Goal: Task Accomplishment & Management: Contribute content

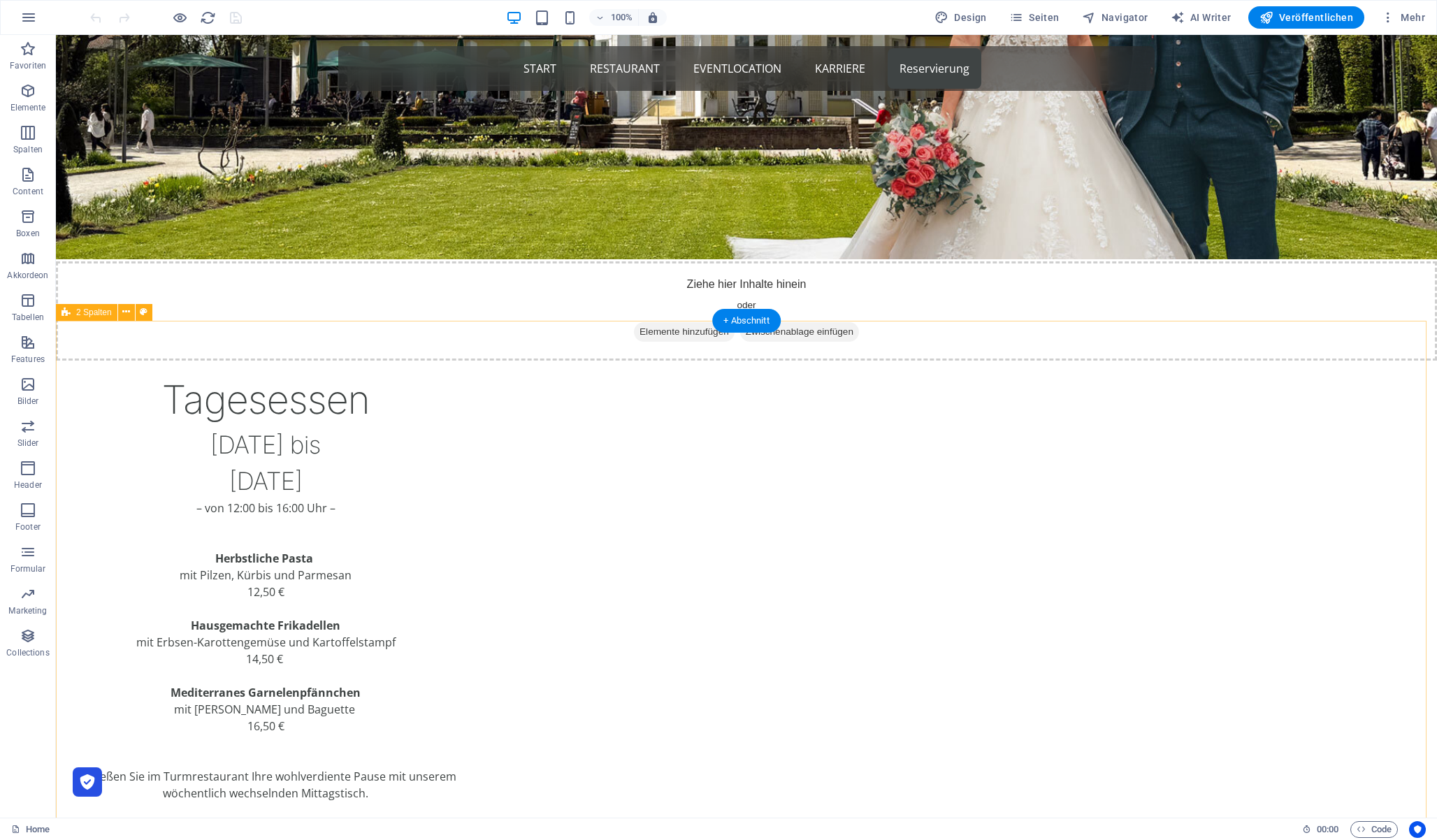
scroll to position [364, 0]
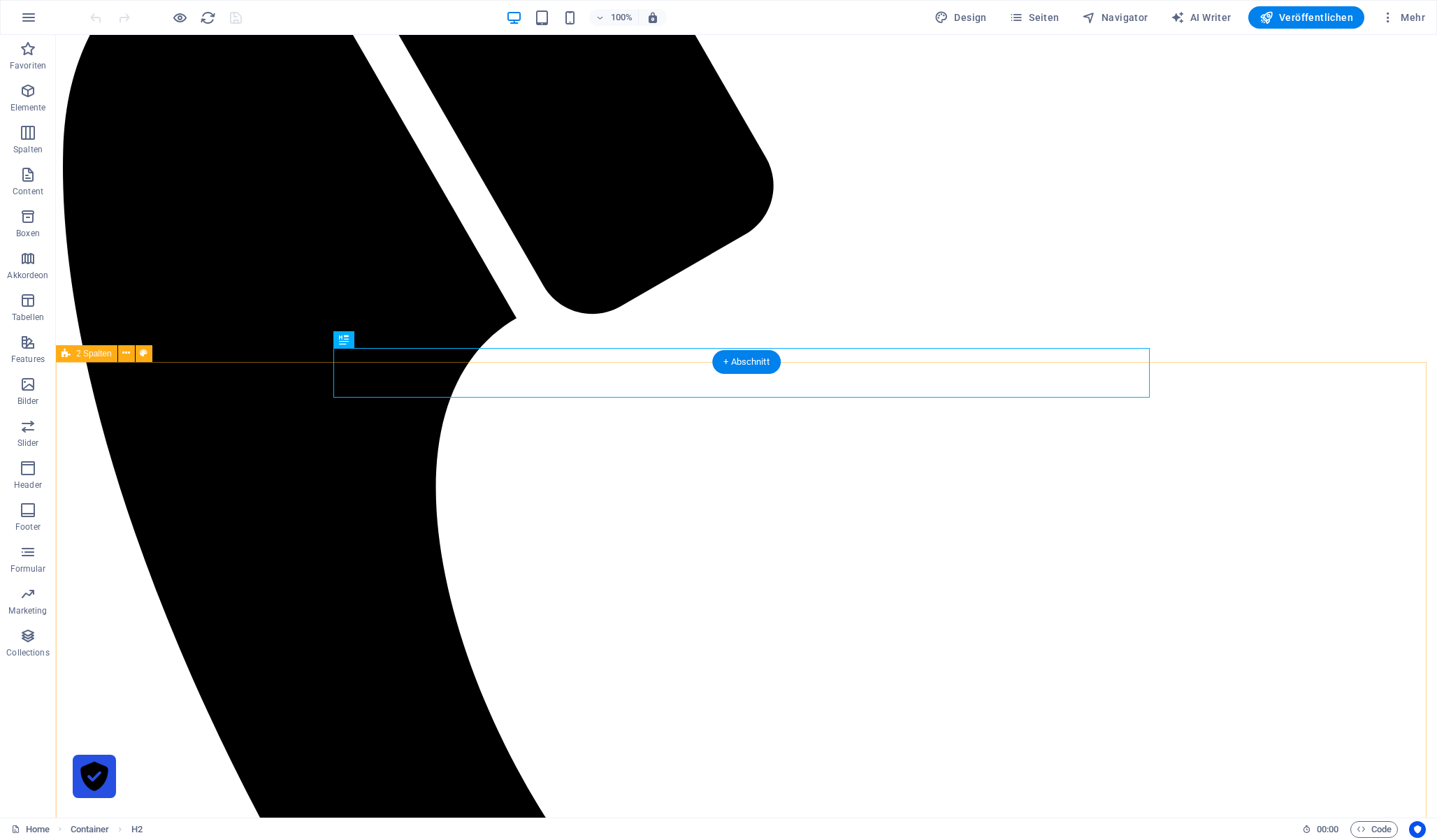
scroll to position [554, 0]
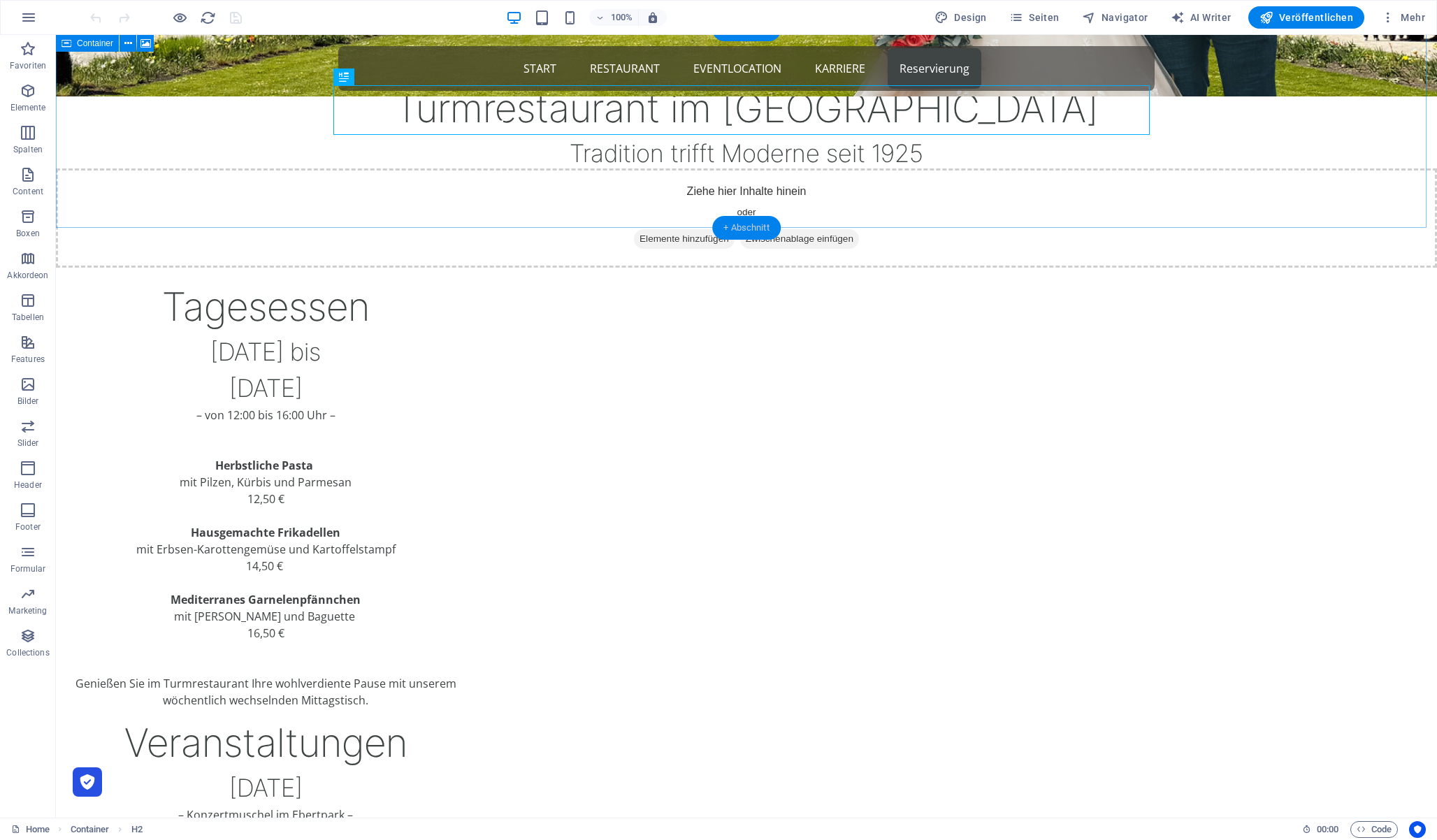
click at [751, 229] on div "+ Abschnitt" at bounding box center [746, 228] width 69 height 23
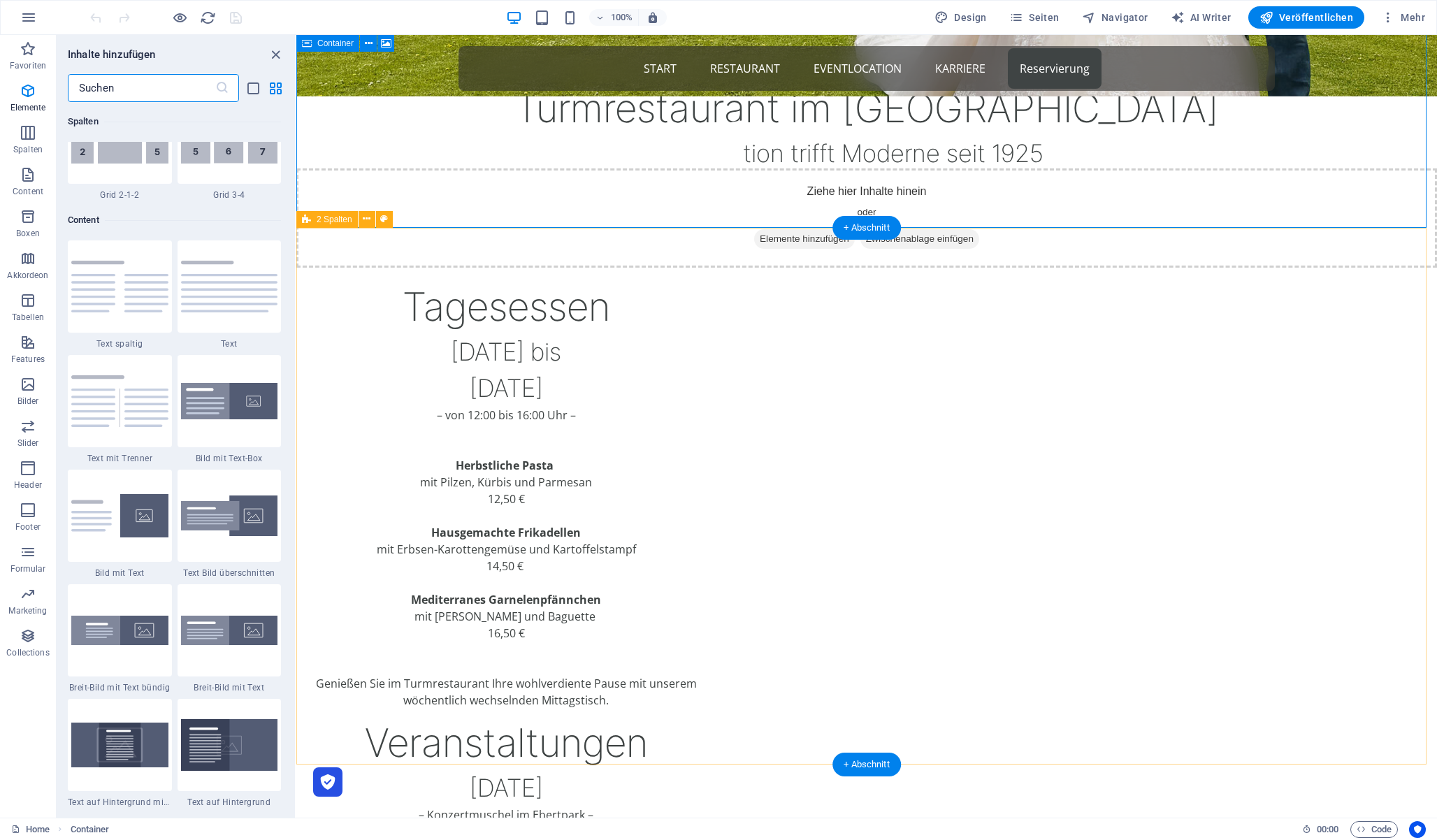
scroll to position [2446, 0]
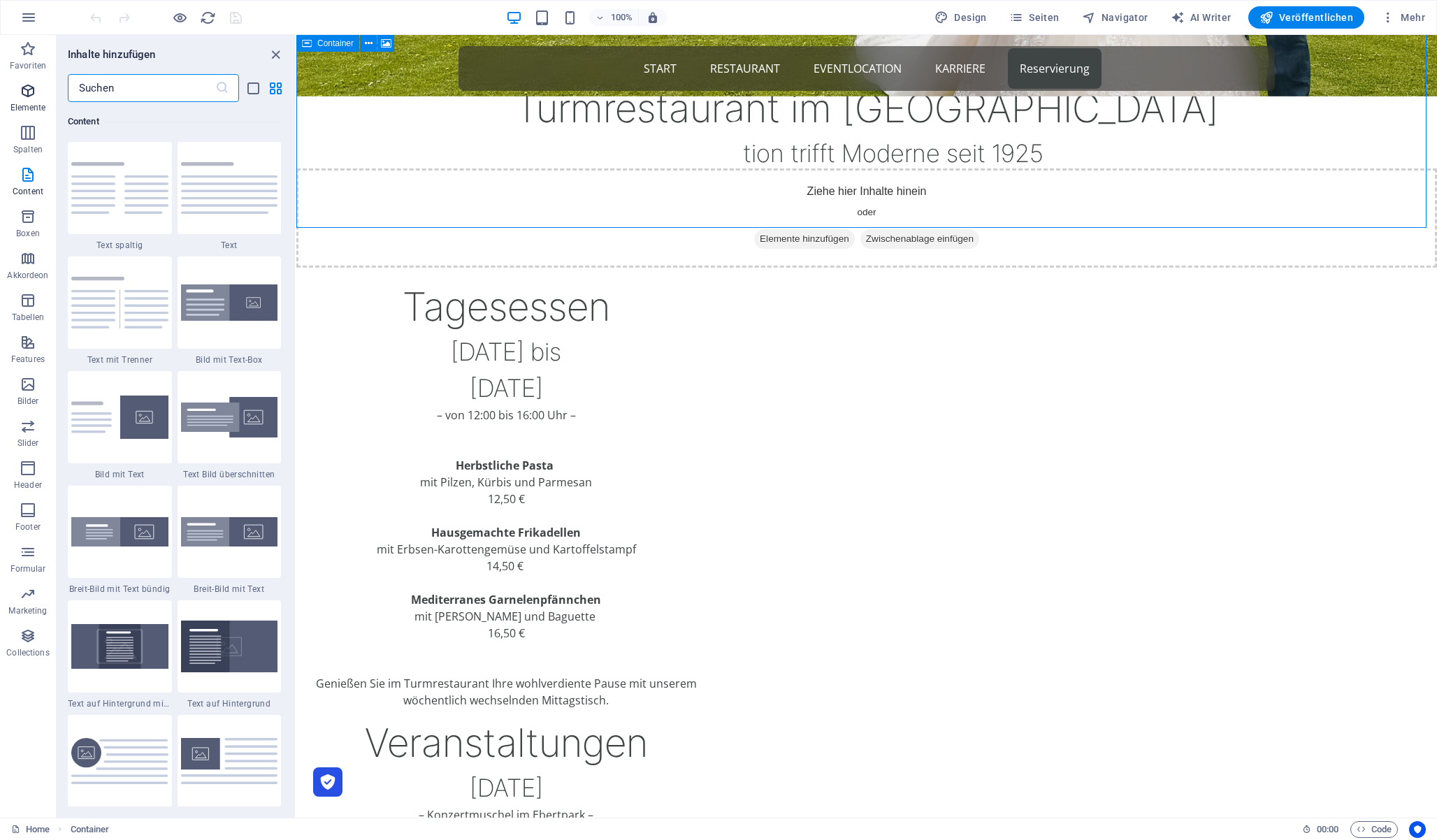
click at [38, 91] on span "Elemente" at bounding box center [27, 99] width 56 height 34
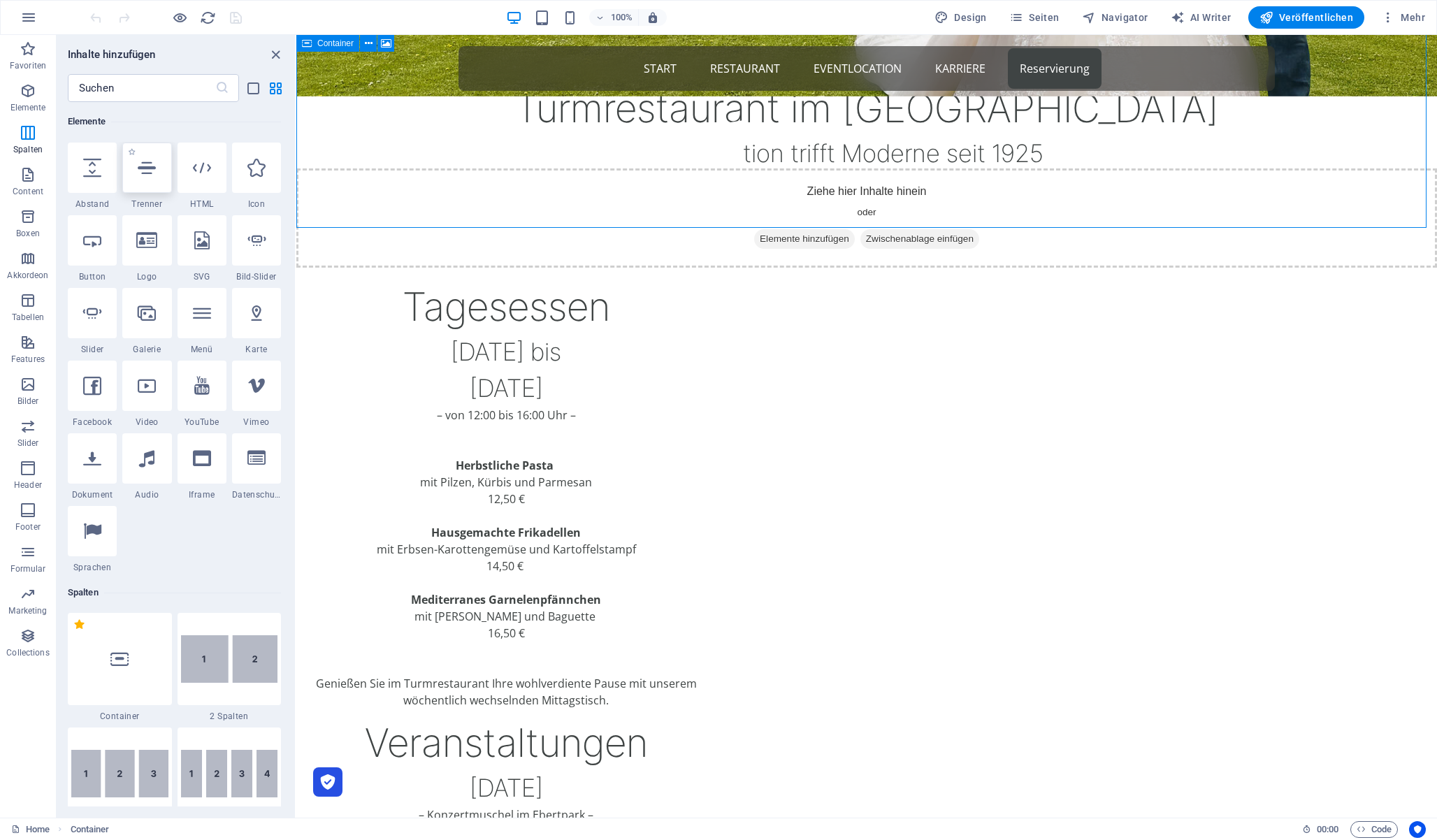
scroll to position [149, 0]
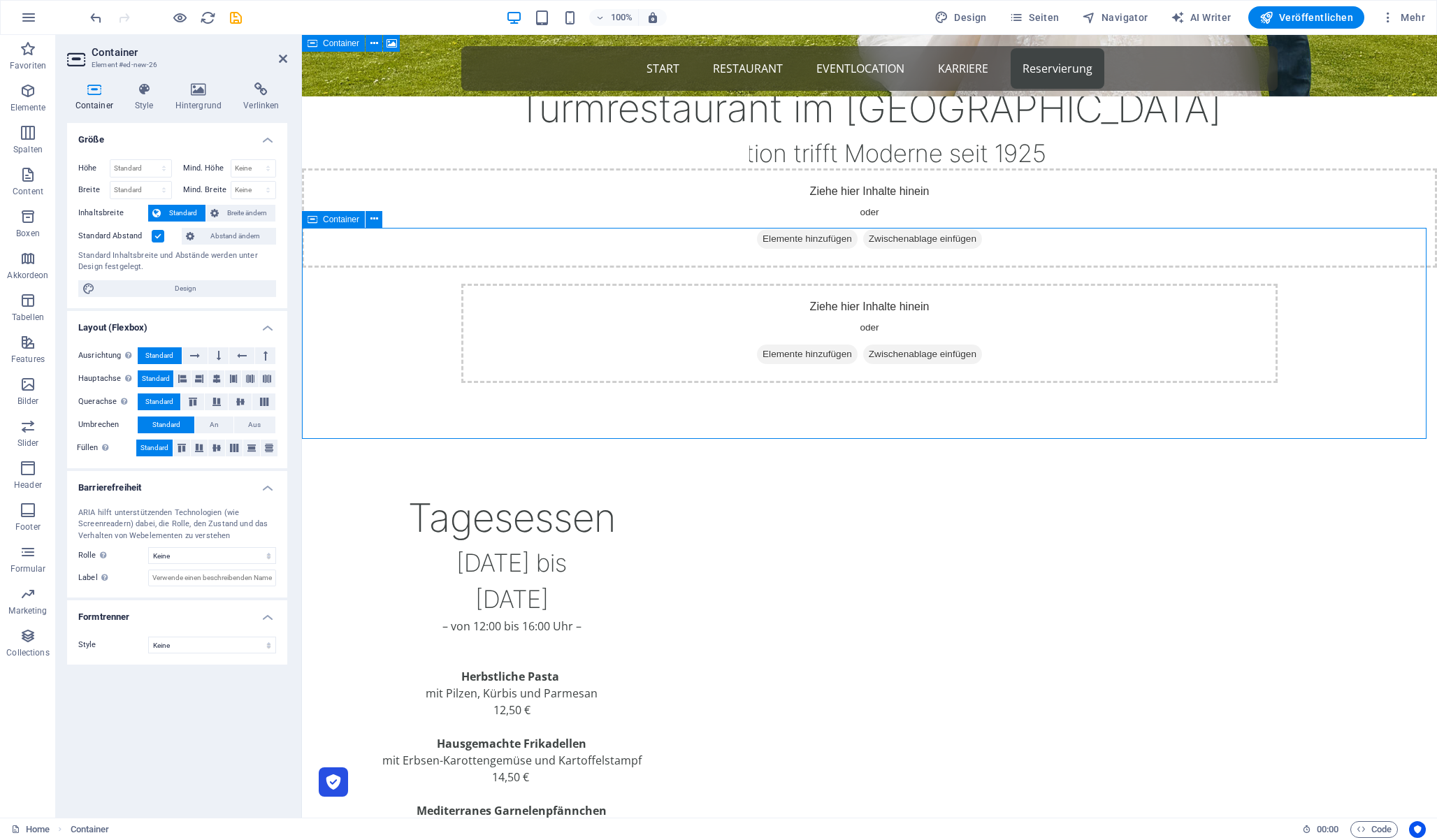
click at [782, 353] on span "Elemente hinzufügen" at bounding box center [807, 354] width 101 height 19
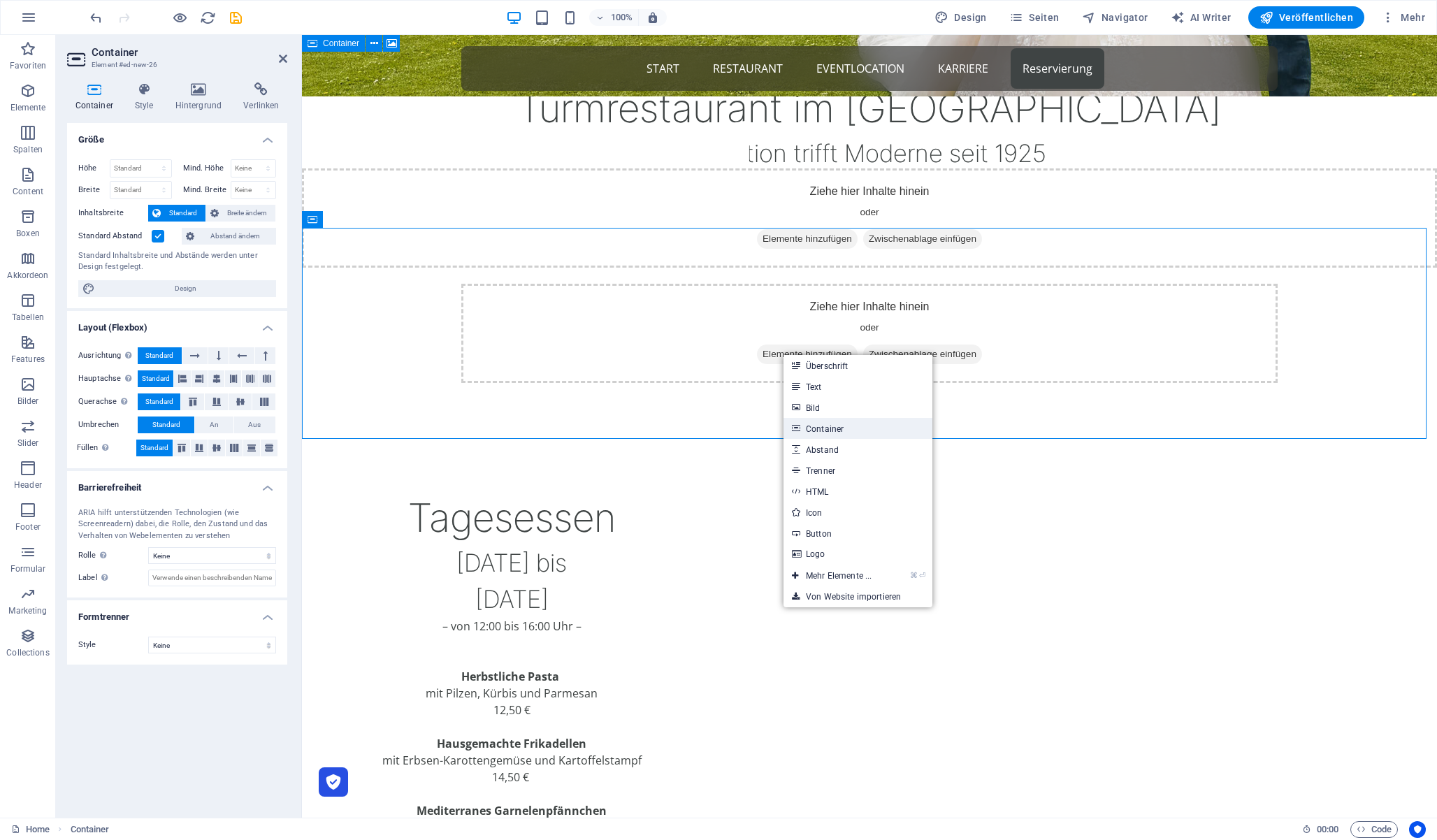
click at [870, 426] on link "Container" at bounding box center [858, 428] width 149 height 21
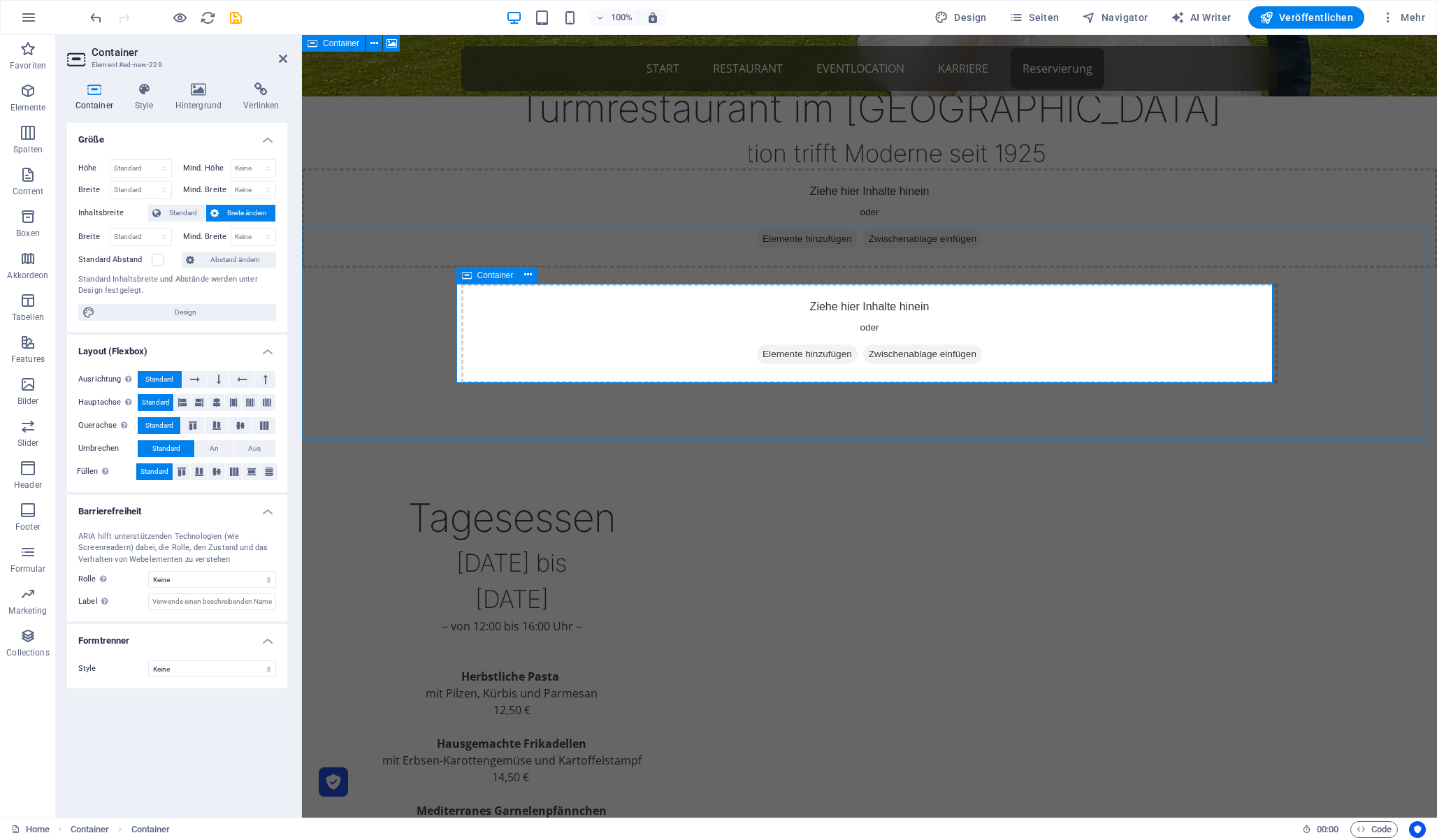
click at [792, 355] on span "Elemente hinzufügen" at bounding box center [807, 354] width 101 height 19
click at [788, 353] on span "Elemente hinzufügen" at bounding box center [807, 354] width 101 height 19
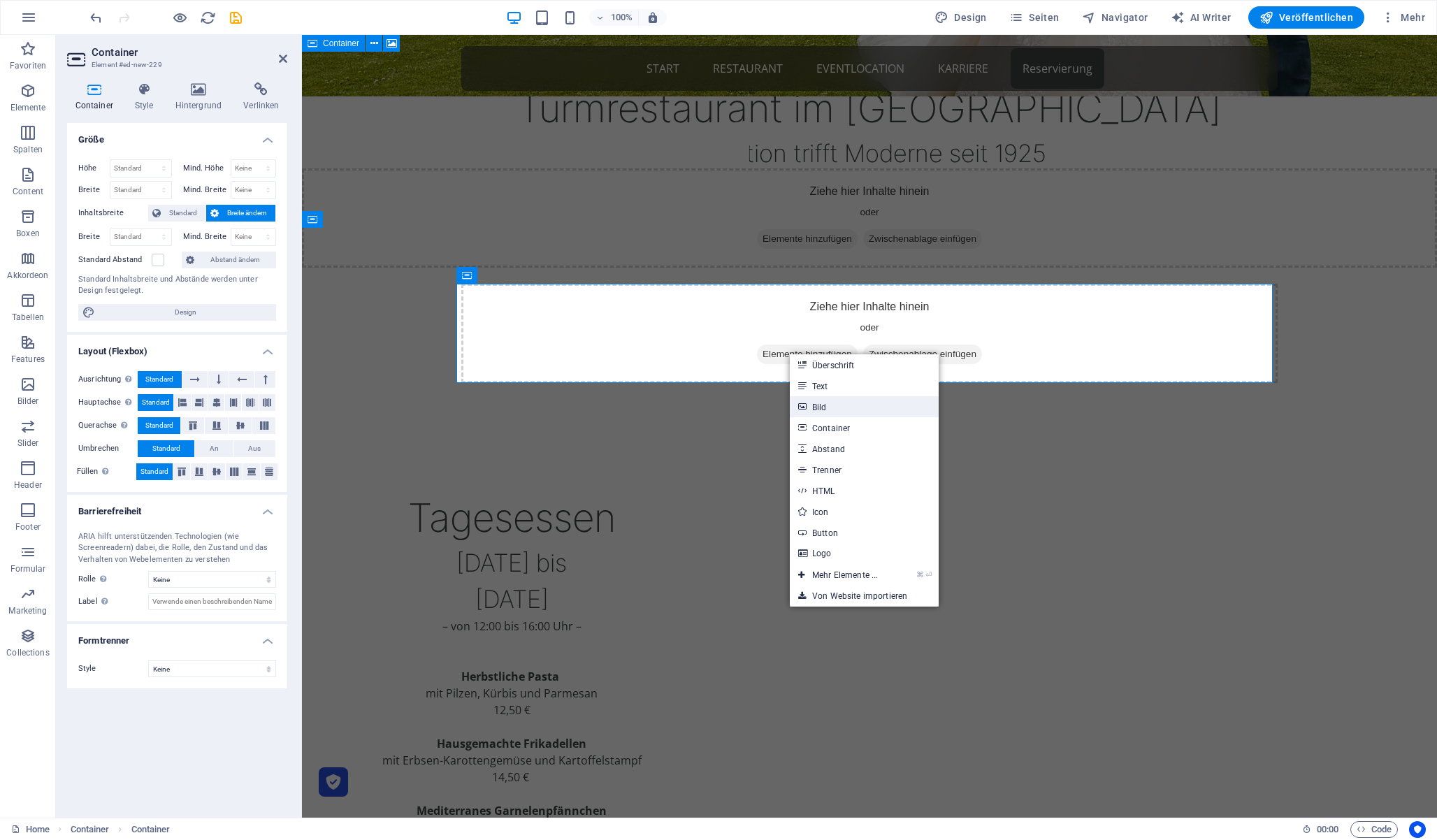
drag, startPoint x: 852, startPoint y: 405, endPoint x: 549, endPoint y: 370, distance: 305.0
click at [852, 405] on link "Bild" at bounding box center [864, 407] width 149 height 21
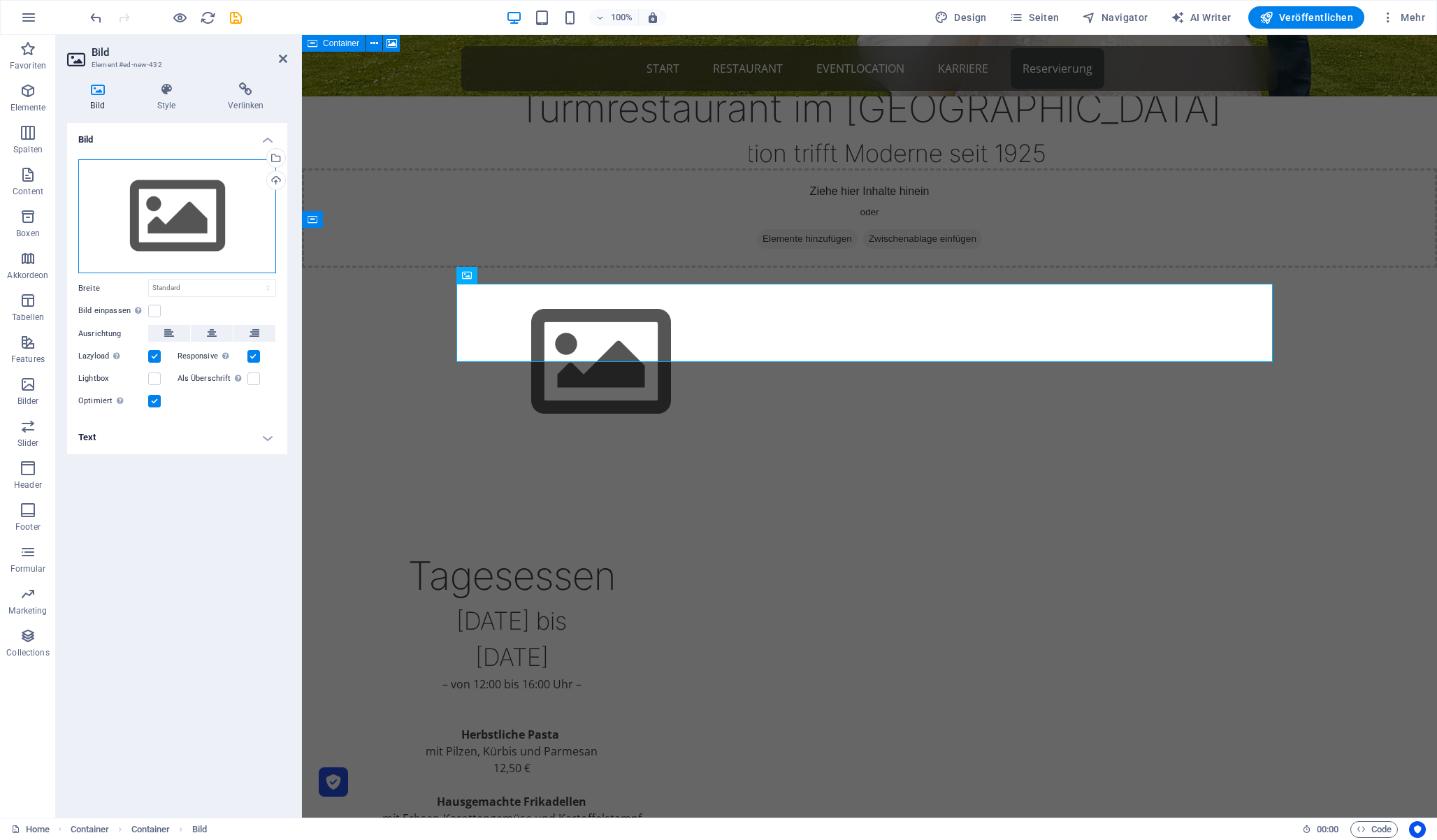
click at [185, 249] on div "Ziehe Dateien zum Hochladen hierher oder klicke hier, um aus Dateien oder koste…" at bounding box center [177, 217] width 198 height 115
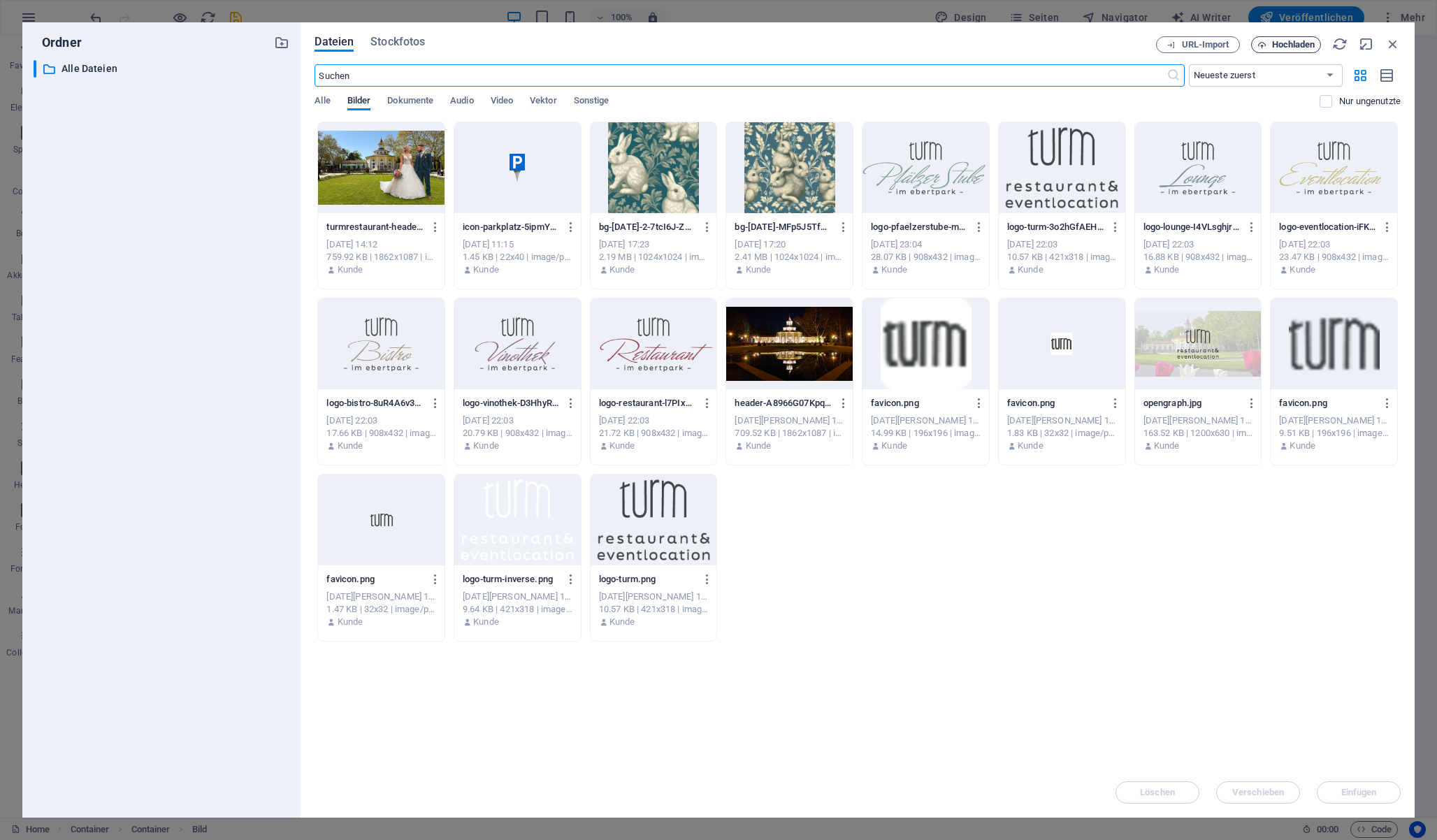
click at [1288, 44] on span "Hochladen" at bounding box center [1294, 44] width 44 height 8
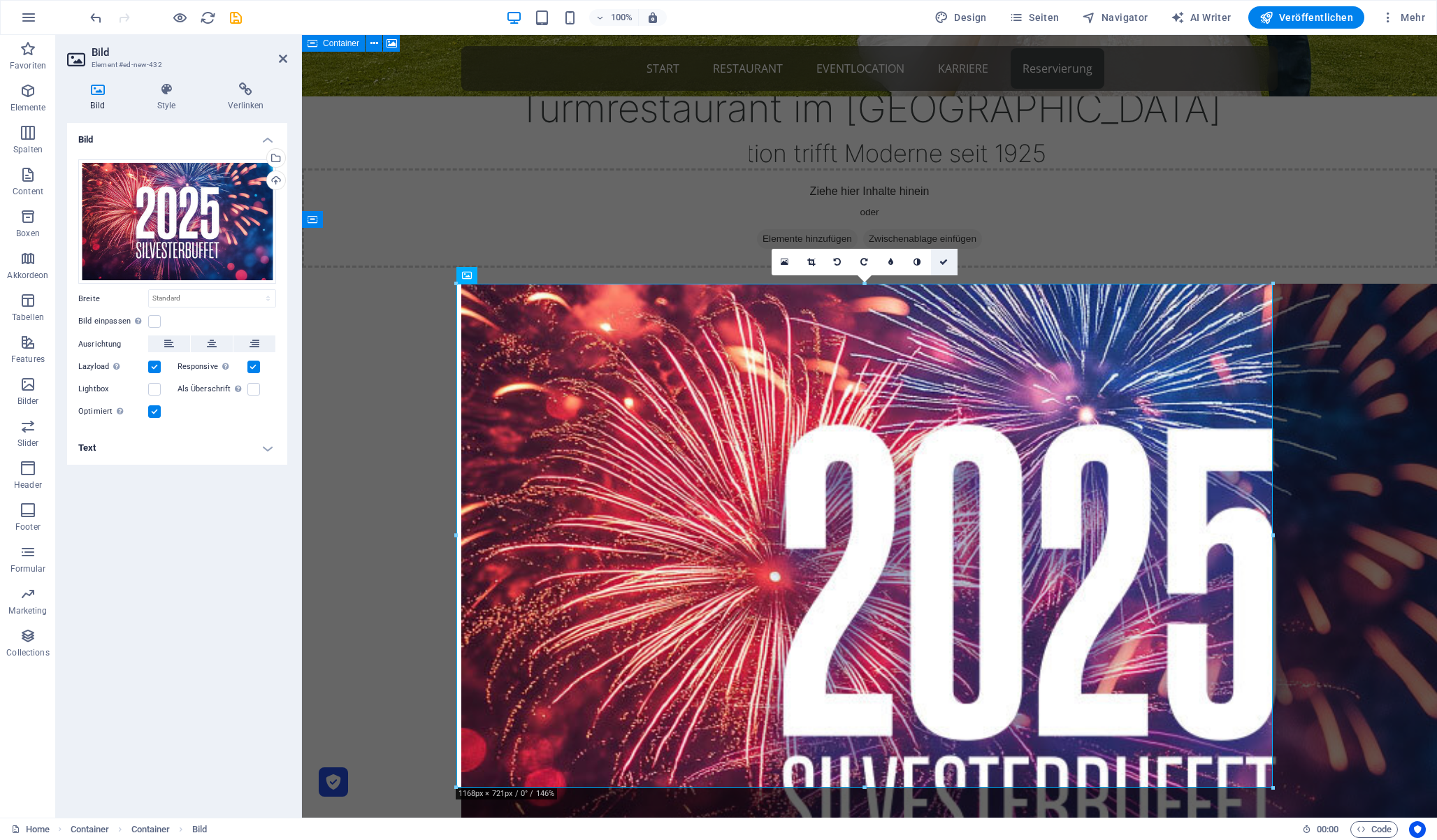
click at [946, 258] on icon at bounding box center [943, 262] width 8 height 8
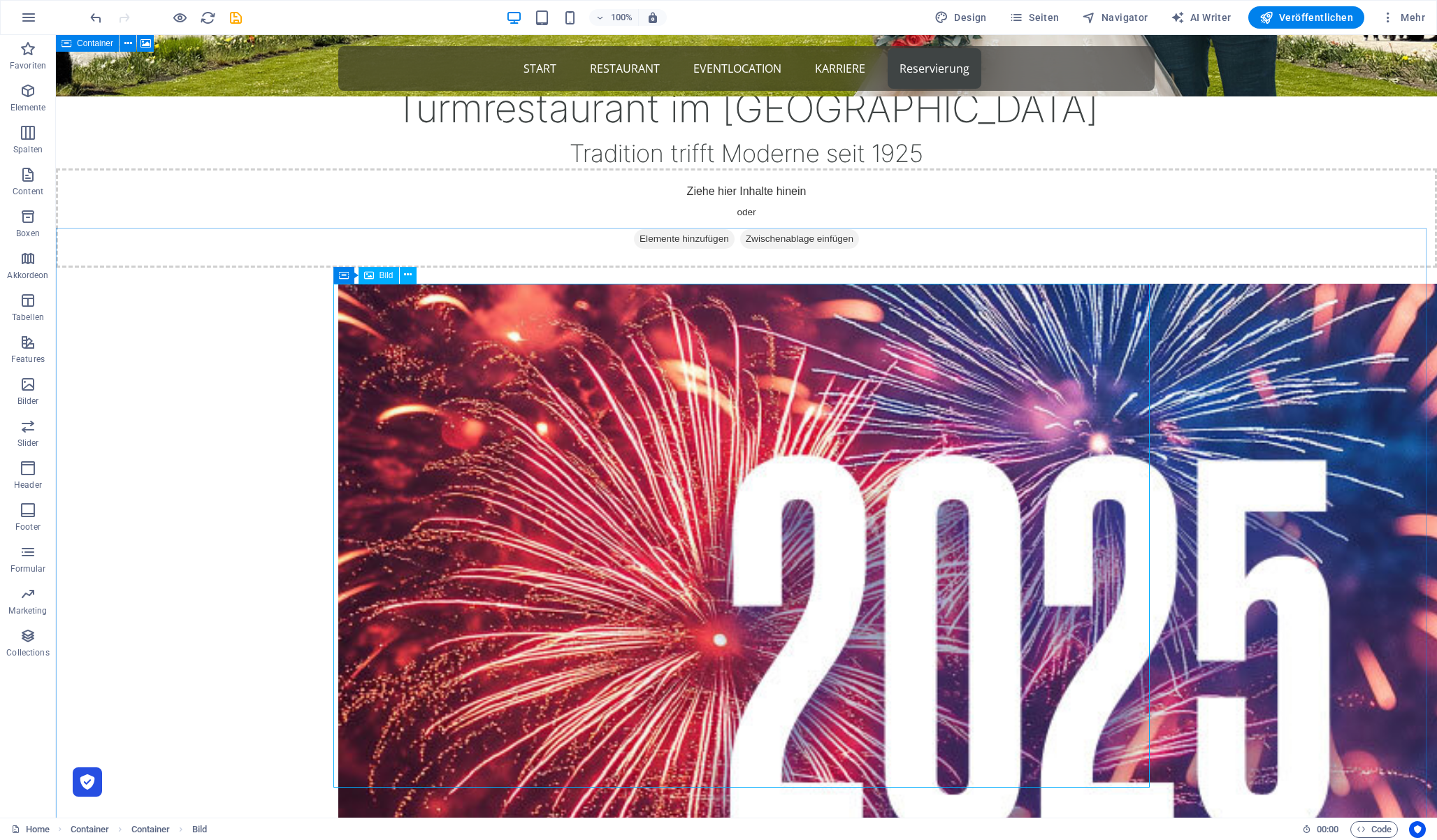
click at [384, 274] on span "Bild" at bounding box center [386, 275] width 14 height 8
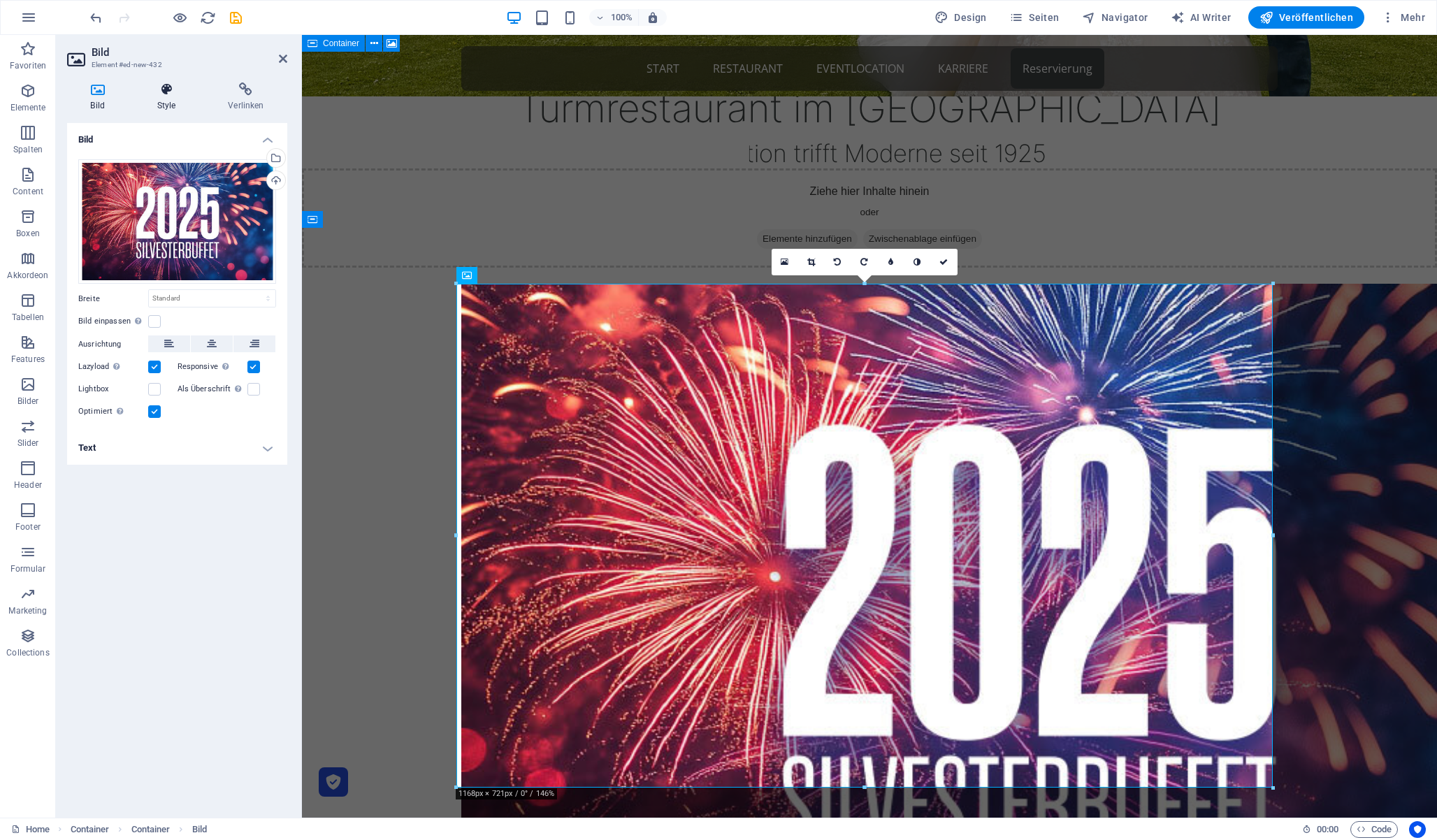
click at [162, 96] on icon at bounding box center [165, 89] width 65 height 14
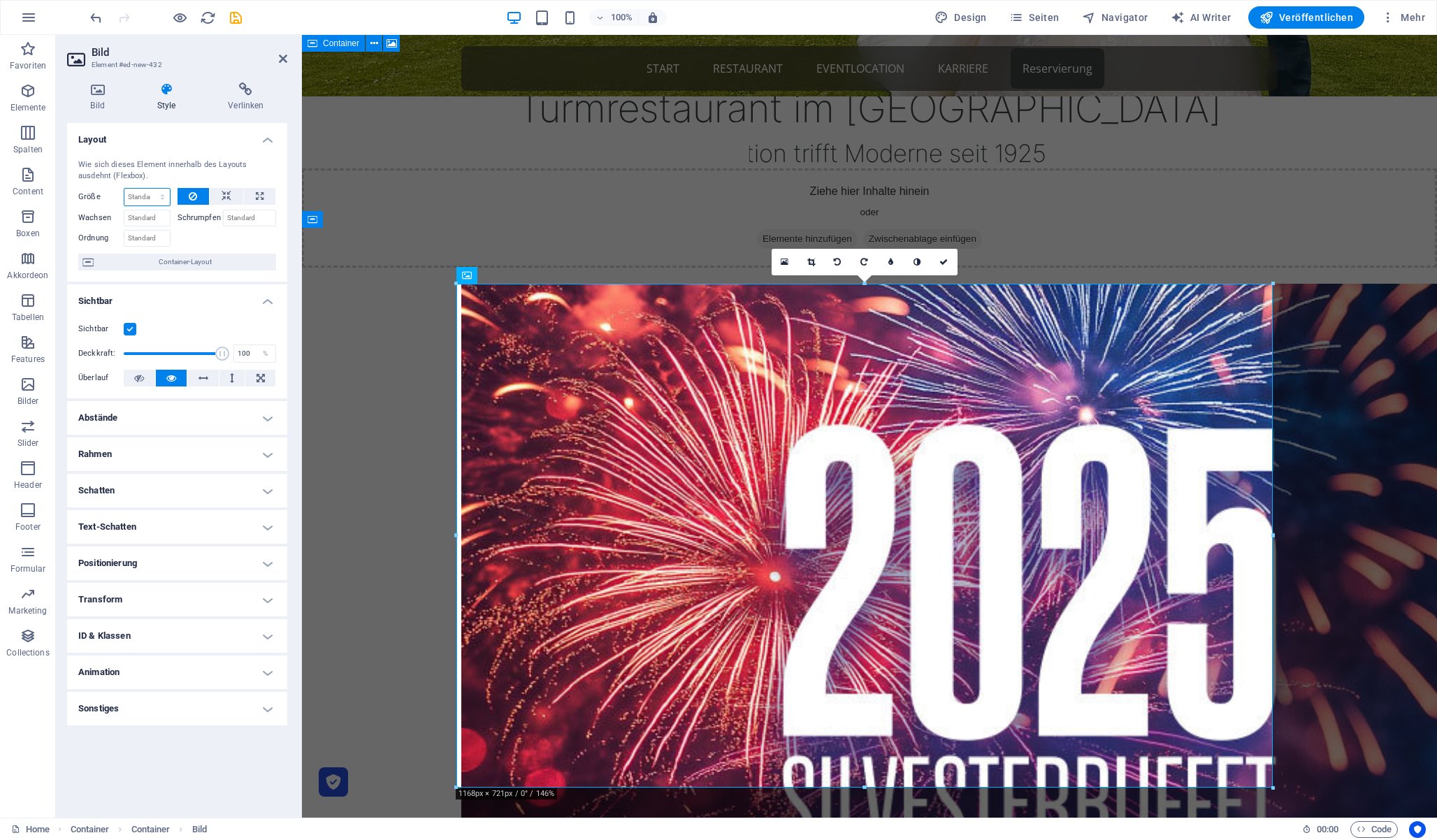
click at [163, 191] on select "Standard auto px % 1/1 1/2 1/3 1/4 1/5 1/6 1/7 1/8 1/9 1/10" at bounding box center [147, 197] width 45 height 17
select select "1/3"
click at [149, 189] on select "Standard auto px % 1/1 1/2 1/3 1/4 1/5 1/6 1/7 1/8 1/9 1/10" at bounding box center [147, 197] width 45 height 17
type input "33.33"
select select "%"
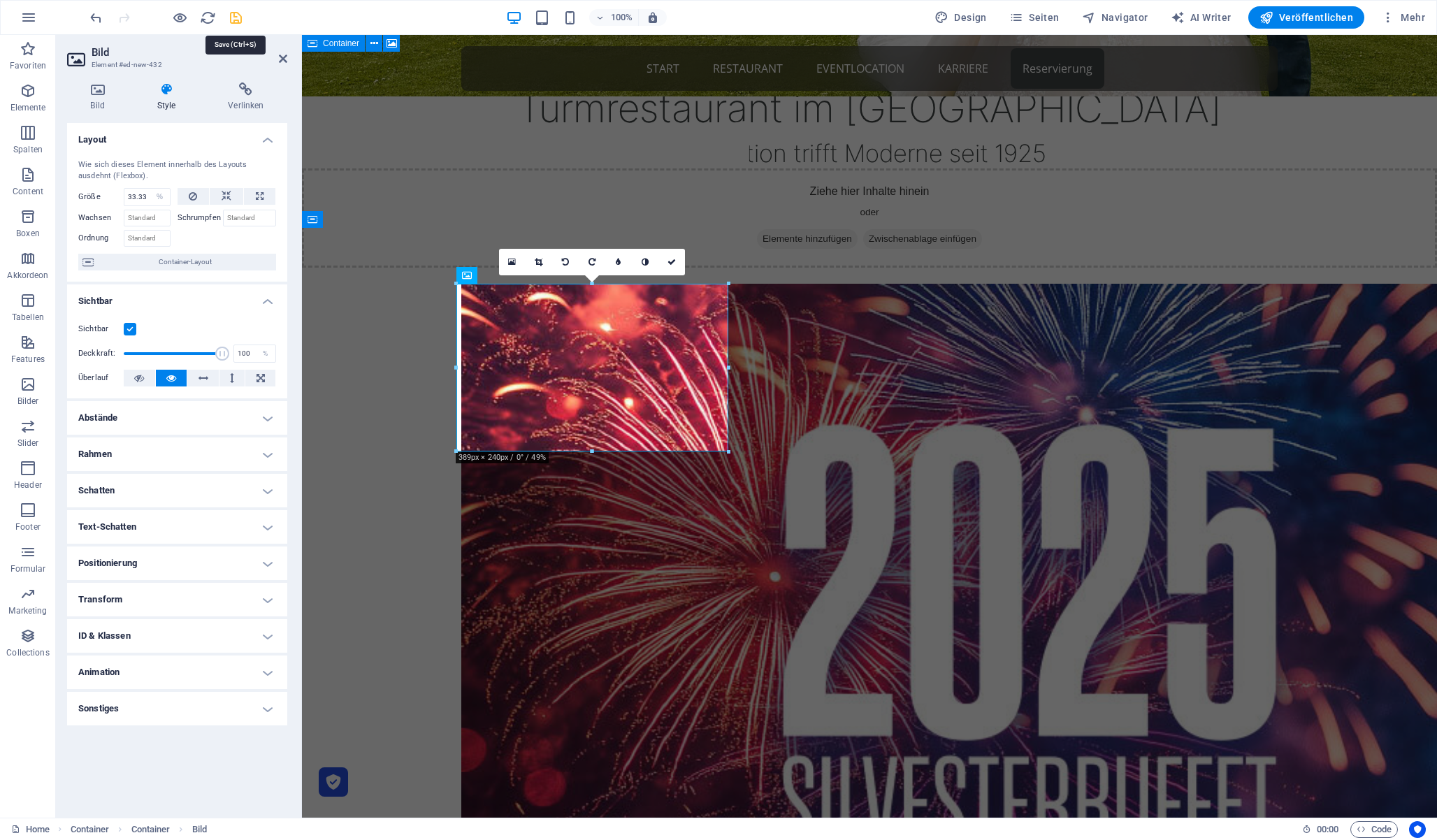
click at [237, 14] on icon "save" at bounding box center [236, 18] width 16 height 16
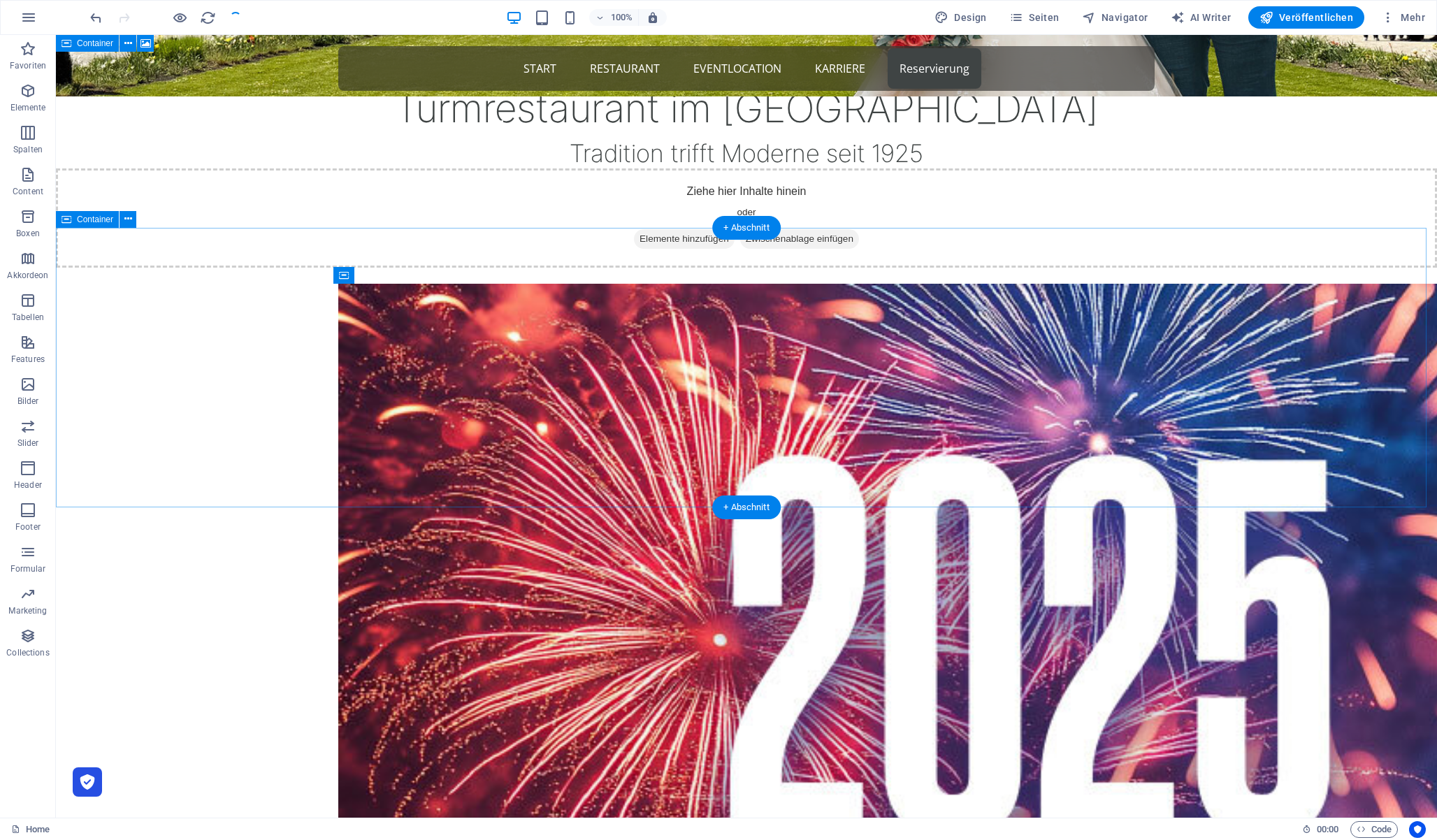
click at [487, 489] on div at bounding box center [746, 710] width 1381 height 965
click at [428, 286] on figure at bounding box center [746, 710] width 817 height 853
select select "%"
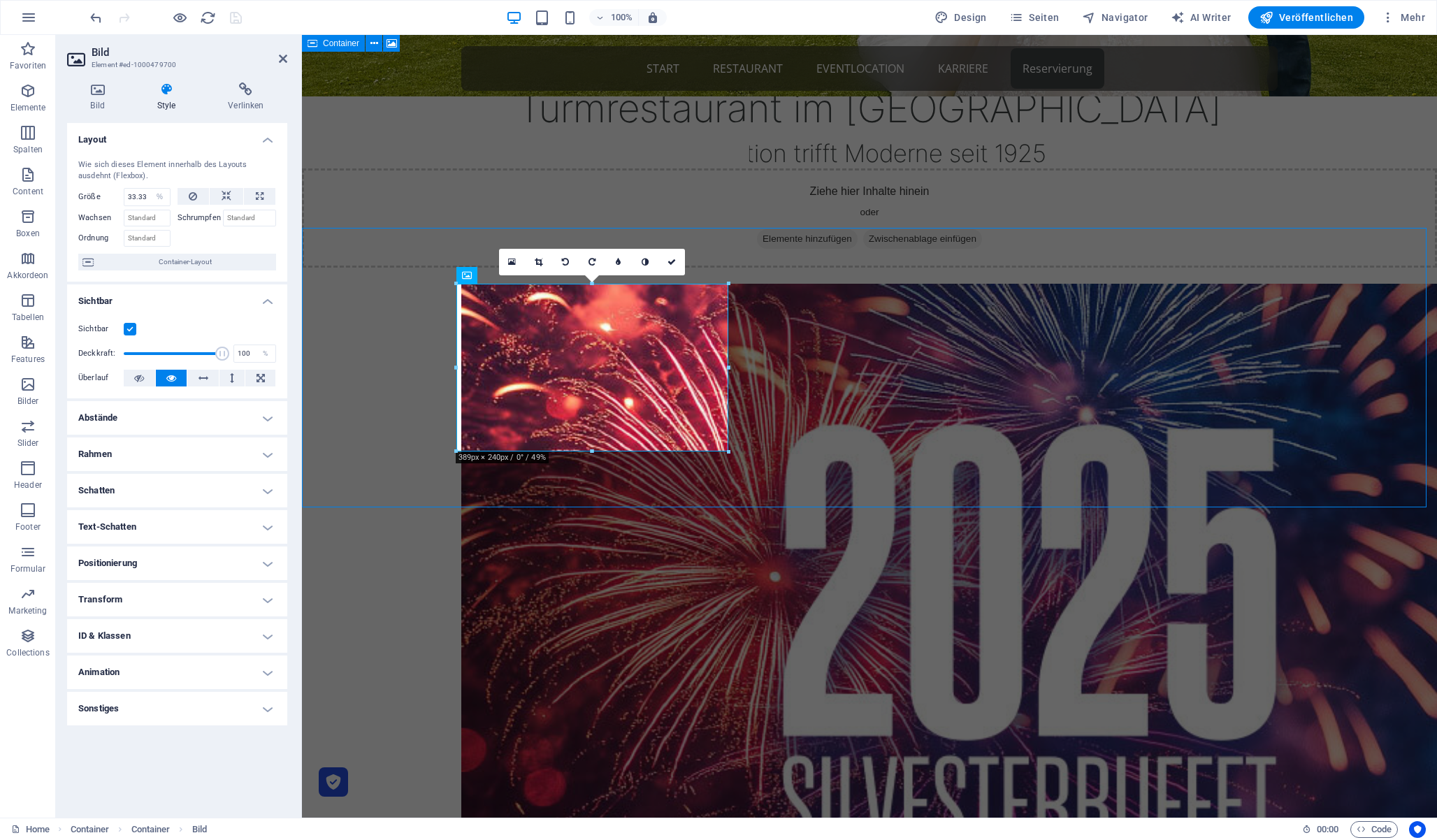
click at [182, 452] on h4 "Rahmen" at bounding box center [177, 454] width 220 height 34
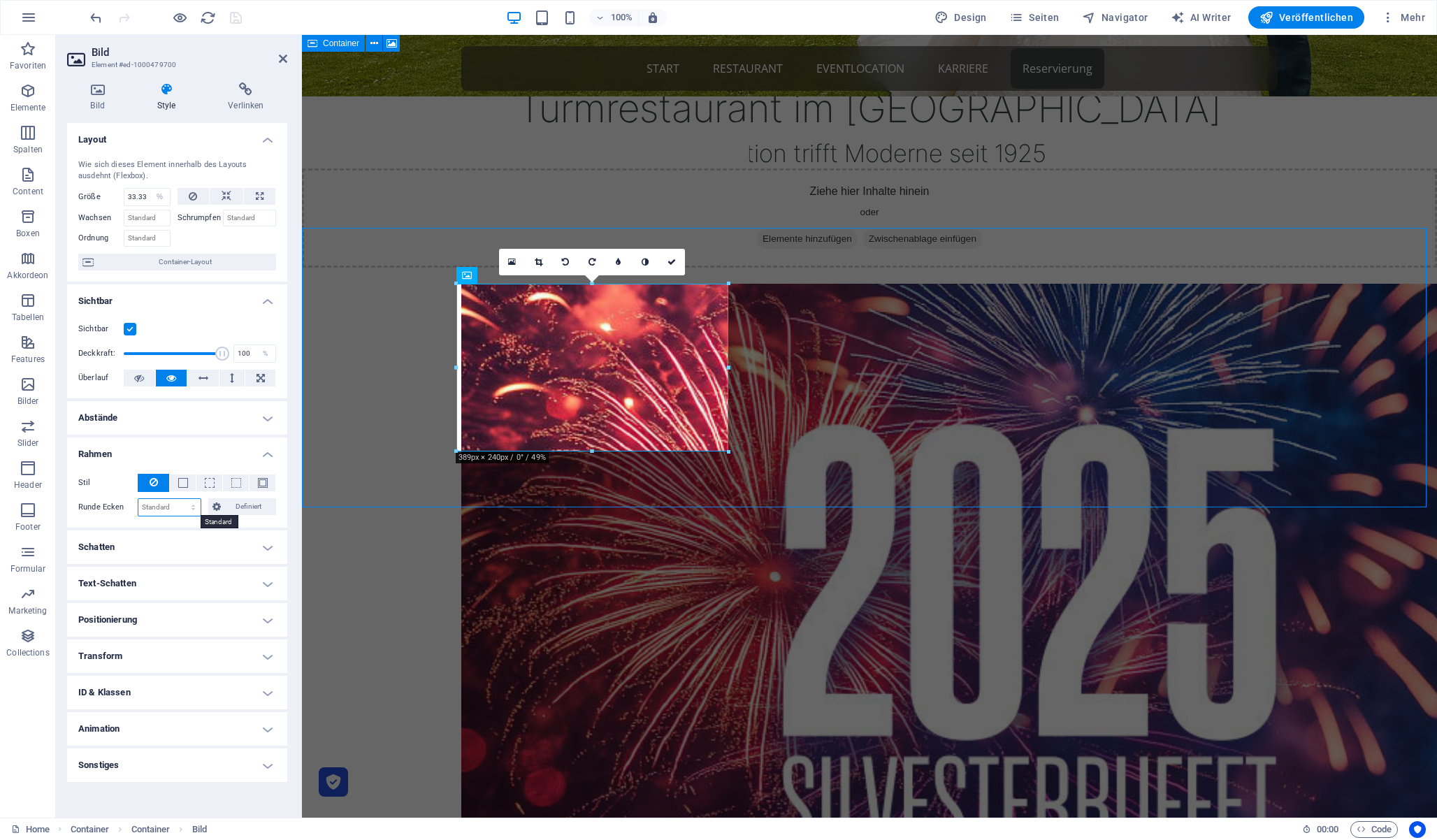
click at [192, 505] on select "Standard px rem % vh vw Definiert" at bounding box center [169, 508] width 62 height 17
select select "rem"
click at [181, 499] on select "Standard px rem % vh vw Definiert" at bounding box center [169, 508] width 62 height 17
type input "1"
click at [285, 55] on icon at bounding box center [283, 59] width 8 height 11
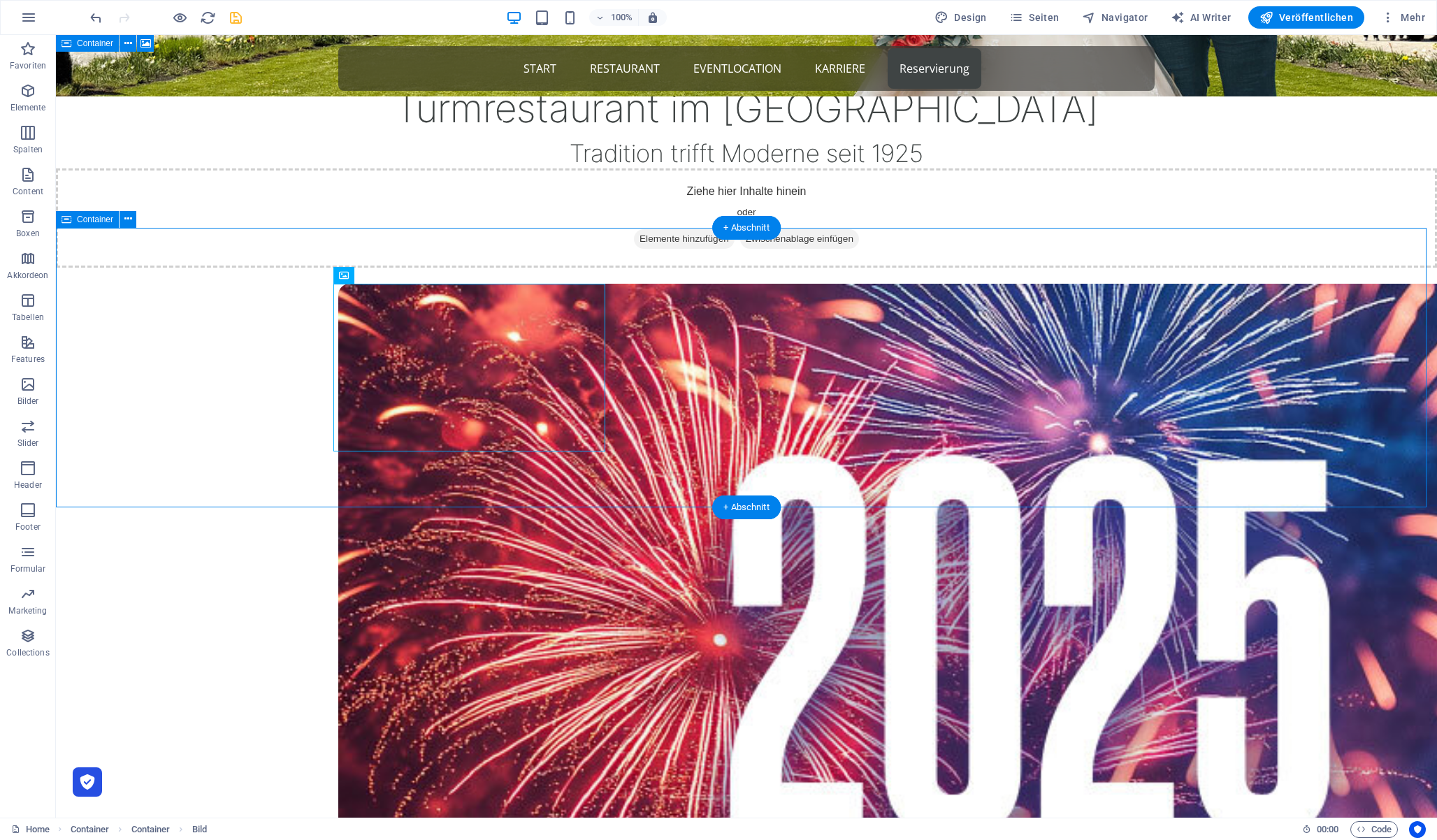
click at [214, 353] on div at bounding box center [746, 710] width 1381 height 965
click at [511, 326] on figure at bounding box center [746, 710] width 817 height 853
select select "%"
select select "rem"
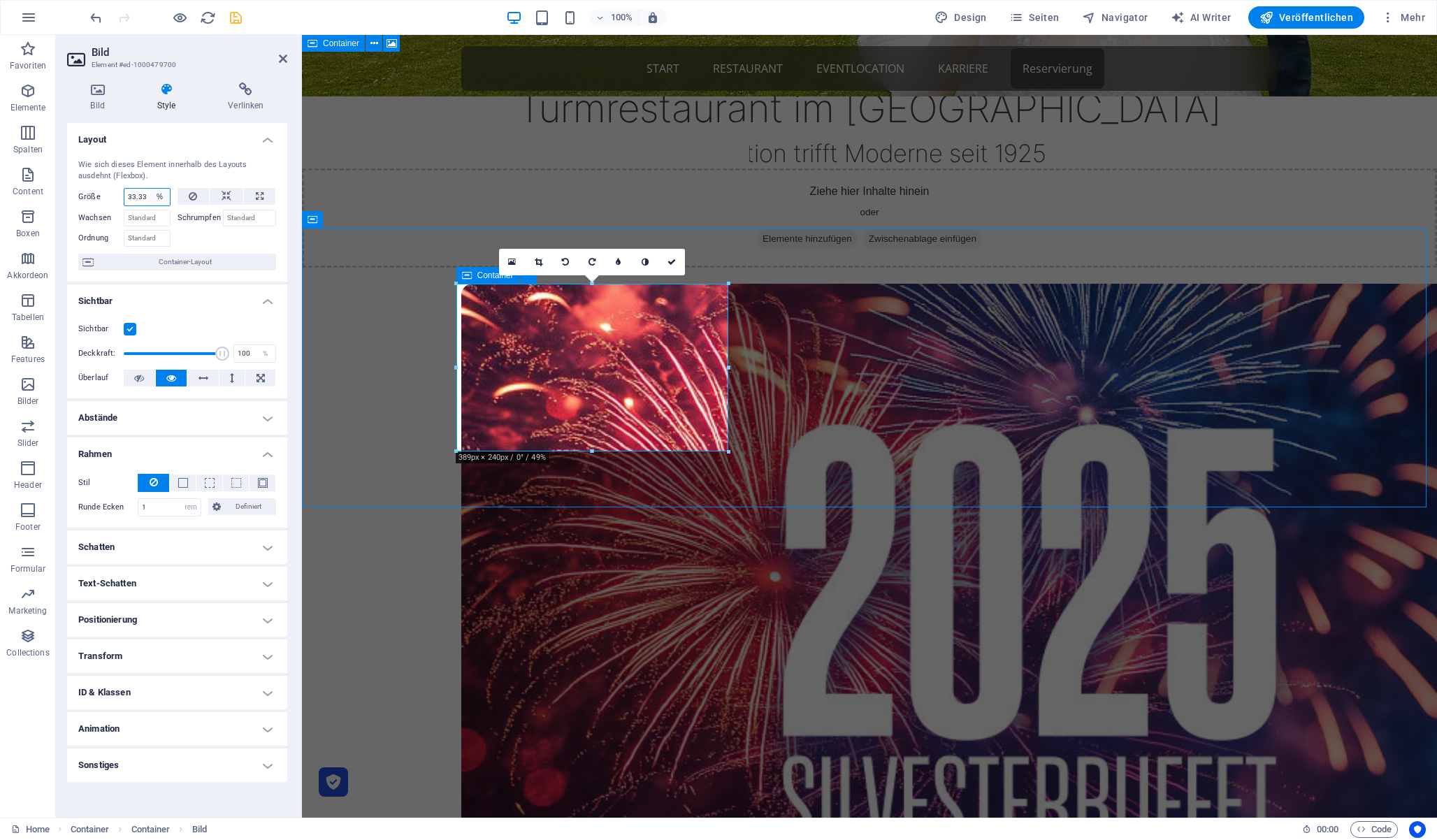
click at [168, 196] on select "Standard auto px % 1/1 1/2 1/3 1/4 1/5 1/6 1/7 1/8 1/9 1/10" at bounding box center [160, 197] width 19 height 17
select select "1/2"
click at [150, 189] on select "Standard auto px % 1/1 1/2 1/3 1/4 1/5 1/6 1/7 1/8 1/9 1/10" at bounding box center [160, 197] width 19 height 17
type input "50"
select select "%"
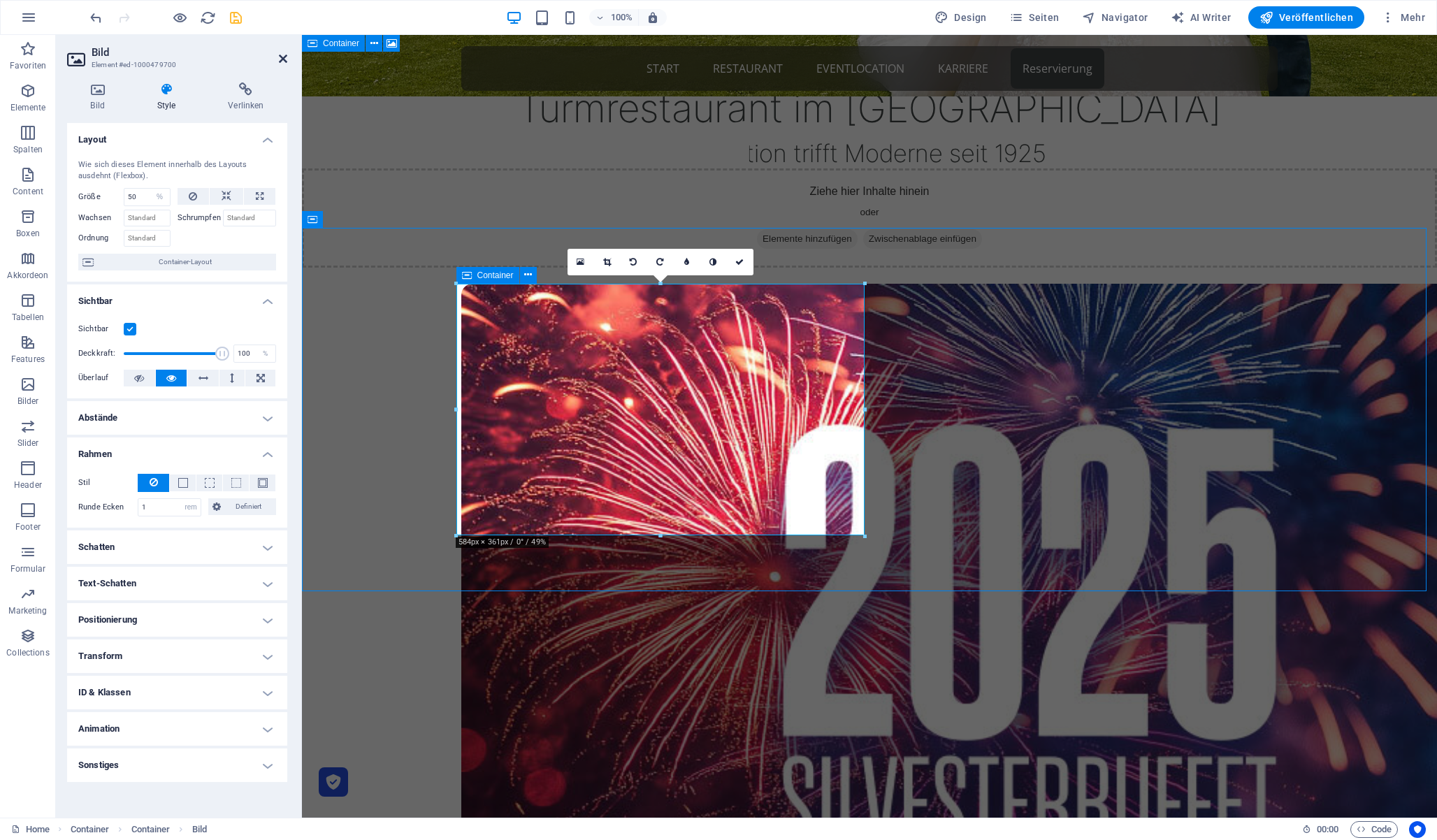
click at [282, 60] on icon at bounding box center [283, 59] width 8 height 11
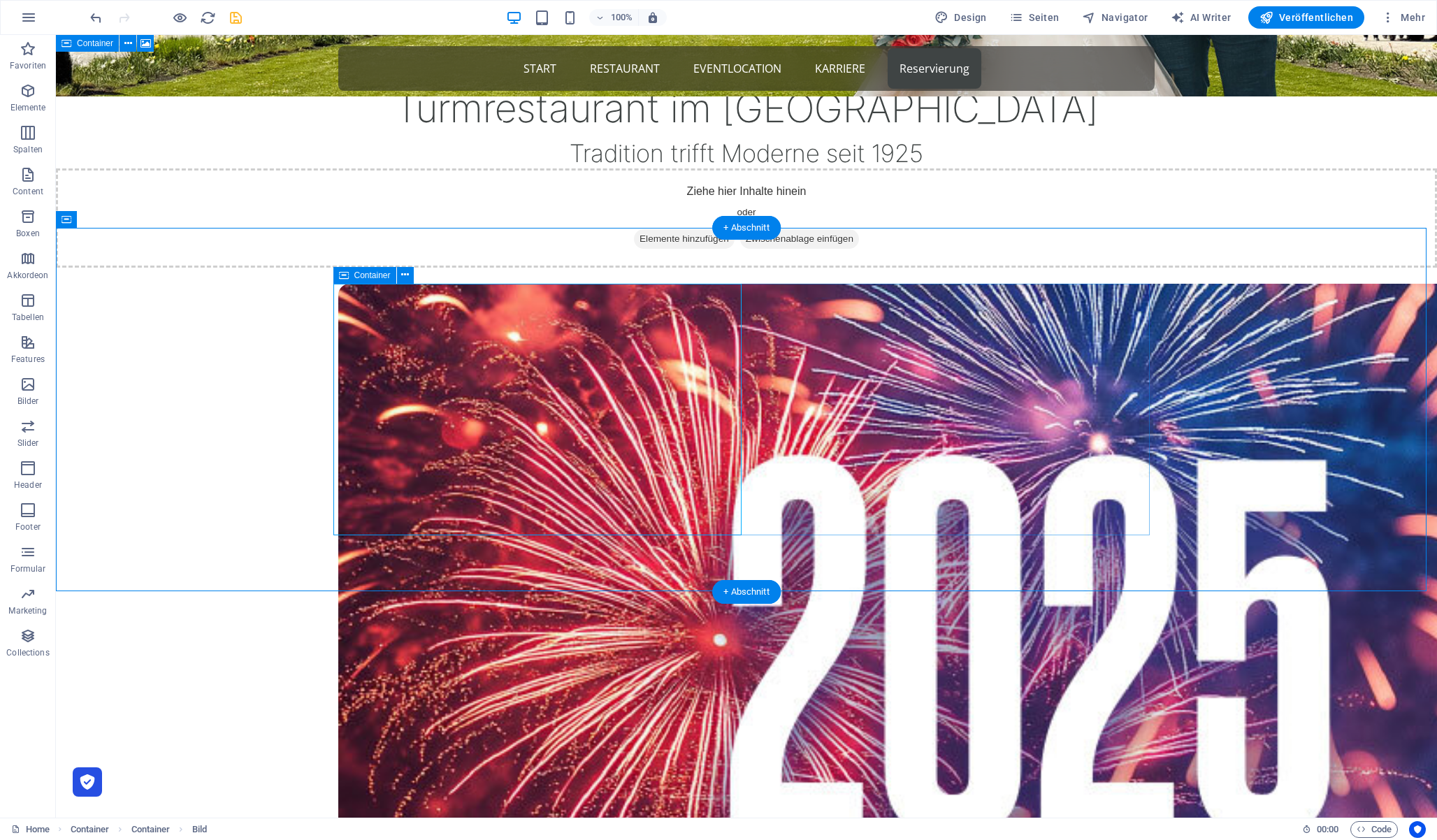
click at [850, 437] on div at bounding box center [746, 710] width 817 height 853
click at [405, 274] on icon at bounding box center [405, 275] width 8 height 15
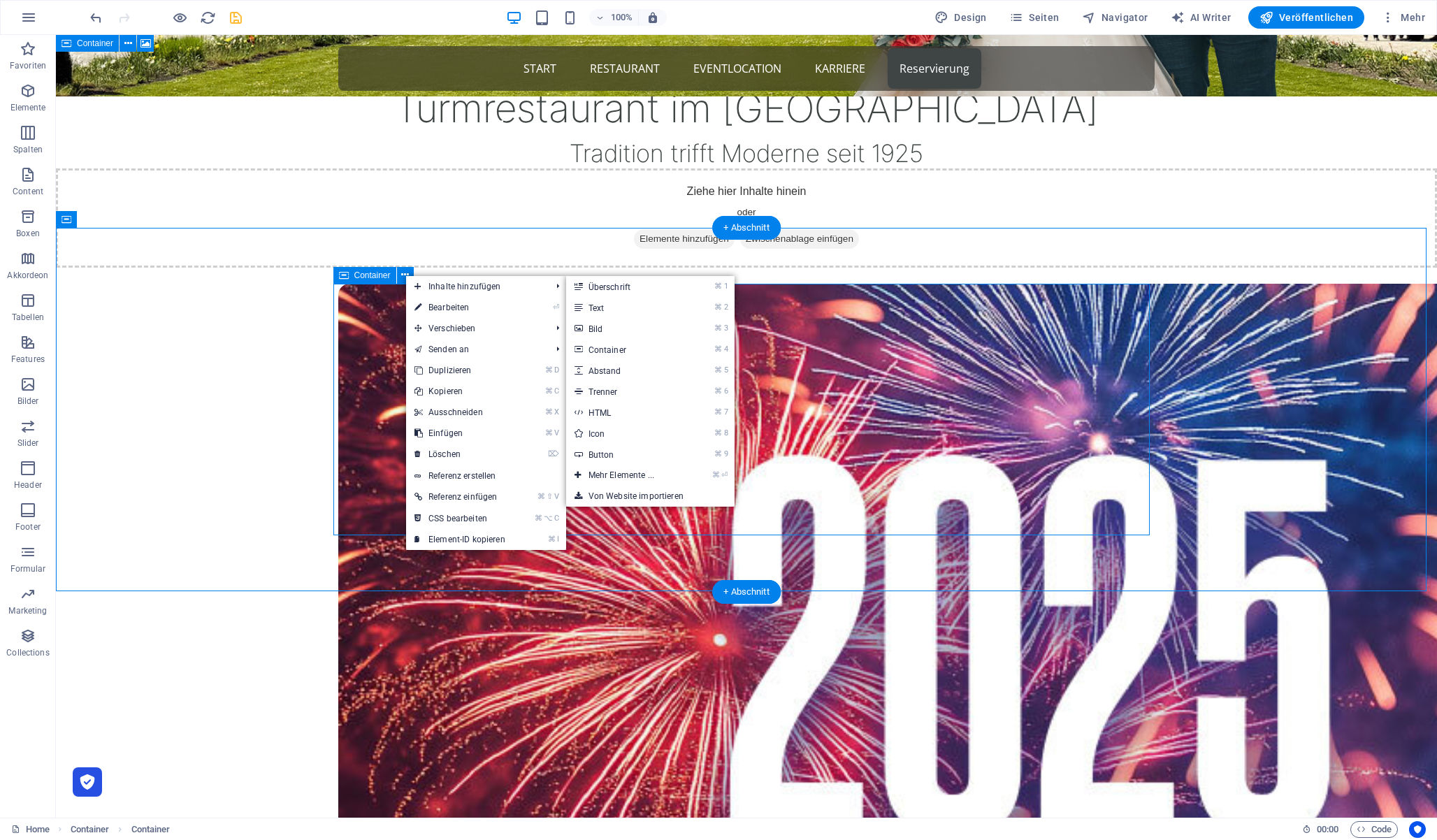
click at [892, 384] on div at bounding box center [746, 710] width 817 height 853
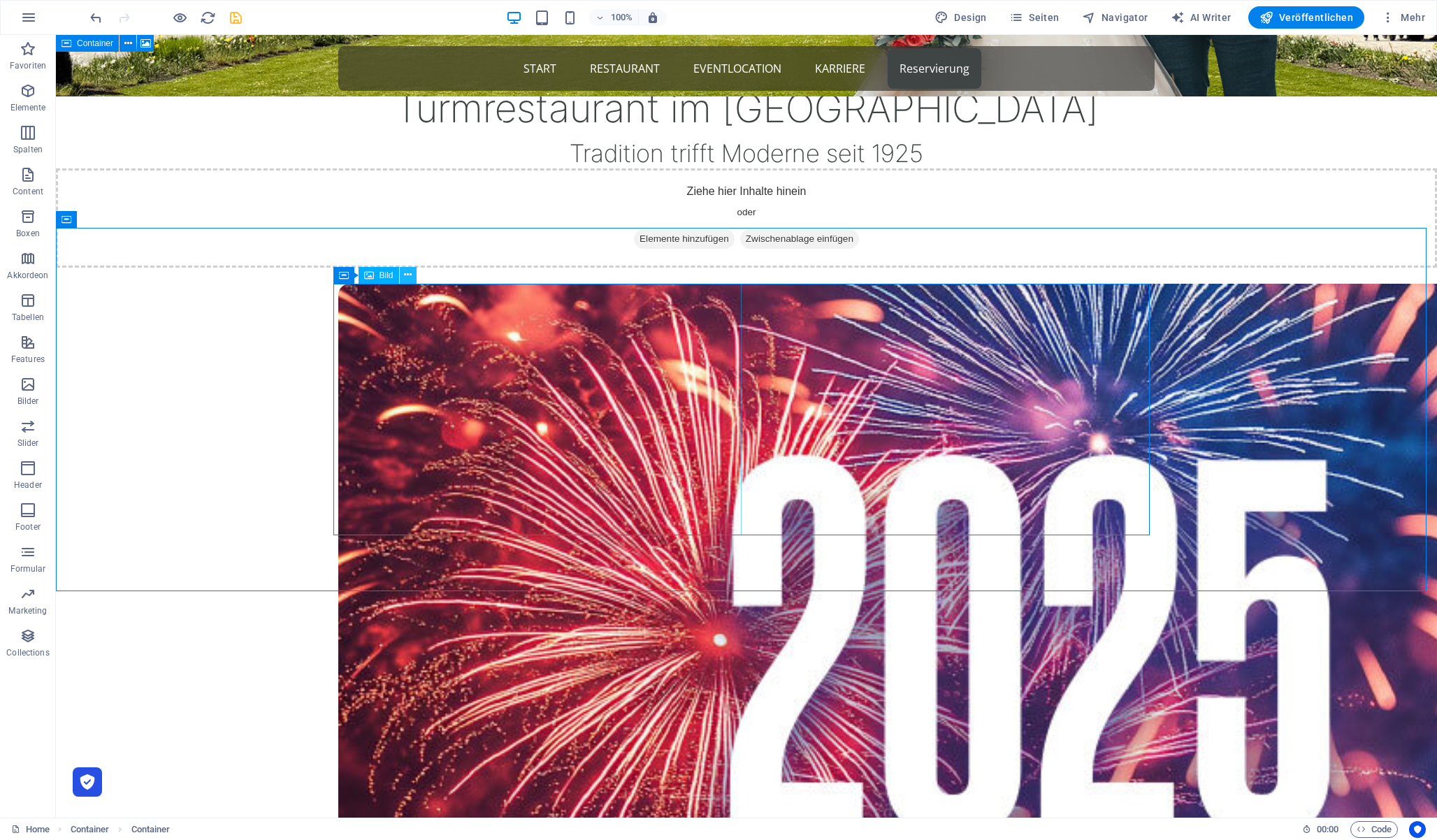
click at [411, 270] on icon at bounding box center [408, 275] width 8 height 15
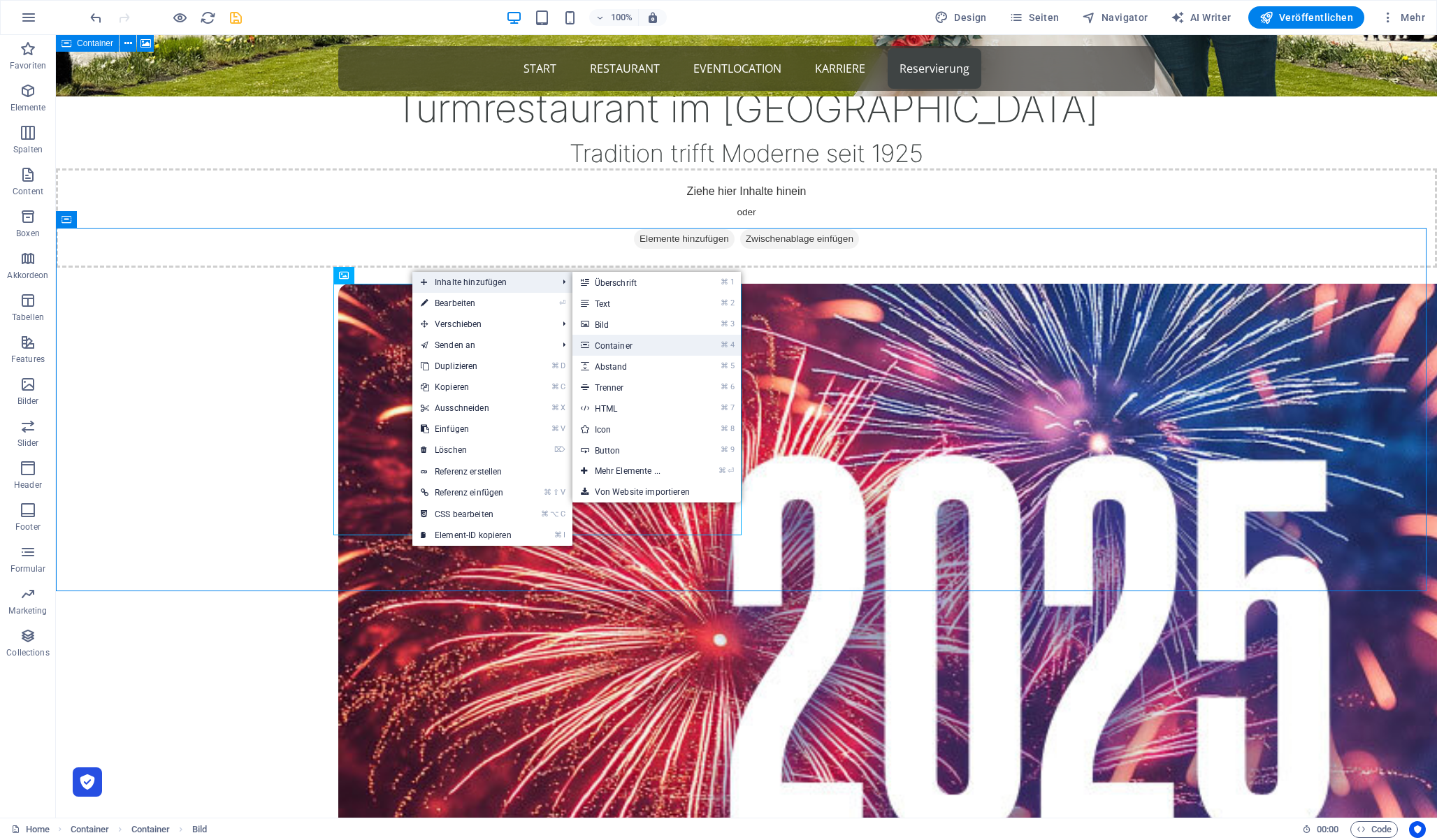
click at [650, 341] on link "⌘ 4 Container" at bounding box center [631, 345] width 116 height 21
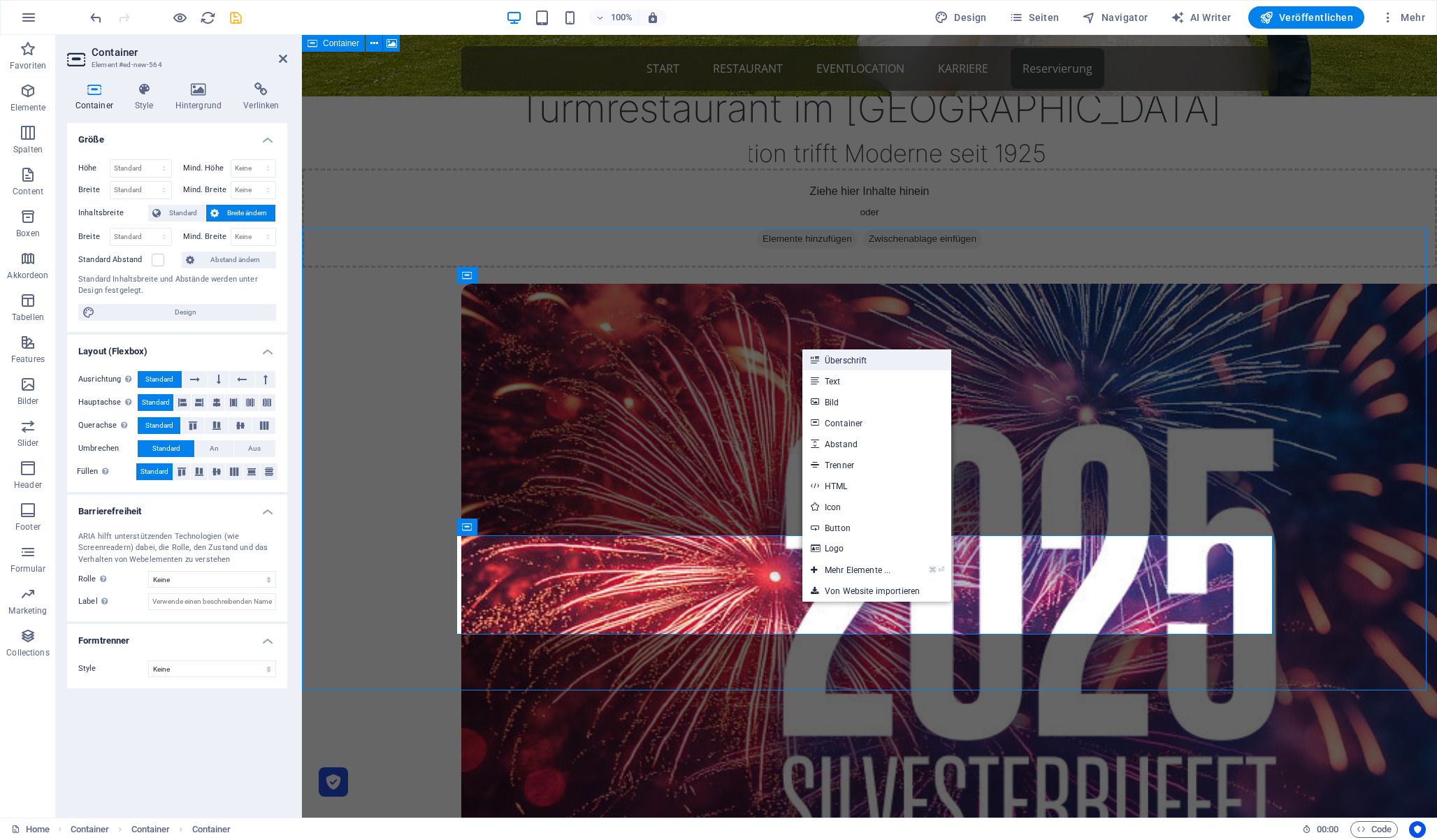
click at [867, 361] on link "Überschrift" at bounding box center [877, 360] width 149 height 21
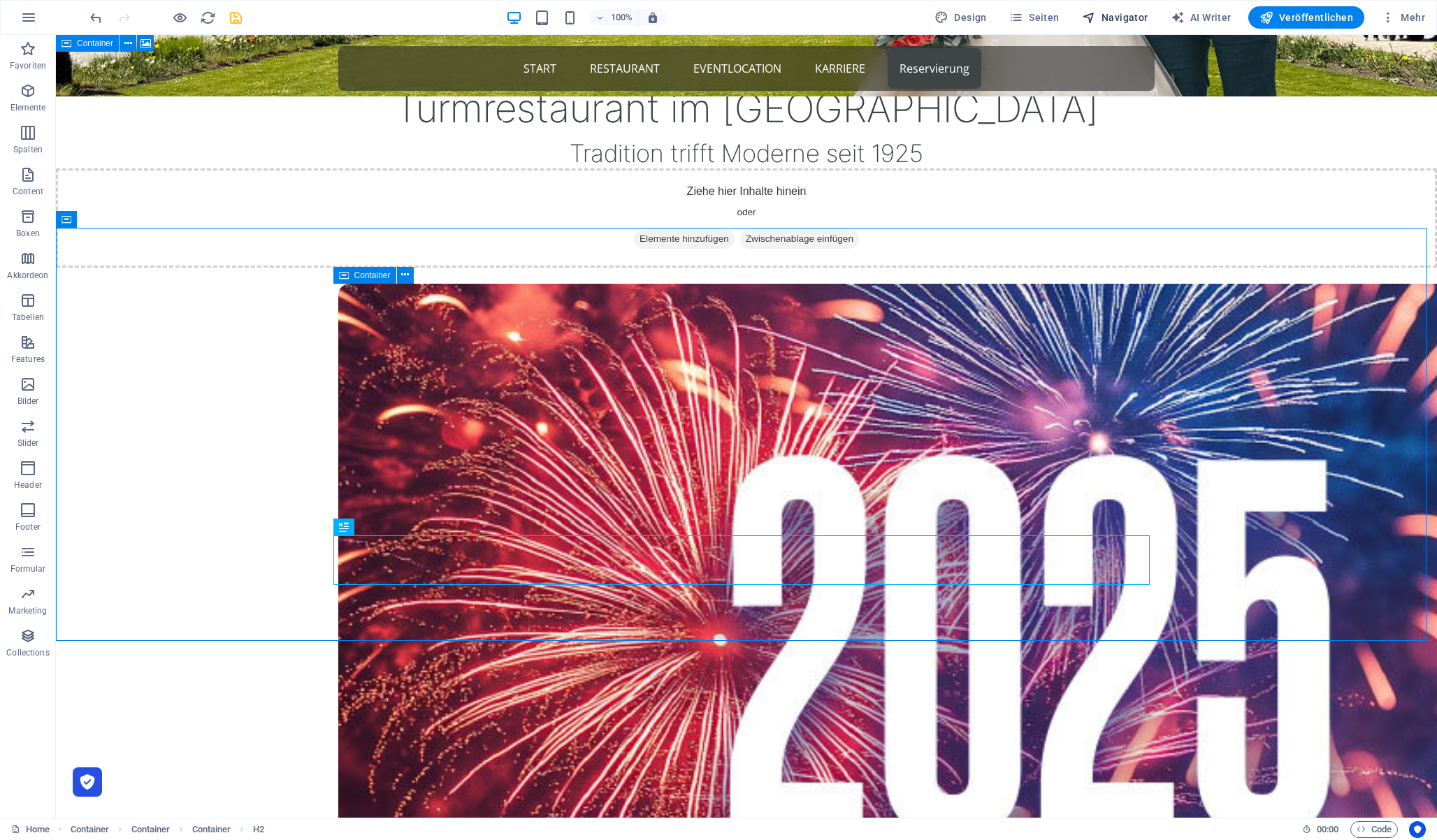
click at [1128, 18] on span "Navigator" at bounding box center [1115, 17] width 66 height 14
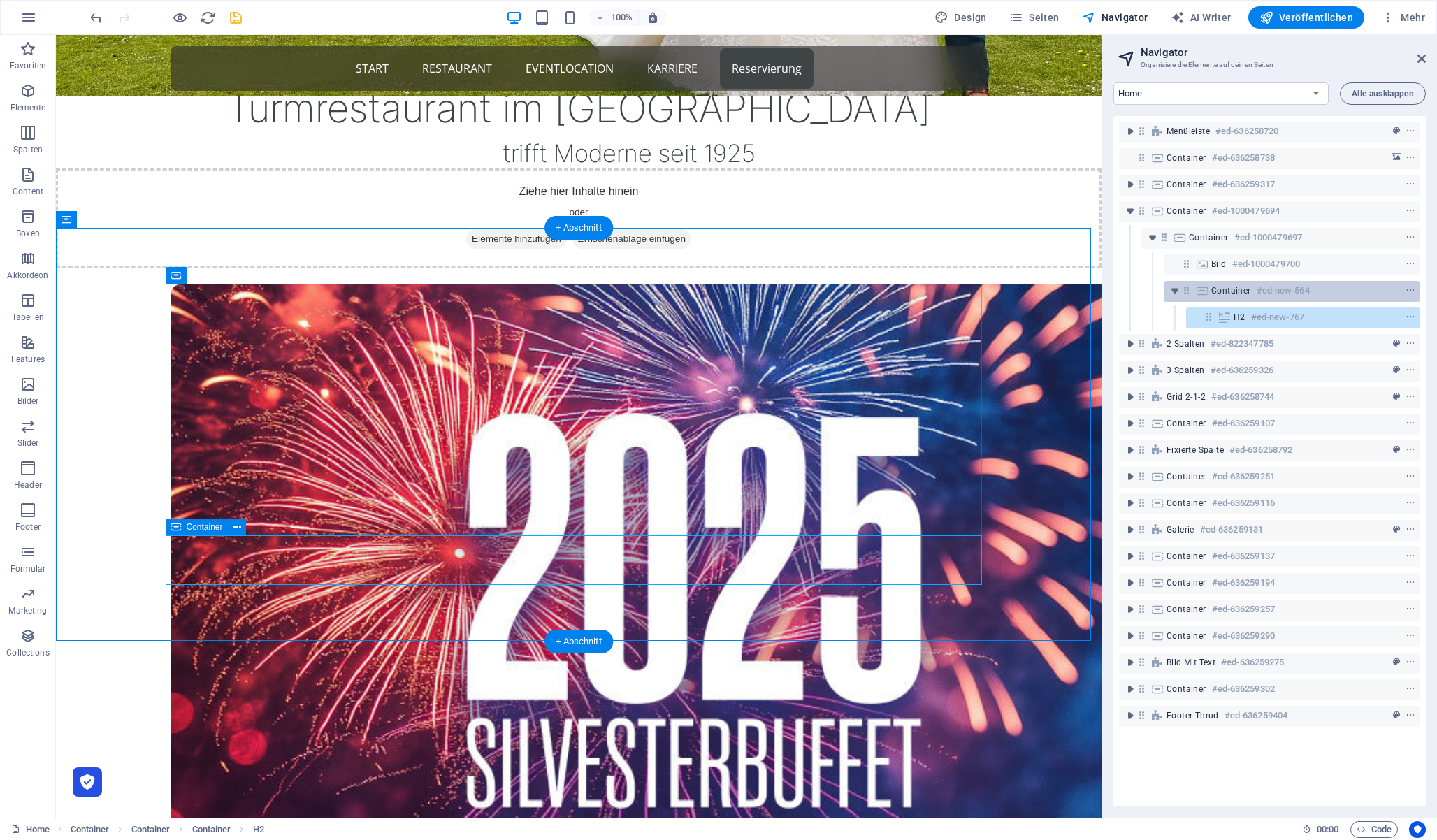
click at [1188, 291] on icon at bounding box center [1186, 290] width 12 height 12
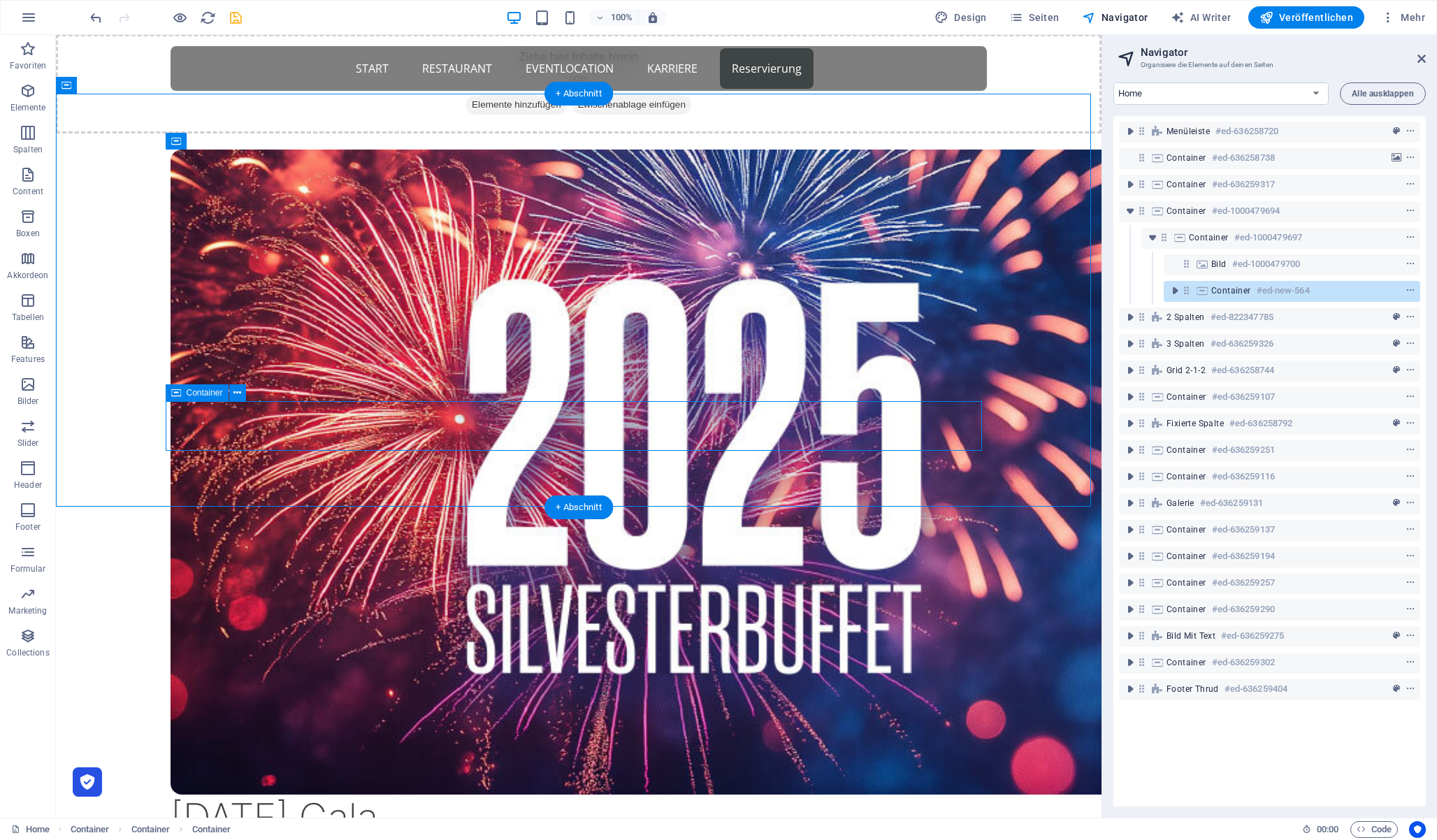
click at [1188, 291] on icon at bounding box center [1186, 290] width 12 height 12
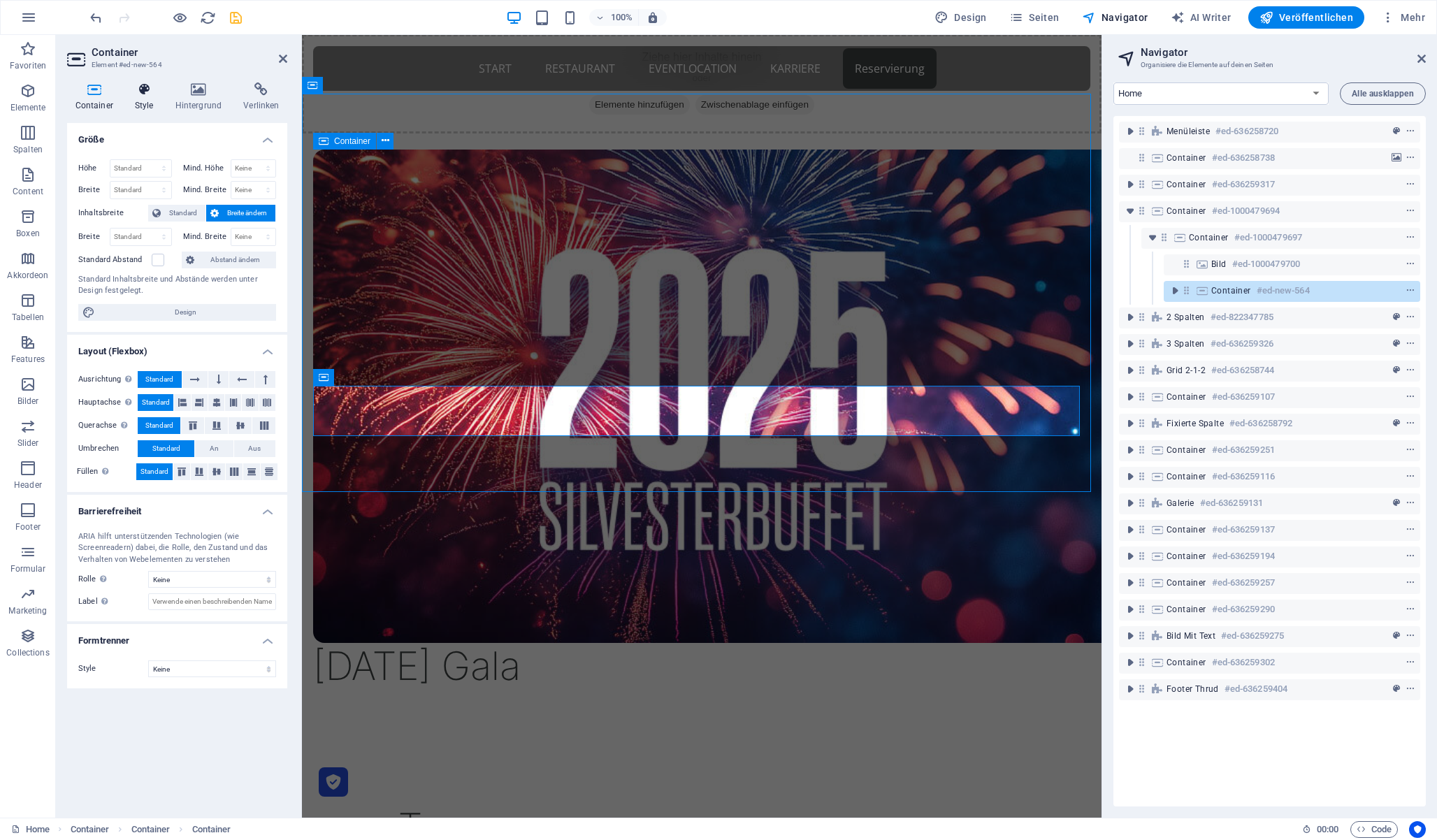
click at [147, 91] on icon at bounding box center [144, 89] width 35 height 14
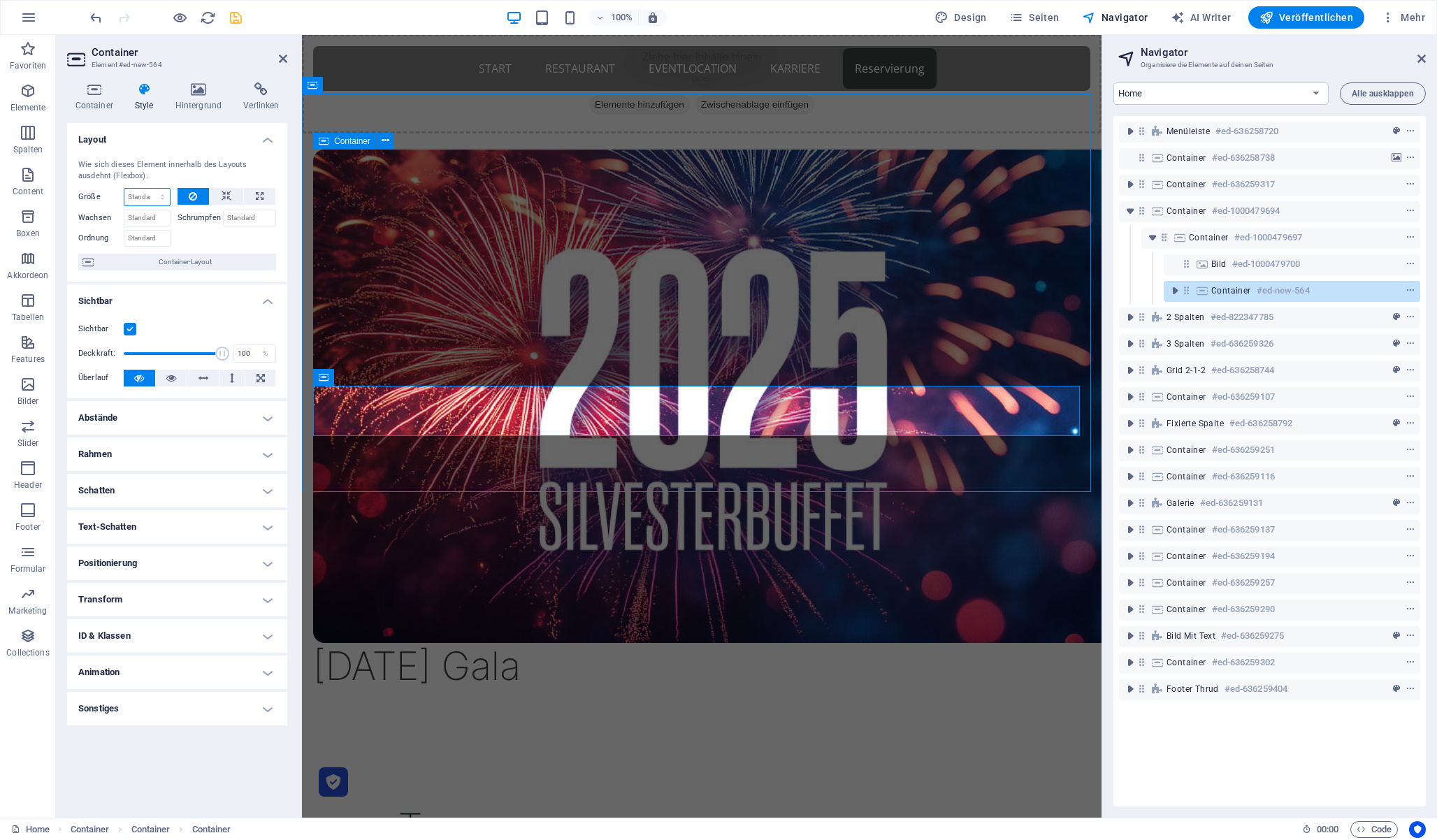
click at [157, 194] on select "Standard auto px % 1/1 1/2 1/3 1/4 1/5 1/6 1/7 1/8 1/9 1/10" at bounding box center [147, 197] width 45 height 17
select select "1/2"
click at [149, 189] on select "Standard auto px % 1/1 1/2 1/3 1/4 1/5 1/6 1/7 1/8 1/9 1/10" at bounding box center [147, 197] width 45 height 17
type input "50"
select select "%"
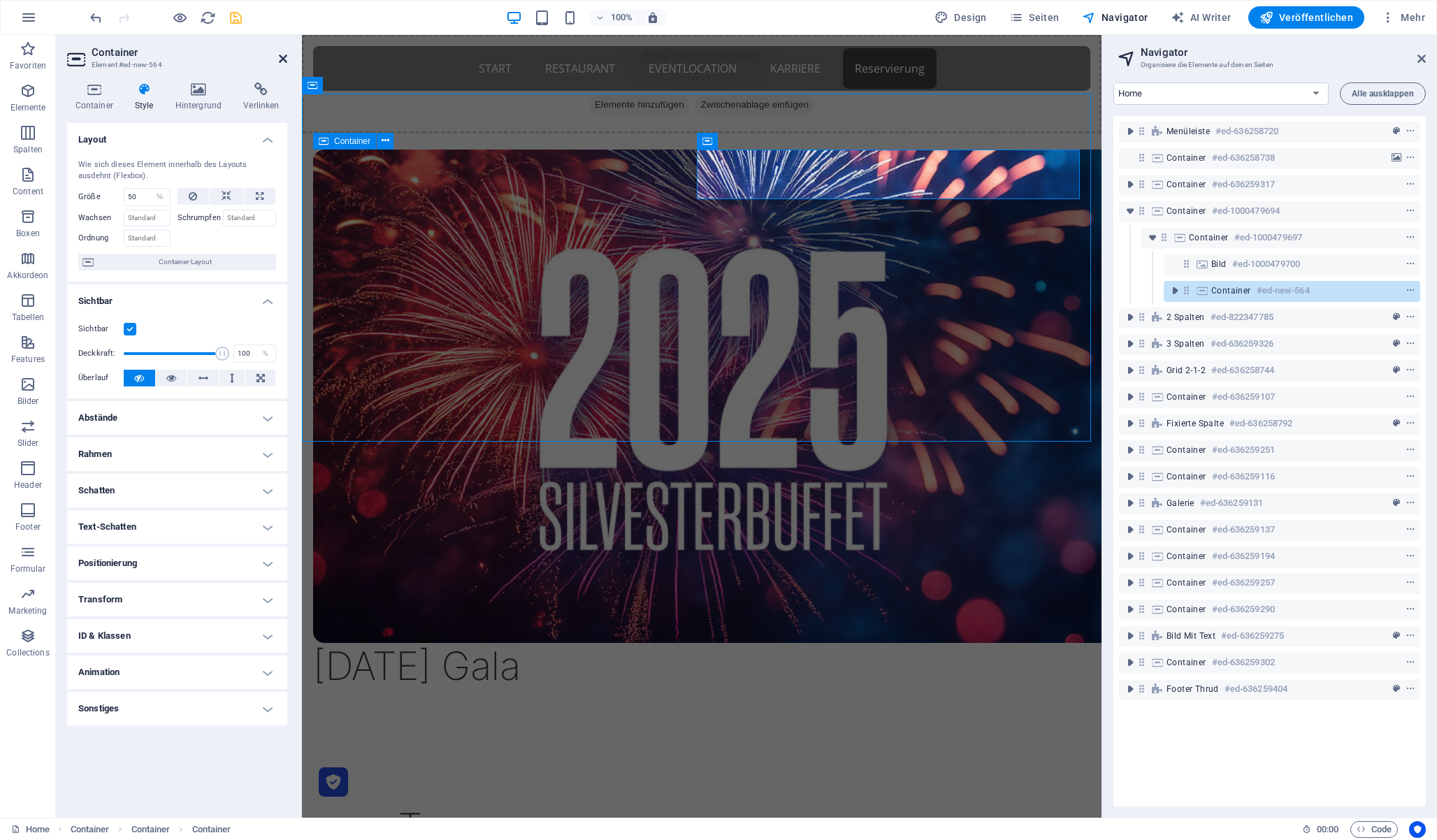
click at [284, 56] on icon at bounding box center [283, 59] width 8 height 11
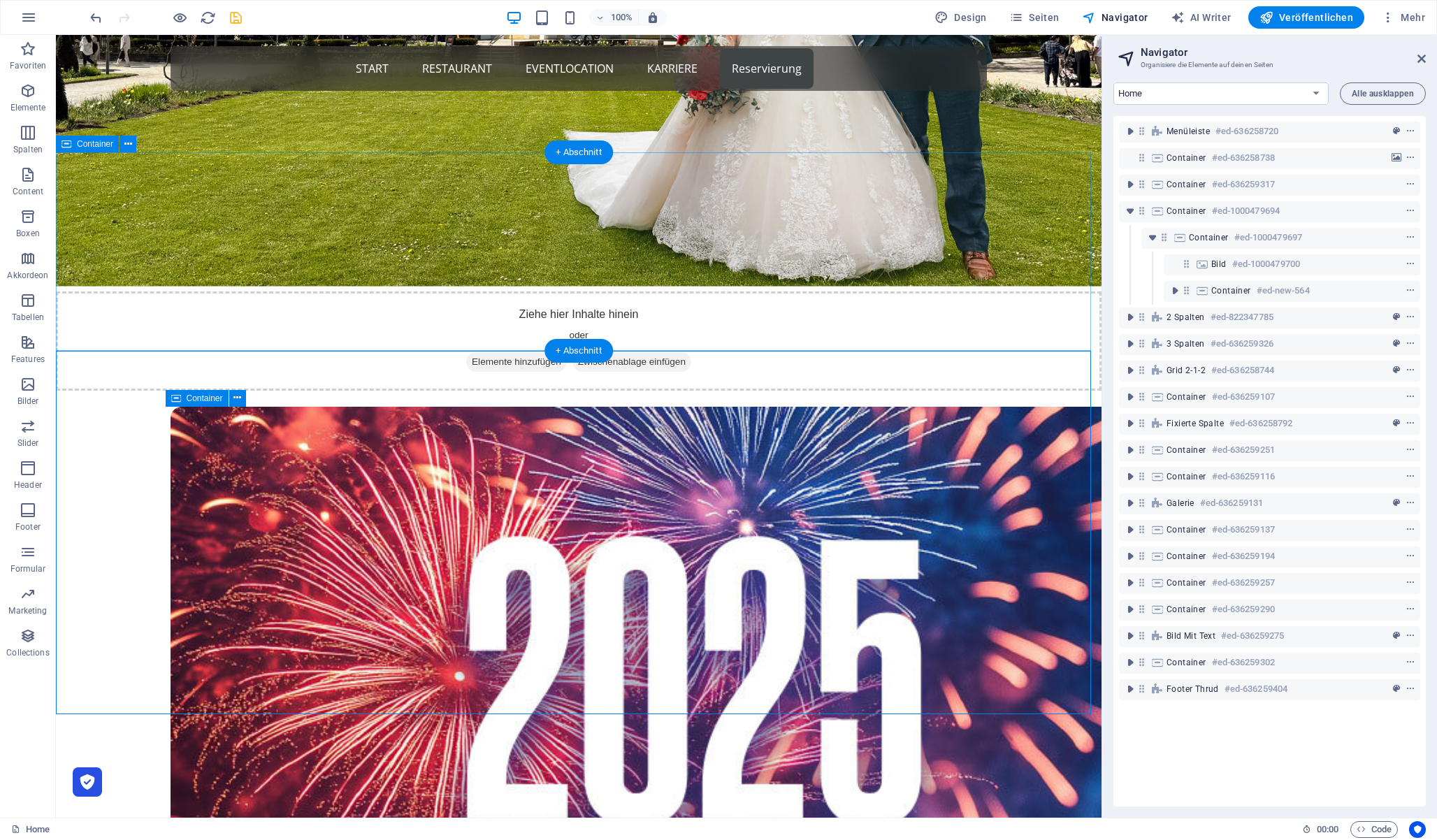
scroll to position [428, 0]
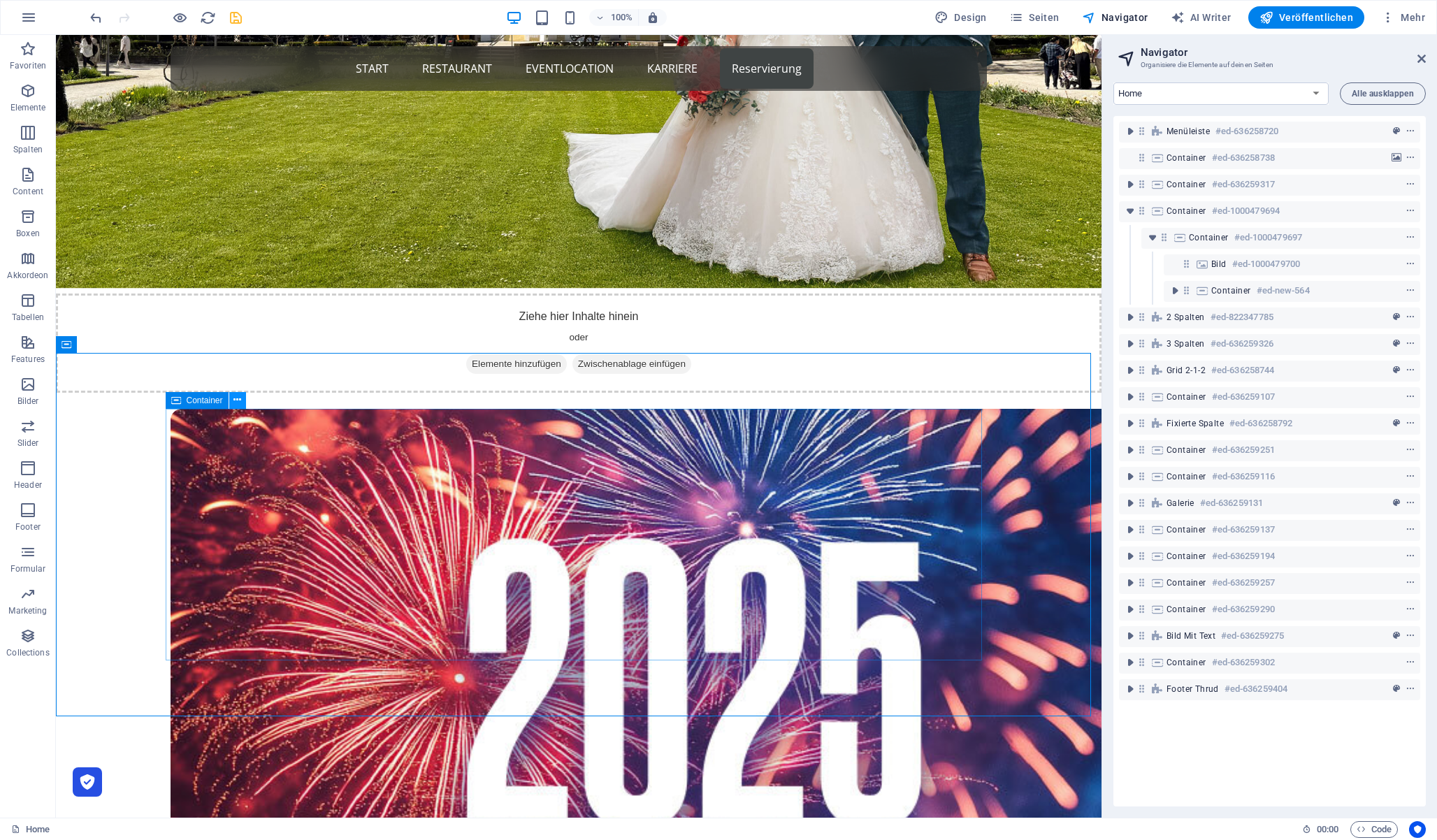
click at [237, 400] on icon at bounding box center [237, 400] width 8 height 15
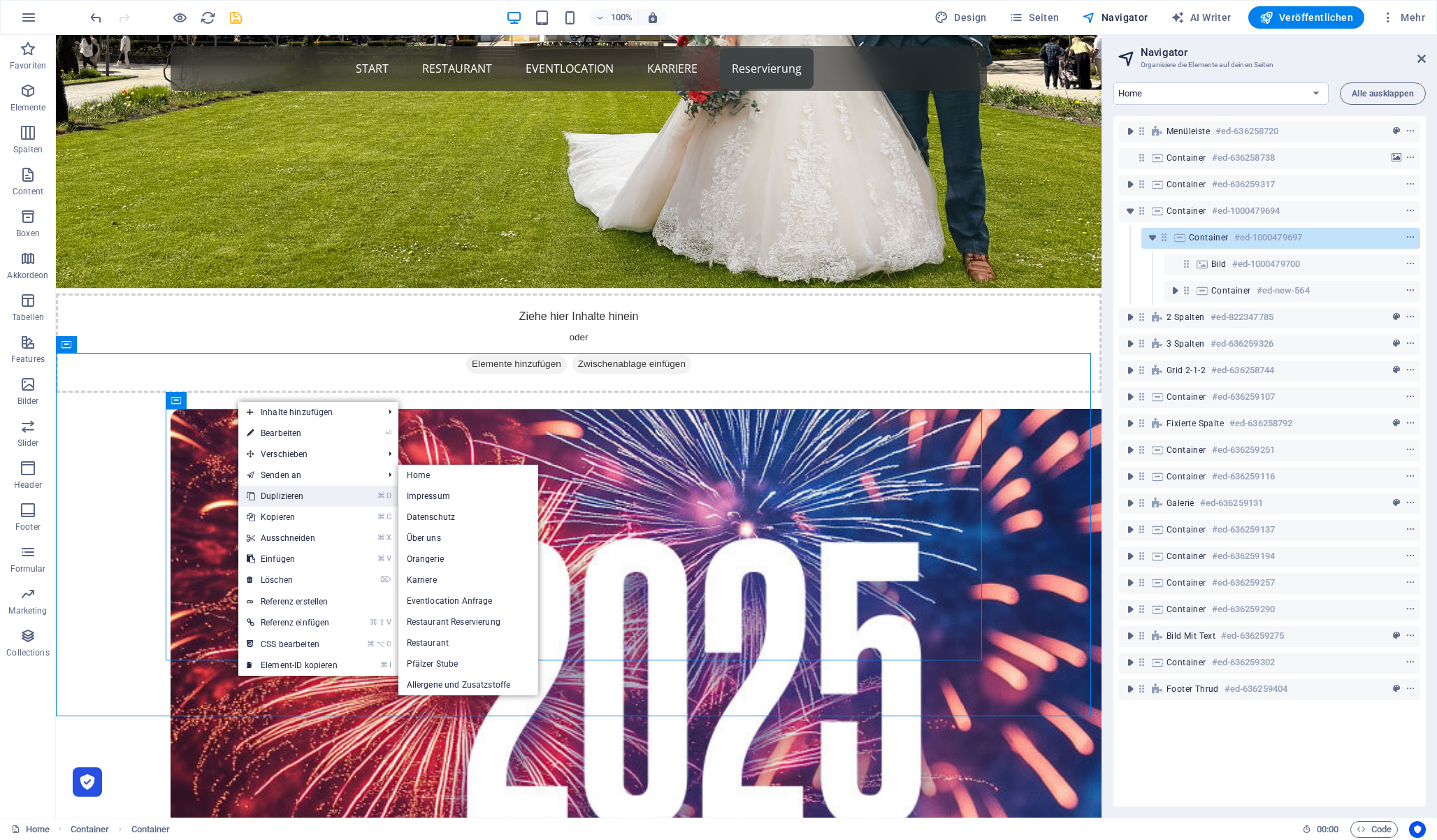
click at [311, 497] on link "⌘ D Duplizieren" at bounding box center [291, 496] width 107 height 21
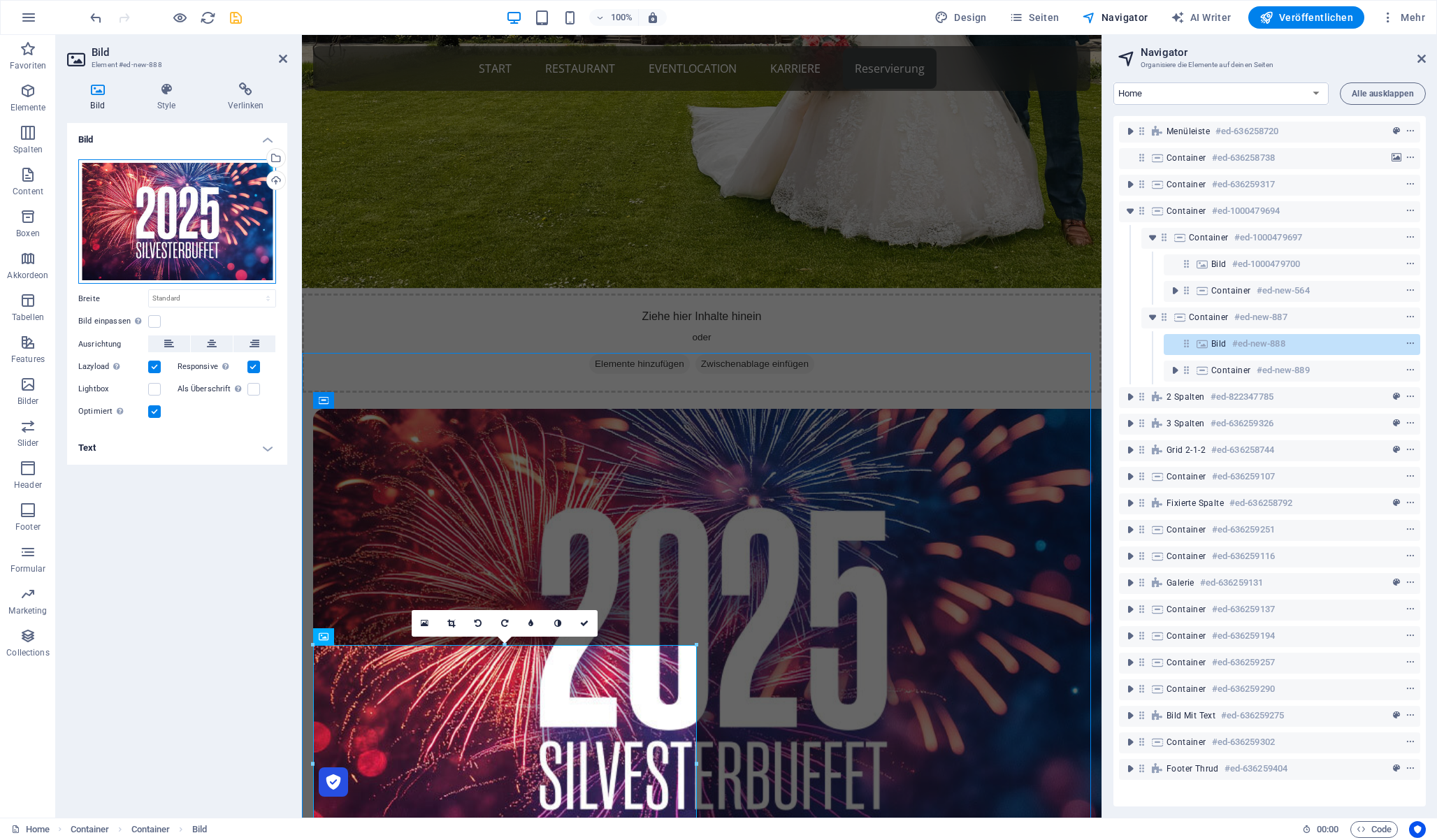
click at [168, 224] on div "Ziehe Dateien zum Hochladen hierher oder klicke hier, um aus Dateien oder koste…" at bounding box center [177, 222] width 198 height 125
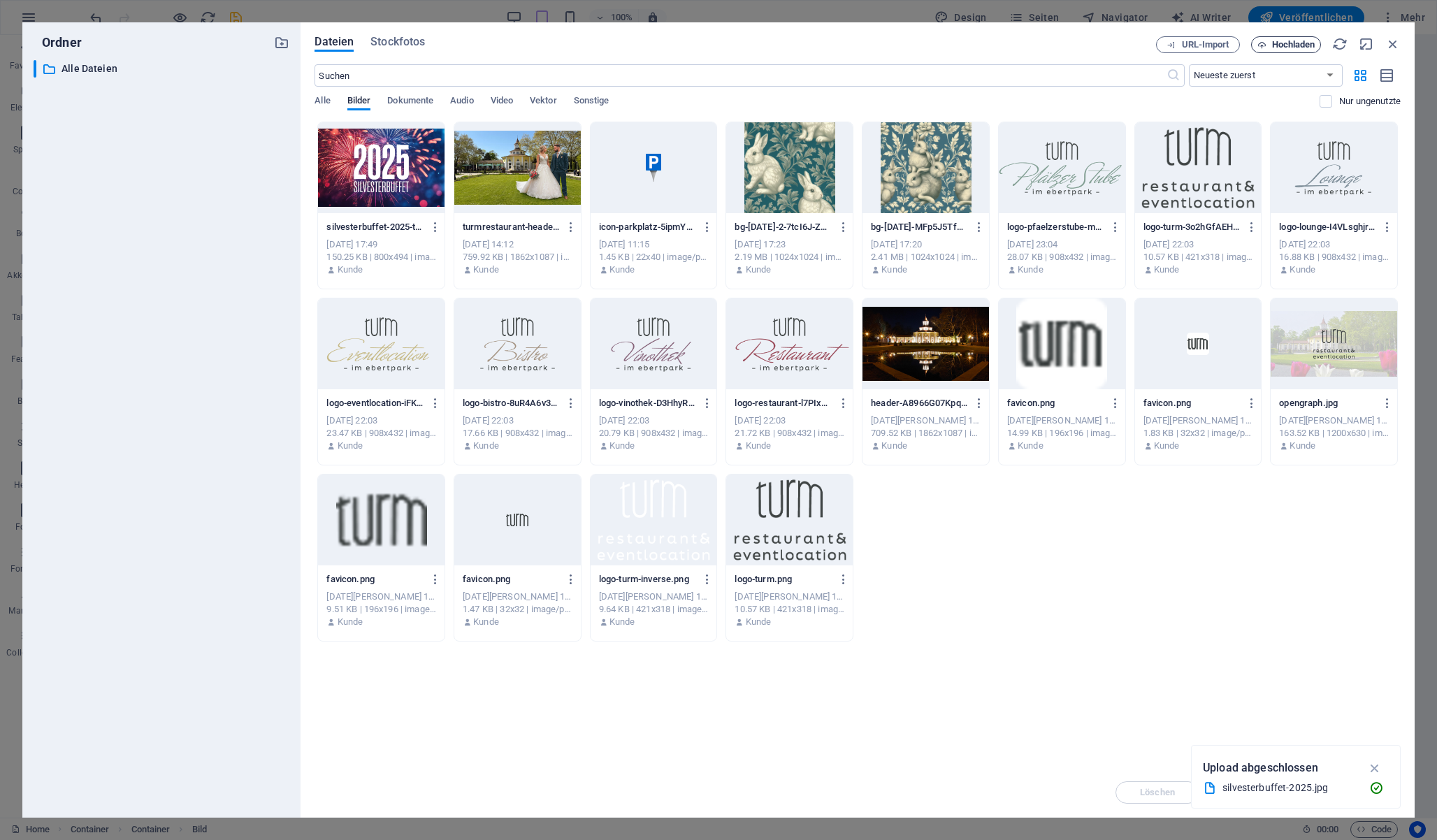
click at [1275, 45] on span "Hochladen" at bounding box center [1294, 44] width 44 height 8
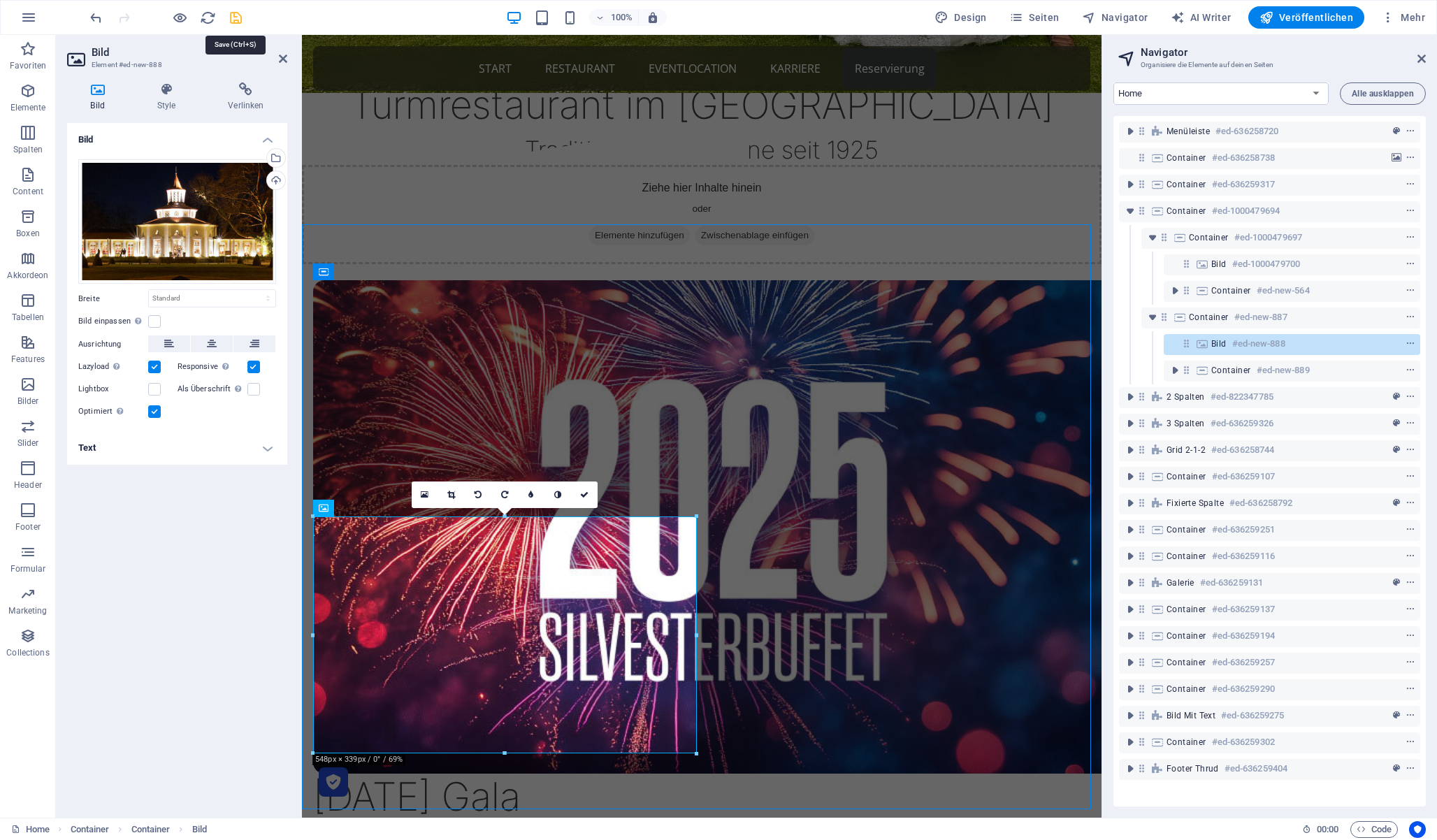
click at [232, 23] on icon "save" at bounding box center [236, 18] width 16 height 16
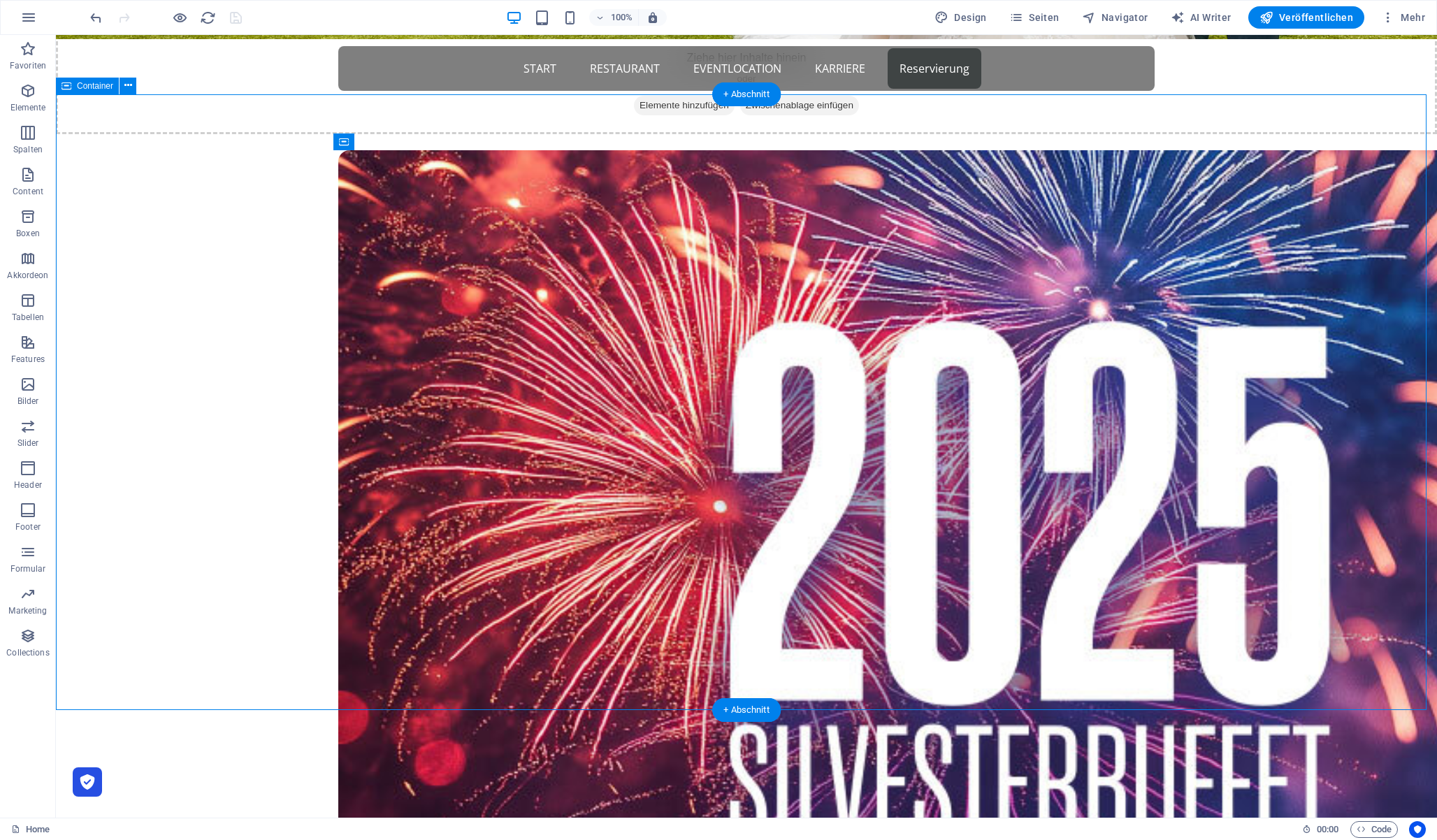
scroll to position [564, 0]
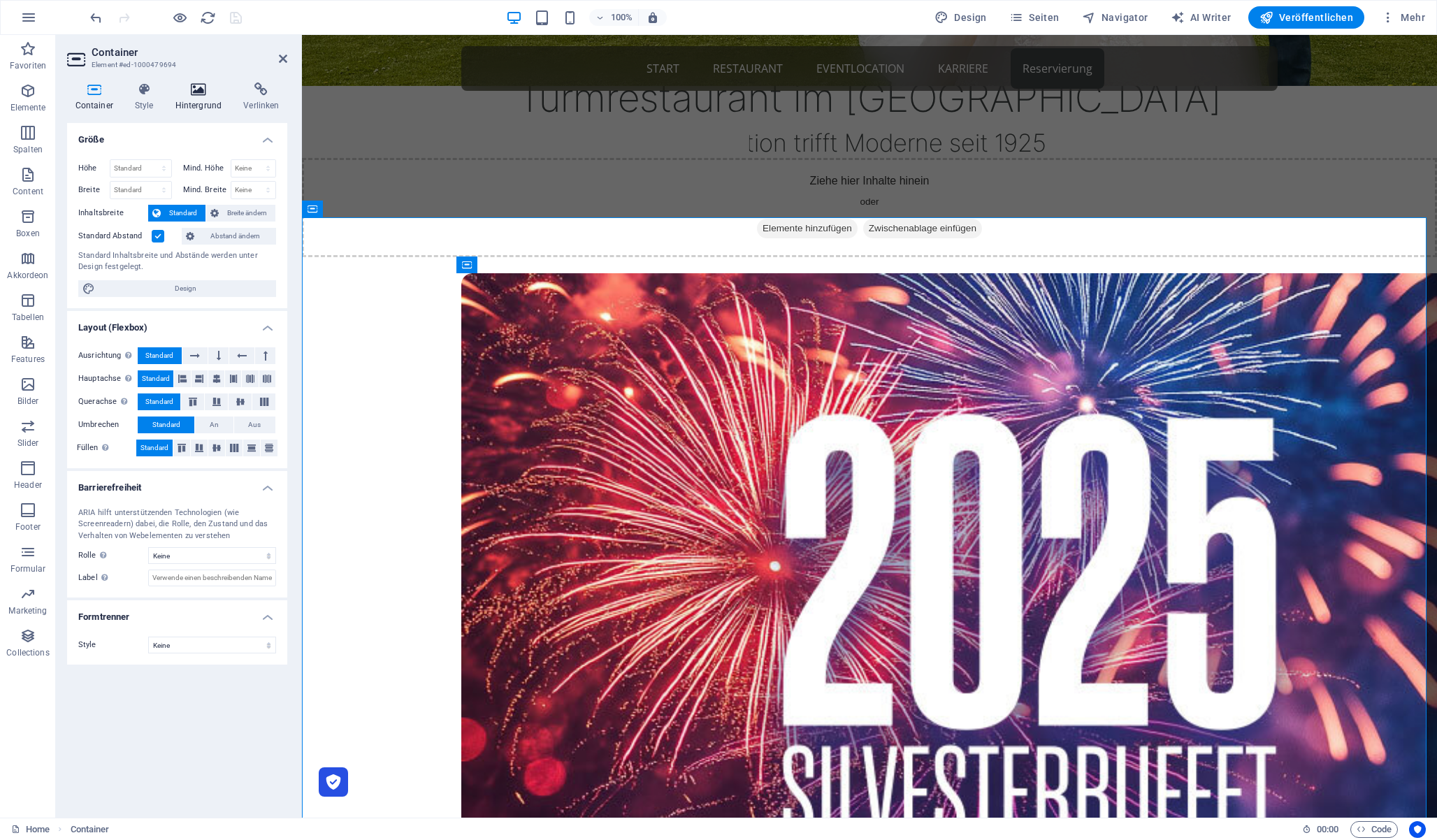
click at [191, 100] on h4 "Hintergrund" at bounding box center [201, 97] width 69 height 29
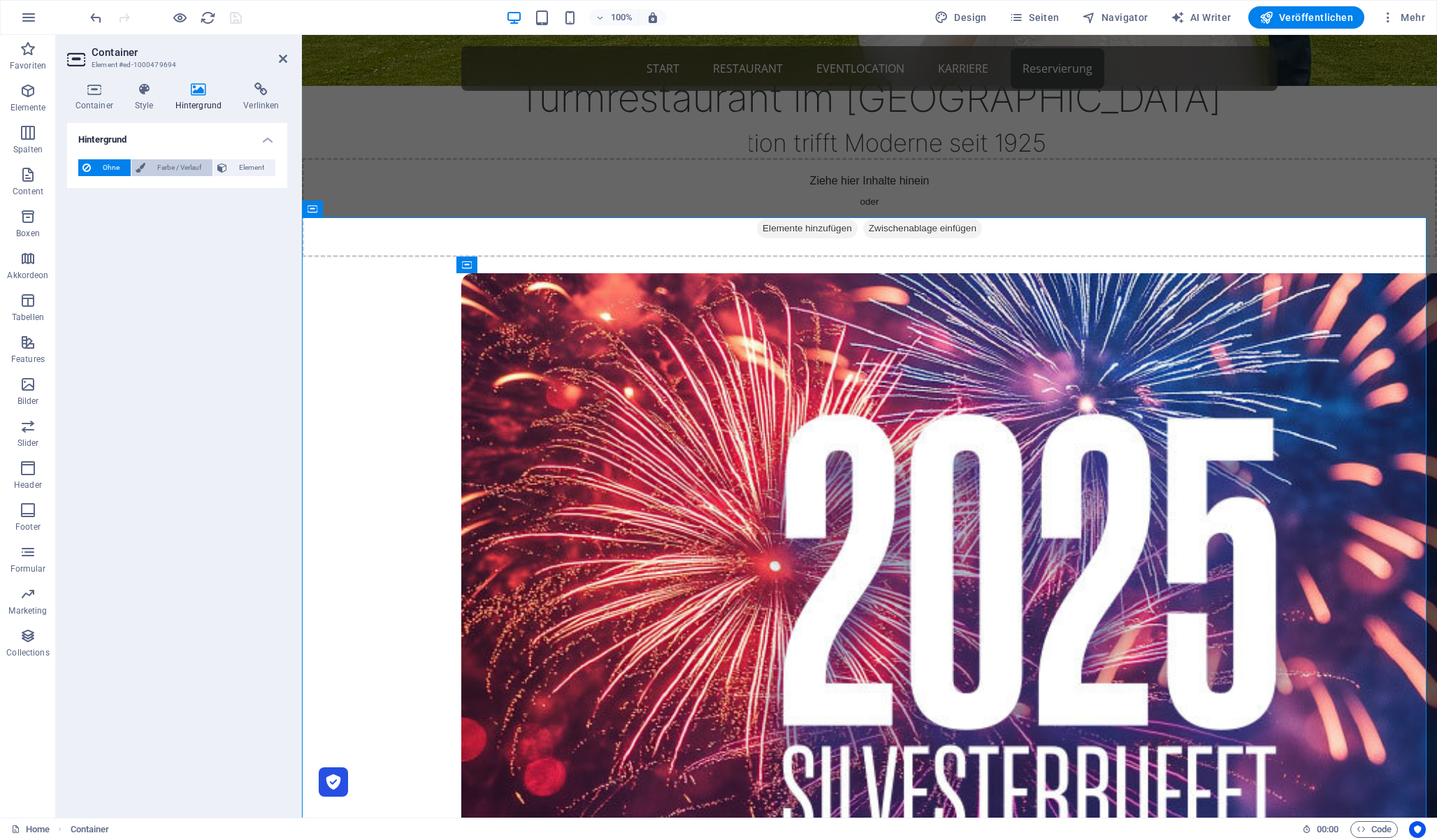
click at [165, 164] on span "Farbe / Verlauf" at bounding box center [178, 168] width 59 height 17
click at [134, 191] on span "Verlauf" at bounding box center [132, 194] width 30 height 19
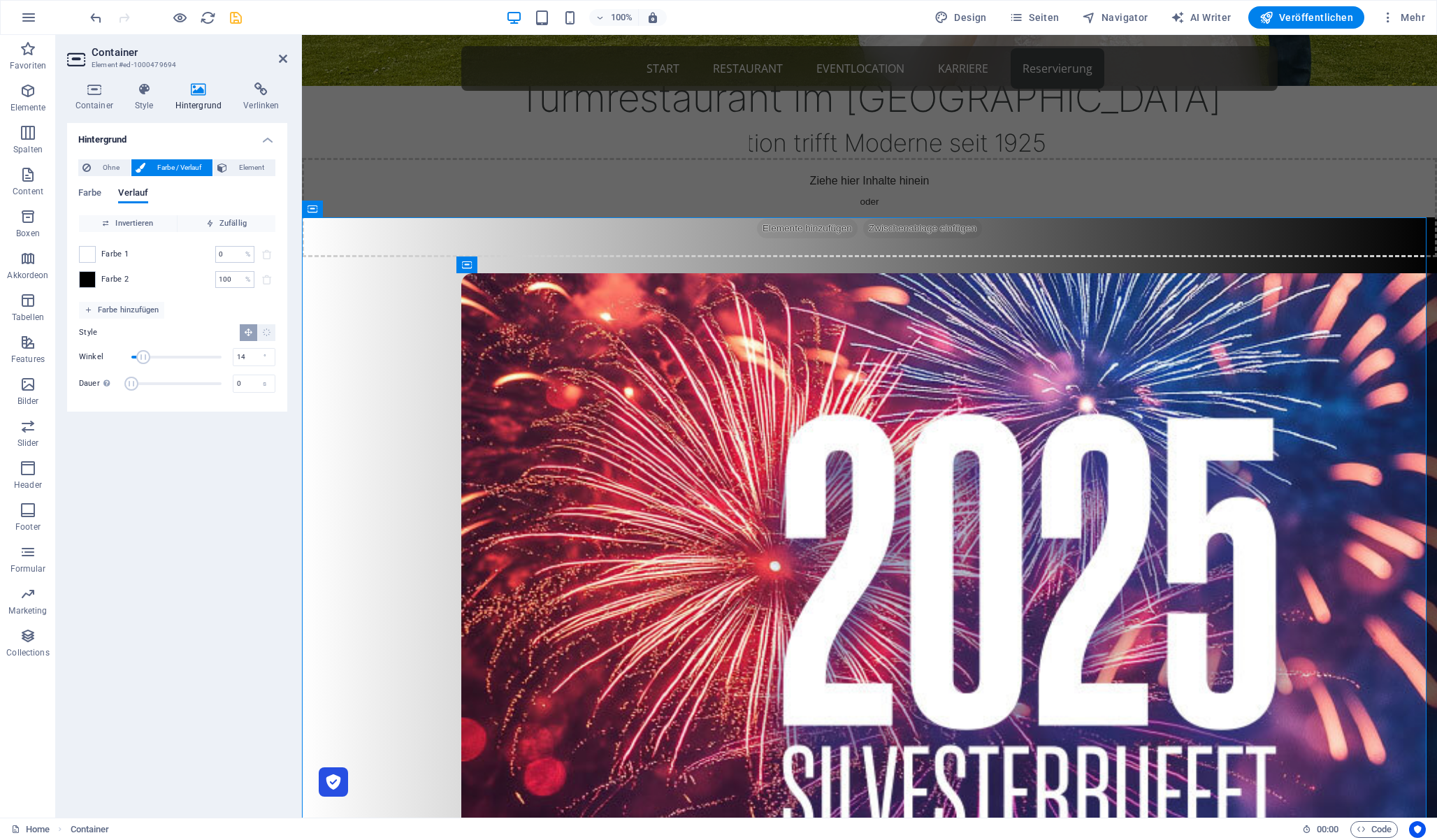
type input "0"
drag, startPoint x: 145, startPoint y: 353, endPoint x: 113, endPoint y: 351, distance: 32.1
click at [113, 351] on div "Winkel 0 °" at bounding box center [177, 357] width 196 height 21
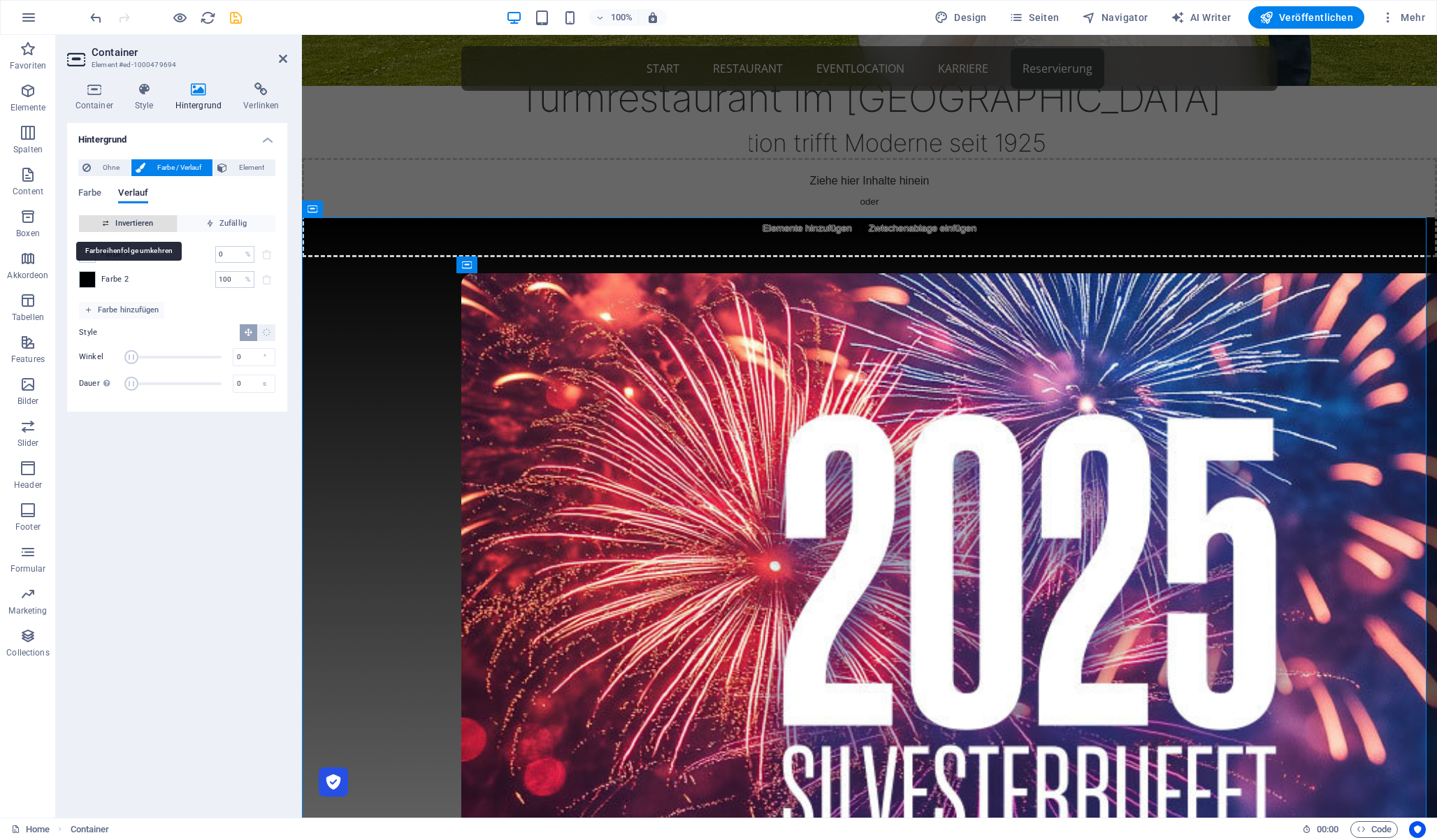
click at [102, 221] on icon "button" at bounding box center [106, 224] width 8 height 8
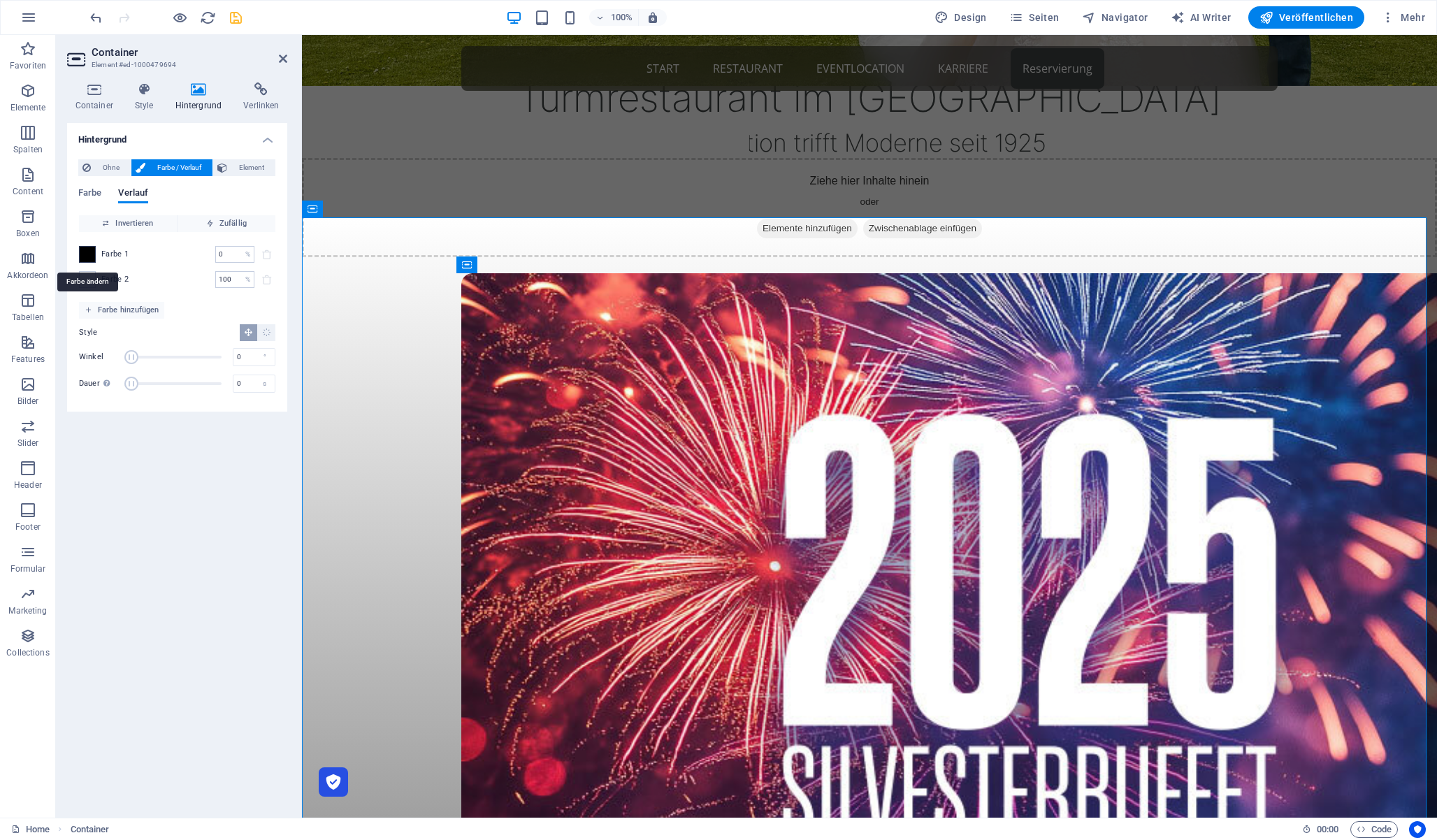
click at [83, 250] on span at bounding box center [87, 254] width 15 height 15
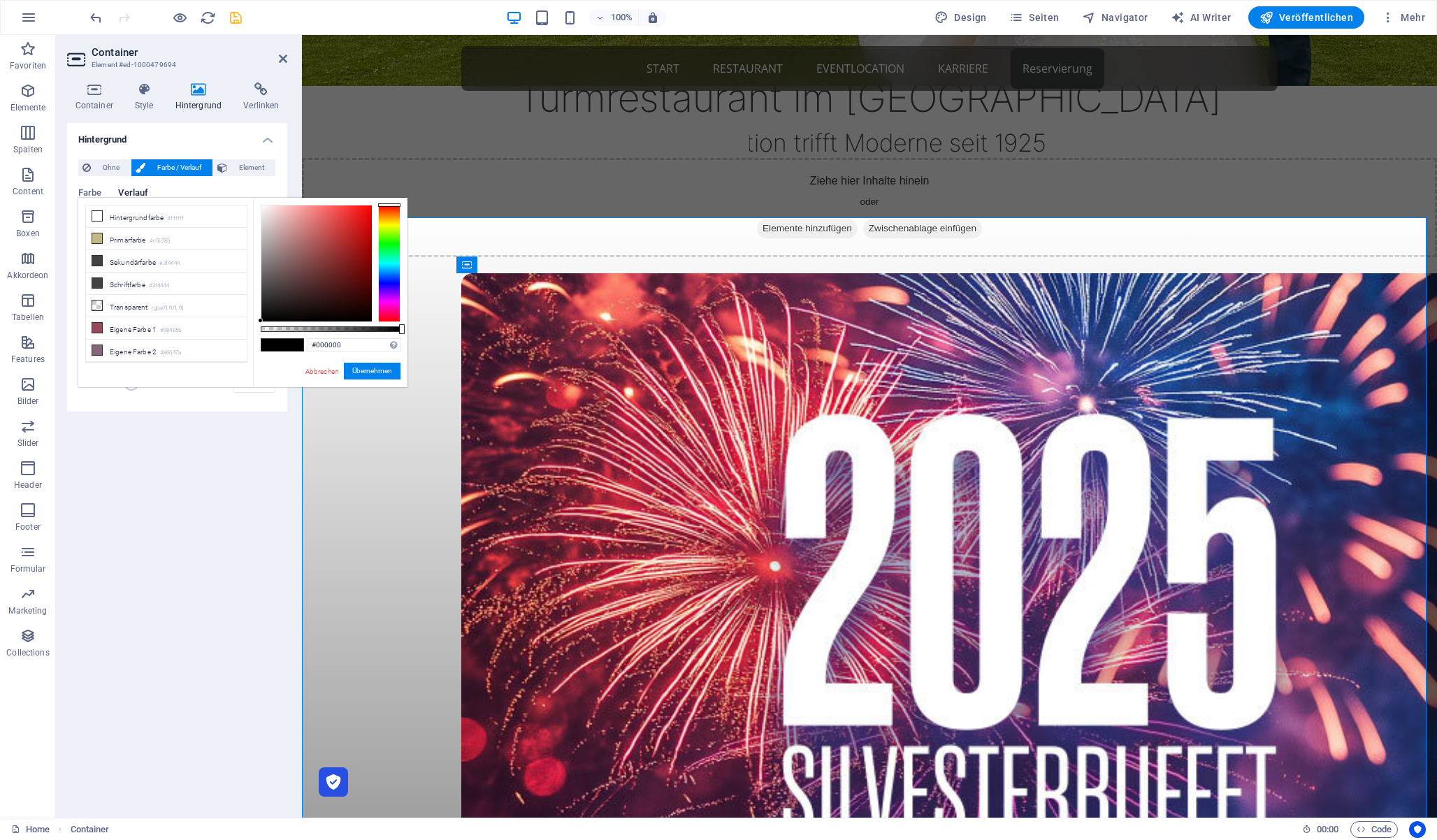
click at [83, 250] on div "less Hintergrundfarbe #ffffff Primärfarbe #c5b783 [GEOGRAPHIC_DATA] #3f4444 Sch…" at bounding box center [243, 292] width 329 height 190
click at [120, 240] on li "Primärfarbe #c5b783" at bounding box center [166, 239] width 161 height 23
type input "#c5b783"
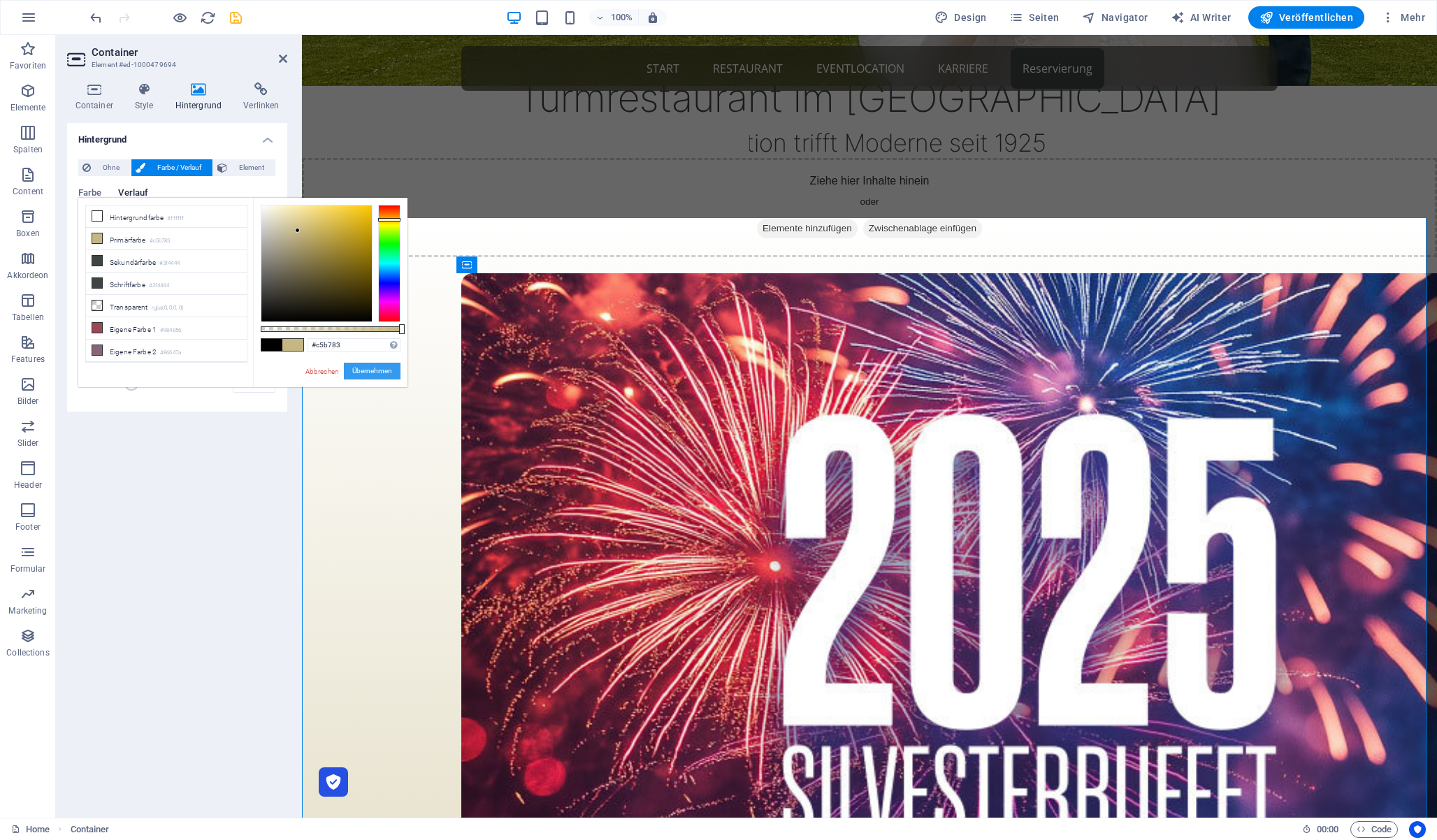
click at [374, 371] on button "Übernehmen" at bounding box center [372, 371] width 56 height 17
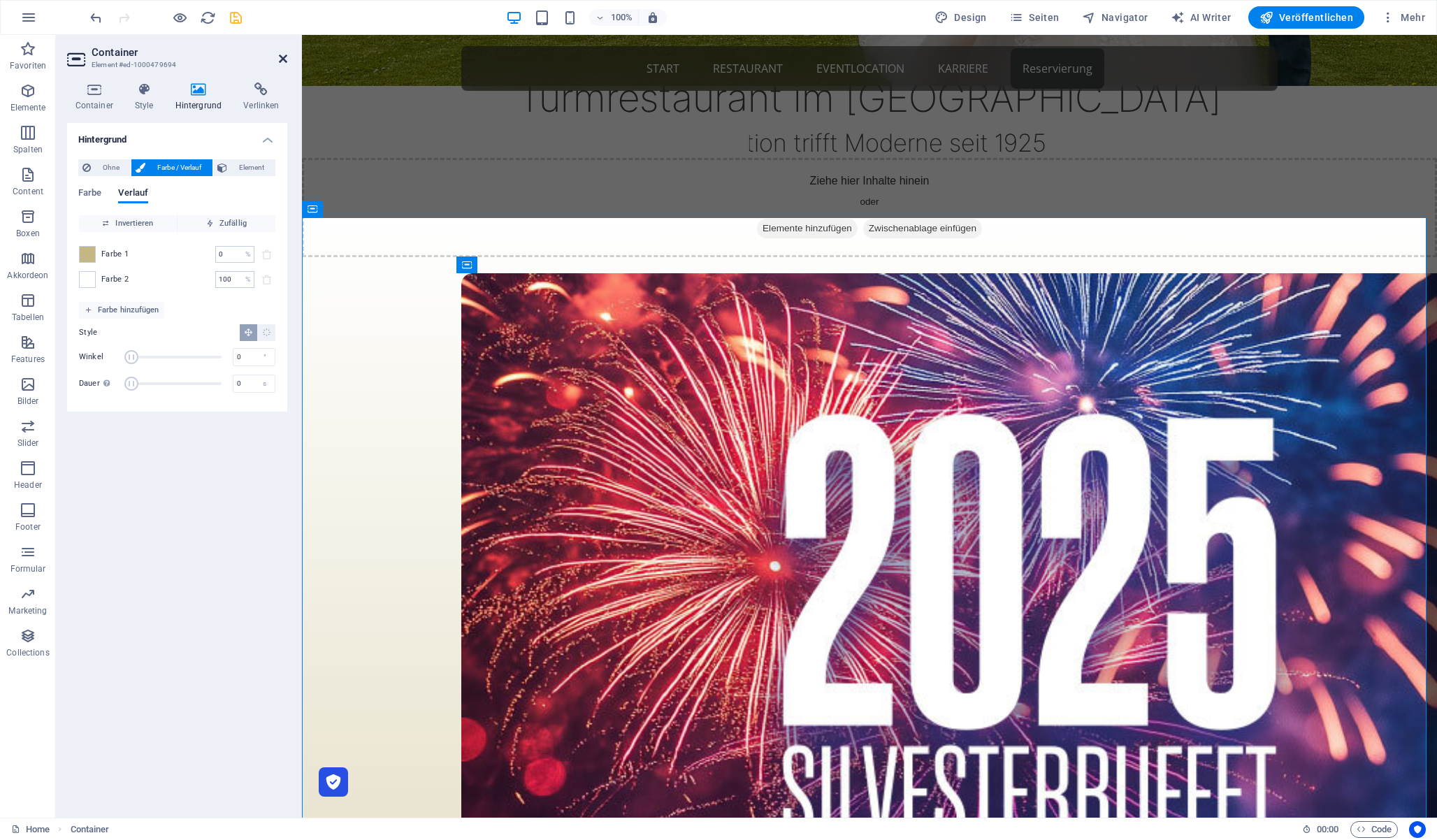
click at [281, 57] on icon at bounding box center [283, 59] width 8 height 11
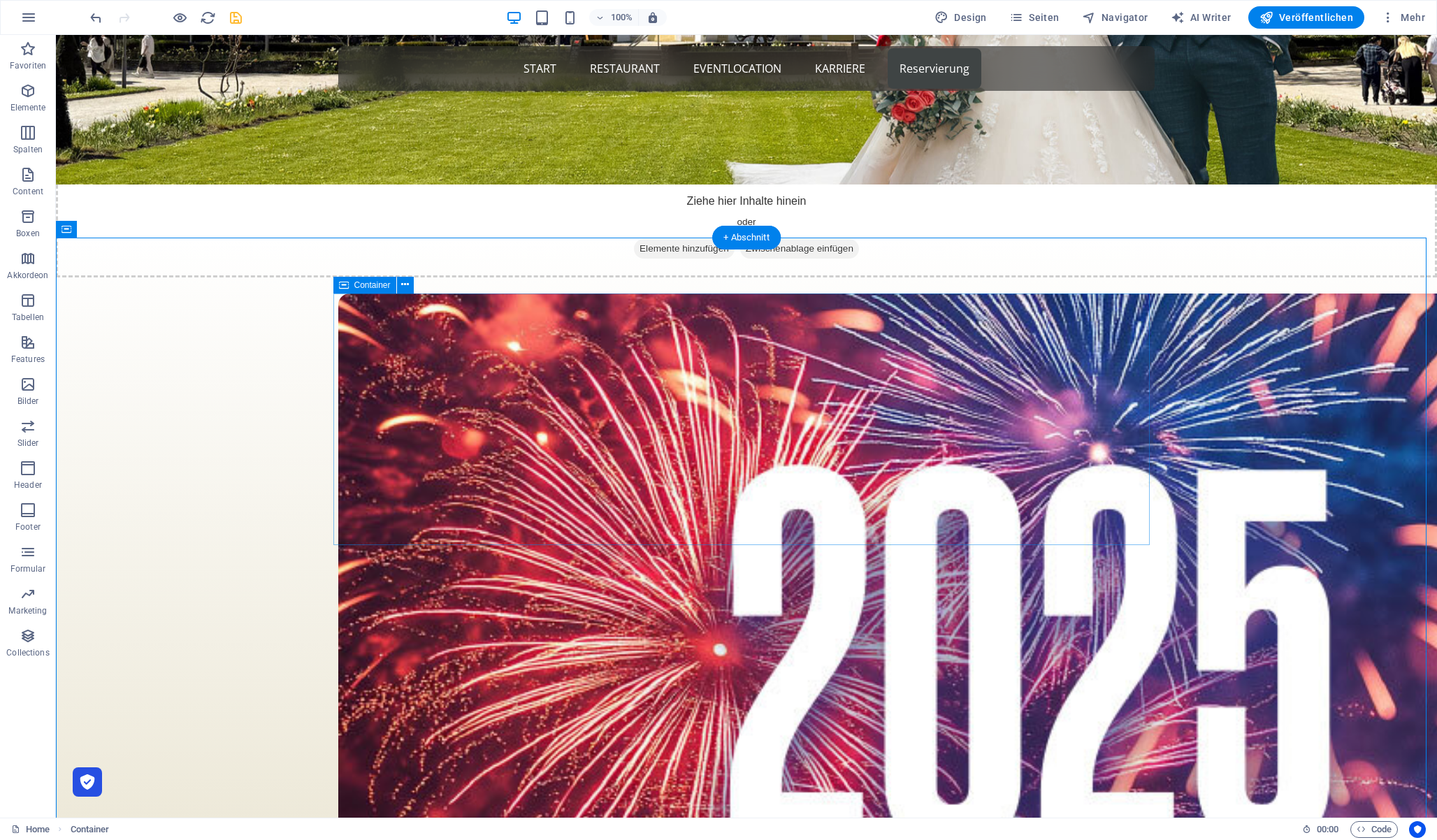
scroll to position [540, 0]
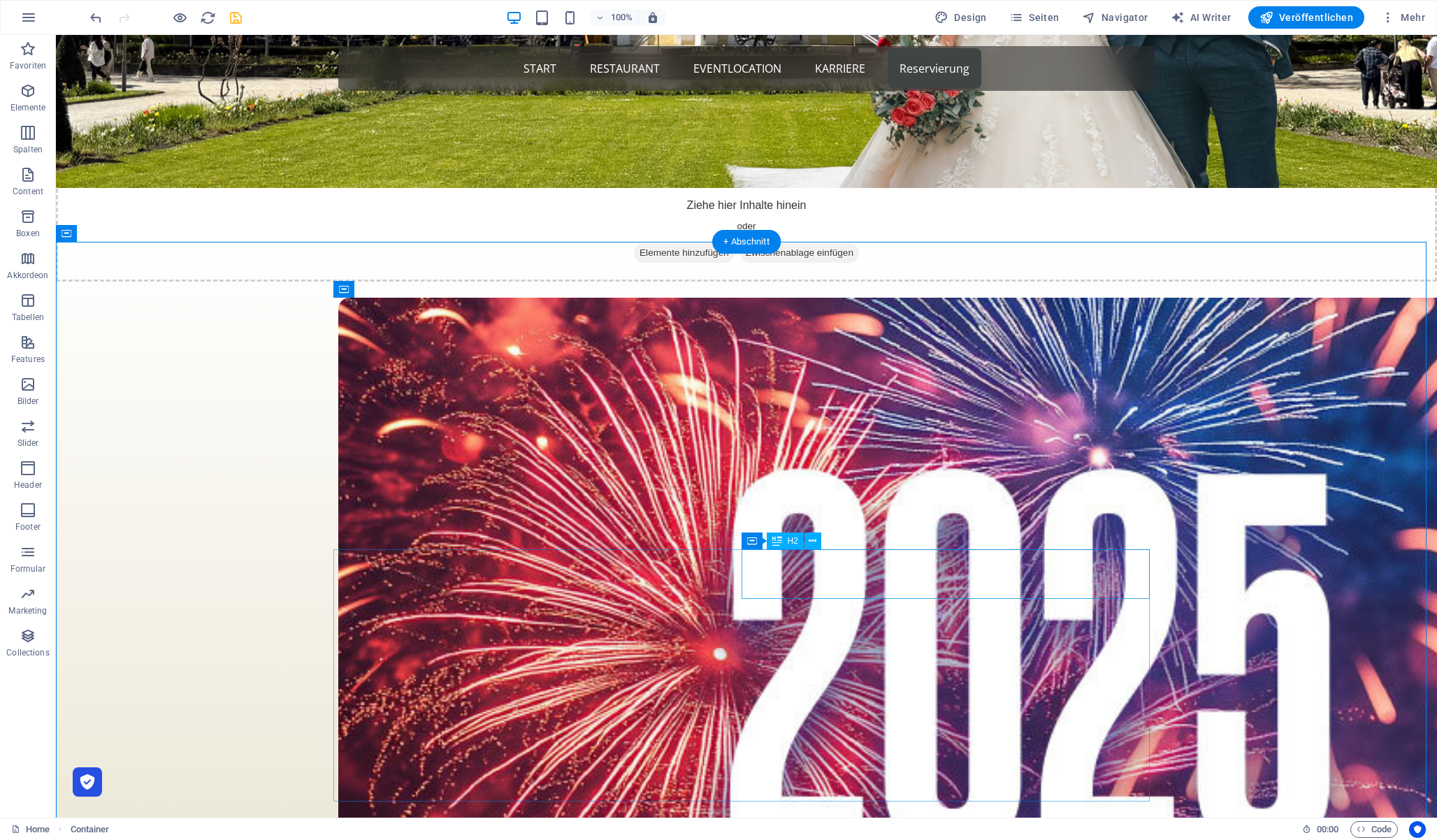
click at [1131, 15] on span "Navigator" at bounding box center [1115, 17] width 66 height 14
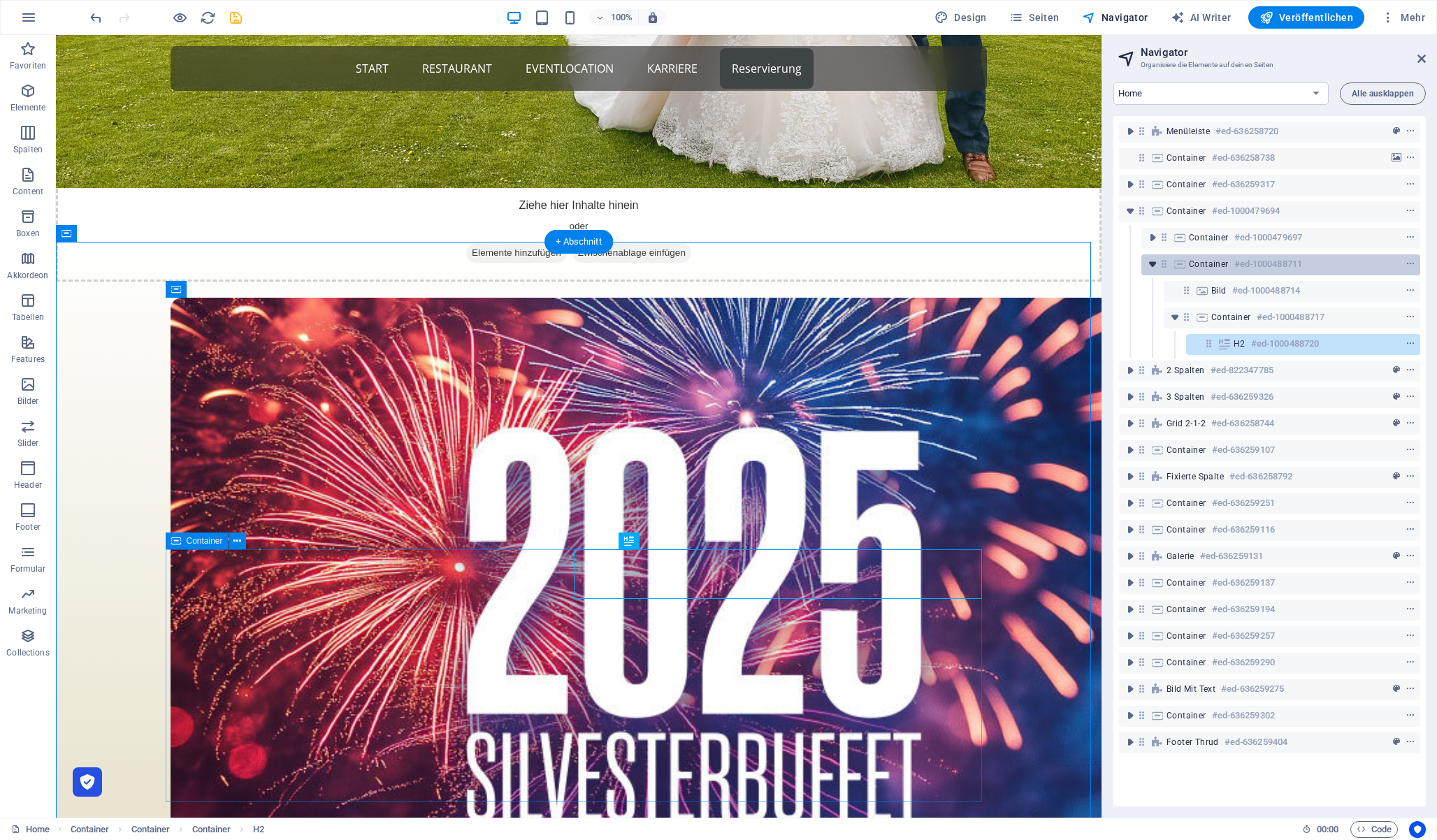
click at [1153, 264] on icon "toggle-expand" at bounding box center [1152, 264] width 14 height 14
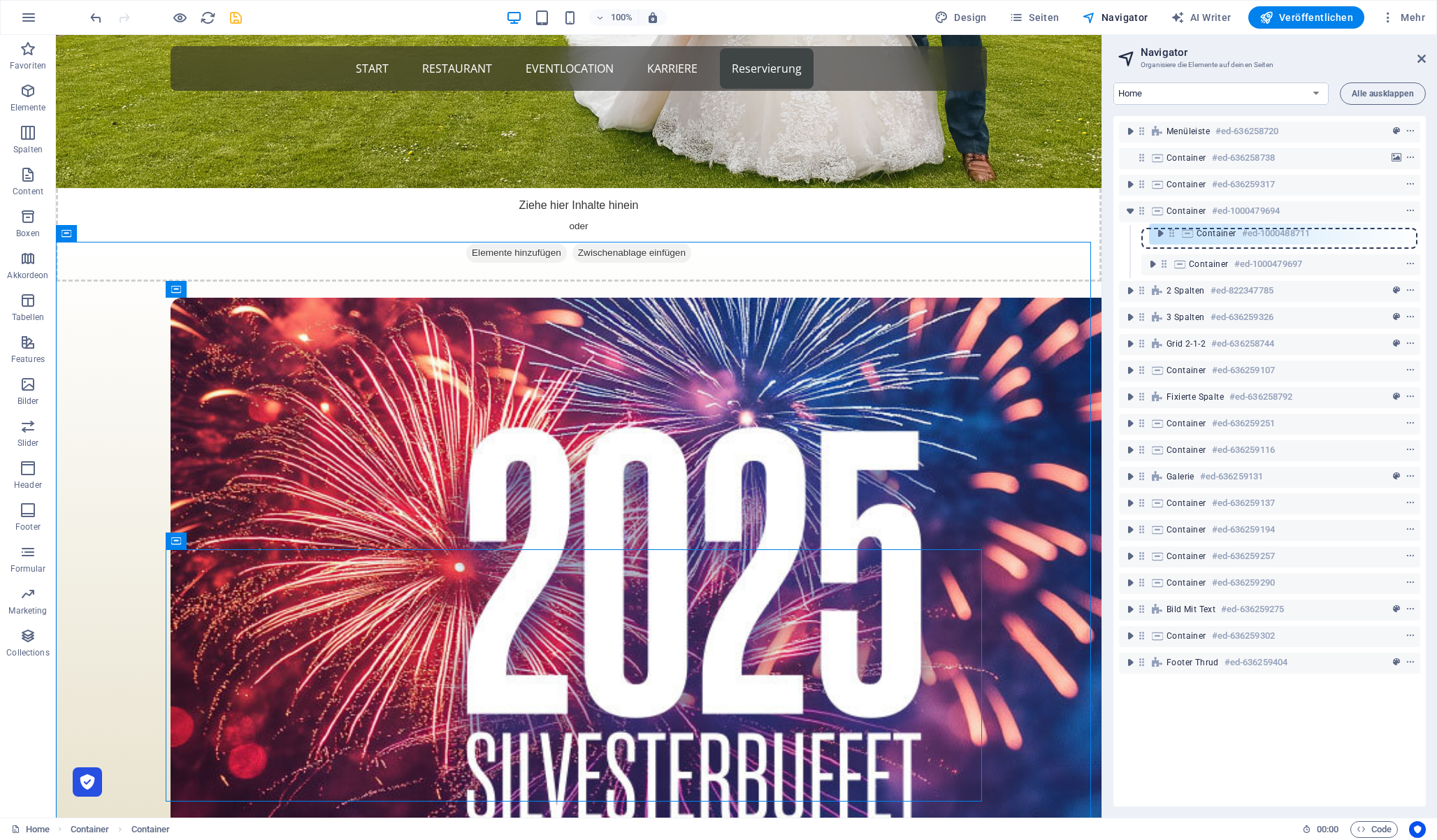
drag, startPoint x: 1164, startPoint y: 263, endPoint x: 1174, endPoint y: 228, distance: 36.4
click at [1174, 228] on div "Menüleiste #ed-636258720 Container #ed-636258738 Container #ed-636259317 Contai…" at bounding box center [1269, 462] width 312 height 691
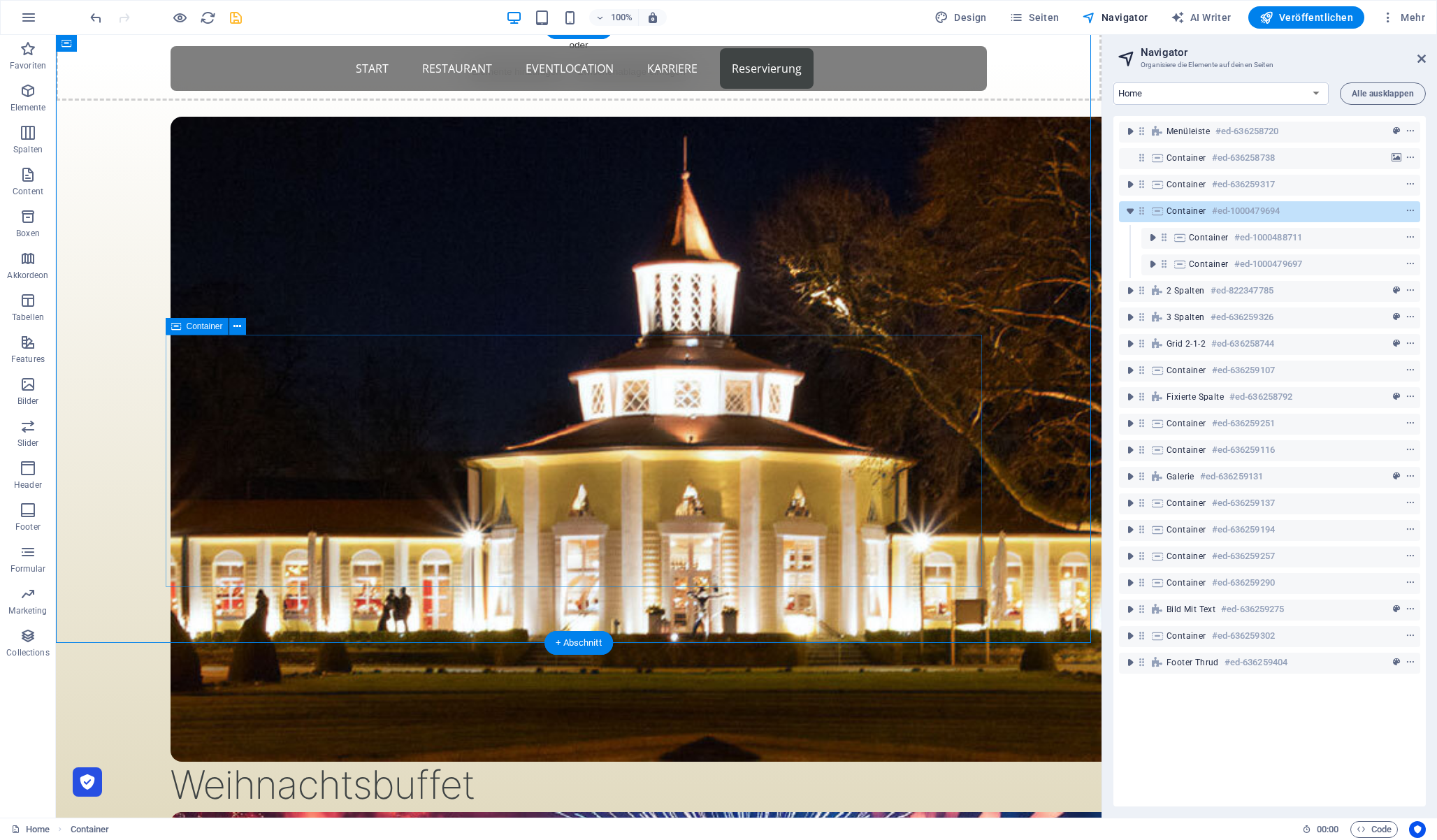
scroll to position [520, 0]
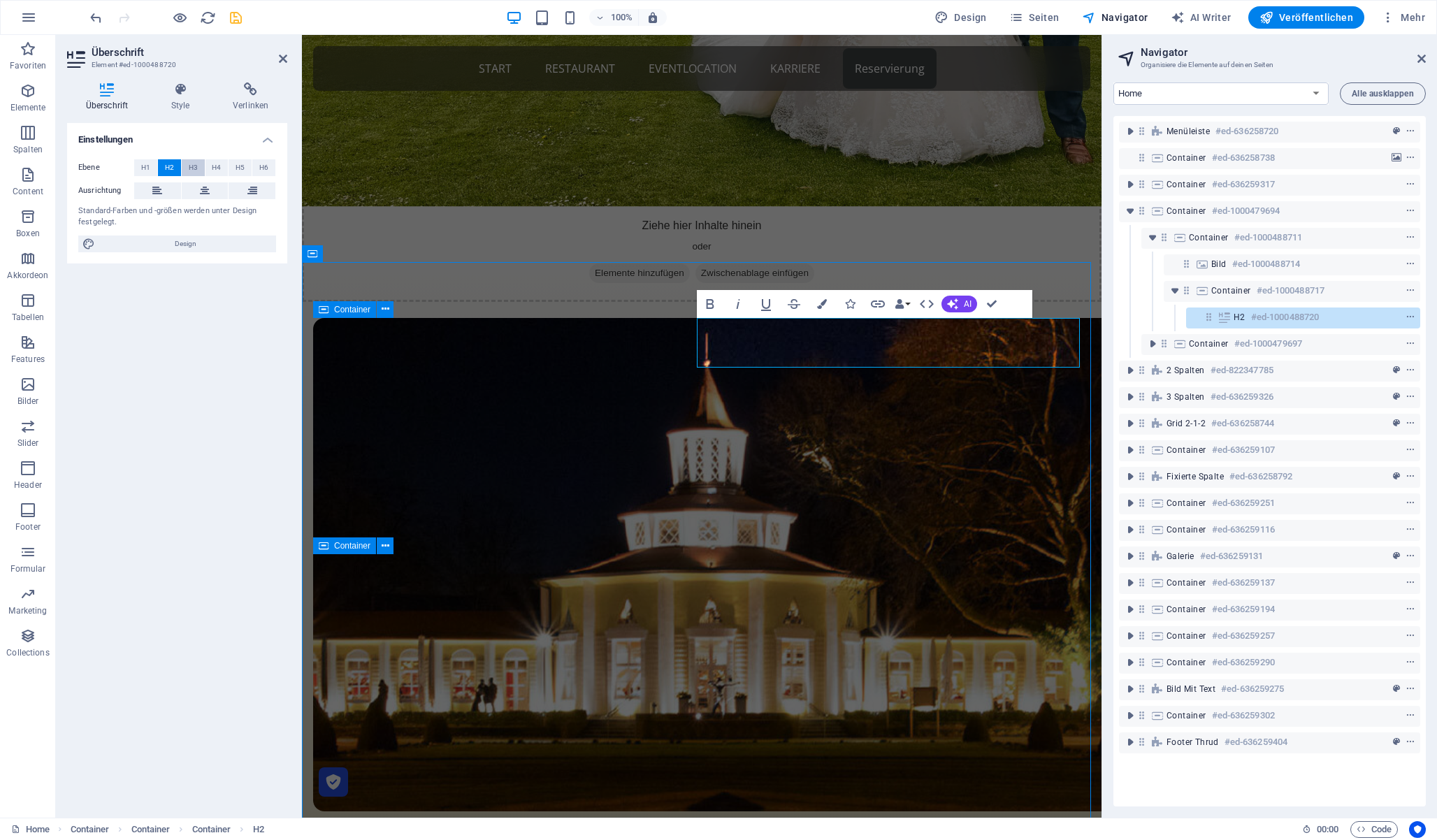
click at [189, 165] on span "H3" at bounding box center [193, 168] width 9 height 17
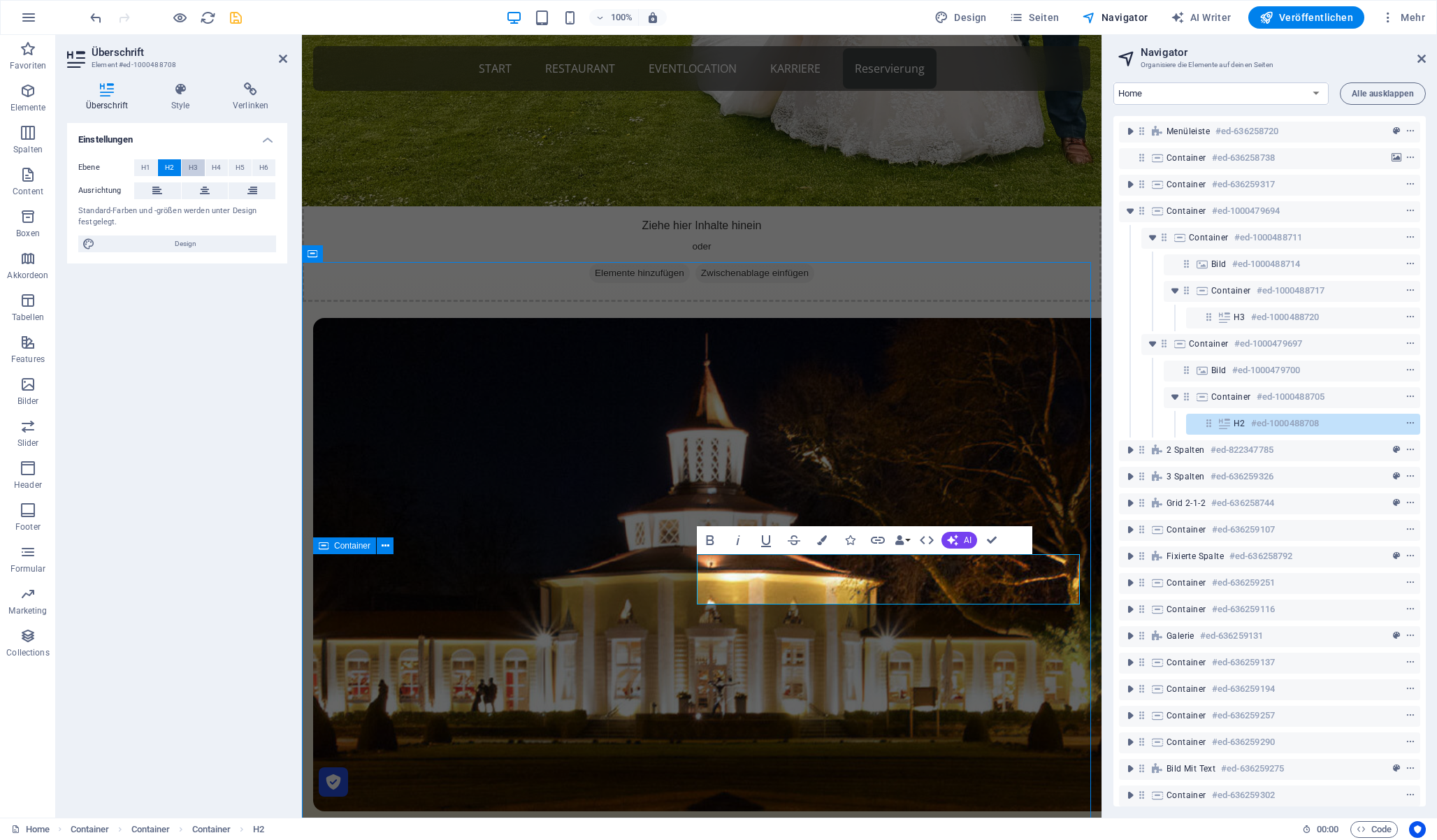
click at [192, 162] on span "H3" at bounding box center [193, 168] width 9 height 17
click at [285, 54] on icon at bounding box center [283, 59] width 8 height 11
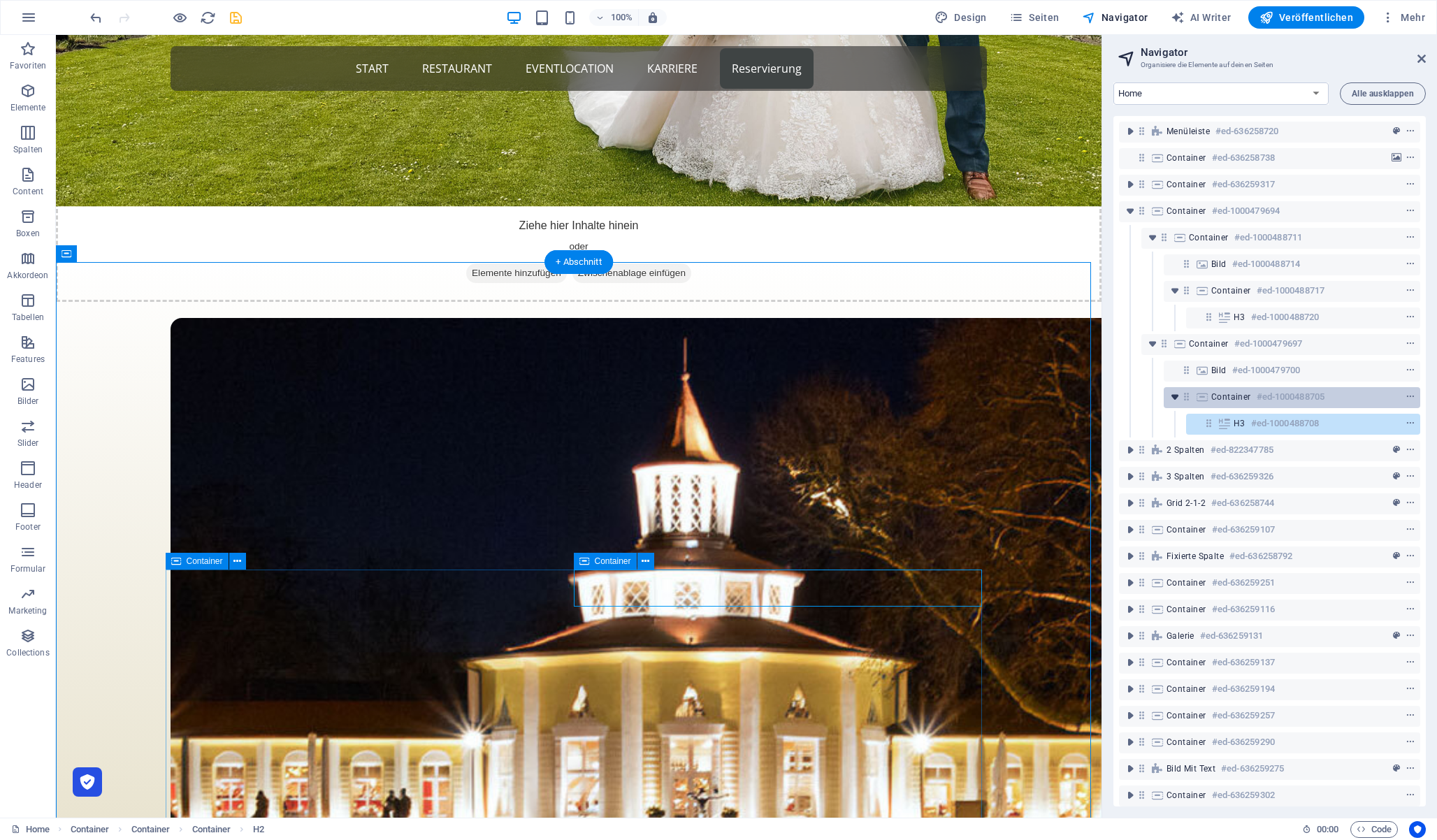
click at [1178, 397] on icon "toggle-expand" at bounding box center [1175, 396] width 14 height 14
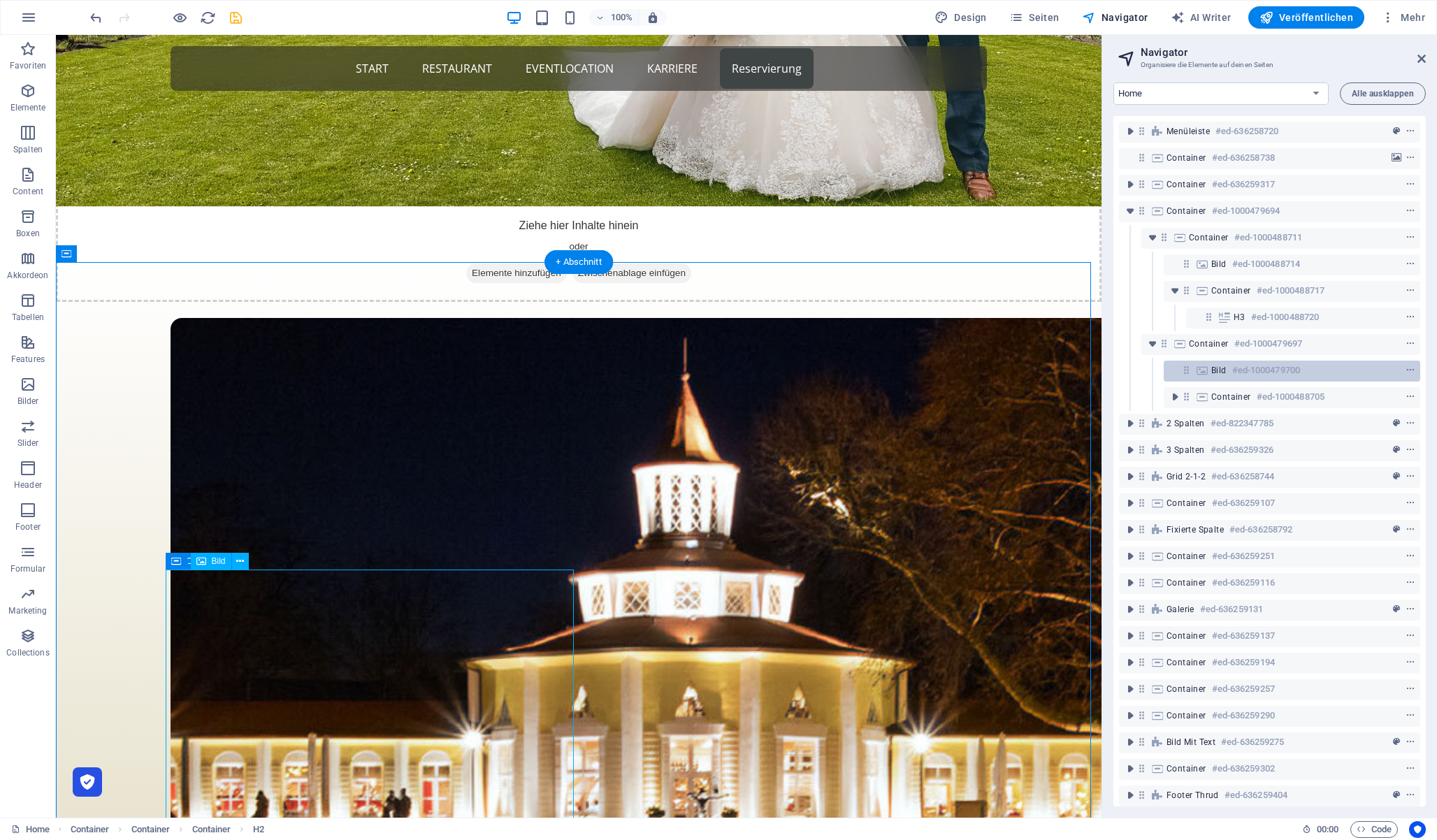
click at [1188, 374] on icon at bounding box center [1186, 370] width 12 height 12
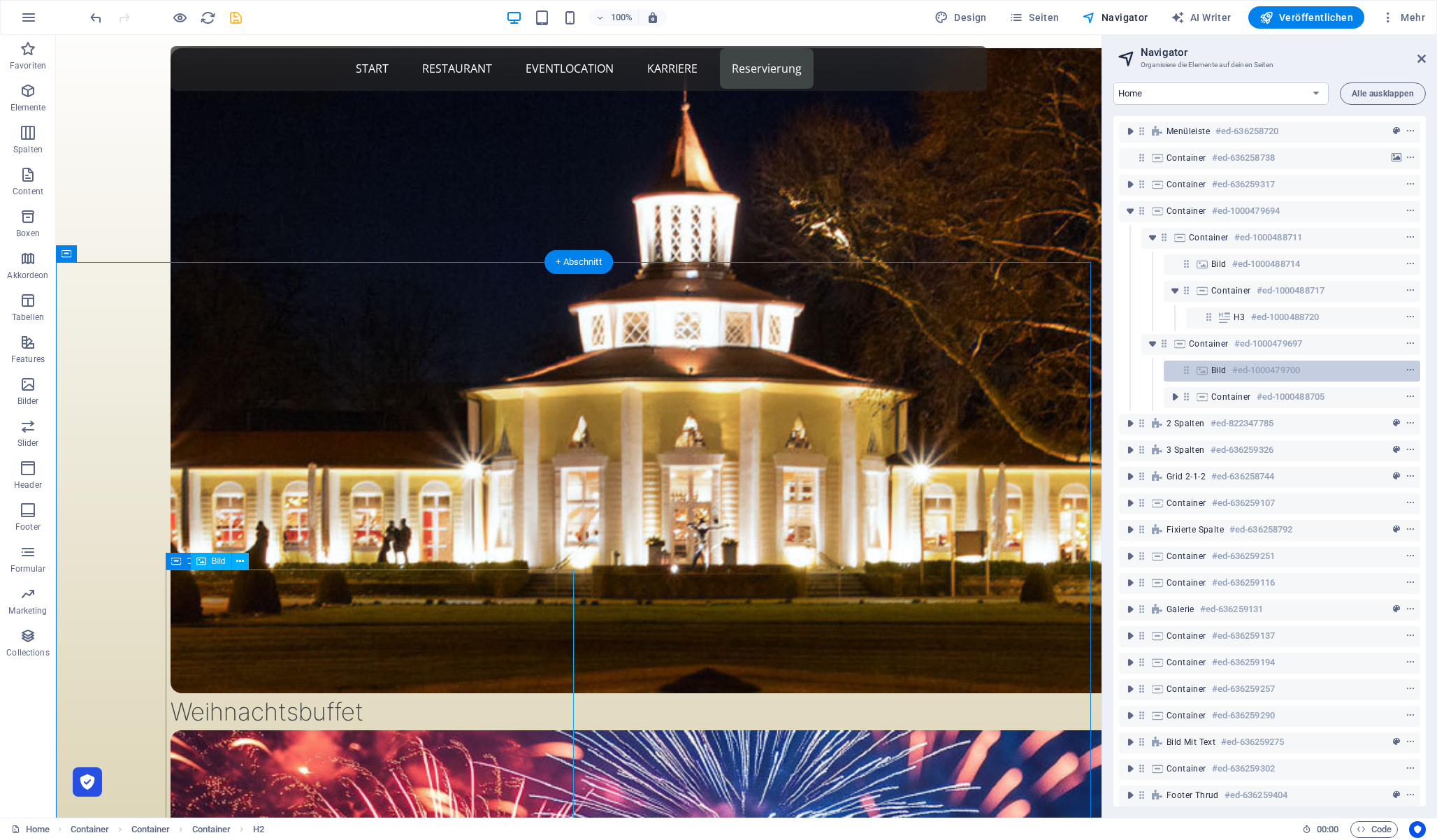
click at [1188, 374] on icon at bounding box center [1186, 370] width 12 height 12
select select "%"
select select "rem"
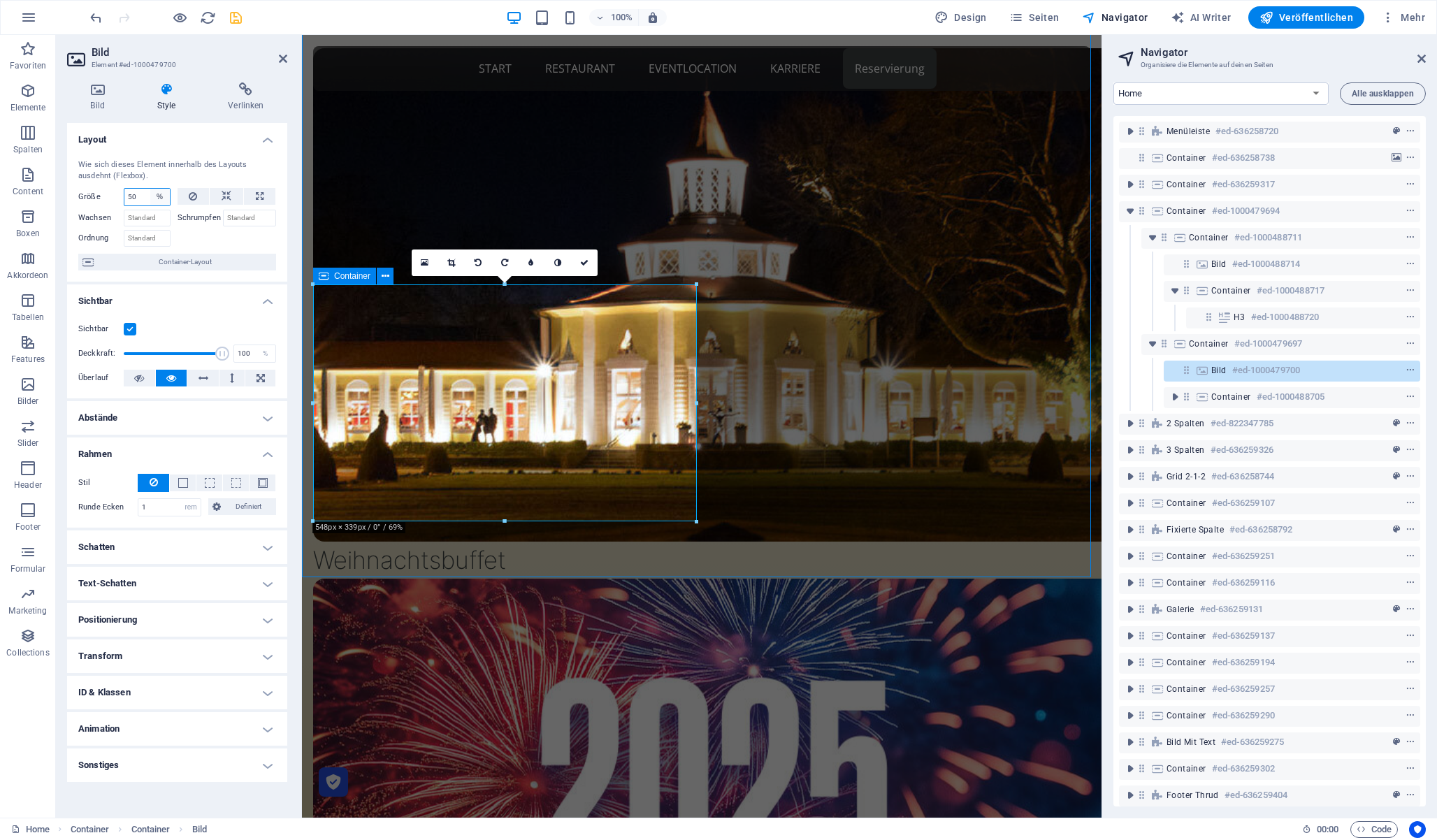
click at [161, 195] on select "Standard auto px % 1/1 1/2 1/3 1/4 1/5 1/6 1/7 1/8 1/9 1/10" at bounding box center [160, 197] width 19 height 17
drag, startPoint x: 140, startPoint y: 194, endPoint x: 115, endPoint y: 190, distance: 25.3
click at [115, 190] on div "Größe 50 Standard auto px % 1/1 1/2 1/3 1/4 1/5 1/6 1/7 1/8 1/9 1/10" at bounding box center [124, 197] width 92 height 19
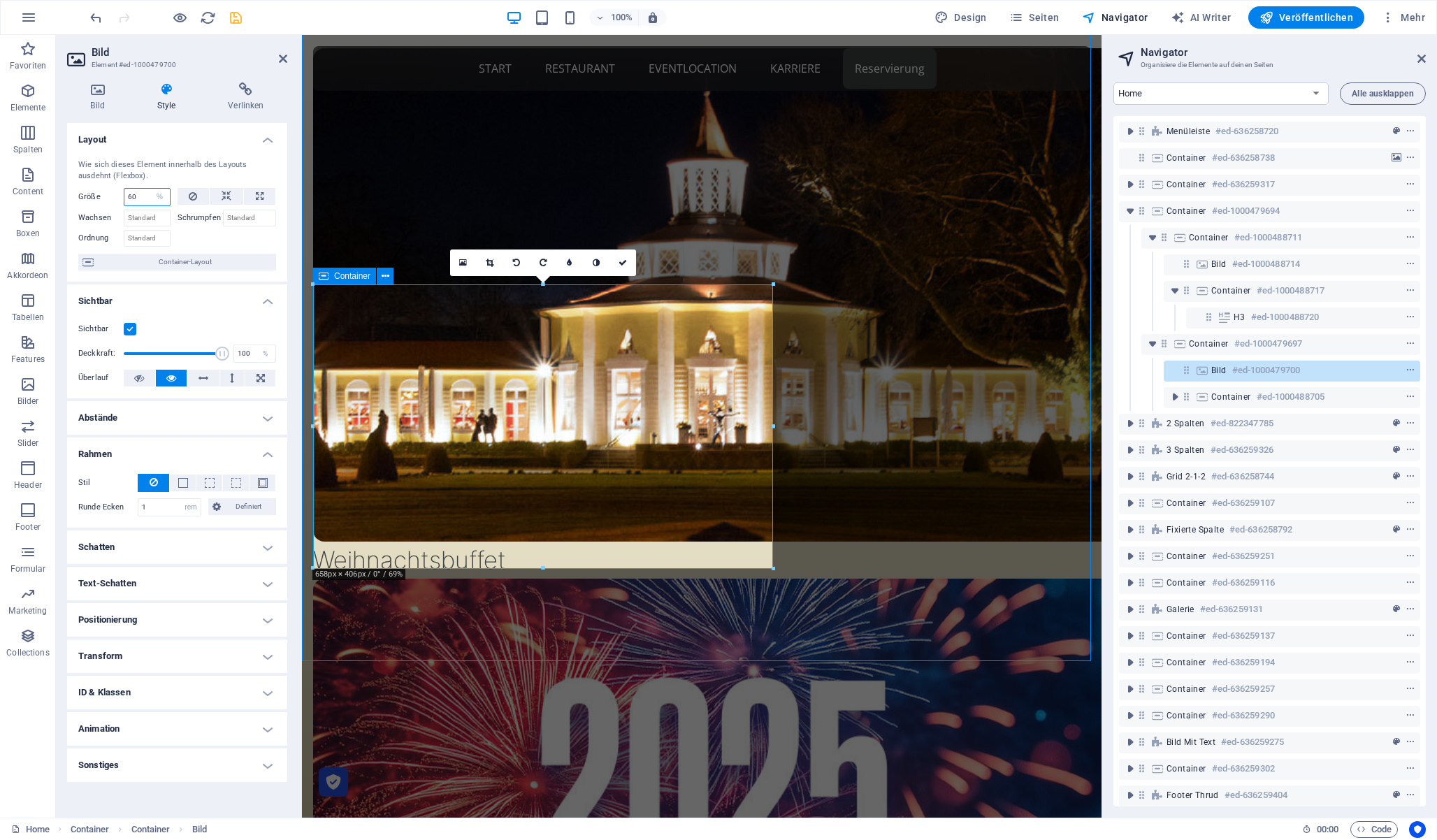
type input "60"
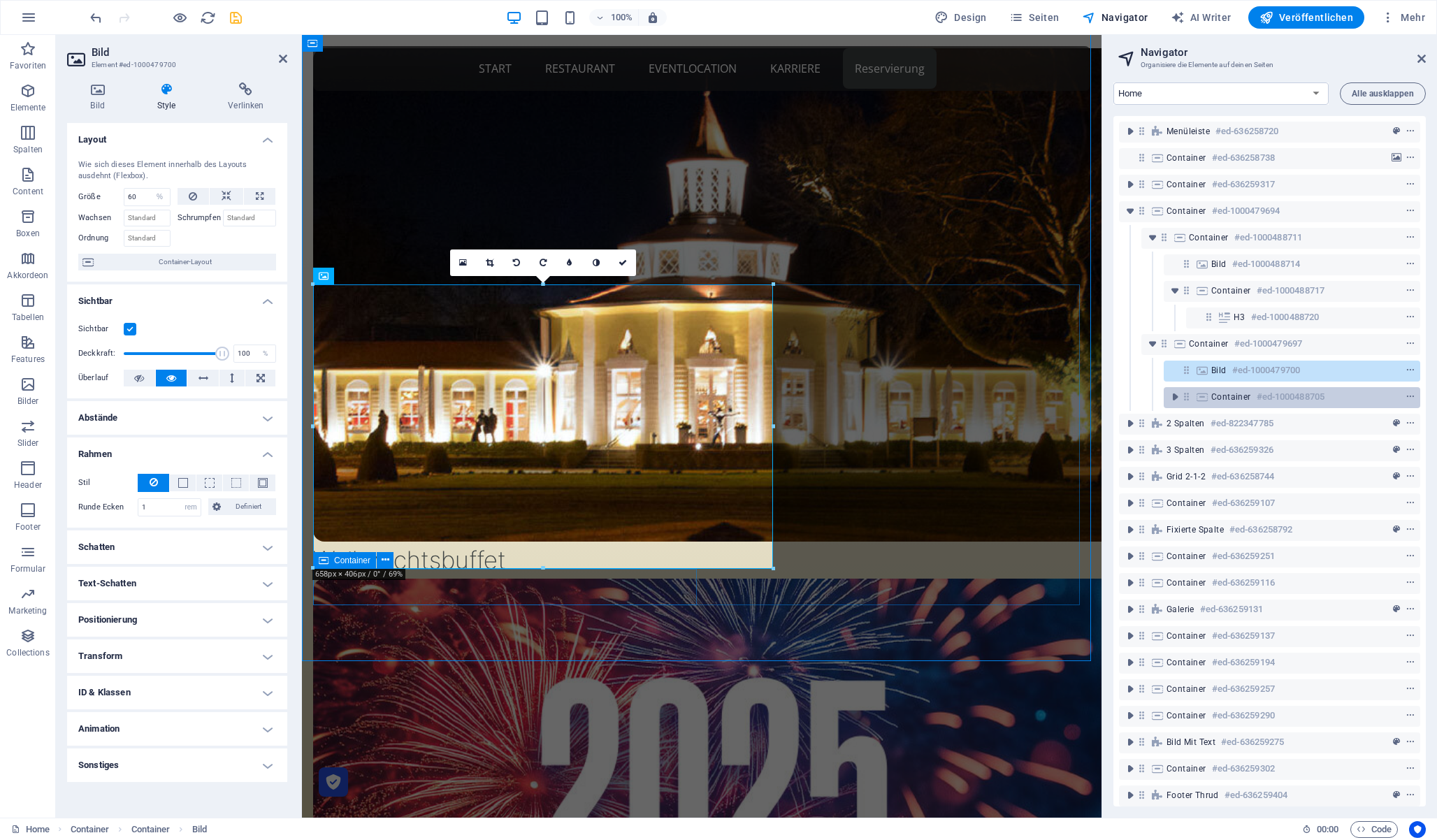
click at [1185, 395] on icon at bounding box center [1186, 396] width 12 height 12
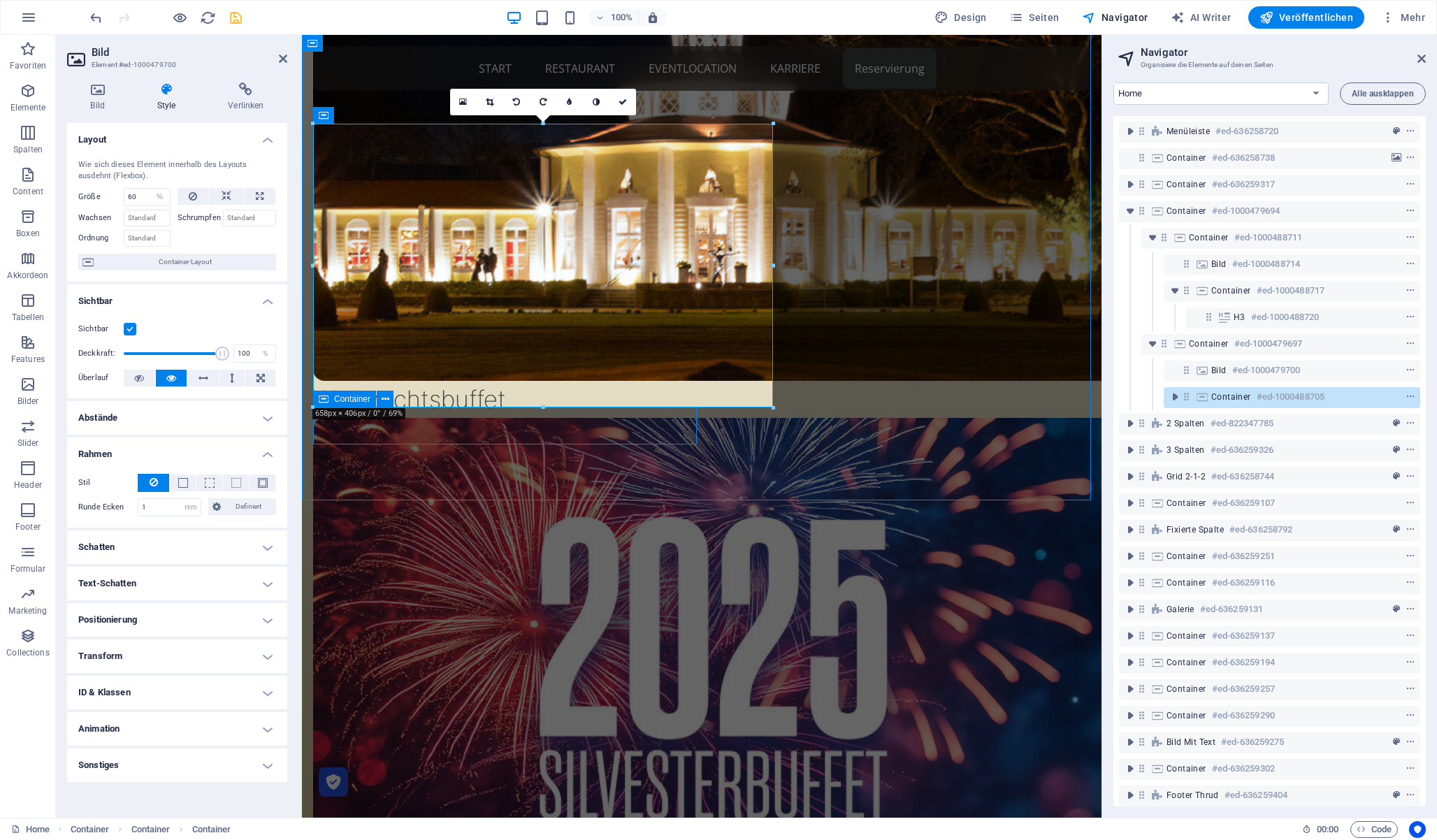
click at [1185, 395] on icon at bounding box center [1186, 396] width 12 height 12
select select "%"
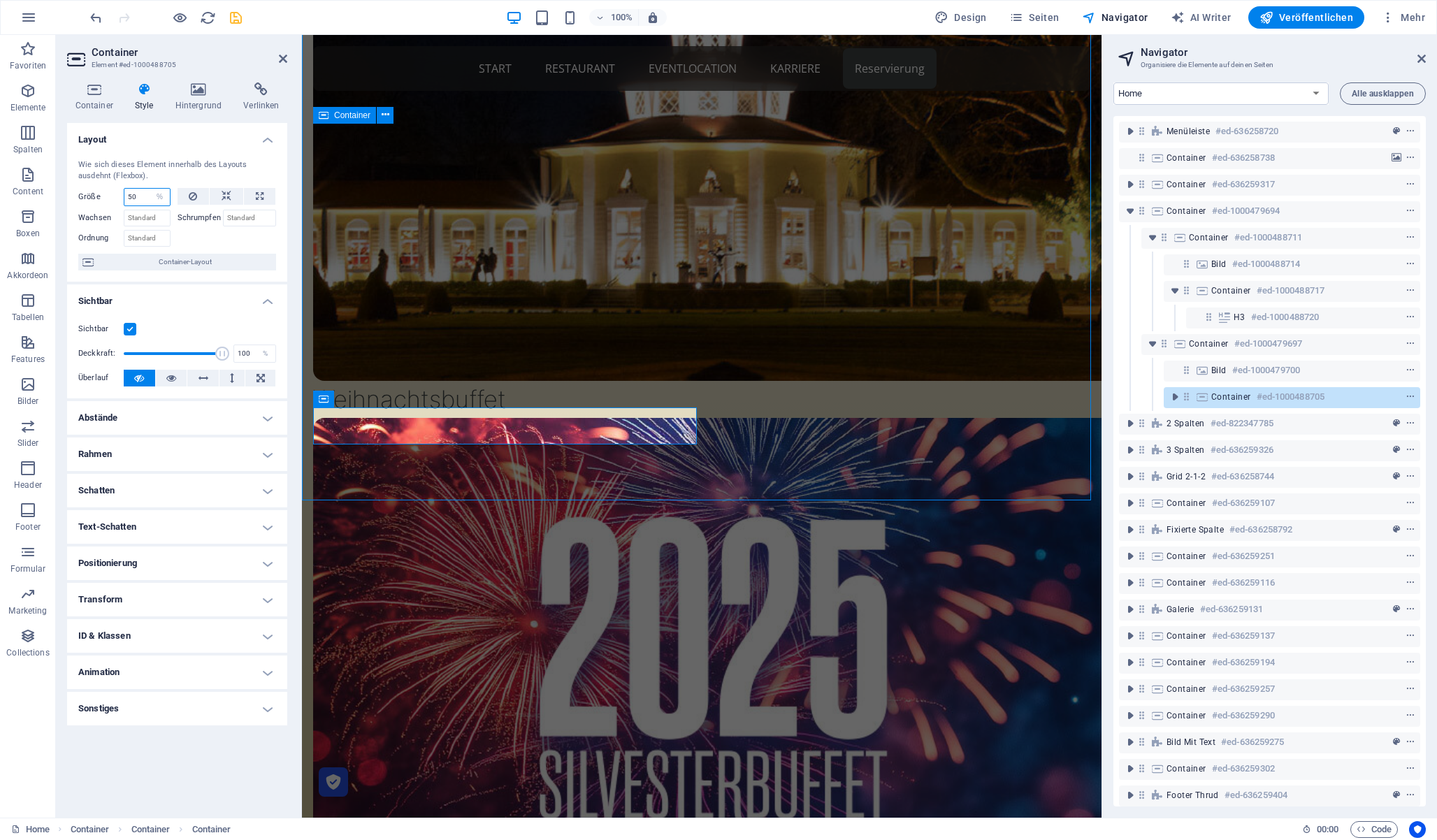
drag, startPoint x: 148, startPoint y: 196, endPoint x: 98, endPoint y: 193, distance: 50.1
click at [98, 193] on div "Größe 50 Standard auto px % 1/1 1/2 1/3 1/4 1/5 1/6 1/7 1/8 1/9 1/10" at bounding box center [124, 197] width 92 height 19
type input "35"
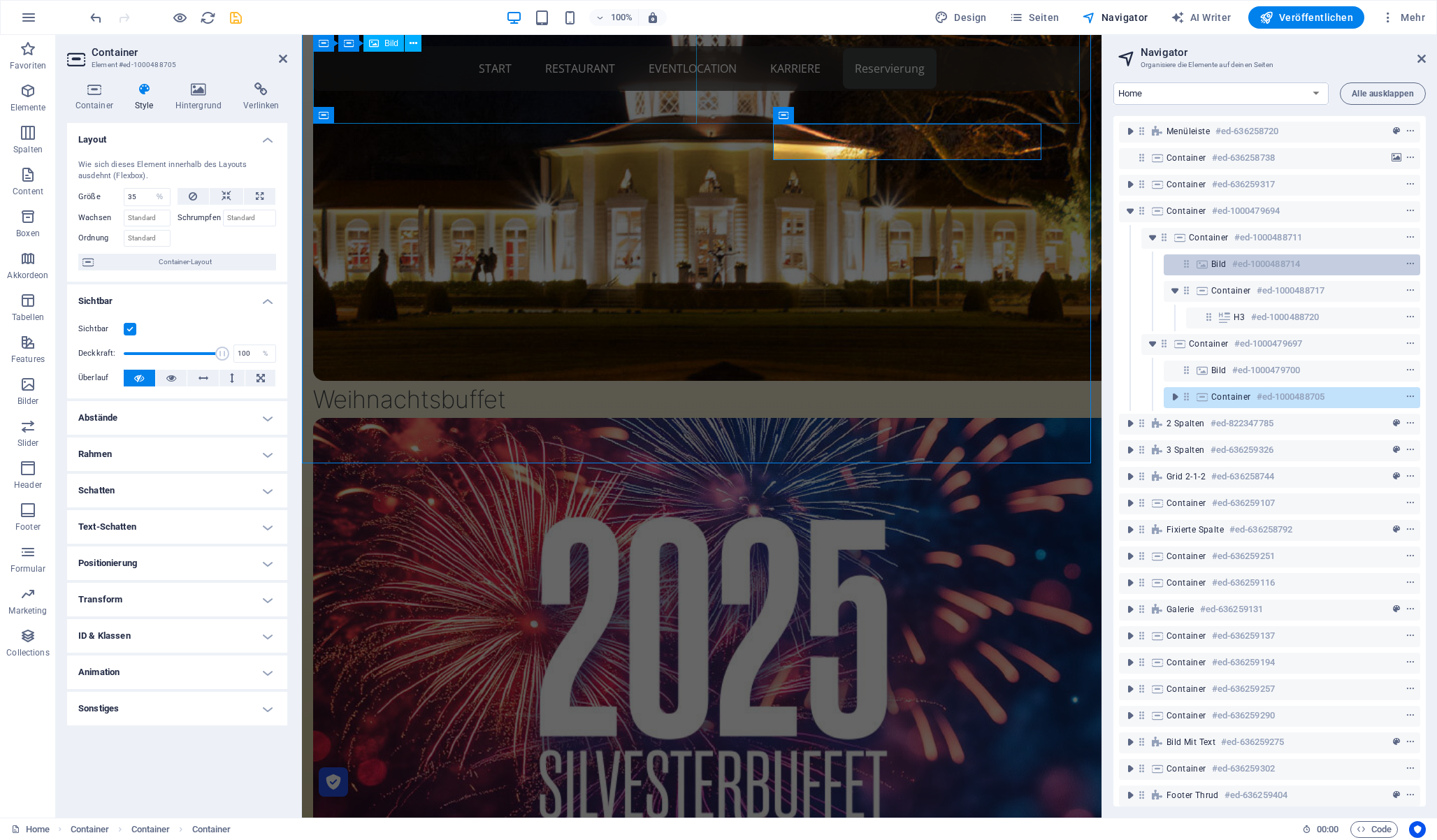
click at [1188, 265] on icon at bounding box center [1186, 264] width 12 height 12
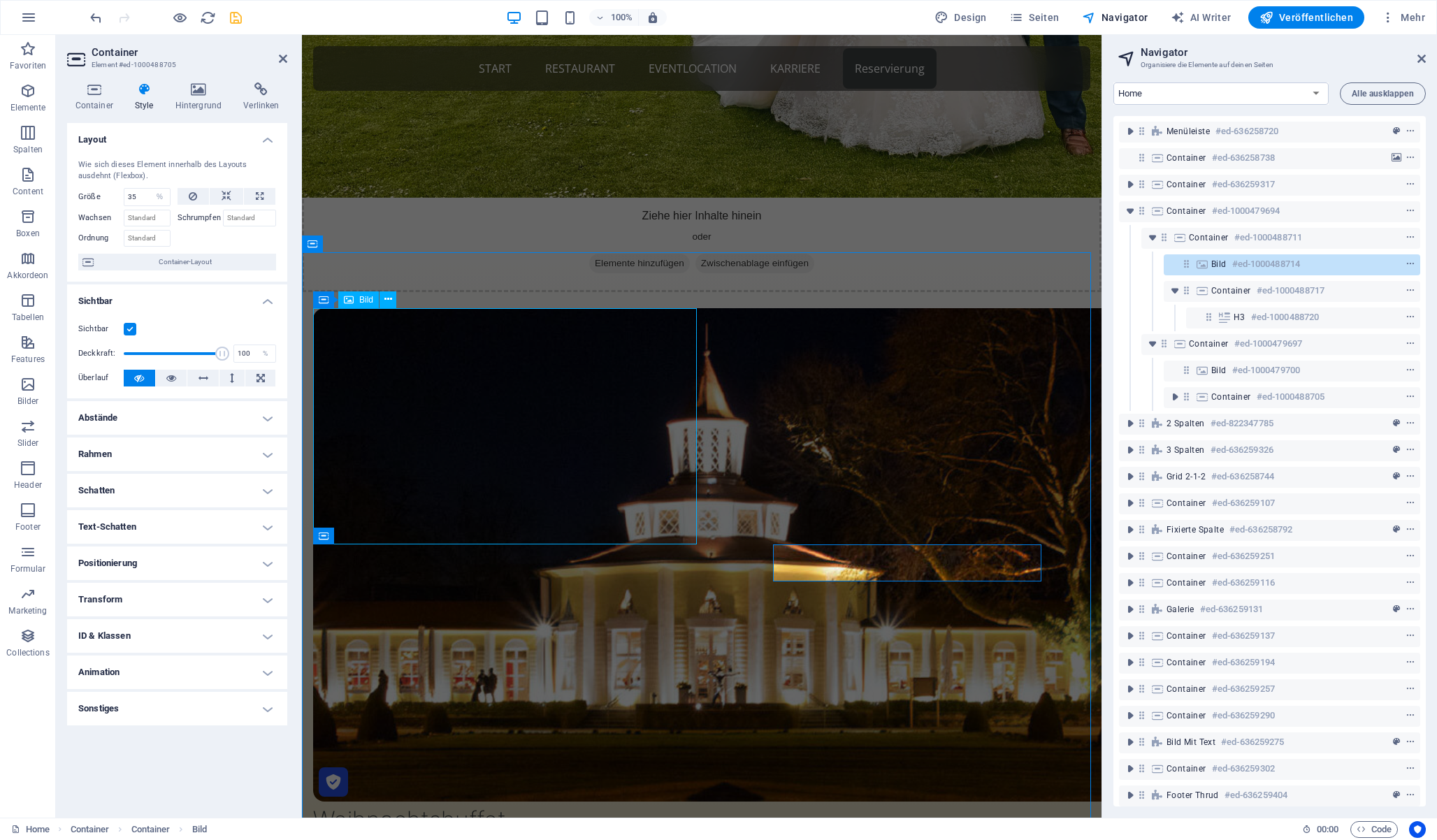
click at [1188, 265] on icon at bounding box center [1186, 264] width 12 height 12
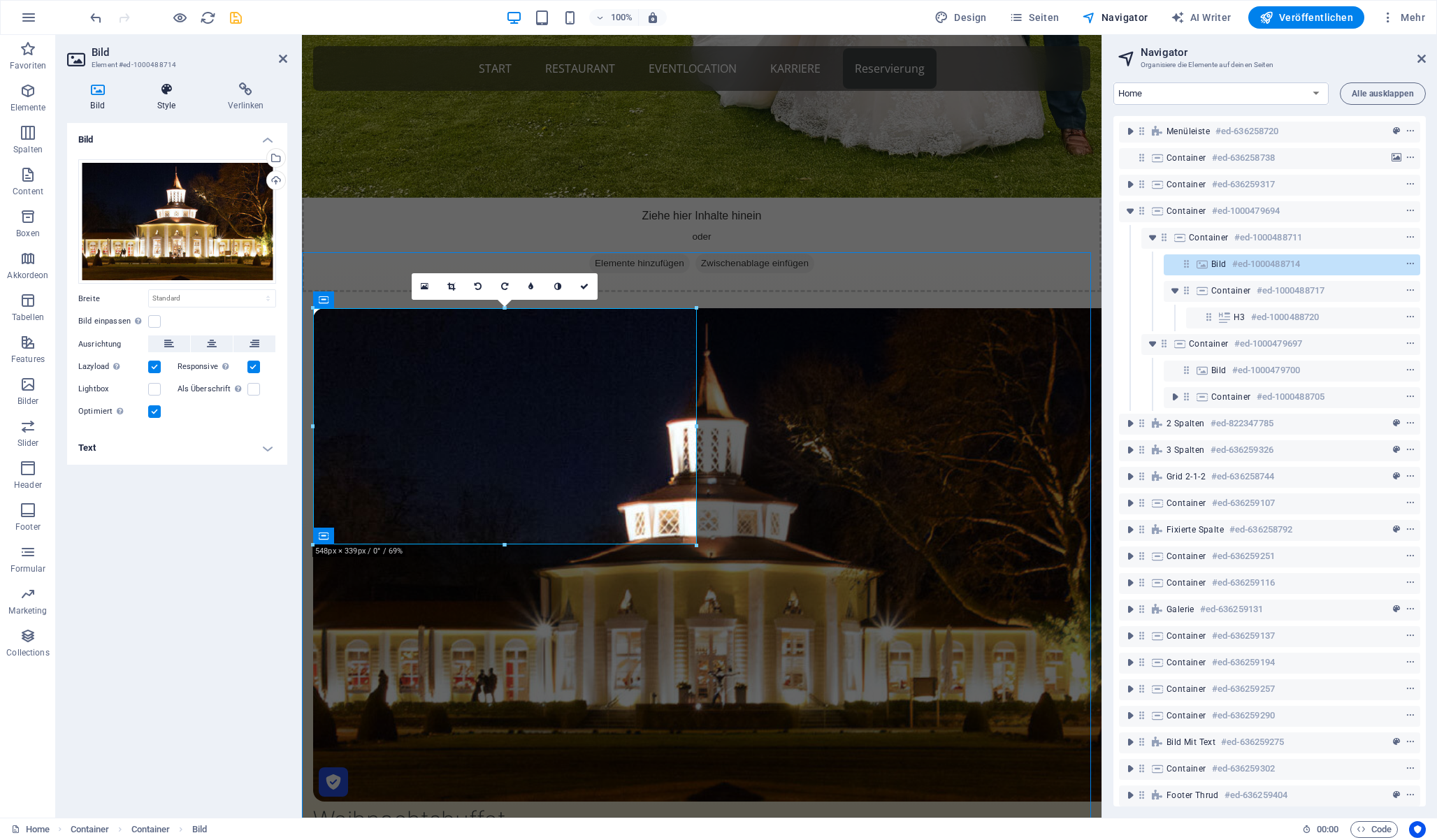
click at [165, 91] on icon at bounding box center [165, 89] width 65 height 14
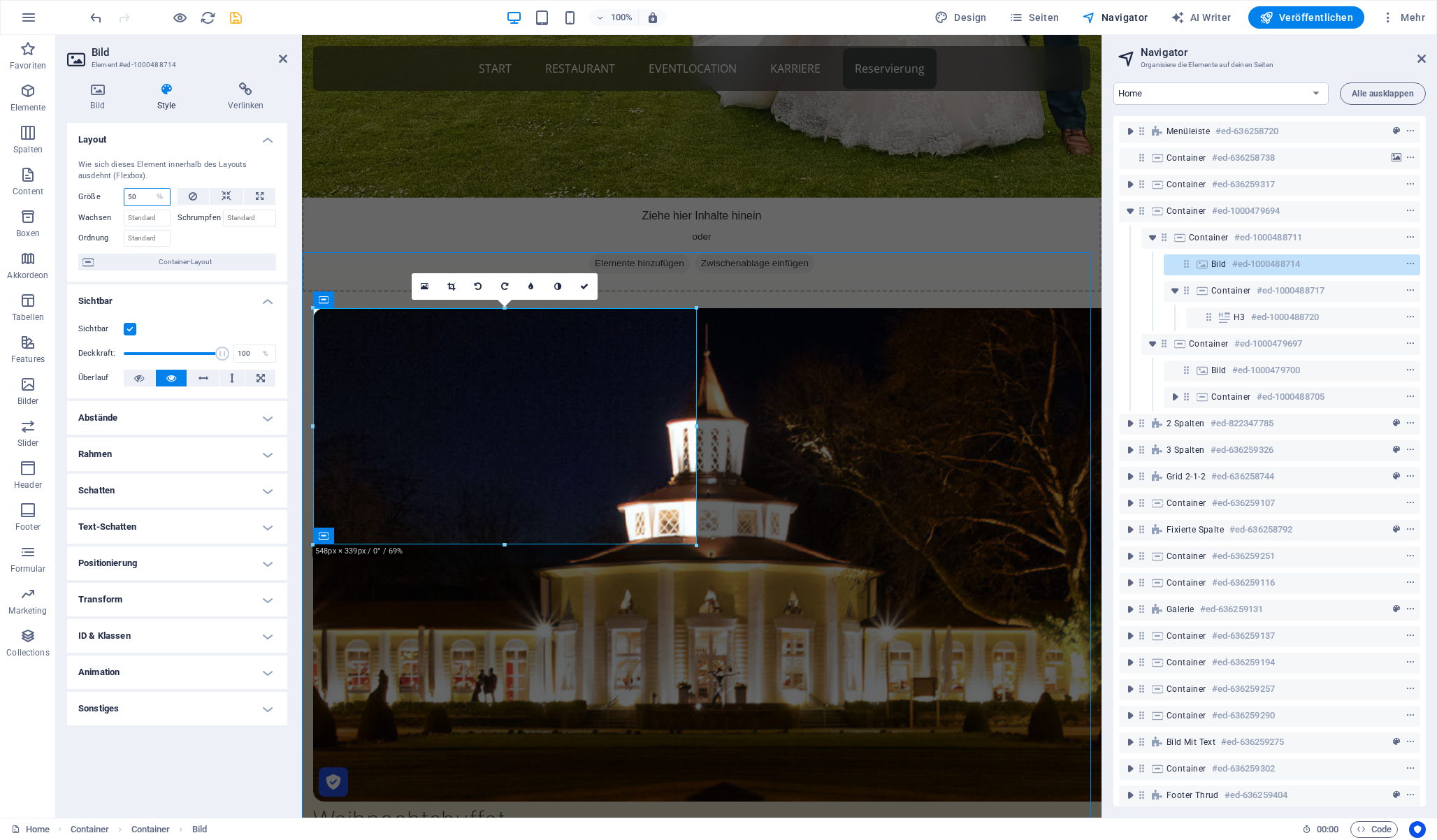
drag, startPoint x: 142, startPoint y: 194, endPoint x: 111, endPoint y: 192, distance: 31.1
click at [111, 192] on div "Größe 50 Standard auto px % 1/1 1/2 1/3 1/4 1/5 1/6 1/7 1/8 1/9 1/10" at bounding box center [124, 197] width 92 height 19
type input "60"
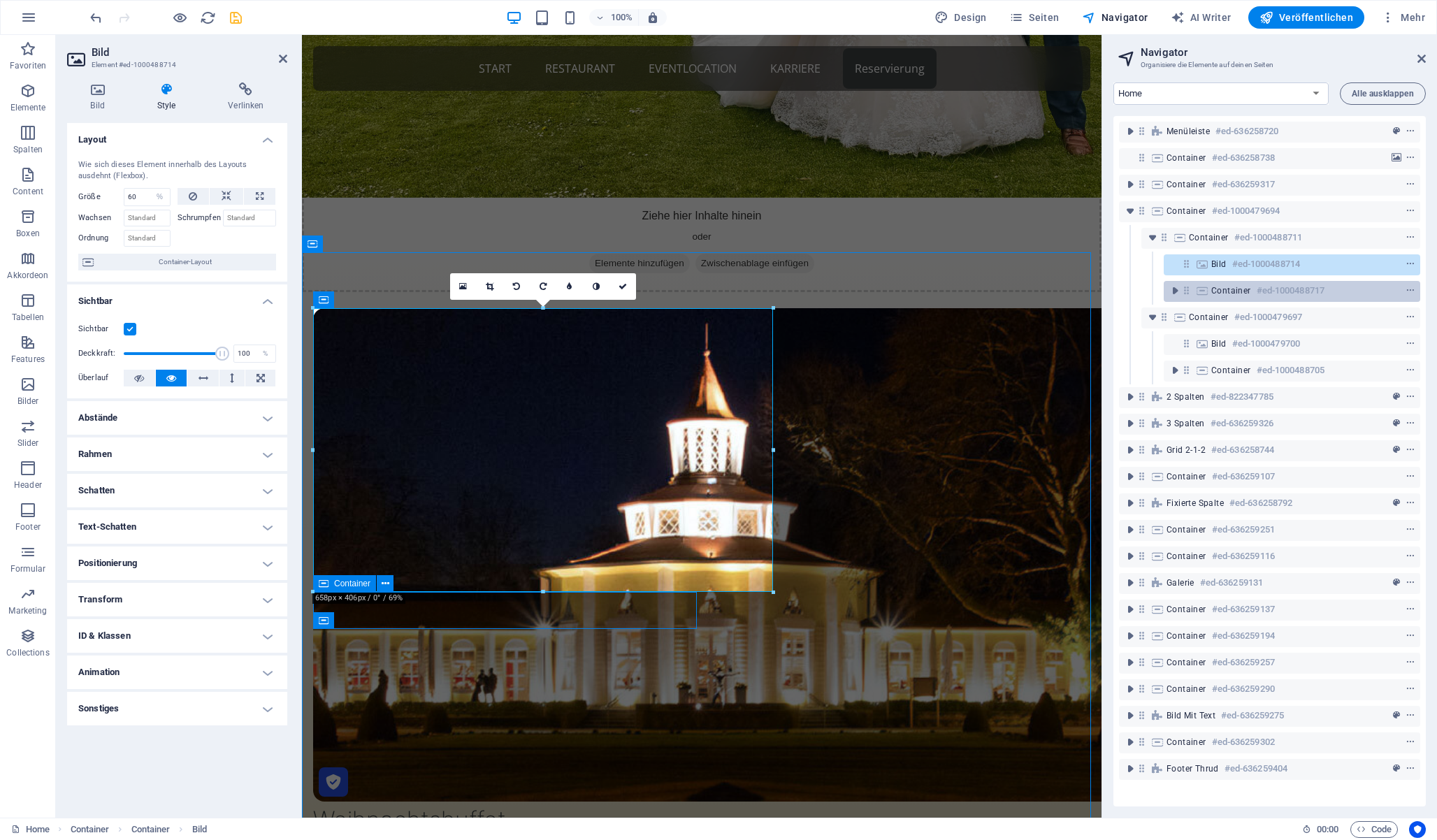
click at [1184, 290] on icon at bounding box center [1186, 290] width 12 height 12
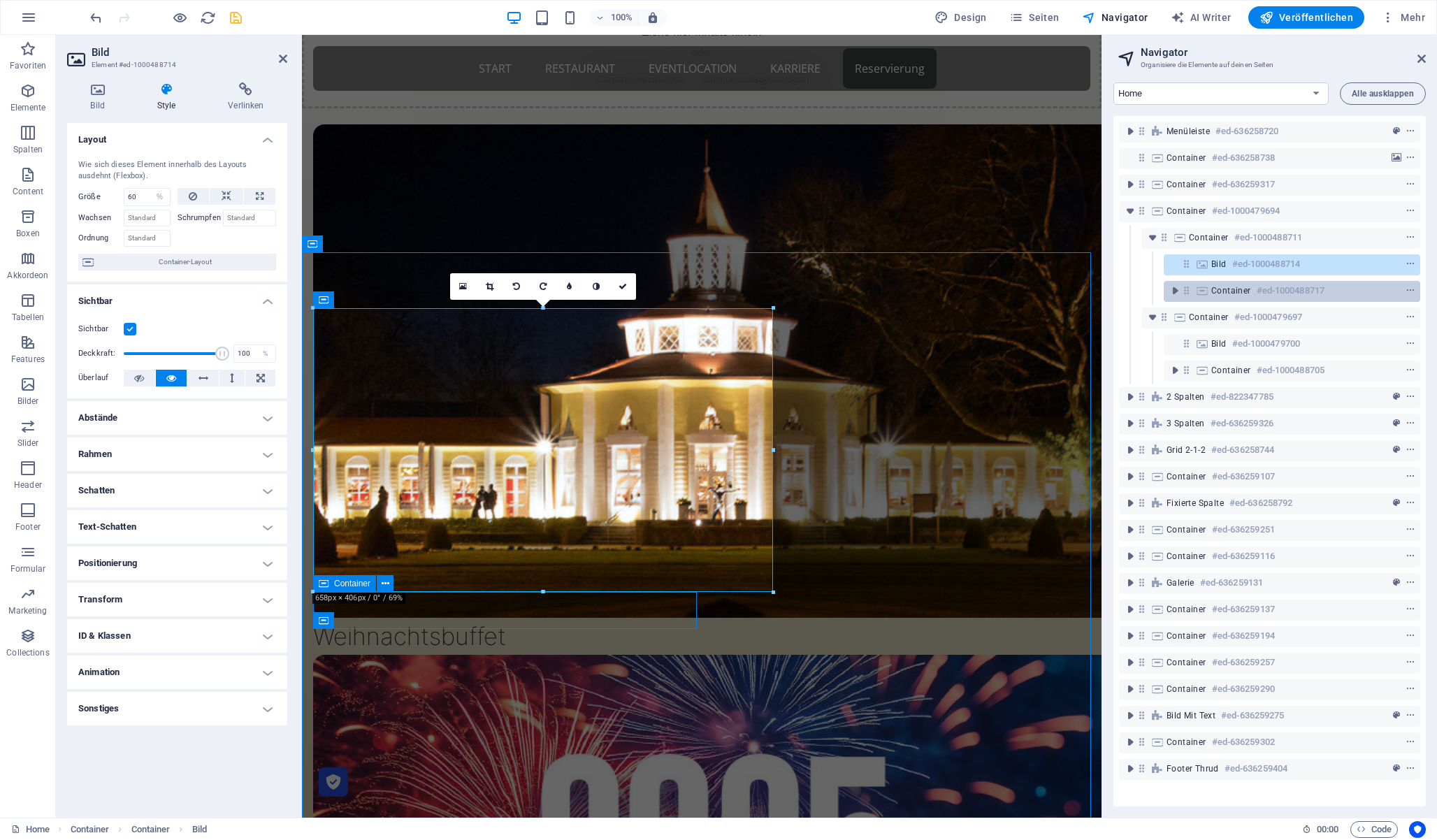
click at [1184, 290] on icon at bounding box center [1186, 290] width 12 height 12
select select "%"
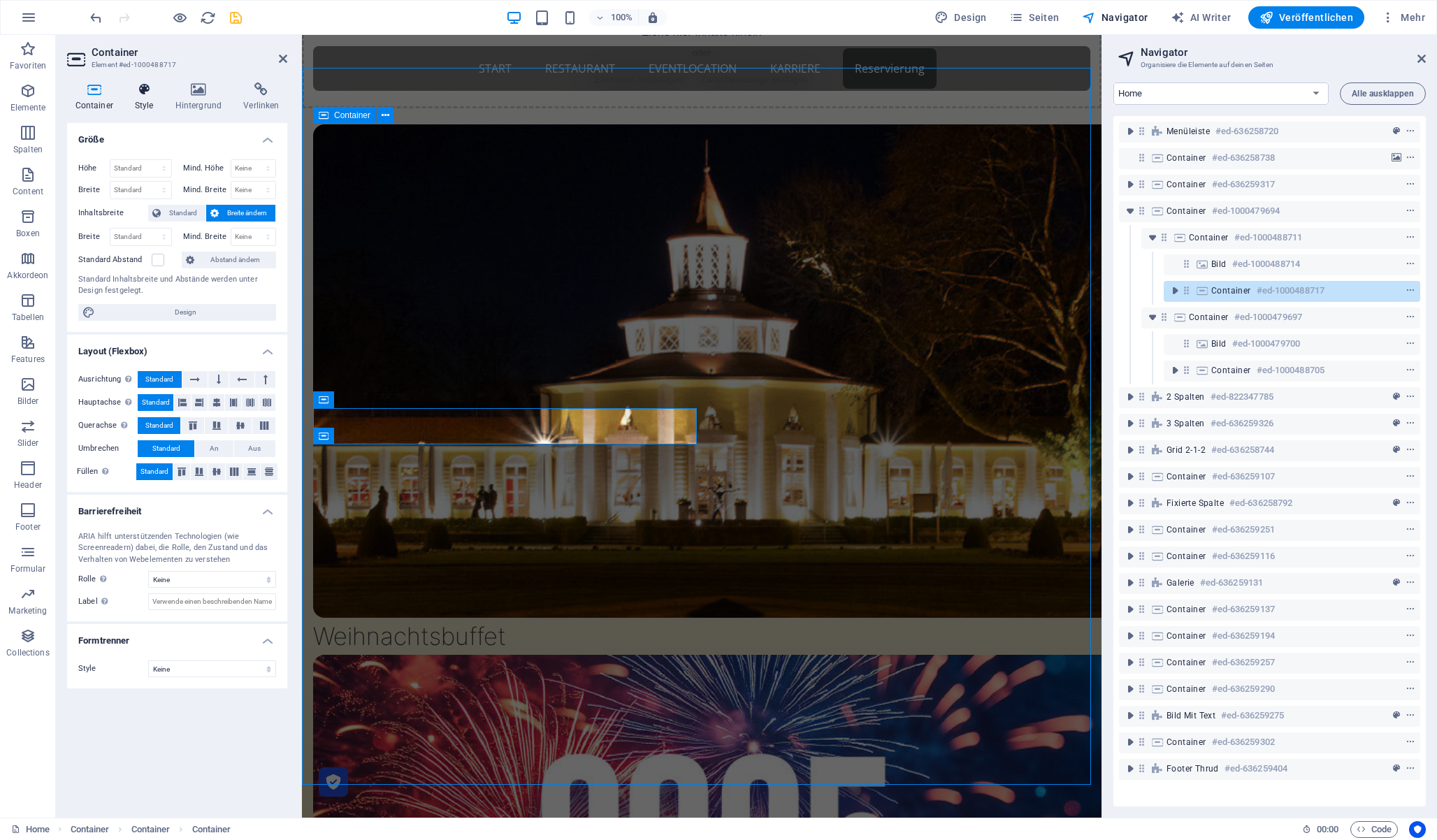
click at [139, 95] on icon at bounding box center [144, 89] width 35 height 14
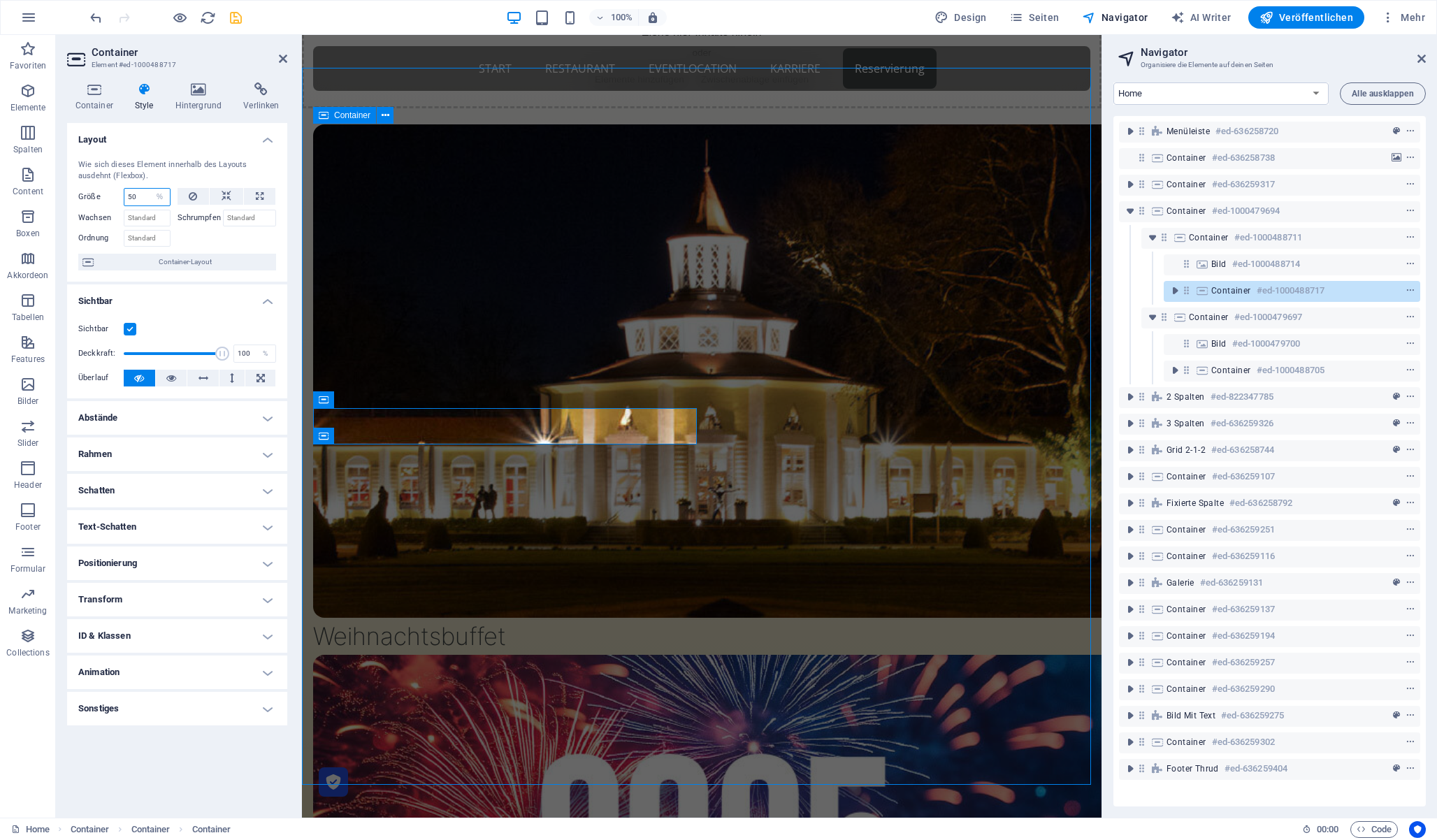
drag, startPoint x: 143, startPoint y: 198, endPoint x: 93, endPoint y: 193, distance: 50.2
click at [93, 193] on div "Größe 50 Standard auto px % 1/1 1/2 1/3 1/4 1/5 1/6 1/7 1/8 1/9 1/10" at bounding box center [124, 197] width 92 height 19
type input "35"
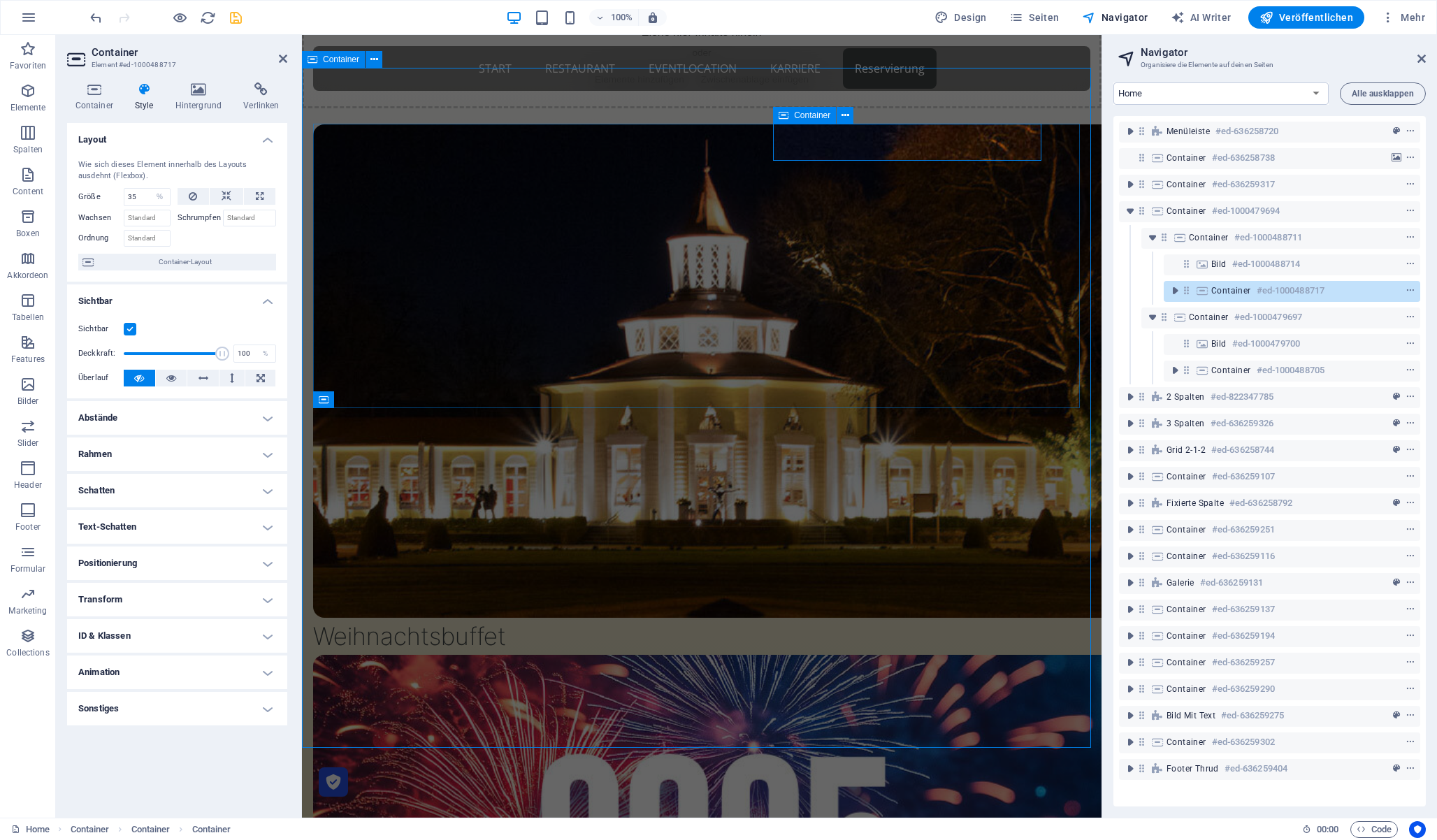
click at [1188, 295] on icon at bounding box center [1186, 290] width 12 height 12
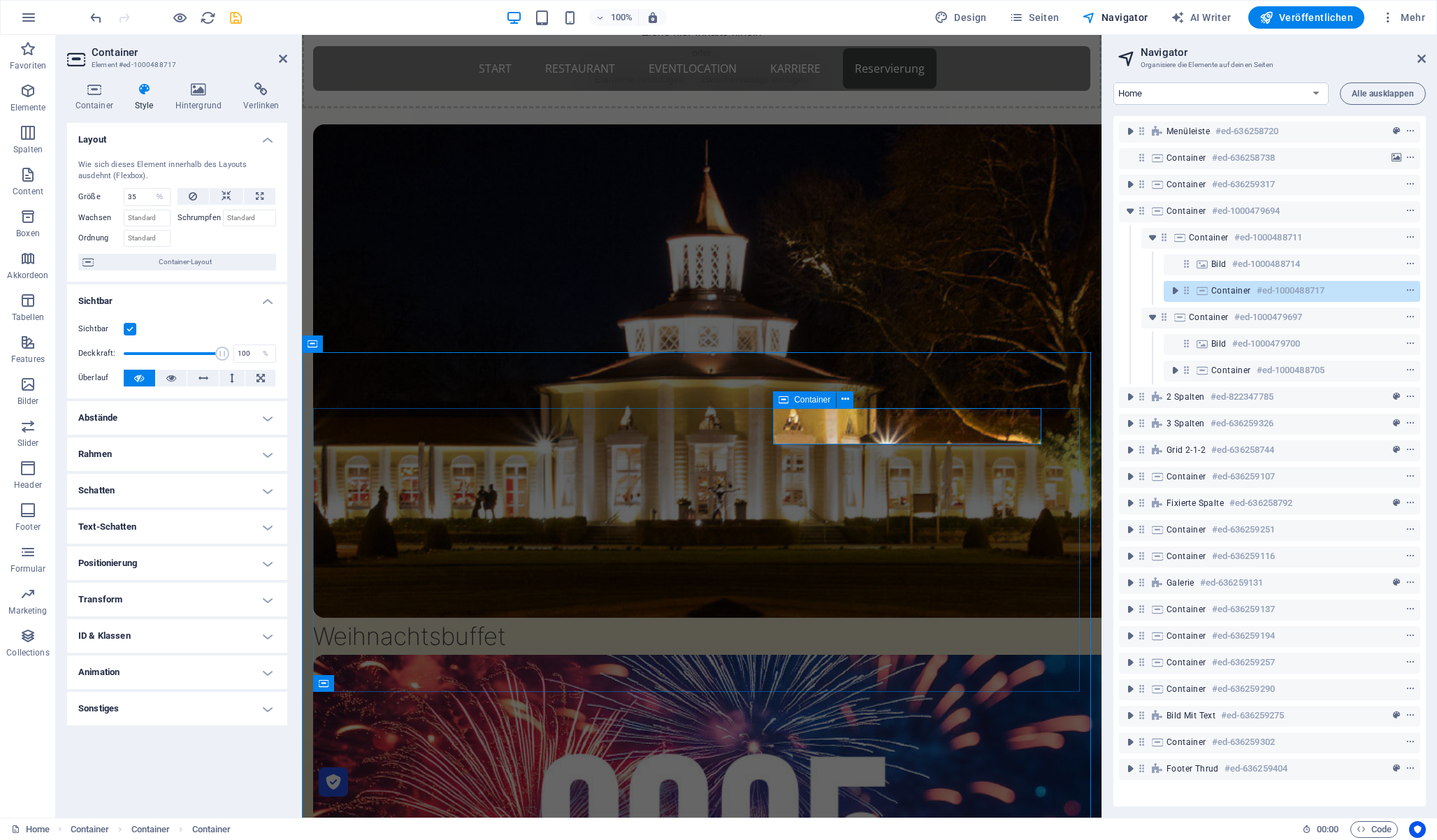
scroll to position [429, 0]
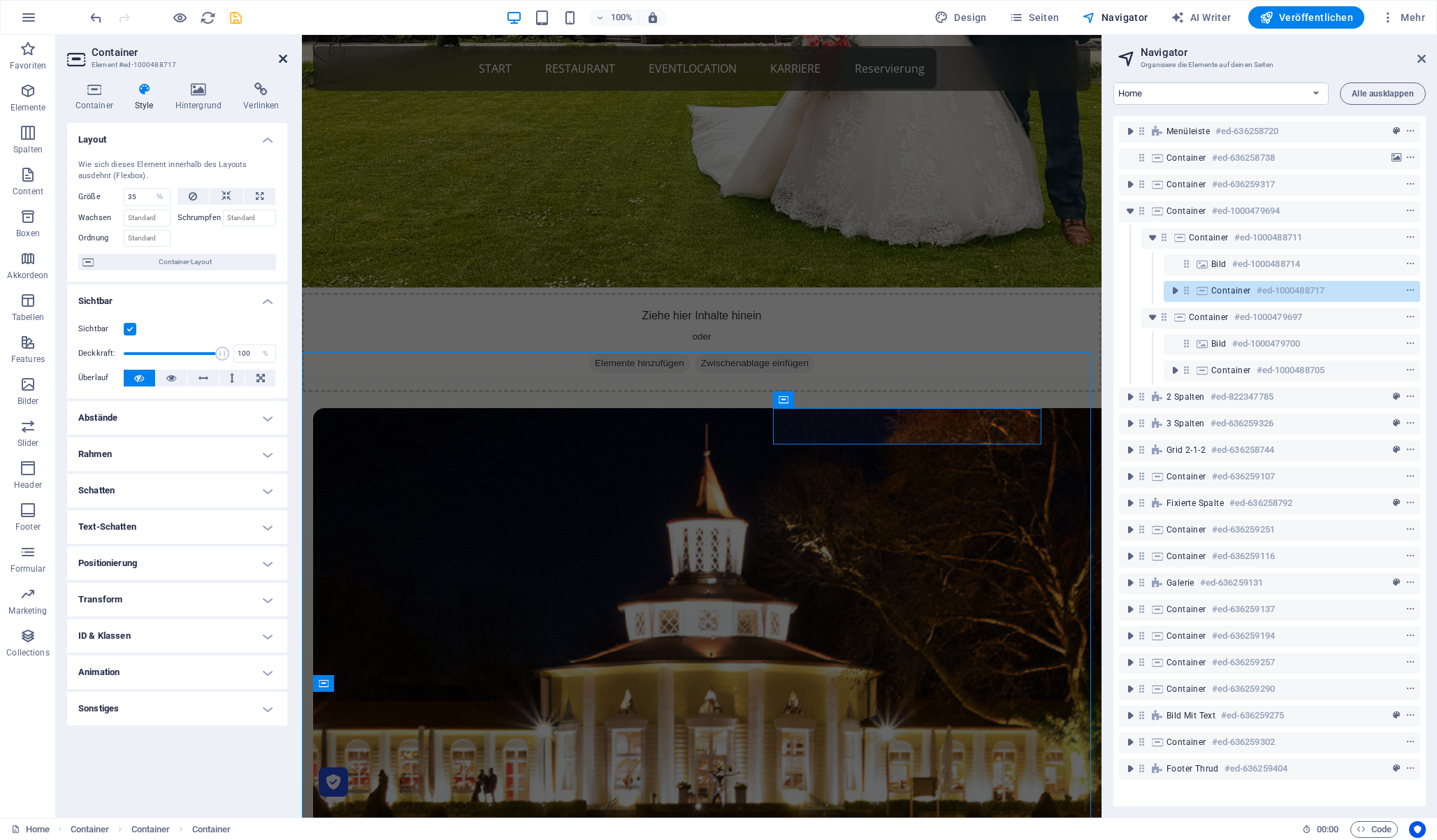
click at [282, 57] on icon at bounding box center [283, 59] width 8 height 11
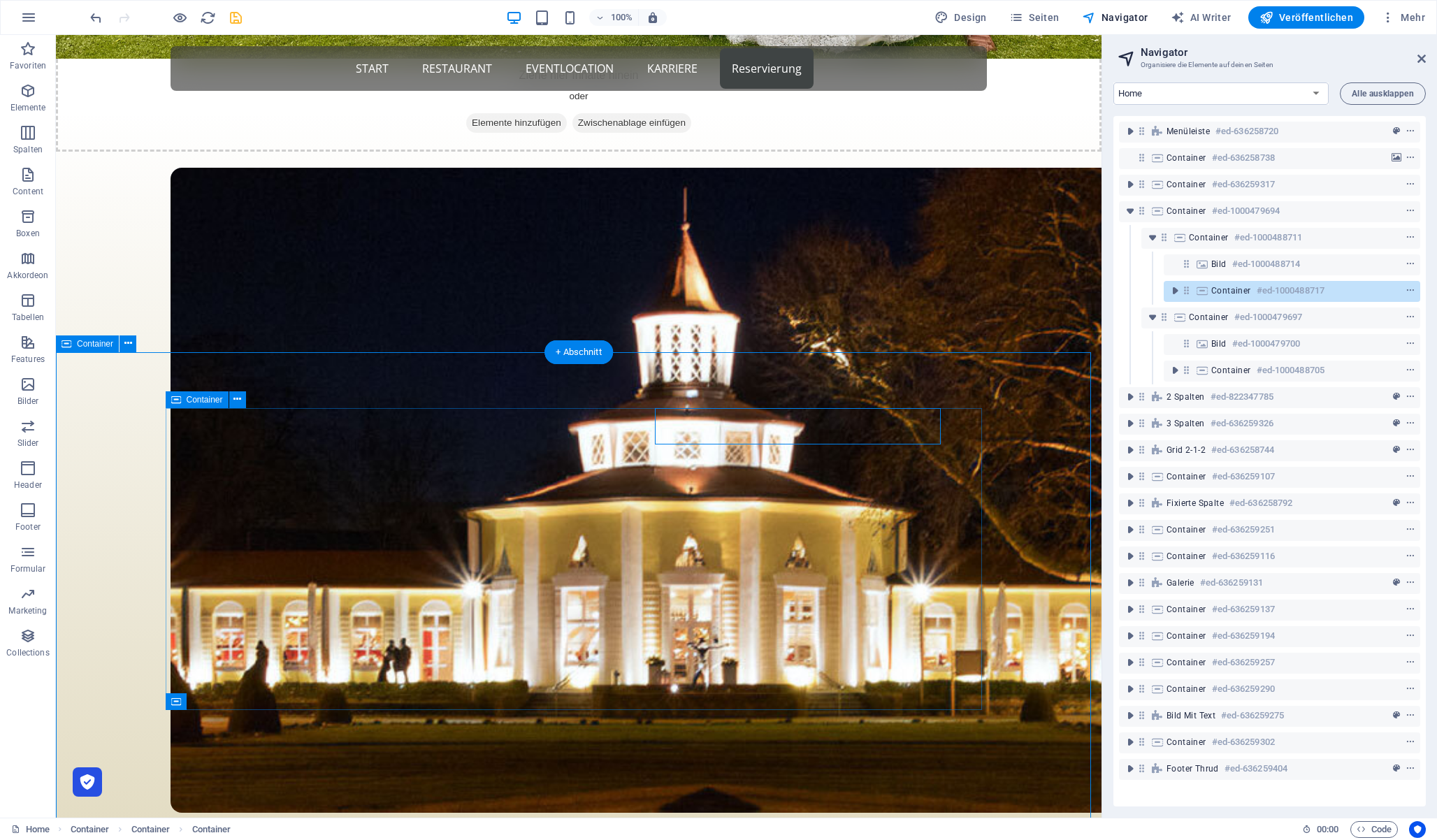
scroll to position [713, 0]
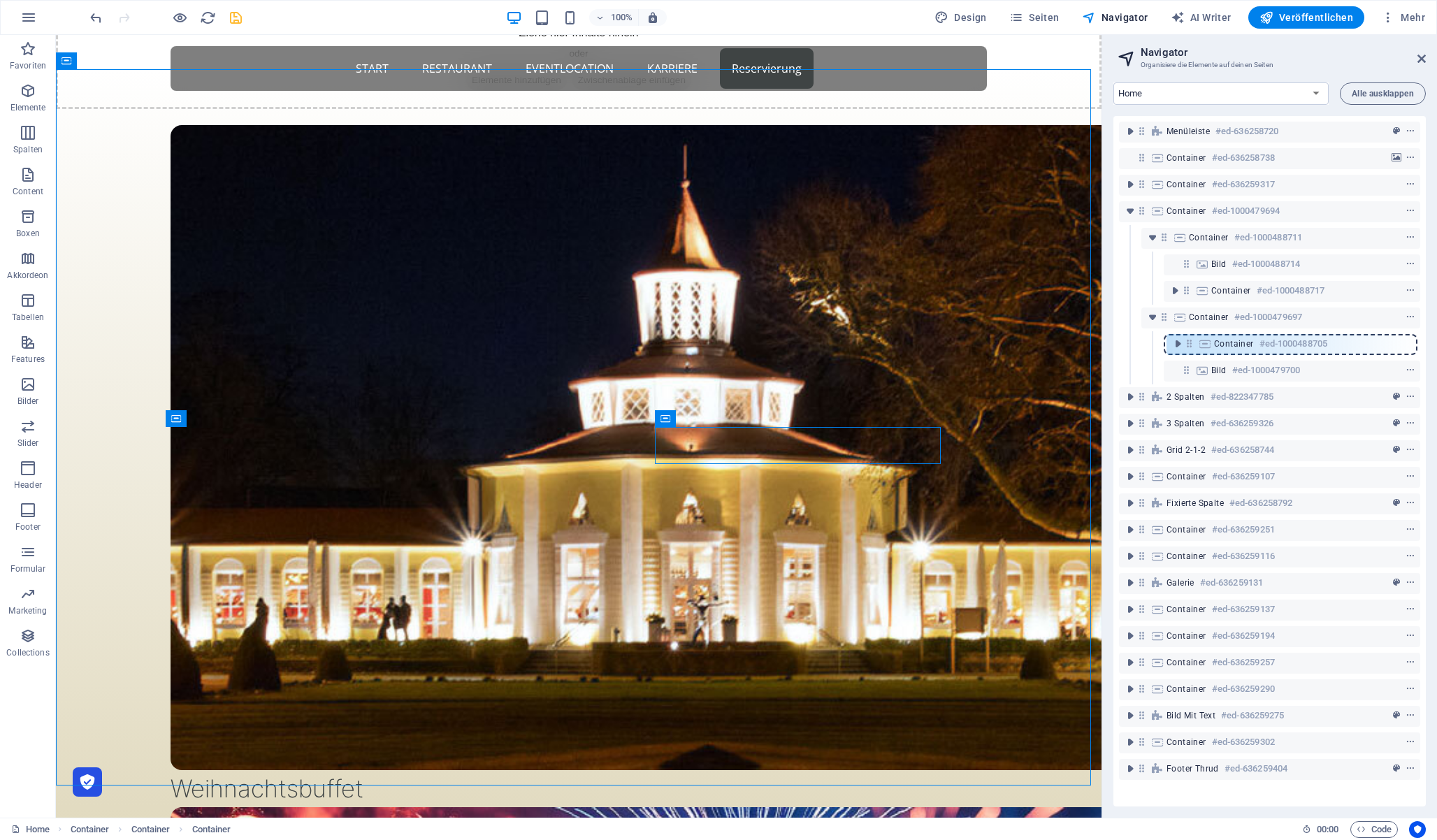
drag, startPoint x: 1184, startPoint y: 370, endPoint x: 1185, endPoint y: 338, distance: 32.0
click at [1185, 338] on div "Menüleiste #ed-636258720 Container #ed-636258738 Container #ed-636259317 Contai…" at bounding box center [1269, 462] width 312 height 691
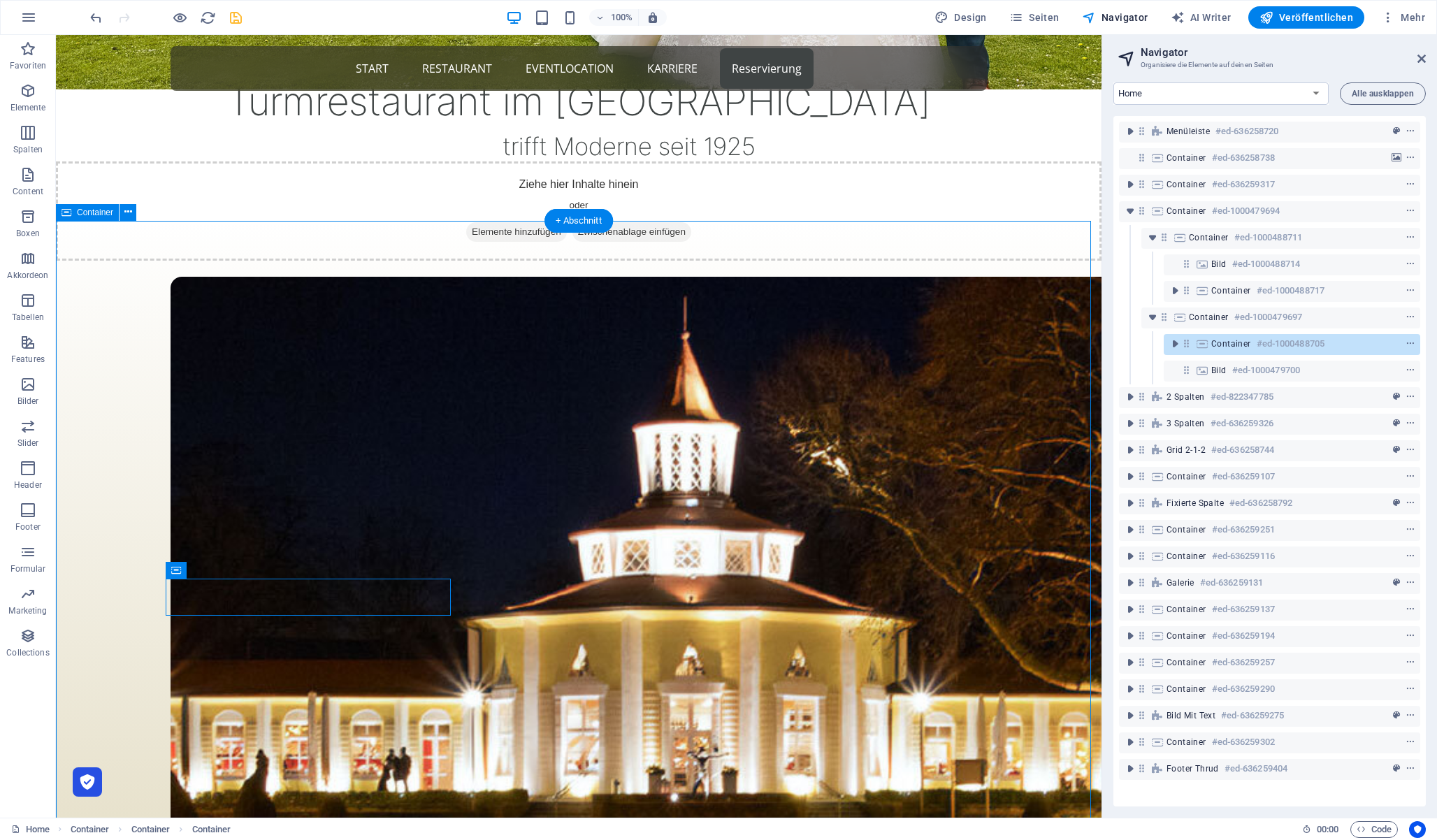
scroll to position [545, 0]
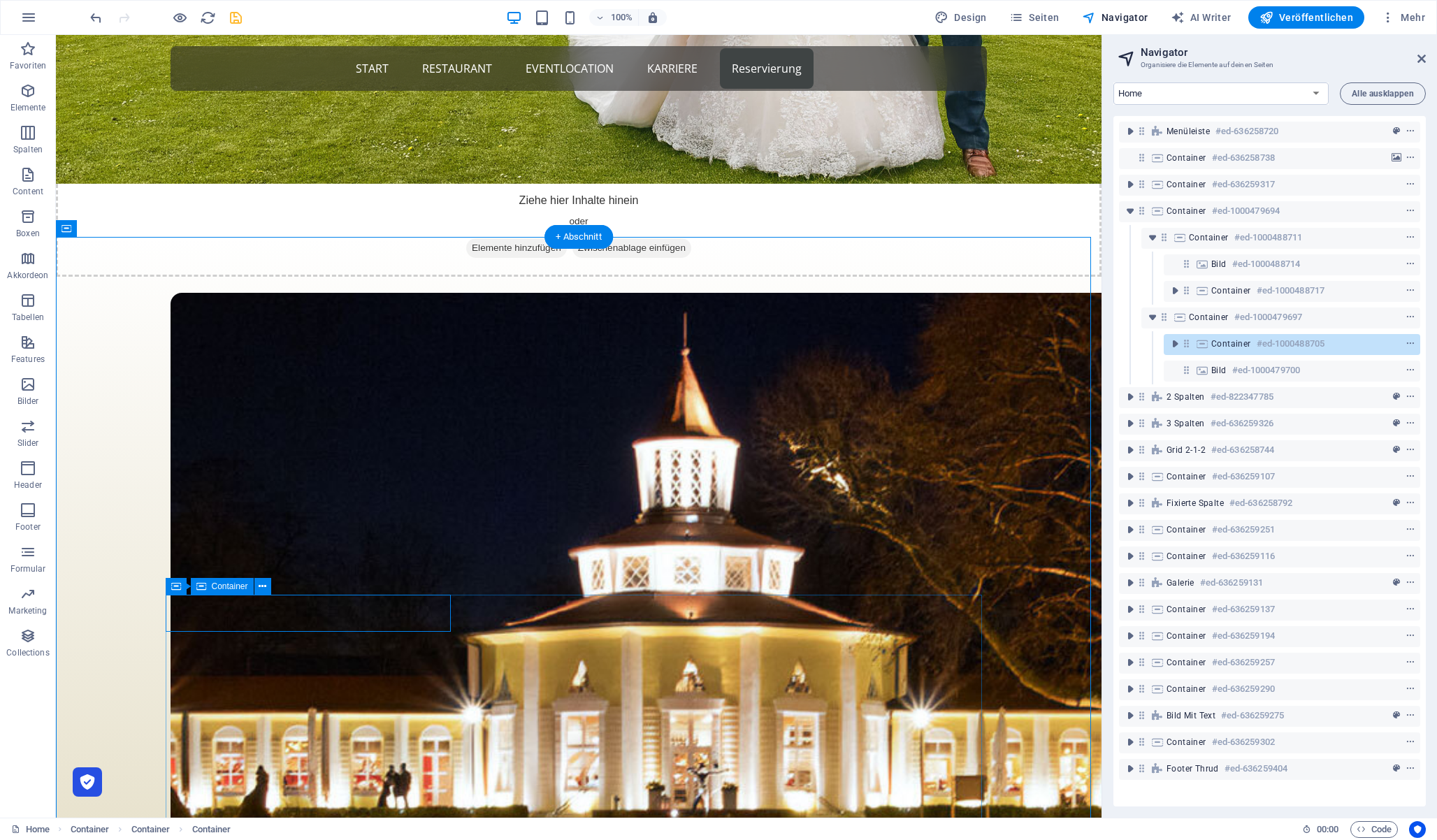
click at [1187, 344] on icon at bounding box center [1186, 343] width 12 height 12
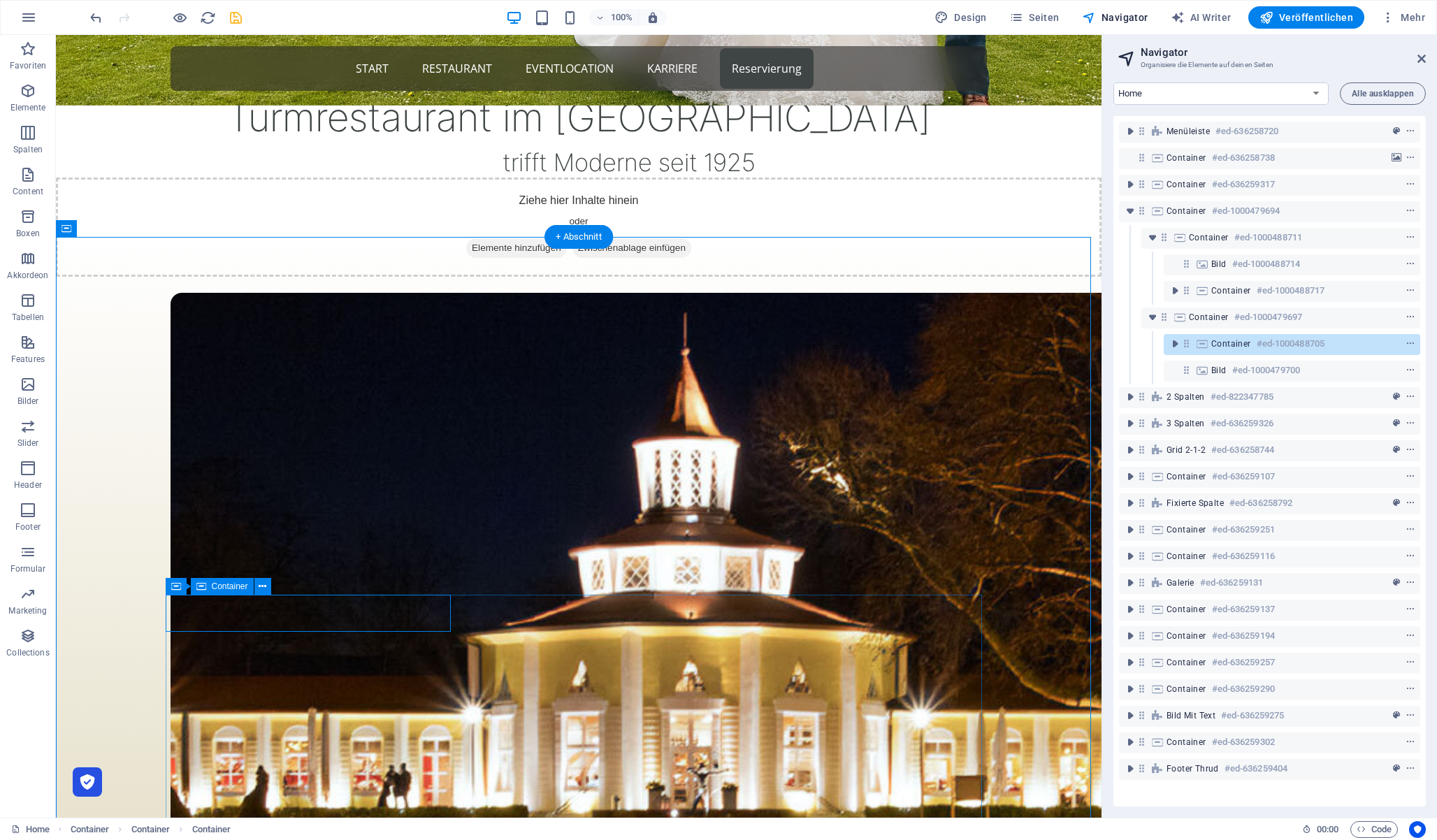
scroll to position [732, 0]
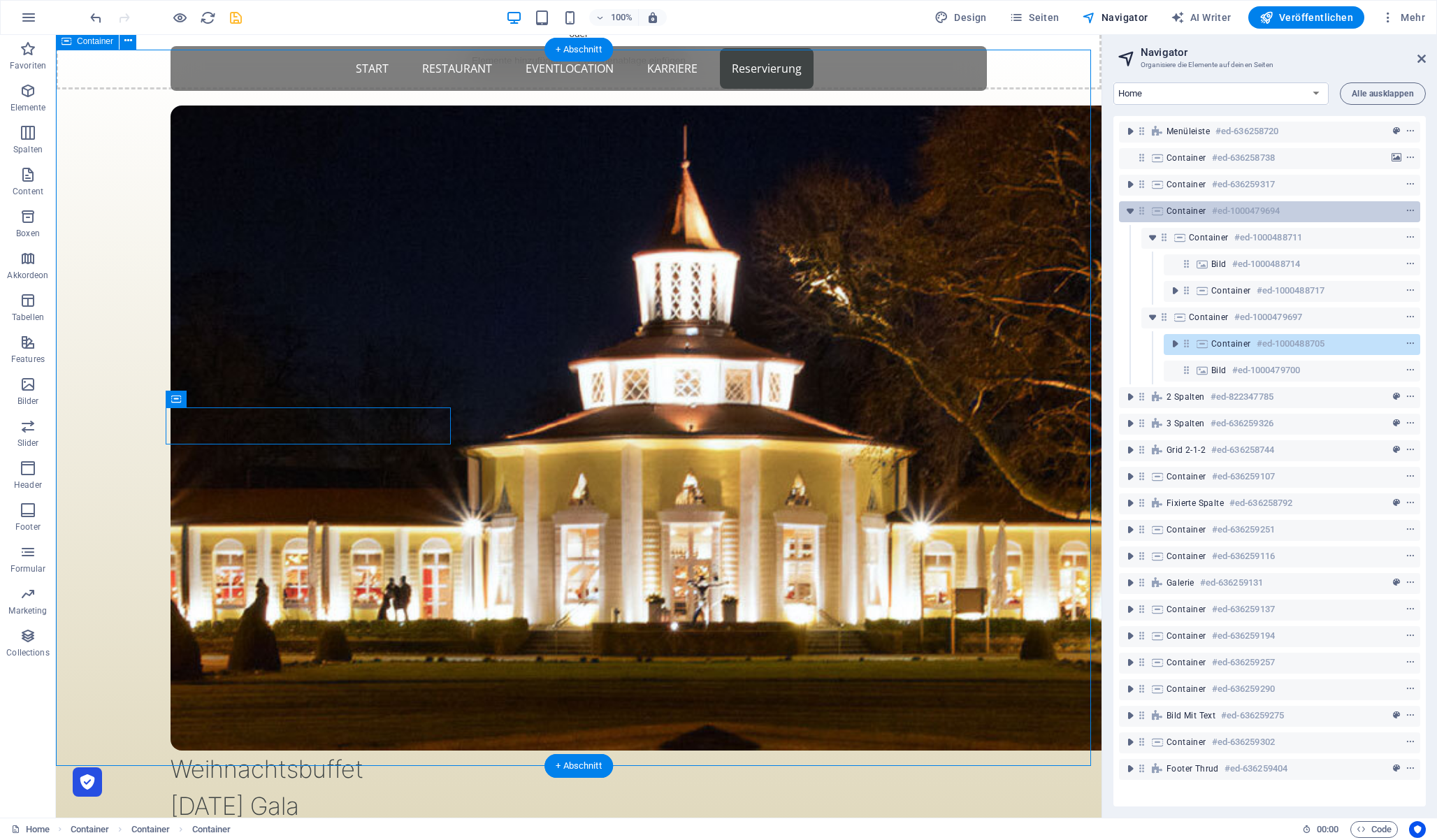
click at [1143, 211] on icon at bounding box center [1142, 211] width 12 height 12
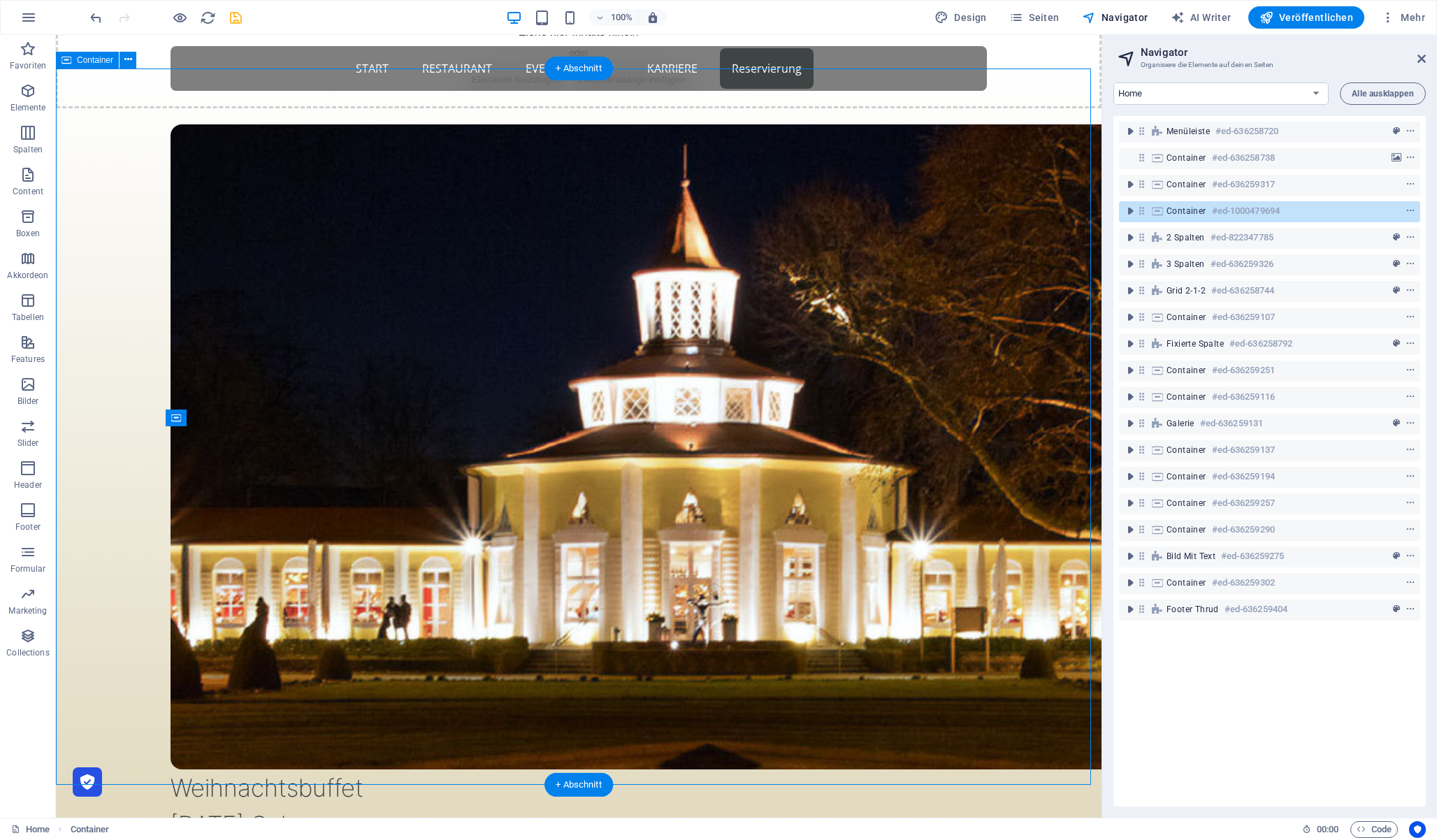
click at [1143, 211] on icon at bounding box center [1142, 211] width 12 height 12
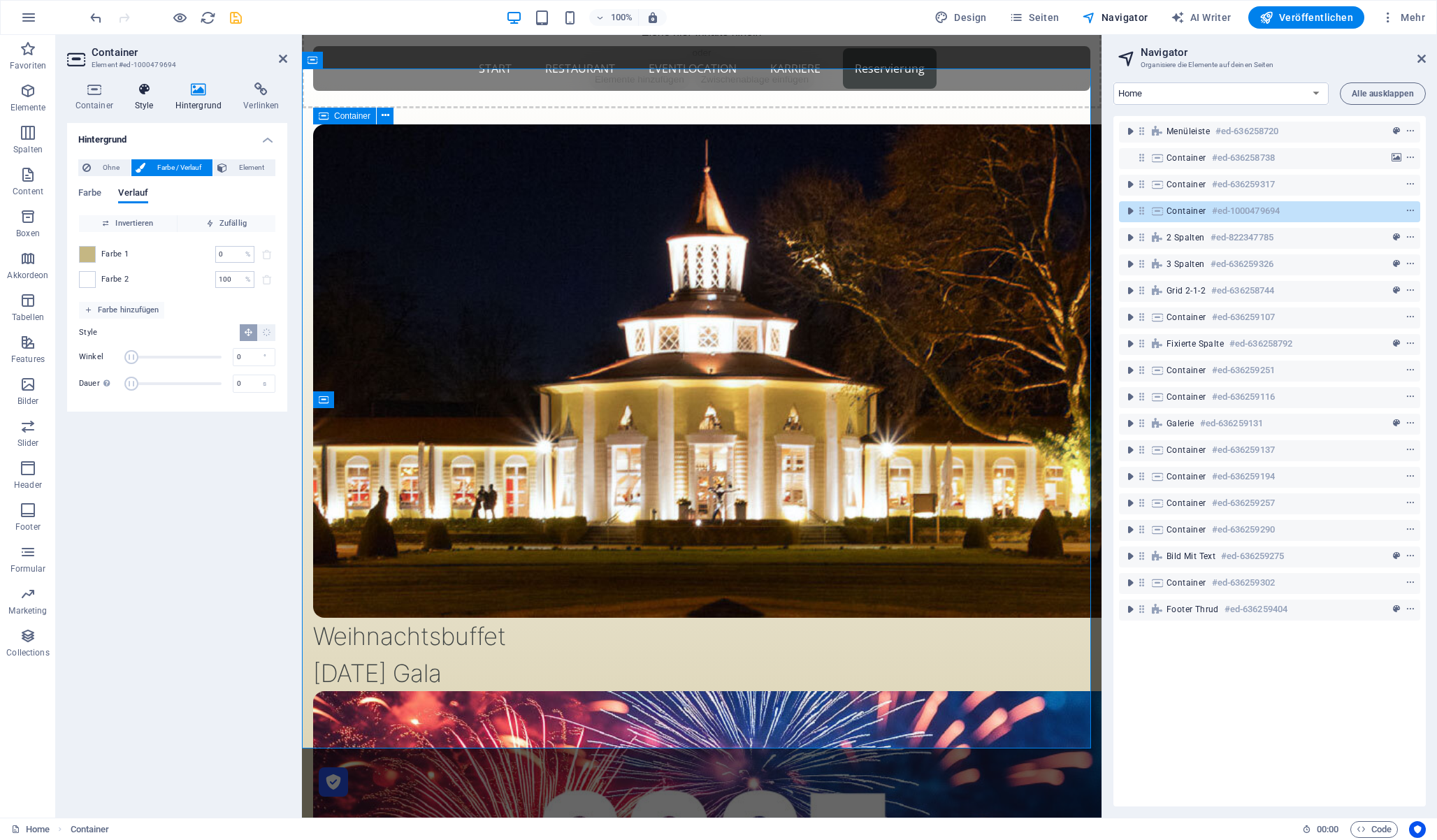
click at [149, 98] on h4 "Style" at bounding box center [147, 97] width 40 height 29
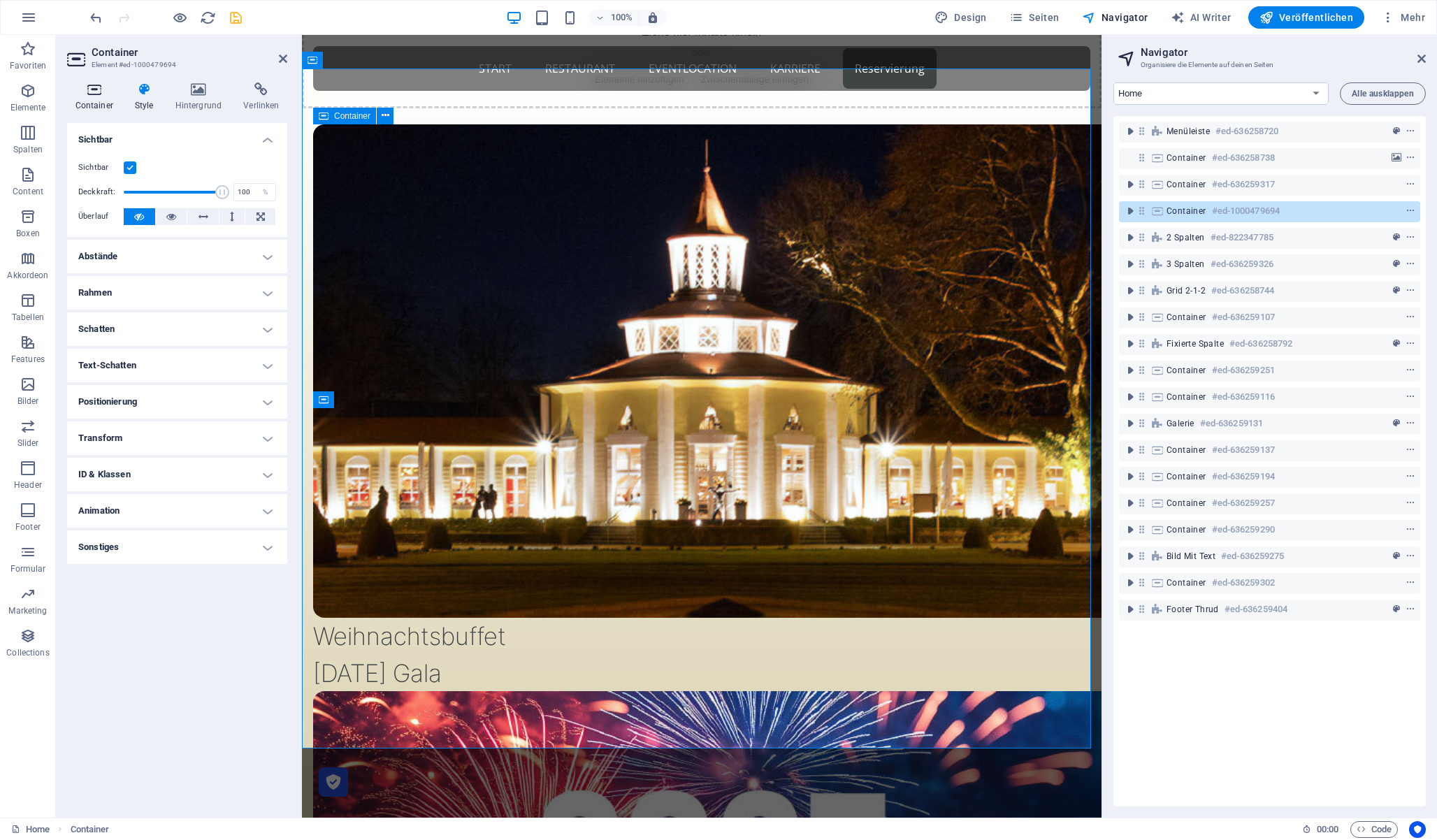
click at [89, 86] on icon at bounding box center [94, 89] width 54 height 14
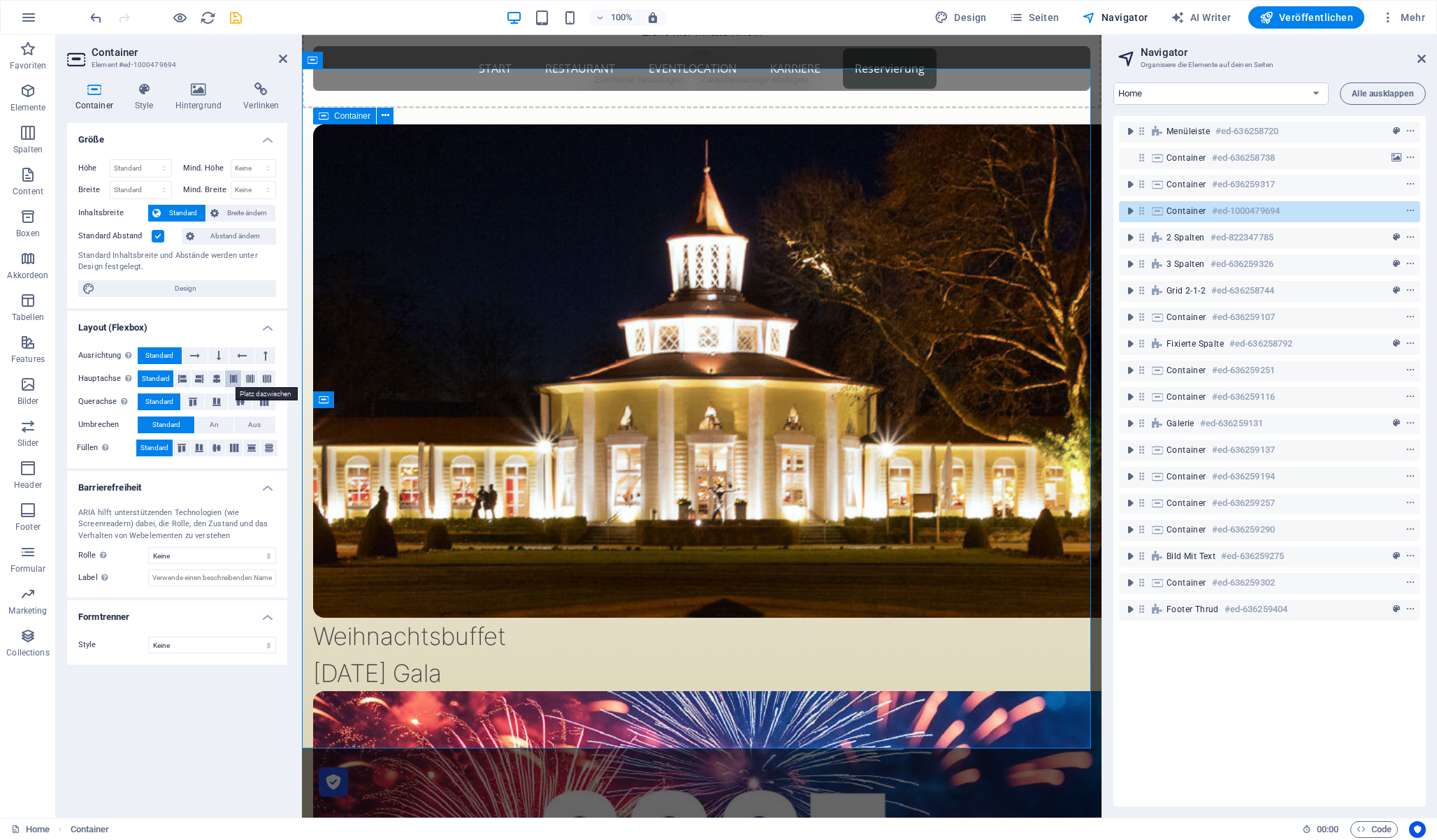
click at [240, 381] on button at bounding box center [233, 378] width 16 height 17
click at [286, 56] on icon at bounding box center [283, 59] width 8 height 11
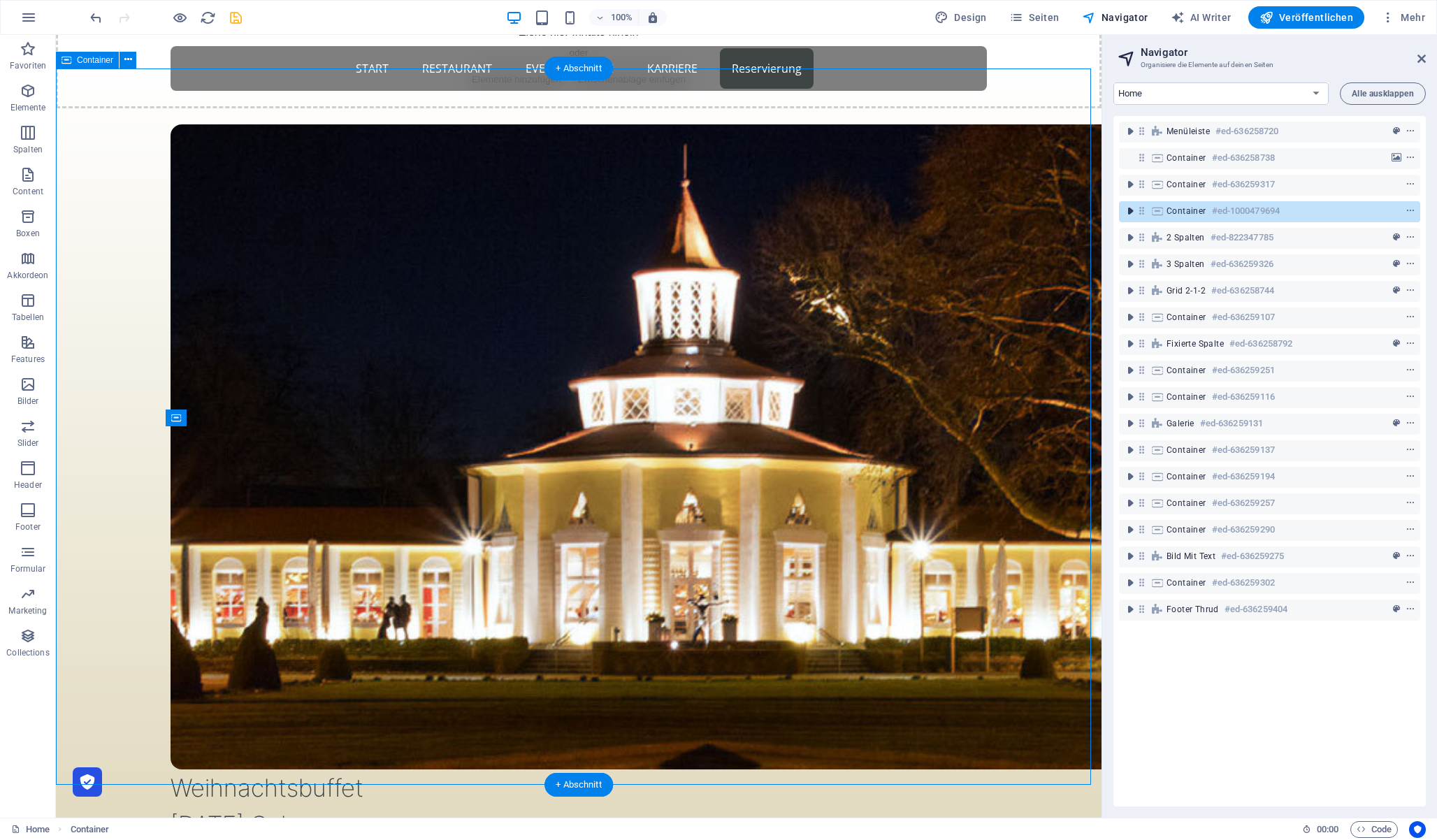
click at [1129, 211] on icon "toggle-expand" at bounding box center [1130, 211] width 14 height 14
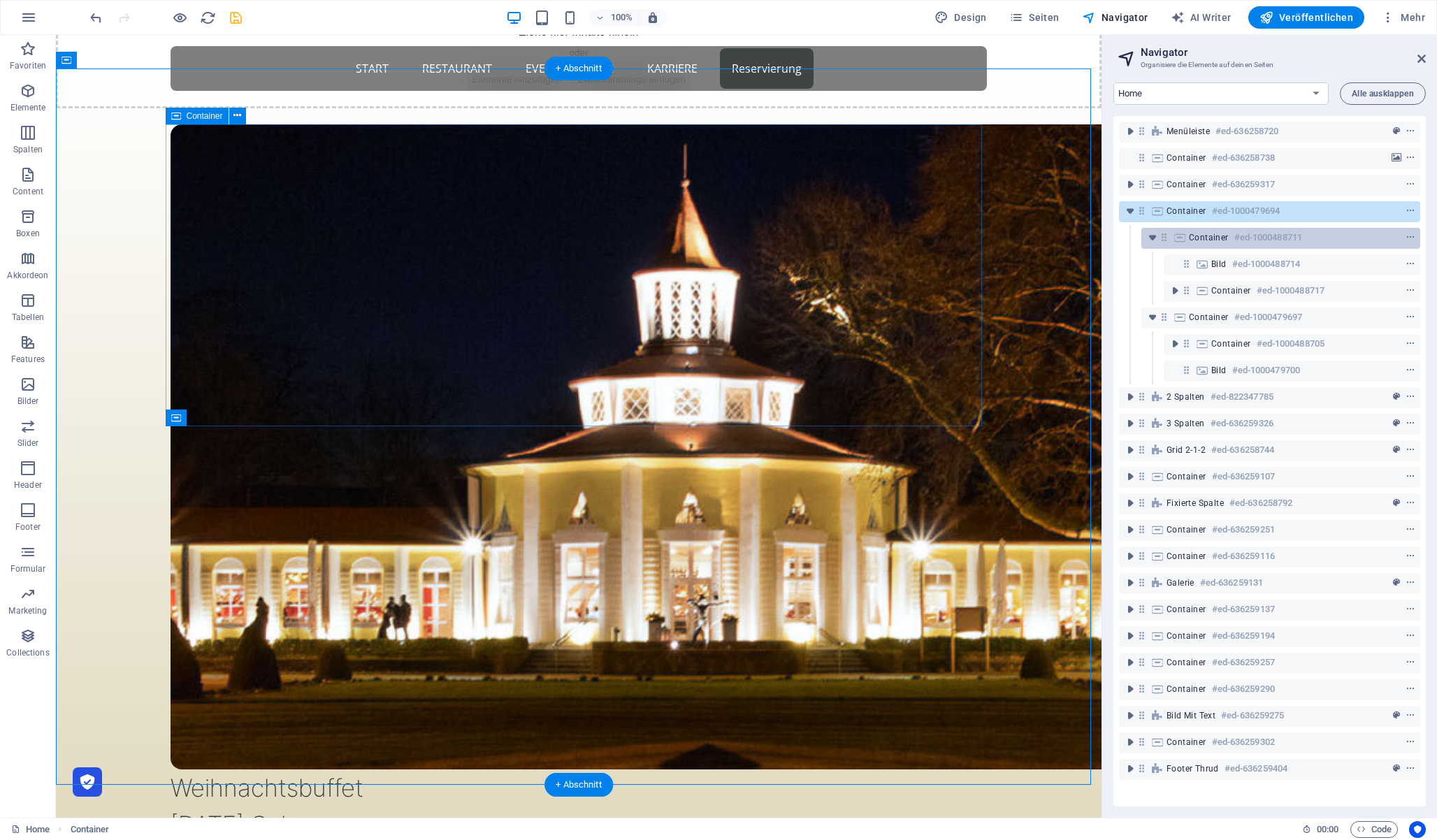
click at [1163, 239] on icon at bounding box center [1164, 237] width 12 height 12
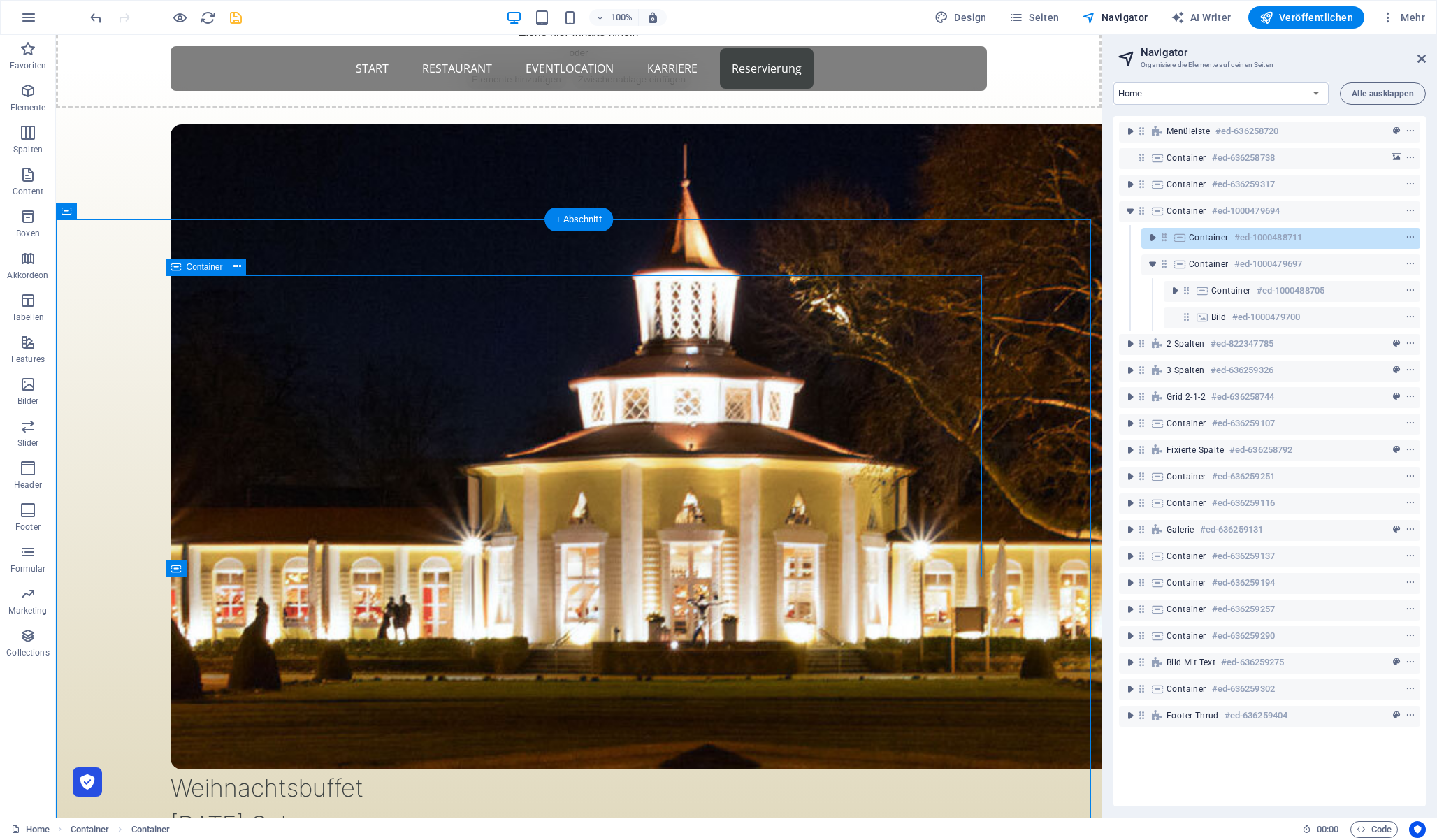
scroll to position [562, 0]
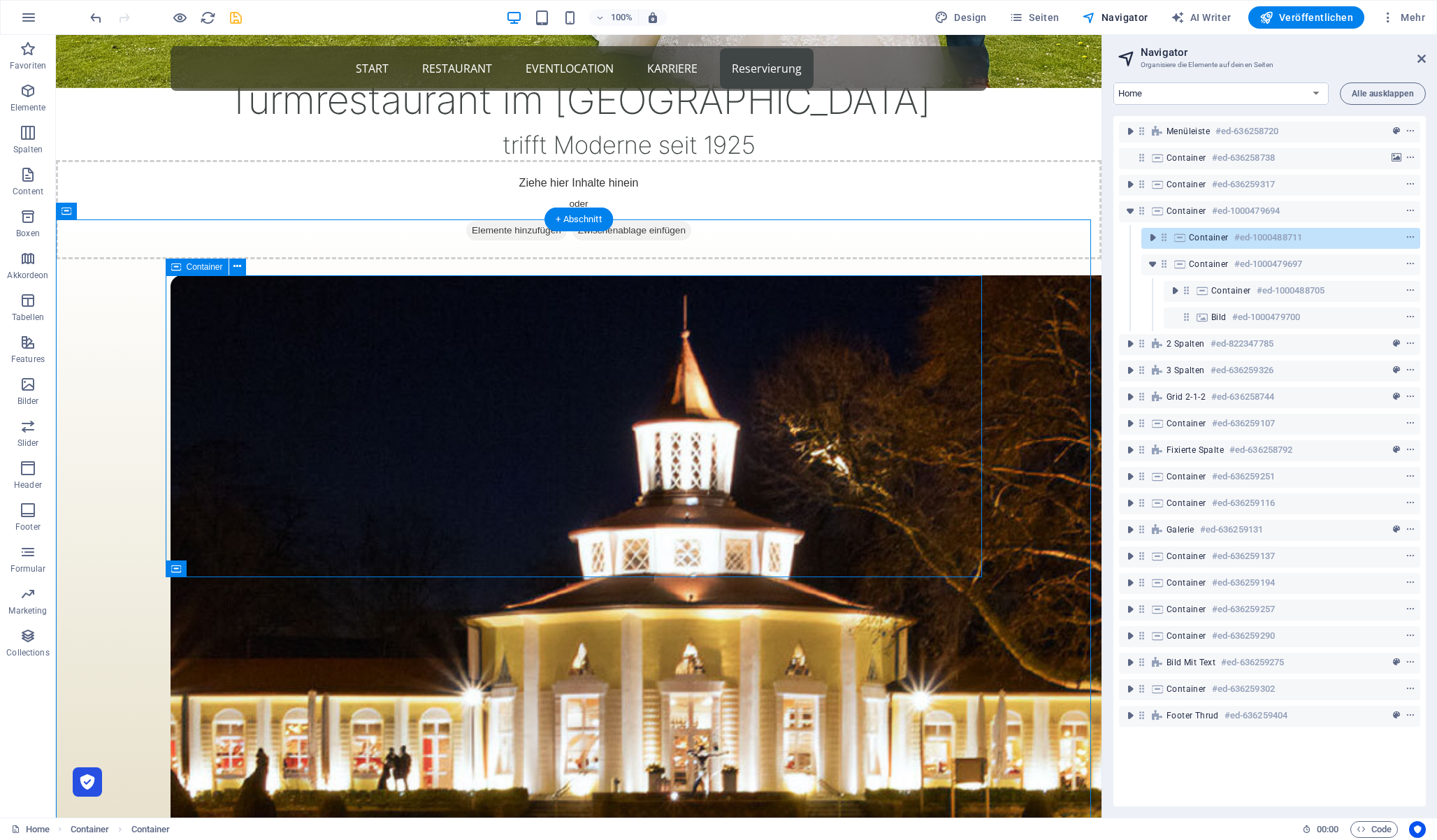
click at [1163, 239] on icon at bounding box center [1164, 237] width 12 height 12
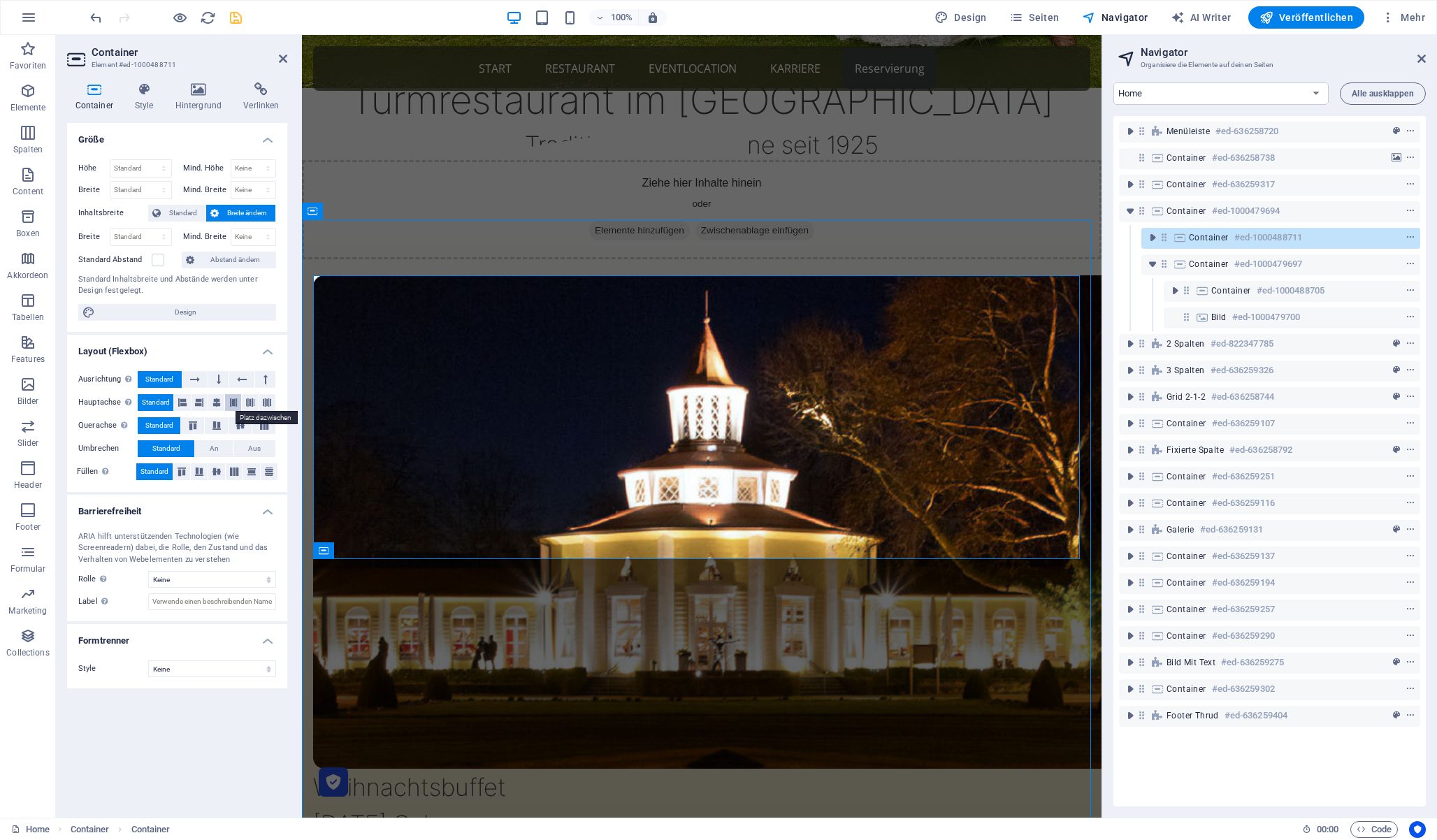
click at [237, 400] on icon at bounding box center [233, 403] width 8 height 17
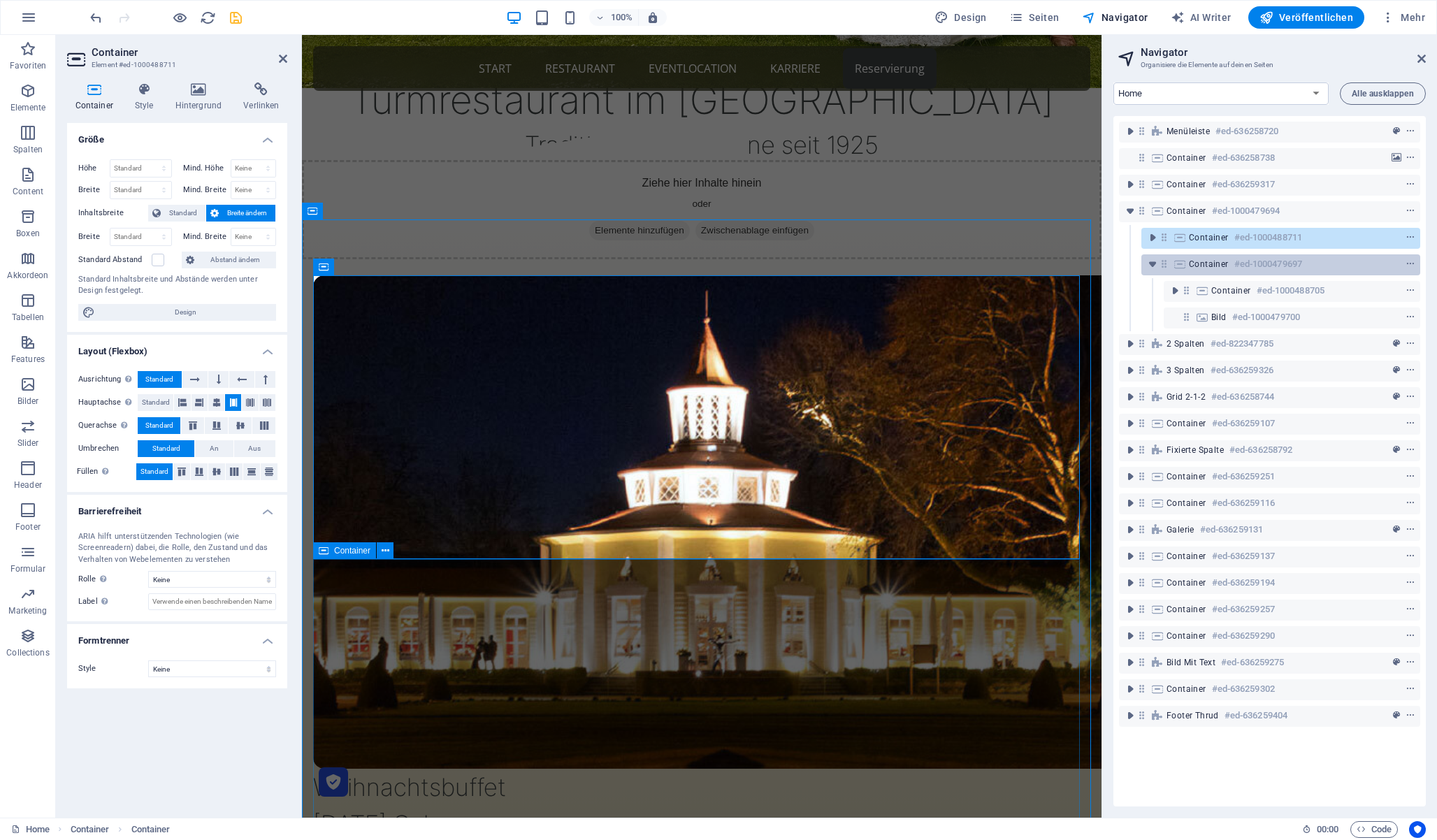
click at [1161, 264] on icon at bounding box center [1164, 264] width 12 height 12
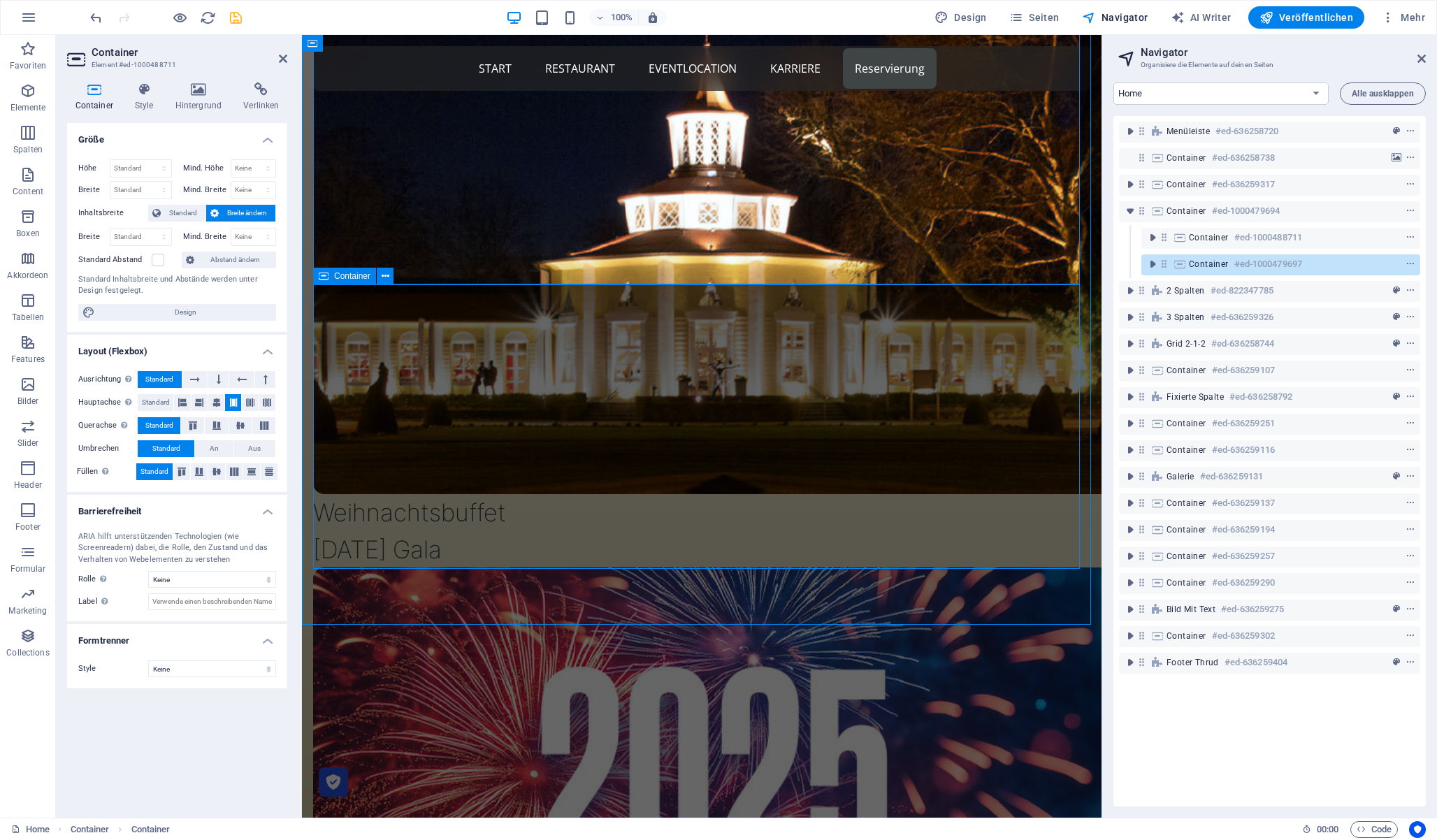
drag, startPoint x: 1161, startPoint y: 264, endPoint x: 751, endPoint y: 270, distance: 410.0
click at [1161, 264] on icon at bounding box center [1164, 264] width 12 height 12
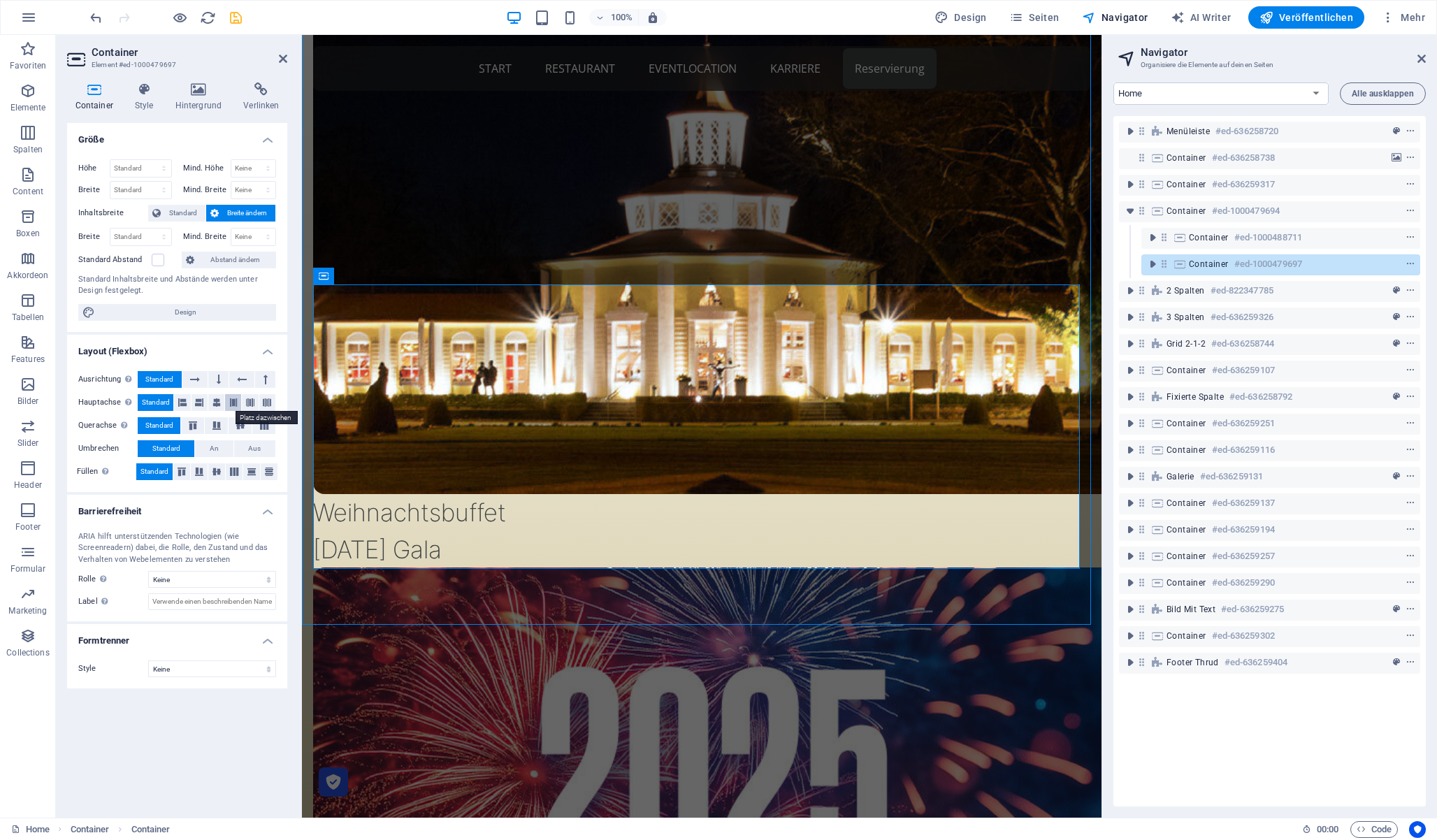
click at [236, 396] on icon at bounding box center [233, 403] width 8 height 17
click at [282, 55] on icon at bounding box center [283, 59] width 8 height 11
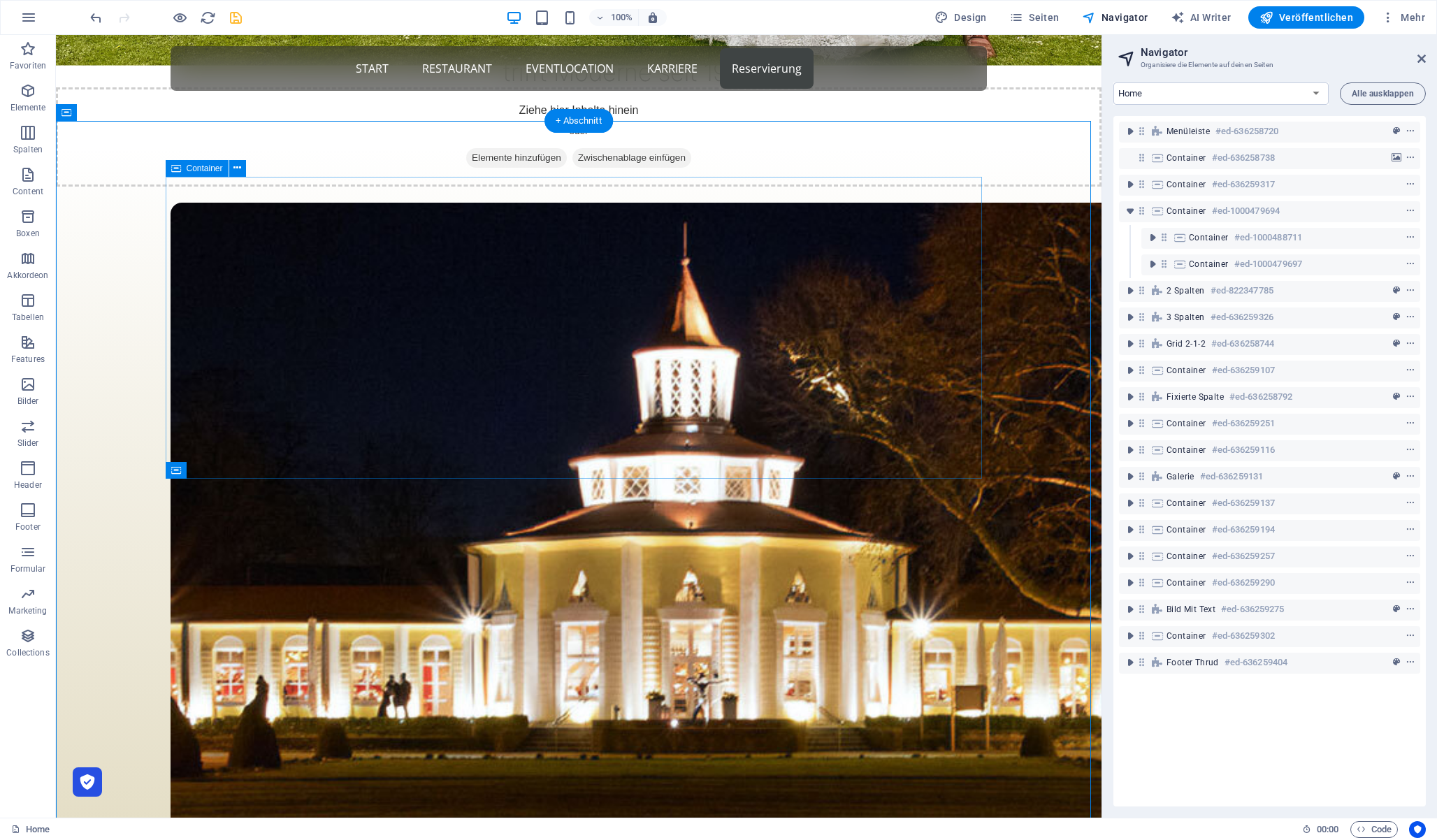
scroll to position [661, 0]
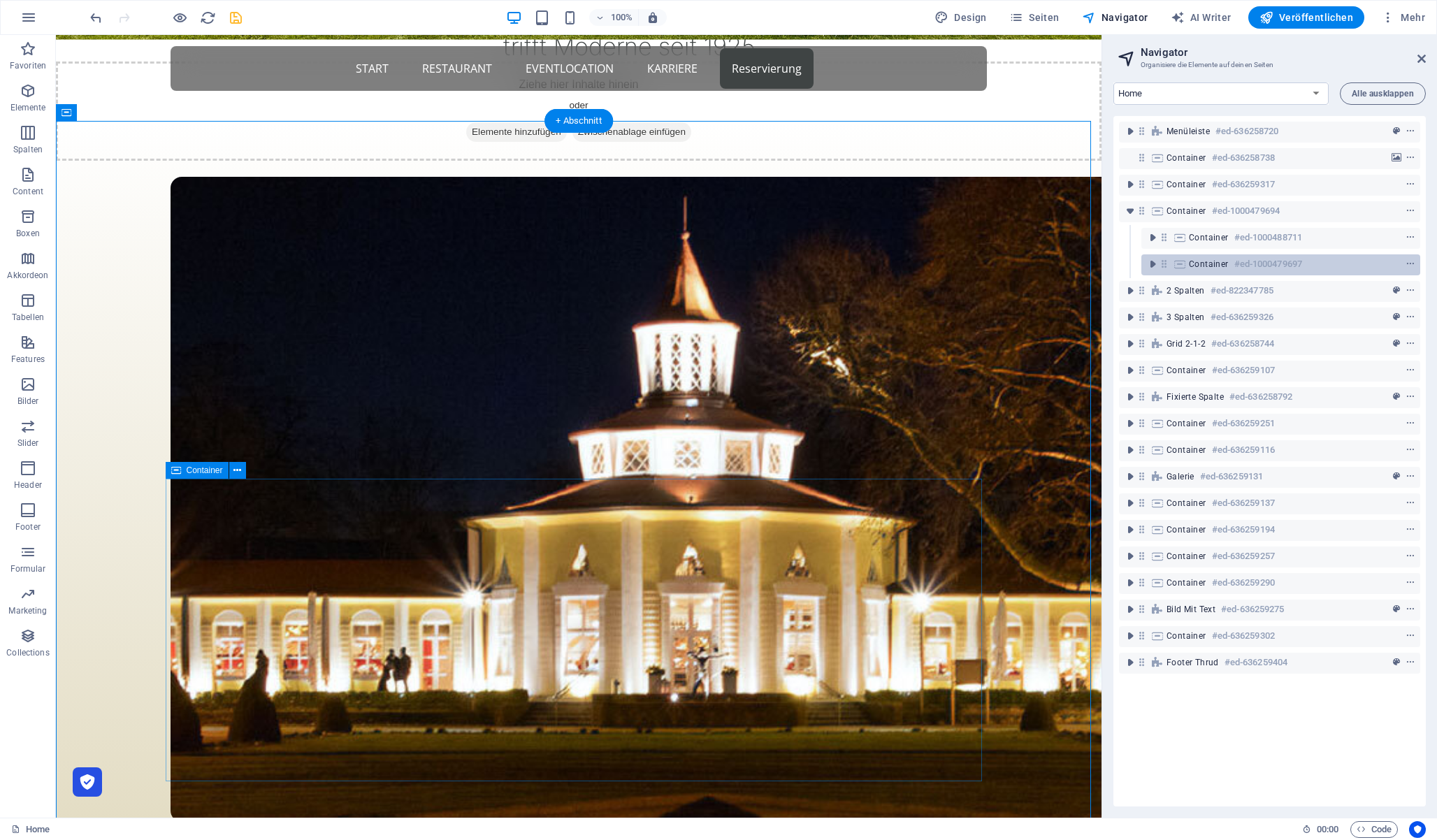
click at [1165, 262] on icon at bounding box center [1164, 264] width 12 height 12
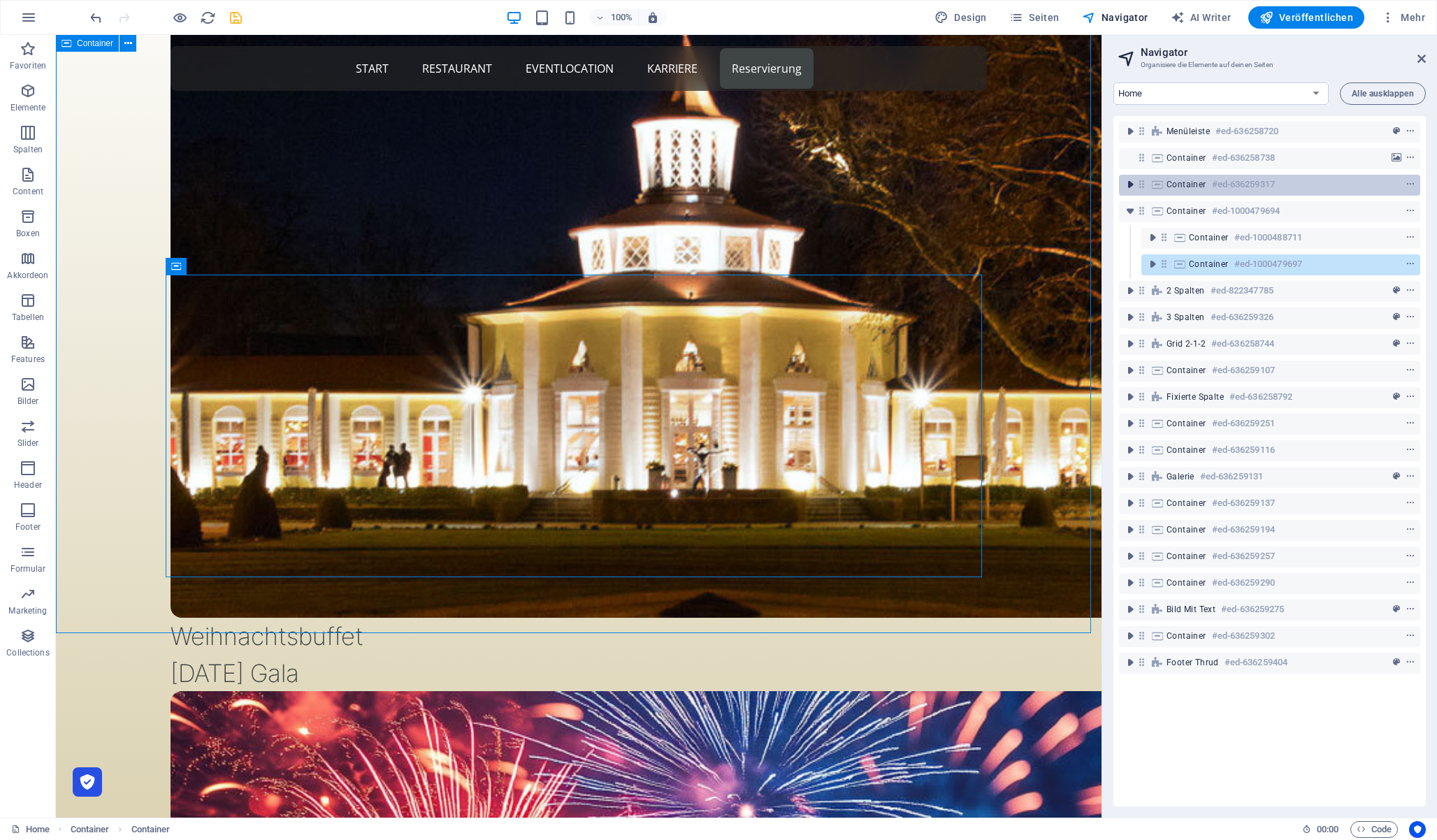
click at [1132, 182] on icon "toggle-expand" at bounding box center [1130, 184] width 14 height 14
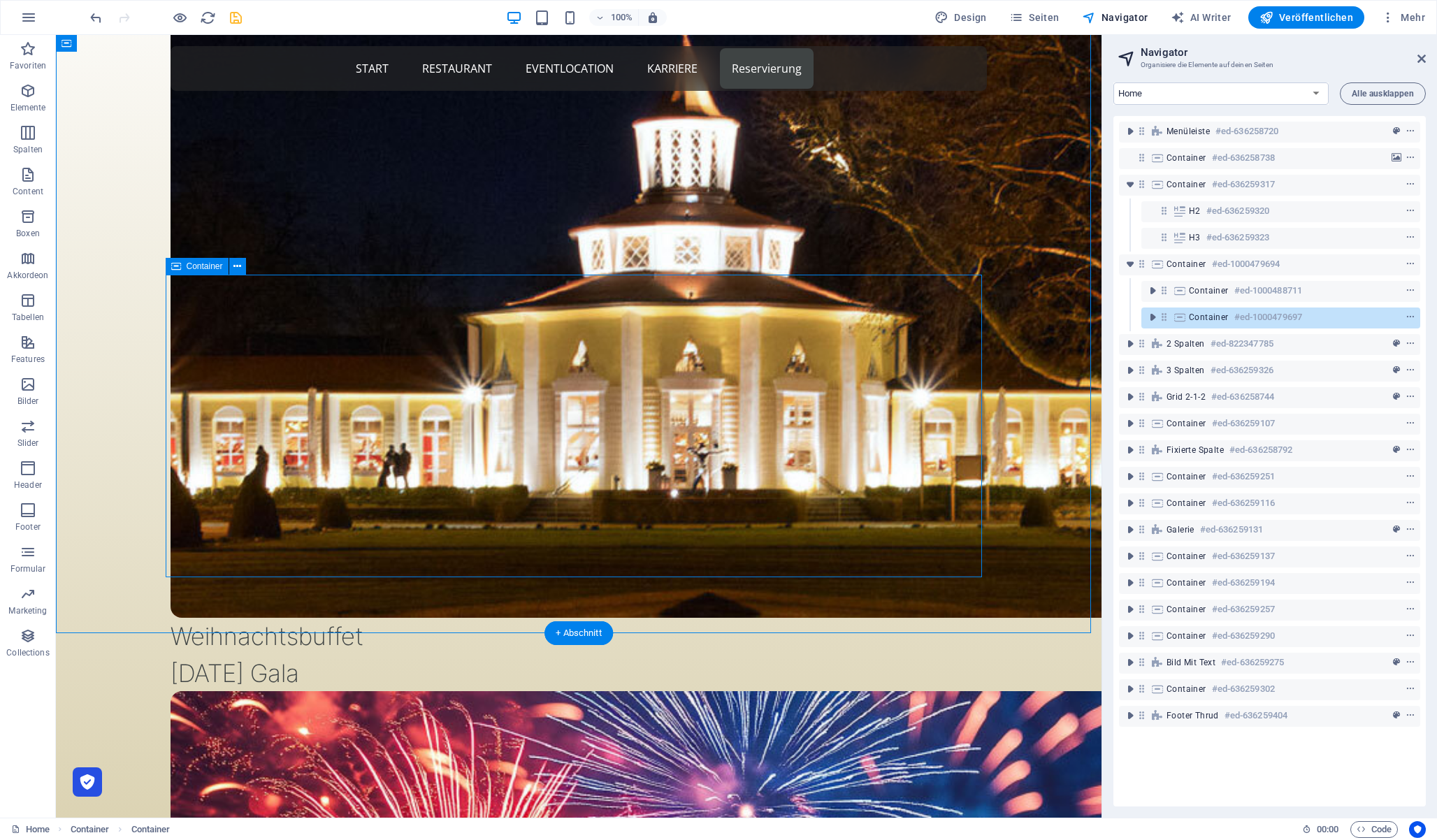
click at [1164, 316] on icon at bounding box center [1164, 317] width 12 height 12
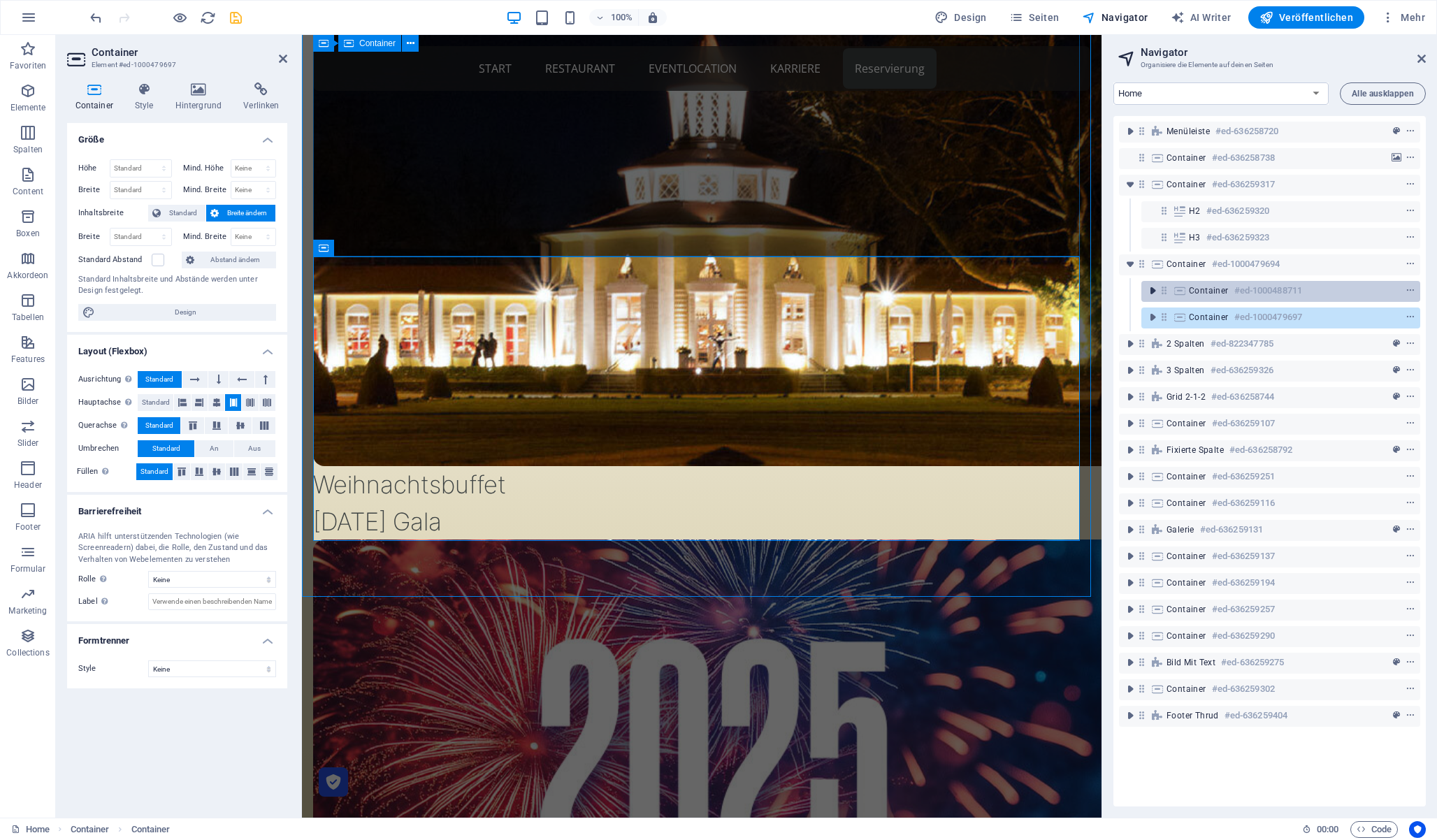
click at [1152, 290] on icon "toggle-expand" at bounding box center [1152, 290] width 14 height 14
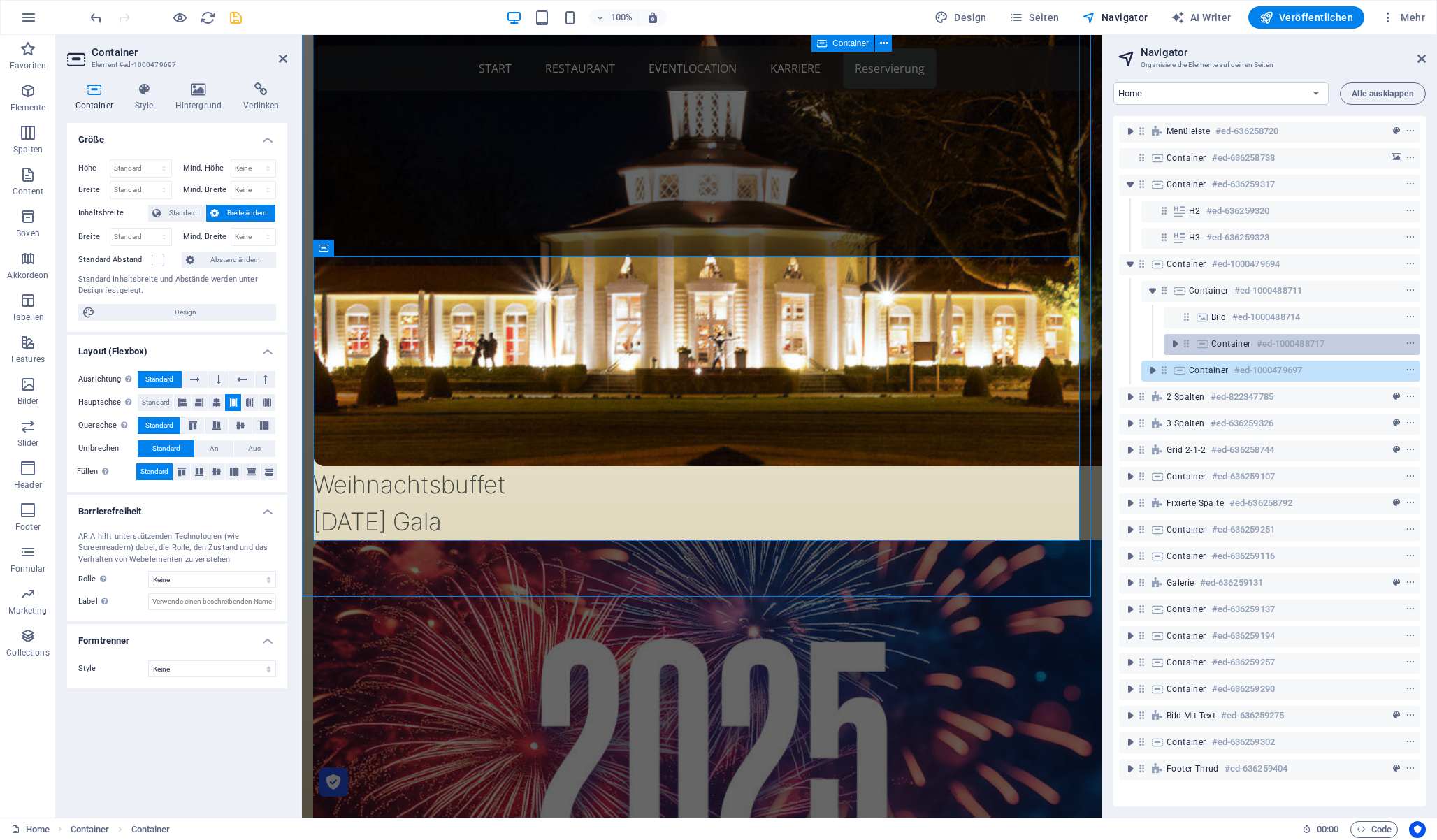
click at [1184, 337] on div "Container #ed-1000488717" at bounding box center [1292, 345] width 257 height 21
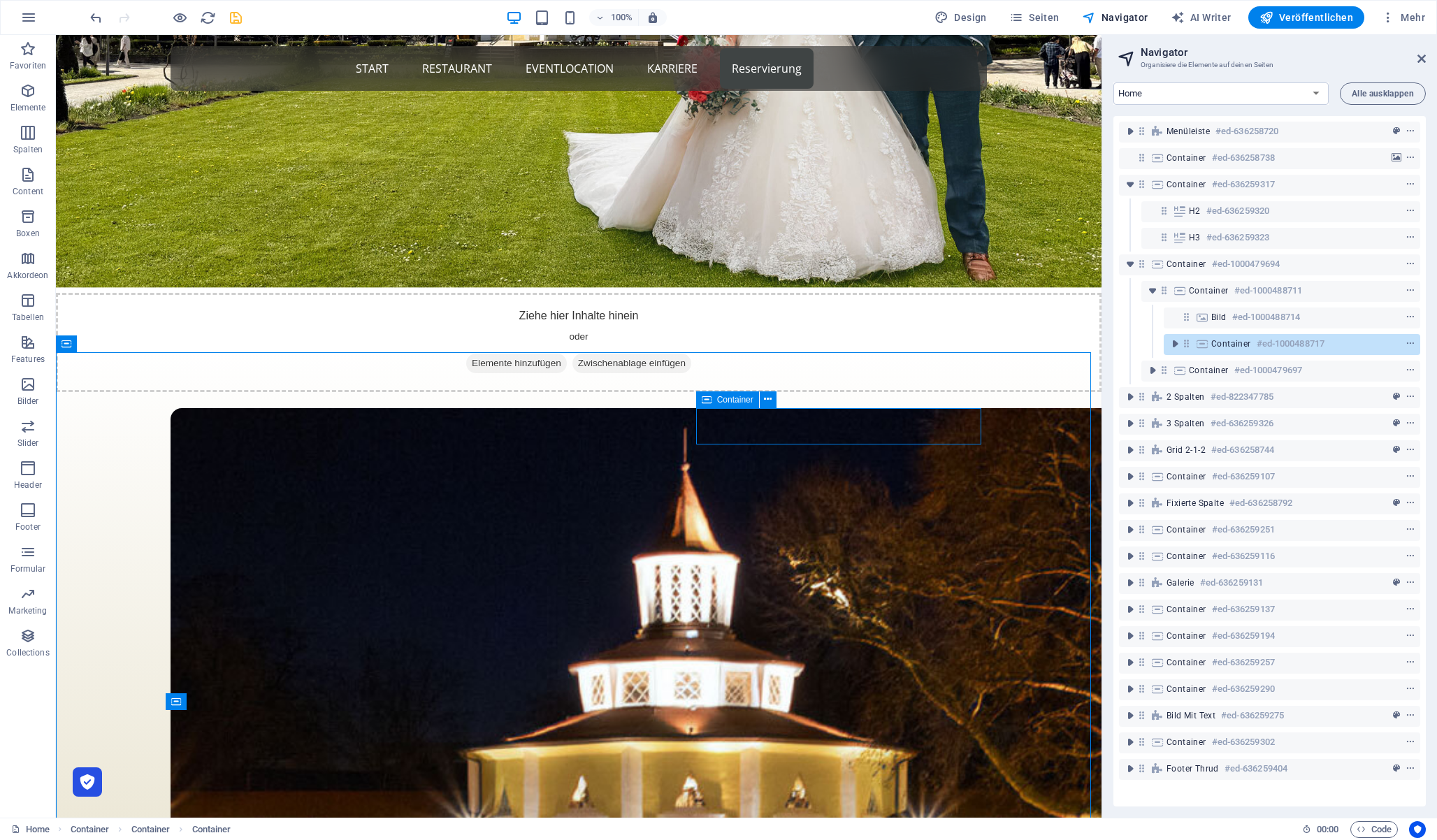
click at [1184, 341] on icon at bounding box center [1186, 343] width 12 height 12
select select "%"
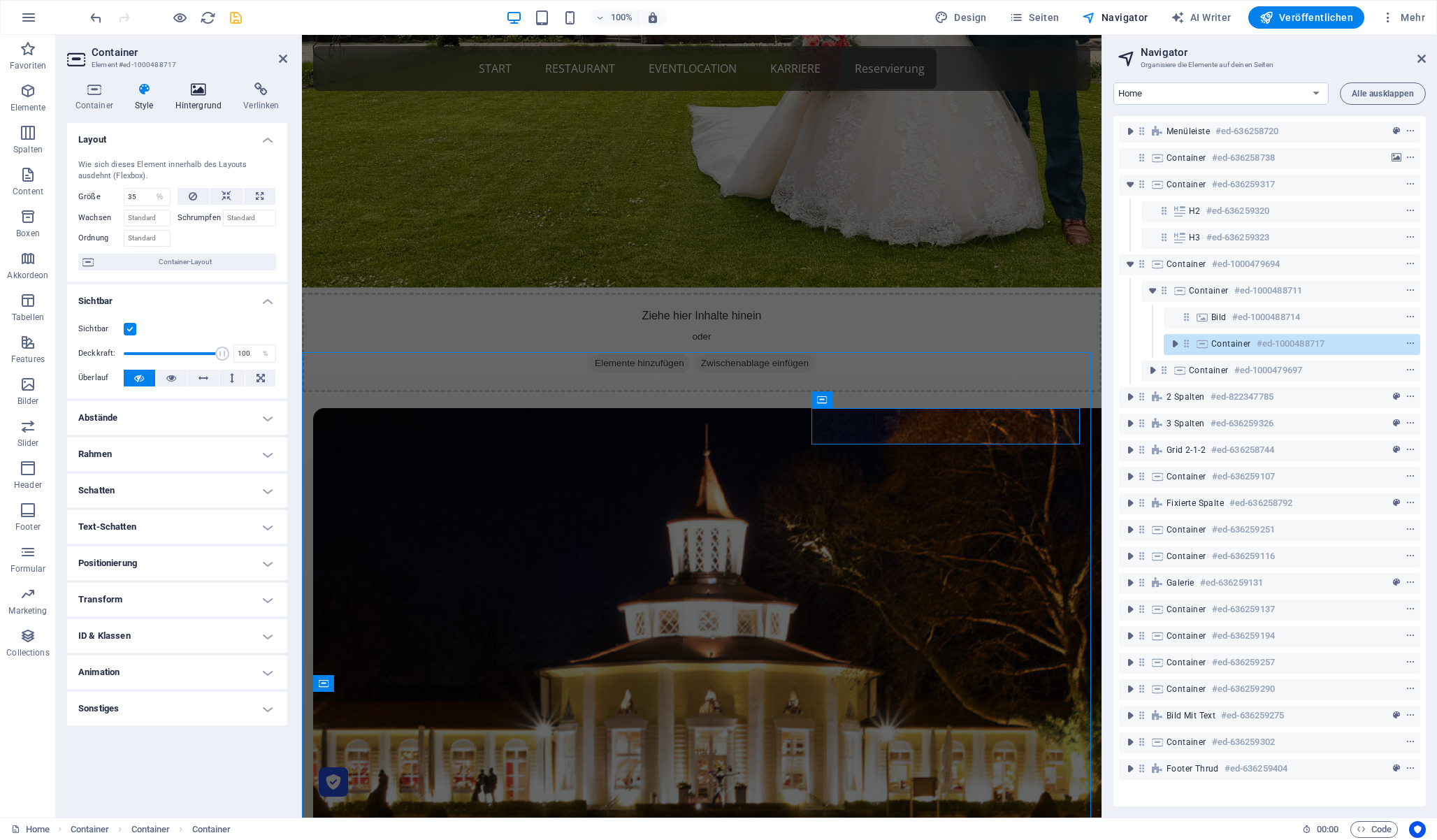
click at [202, 94] on icon at bounding box center [198, 89] width 63 height 14
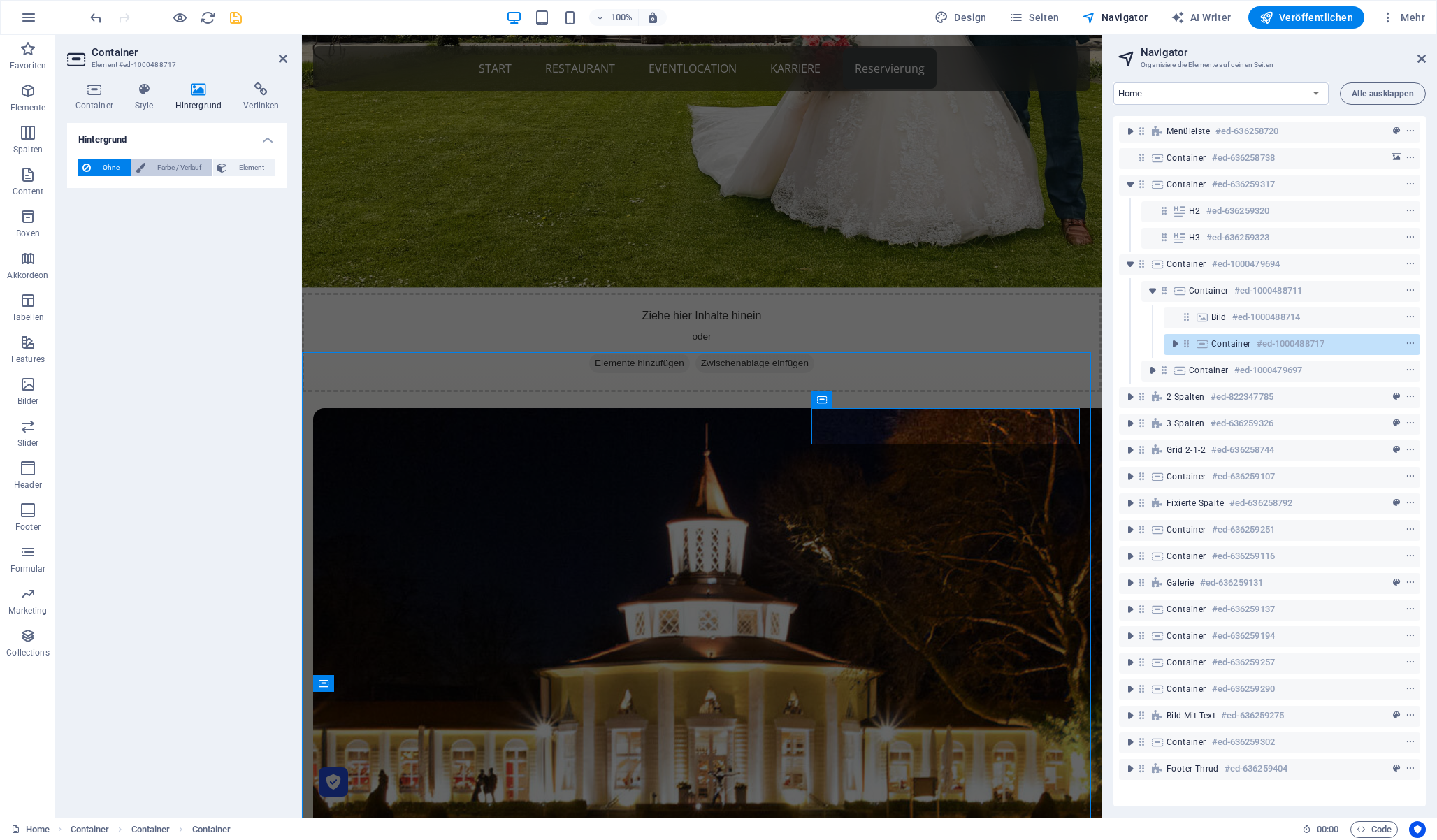
click at [165, 166] on span "Farbe / Verlauf" at bounding box center [178, 168] width 59 height 17
click at [144, 91] on icon at bounding box center [144, 89] width 35 height 14
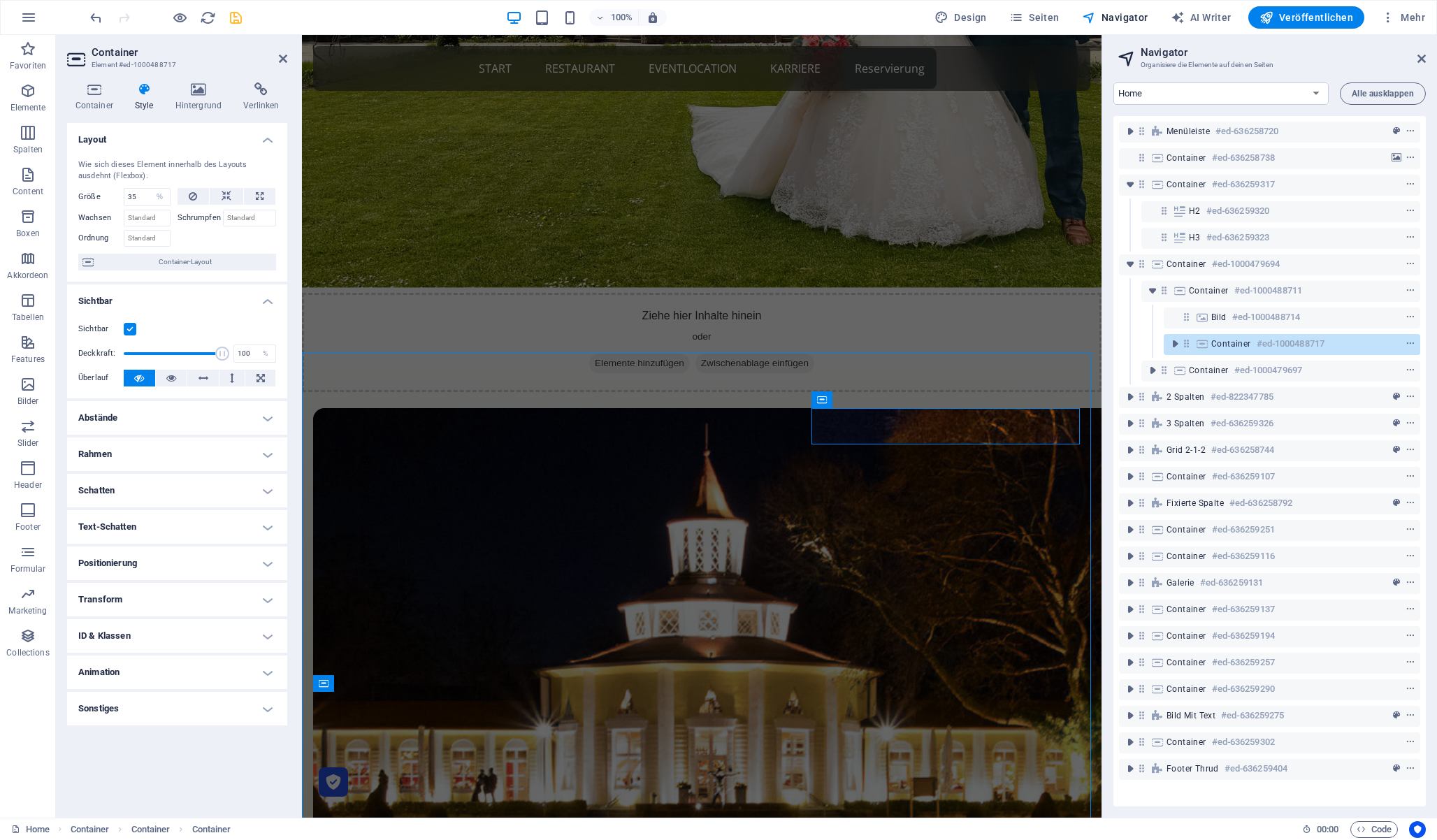
click at [165, 421] on h4 "Abstände" at bounding box center [177, 418] width 220 height 34
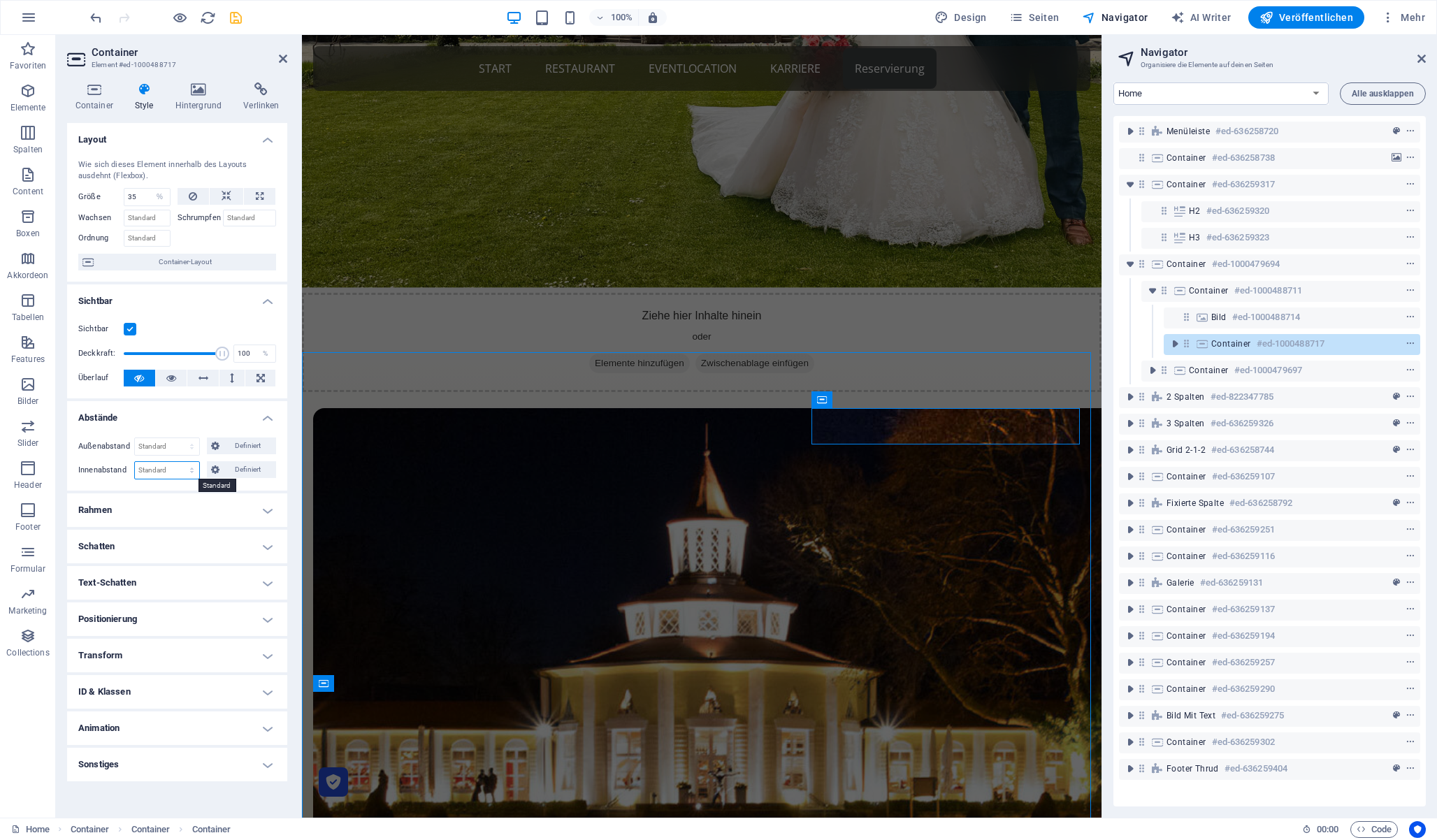
click at [189, 469] on select "Standard px rem % vh vw Definiert" at bounding box center [167, 470] width 65 height 17
select select "rem"
click at [179, 462] on select "Standard px rem % vh vw Definiert" at bounding box center [167, 470] width 65 height 17
click at [162, 465] on input "2" at bounding box center [167, 470] width 65 height 17
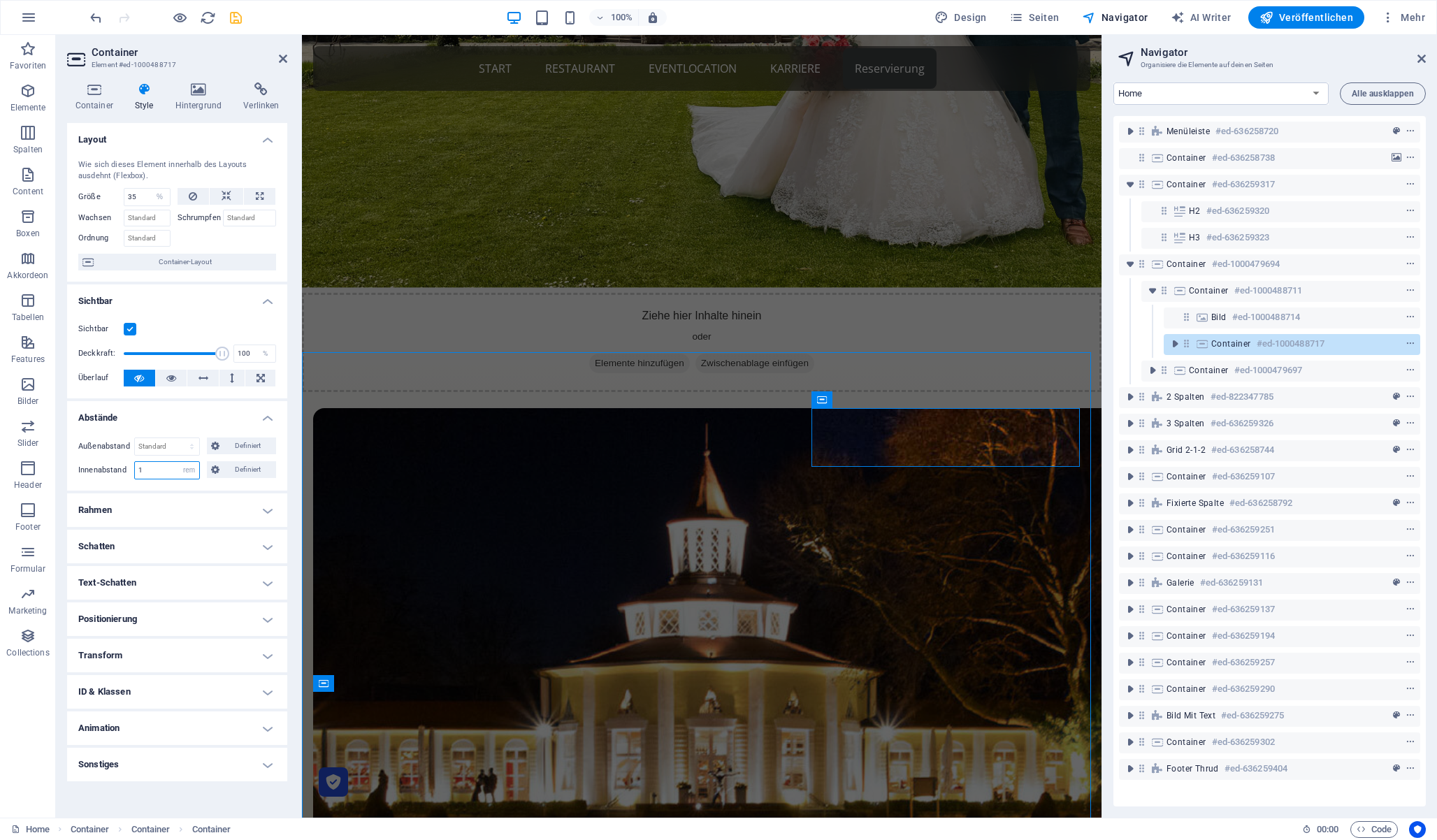
click at [162, 465] on input "1" at bounding box center [167, 470] width 65 height 17
type input "2"
click at [144, 193] on input "35" at bounding box center [147, 197] width 45 height 17
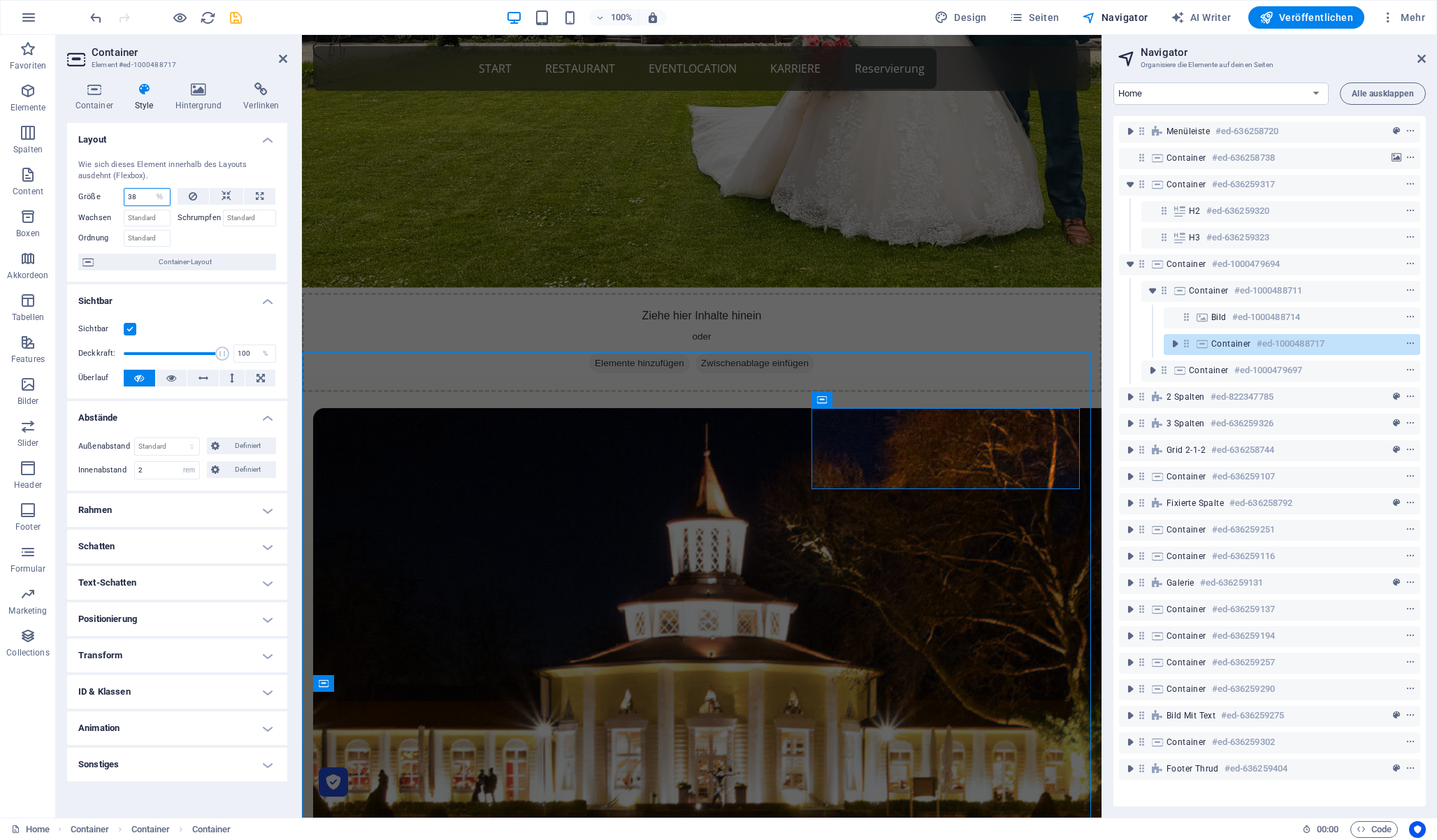
type input "38"
click at [284, 58] on icon at bounding box center [283, 59] width 8 height 11
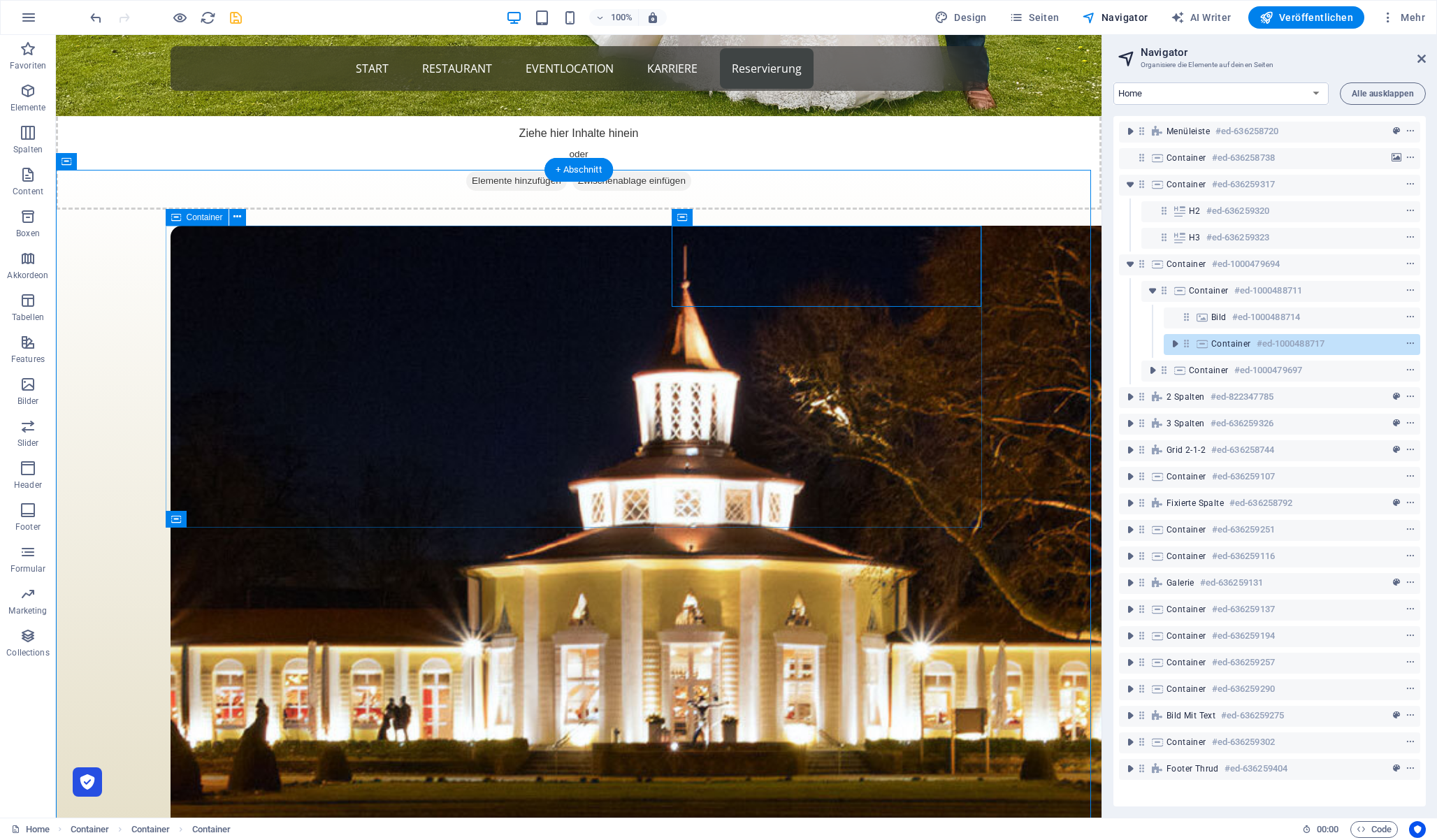
scroll to position [610, 0]
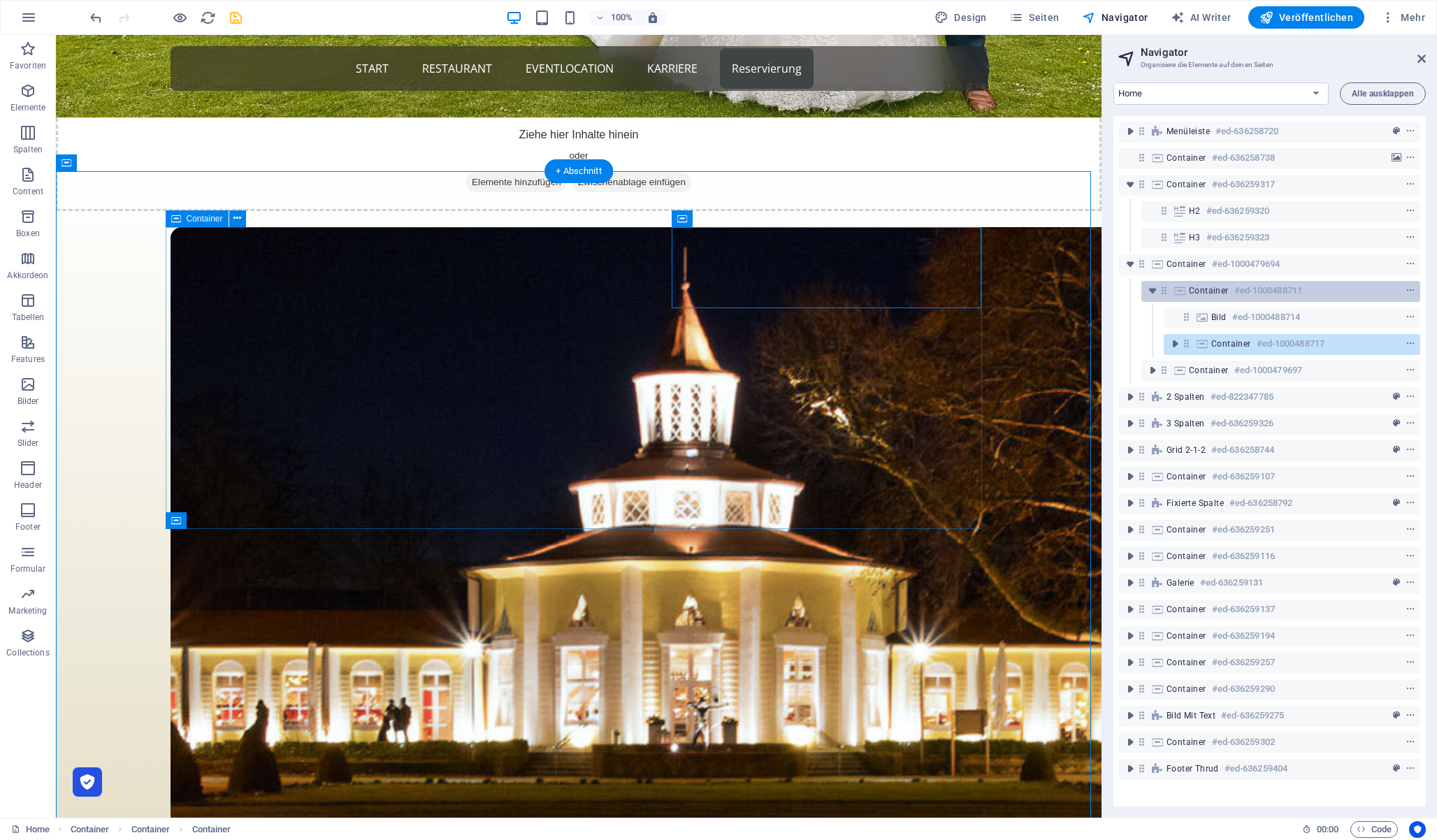
click at [1167, 290] on icon at bounding box center [1164, 290] width 12 height 12
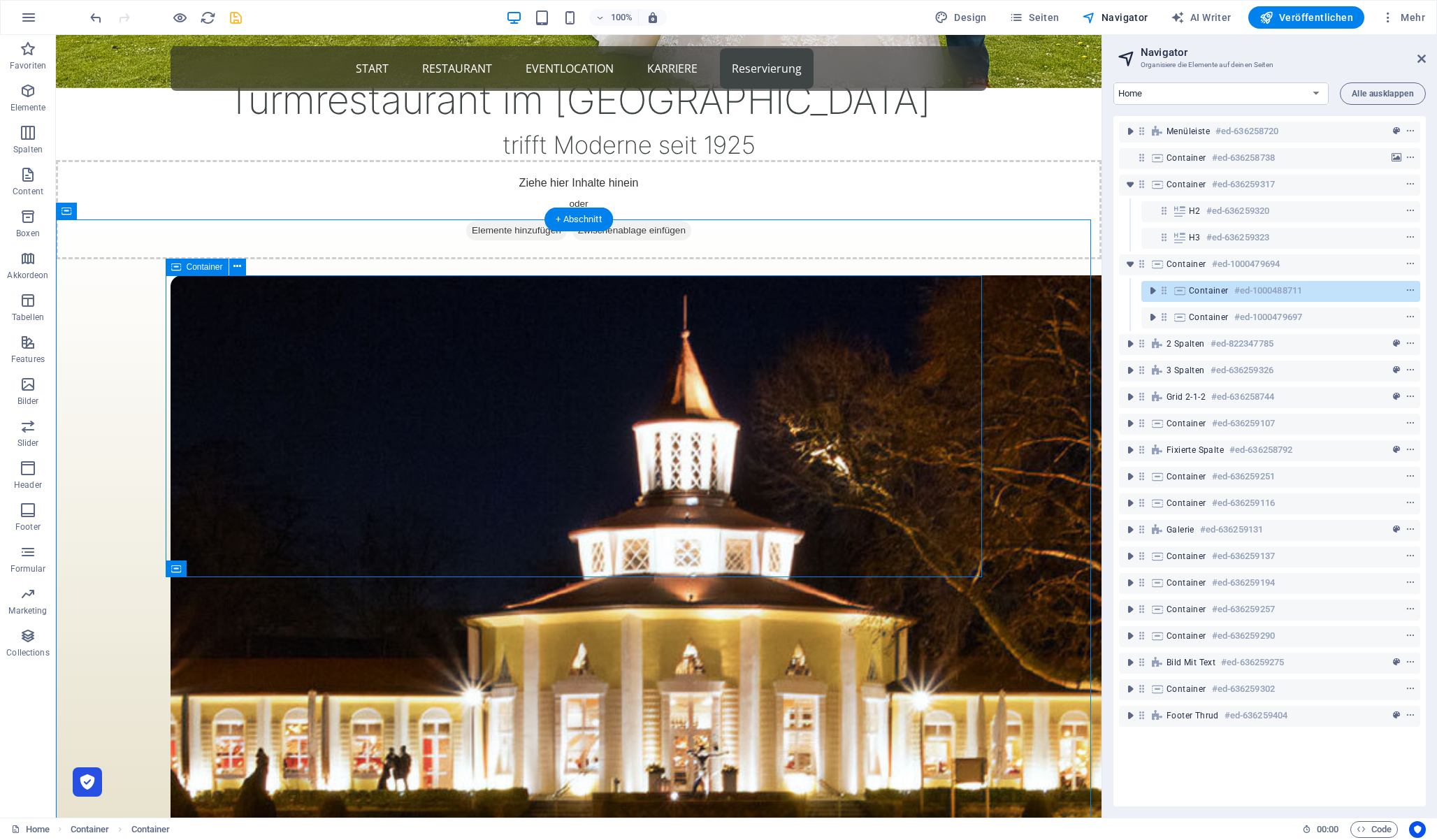
click at [1167, 290] on icon at bounding box center [1164, 290] width 12 height 12
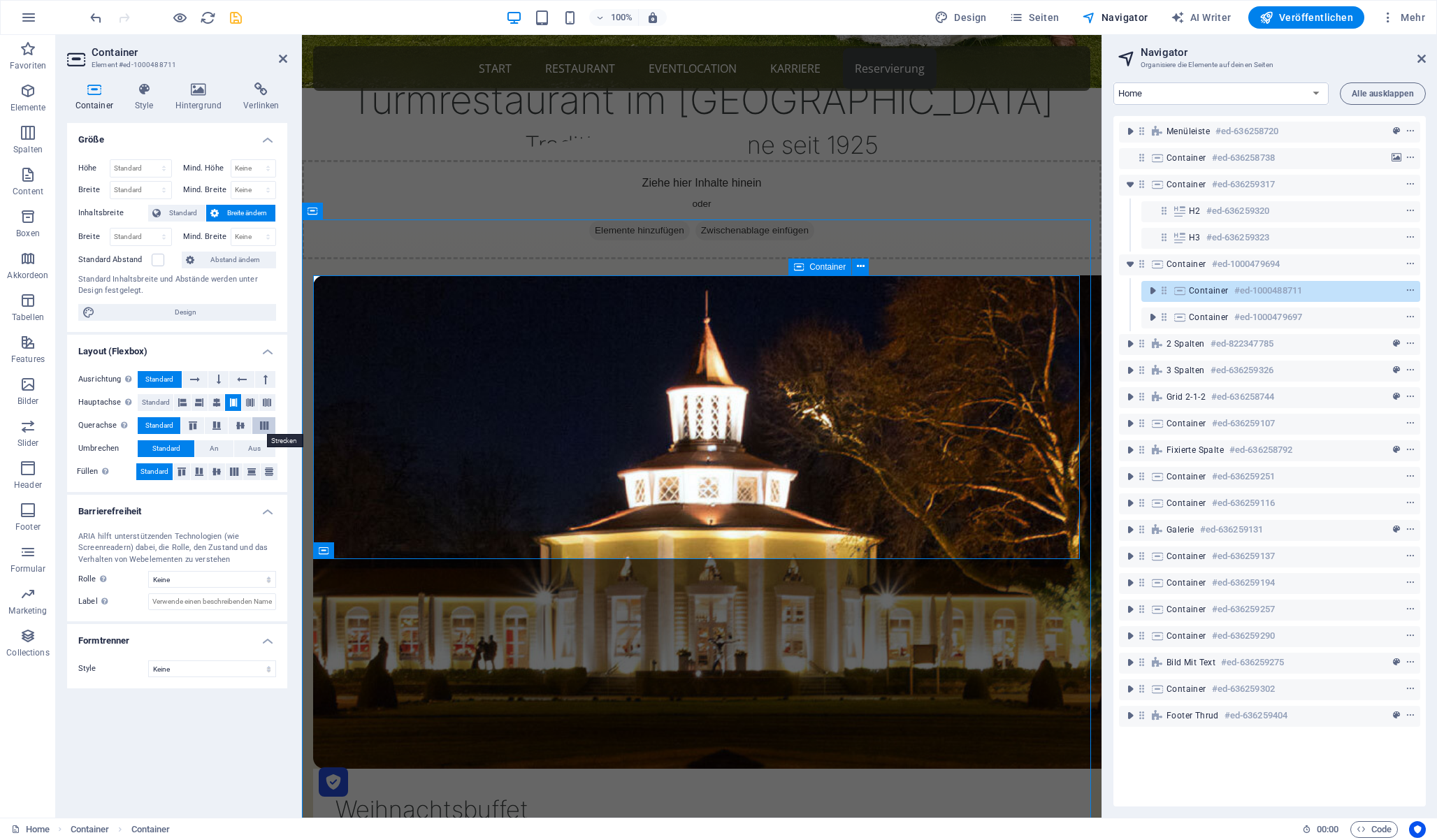
click at [268, 426] on icon at bounding box center [264, 425] width 17 height 8
click at [285, 56] on icon at bounding box center [283, 59] width 8 height 11
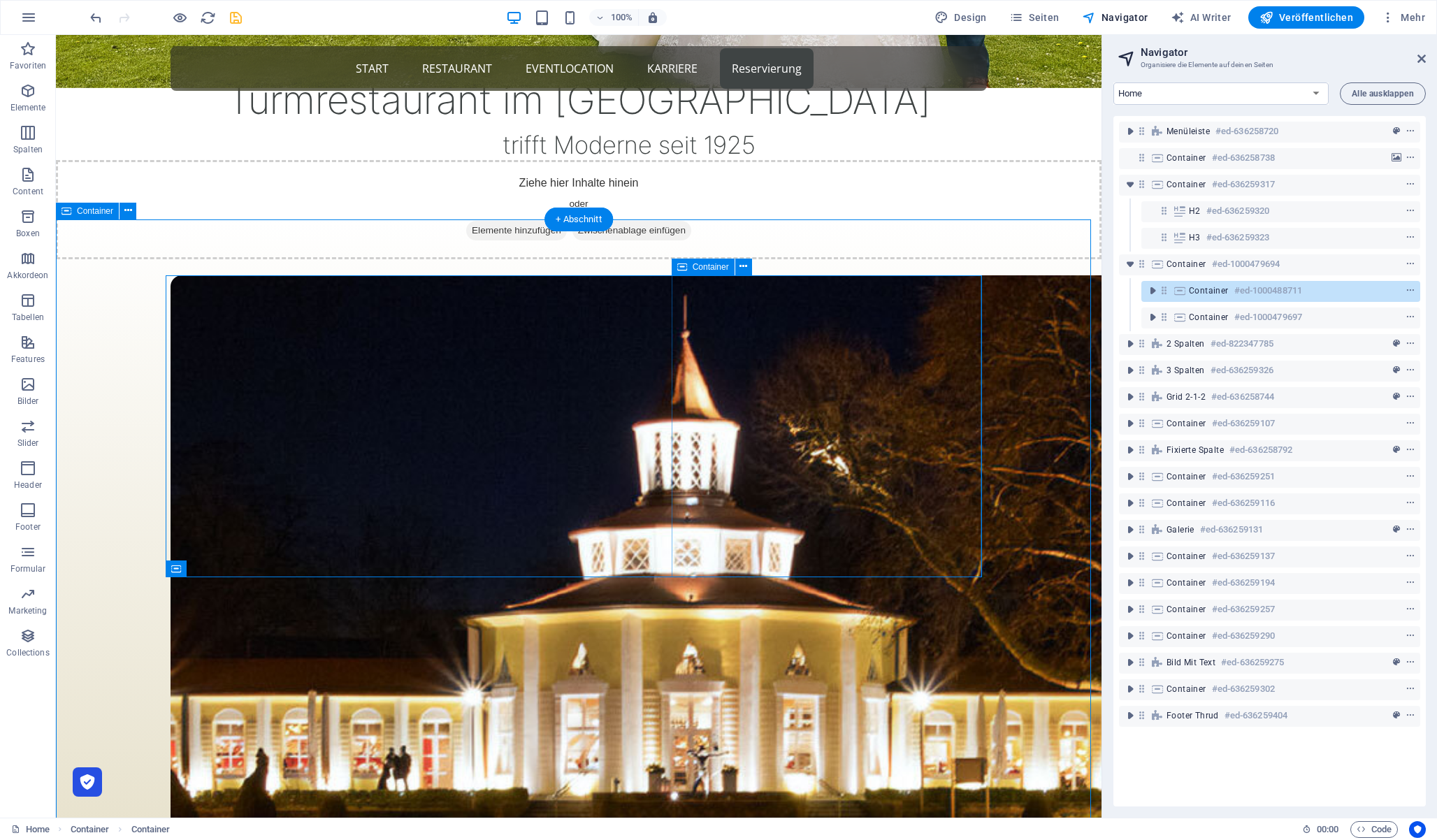
scroll to position [737, 0]
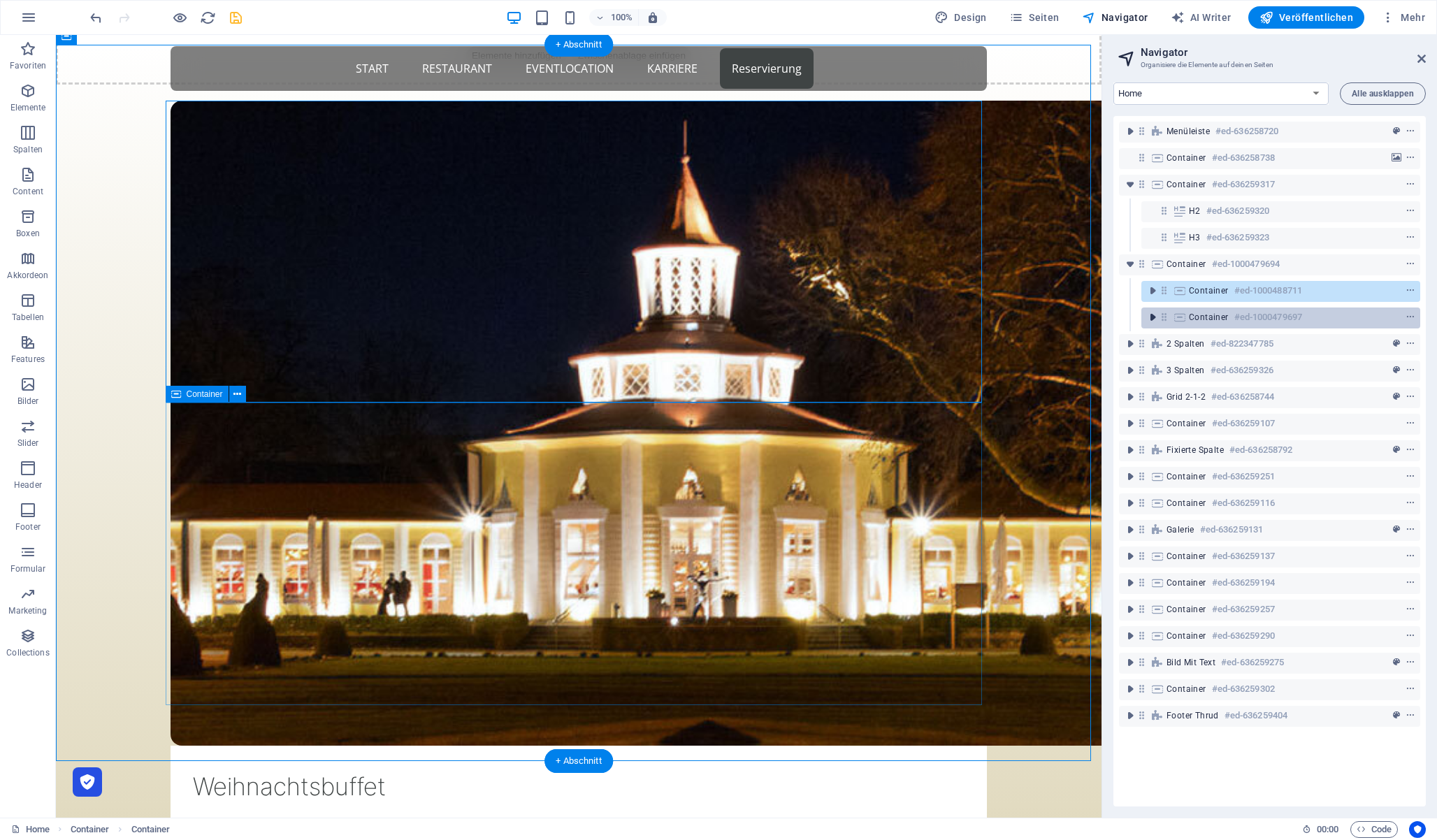
click at [1155, 317] on icon "toggle-expand" at bounding box center [1152, 317] width 14 height 14
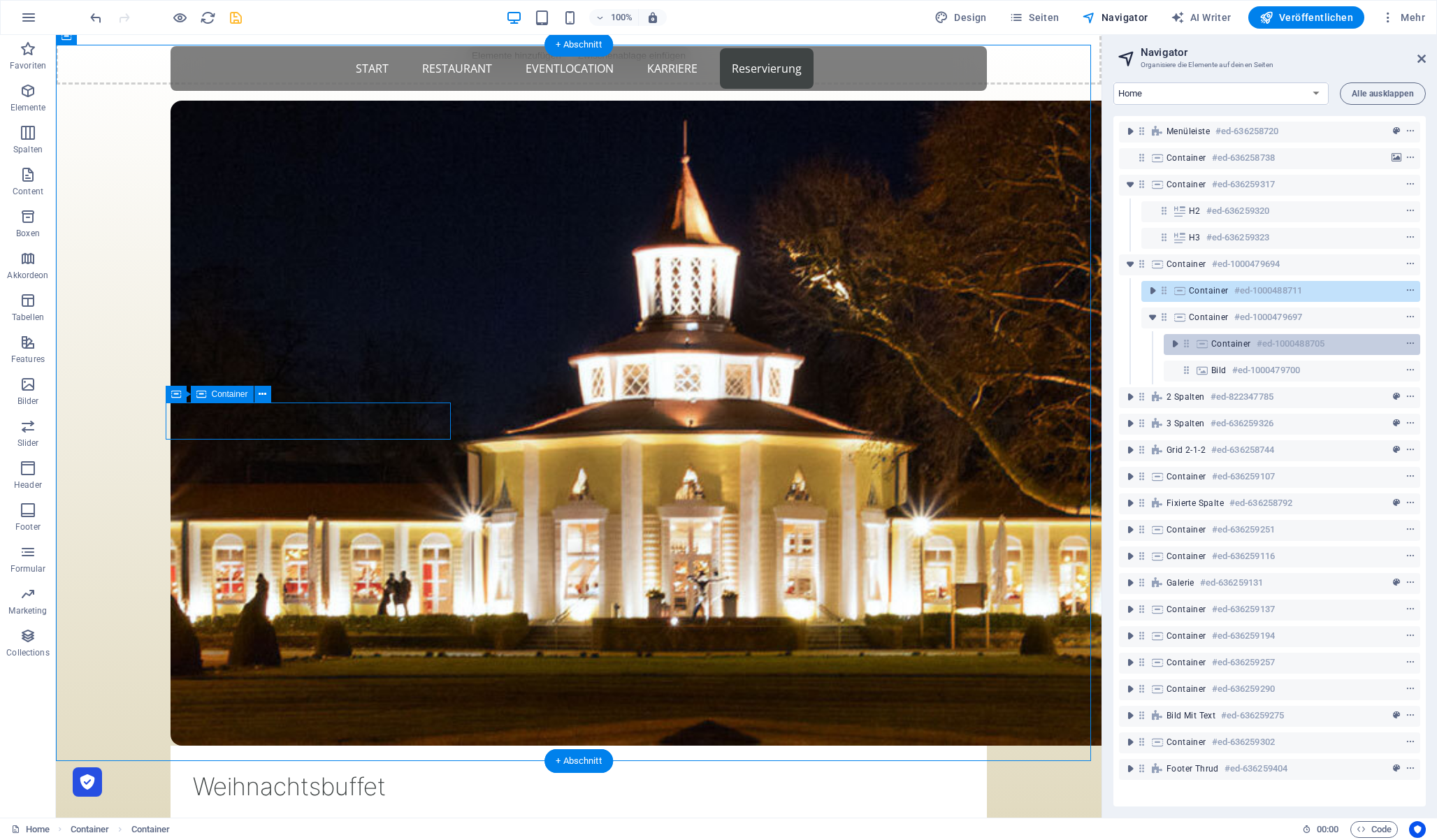
click at [1188, 341] on icon at bounding box center [1186, 343] width 12 height 12
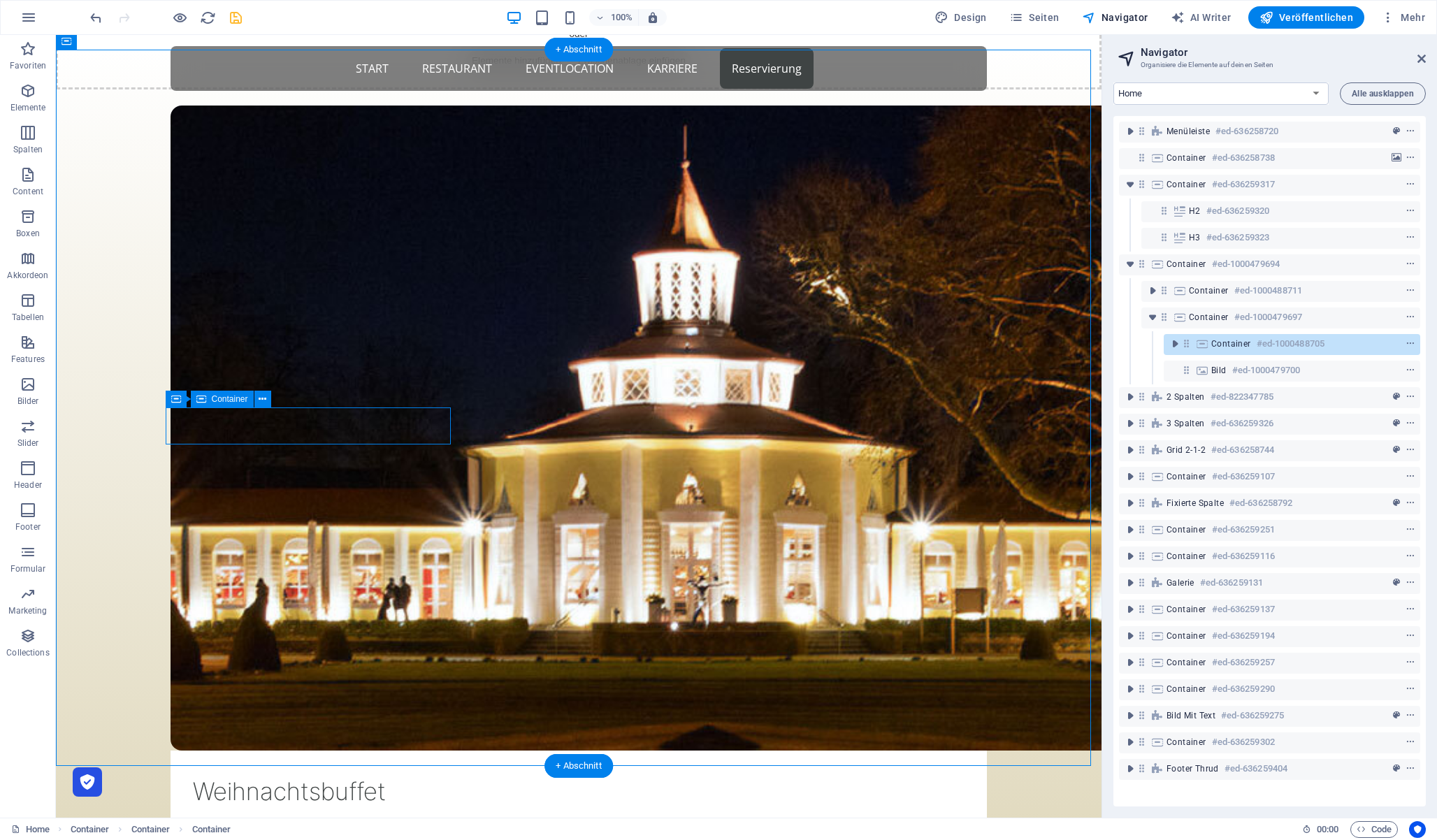
click at [1188, 341] on icon at bounding box center [1186, 343] width 12 height 12
select select "%"
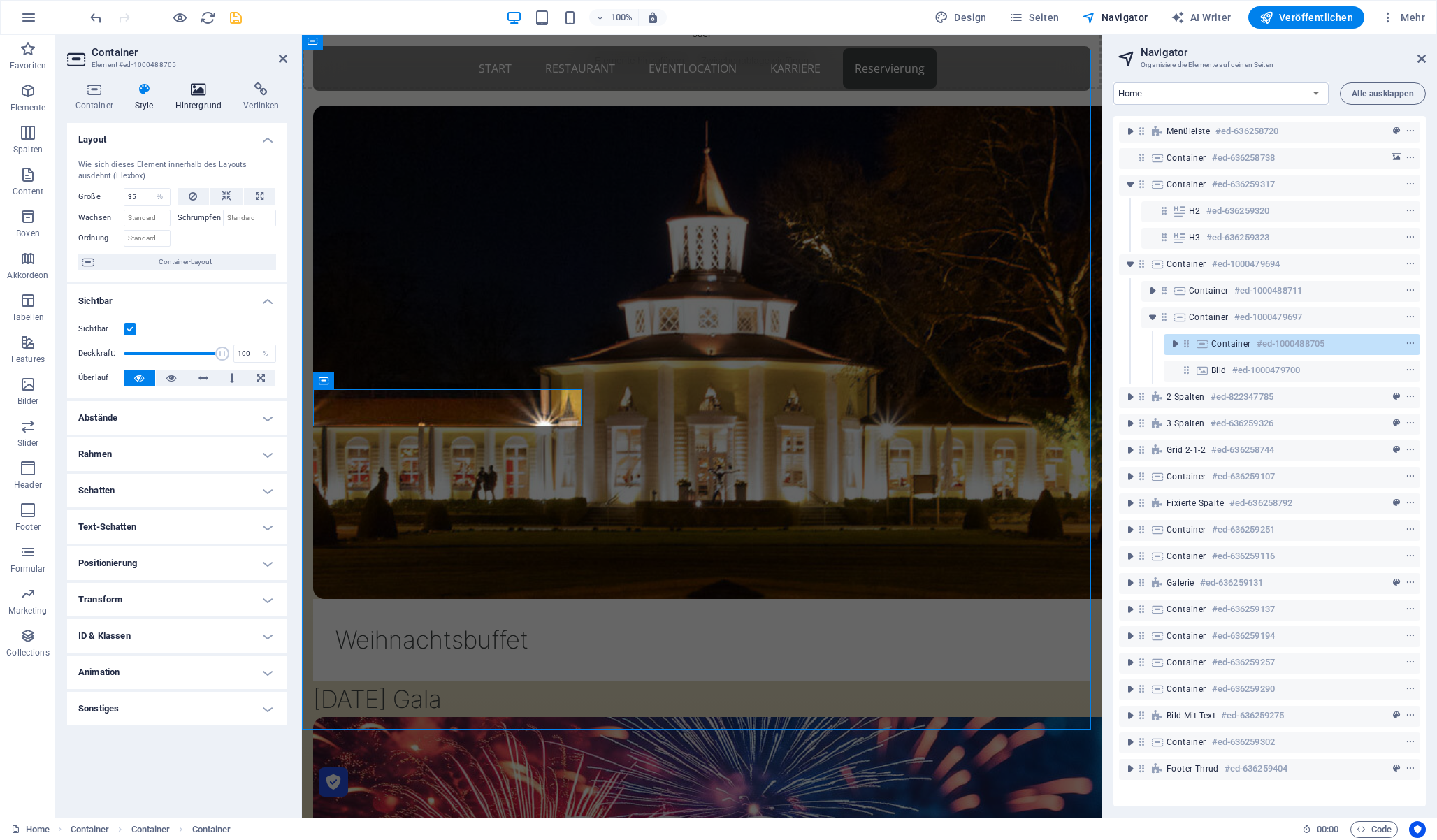
click at [202, 89] on icon at bounding box center [198, 89] width 63 height 14
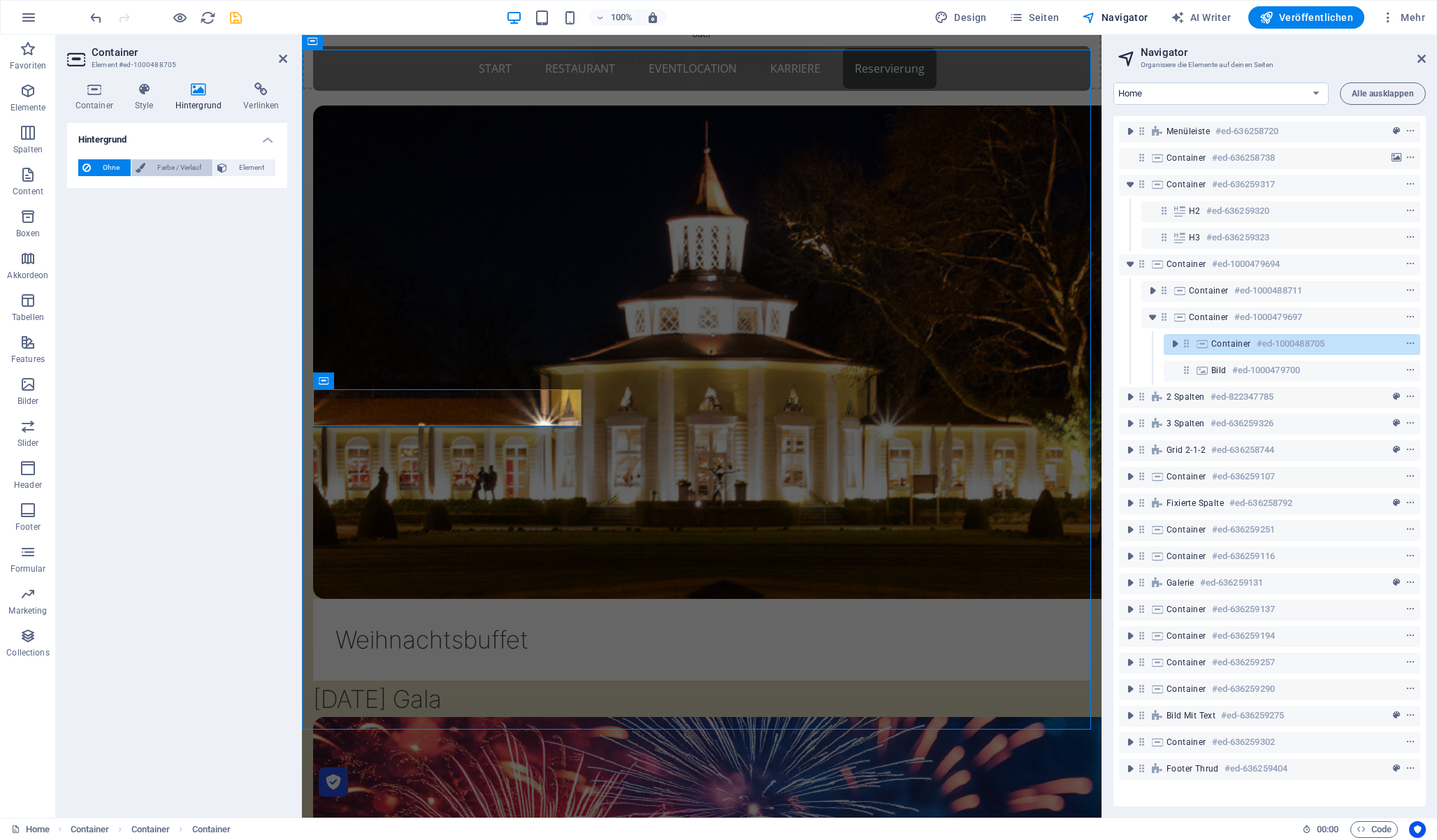
click at [161, 165] on span "Farbe / Verlauf" at bounding box center [178, 168] width 59 height 17
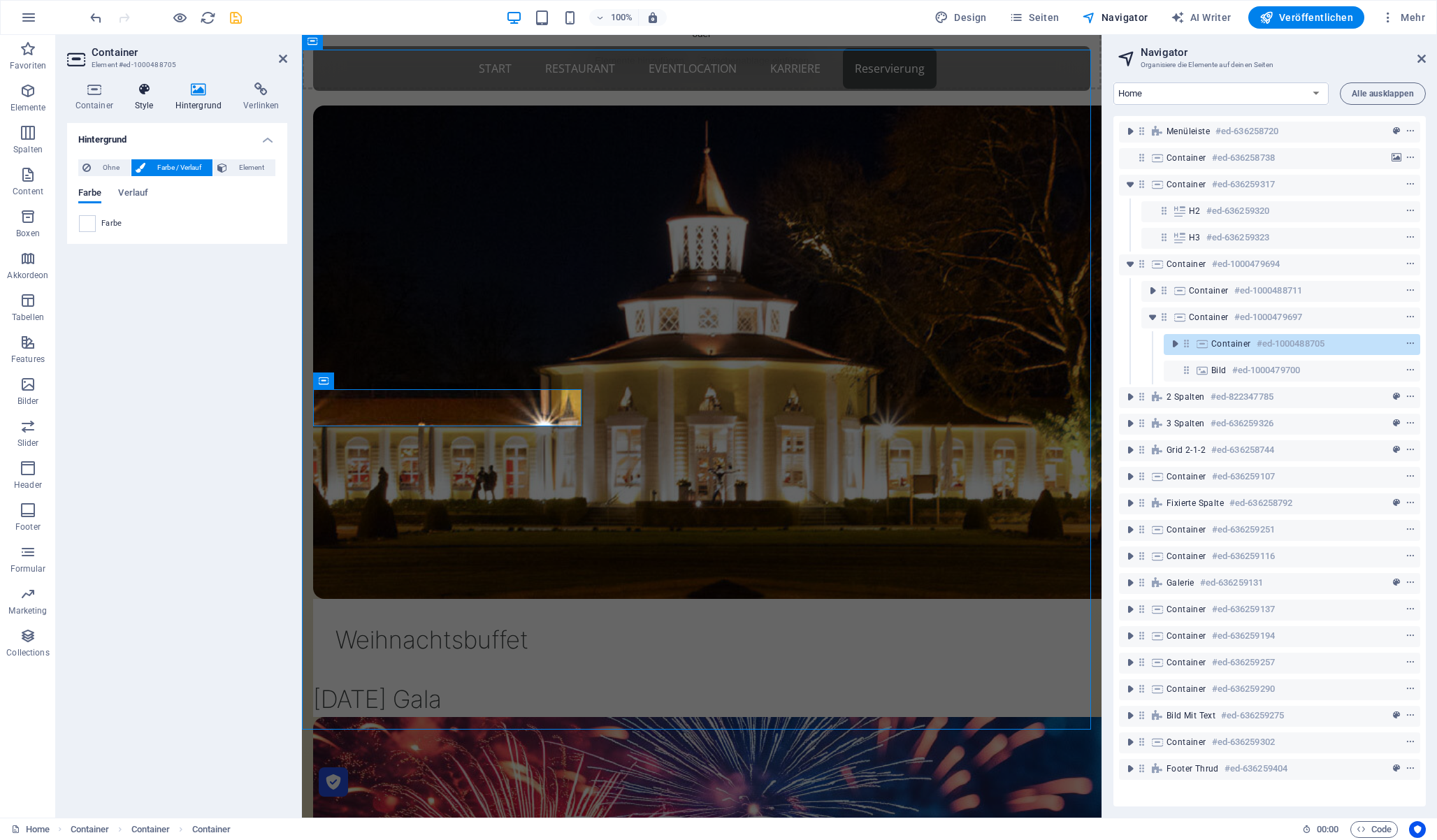
click at [151, 90] on icon at bounding box center [144, 89] width 35 height 14
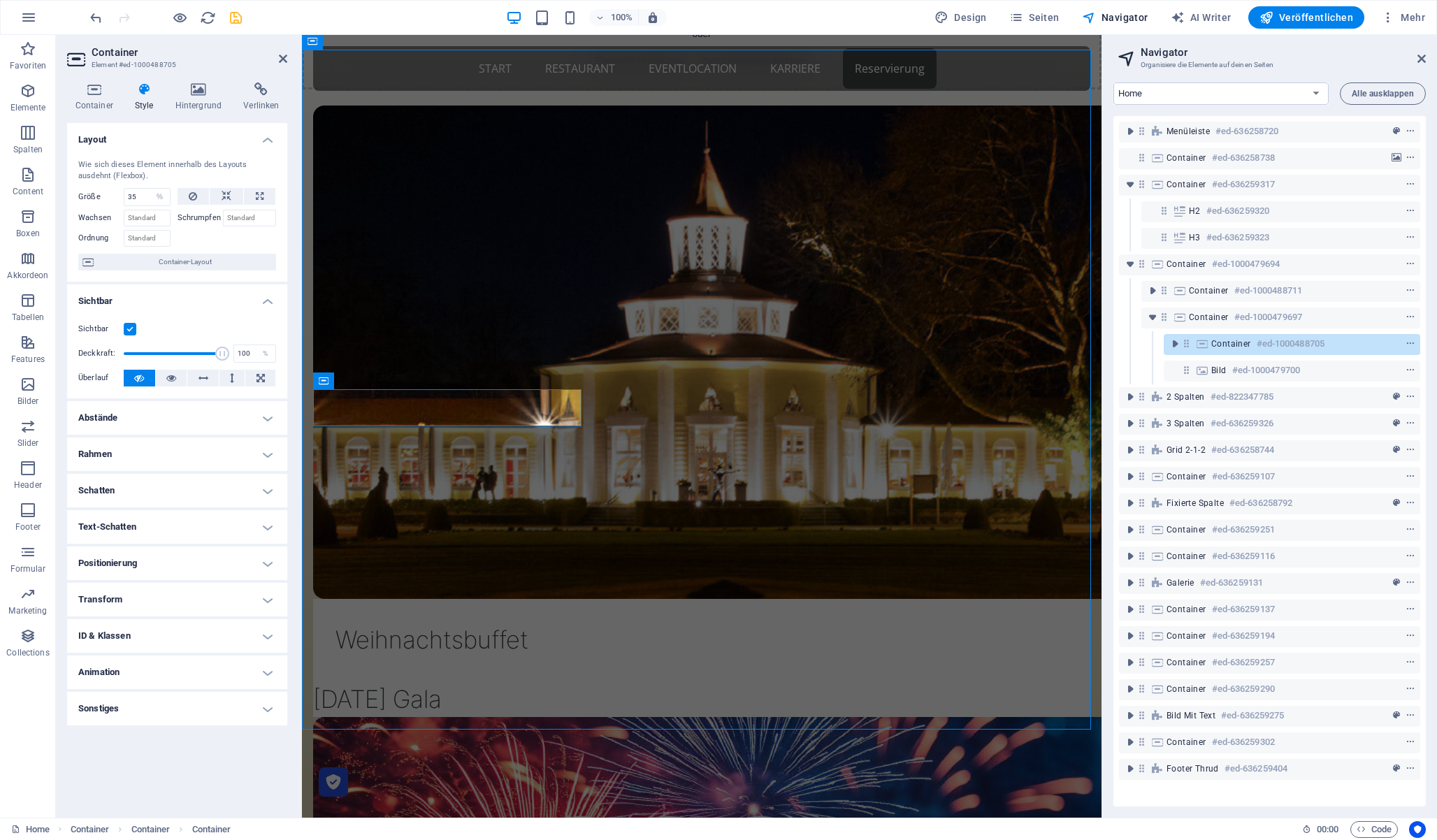
click at [160, 418] on h4 "Abstände" at bounding box center [177, 418] width 220 height 34
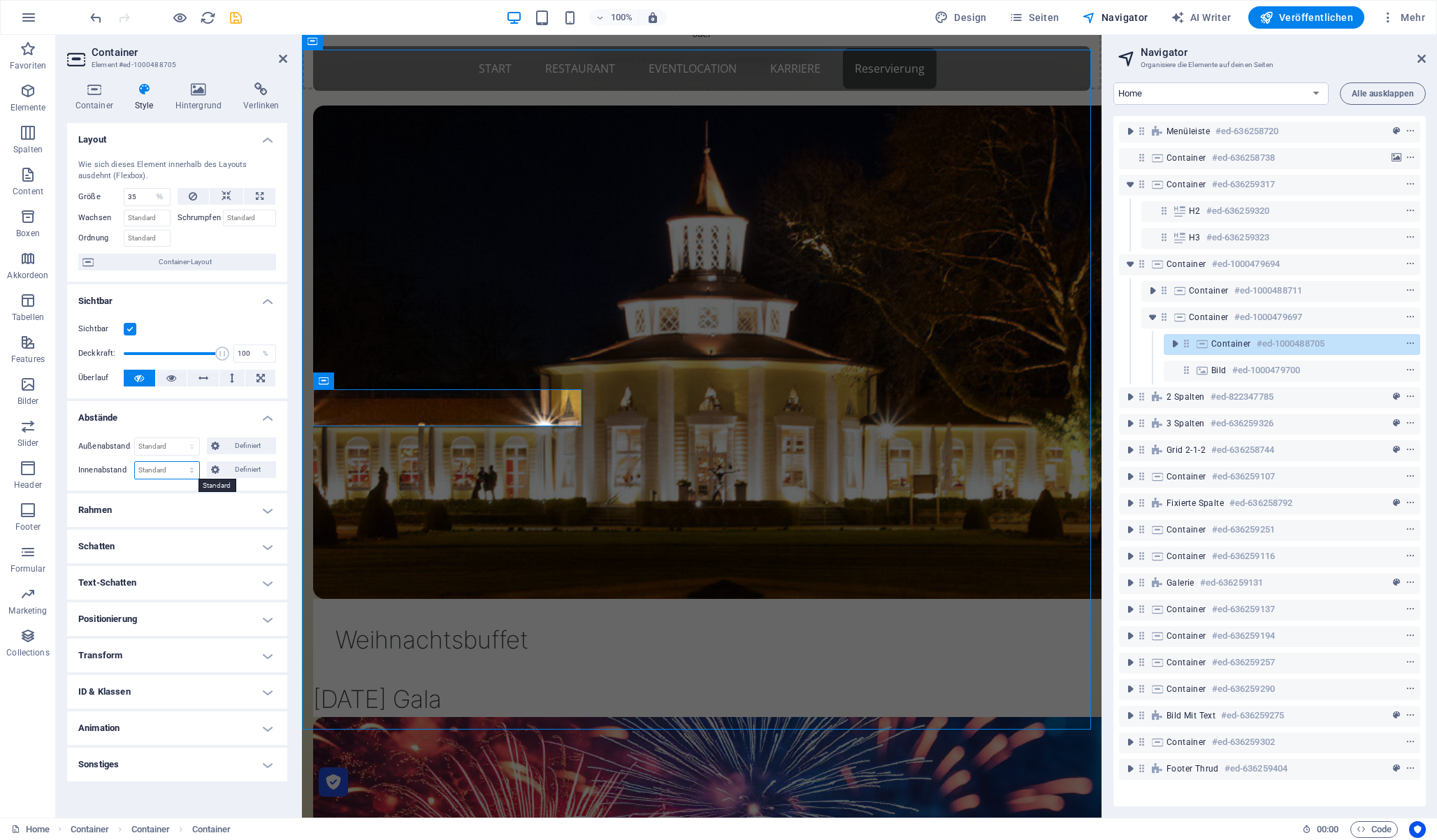
click at [188, 468] on select "Standard px rem % vh vw Definiert" at bounding box center [167, 470] width 65 height 17
select select "rem"
click at [179, 462] on select "Standard px rem % vh vw Definiert" at bounding box center [167, 470] width 65 height 17
type input "2"
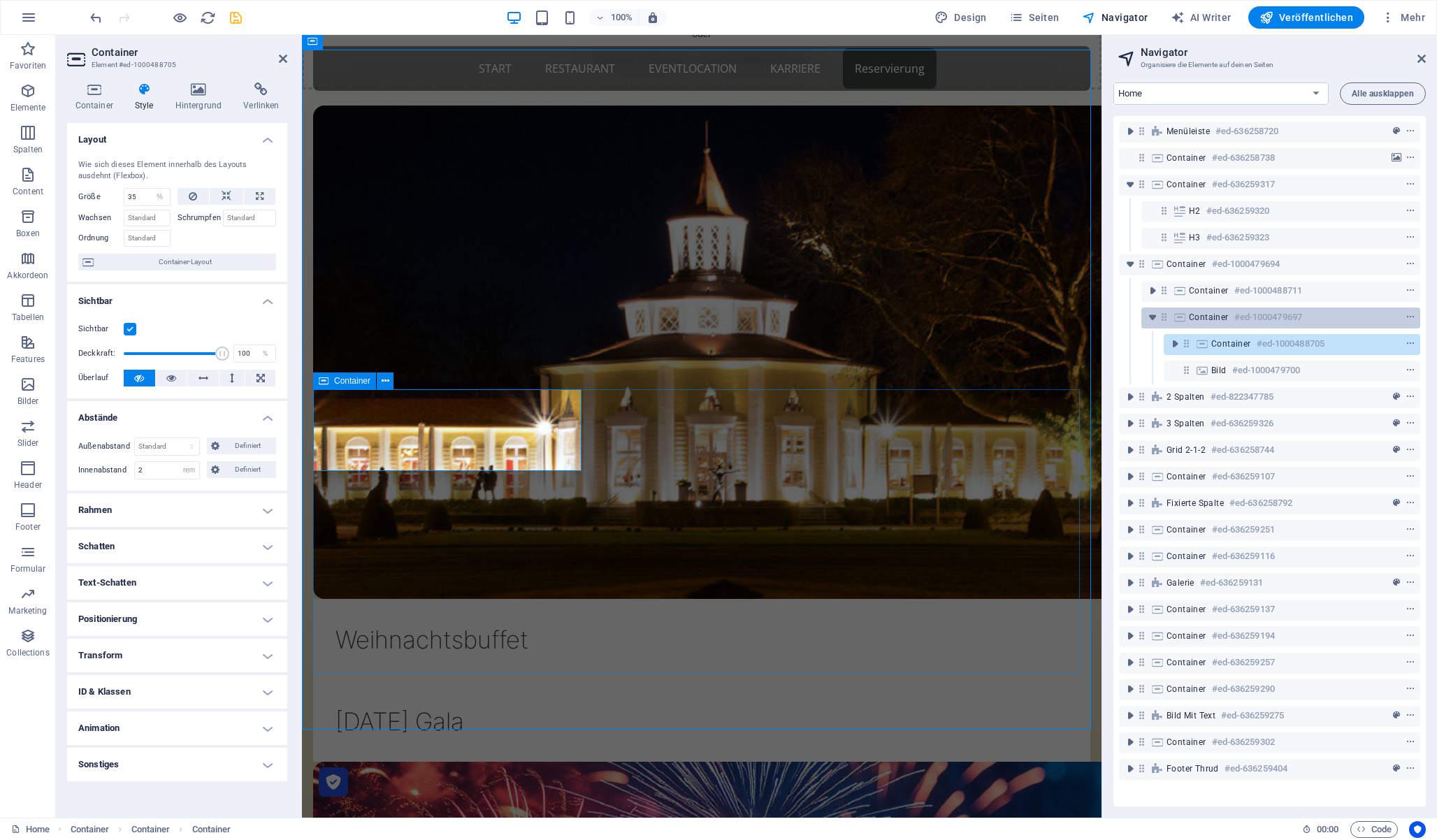
click at [1162, 316] on icon at bounding box center [1164, 317] width 12 height 12
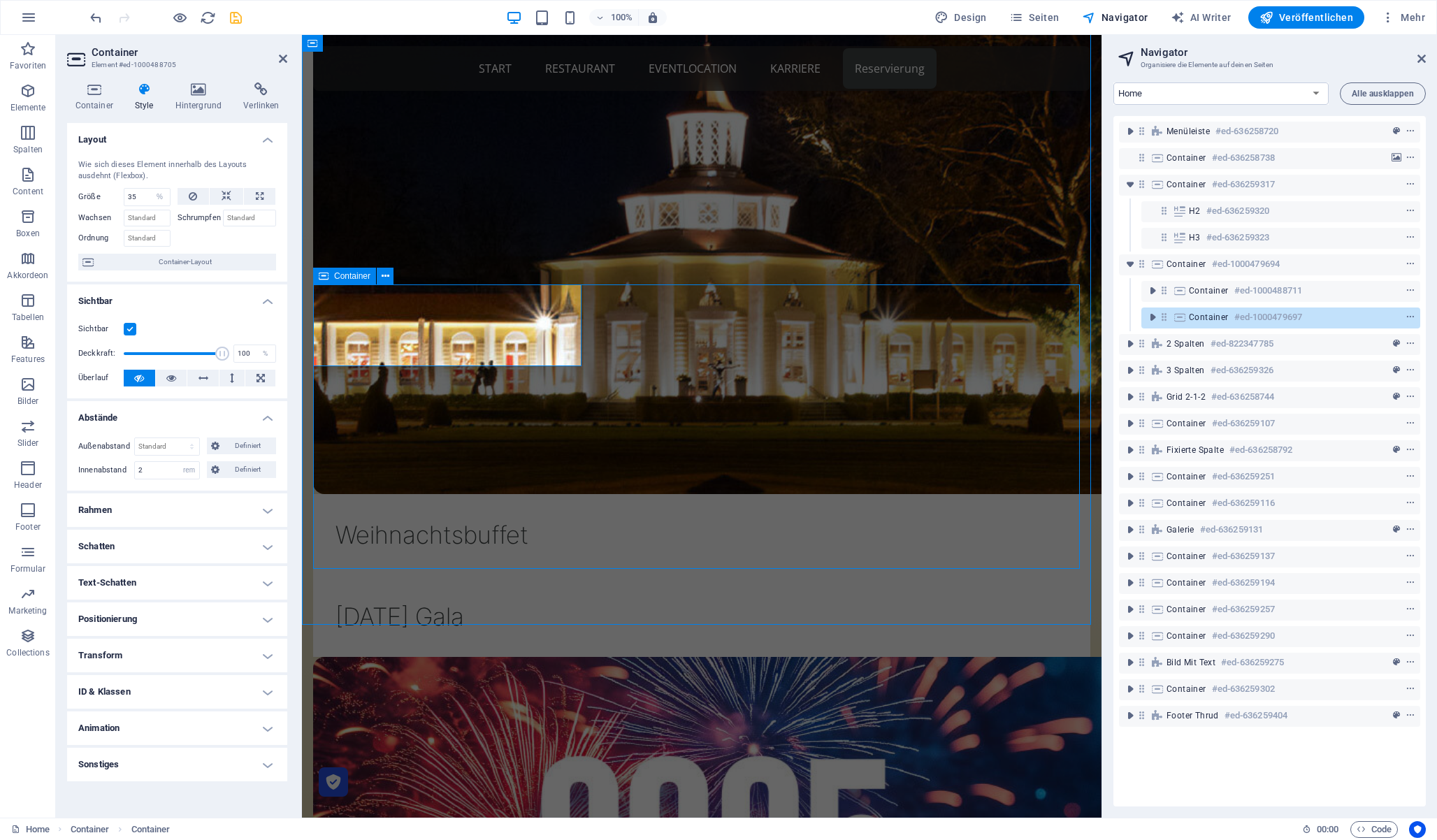
click at [1162, 316] on icon at bounding box center [1164, 317] width 12 height 12
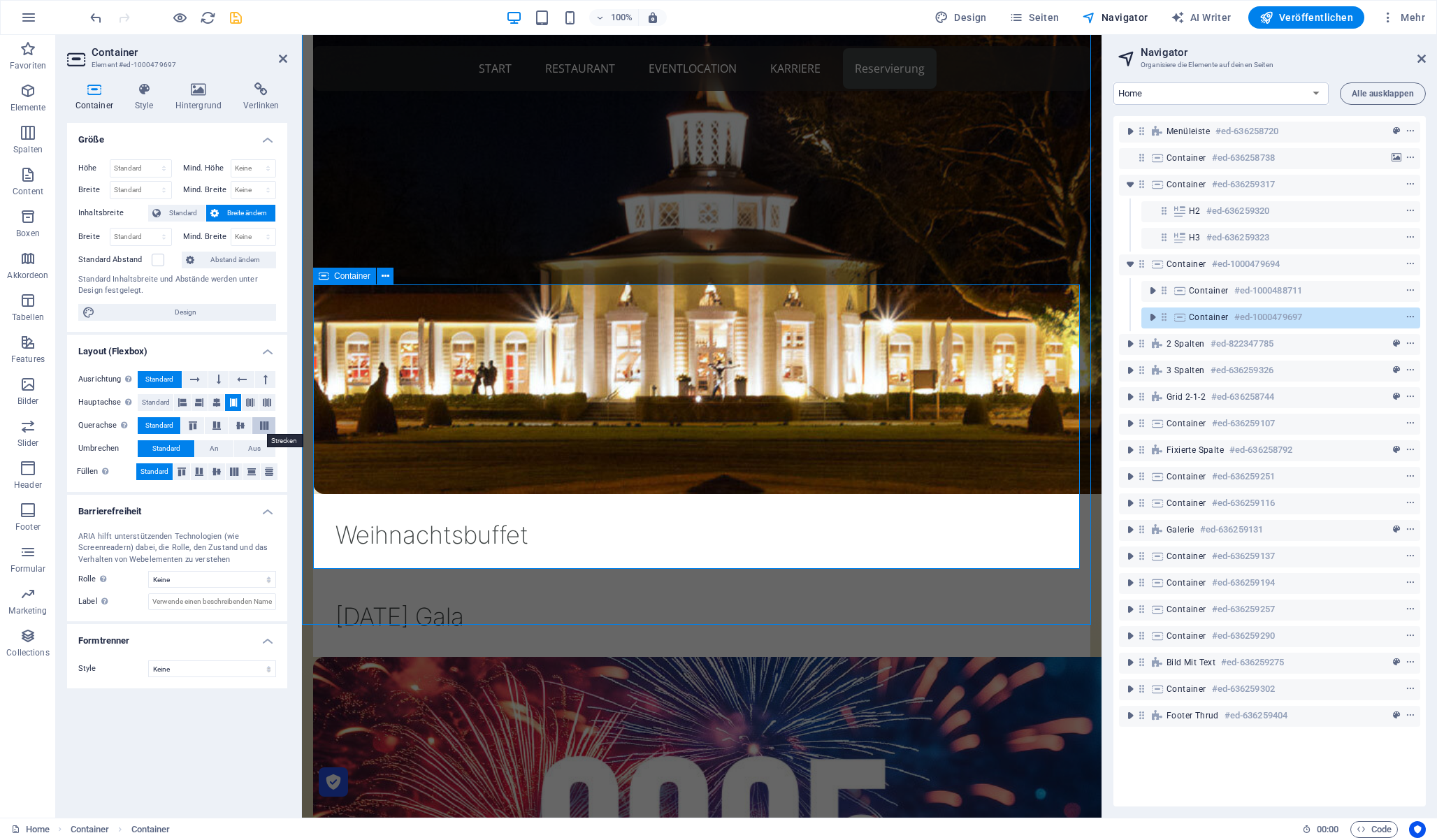
click at [263, 426] on icon at bounding box center [264, 425] width 17 height 8
drag, startPoint x: 280, startPoint y: 56, endPoint x: 168, endPoint y: 77, distance: 114.0
click at [280, 56] on icon at bounding box center [283, 59] width 8 height 11
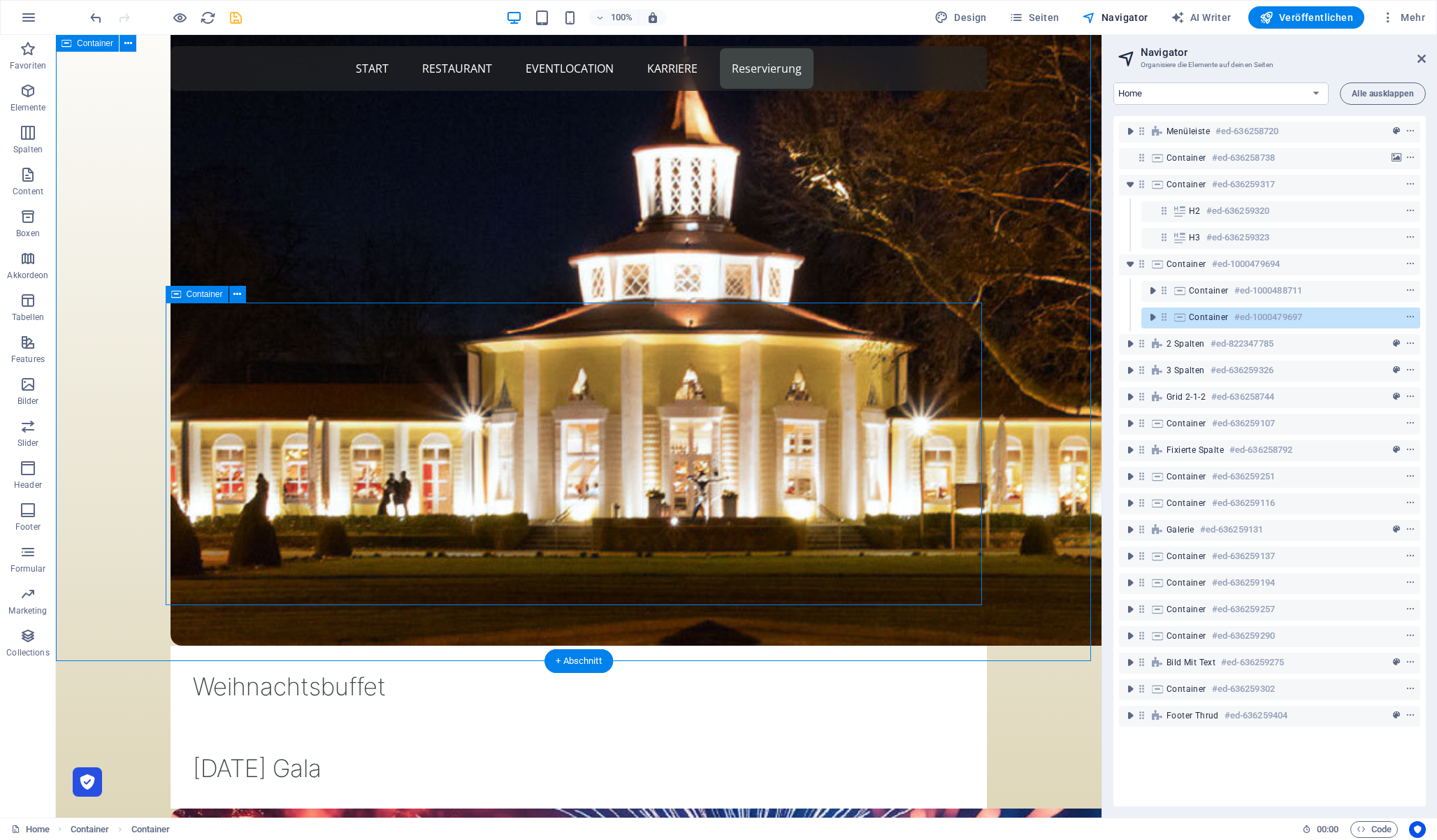
click at [103, 479] on div "Weihnachtsbuffet [DATE] Gala" at bounding box center [579, 728] width 1046 height 1566
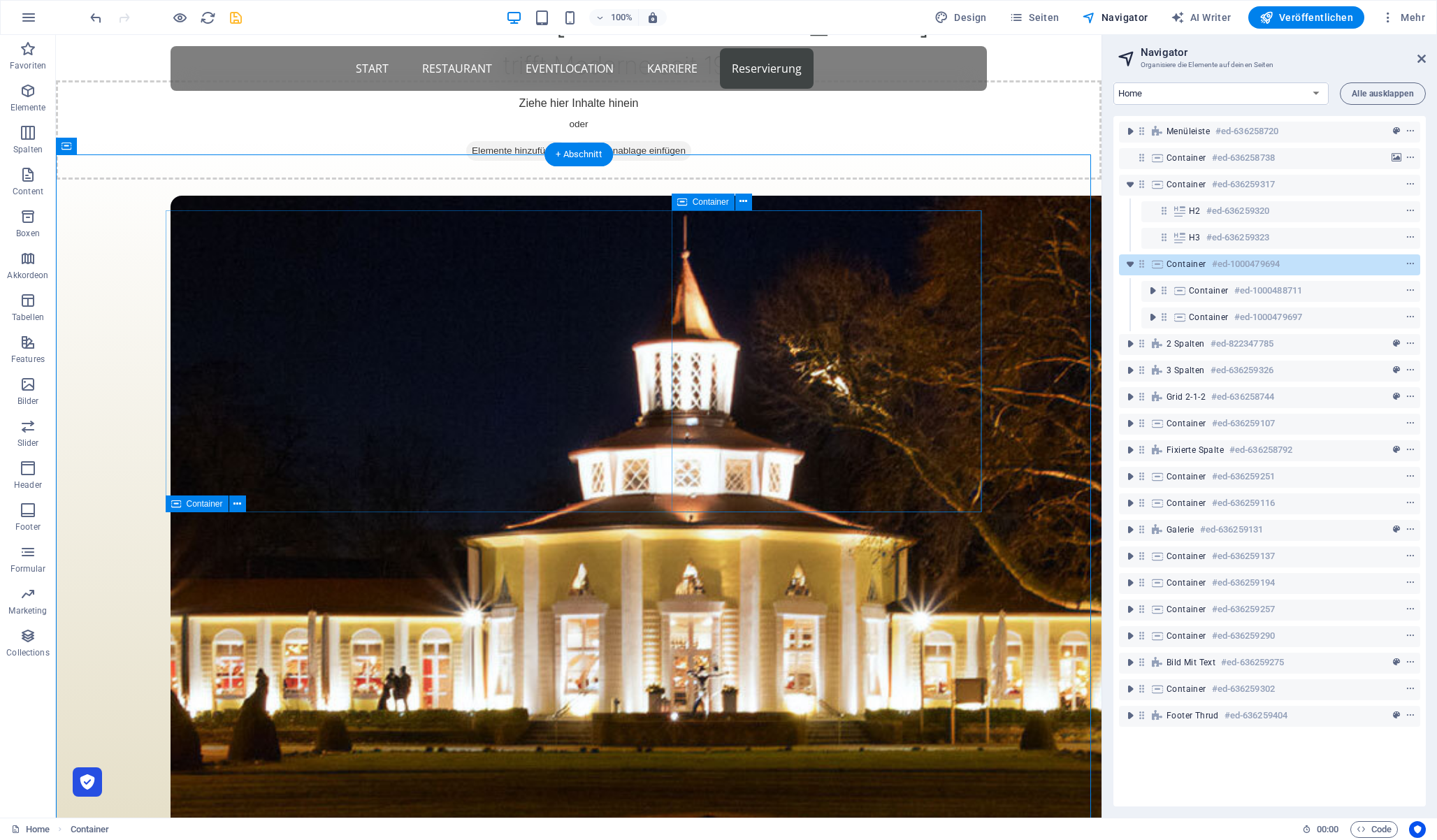
scroll to position [627, 0]
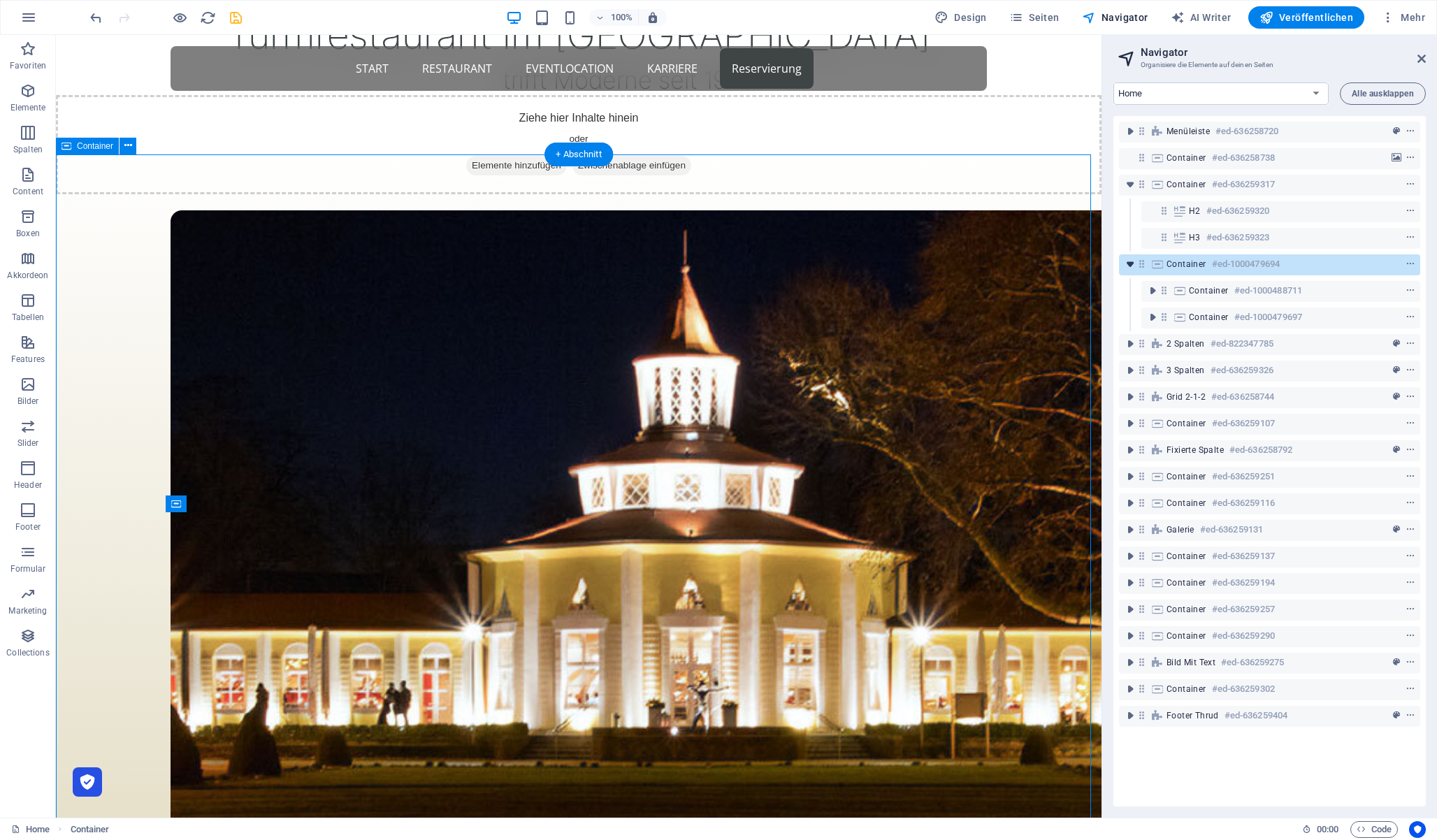
click at [1138, 265] on span "toggle-expand" at bounding box center [1130, 264] width 17 height 14
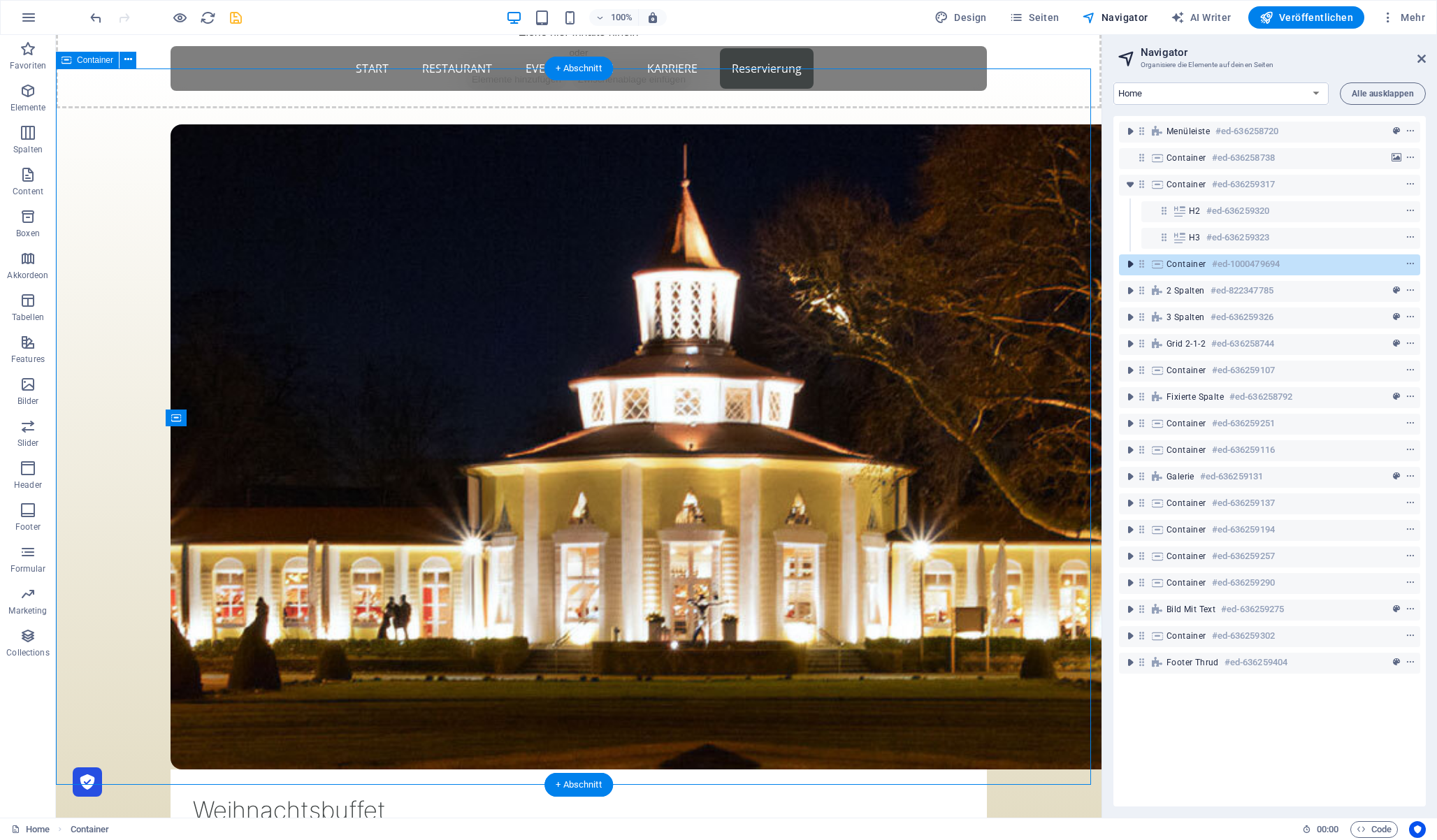
click at [1138, 265] on span "toggle-expand" at bounding box center [1130, 264] width 17 height 14
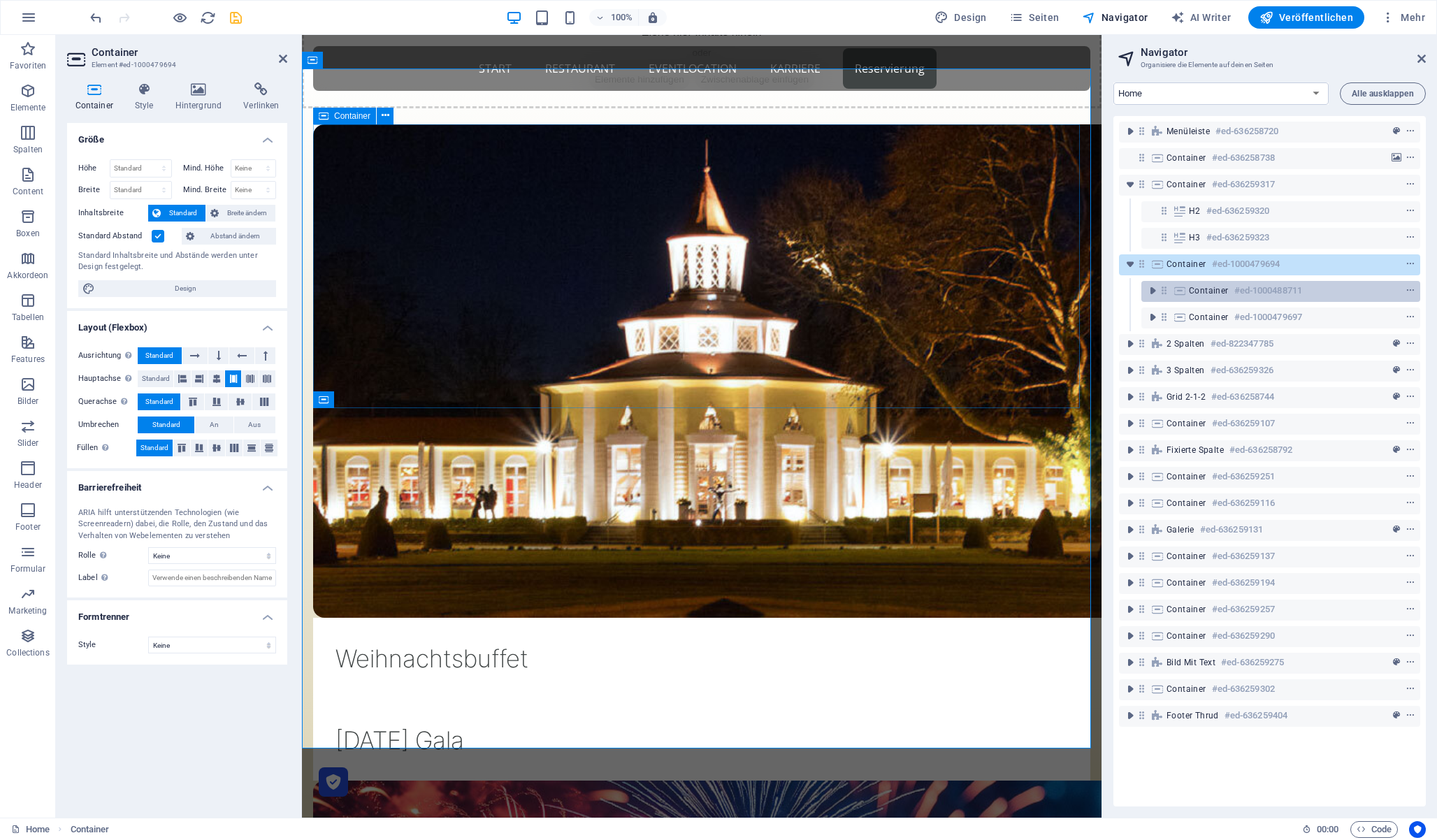
click at [1163, 286] on icon at bounding box center [1164, 290] width 12 height 12
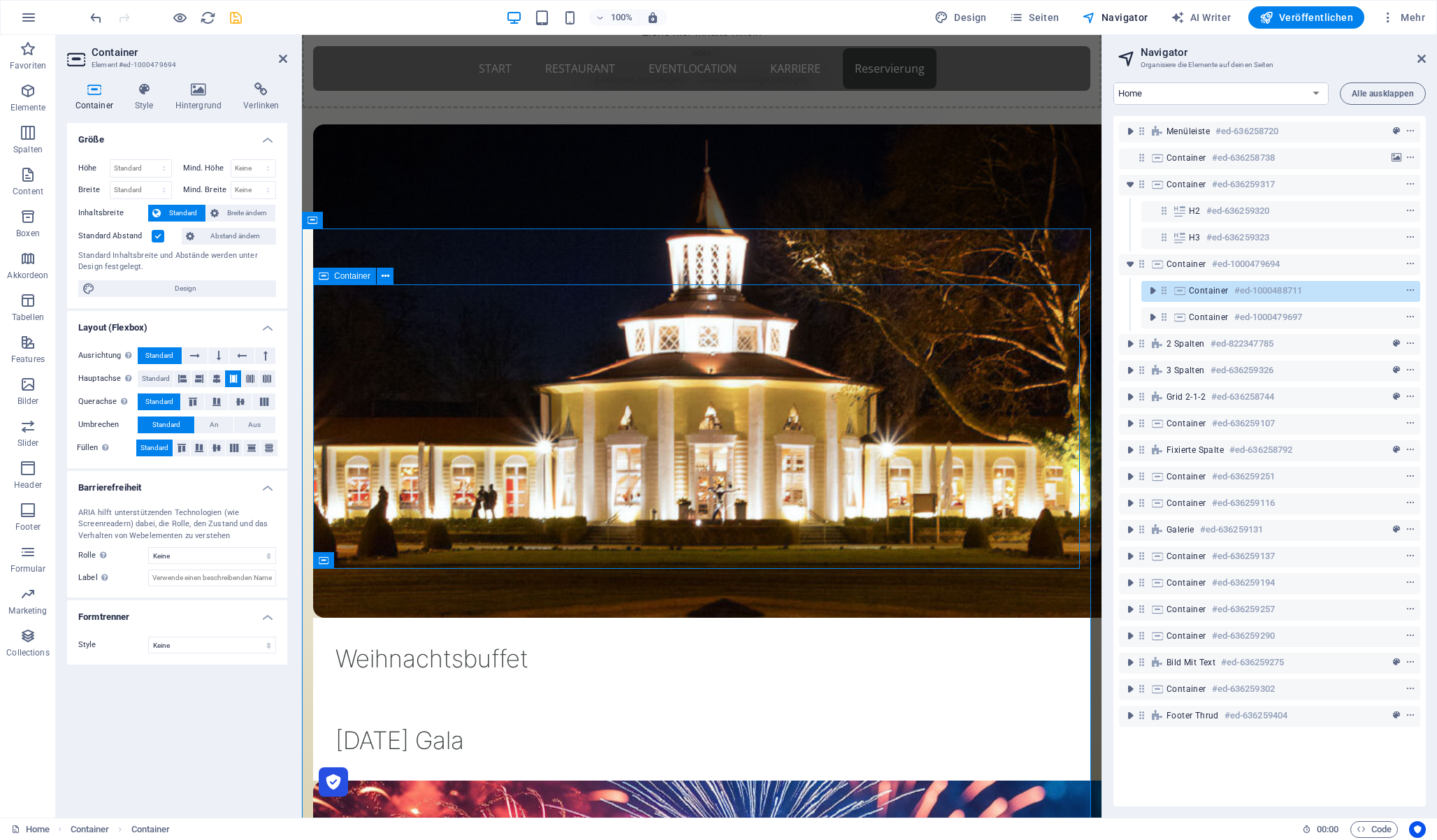
scroll to position [552, 0]
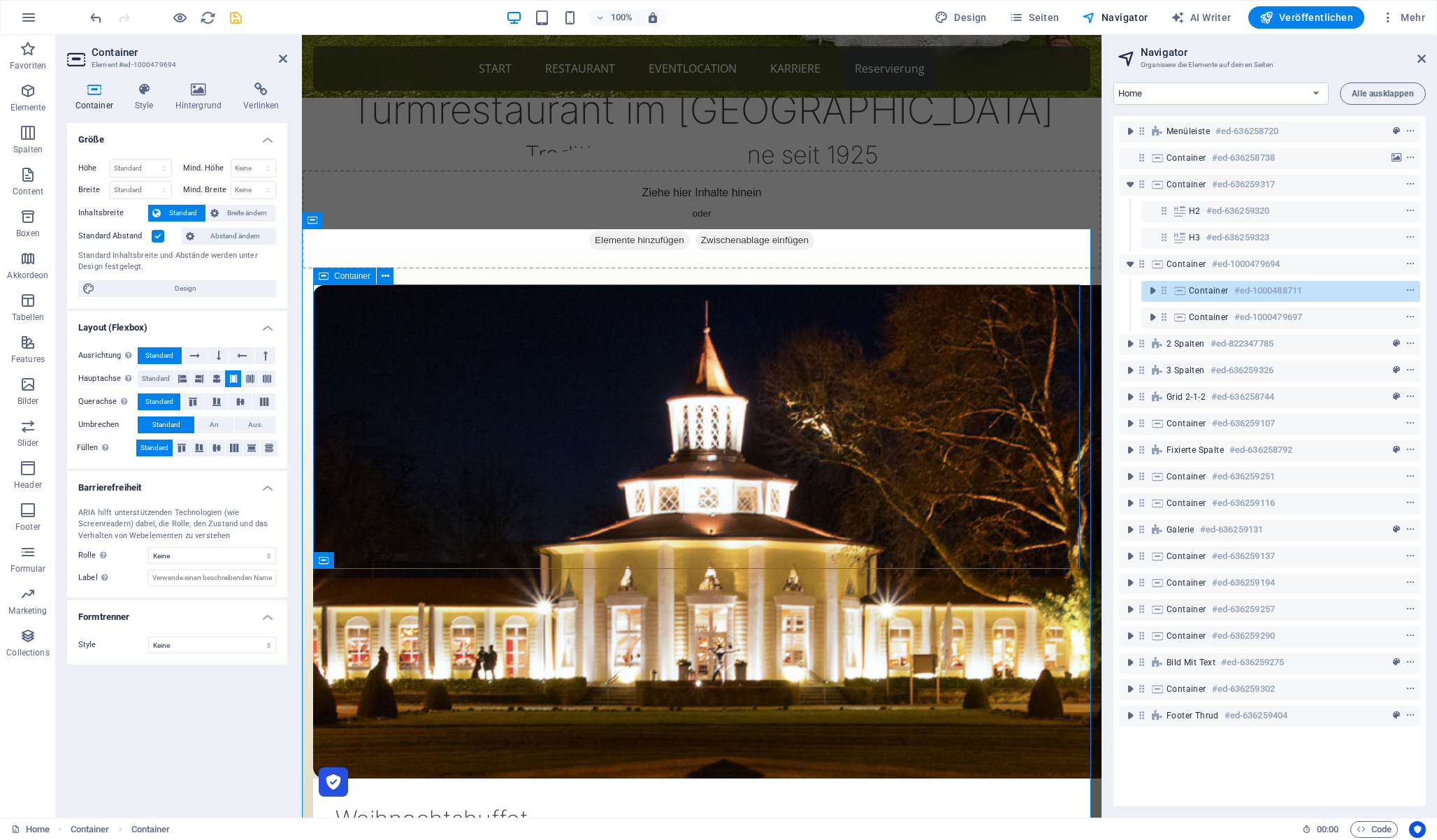
click at [1163, 286] on icon at bounding box center [1164, 290] width 12 height 12
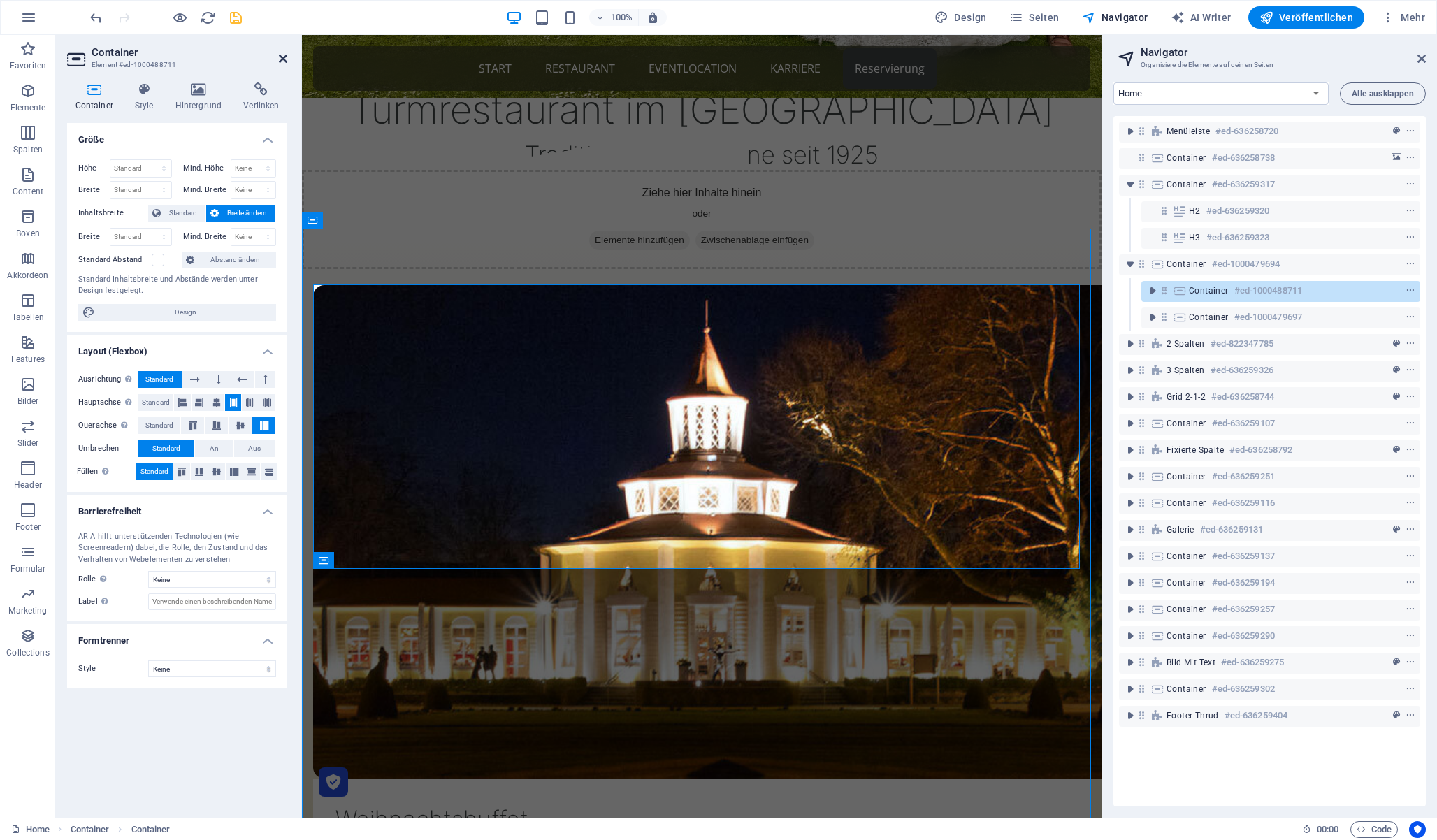
click at [282, 57] on icon at bounding box center [283, 59] width 8 height 11
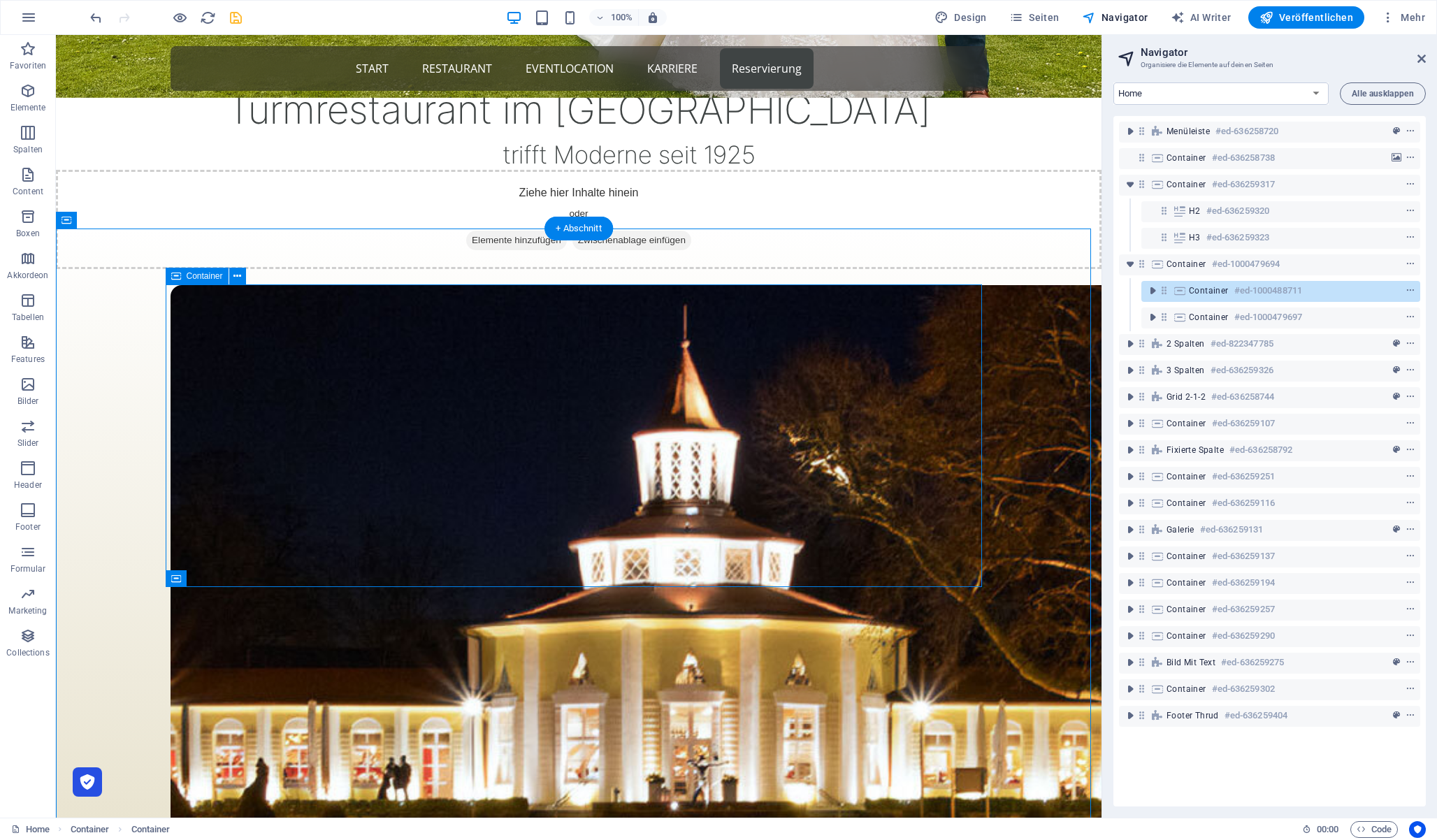
click at [1163, 287] on icon at bounding box center [1164, 290] width 12 height 12
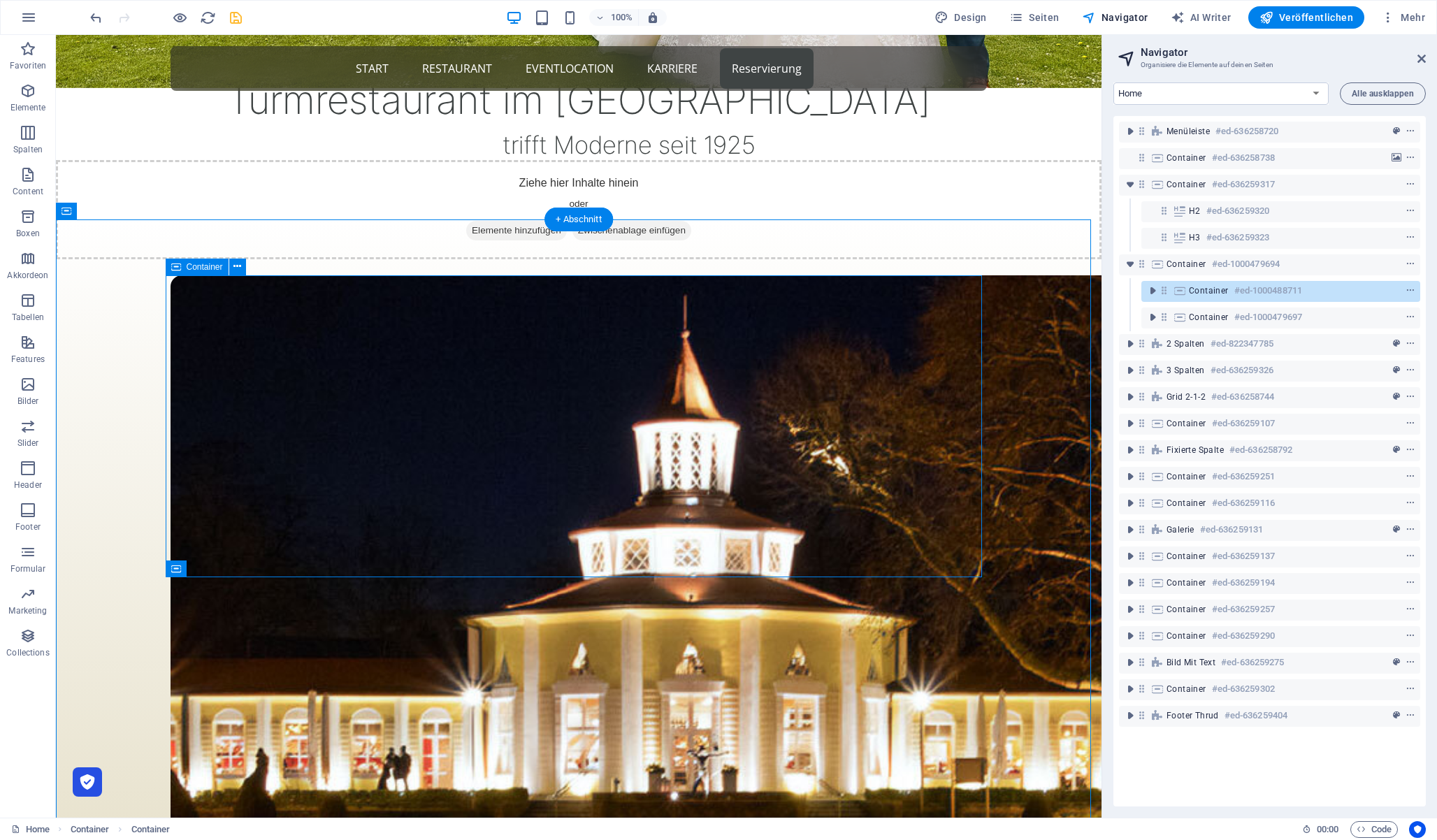
click at [1163, 287] on icon at bounding box center [1164, 290] width 12 height 12
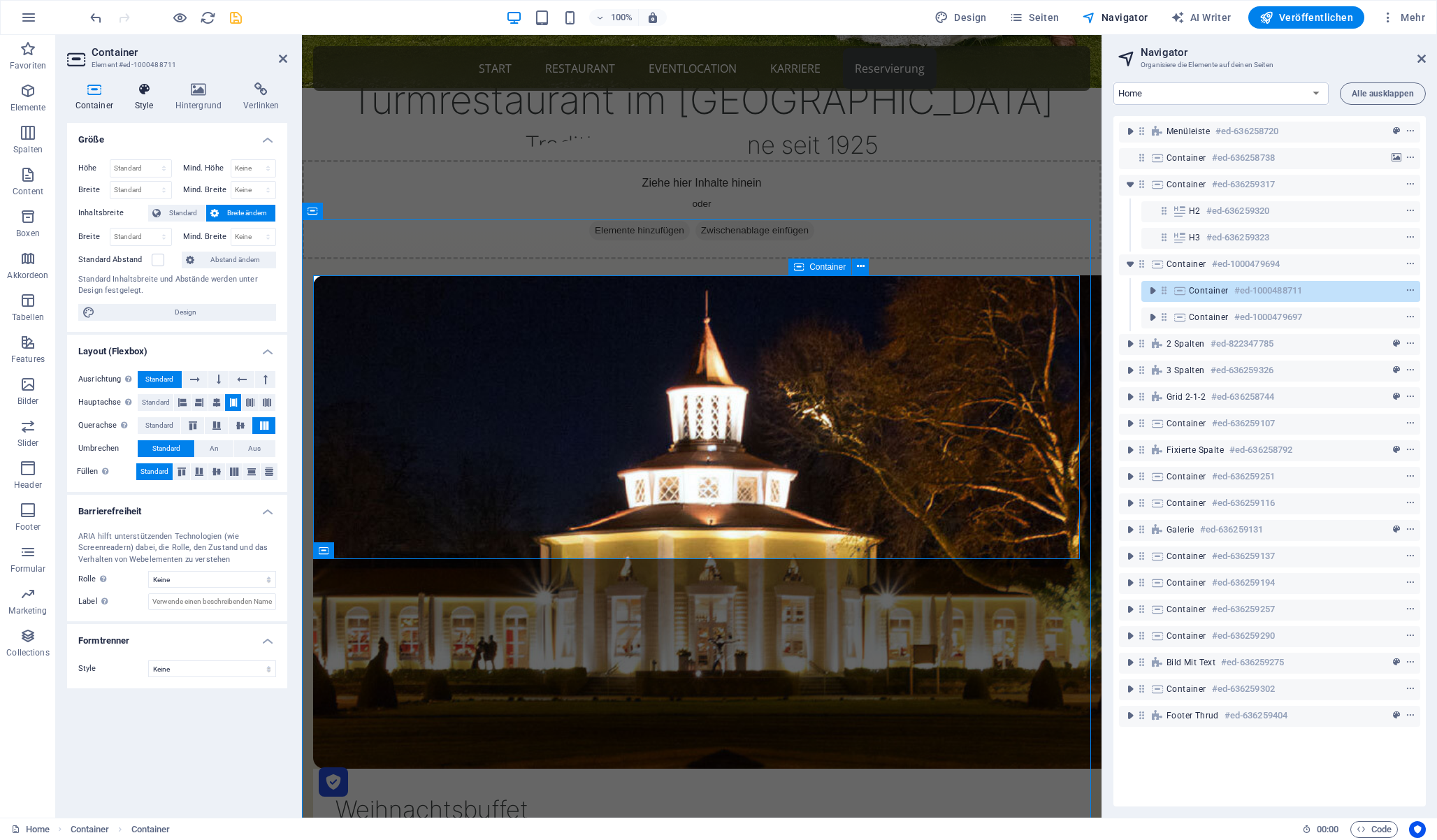
click at [144, 97] on h4 "Style" at bounding box center [147, 97] width 40 height 29
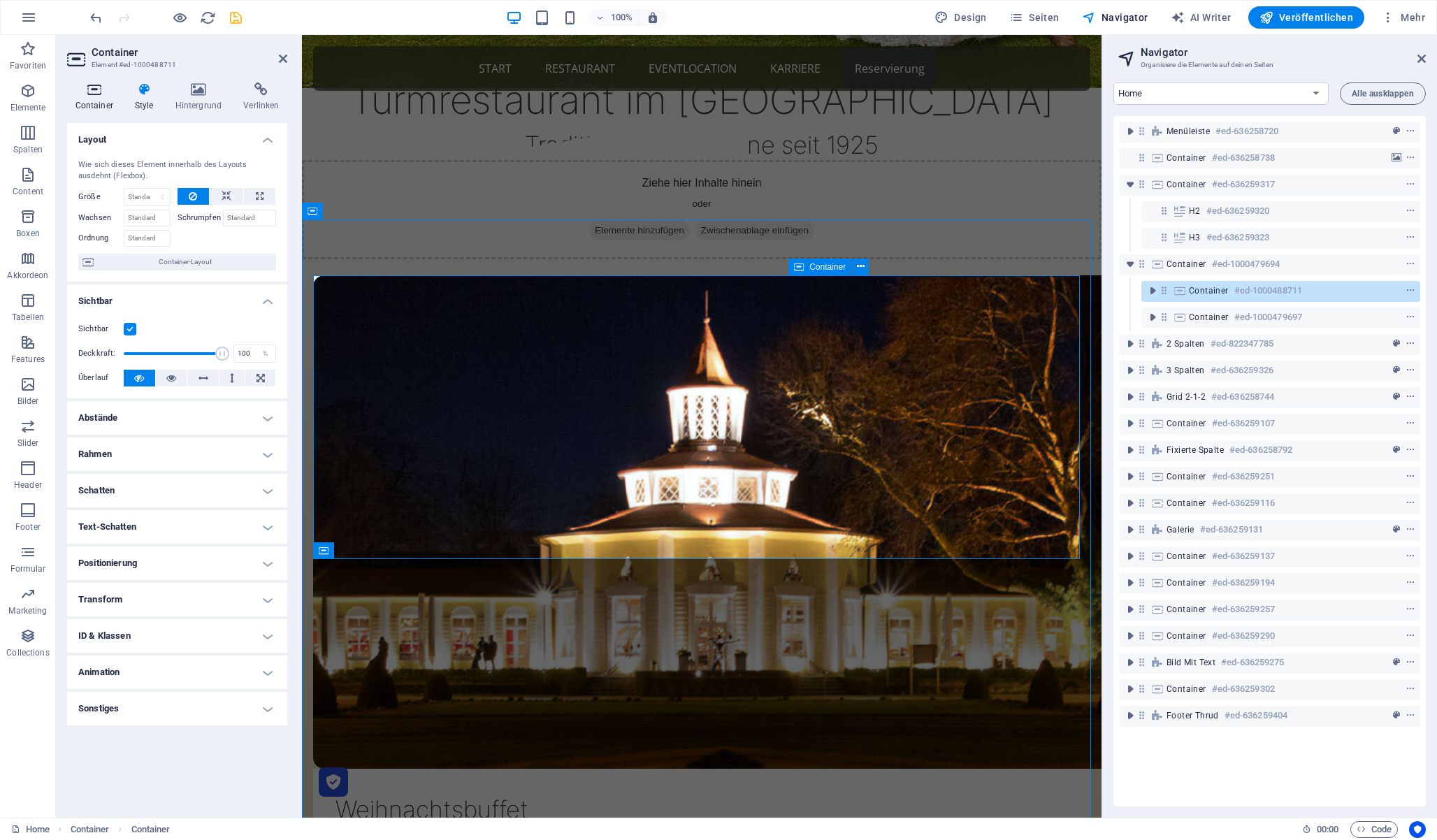
click at [102, 96] on icon at bounding box center [94, 89] width 54 height 14
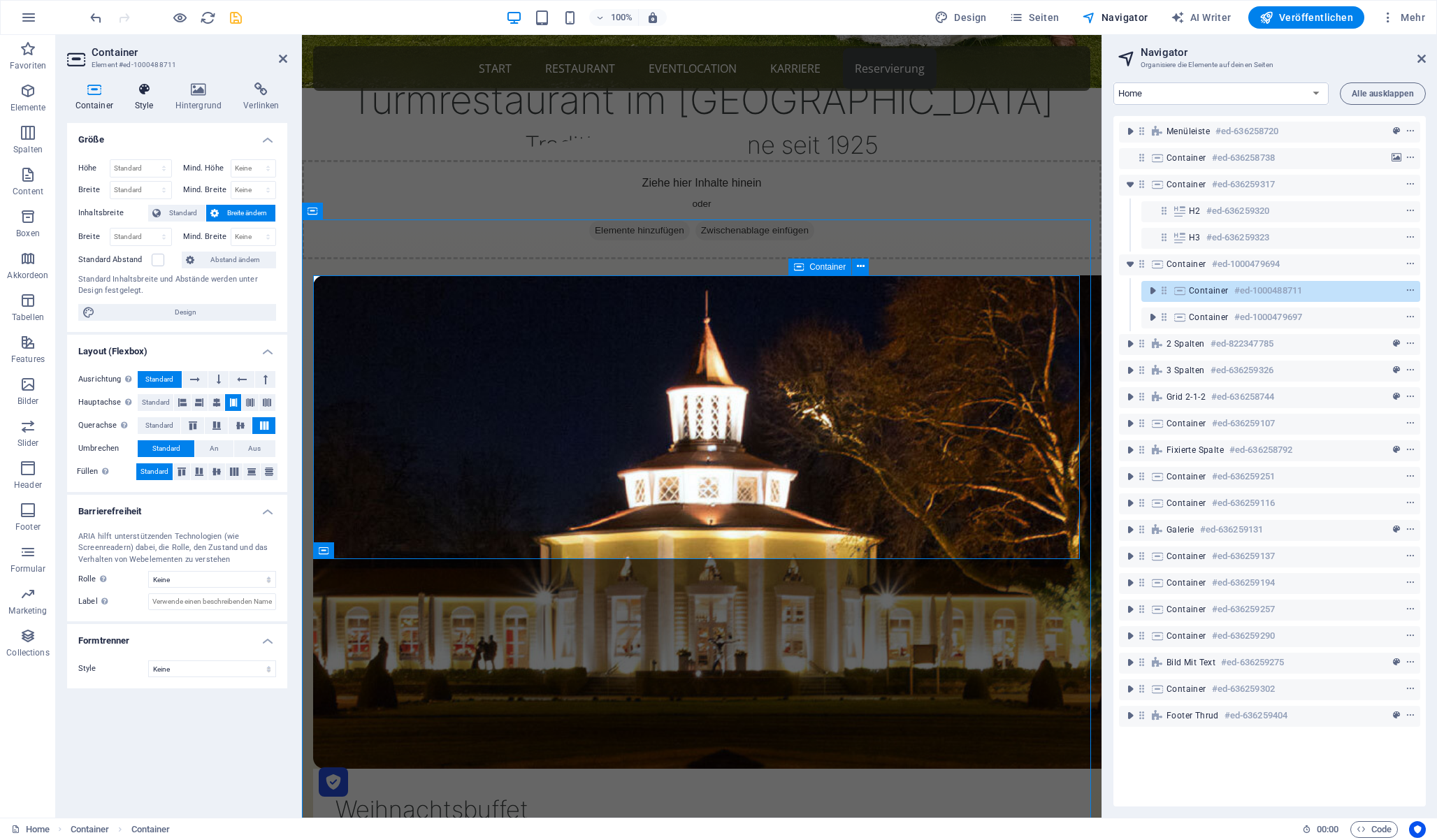
click at [140, 92] on icon at bounding box center [144, 89] width 35 height 14
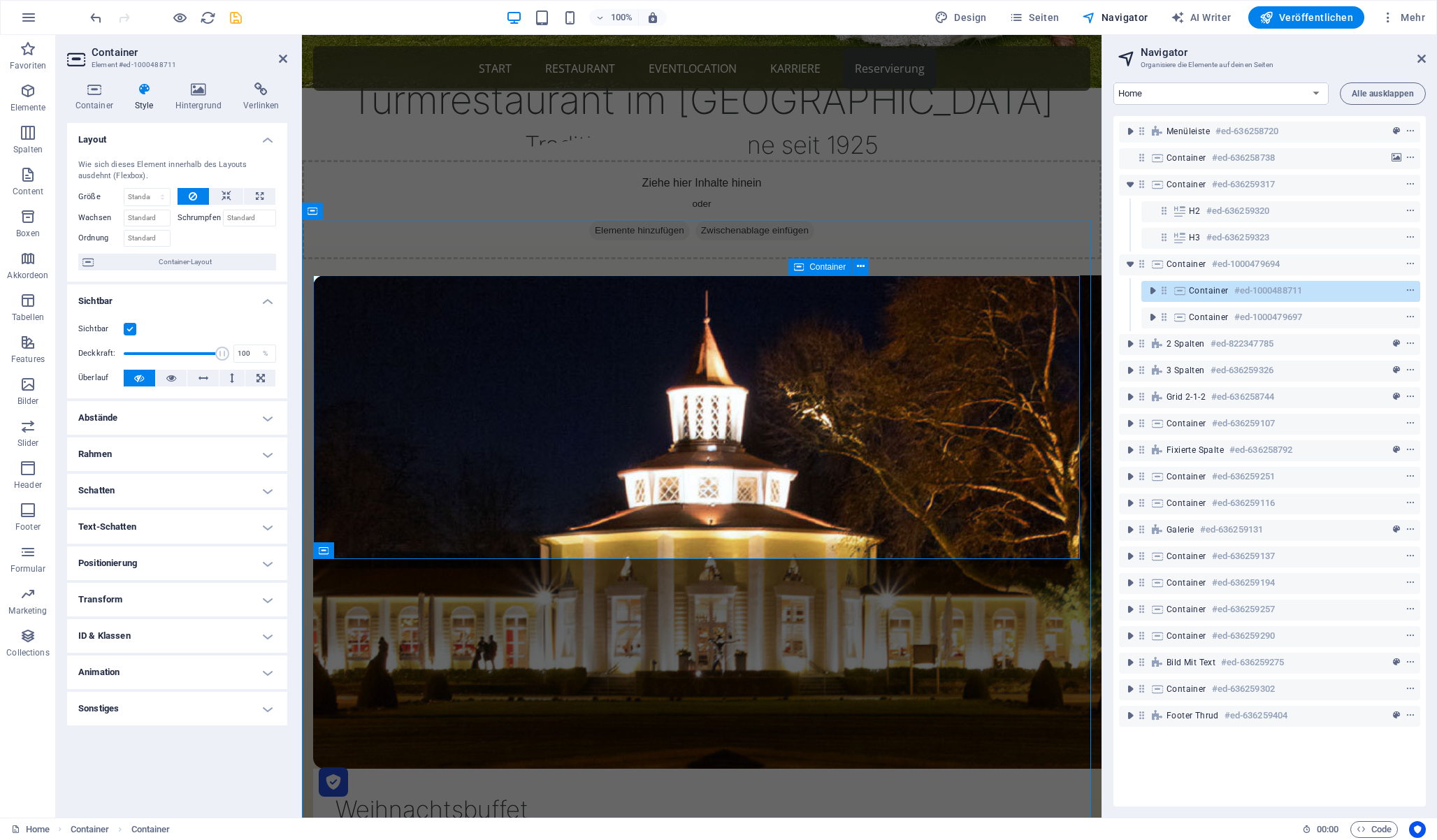
click at [207, 416] on h4 "Abstände" at bounding box center [177, 418] width 220 height 34
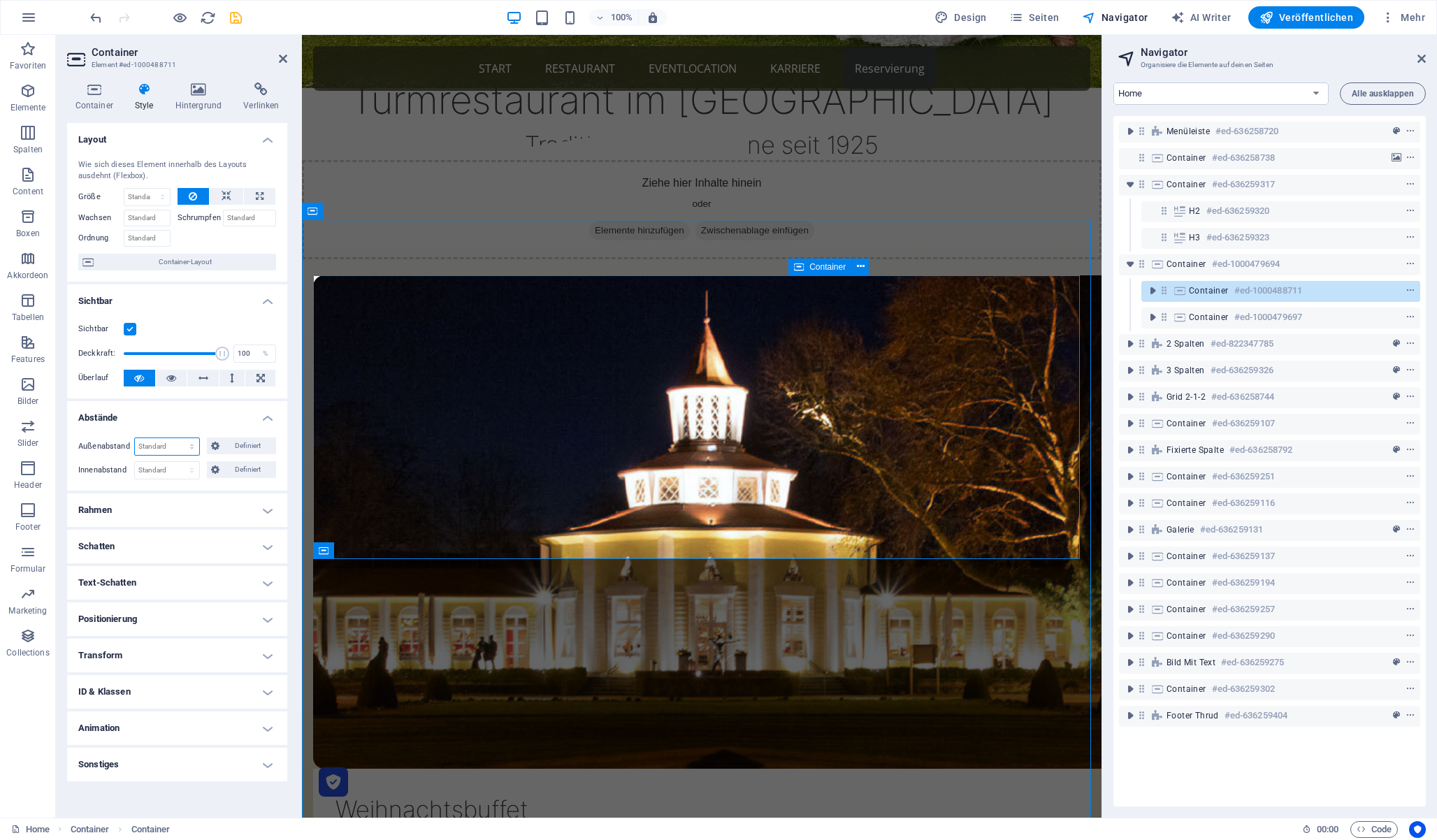
click at [182, 449] on select "Standard auto px % rem vw vh Definiert" at bounding box center [167, 446] width 65 height 17
select select "rem"
click at [179, 438] on select "Standard auto px % rem vw vh Definiert" at bounding box center [167, 446] width 65 height 17
type input "0"
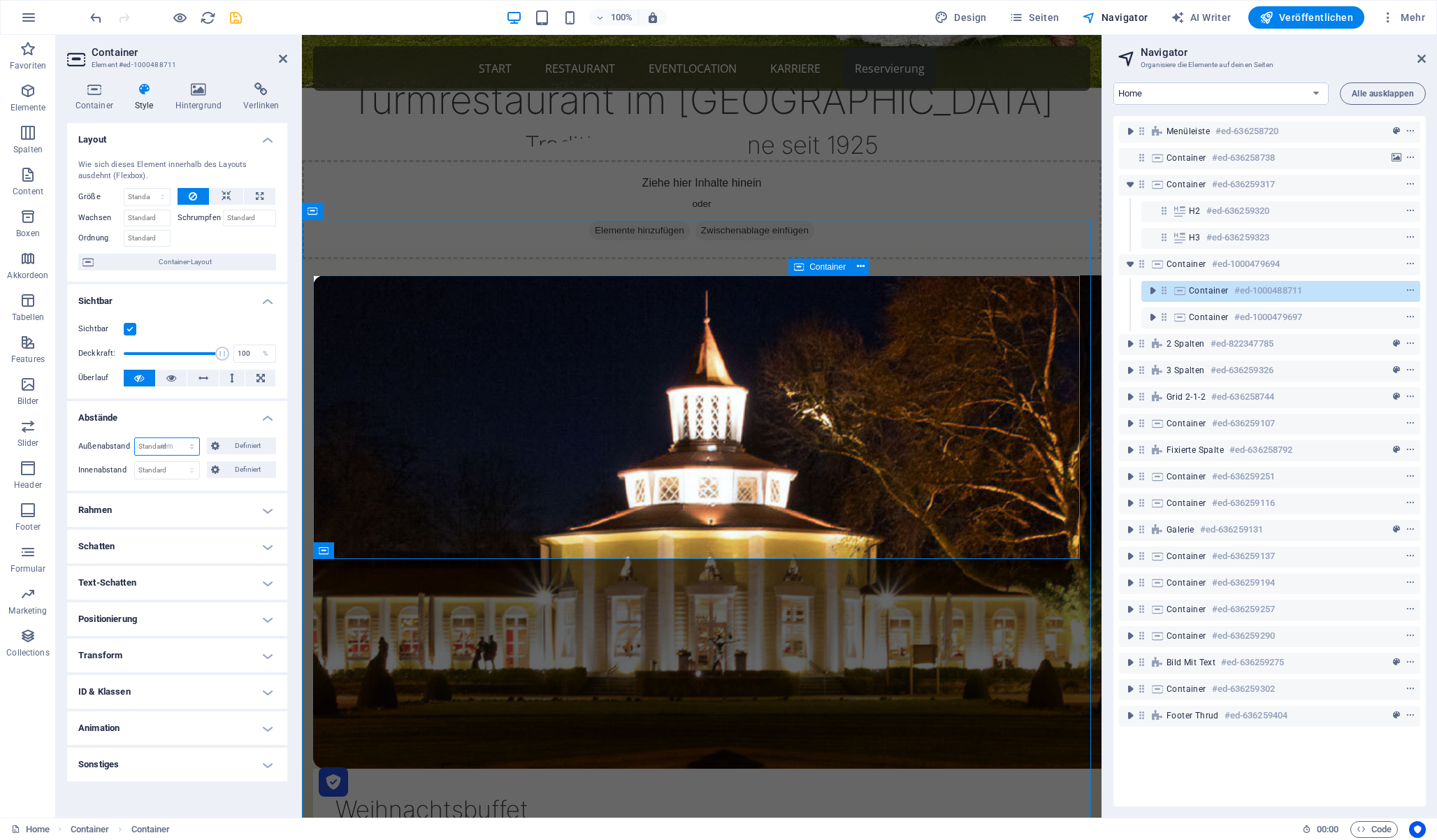
select select "rem"
type input "0"
select select "rem"
type input "0"
select select "rem"
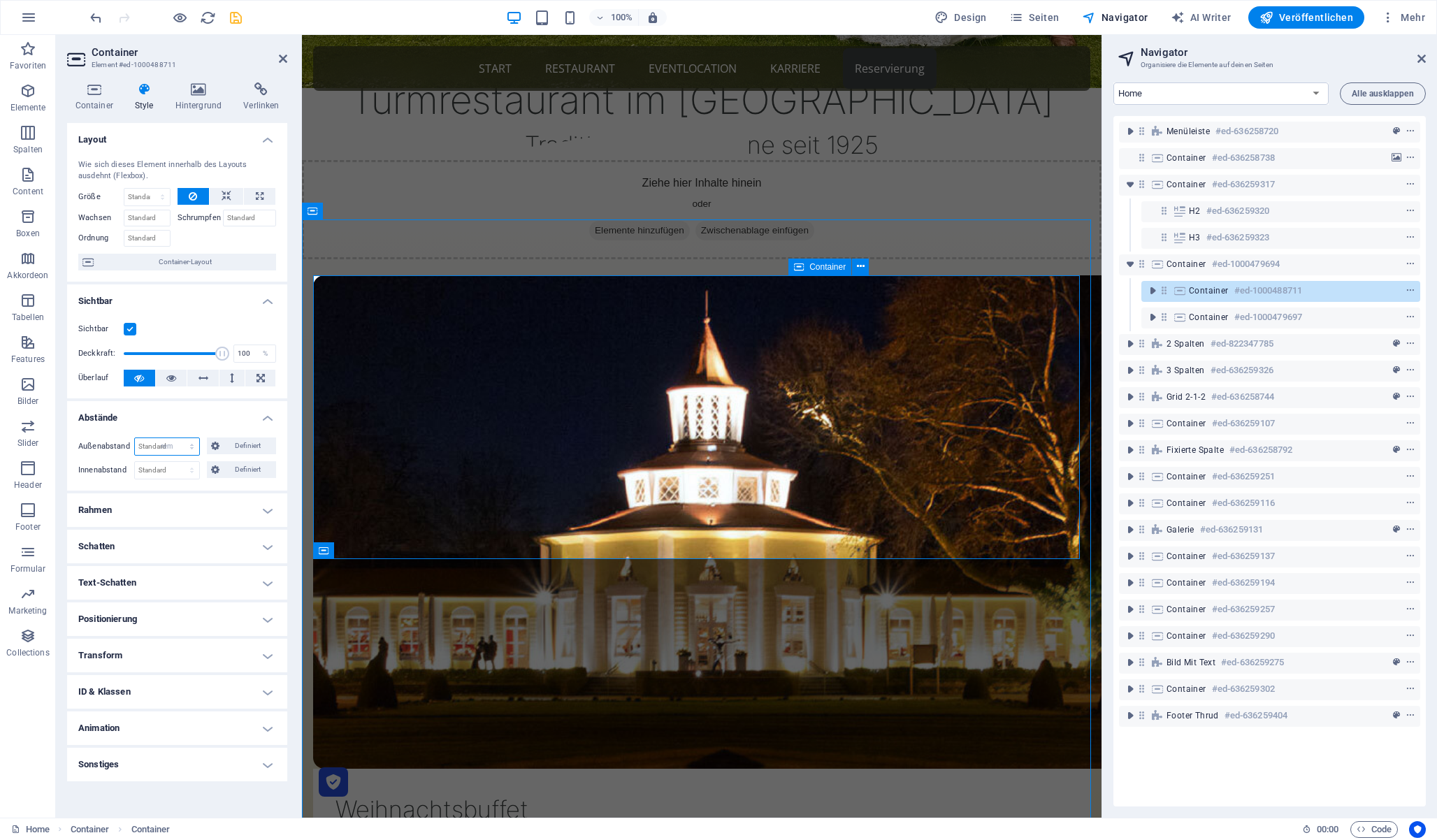
type input "0"
select select "rem"
click at [232, 445] on span "Definiert" at bounding box center [248, 445] width 49 height 17
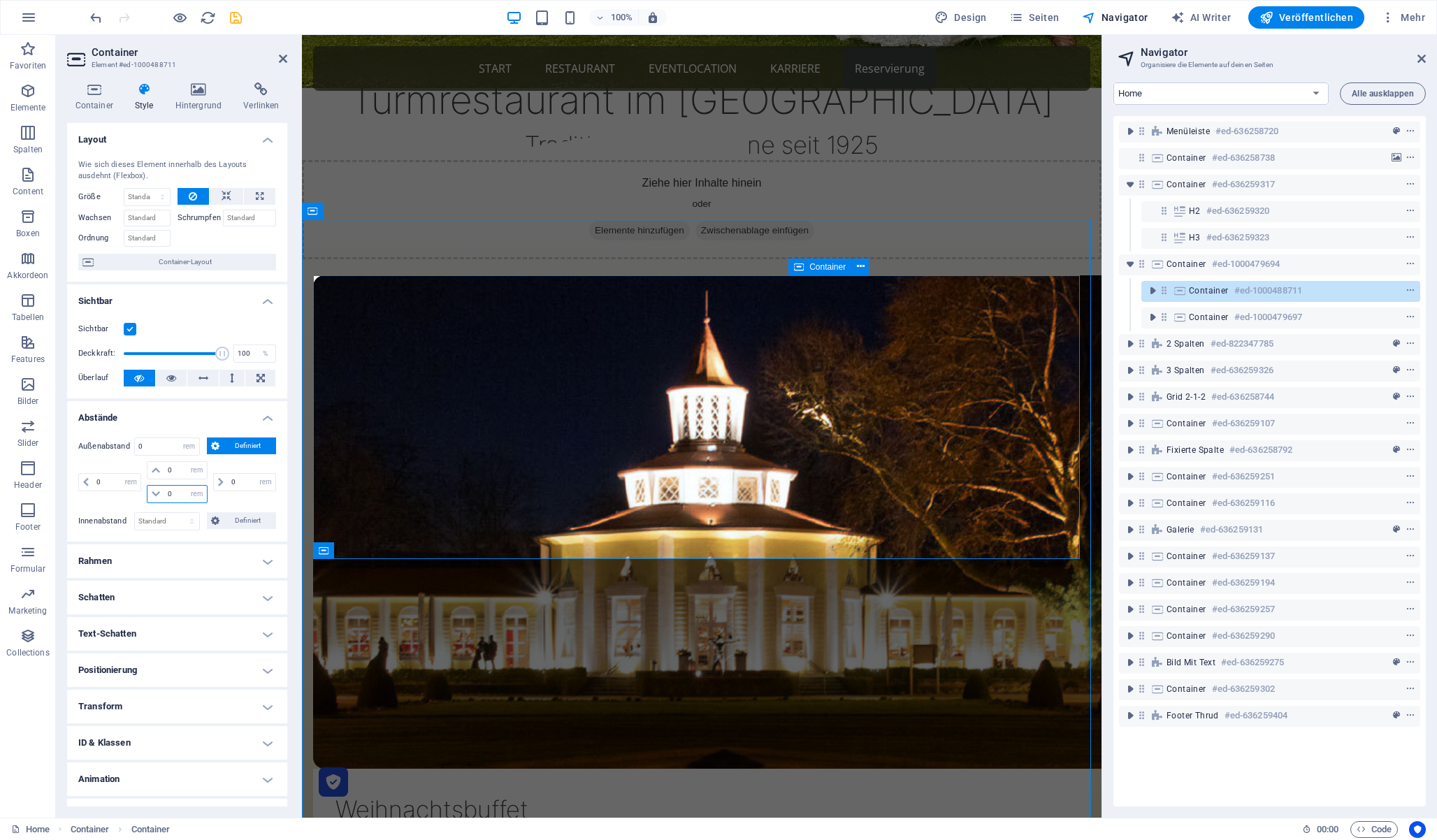
click at [184, 496] on input "0" at bounding box center [186, 494] width 42 height 17
type input "2"
select select "DISABLED_OPTION_VALUE"
click at [173, 494] on input "2" at bounding box center [186, 494] width 42 height 17
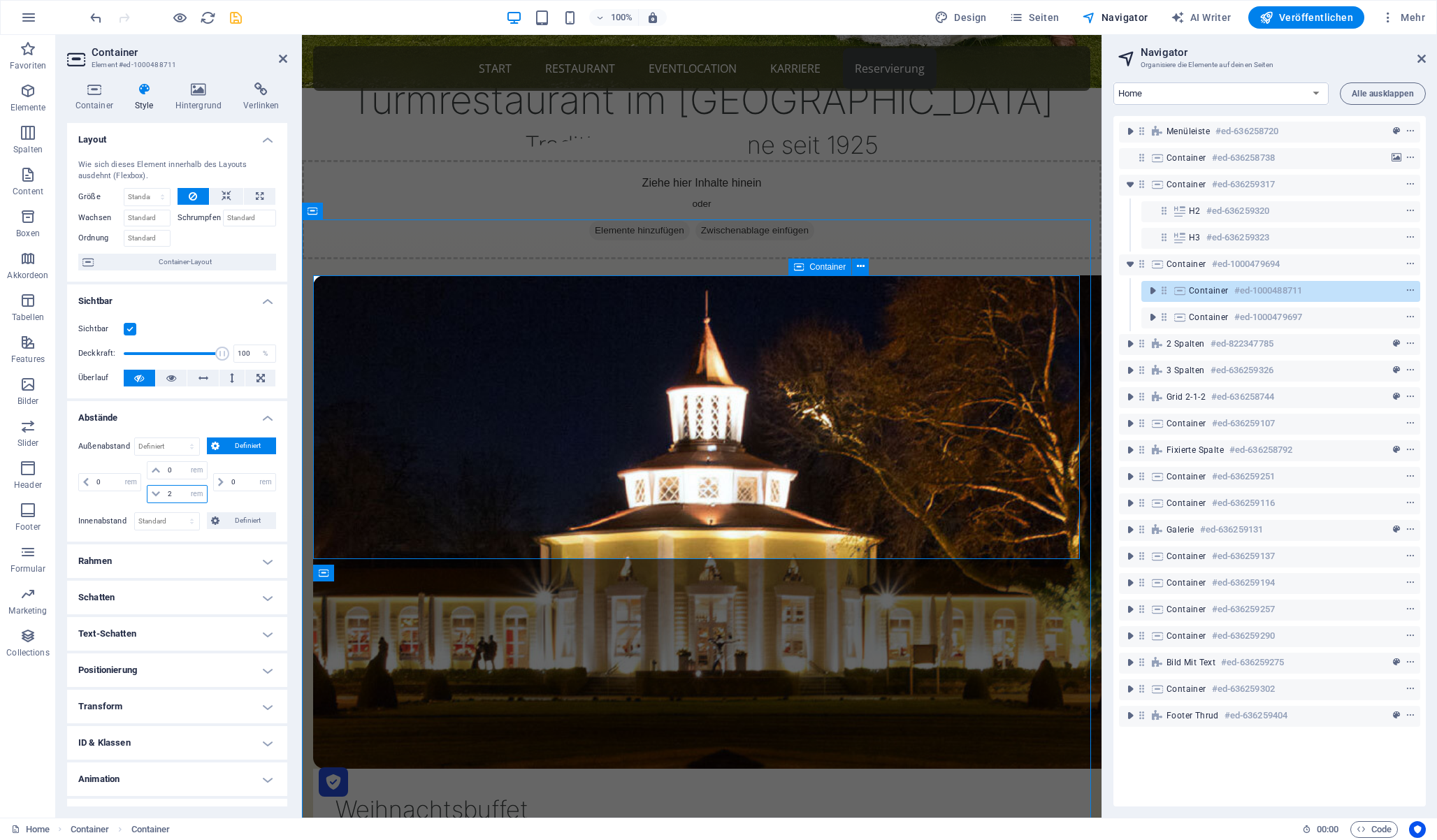
click at [173, 494] on input "2" at bounding box center [186, 494] width 42 height 17
type input "1"
click at [285, 58] on icon at bounding box center [283, 59] width 8 height 11
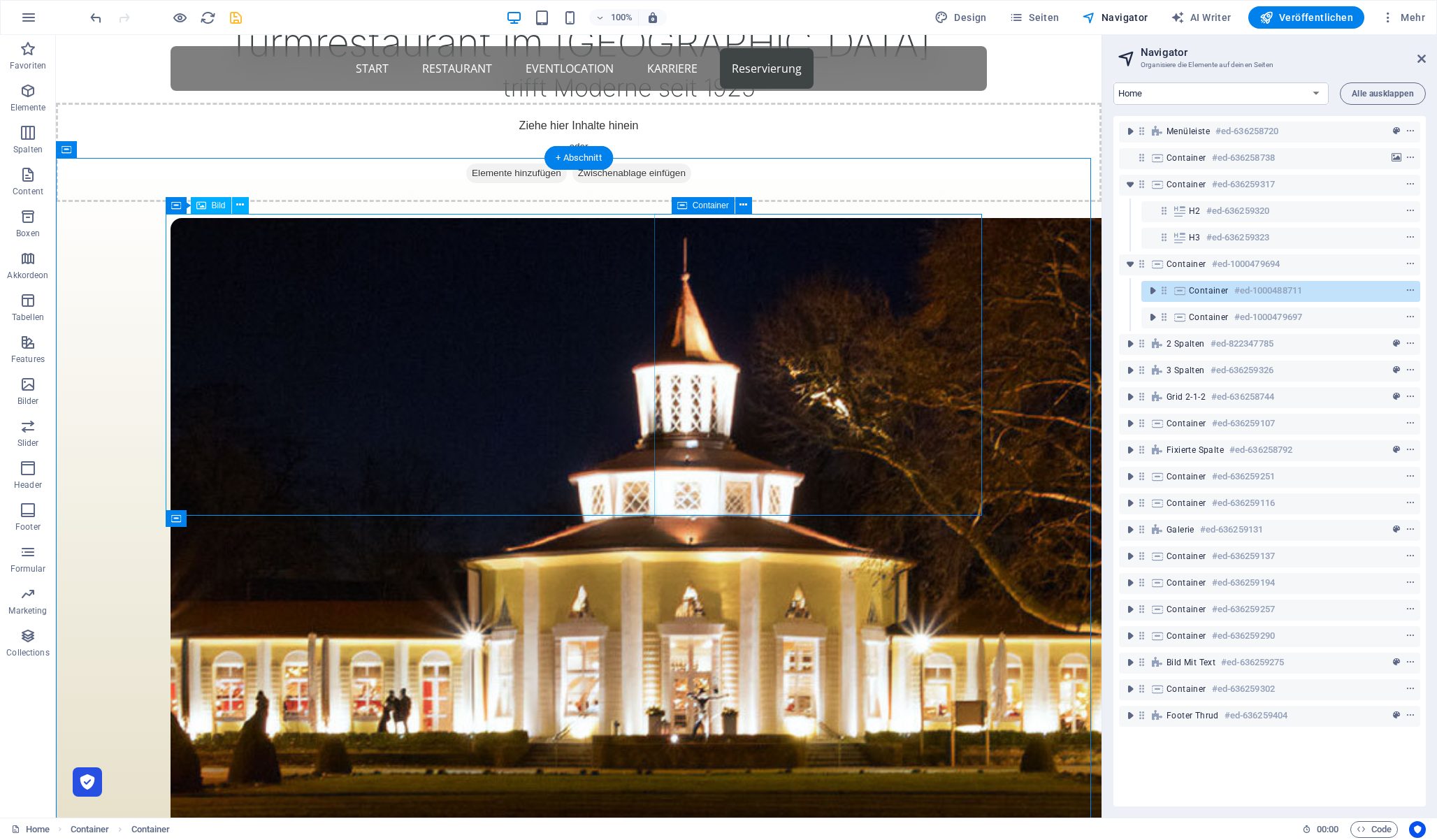
scroll to position [624, 0]
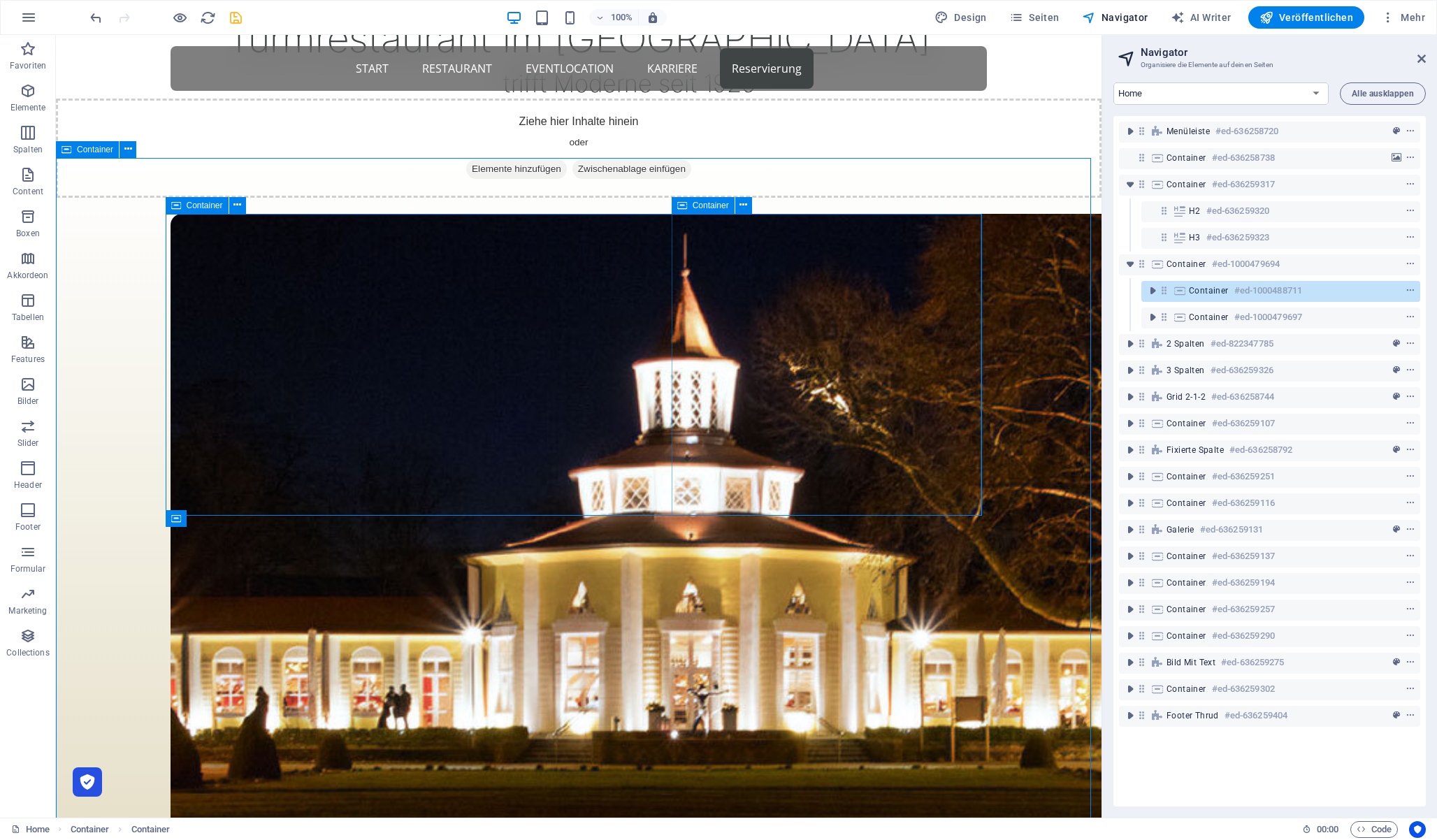
click at [699, 207] on span "Container" at bounding box center [711, 206] width 36 height 8
select select "%"
select select "rem"
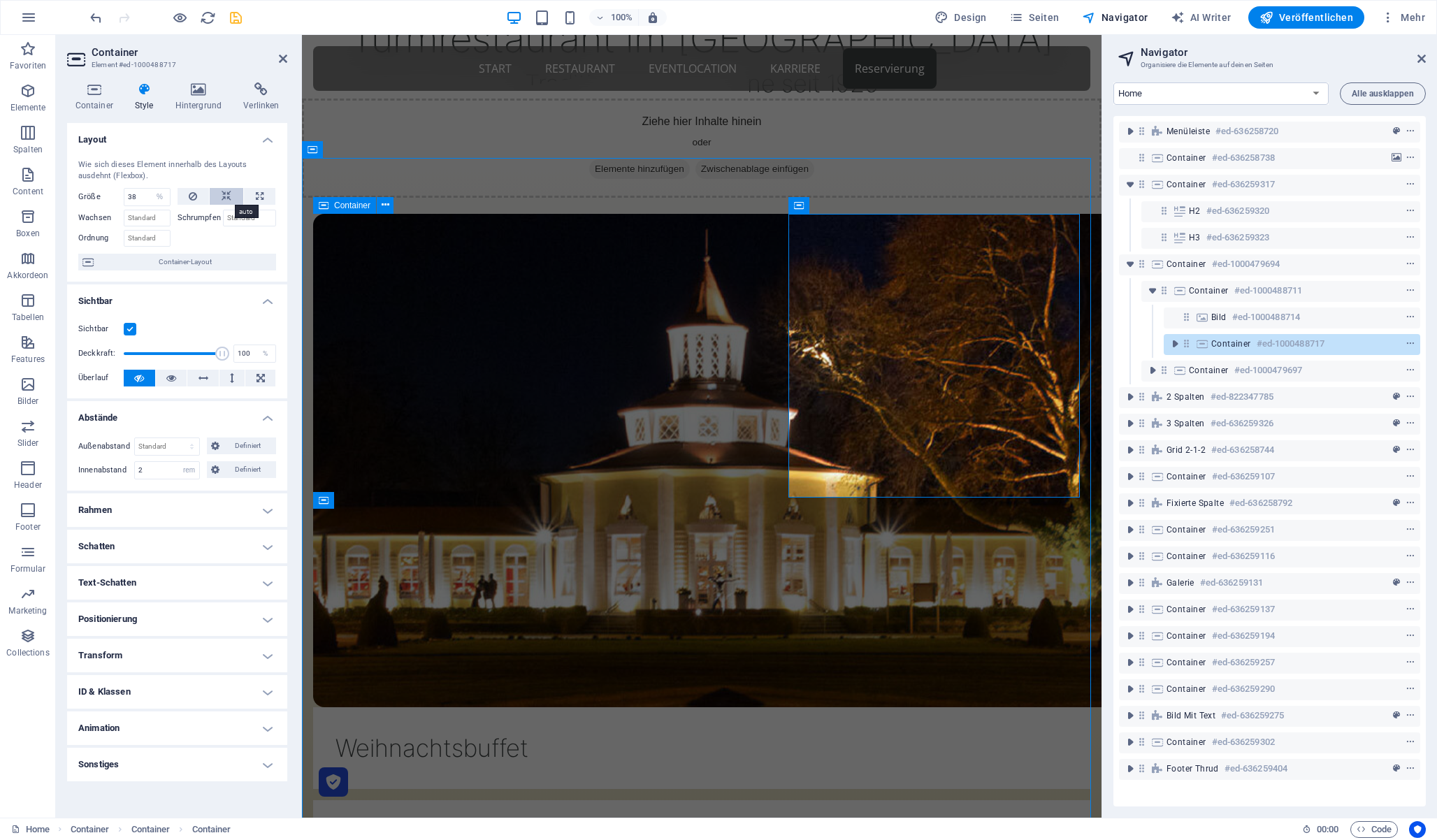
click at [231, 196] on icon at bounding box center [227, 196] width 10 height 17
select select "DISABLED_OPTION_VALUE"
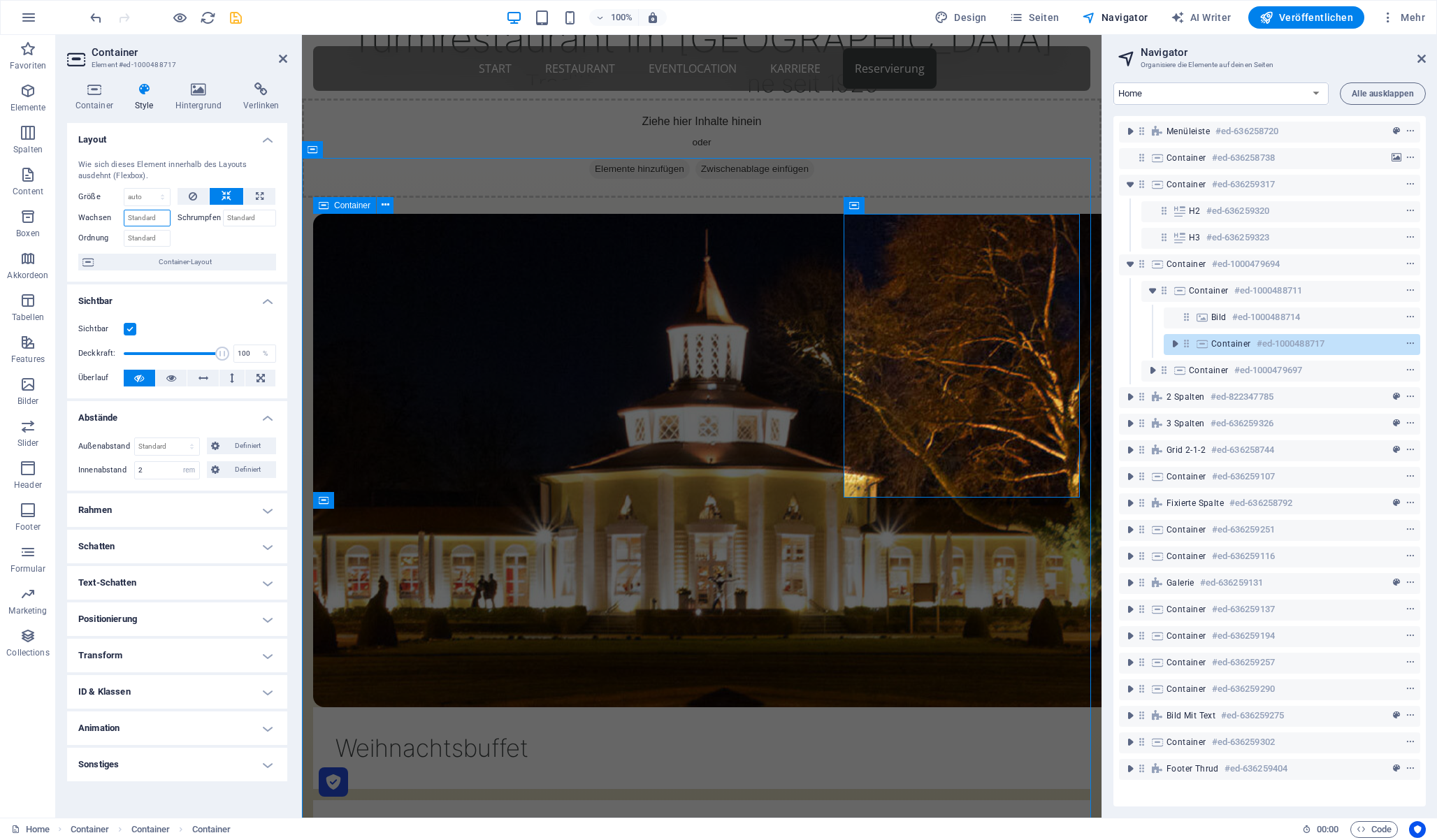
click at [150, 218] on input "Wachsen" at bounding box center [147, 218] width 47 height 17
type input "1"
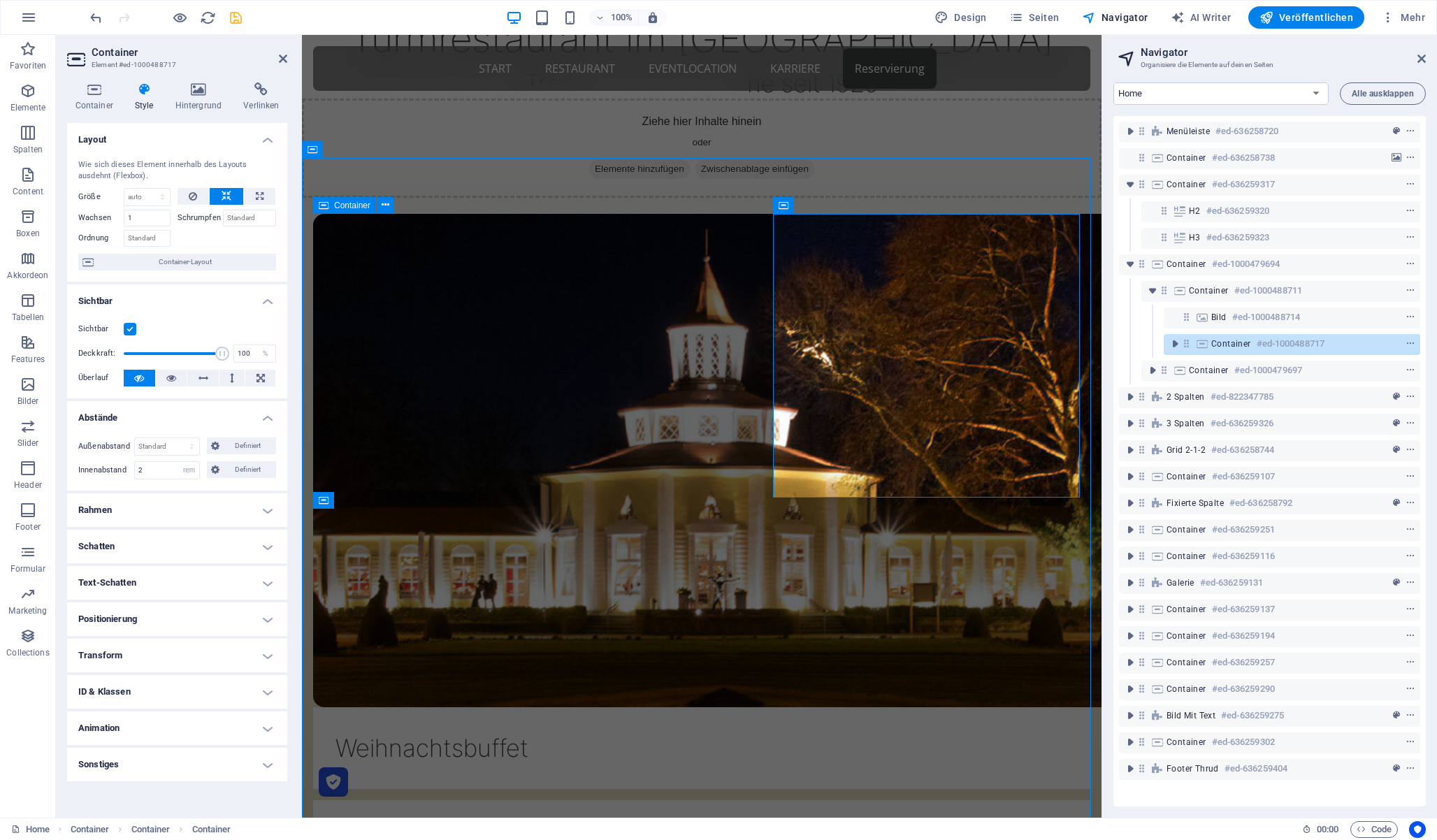
click at [165, 501] on h4 "Rahmen" at bounding box center [177, 511] width 220 height 34
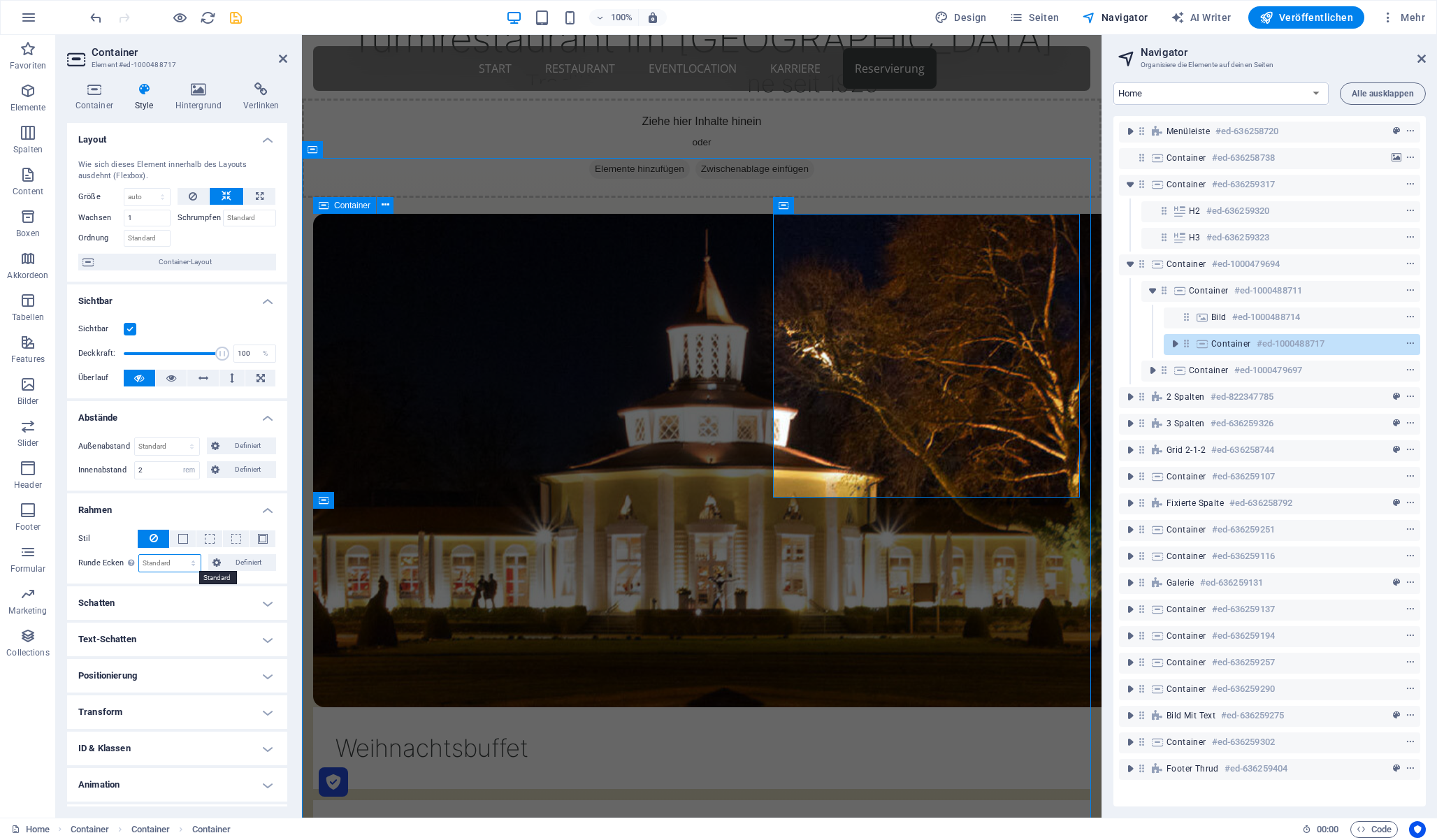
click at [186, 562] on select "Standard px rem % vh vw Definiert" at bounding box center [169, 563] width 62 height 17
select select "rem"
click at [179, 555] on select "Standard px rem % vh vw Definiert" at bounding box center [169, 563] width 62 height 17
drag, startPoint x: 158, startPoint y: 562, endPoint x: 112, endPoint y: 558, distance: 46.2
click at [113, 558] on div "Runde Ecken Bei Hintergrund-Overlay und Hintergrundbildern muss der Überlauf au…" at bounding box center [177, 563] width 198 height 19
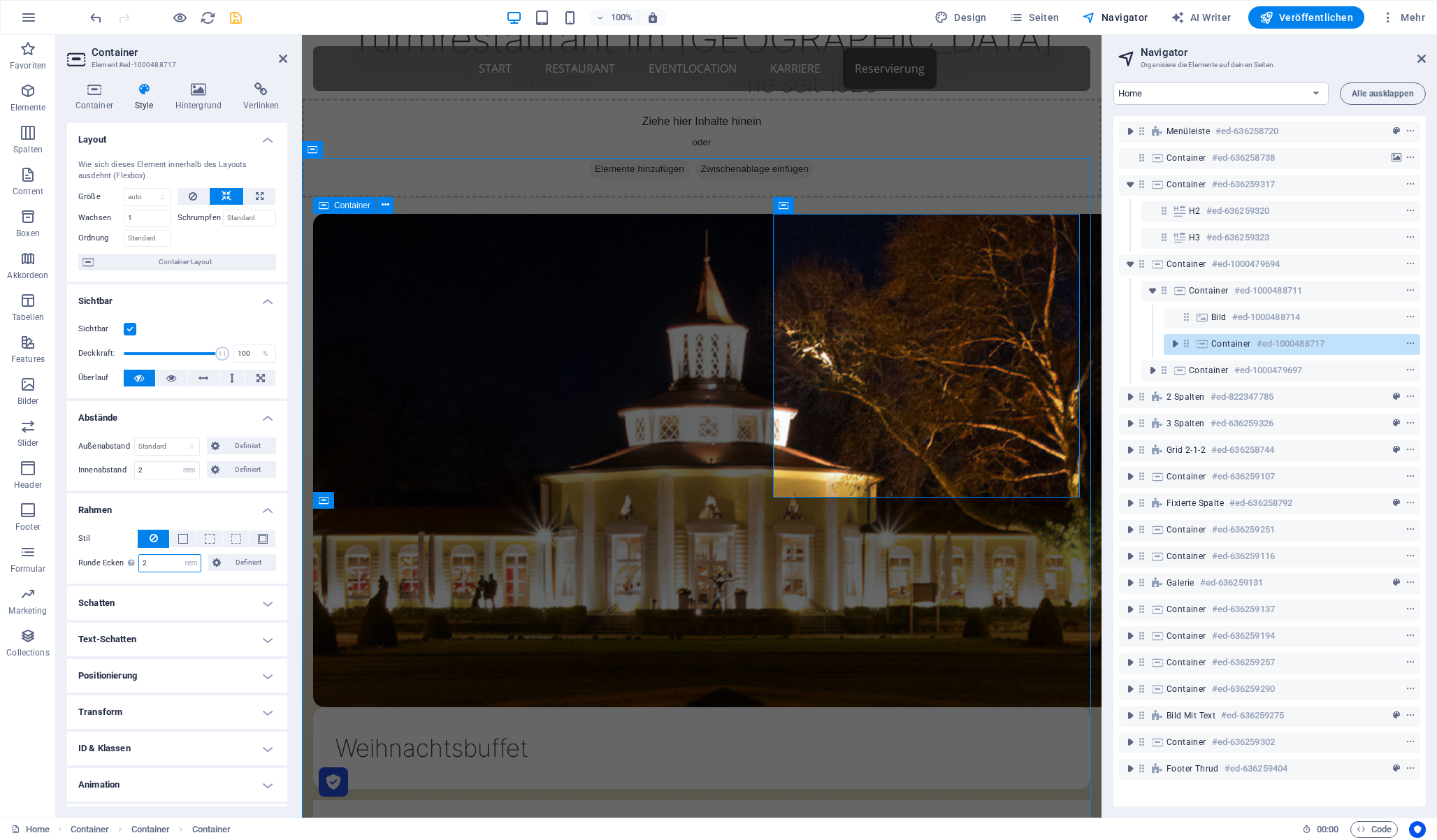
type input "2"
click at [193, 441] on select "Standard auto px % rem vw vh Definiert" at bounding box center [167, 446] width 65 height 17
select select "rem"
click at [178, 438] on select "Standard auto px % rem vw vh Definiert" at bounding box center [167, 446] width 65 height 17
type input "0"
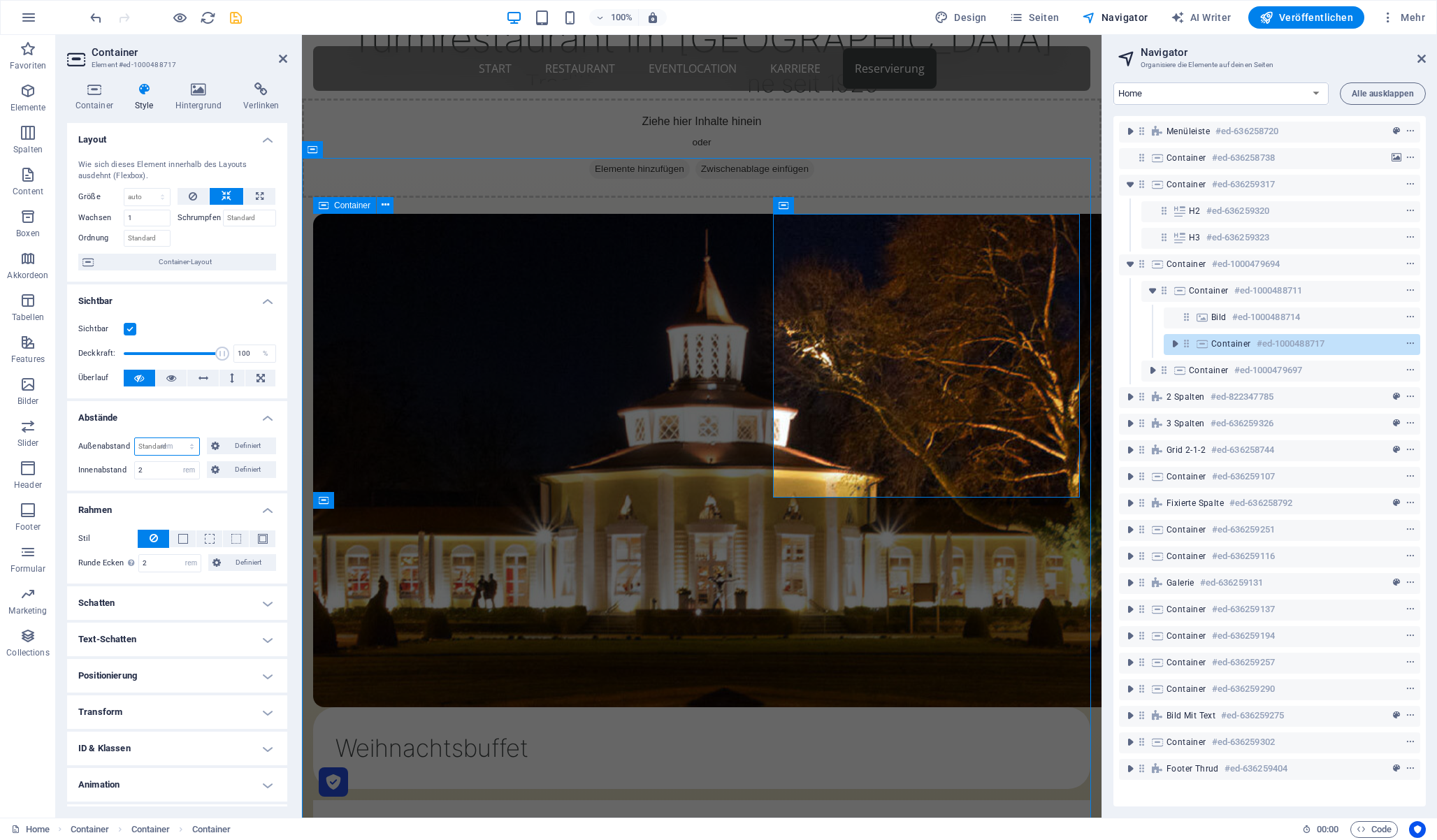
type input "0"
select select "rem"
type input "0"
select select "rem"
type input "0"
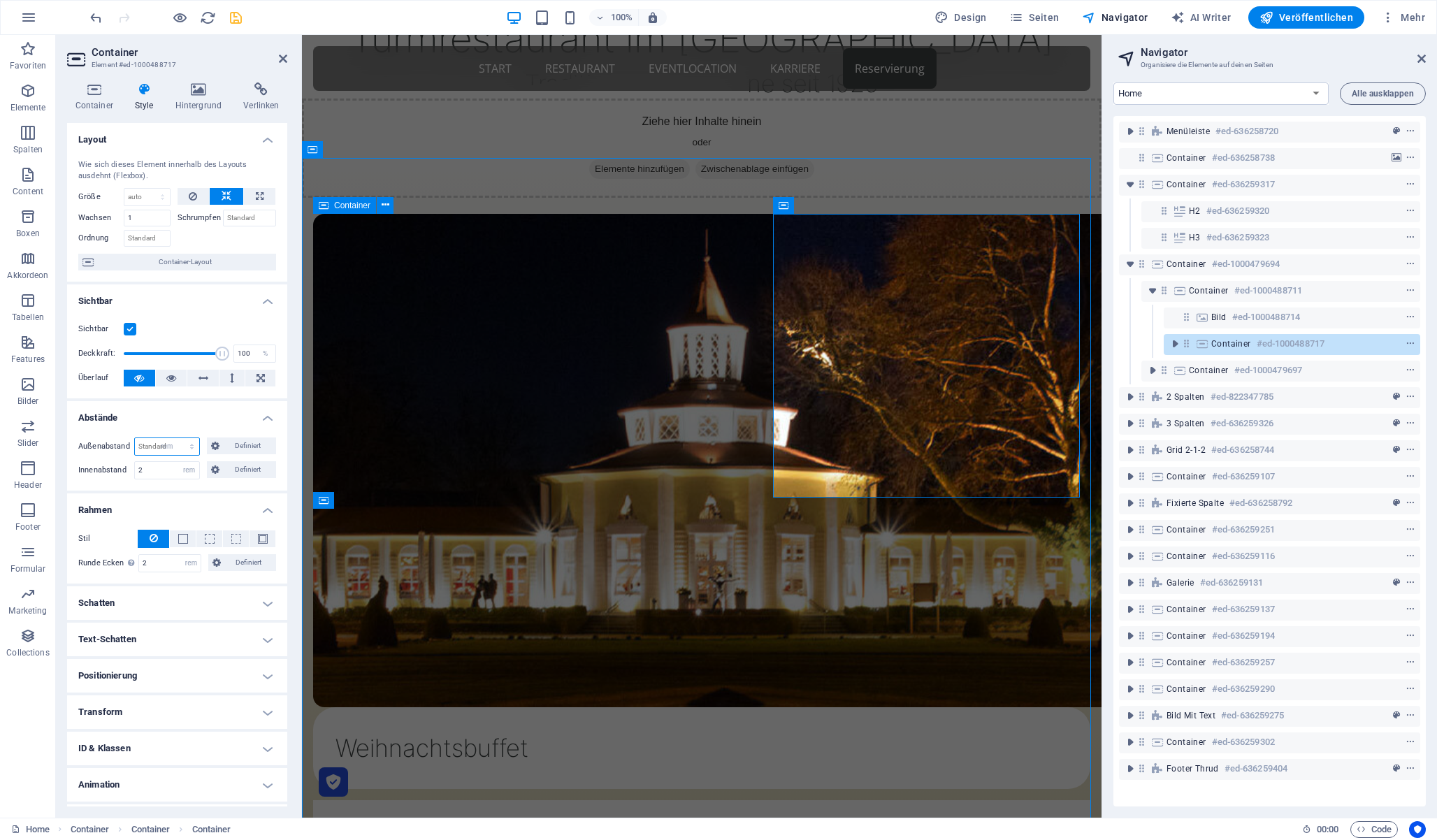
select select "rem"
type input "0"
select select "rem"
click at [240, 446] on span "Definiert" at bounding box center [248, 445] width 49 height 17
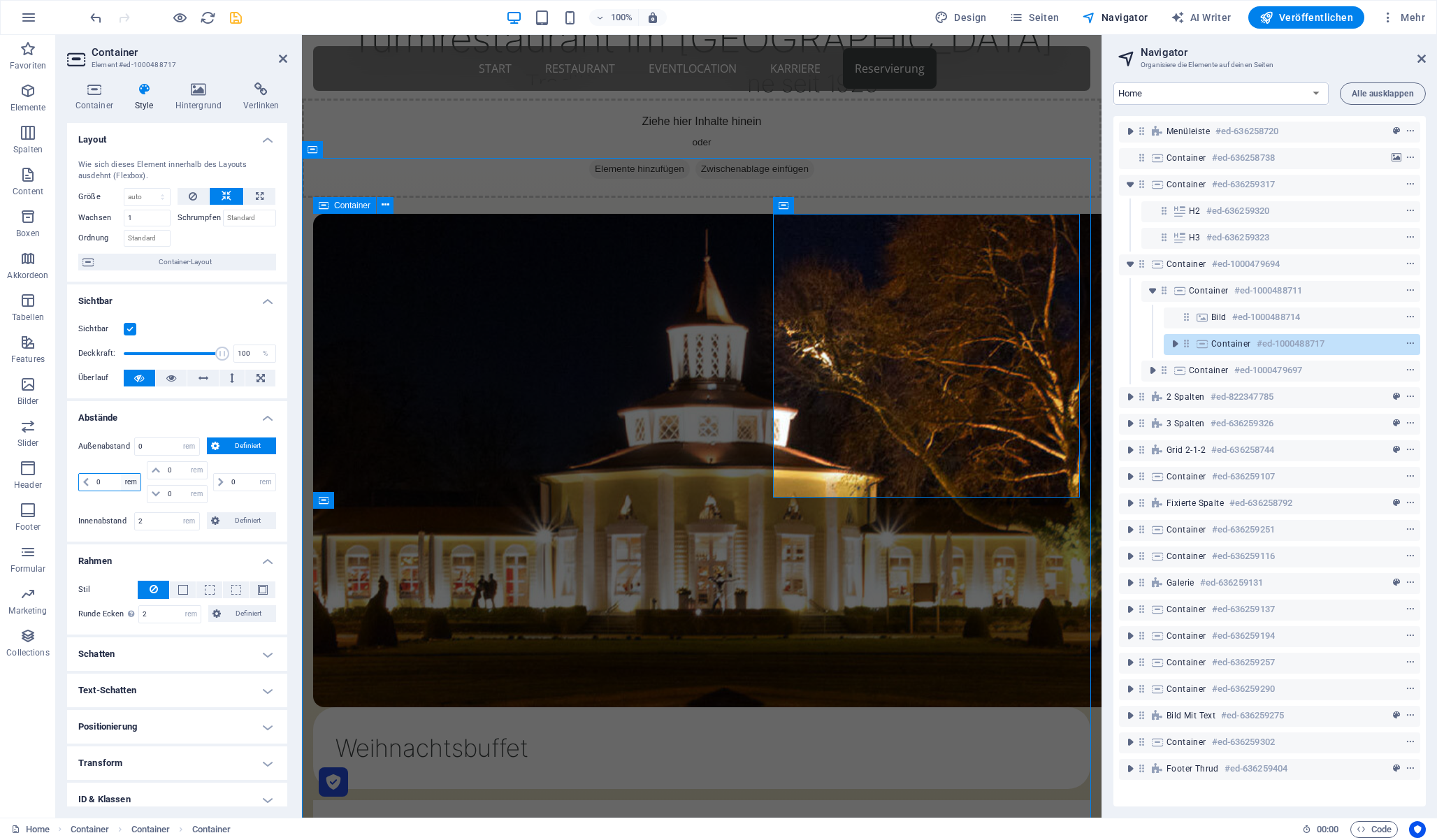
click at [123, 476] on select "auto px % rem vw vh" at bounding box center [131, 482] width 19 height 17
click at [105, 483] on input "0" at bounding box center [116, 482] width 48 height 17
type input "1"
select select "DISABLED_OPTION_VALUE"
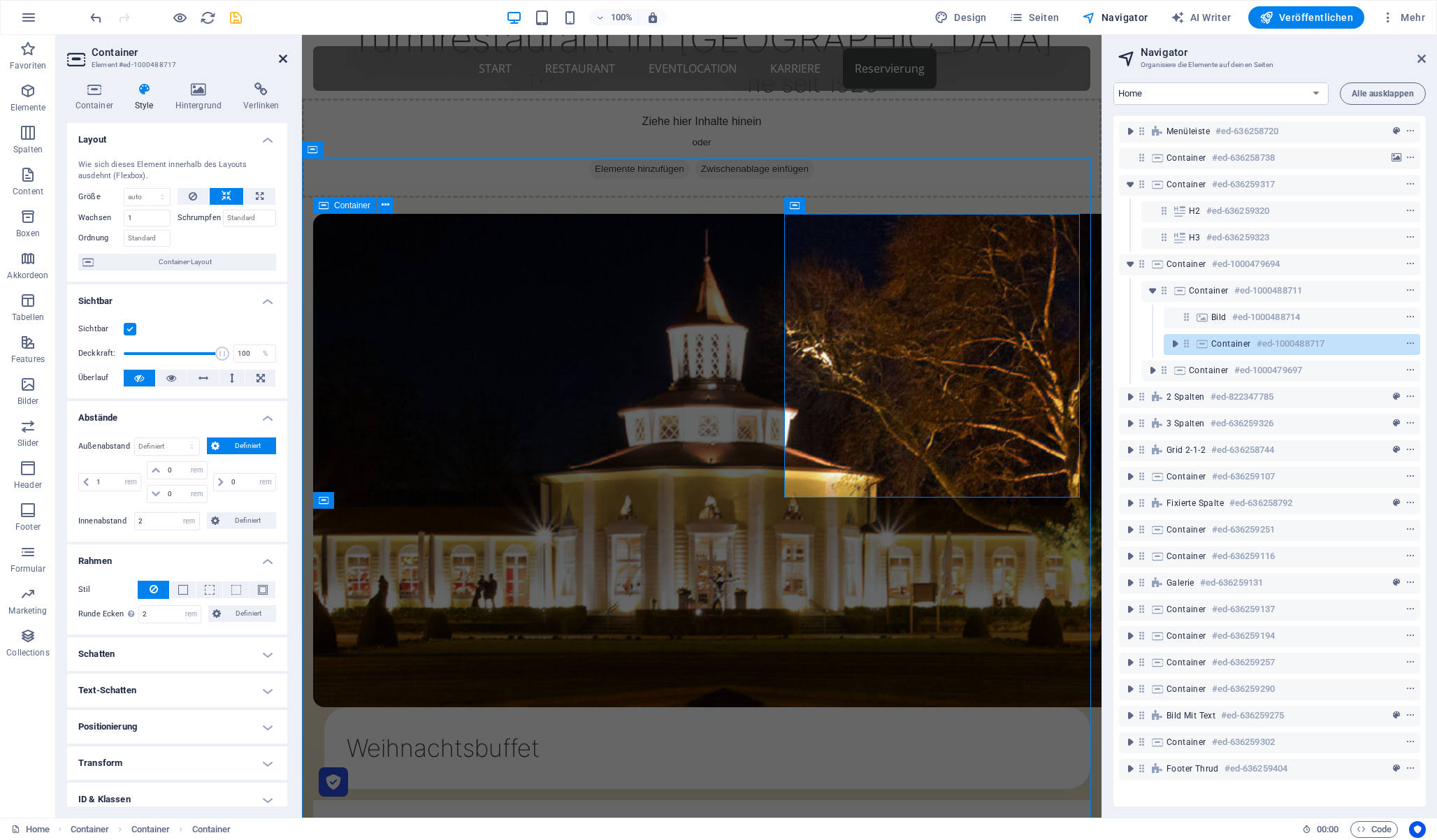
click at [282, 59] on icon at bounding box center [283, 59] width 8 height 11
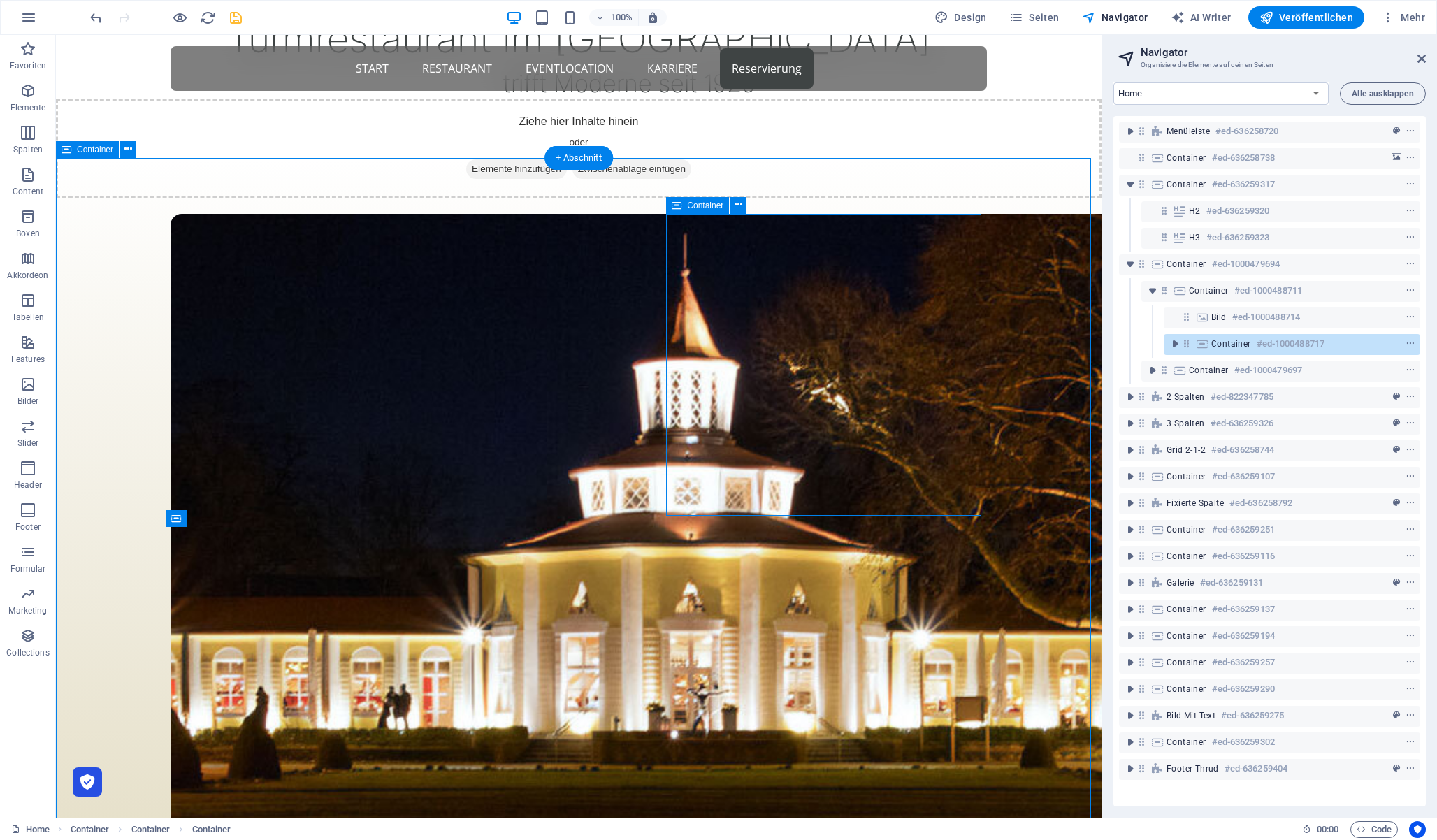
select select "rem"
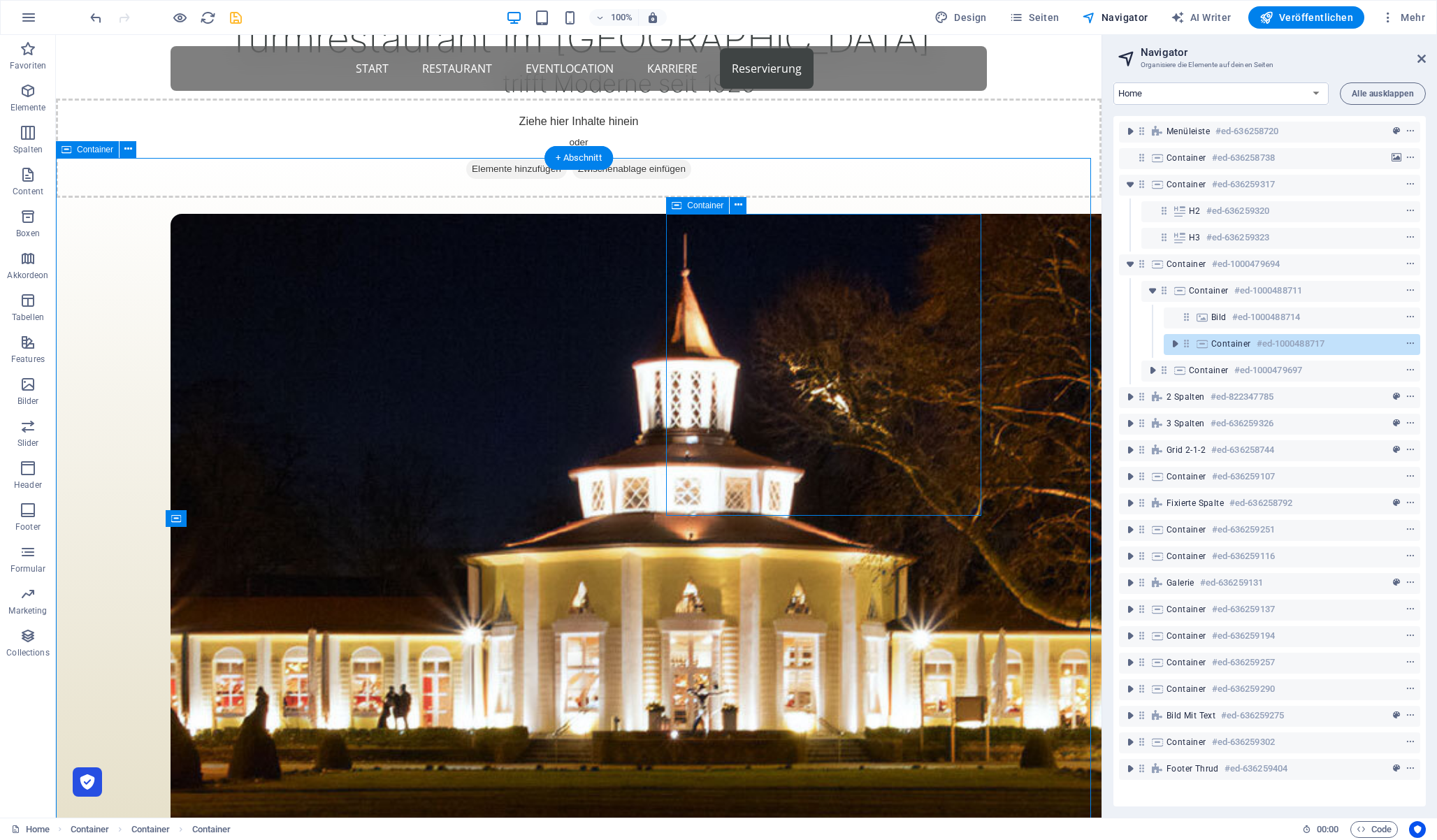
select select "rem"
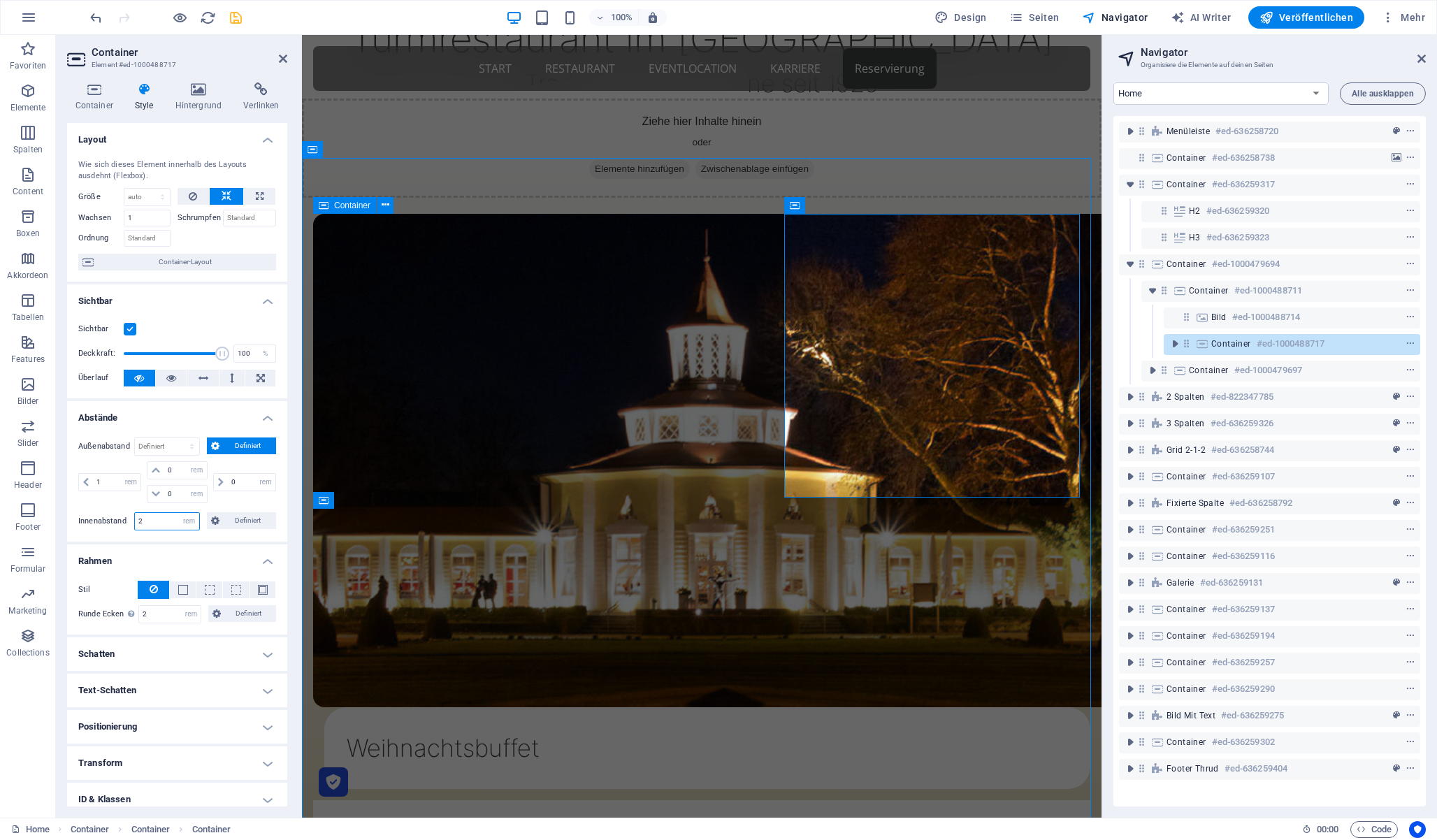
click at [157, 516] on input "2" at bounding box center [167, 521] width 65 height 17
click at [164, 611] on input "2" at bounding box center [169, 614] width 62 height 17
type input "1"
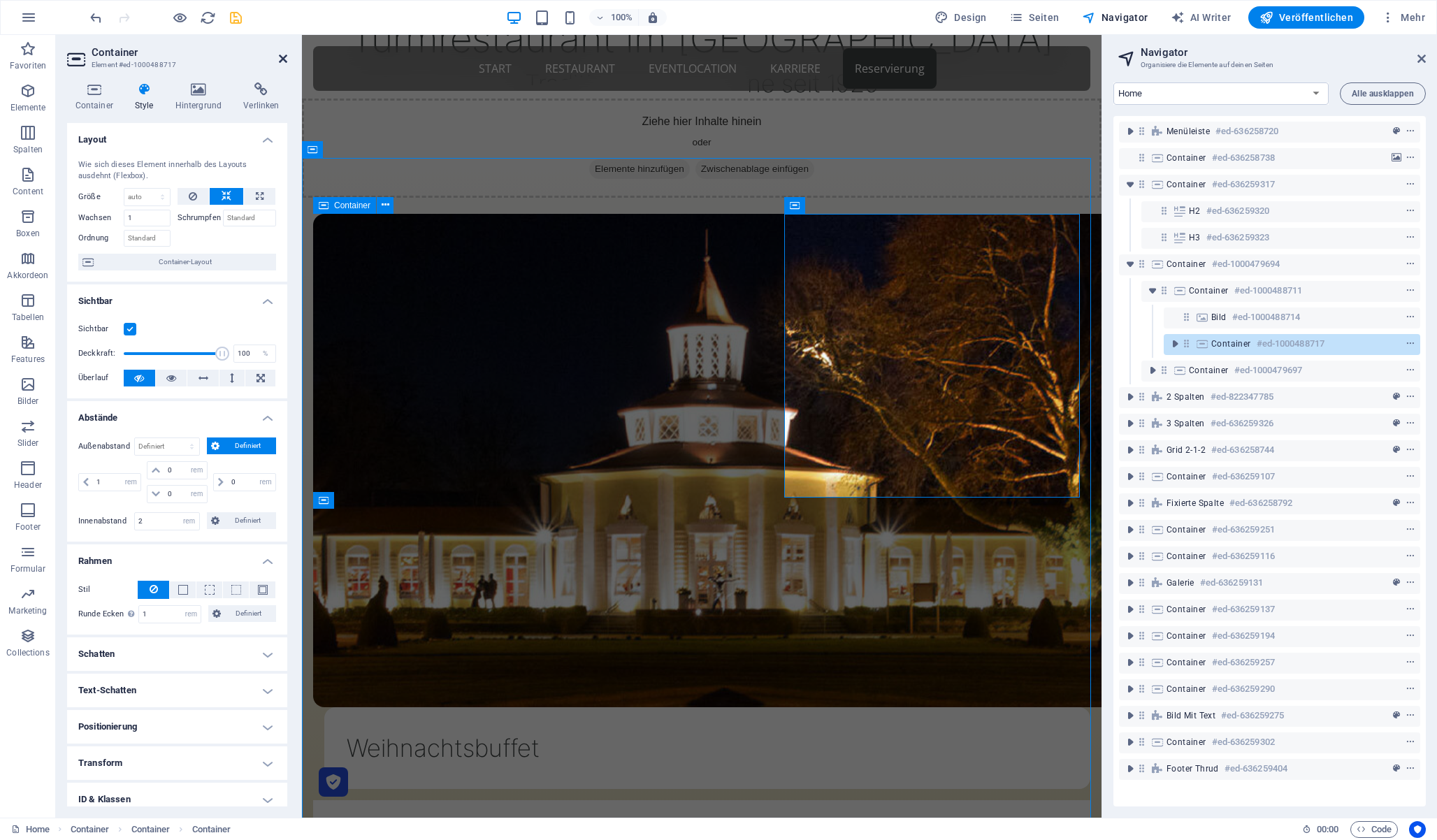
click at [281, 53] on icon at bounding box center [283, 59] width 8 height 11
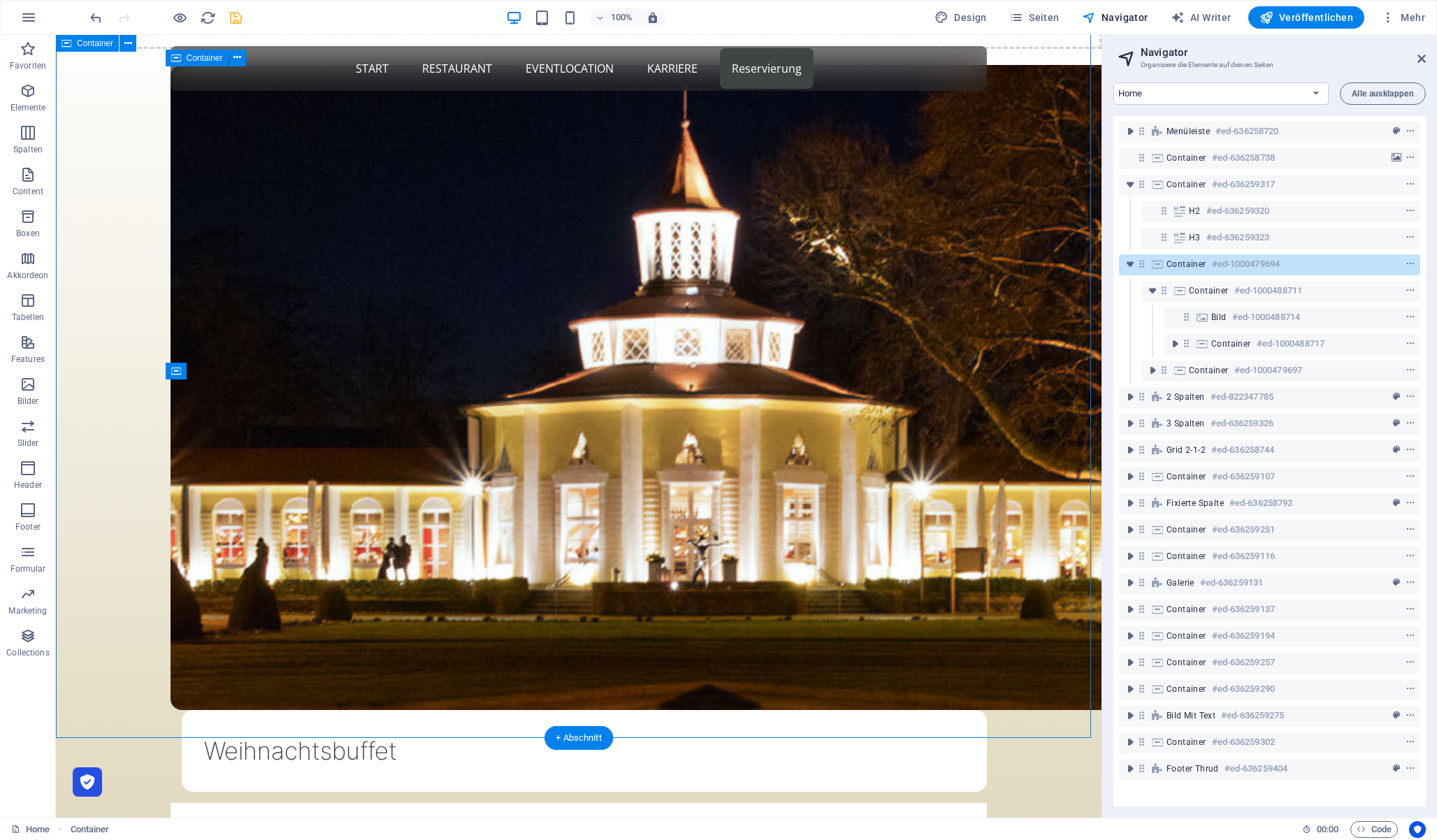
scroll to position [771, 0]
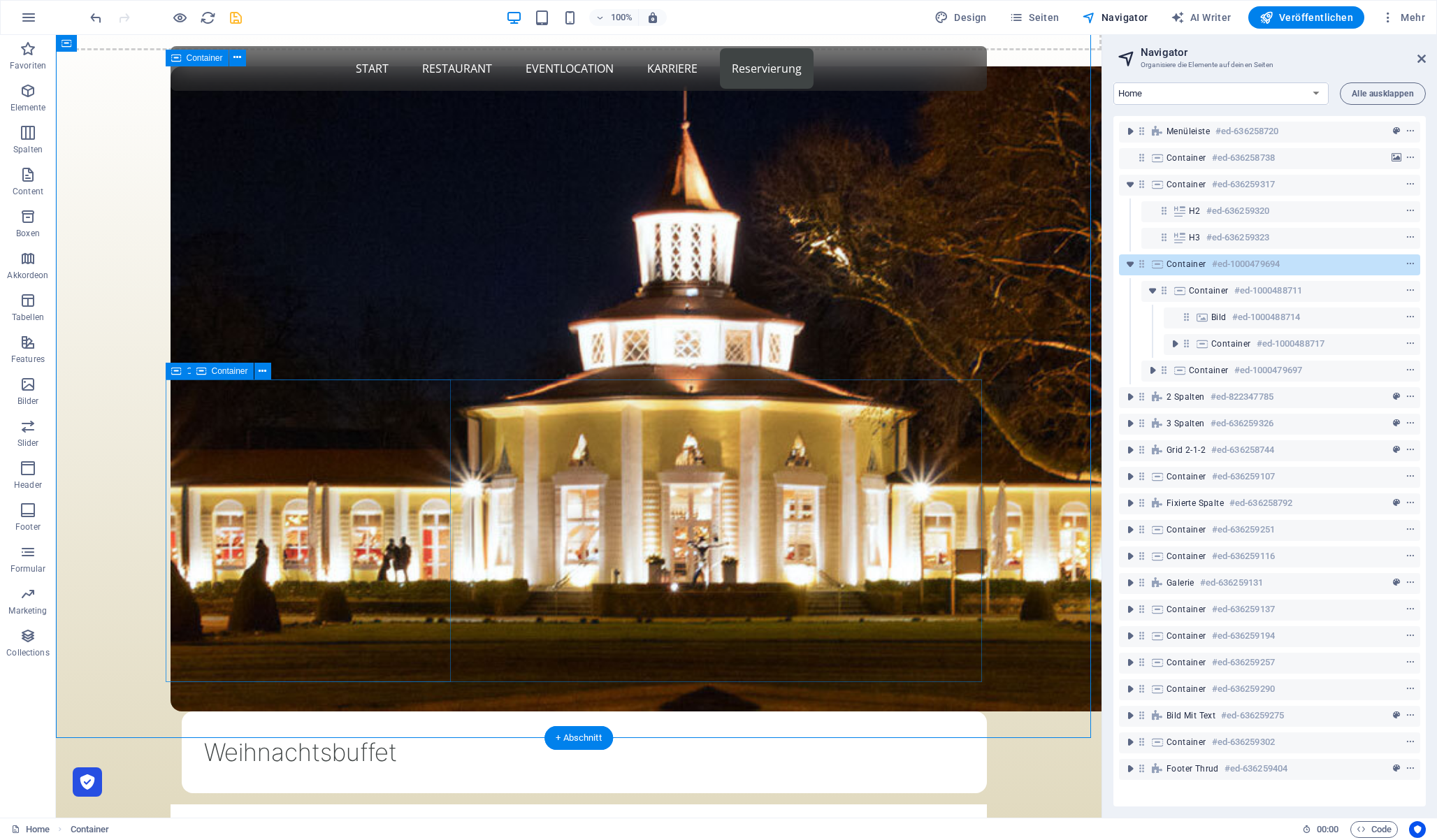
click at [437, 804] on div "[DATE] Gala" at bounding box center [579, 845] width 817 height 81
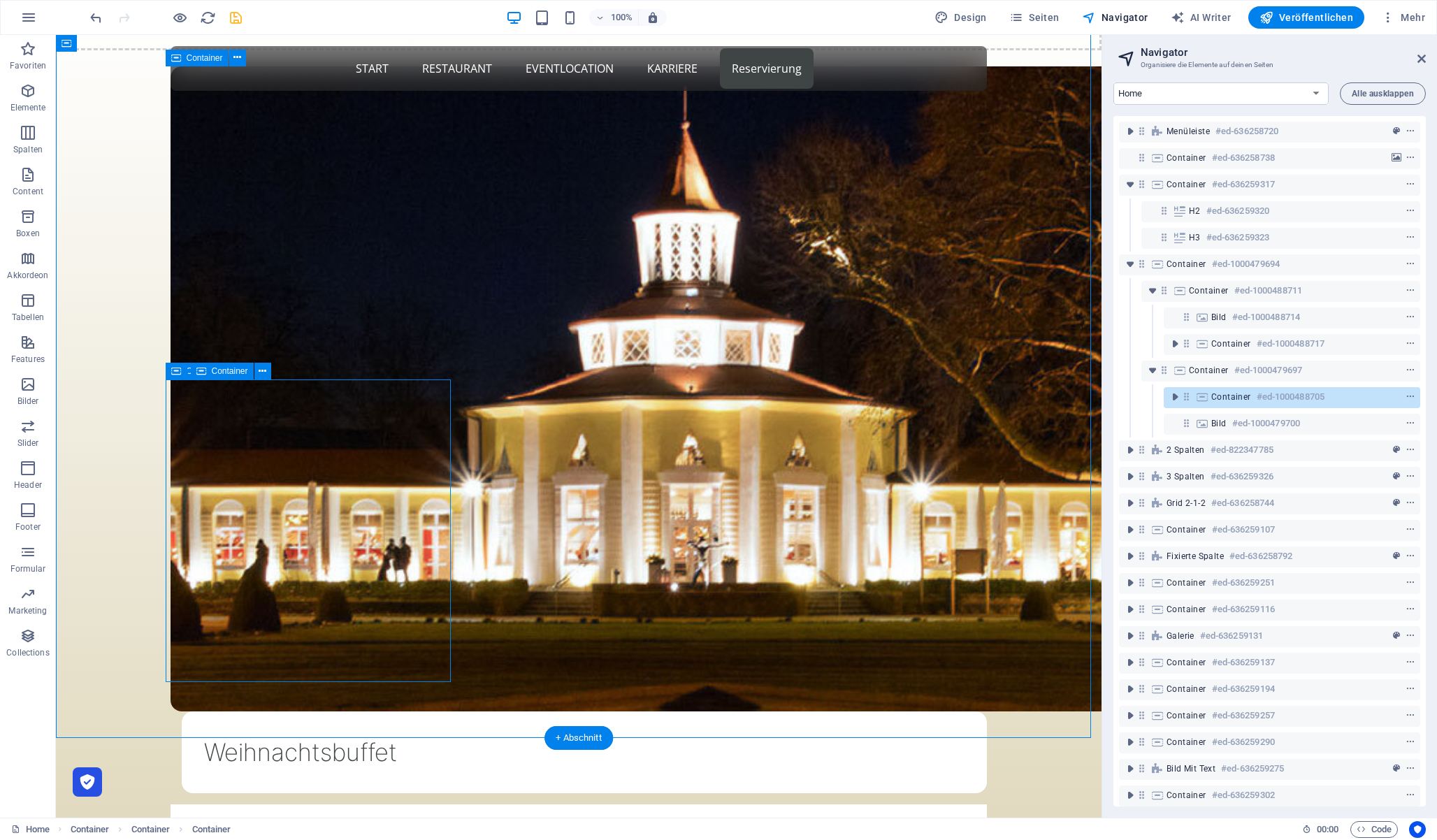
click at [437, 804] on div "[DATE] Gala" at bounding box center [579, 845] width 817 height 81
select select "%"
select select "rem"
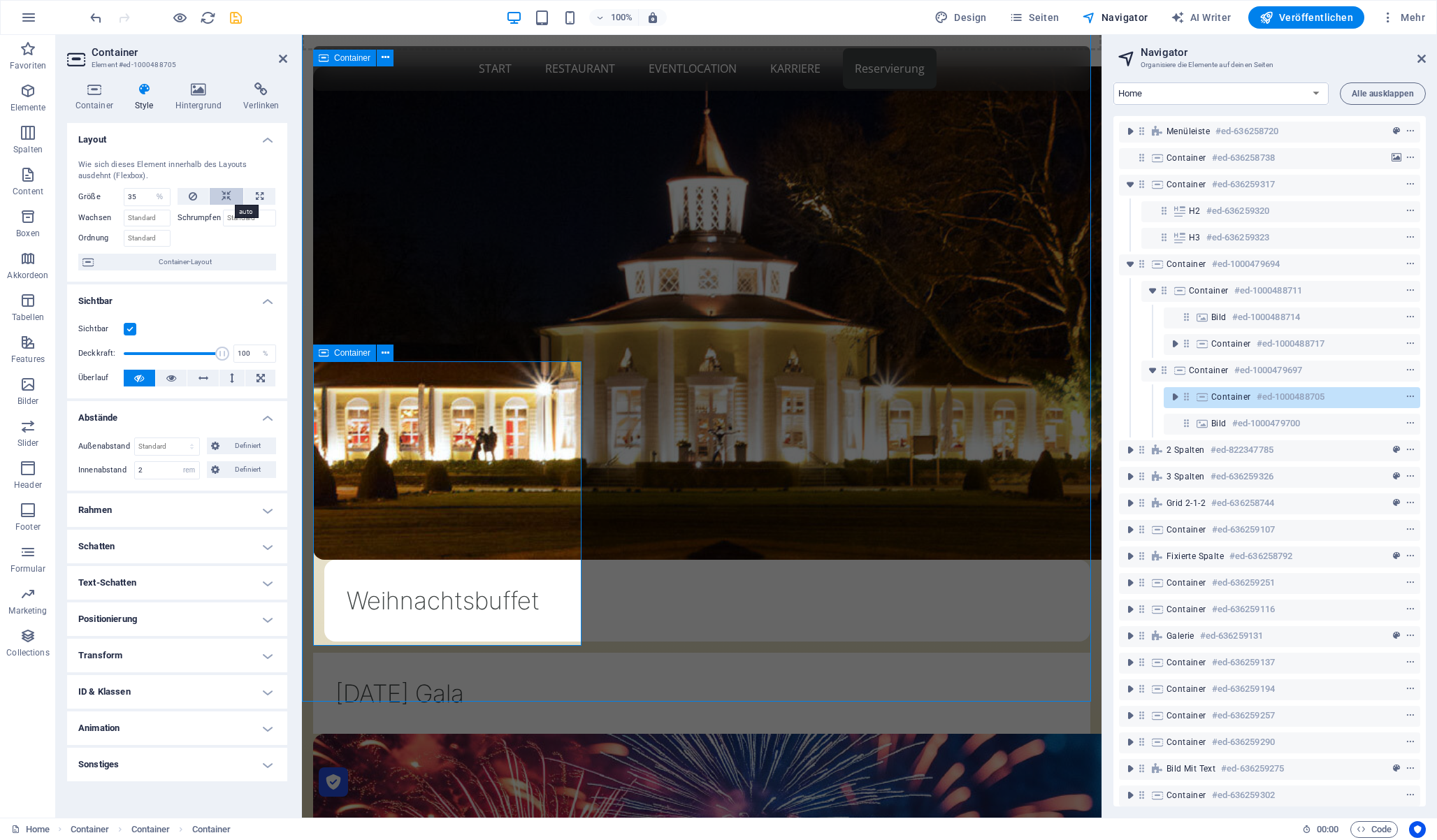
click at [225, 191] on icon at bounding box center [227, 196] width 10 height 17
select select "DISABLED_OPTION_VALUE"
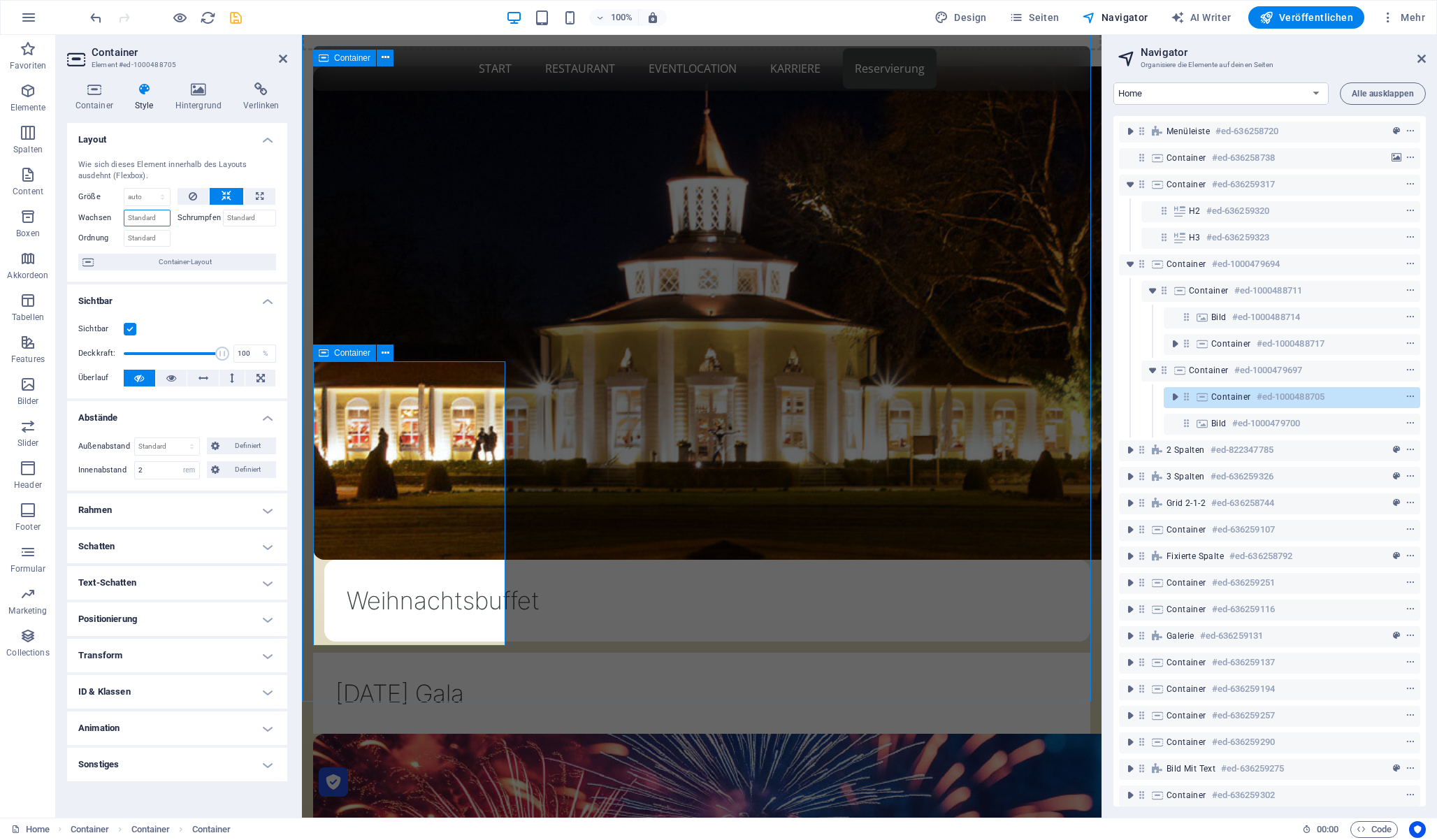
click at [128, 219] on input "Wachsen" at bounding box center [147, 218] width 47 height 17
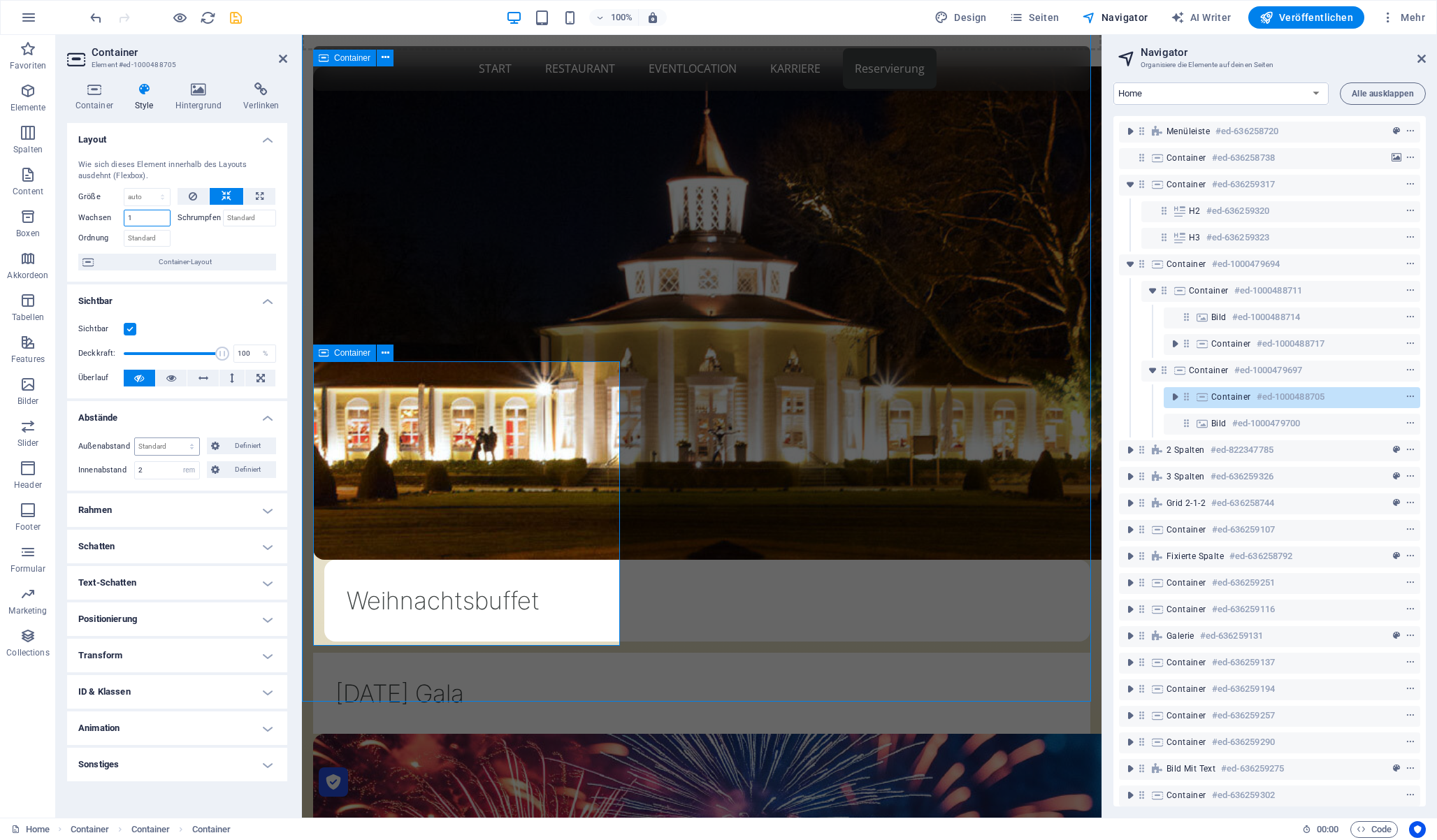
type input "1"
click at [193, 445] on select "Standard auto px % rem vw vh Definiert" at bounding box center [167, 446] width 65 height 17
select select "rem"
click at [179, 438] on select "Standard auto px % rem vw vh Definiert" at bounding box center [167, 446] width 65 height 17
type input "0"
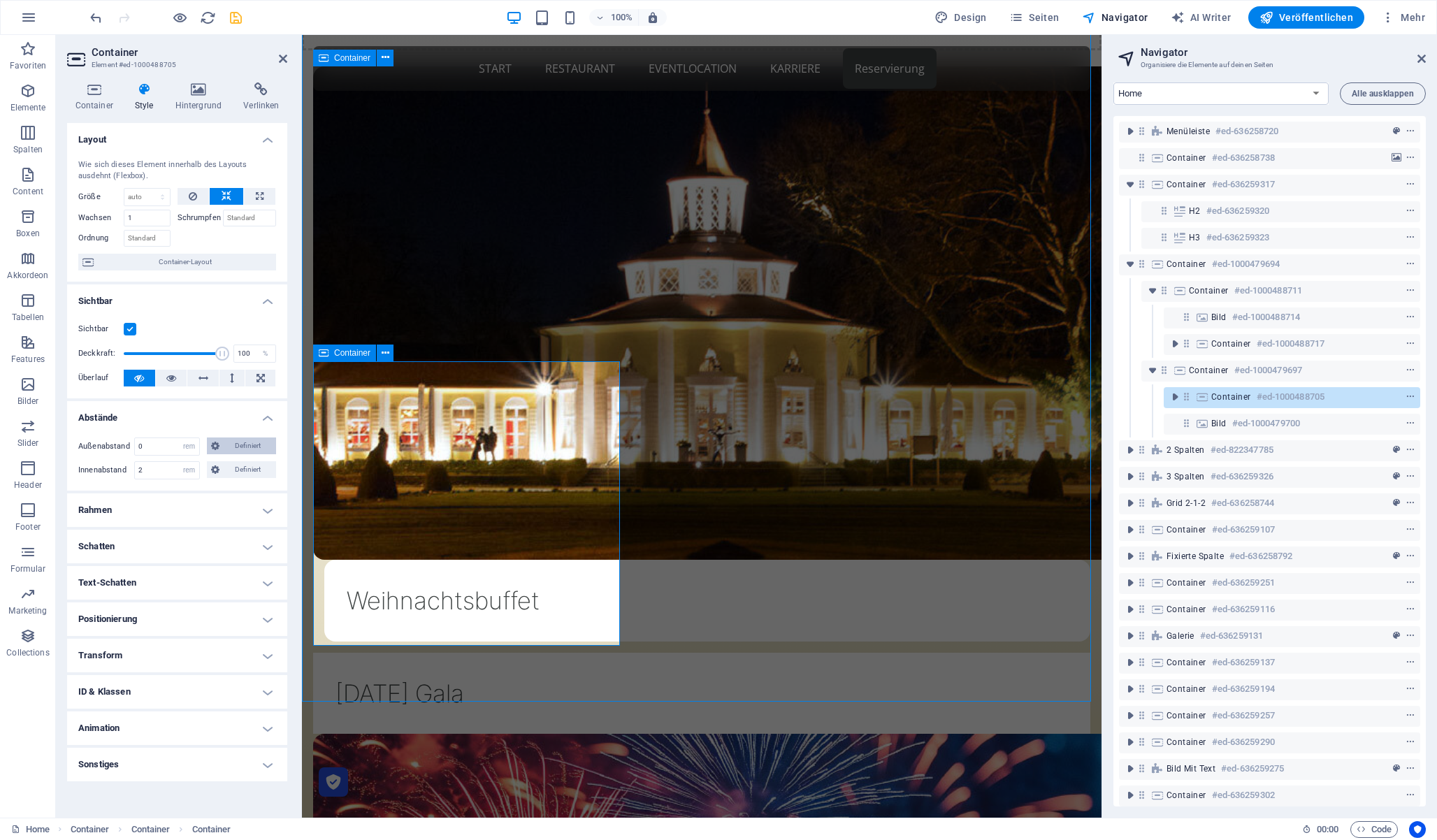
click at [248, 443] on span "Definiert" at bounding box center [248, 445] width 49 height 17
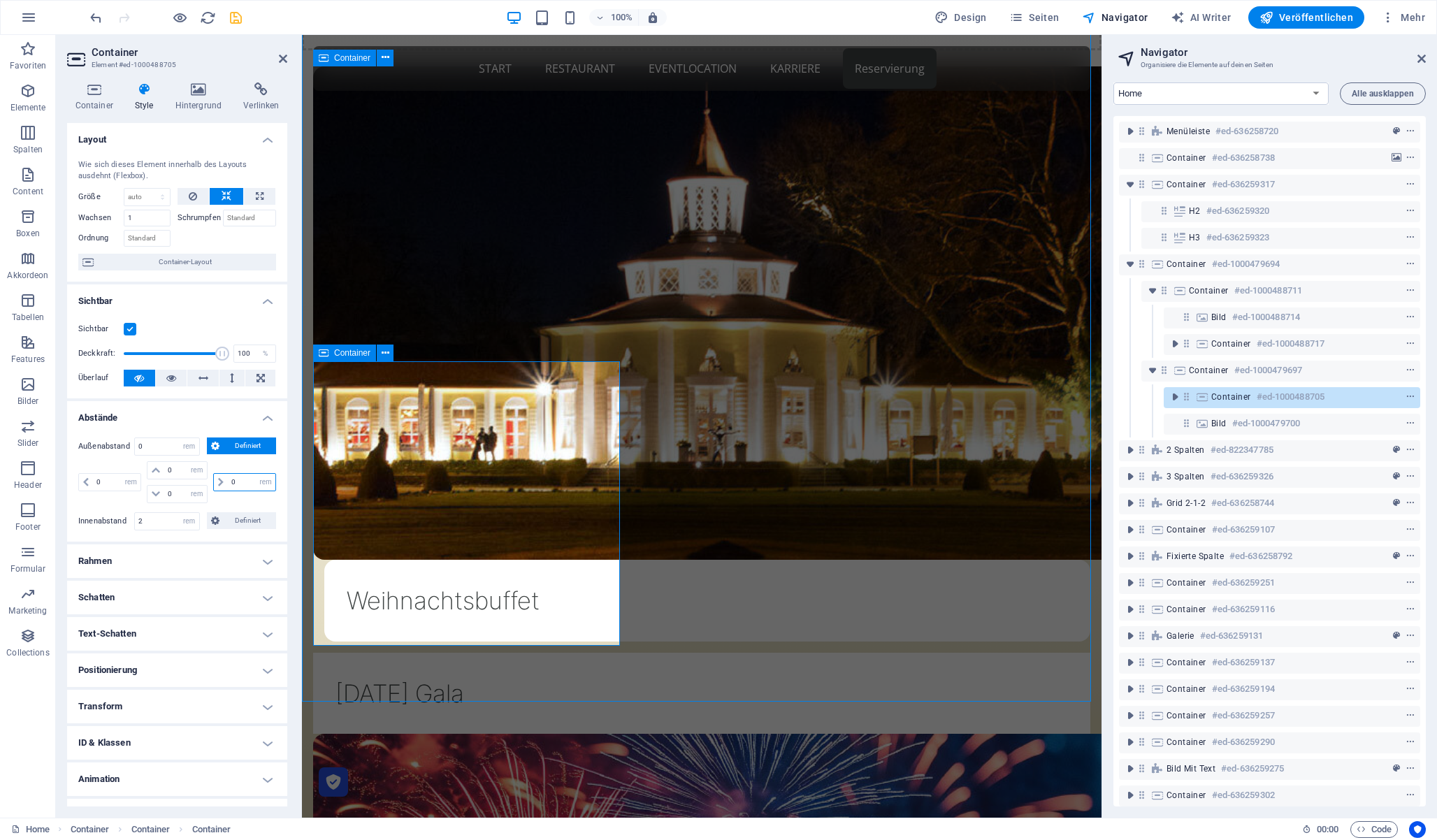
click at [244, 484] on input "0" at bounding box center [251, 482] width 48 height 17
type input "1"
select select "DISABLED_OPTION_VALUE"
click at [285, 57] on icon at bounding box center [283, 59] width 8 height 11
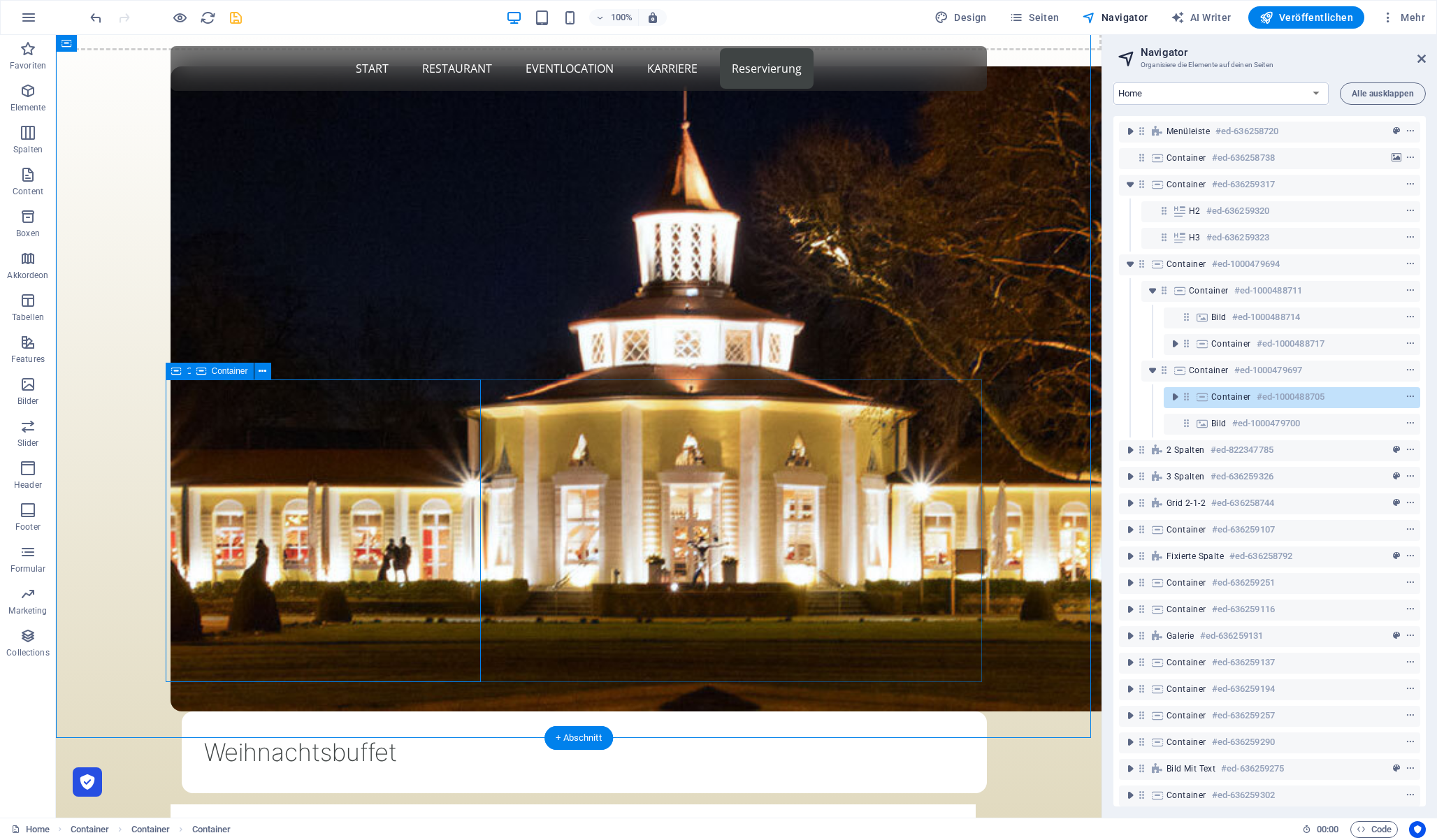
click at [386, 804] on div "[DATE] Gala" at bounding box center [573, 845] width 805 height 81
select select "rem"
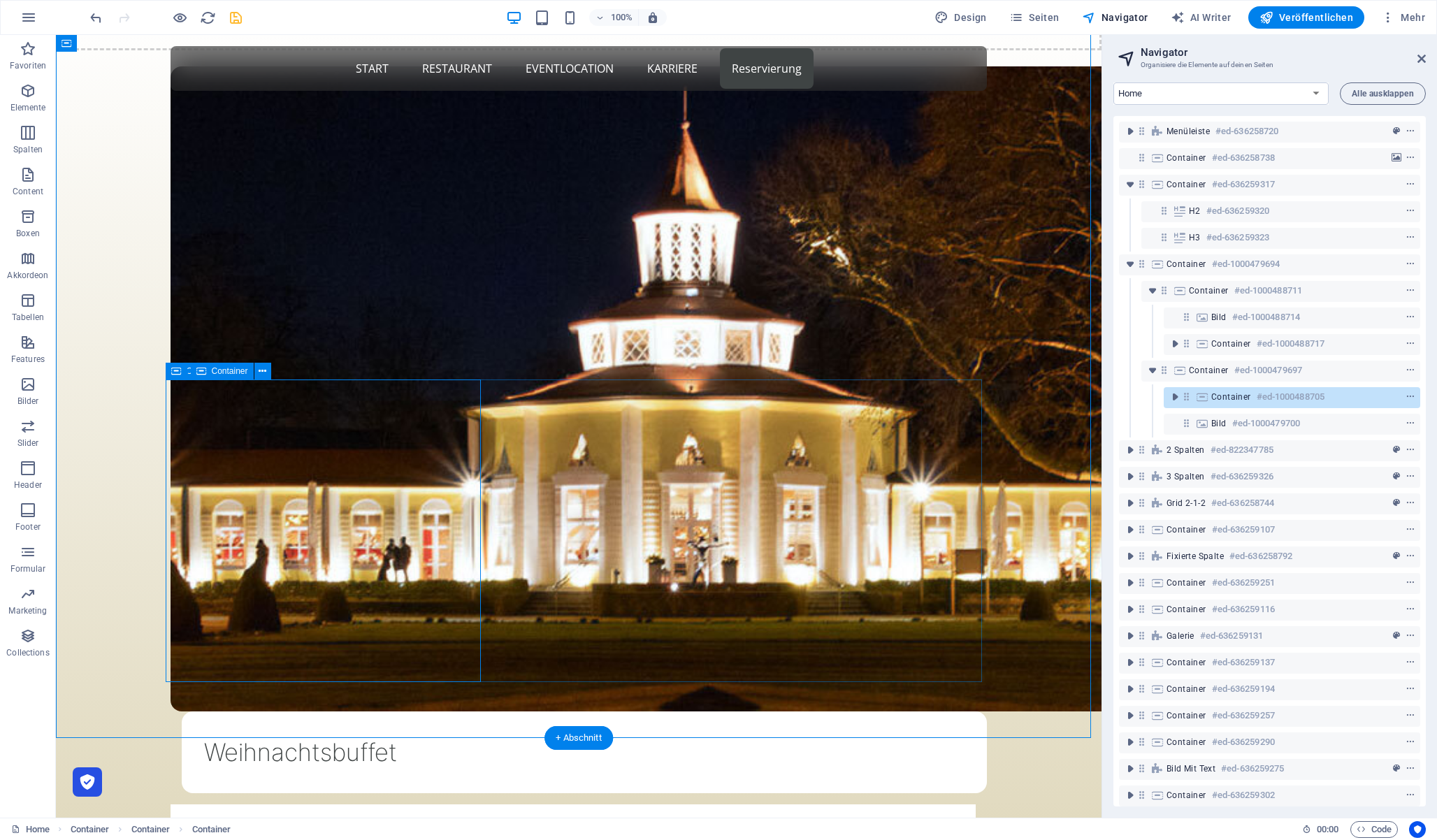
select select "rem"
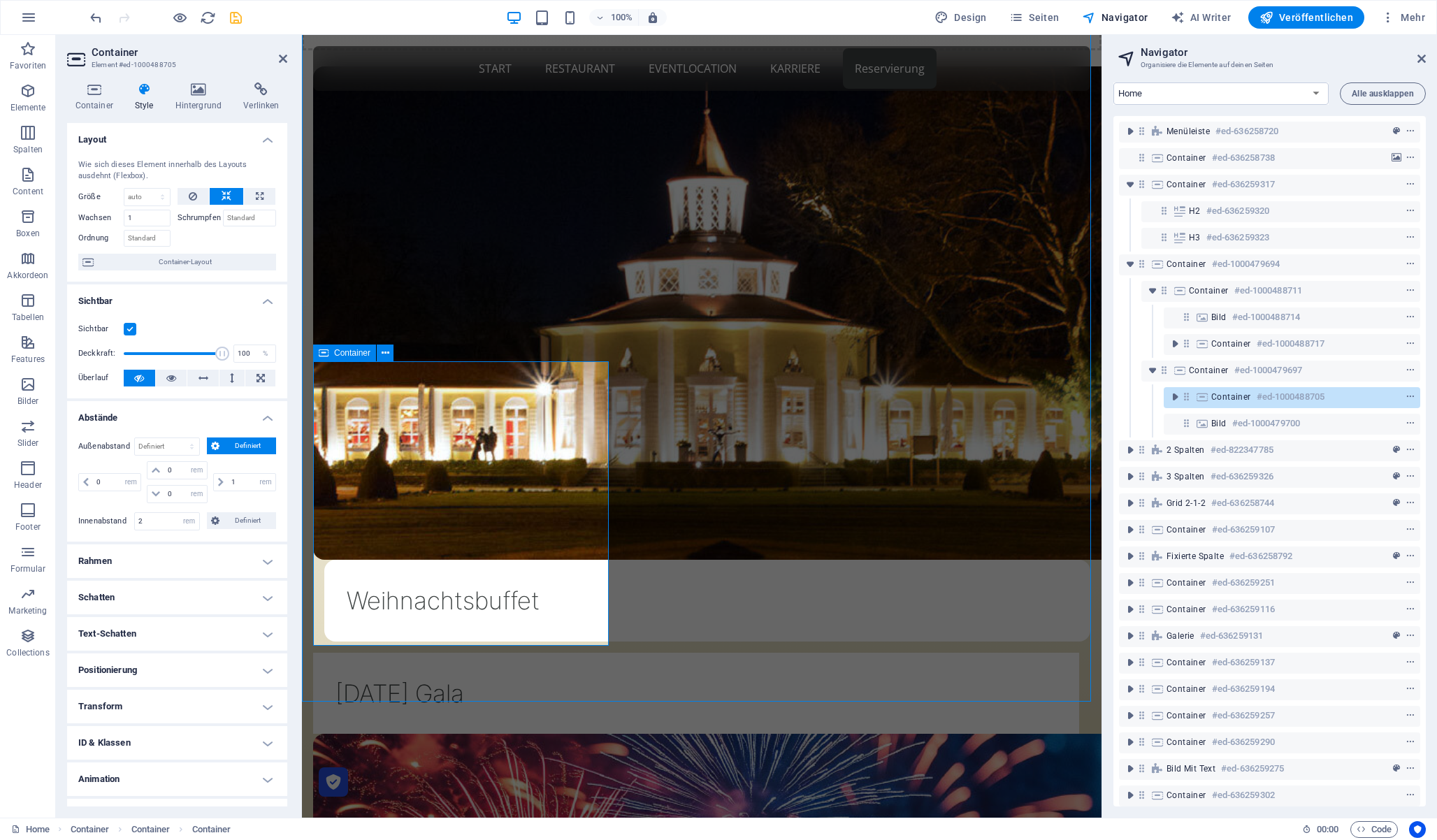
click at [165, 564] on h4 "Rahmen" at bounding box center [177, 562] width 220 height 34
click at [186, 613] on select "Standard px rem % vh vw Definiert" at bounding box center [169, 614] width 62 height 17
select select "rem"
click at [179, 606] on select "Standard px rem % vh vw Definiert" at bounding box center [169, 614] width 62 height 17
type input "1"
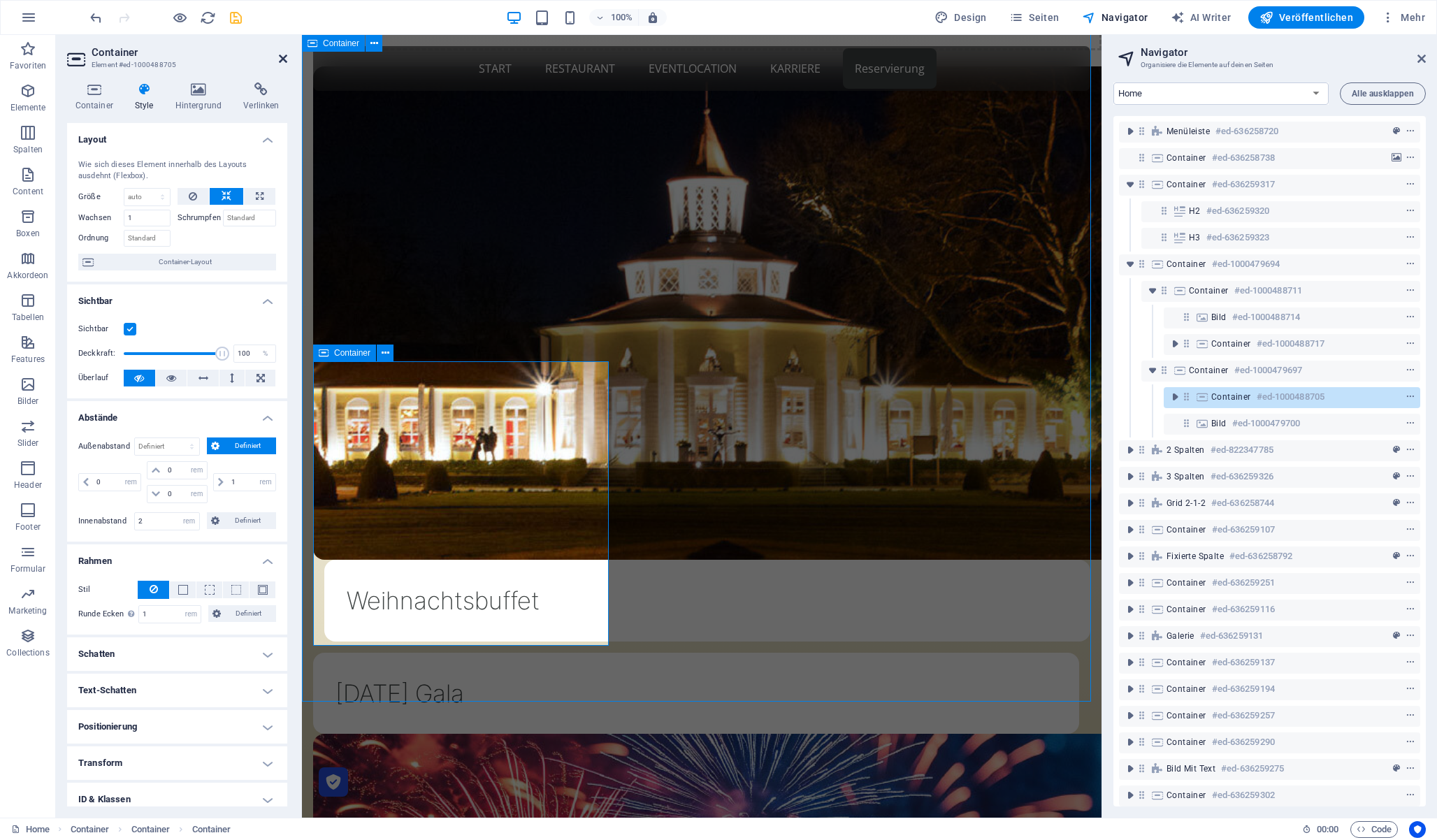
click at [283, 61] on icon at bounding box center [283, 59] width 8 height 11
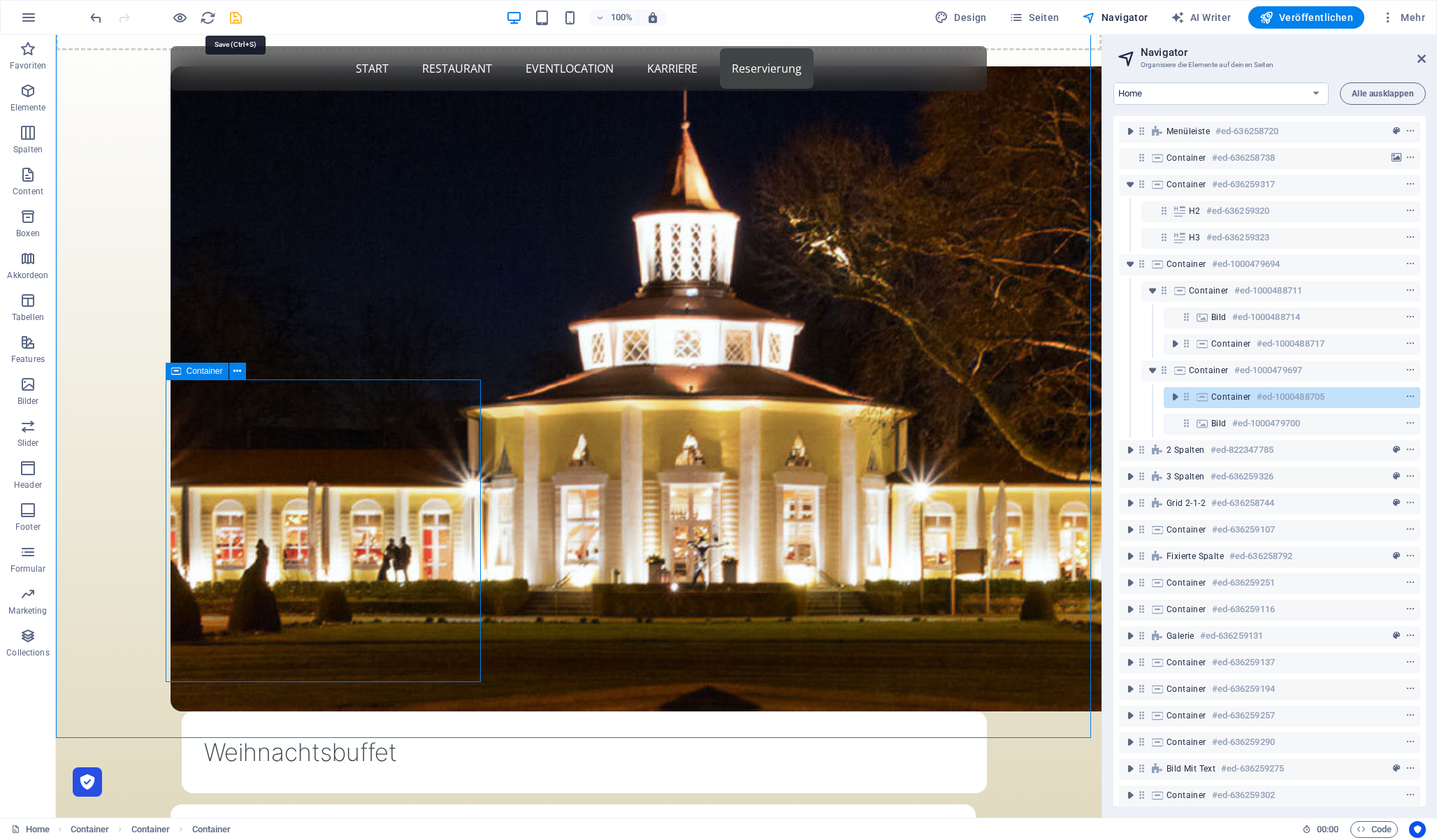
click at [232, 15] on icon "save" at bounding box center [236, 18] width 16 height 16
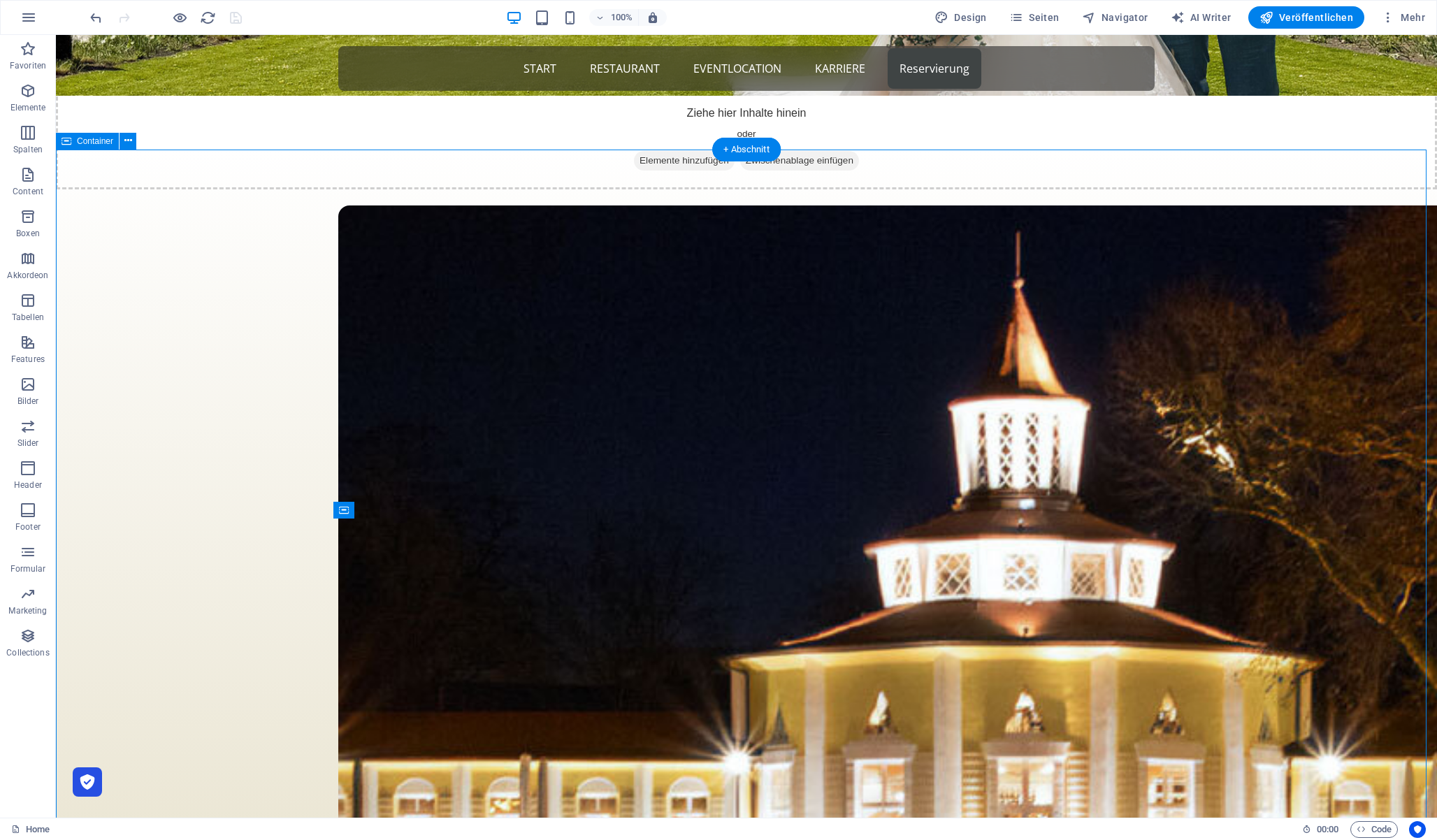
scroll to position [750, 0]
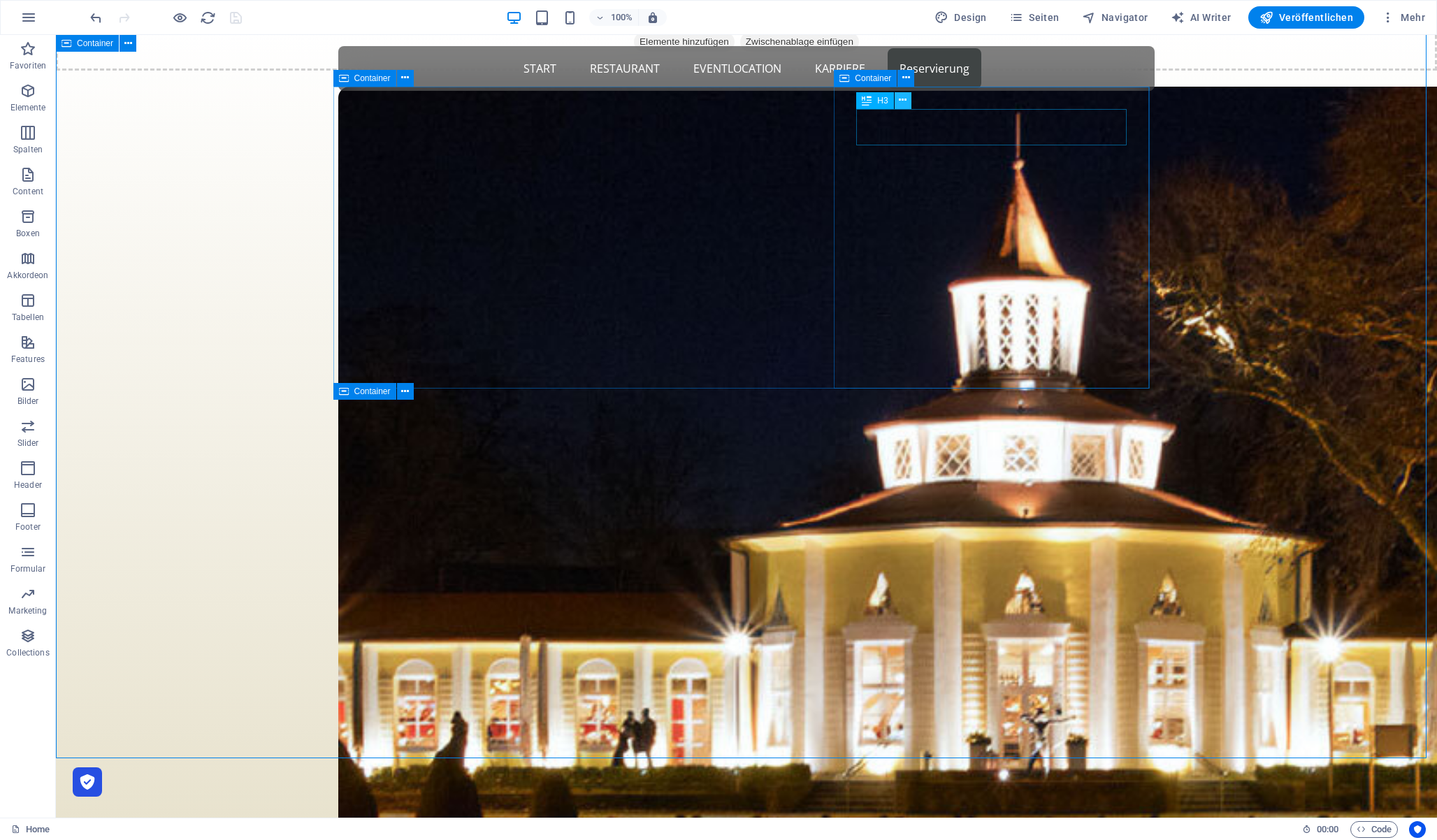
click at [902, 102] on icon at bounding box center [903, 100] width 8 height 15
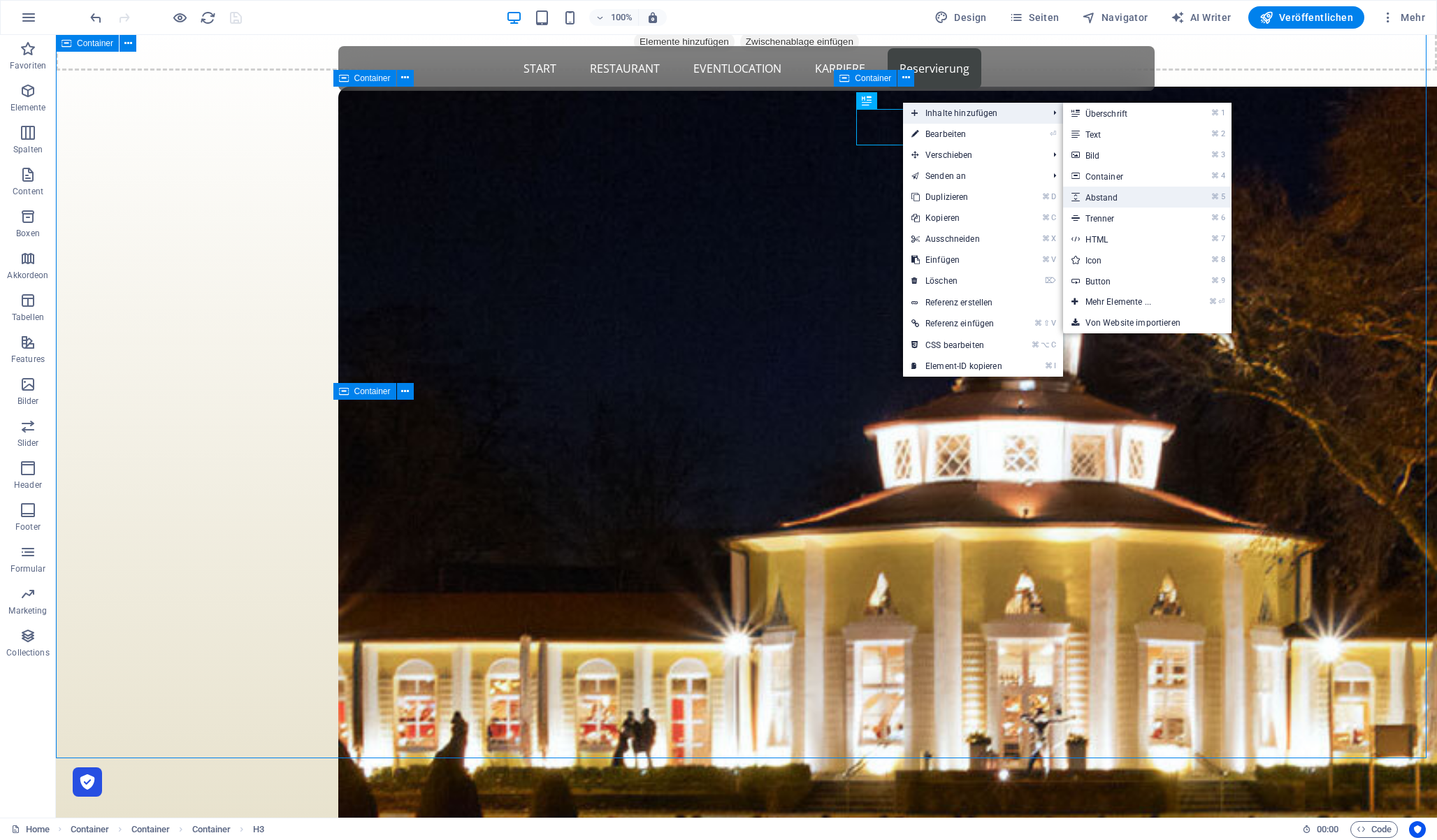
click at [1120, 191] on link "⌘ 5 Abstand" at bounding box center [1122, 197] width 116 height 21
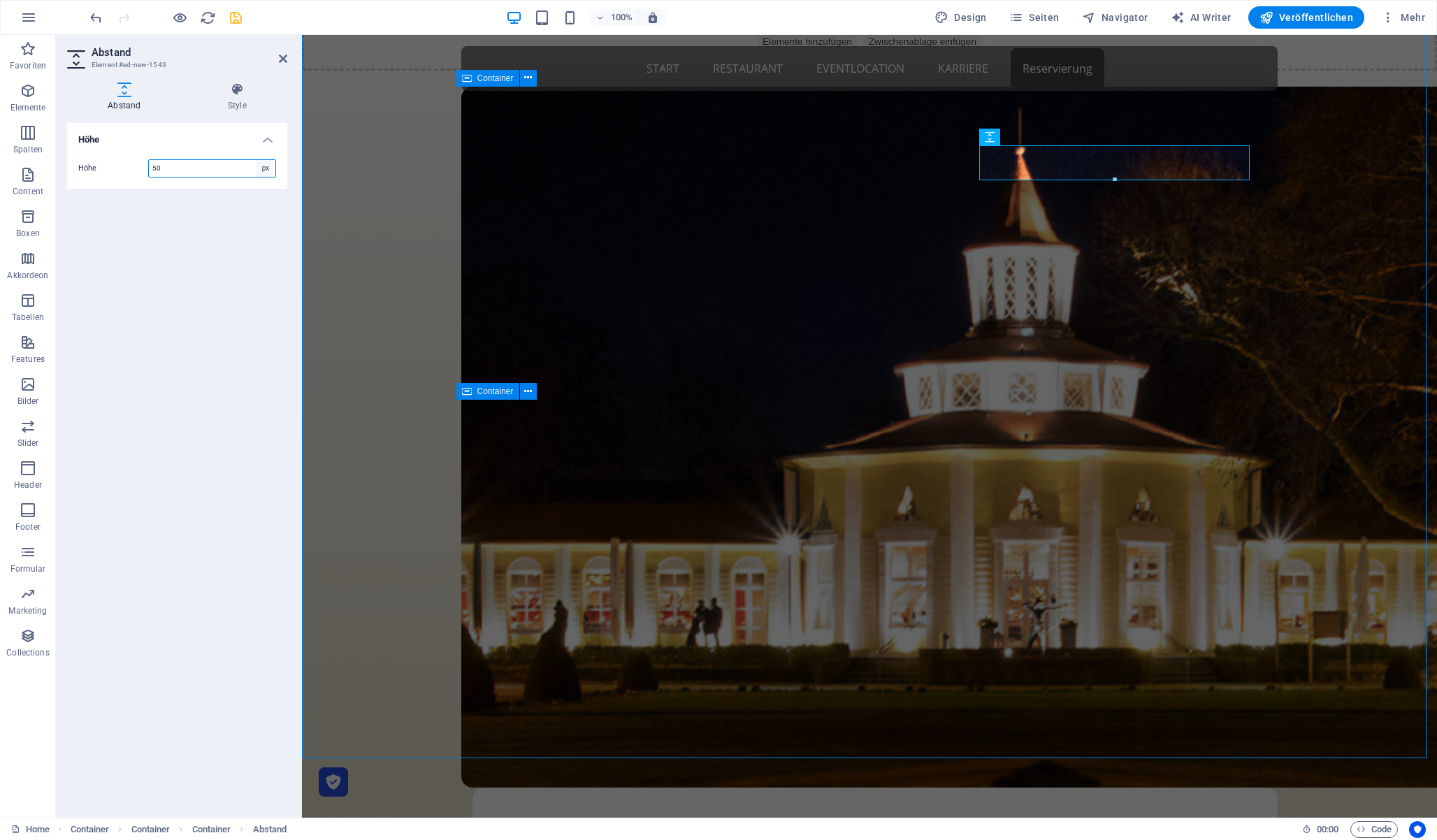
click at [267, 165] on select "px rem vh vw" at bounding box center [265, 168] width 19 height 17
select select "rem"
click at [256, 160] on select "px rem vh vw" at bounding box center [265, 168] width 19 height 17
click at [207, 161] on input "2" at bounding box center [212, 168] width 127 height 17
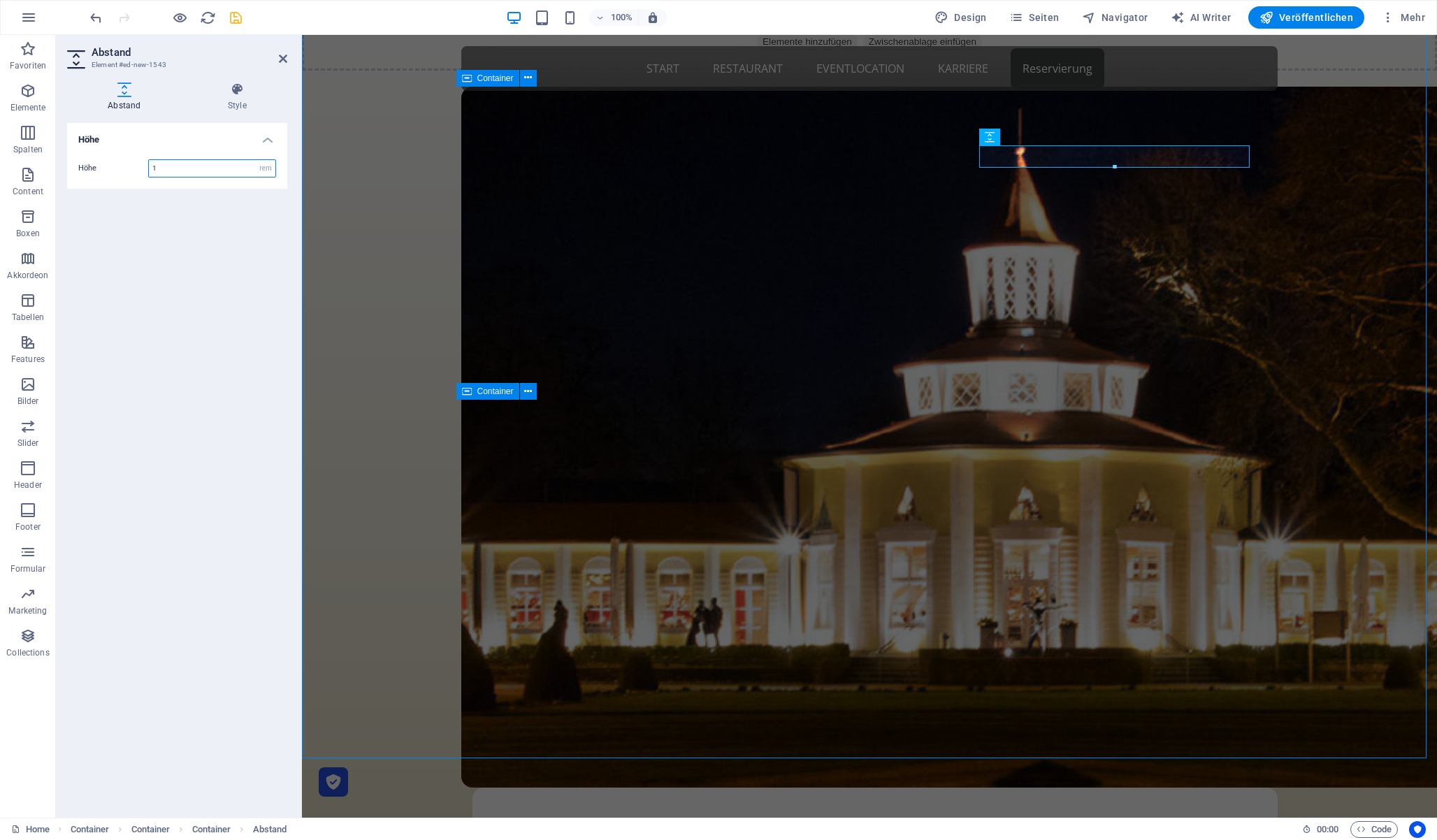
type input "1"
drag, startPoint x: 282, startPoint y: 56, endPoint x: 348, endPoint y: 70, distance: 67.5
click at [282, 56] on icon at bounding box center [283, 59] width 8 height 11
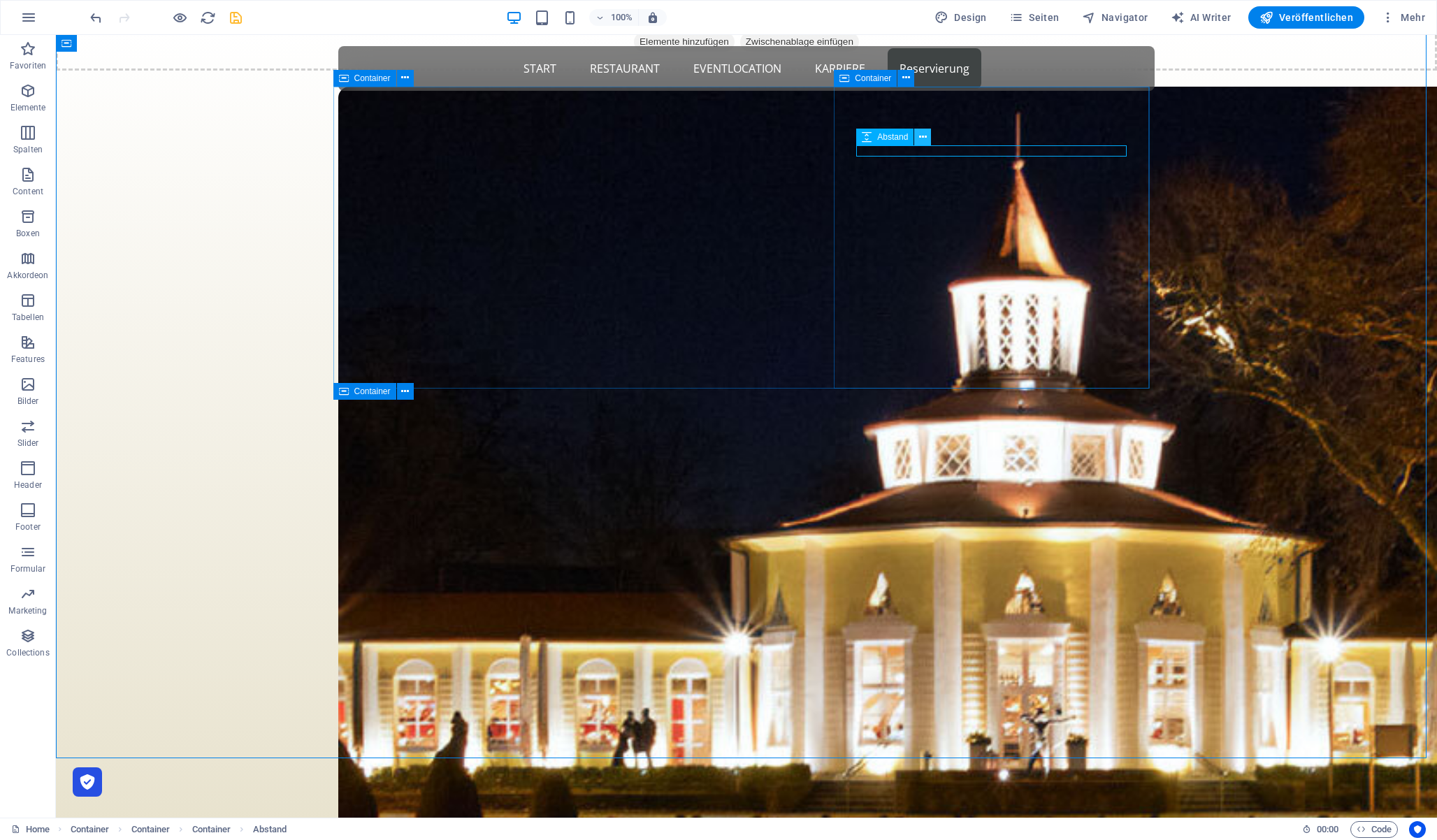
click at [921, 139] on icon at bounding box center [923, 137] width 8 height 15
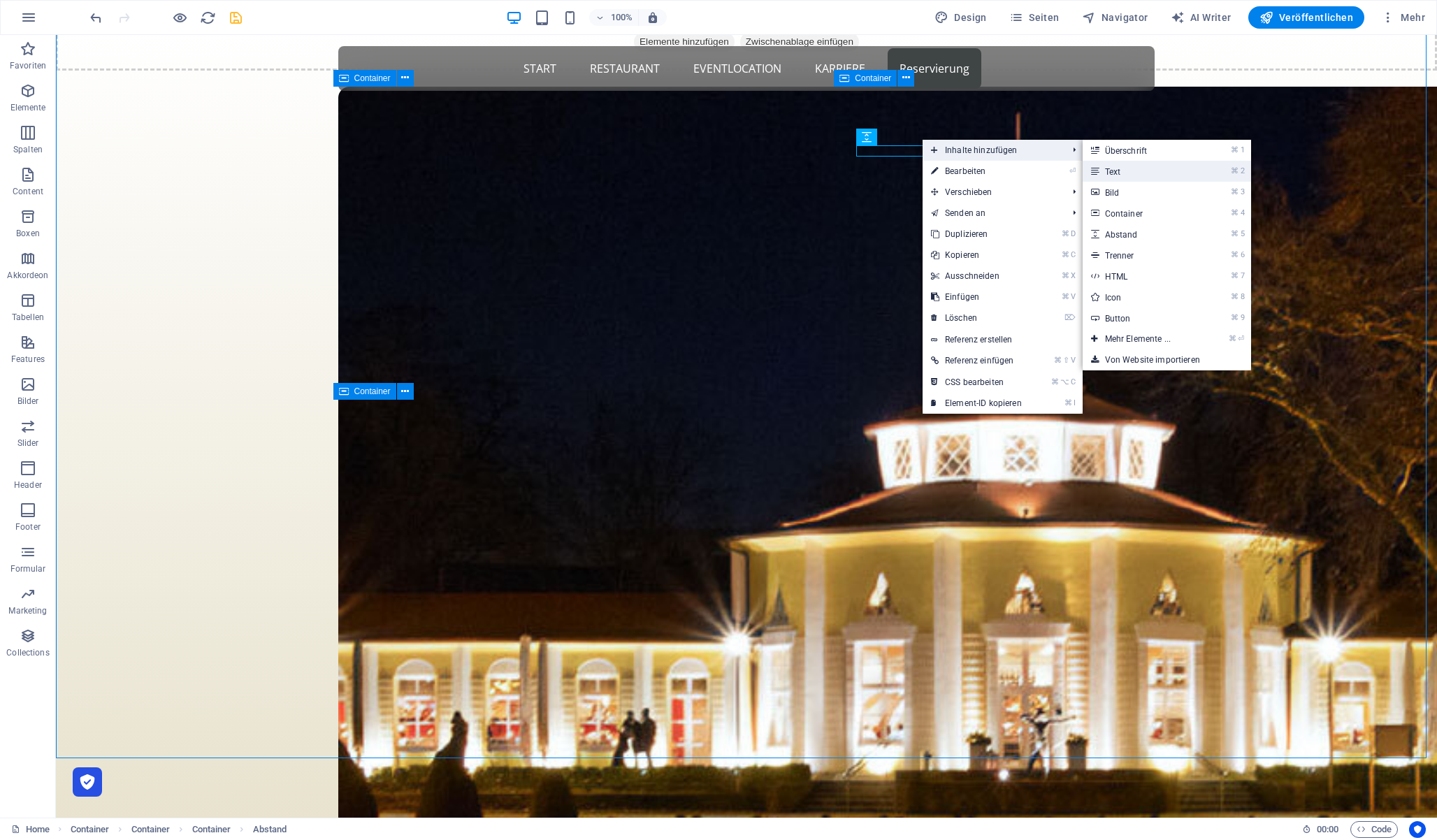
click at [1142, 173] on link "⌘ 2 Text" at bounding box center [1141, 171] width 116 height 21
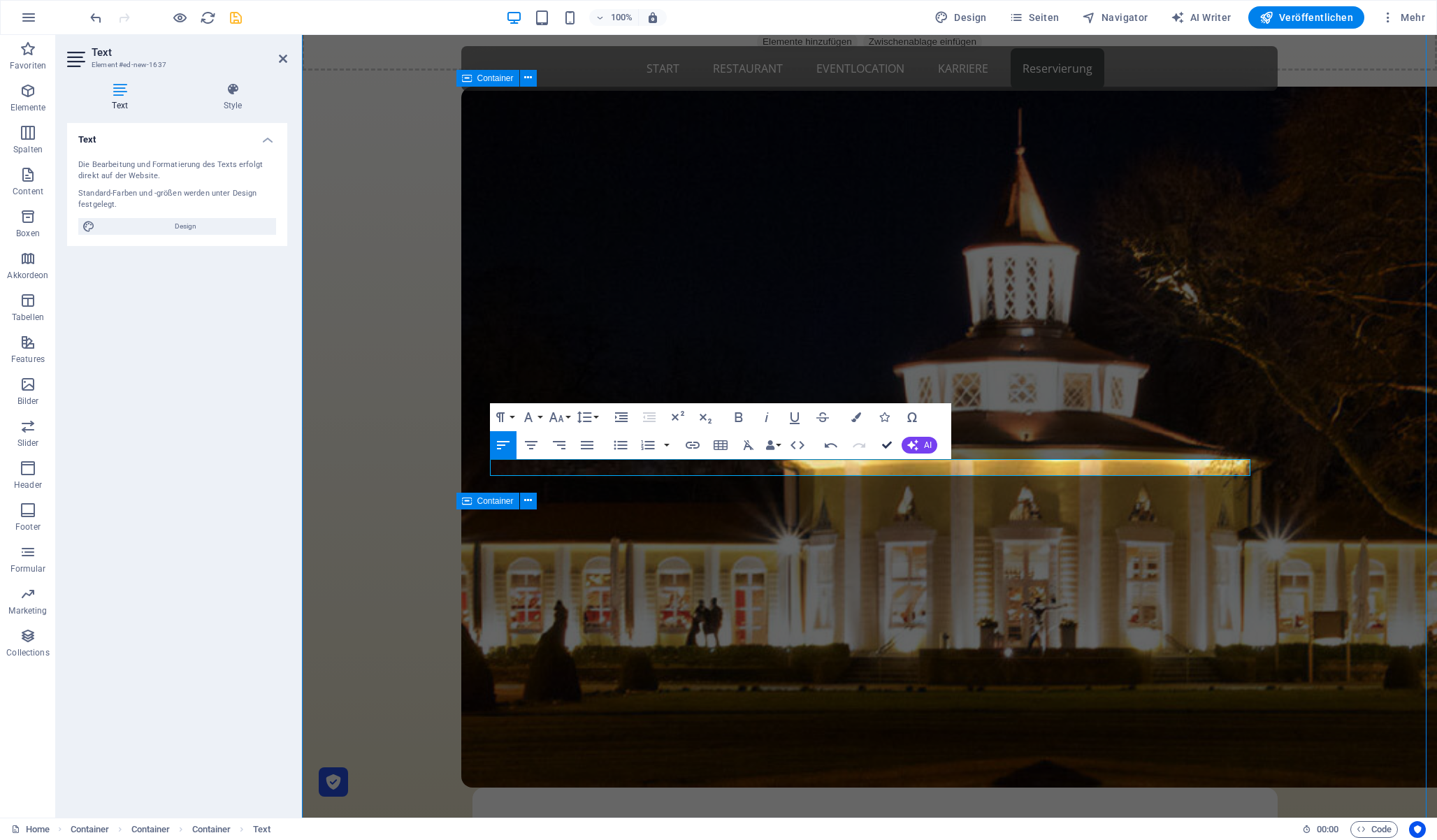
drag, startPoint x: 887, startPoint y: 442, endPoint x: 833, endPoint y: 416, distance: 59.9
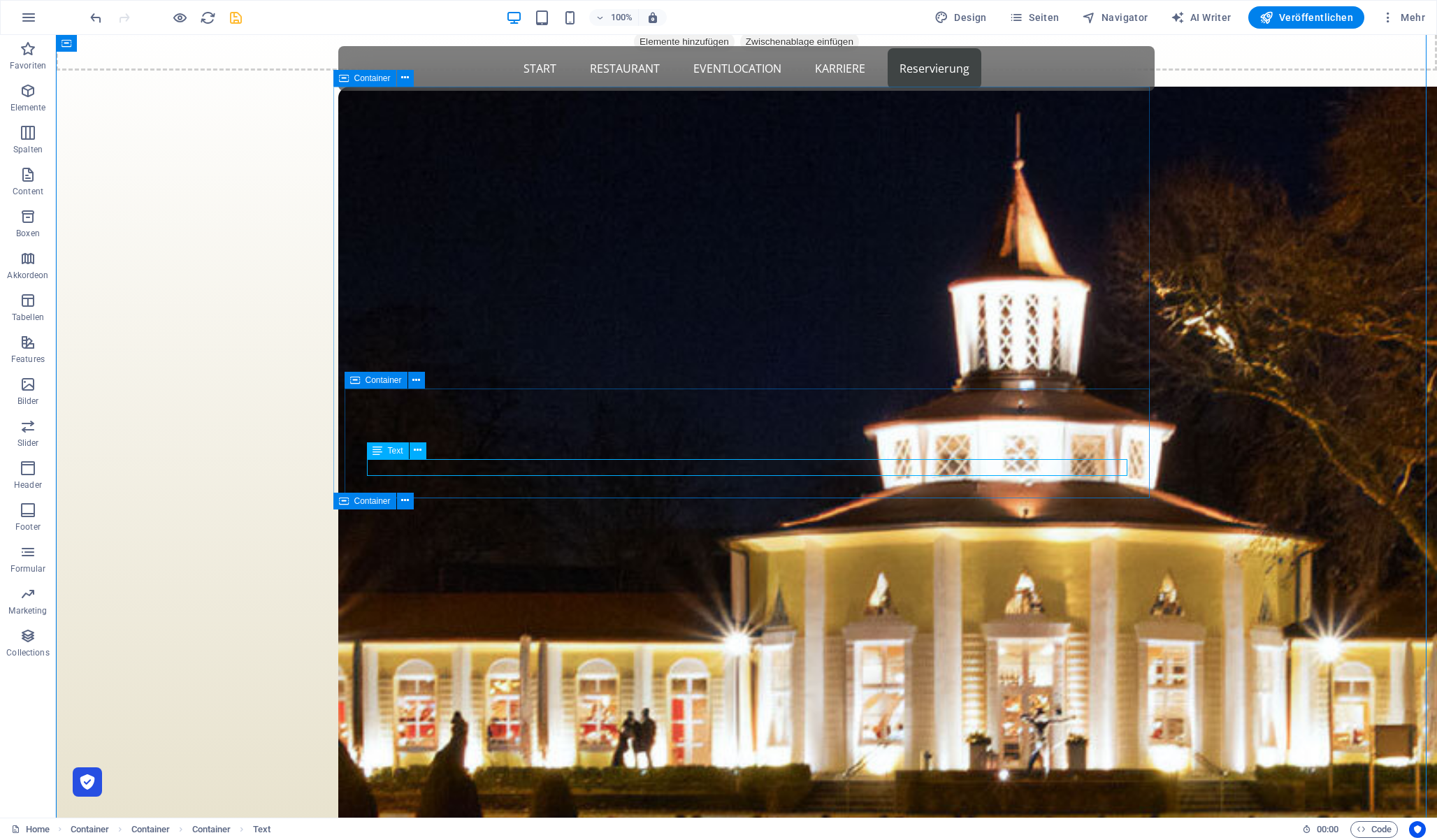
click at [385, 453] on div "Text" at bounding box center [388, 450] width 42 height 17
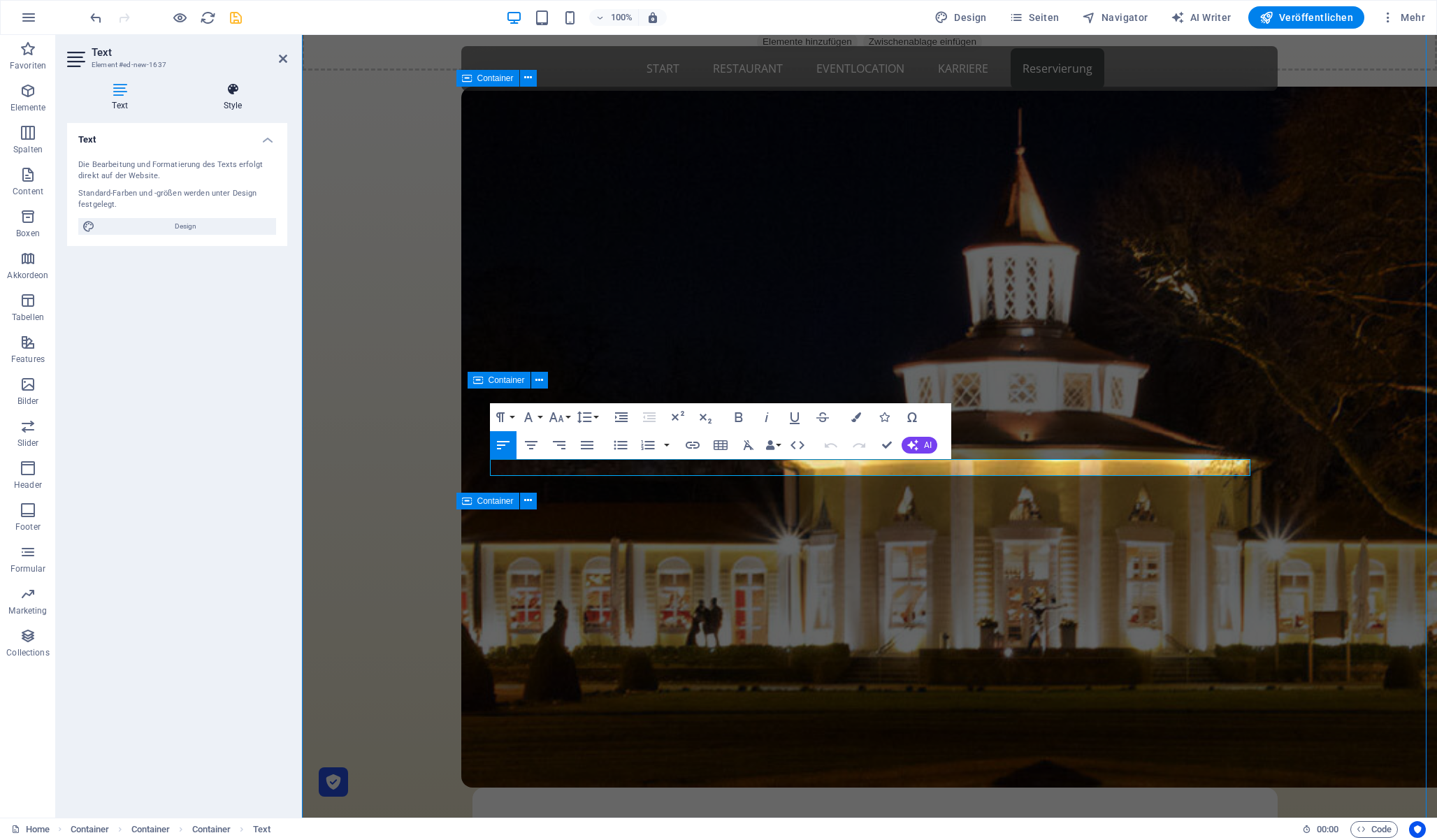
click at [217, 104] on h4 "Style" at bounding box center [232, 97] width 109 height 29
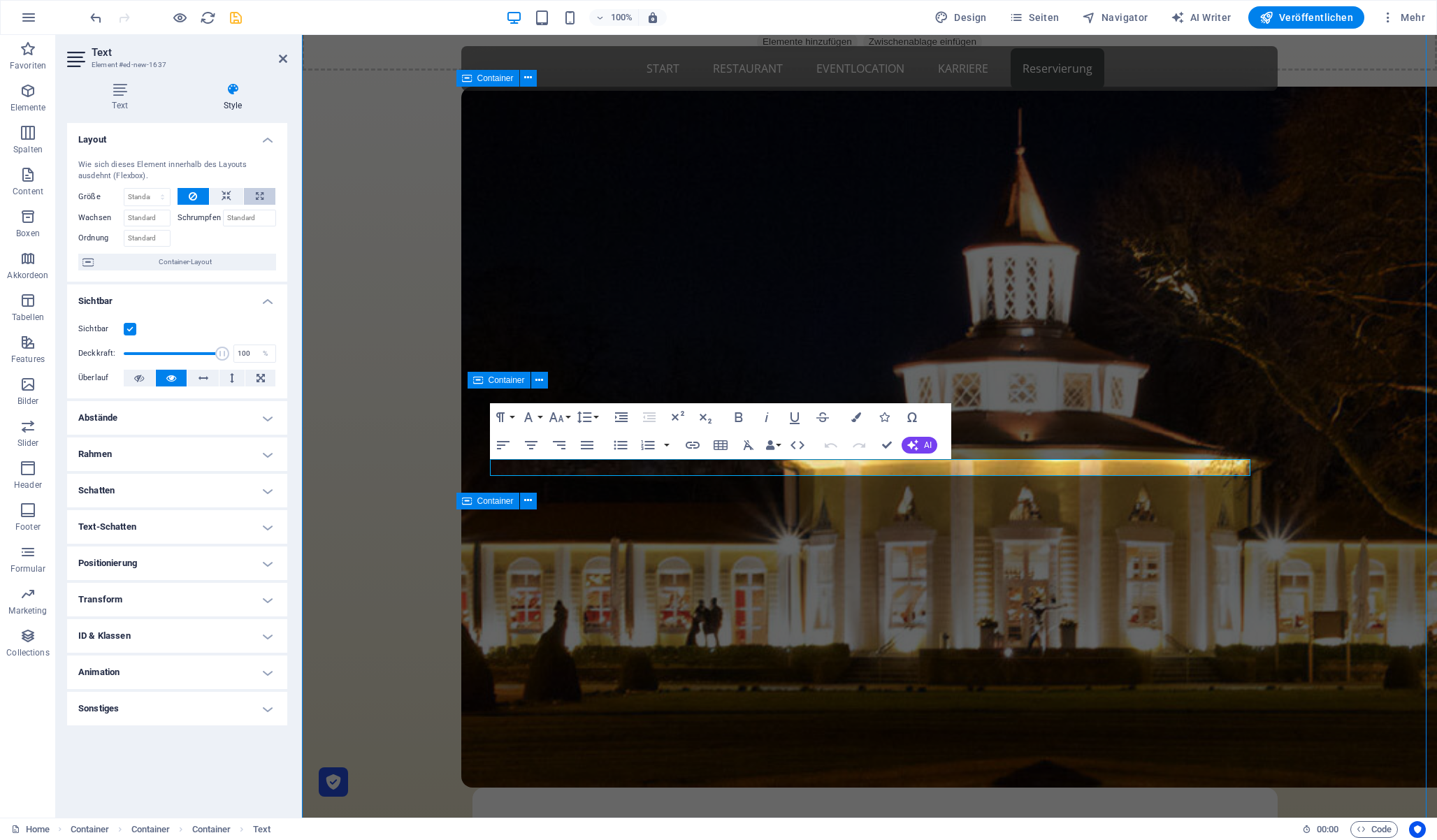
click at [256, 192] on icon at bounding box center [260, 196] width 8 height 17
type input "100"
select select "%"
click at [219, 191] on button at bounding box center [227, 196] width 34 height 17
select select "DISABLED_OPTION_VALUE"
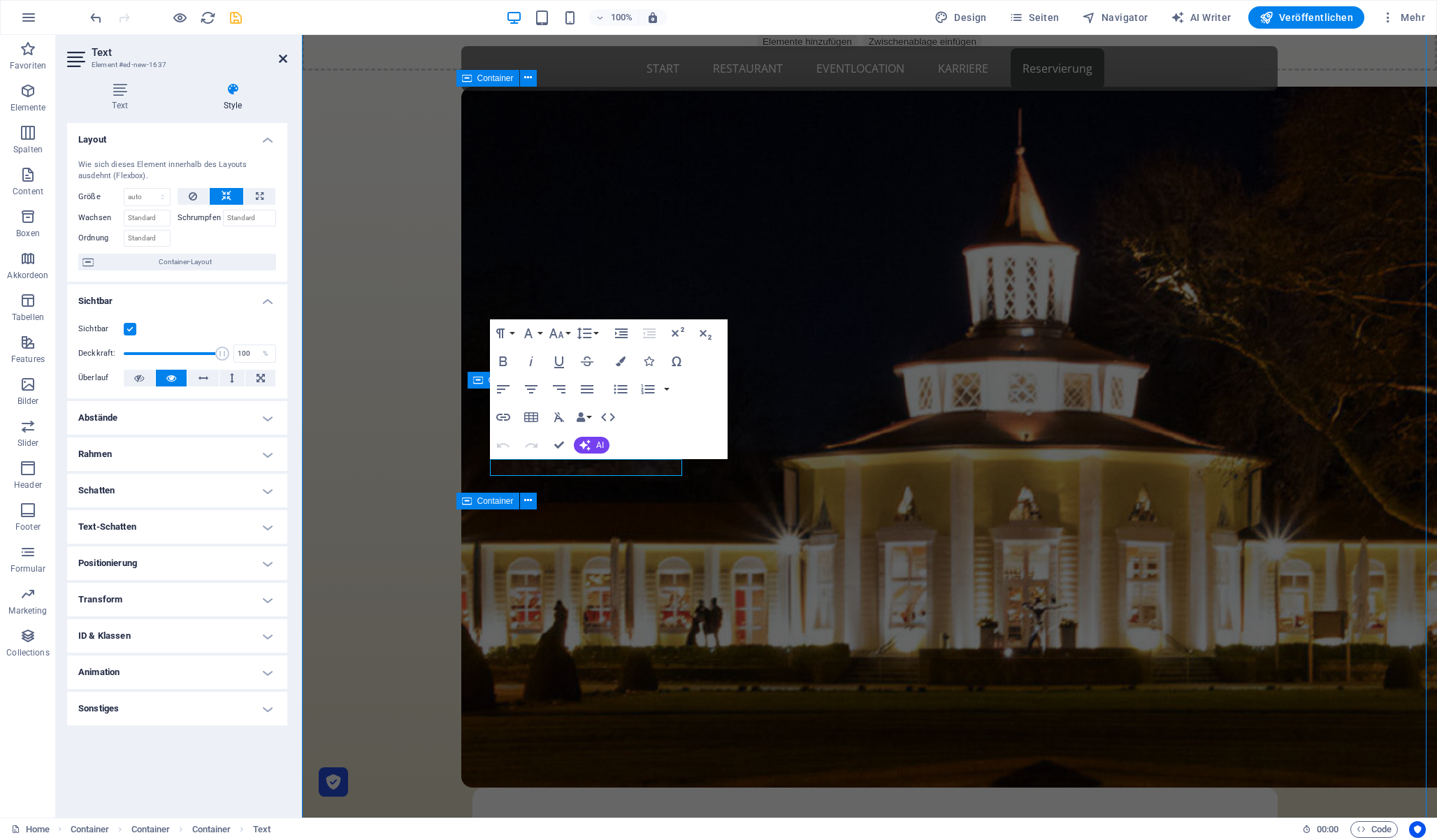
click at [285, 56] on icon at bounding box center [283, 59] width 8 height 11
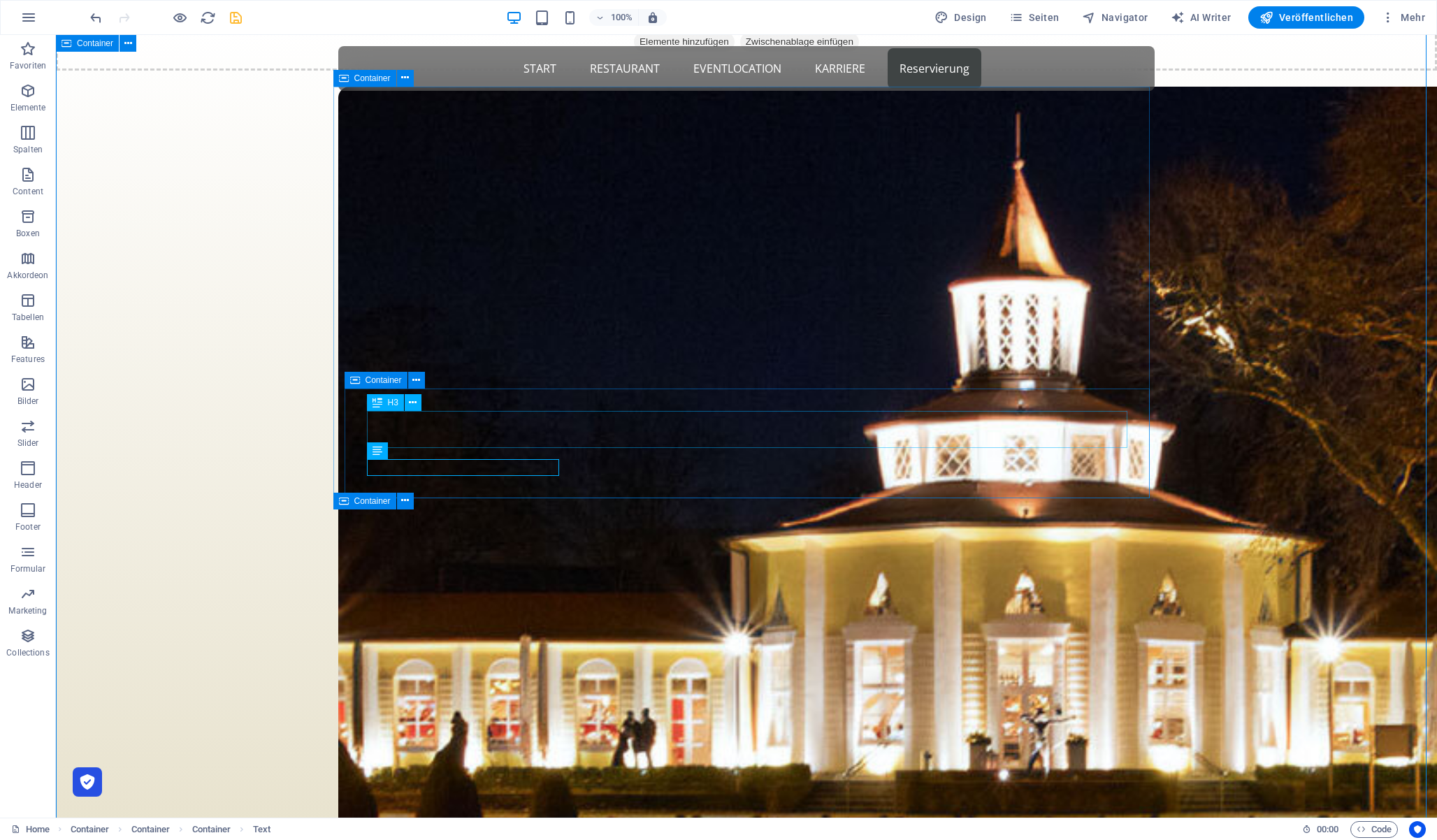
click at [392, 404] on span "H3" at bounding box center [393, 403] width 10 height 8
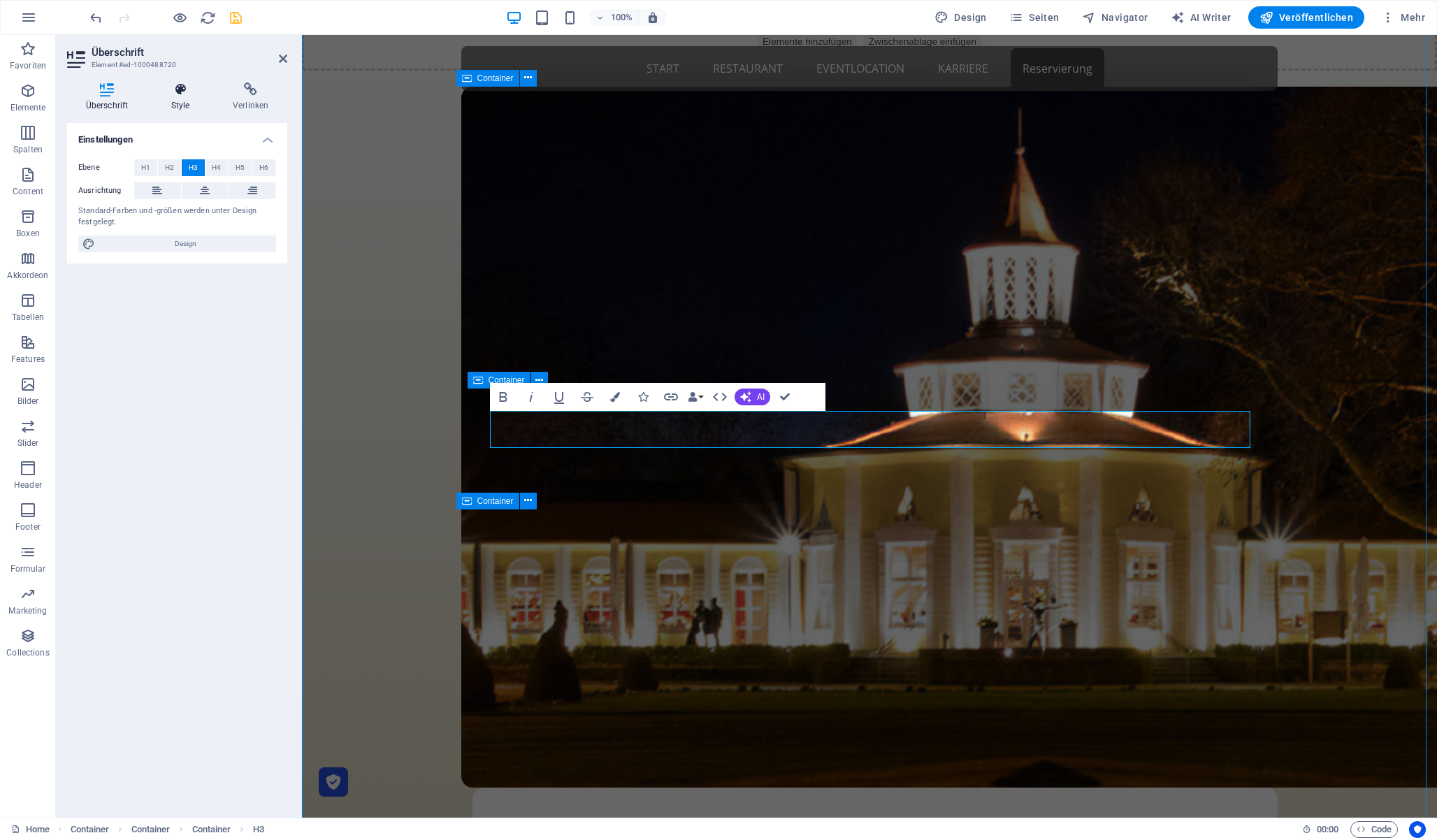
click at [171, 86] on icon at bounding box center [180, 89] width 56 height 14
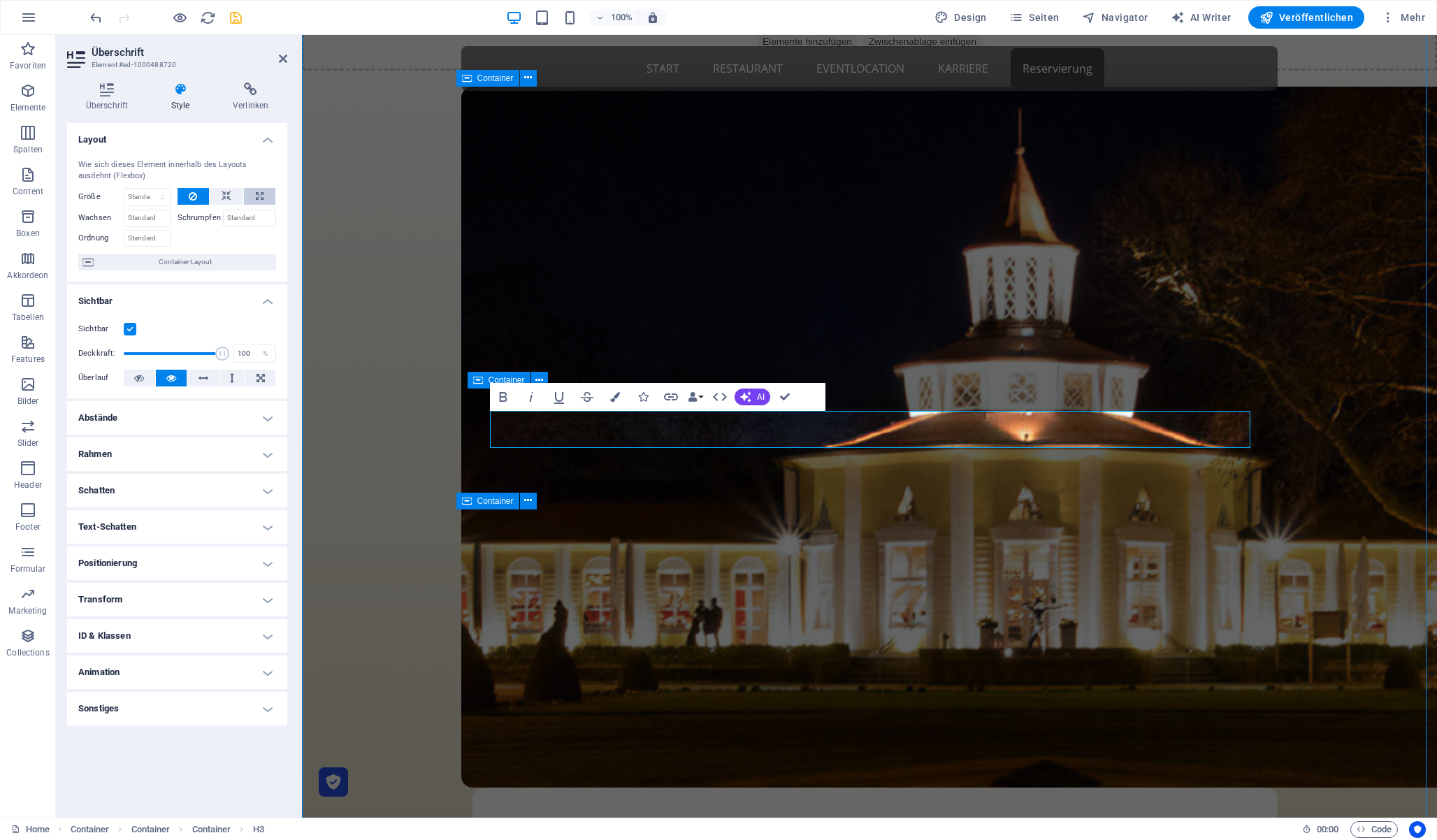
click at [261, 195] on icon at bounding box center [260, 196] width 8 height 17
type input "100"
select select "%"
click at [236, 196] on button at bounding box center [227, 196] width 34 height 17
select select "DISABLED_OPTION_VALUE"
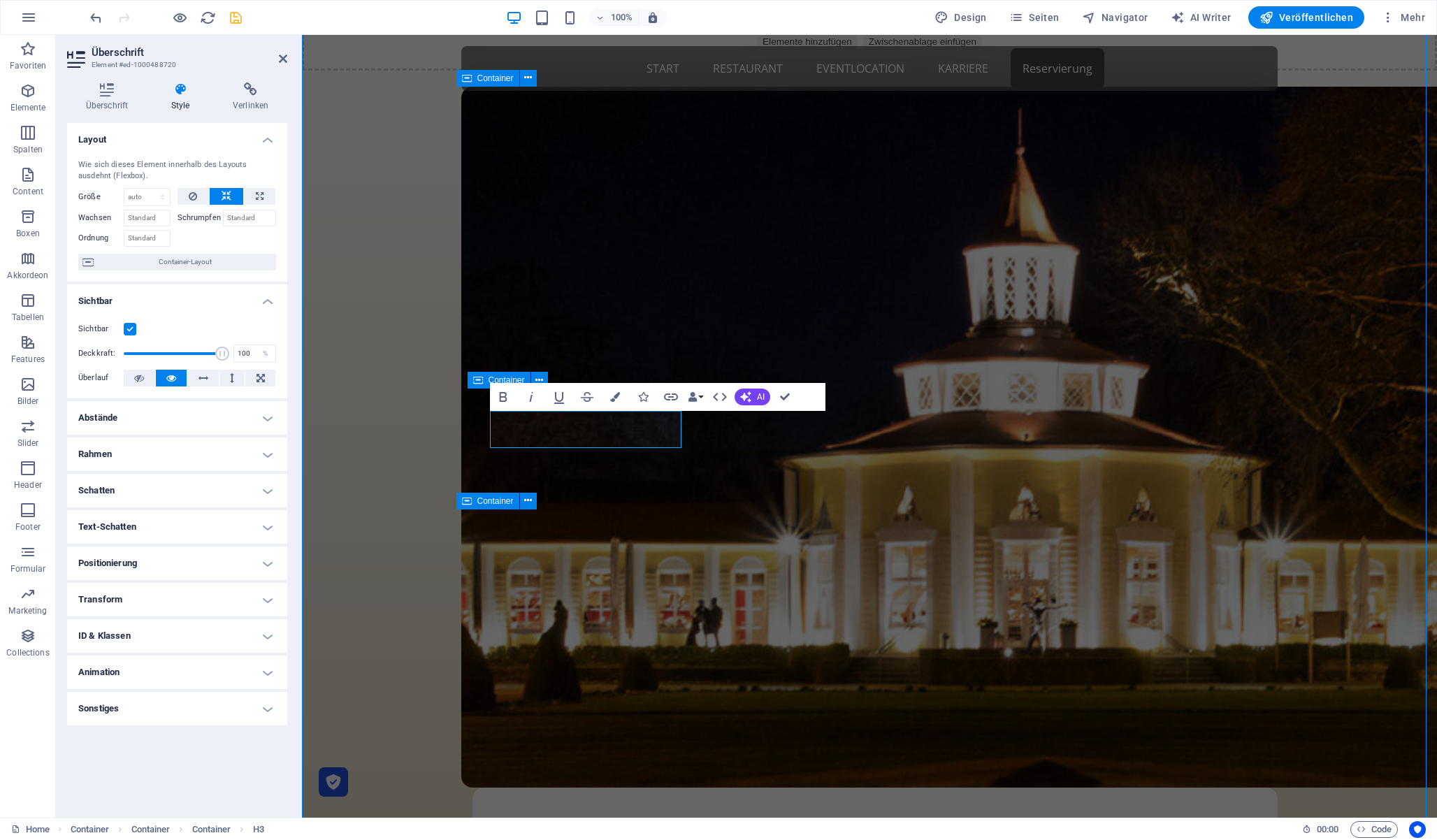
click at [280, 47] on h2 "Überschrift" at bounding box center [189, 52] width 196 height 13
click at [283, 58] on icon at bounding box center [283, 59] width 8 height 11
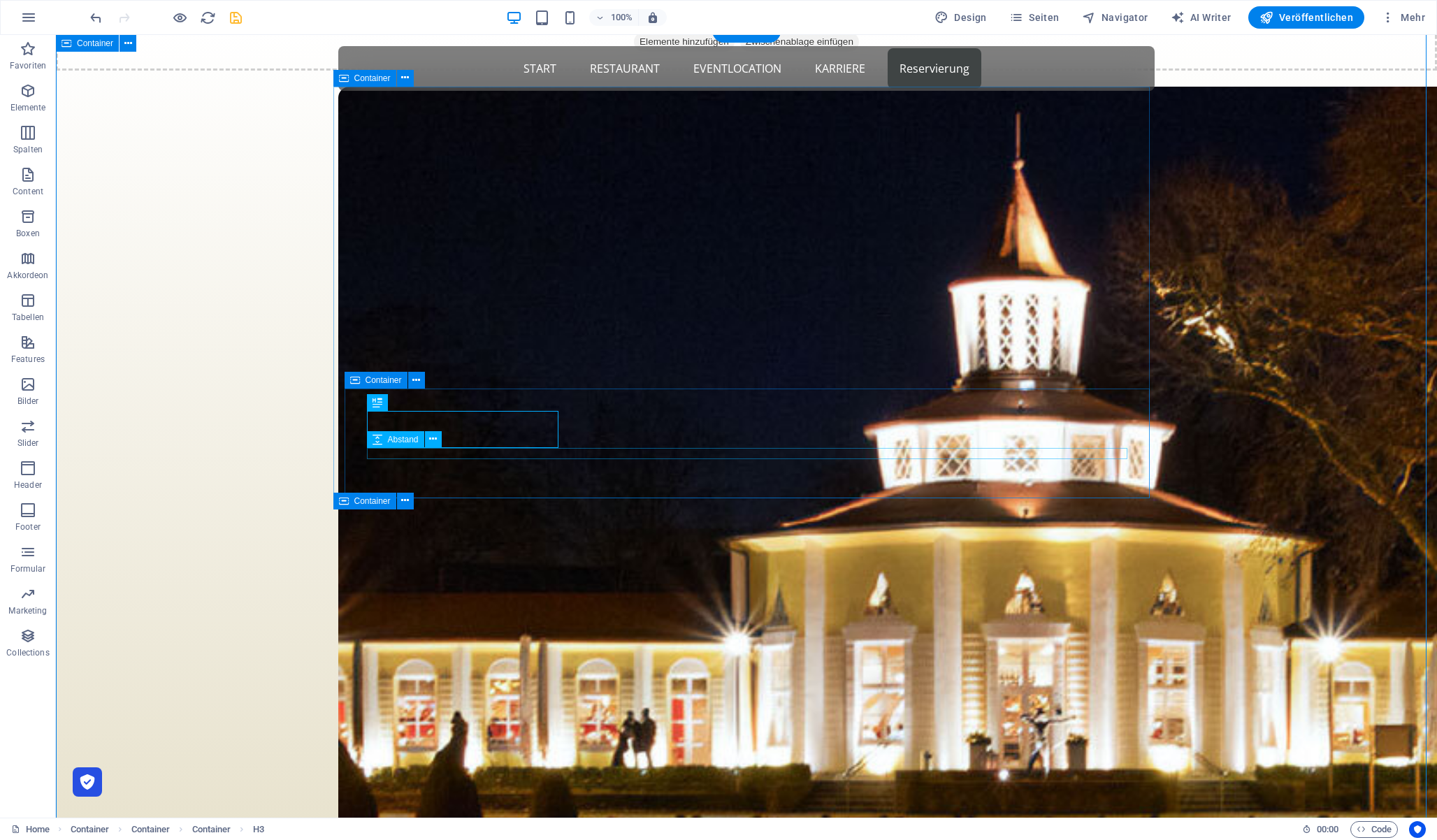
click at [392, 439] on span "Abstand" at bounding box center [403, 440] width 31 height 8
select select "rem"
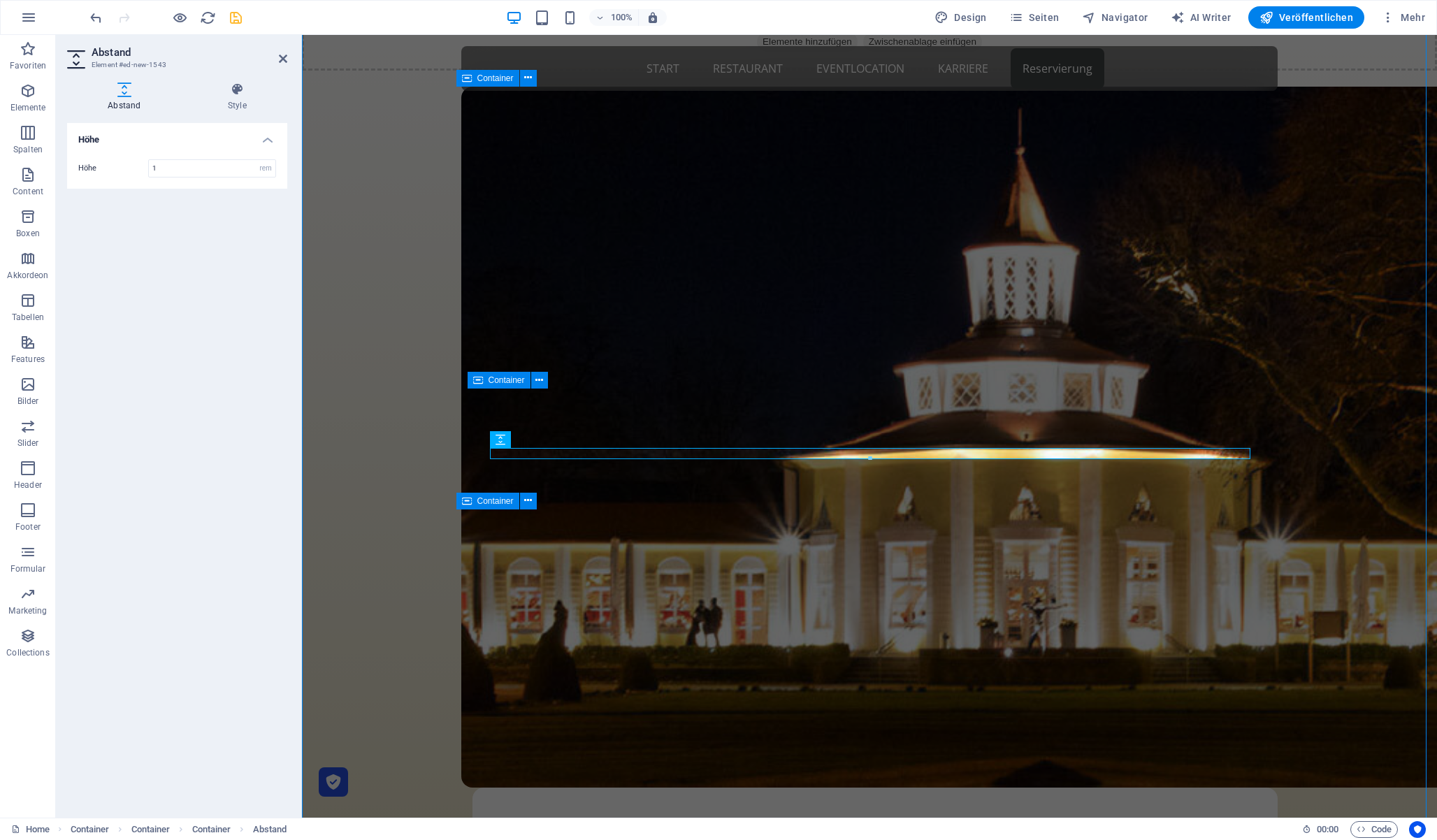
click at [277, 60] on header "Abstand Element #ed-new-1543" at bounding box center [177, 52] width 220 height 36
drag, startPoint x: 282, startPoint y: 58, endPoint x: 228, endPoint y: 30, distance: 60.8
click at [282, 58] on icon at bounding box center [283, 59] width 8 height 11
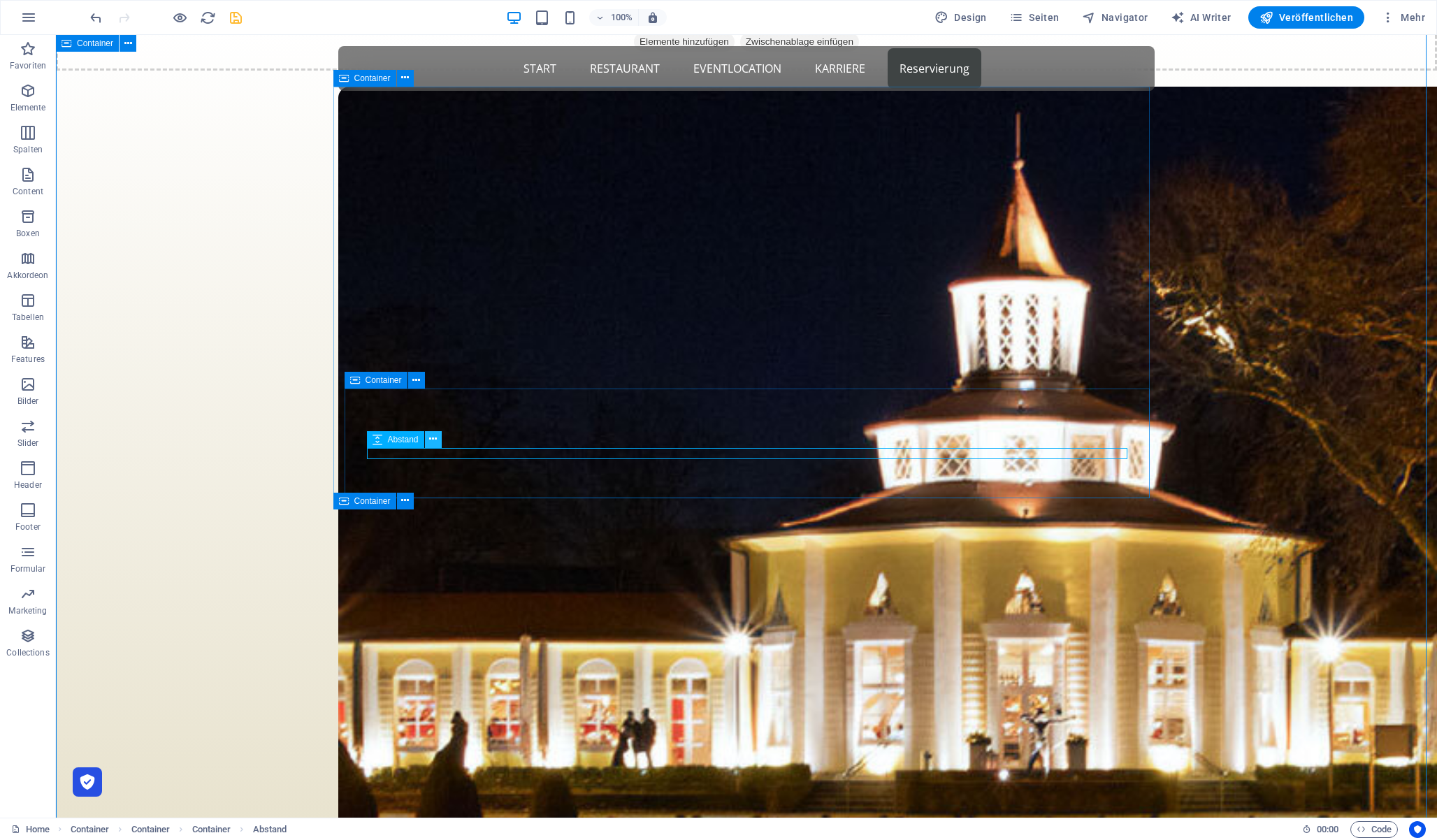
click at [428, 442] on button at bounding box center [433, 440] width 17 height 17
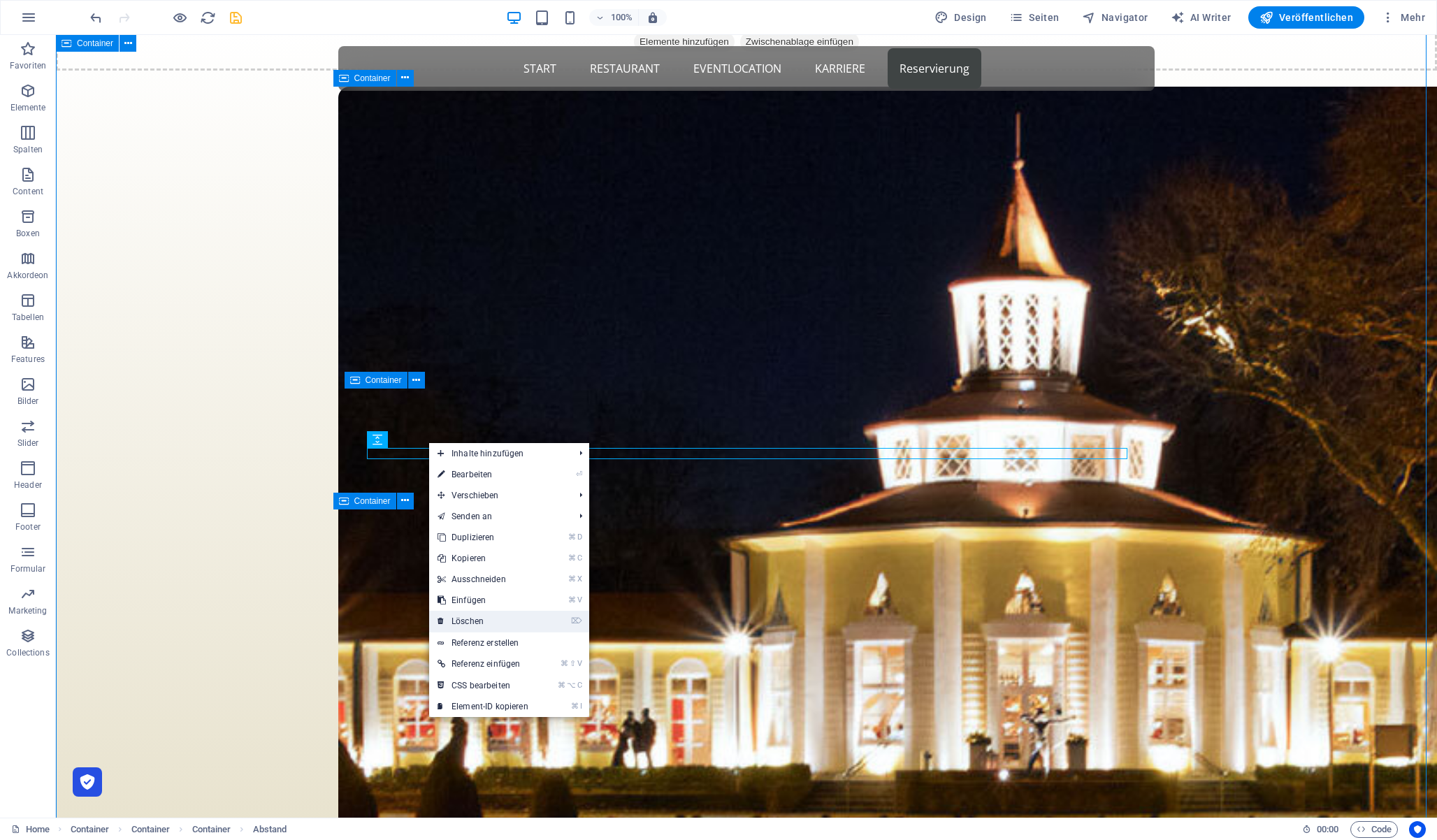
click at [481, 615] on link "⌦ Löschen" at bounding box center [482, 621] width 107 height 21
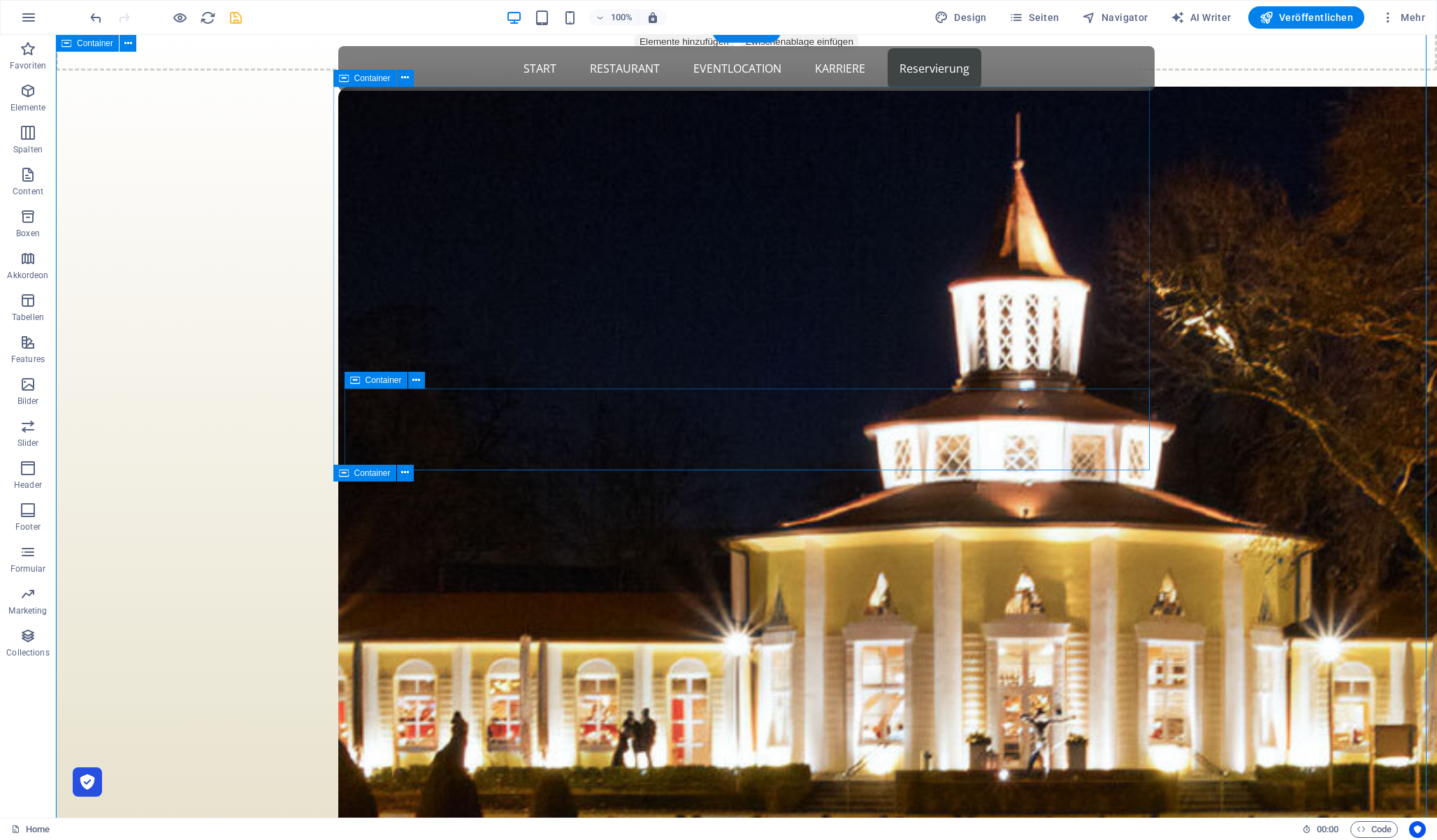
select select "rem"
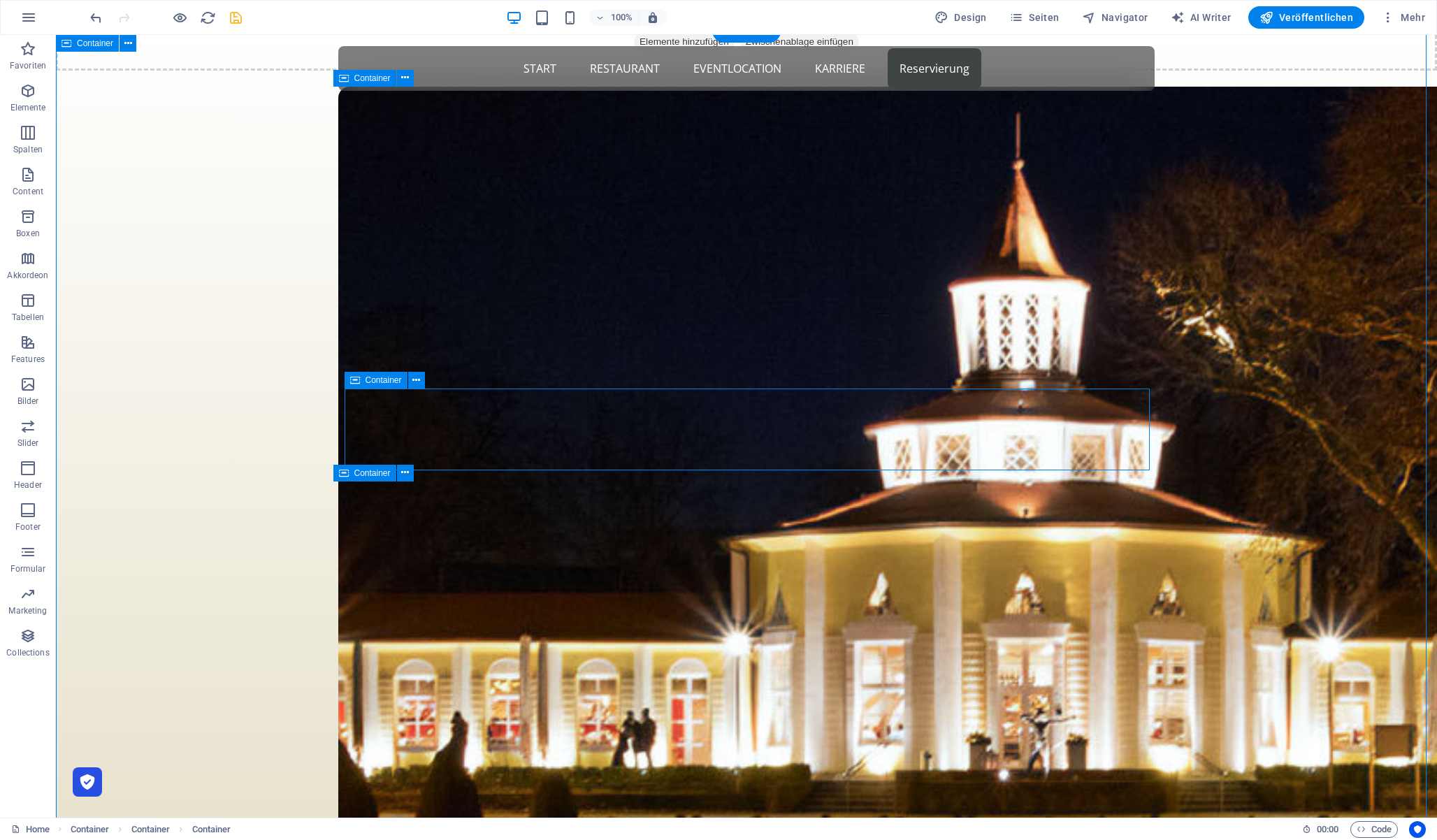
select select "rem"
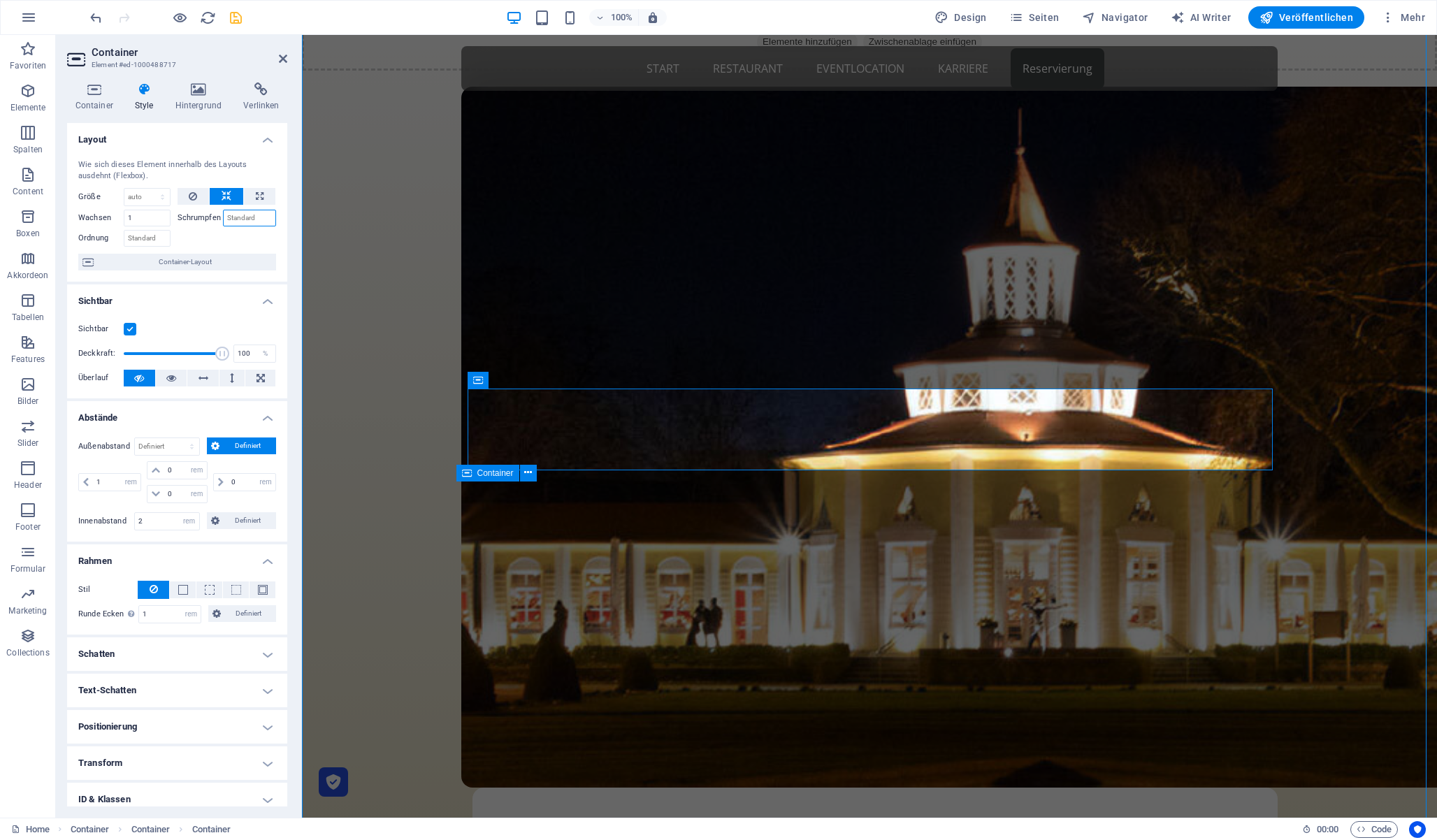
click at [248, 215] on input "Schrumpfen" at bounding box center [249, 218] width 54 height 17
type input "1"
click at [99, 97] on h4 "Container" at bounding box center [97, 97] width 60 height 29
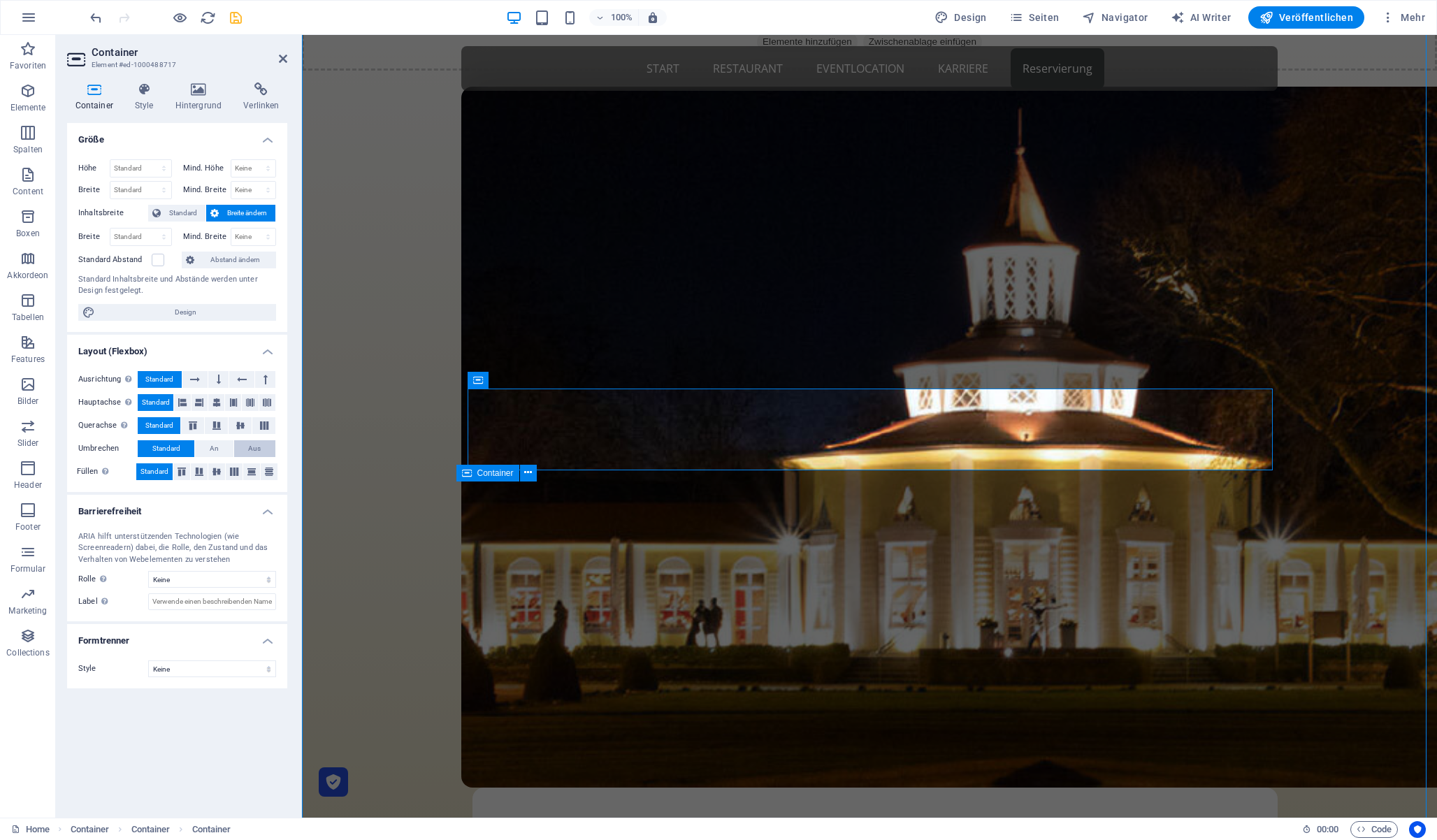
click at [258, 450] on span "Aus" at bounding box center [255, 449] width 13 height 17
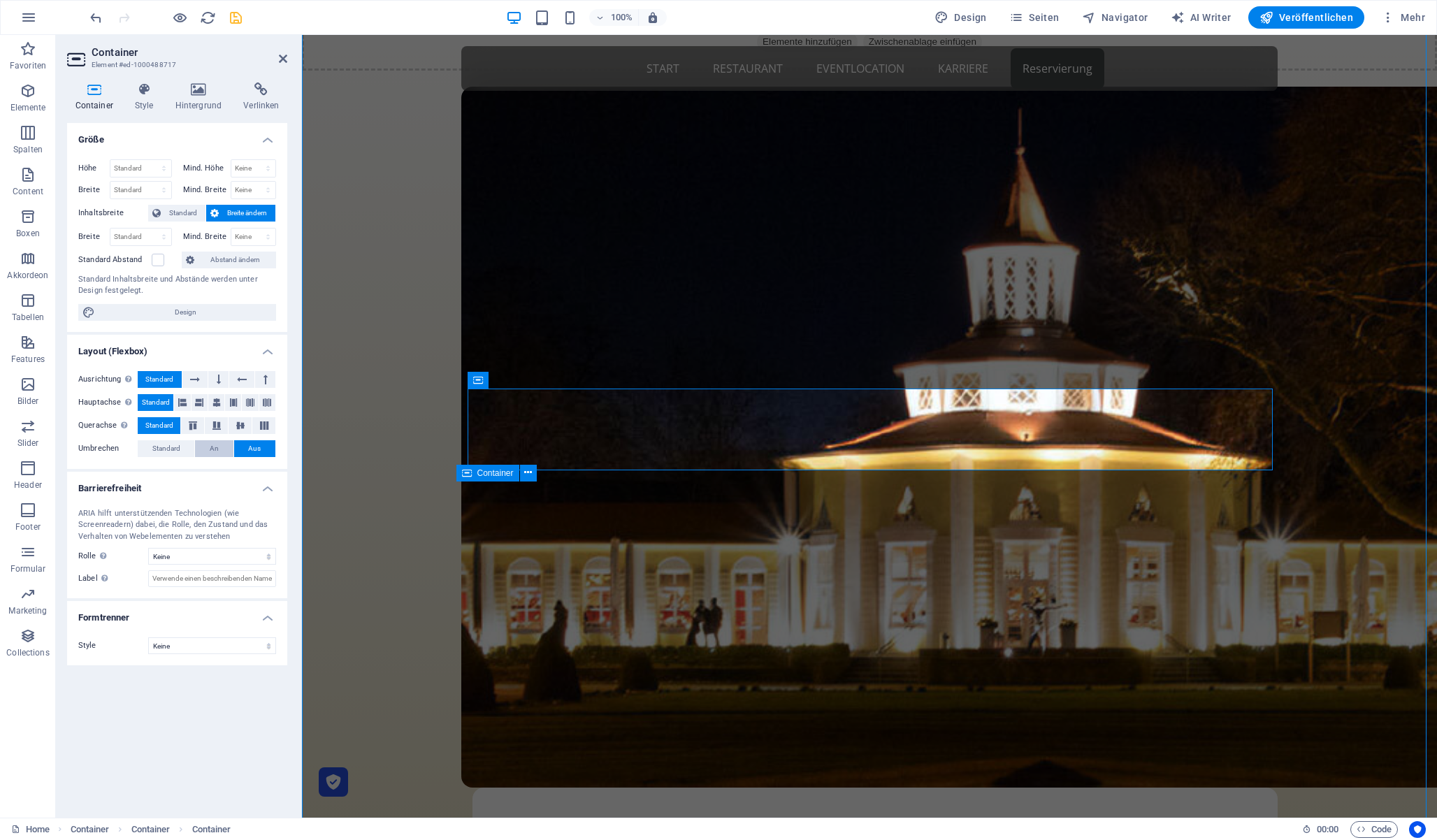
click at [214, 447] on span "An" at bounding box center [214, 449] width 9 height 17
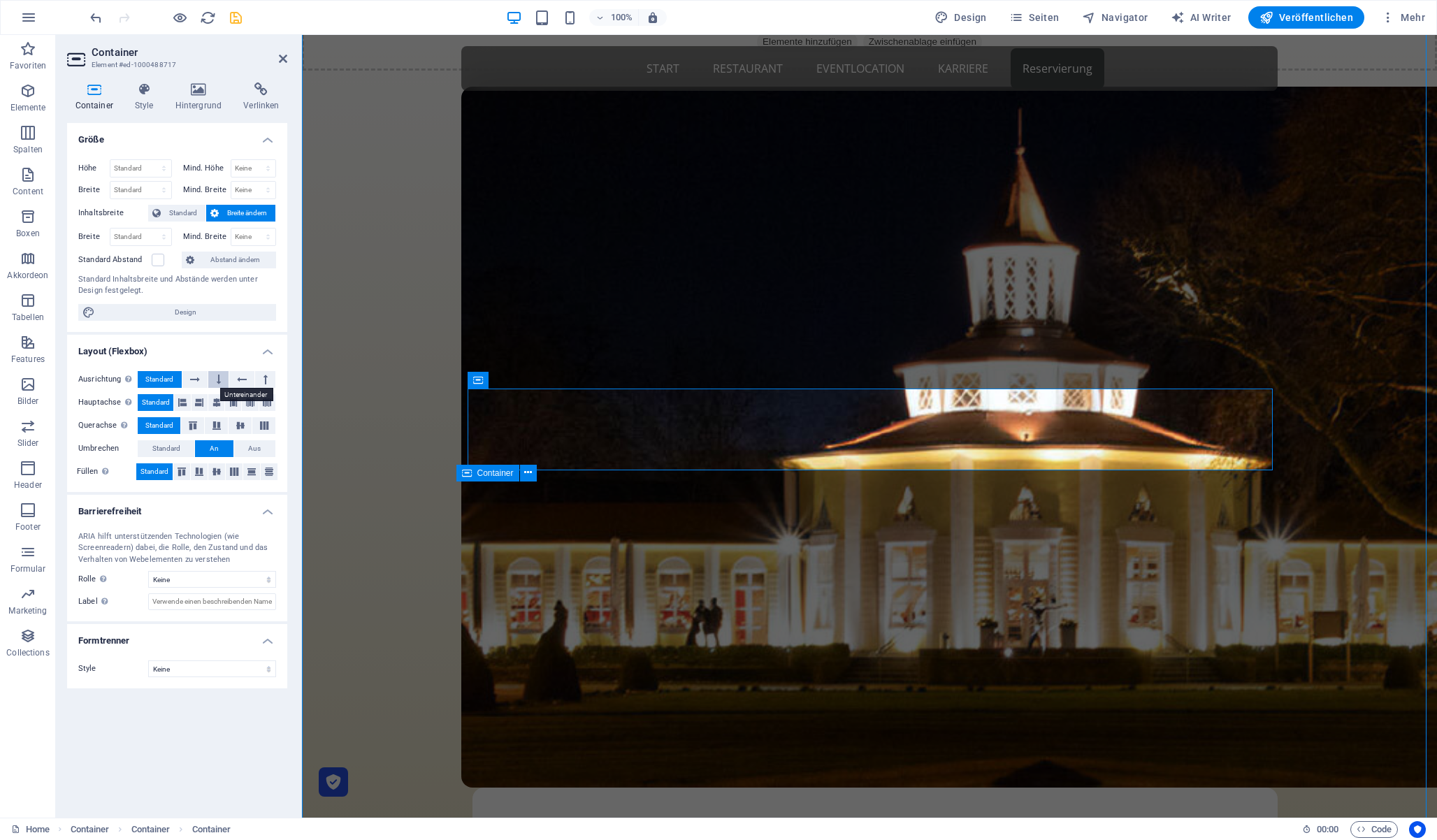
click at [219, 378] on icon at bounding box center [219, 379] width 4 height 17
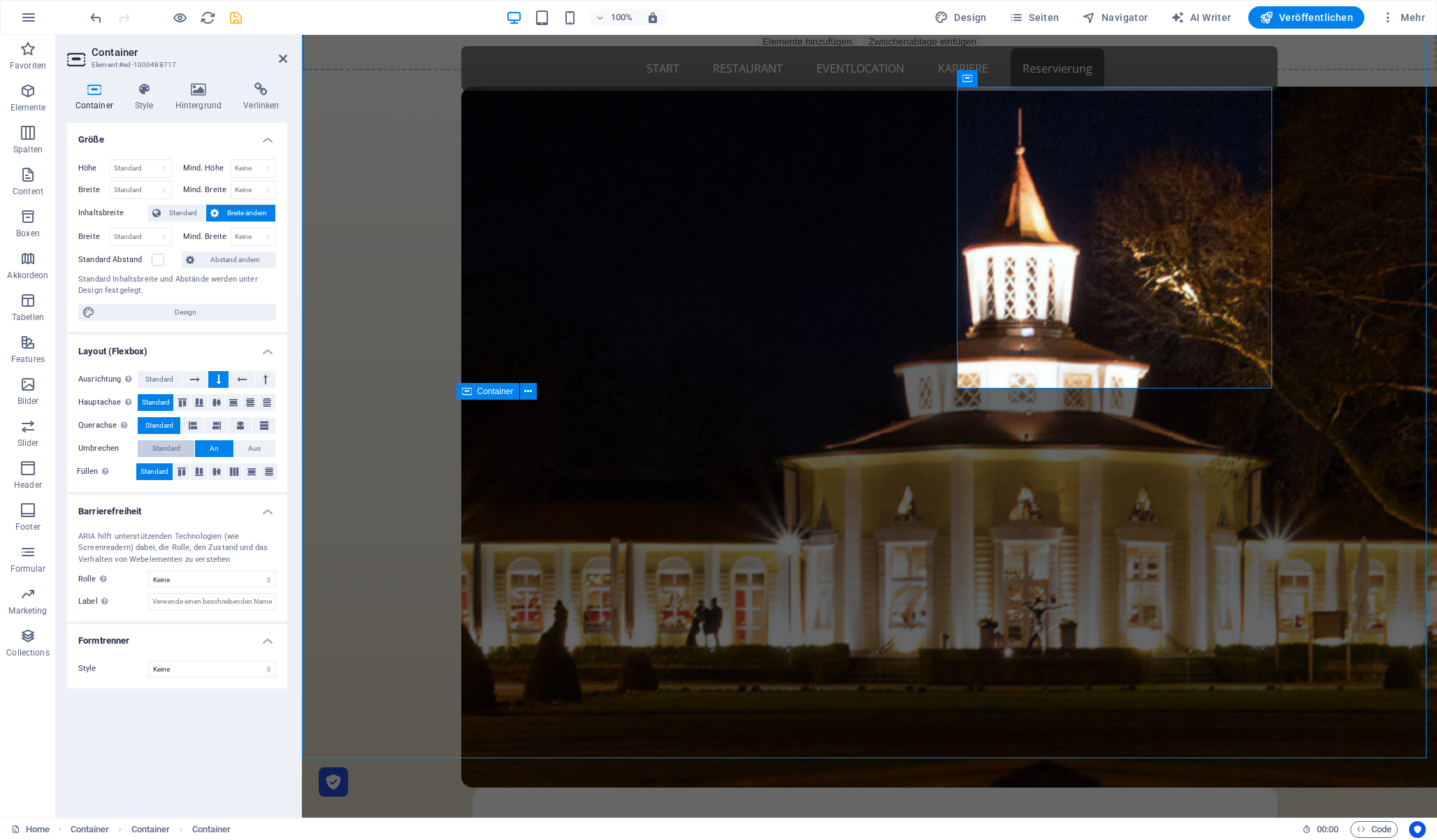
click at [170, 450] on span "Standard" at bounding box center [166, 449] width 28 height 17
click at [284, 60] on icon at bounding box center [283, 59] width 8 height 11
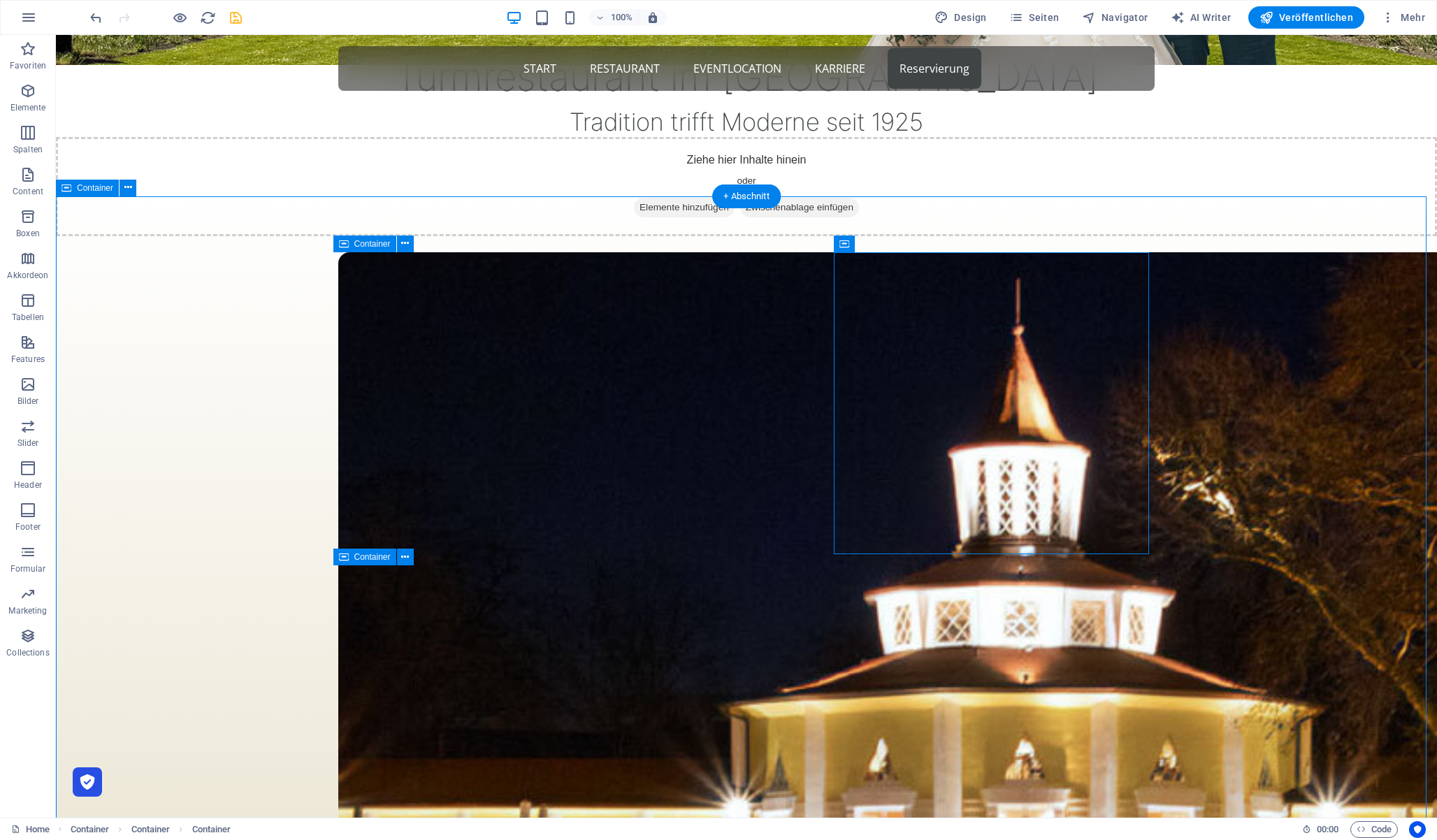
scroll to position [687, 0]
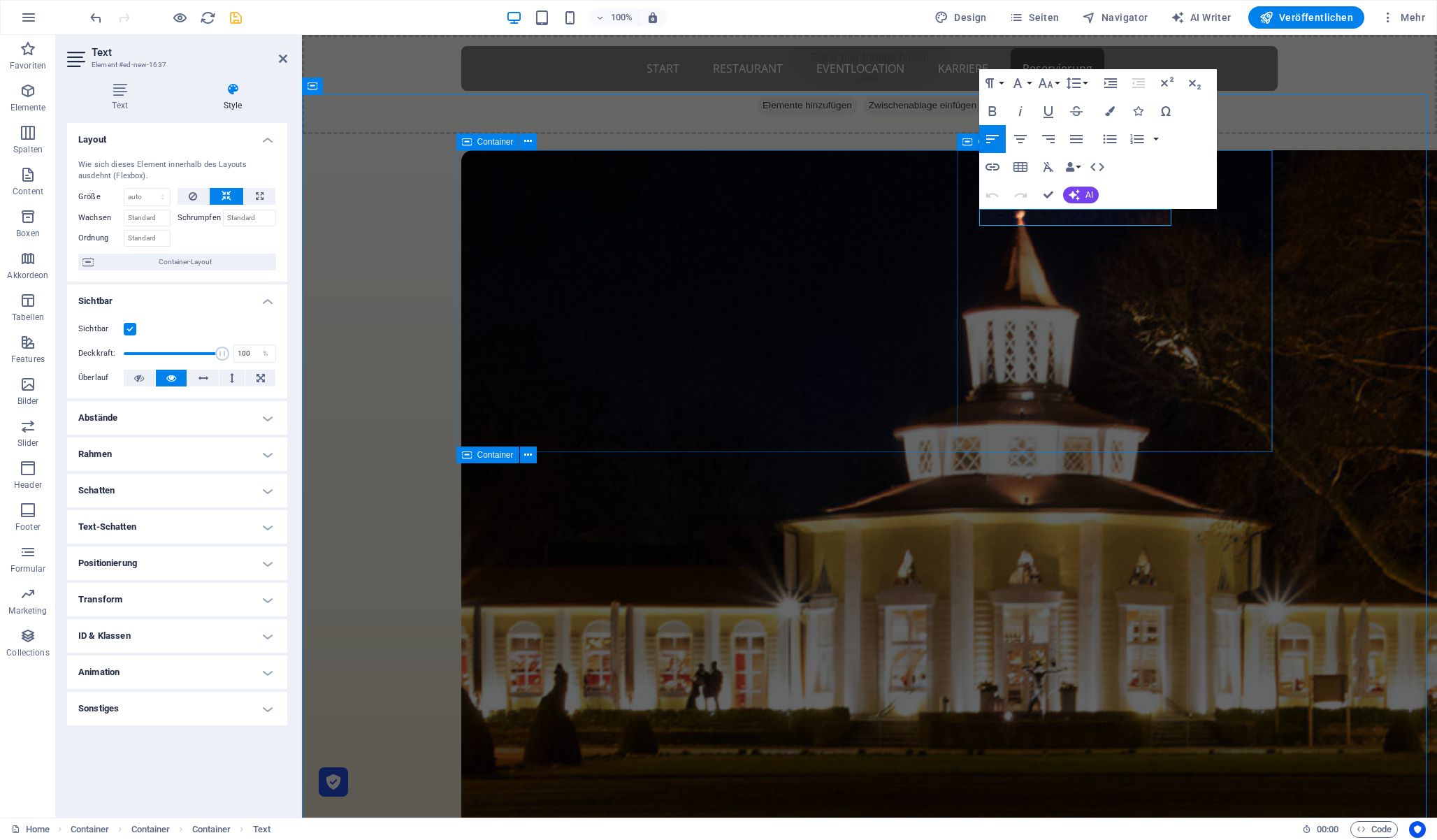
copy p "und"
copy p "Termine: [DATE] und [DATE]"
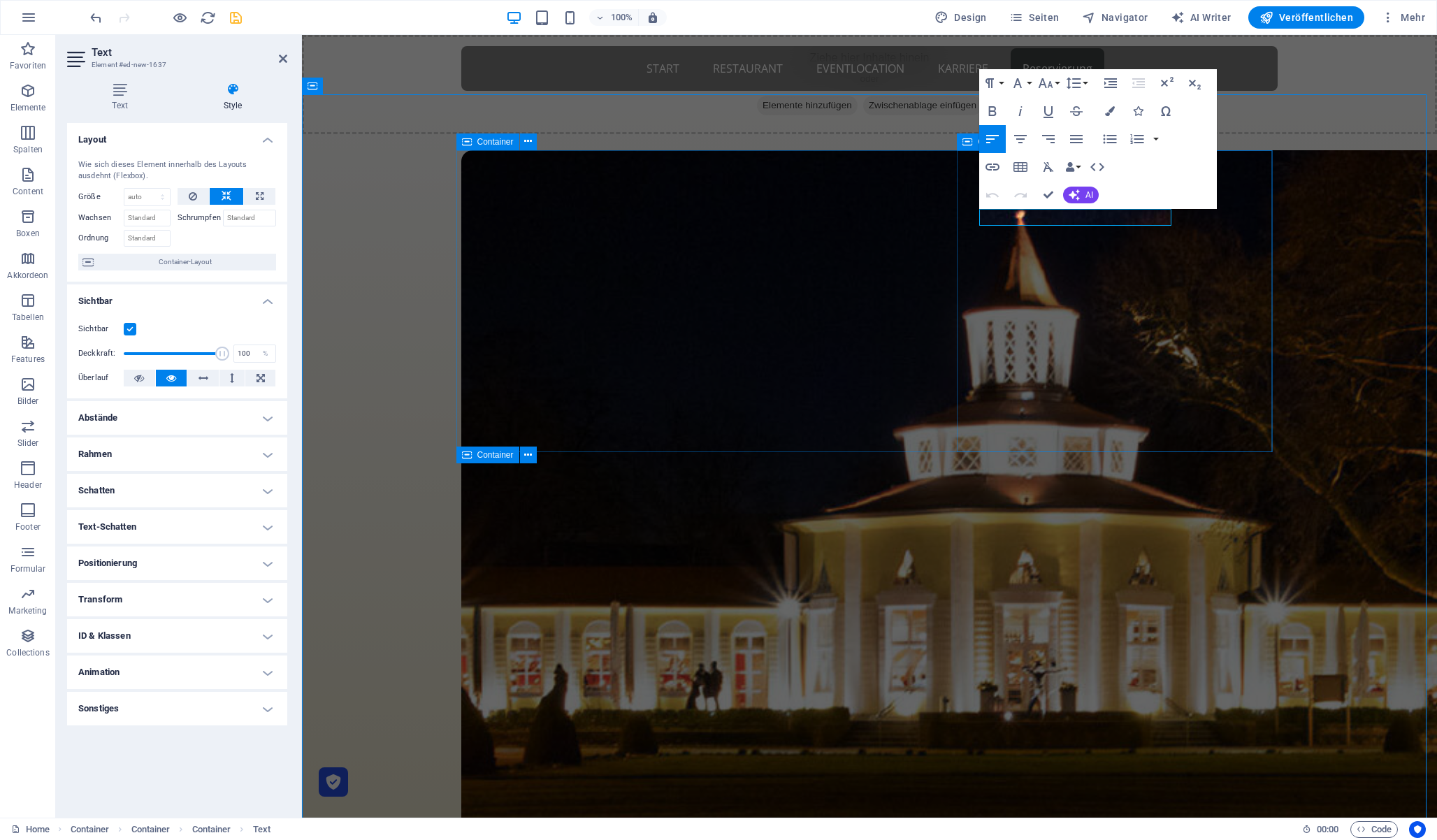
drag, startPoint x: 1032, startPoint y: 216, endPoint x: 967, endPoint y: 212, distance: 65.1
copy p "Termine:"
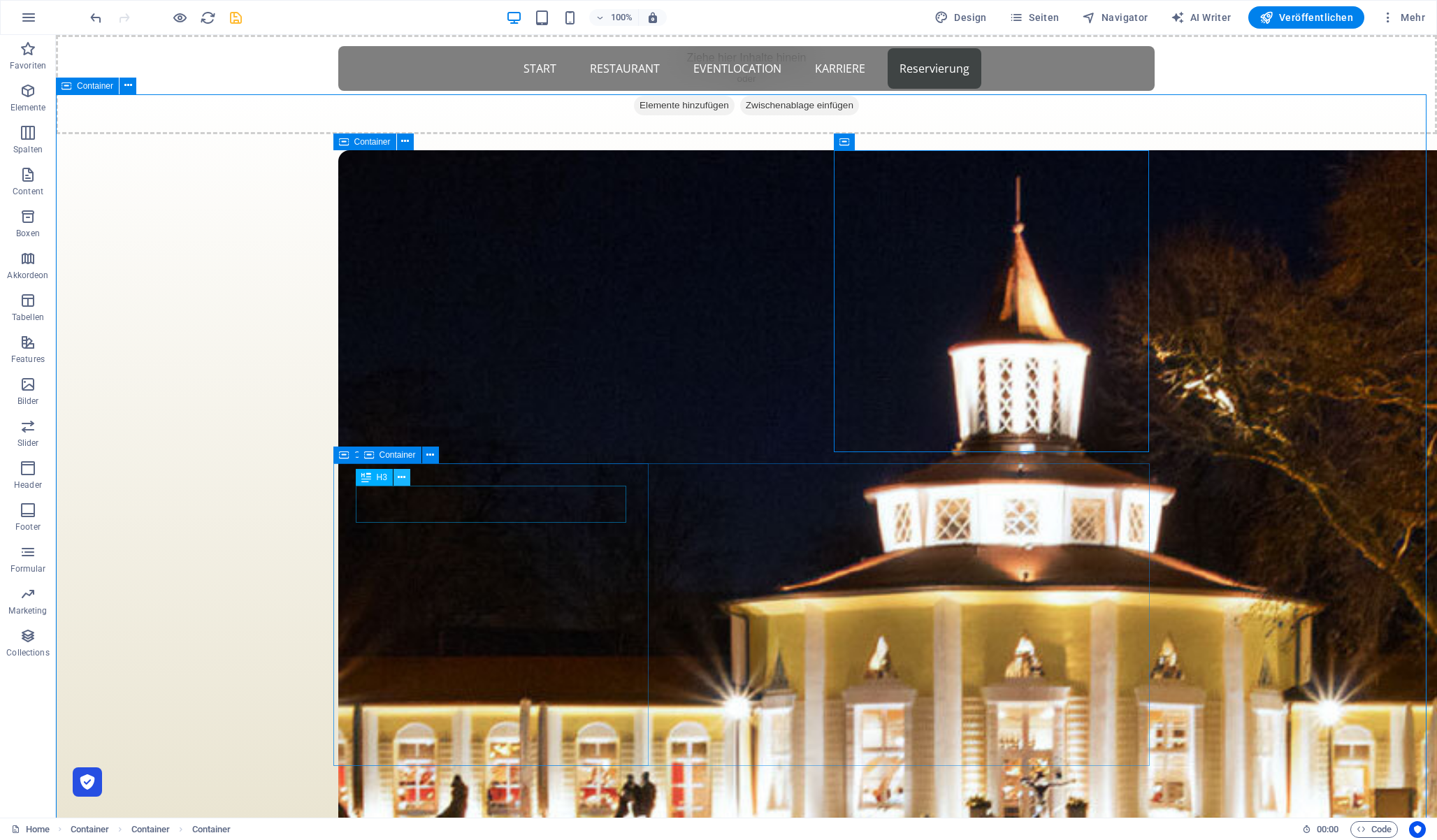
click at [402, 481] on icon at bounding box center [402, 478] width 8 height 15
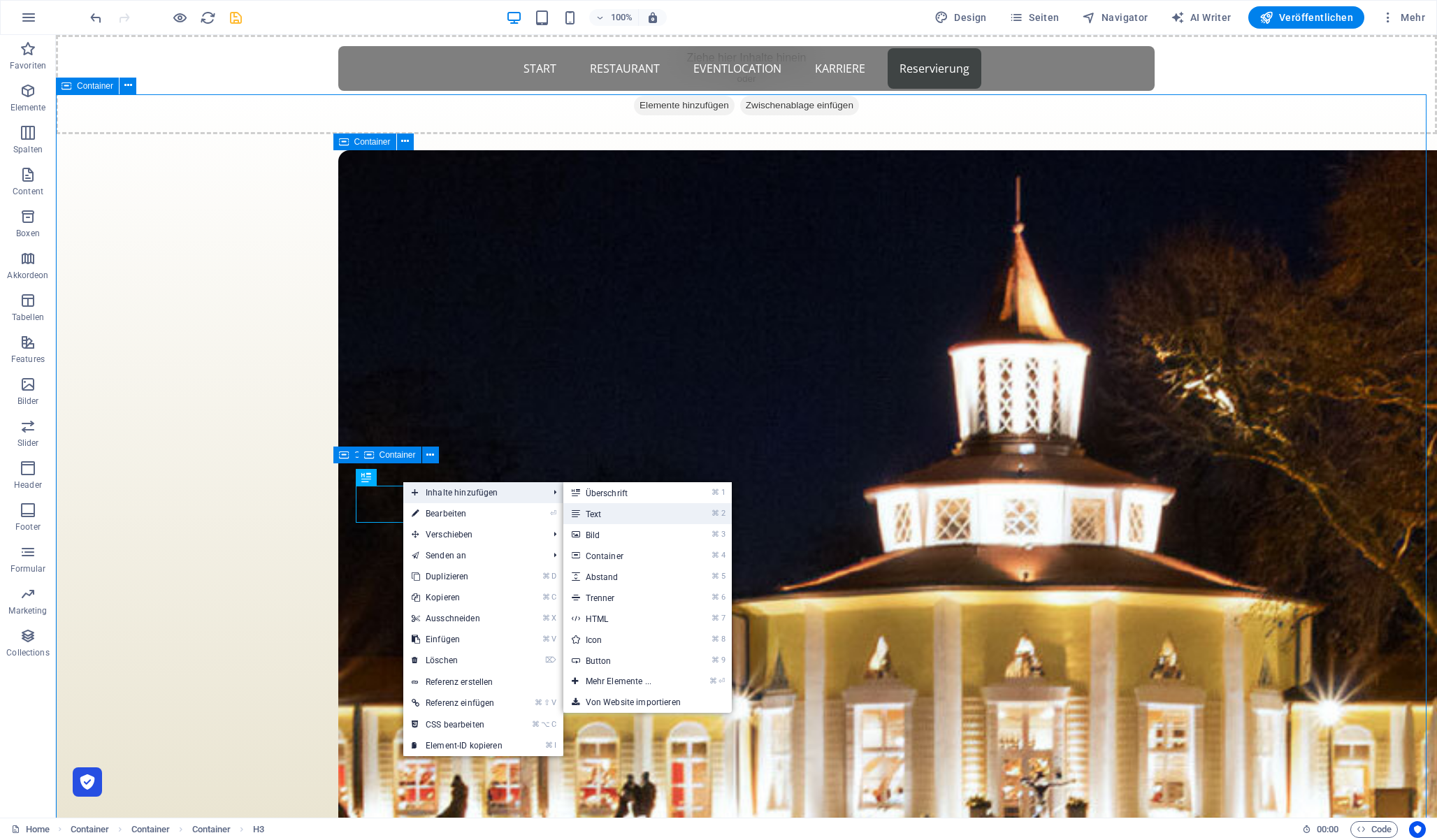
click at [638, 516] on link "⌘ 2 Text" at bounding box center [621, 514] width 116 height 21
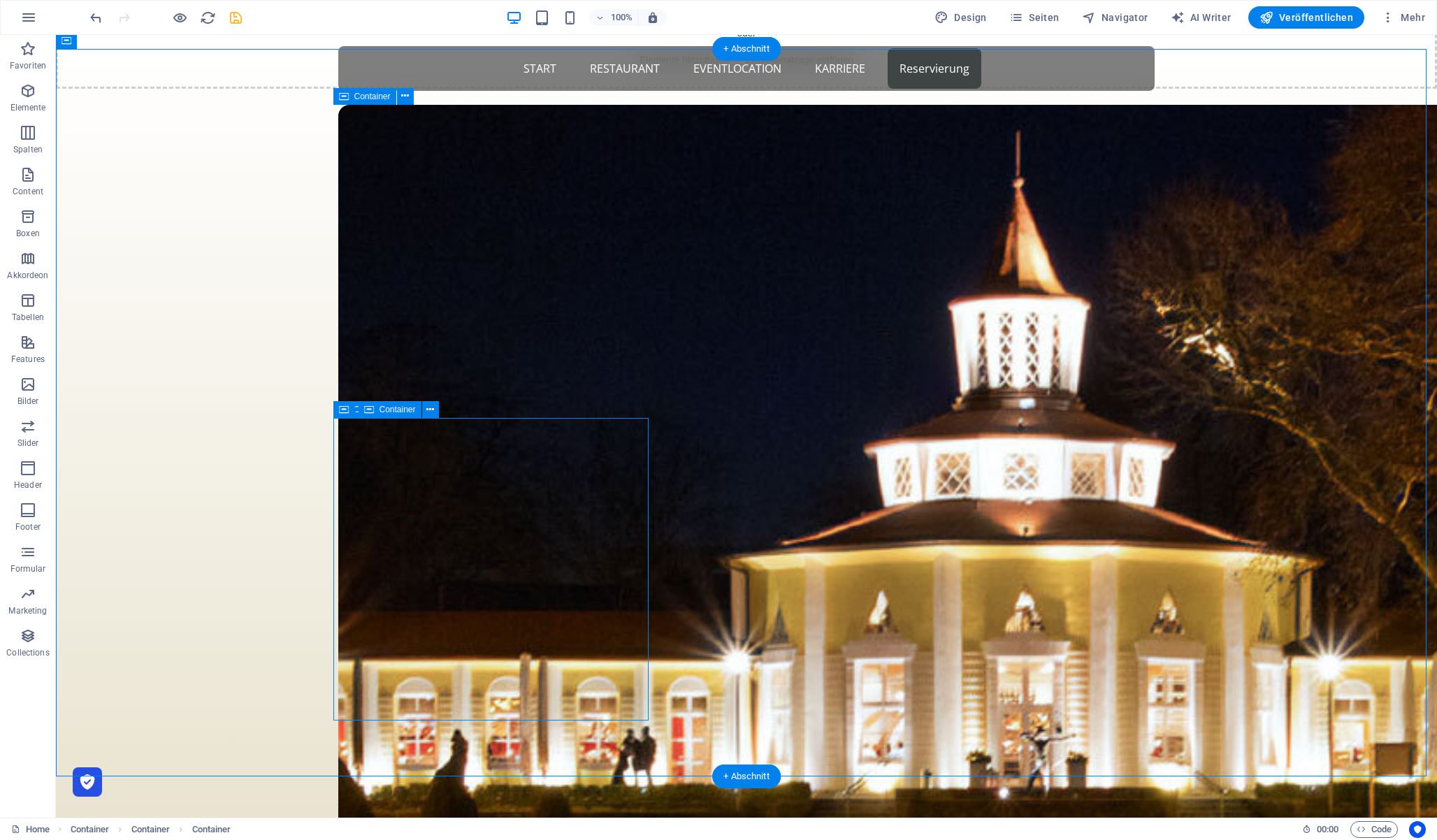
scroll to position [734, 0]
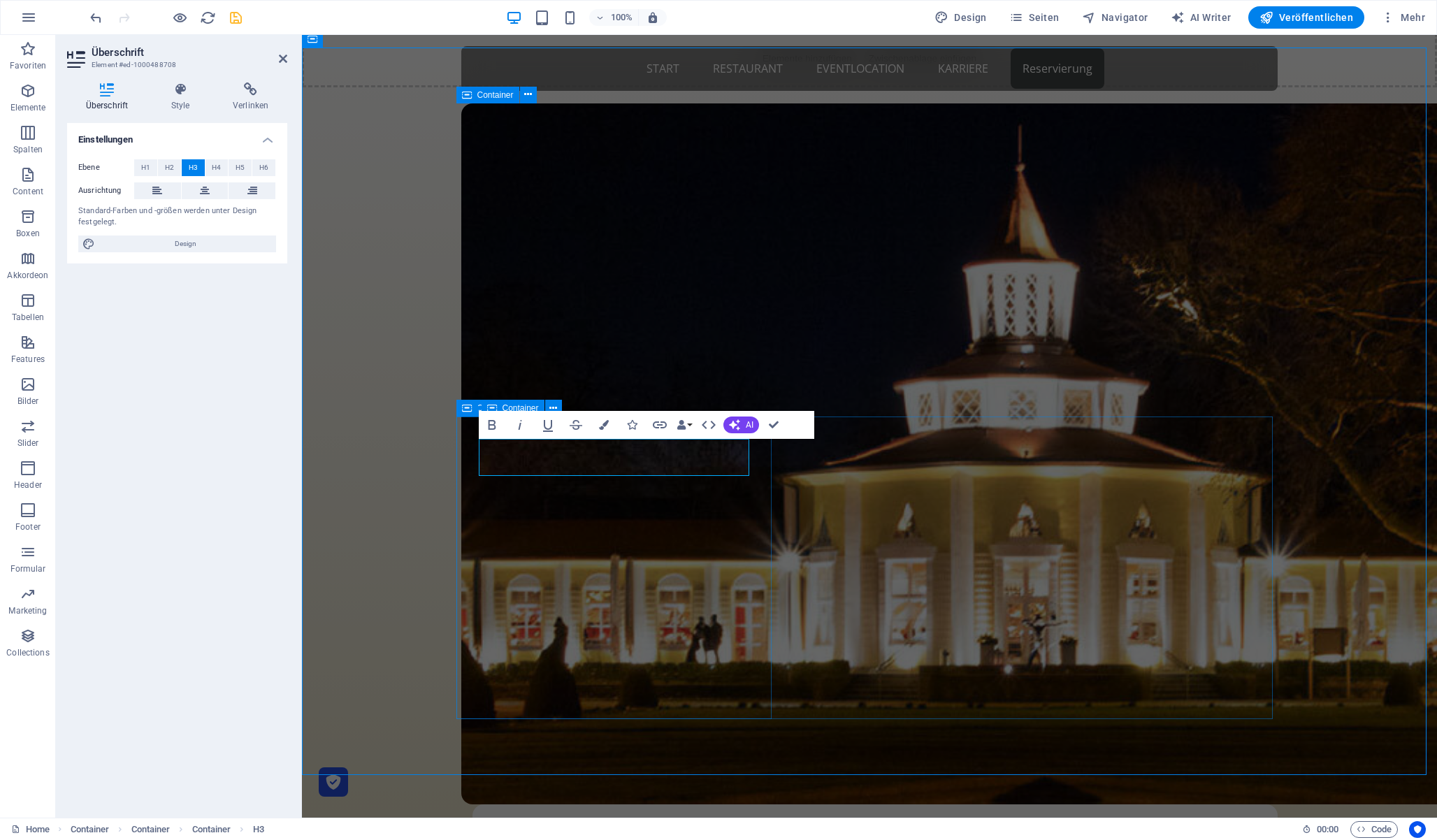
drag, startPoint x: 767, startPoint y: 427, endPoint x: 698, endPoint y: 396, distance: 75.6
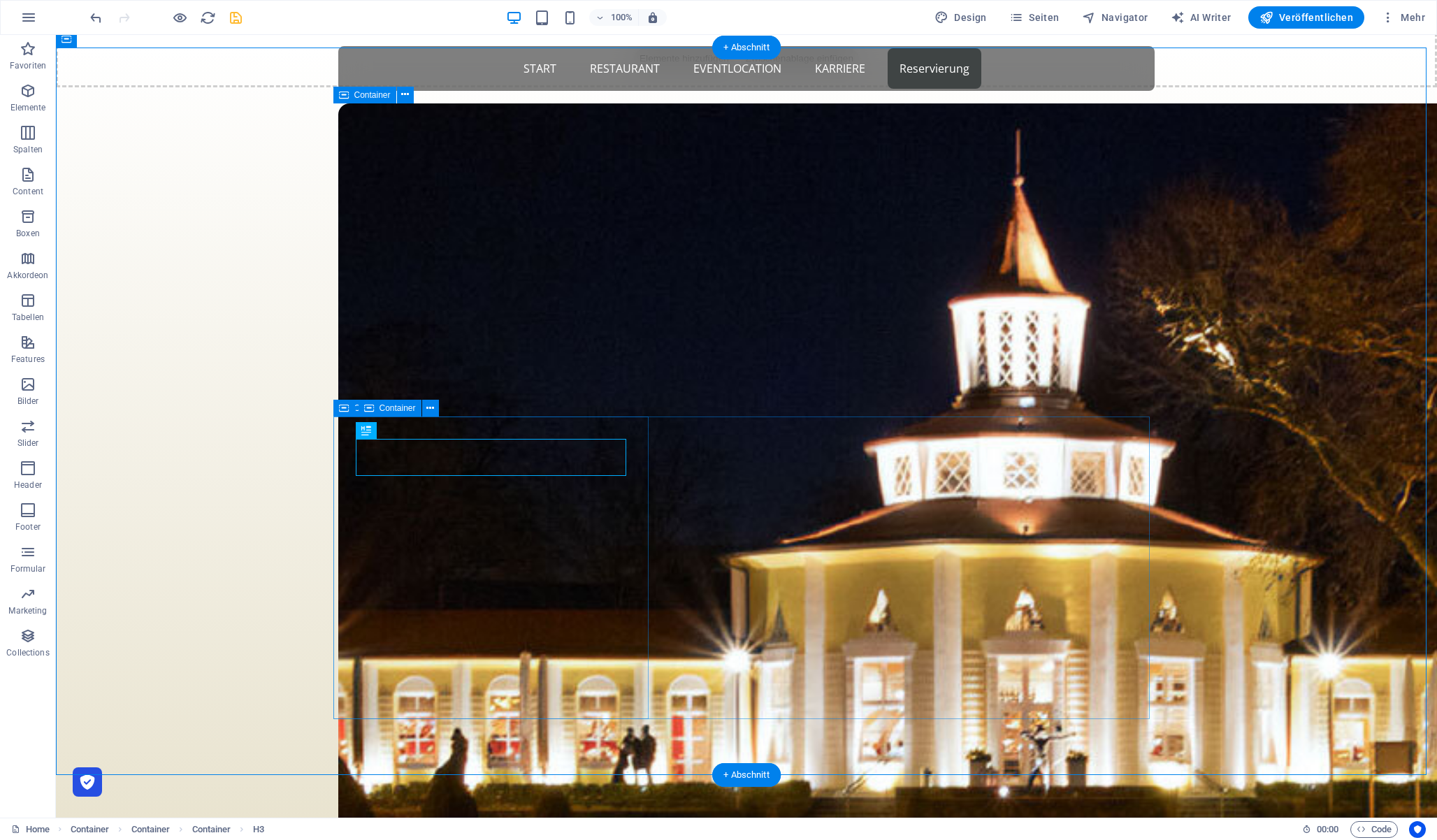
select select "rem"
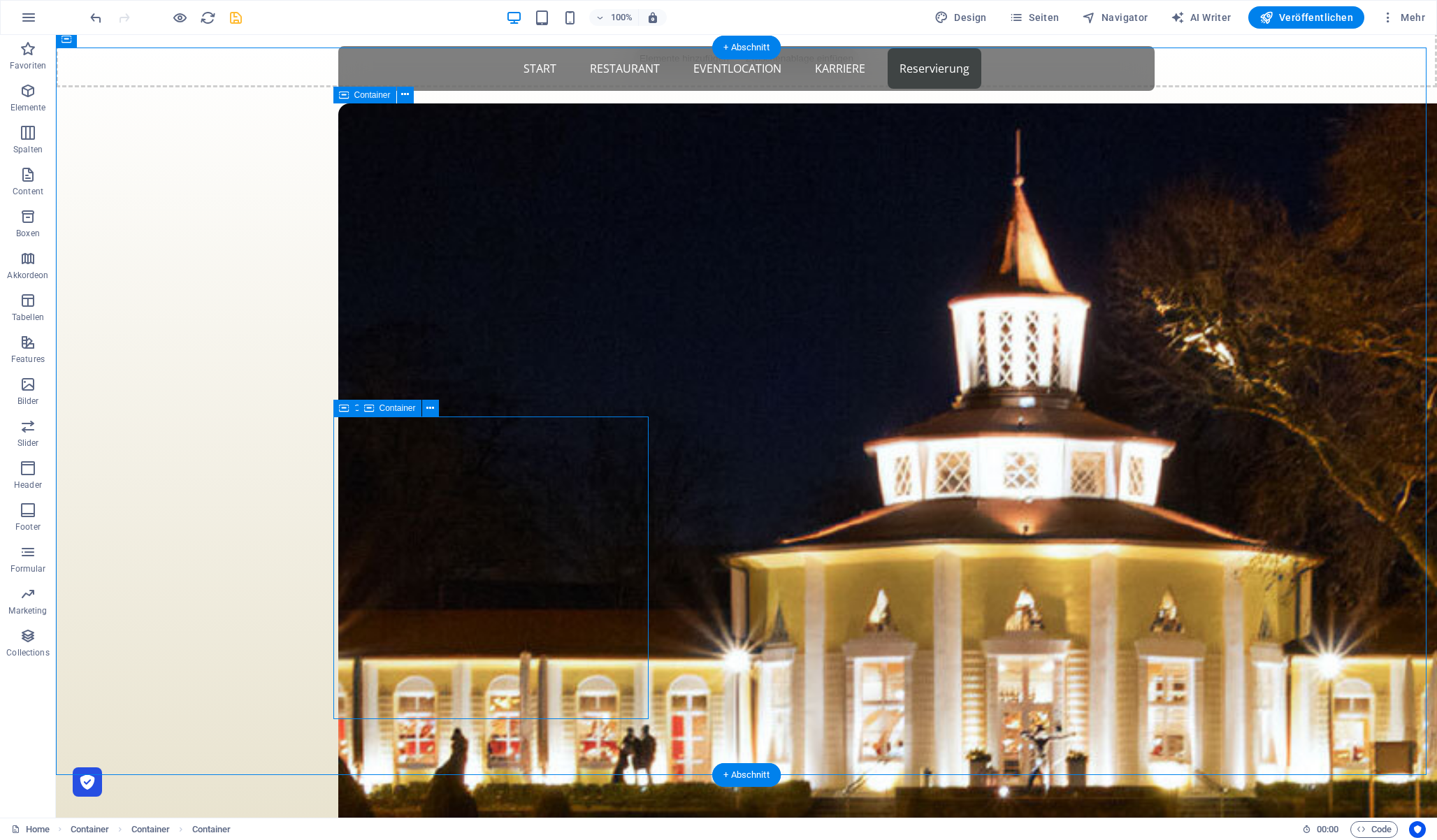
select select "rem"
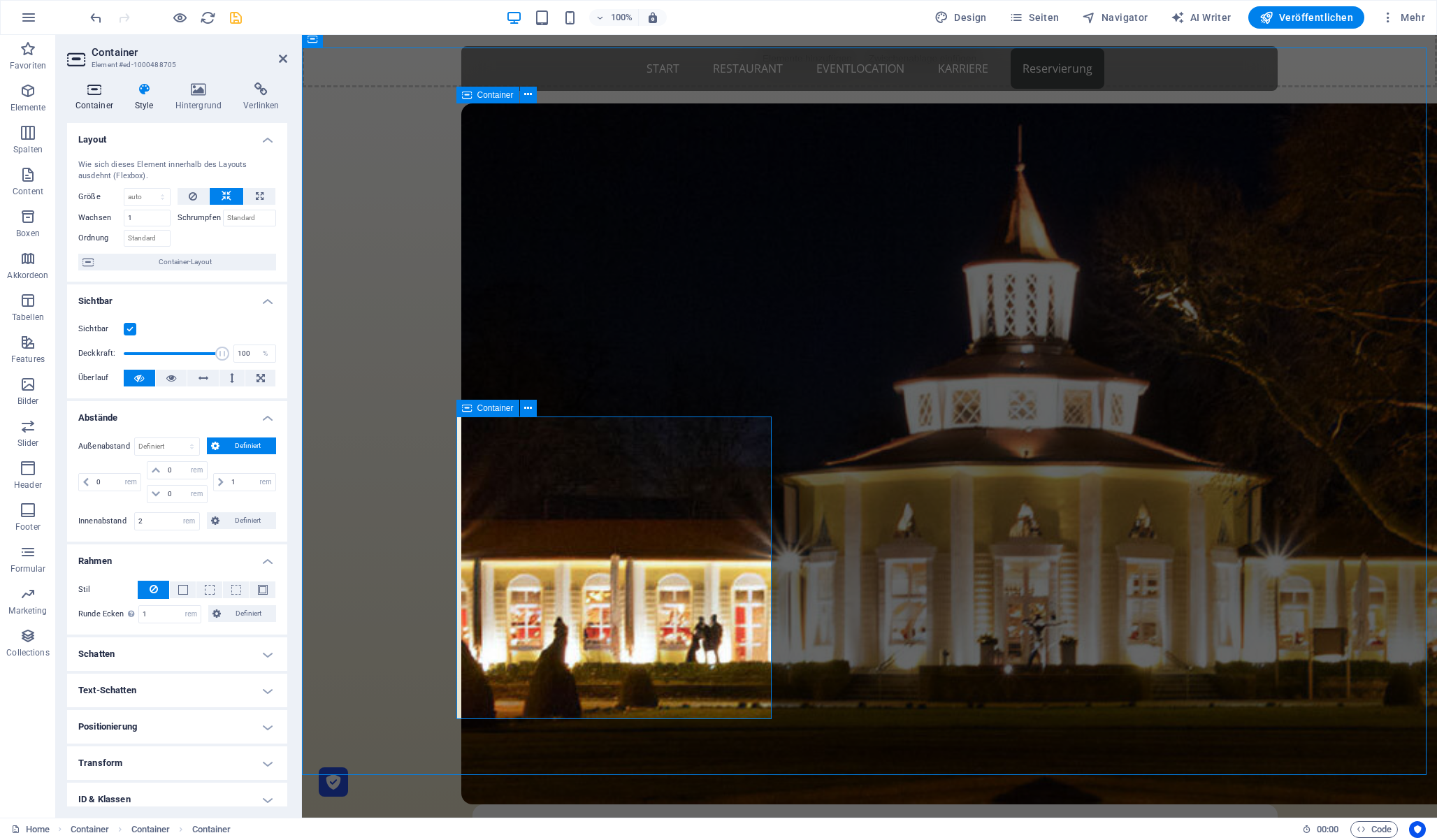
click at [104, 102] on h4 "Container" at bounding box center [97, 97] width 60 height 29
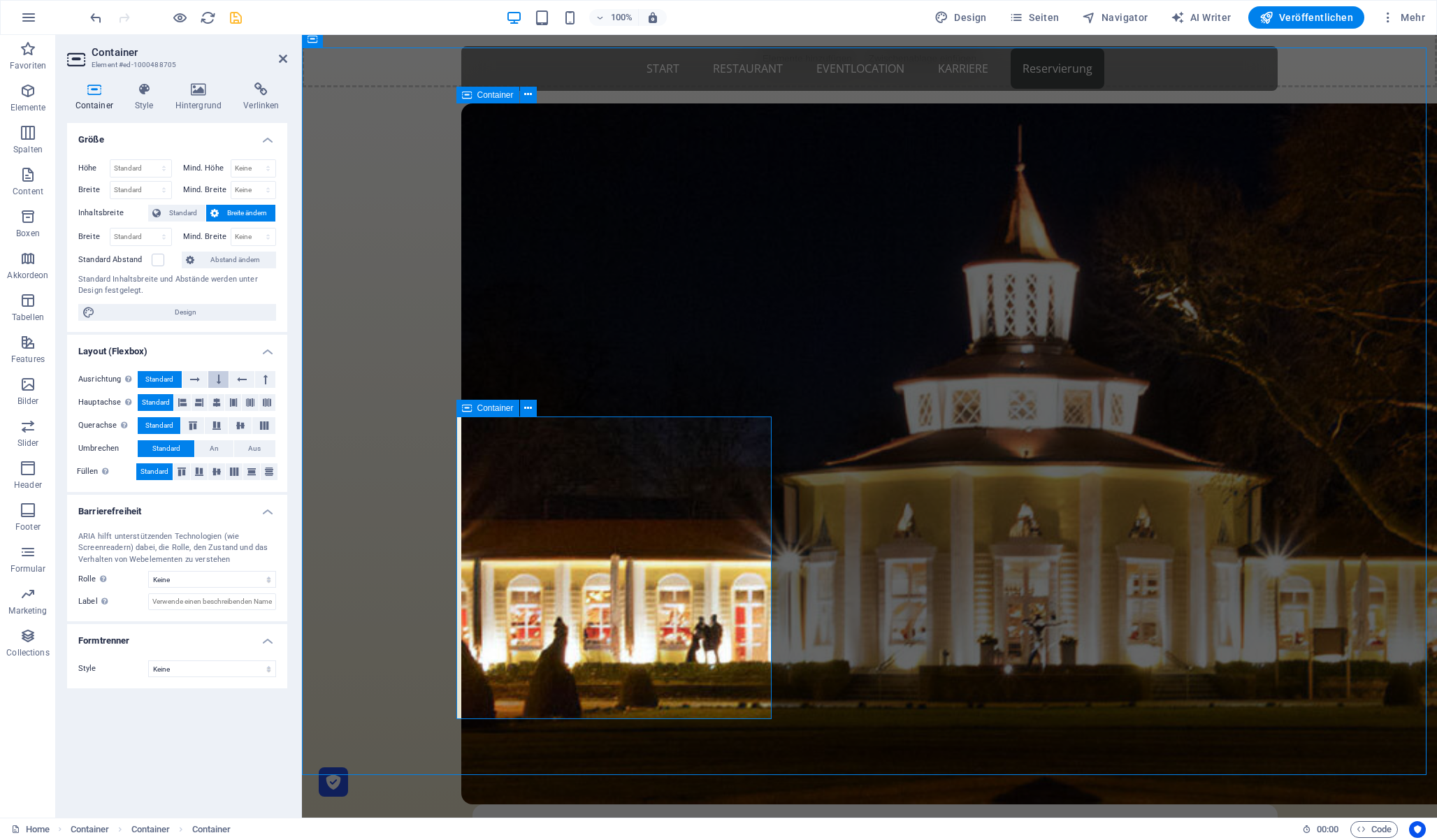
click at [218, 383] on icon at bounding box center [219, 379] width 4 height 17
click at [252, 449] on span "Aus" at bounding box center [255, 449] width 13 height 17
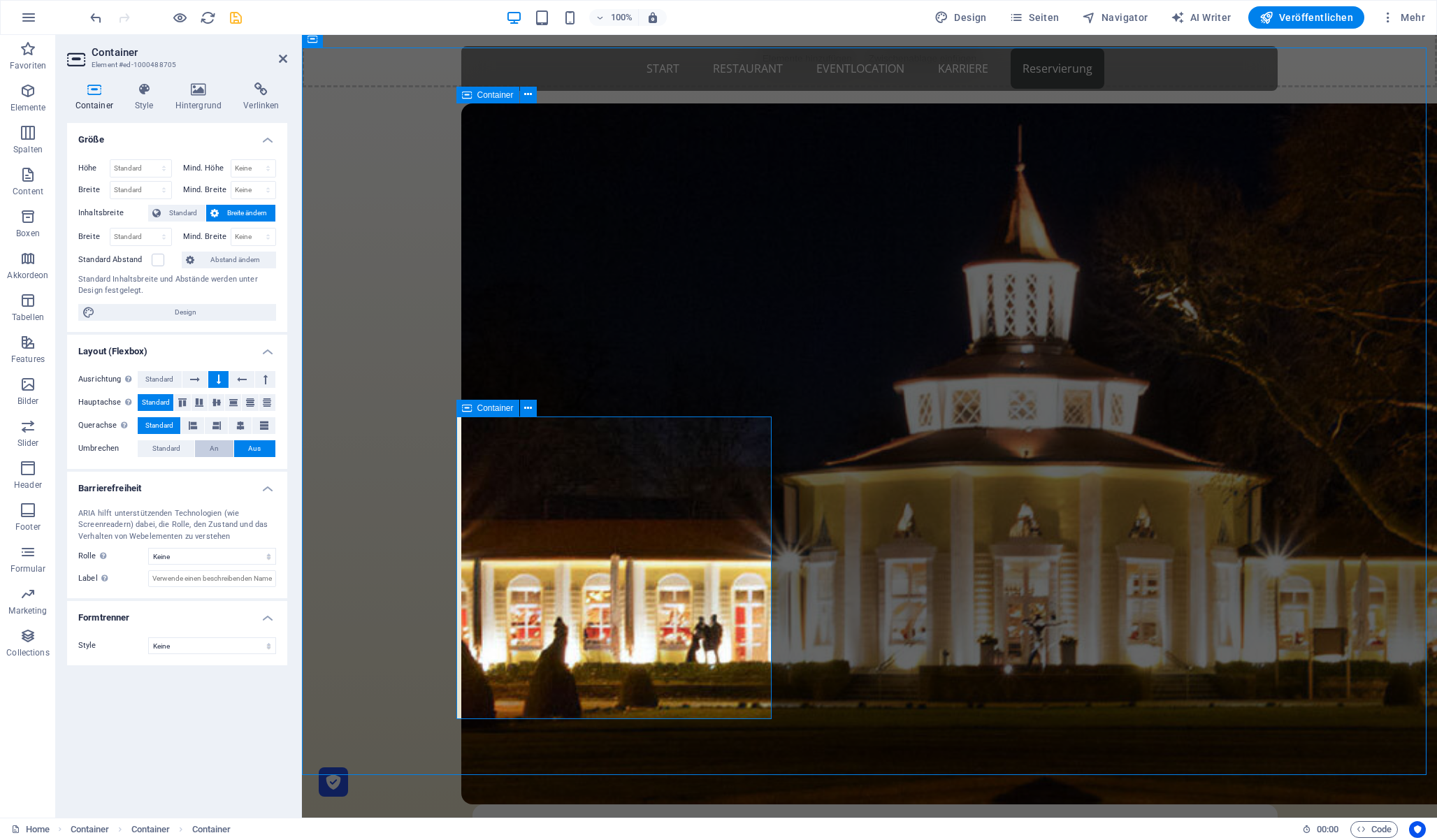
click at [217, 449] on span "An" at bounding box center [214, 449] width 9 height 17
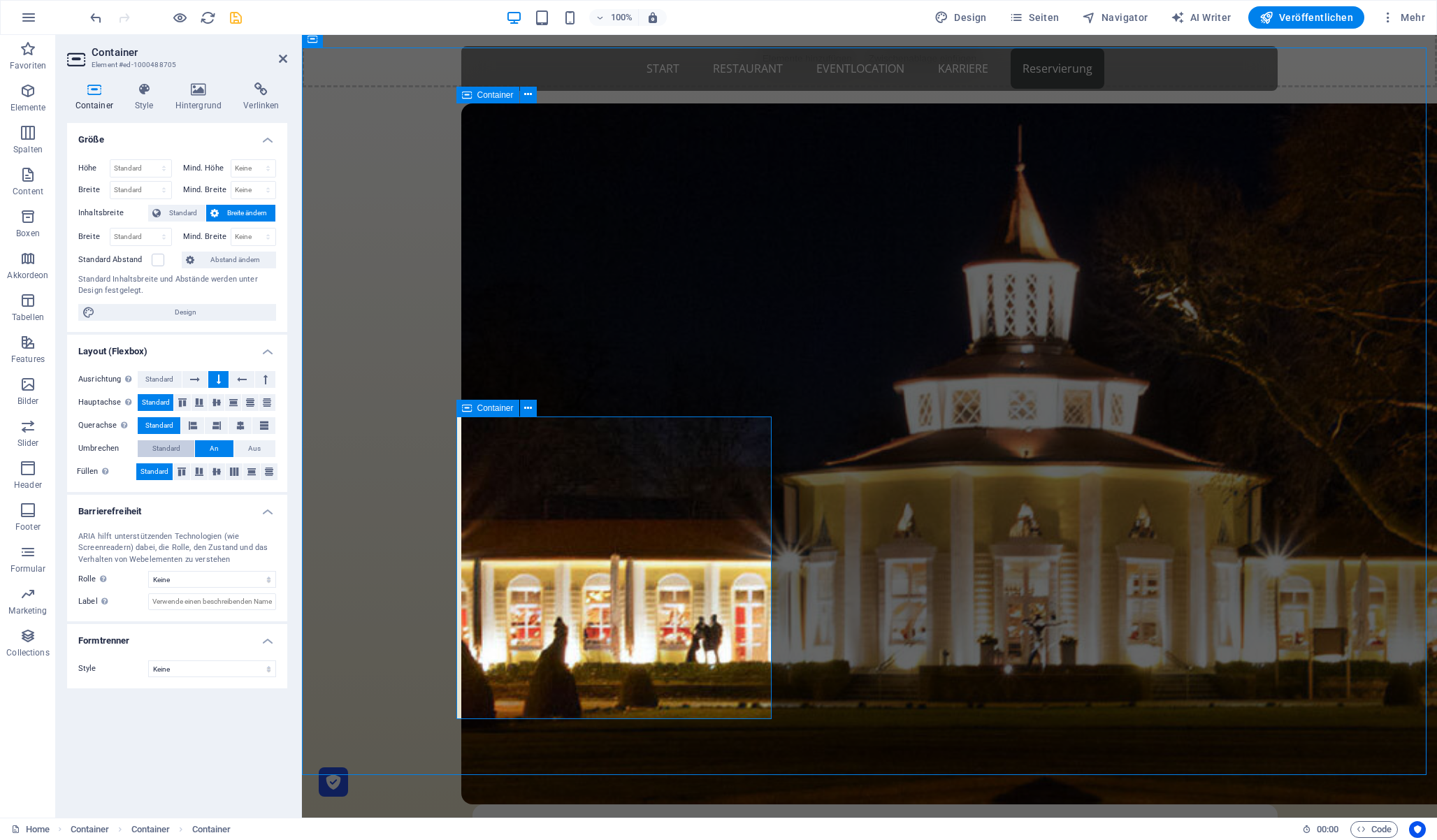
click at [175, 452] on span "Standard" at bounding box center [166, 449] width 28 height 17
click at [200, 375] on button at bounding box center [195, 379] width 26 height 17
click at [220, 378] on icon at bounding box center [219, 379] width 4 height 17
click at [198, 379] on icon at bounding box center [195, 379] width 10 height 17
click at [152, 378] on span "Standard" at bounding box center [159, 379] width 28 height 17
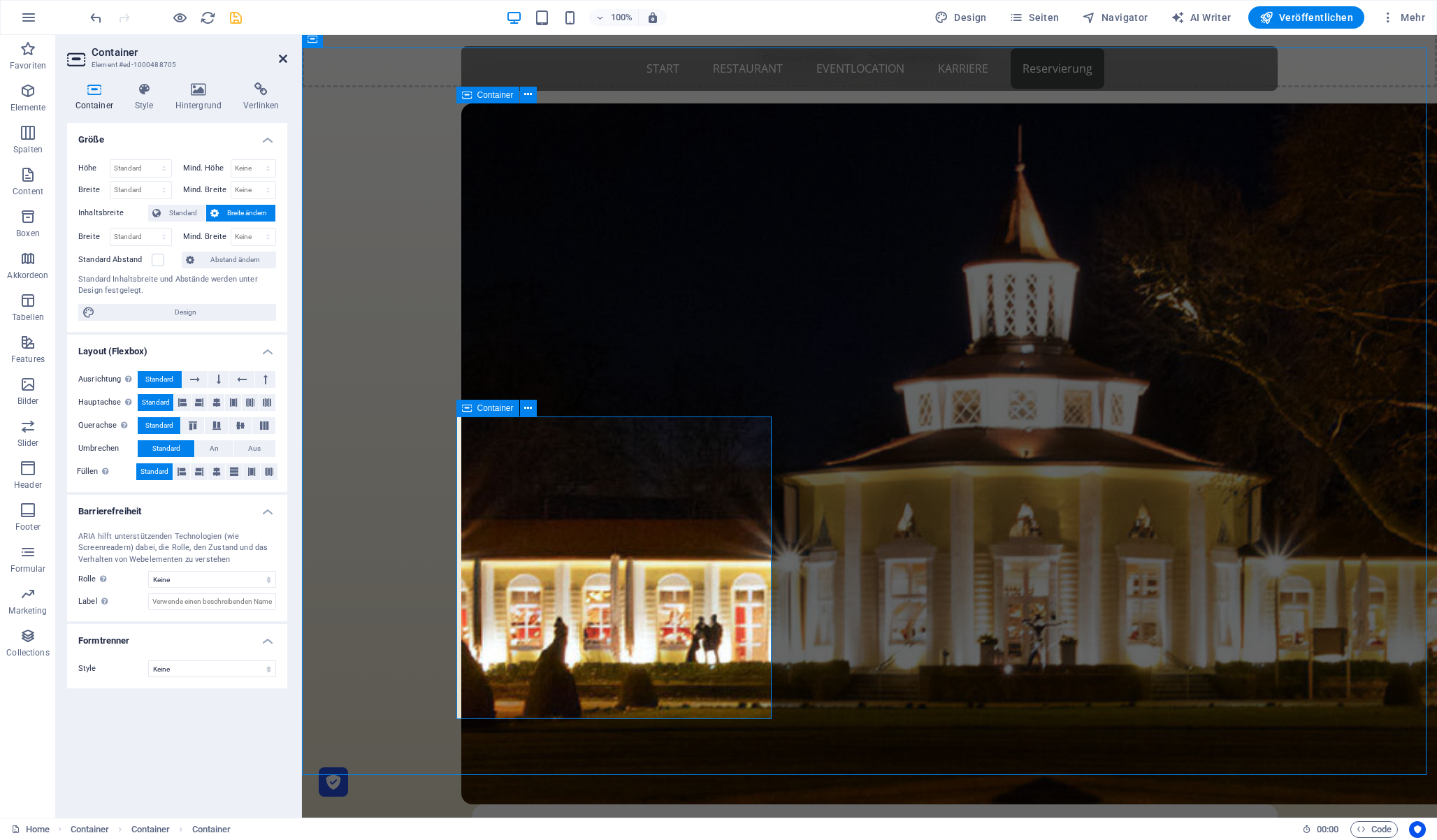
click at [280, 57] on icon at bounding box center [283, 59] width 8 height 11
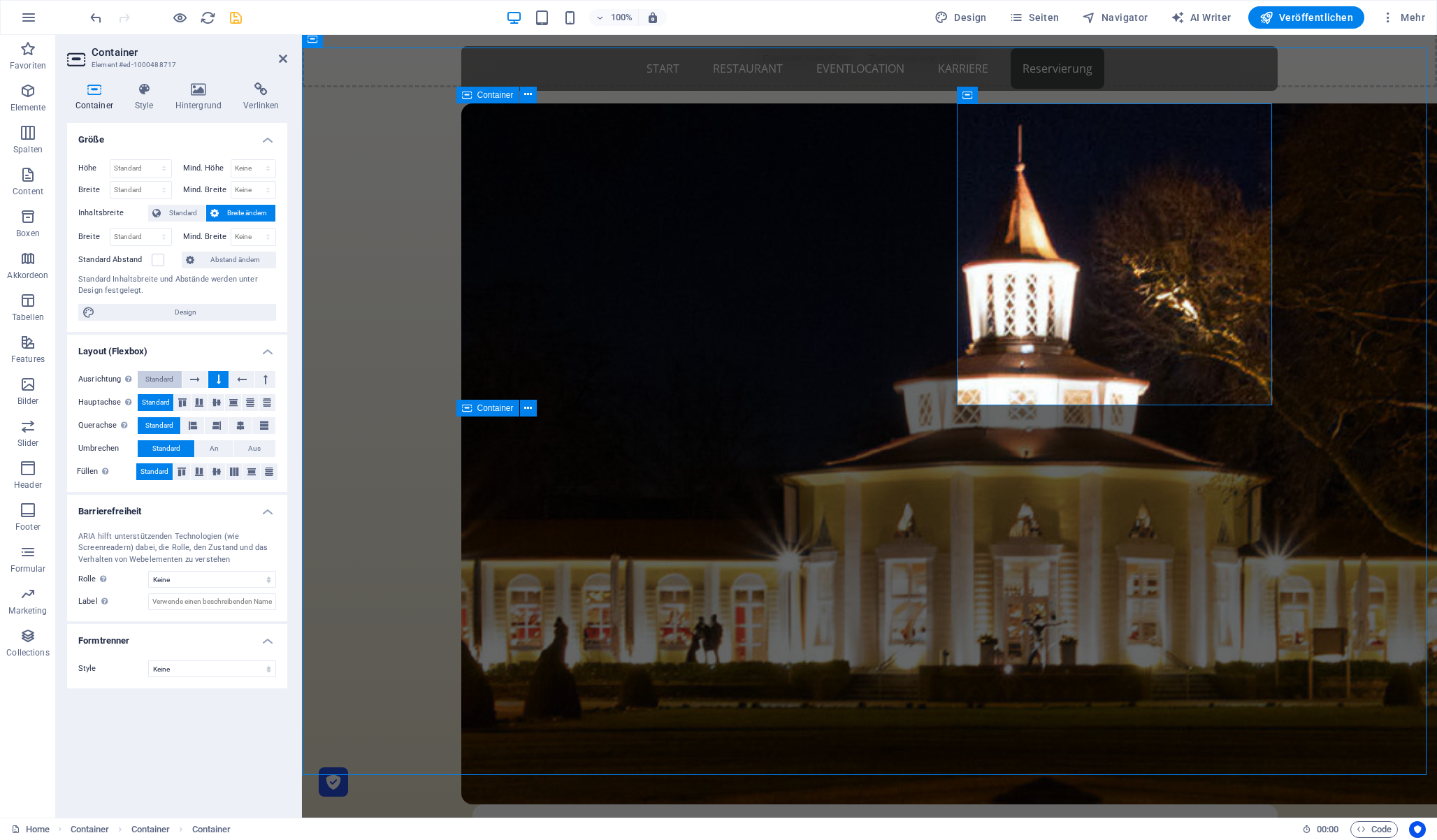
click at [168, 374] on span "Standard" at bounding box center [159, 379] width 28 height 17
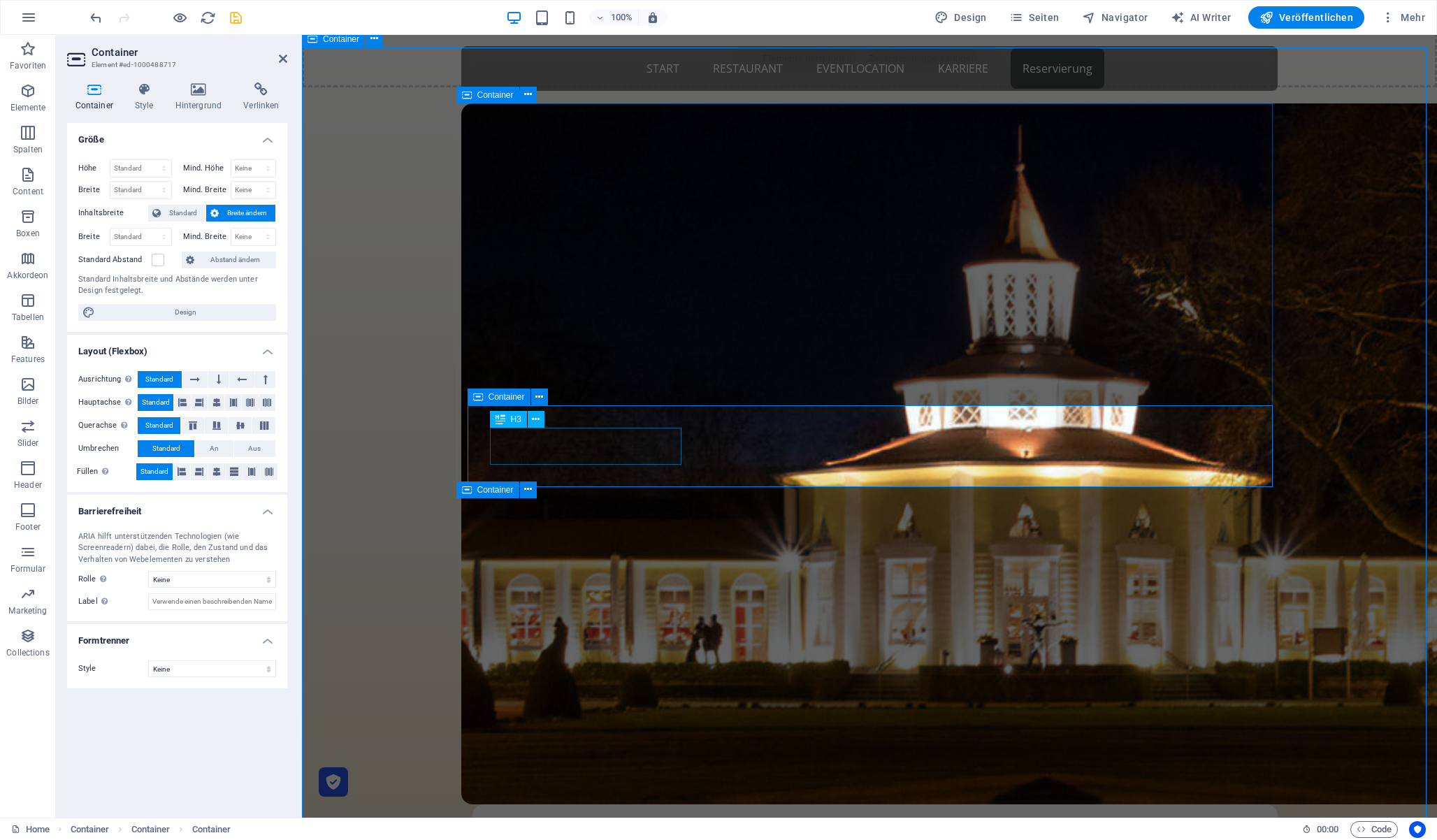
click at [512, 422] on span "H3" at bounding box center [516, 420] width 10 height 8
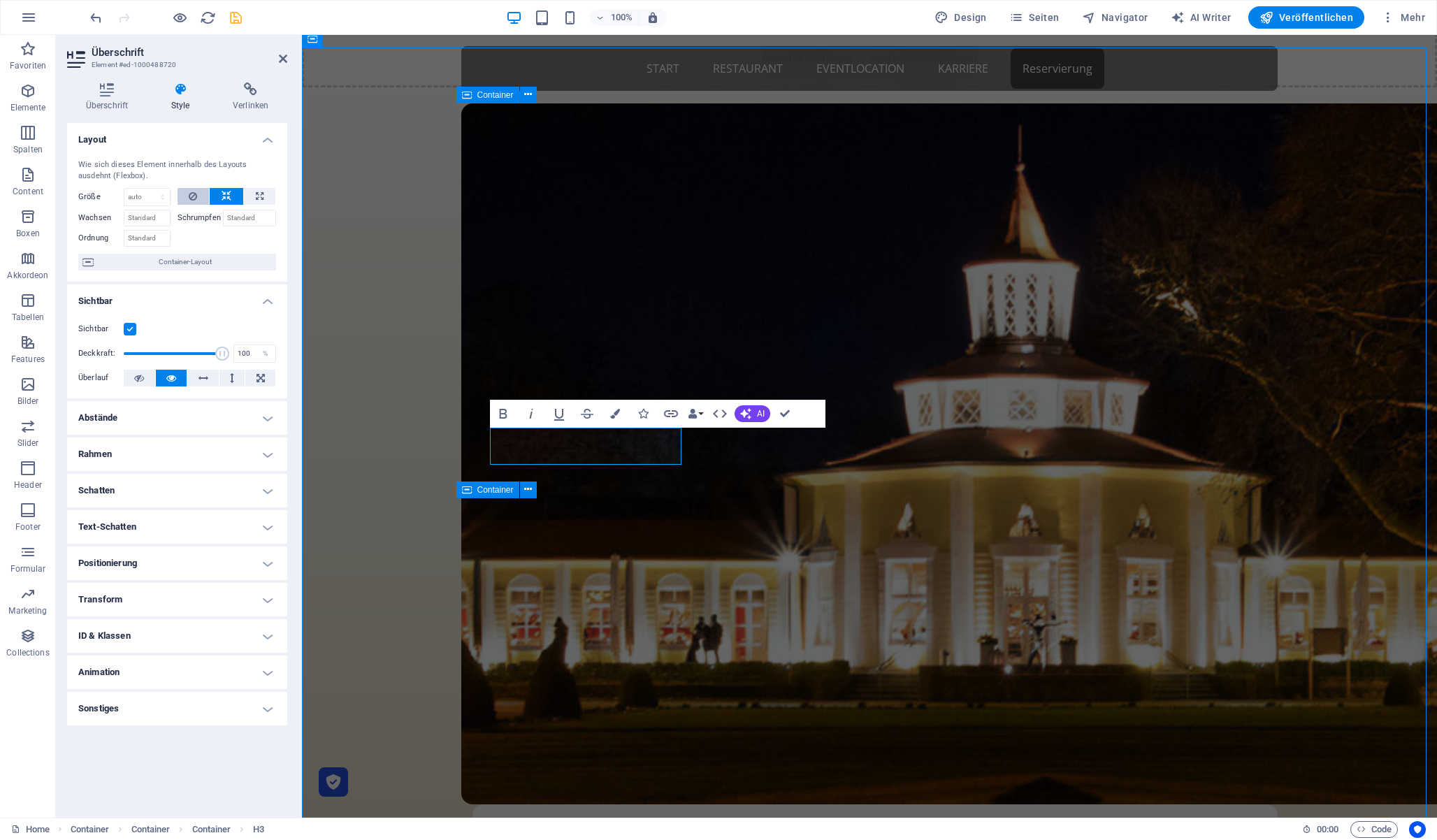
click at [198, 195] on button at bounding box center [194, 196] width 32 height 17
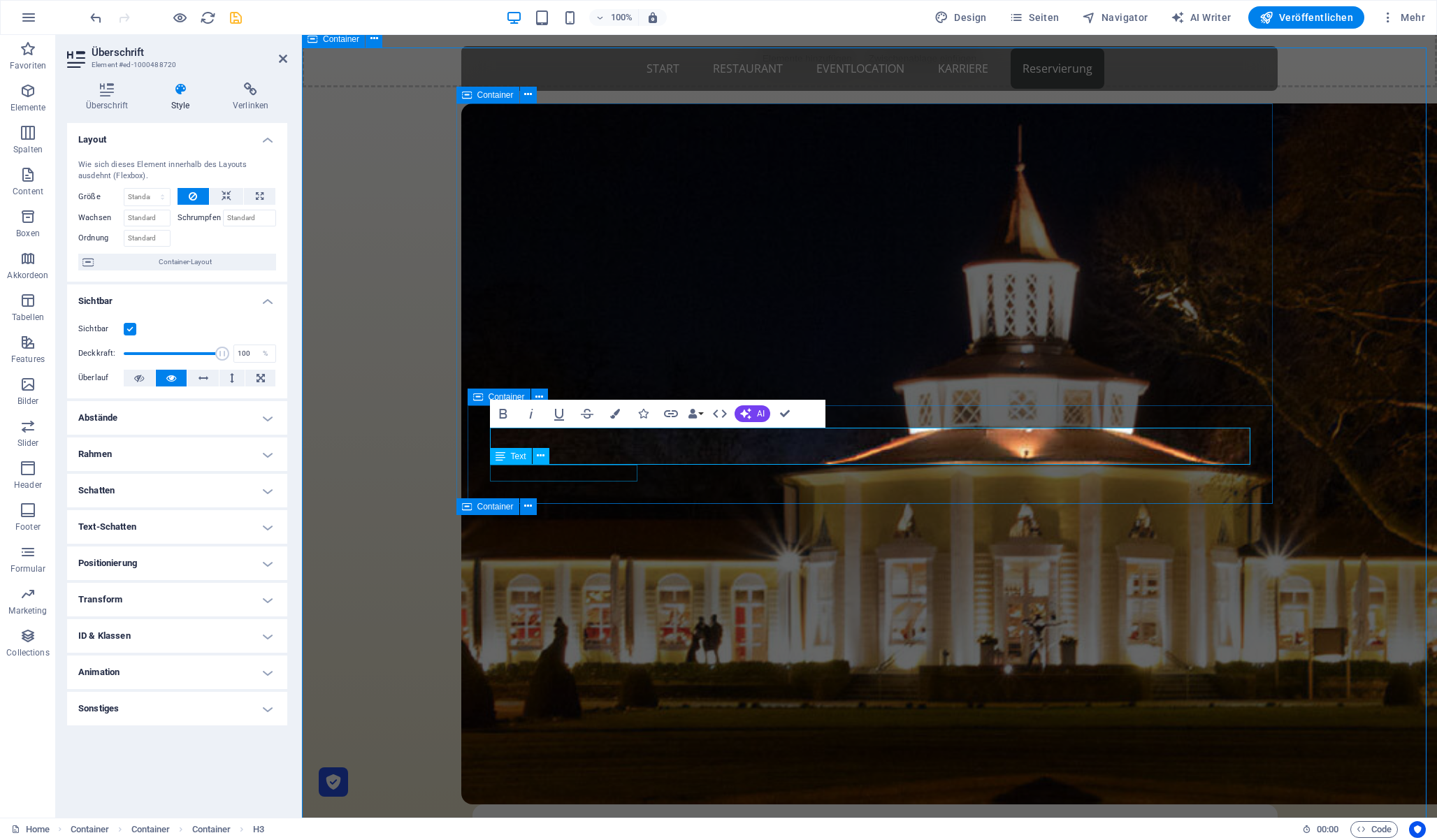
click at [515, 457] on span "Text" at bounding box center [518, 457] width 15 height 8
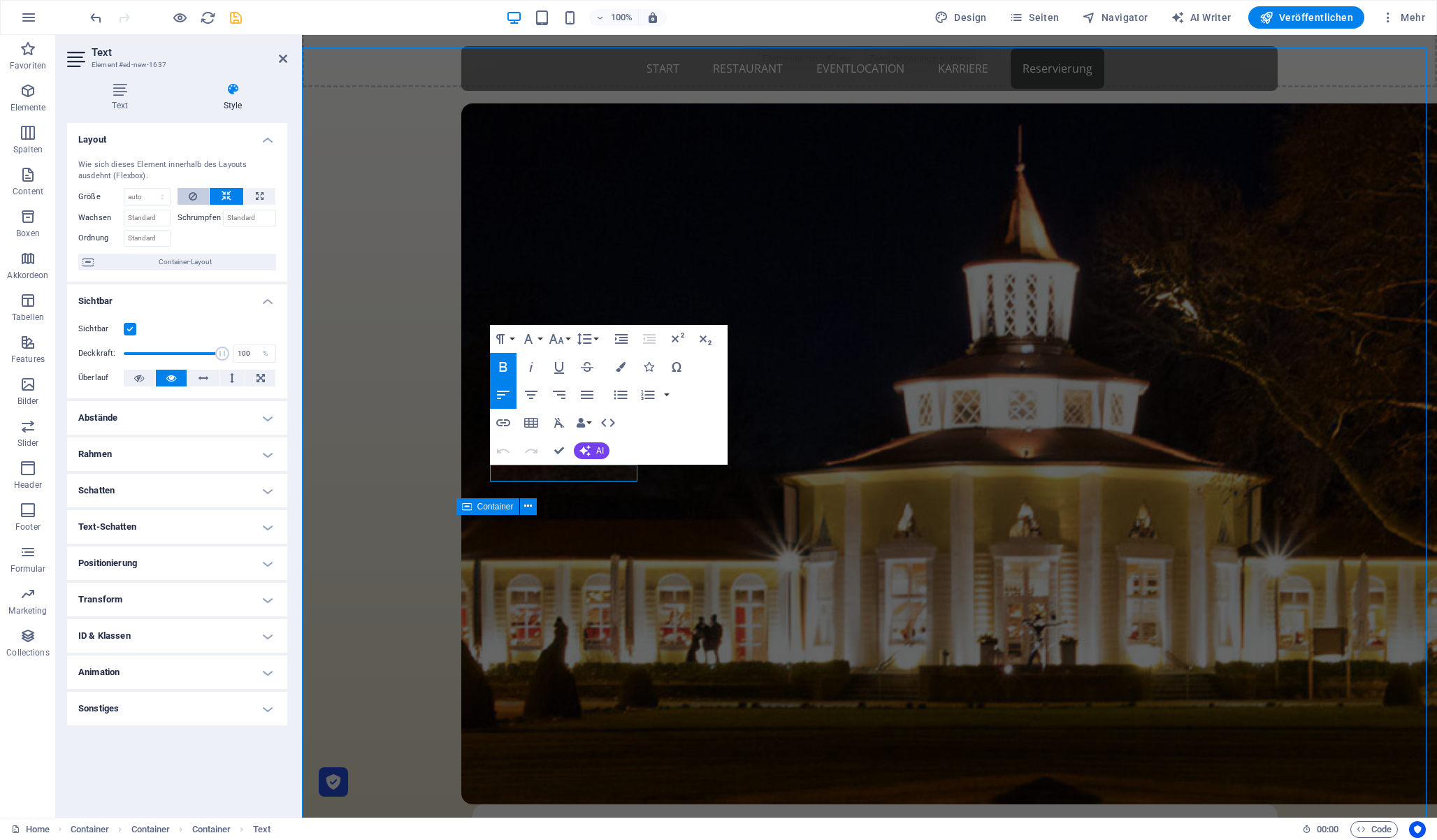
click at [192, 191] on icon at bounding box center [193, 196] width 8 height 17
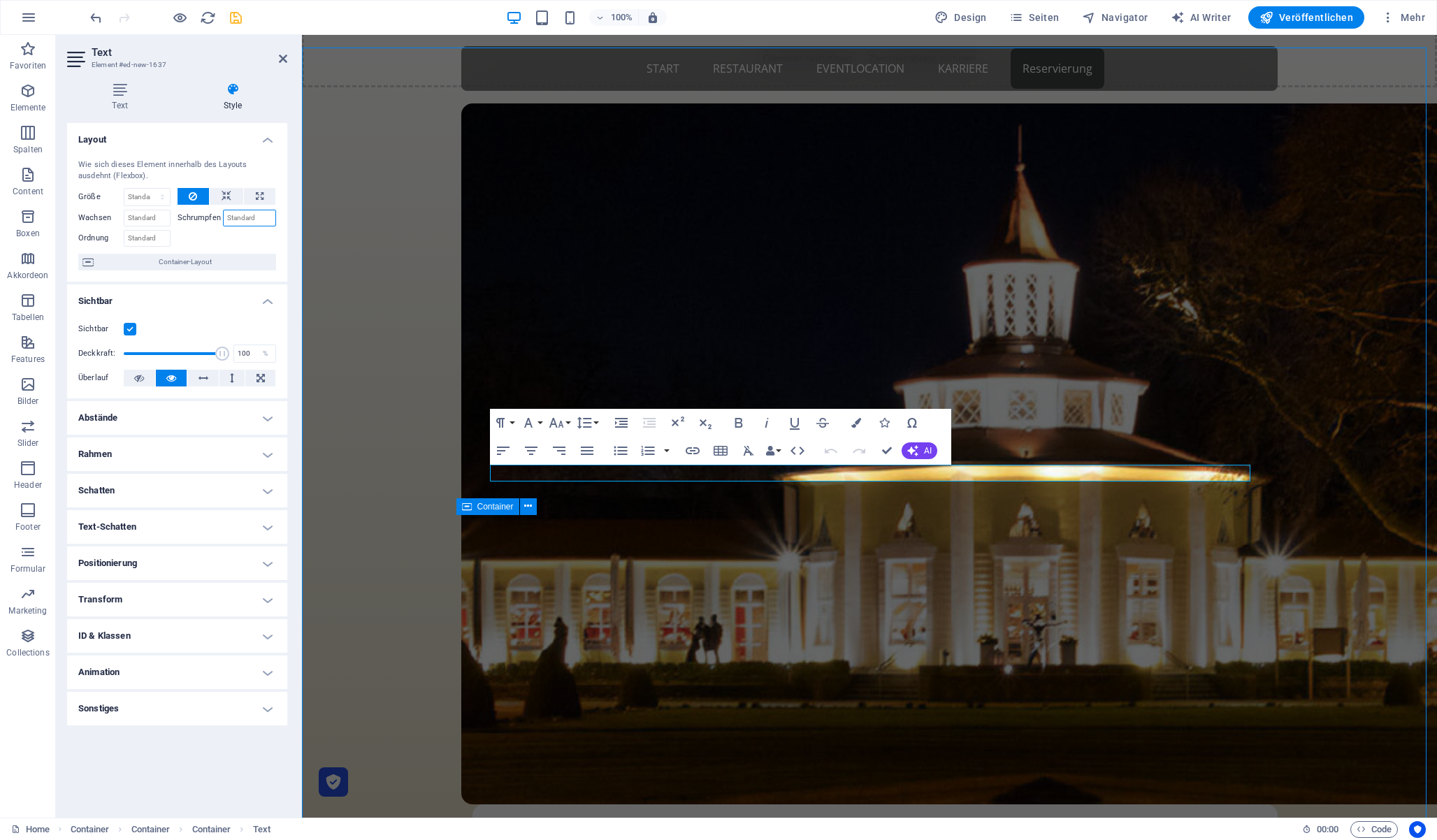
click at [249, 218] on input "Schrumpfen" at bounding box center [249, 218] width 54 height 17
type input "1"
drag, startPoint x: 886, startPoint y: 451, endPoint x: 662, endPoint y: 419, distance: 226.3
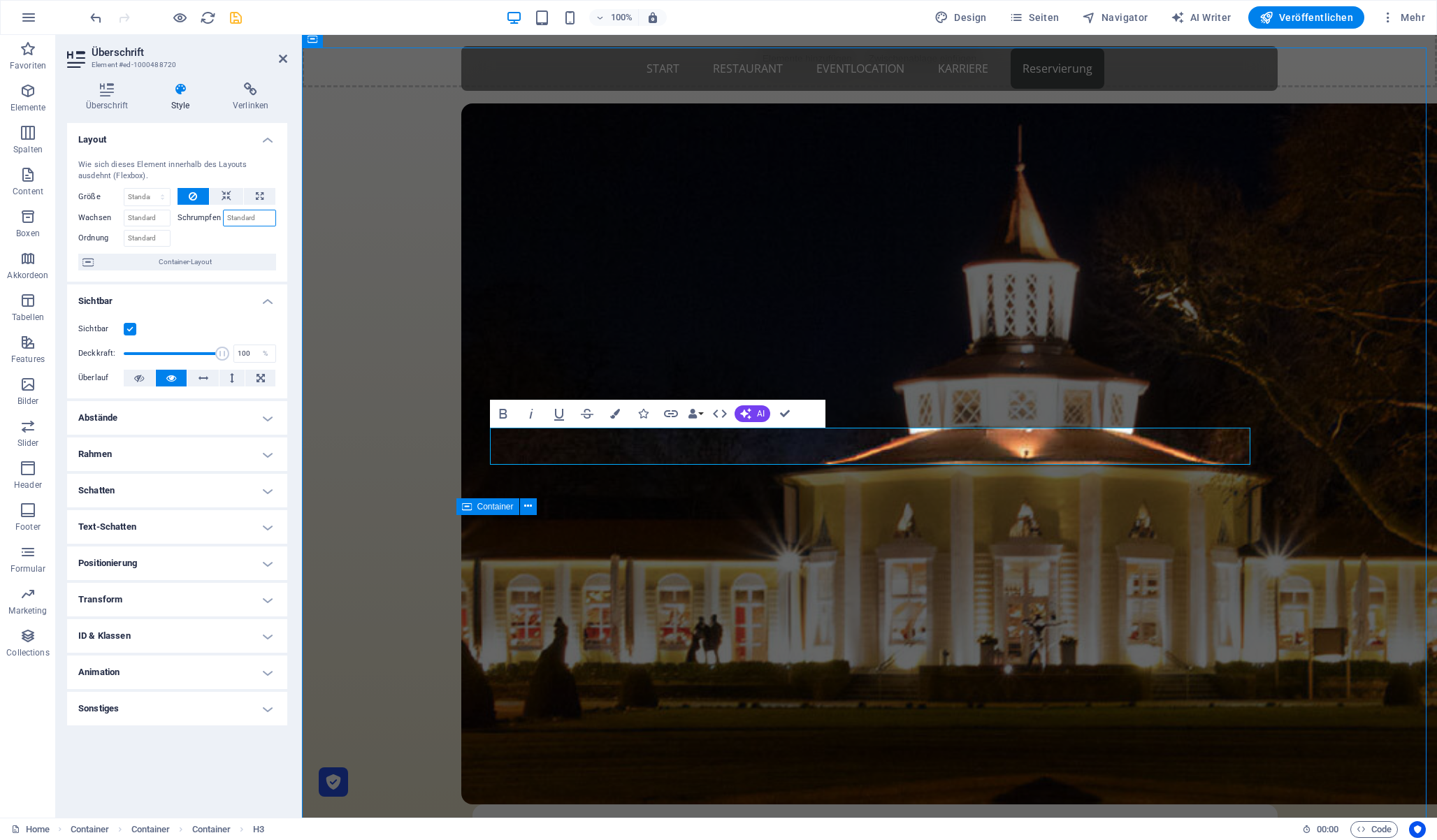
click at [248, 220] on input "Schrumpfen" at bounding box center [249, 218] width 54 height 17
type input "1"
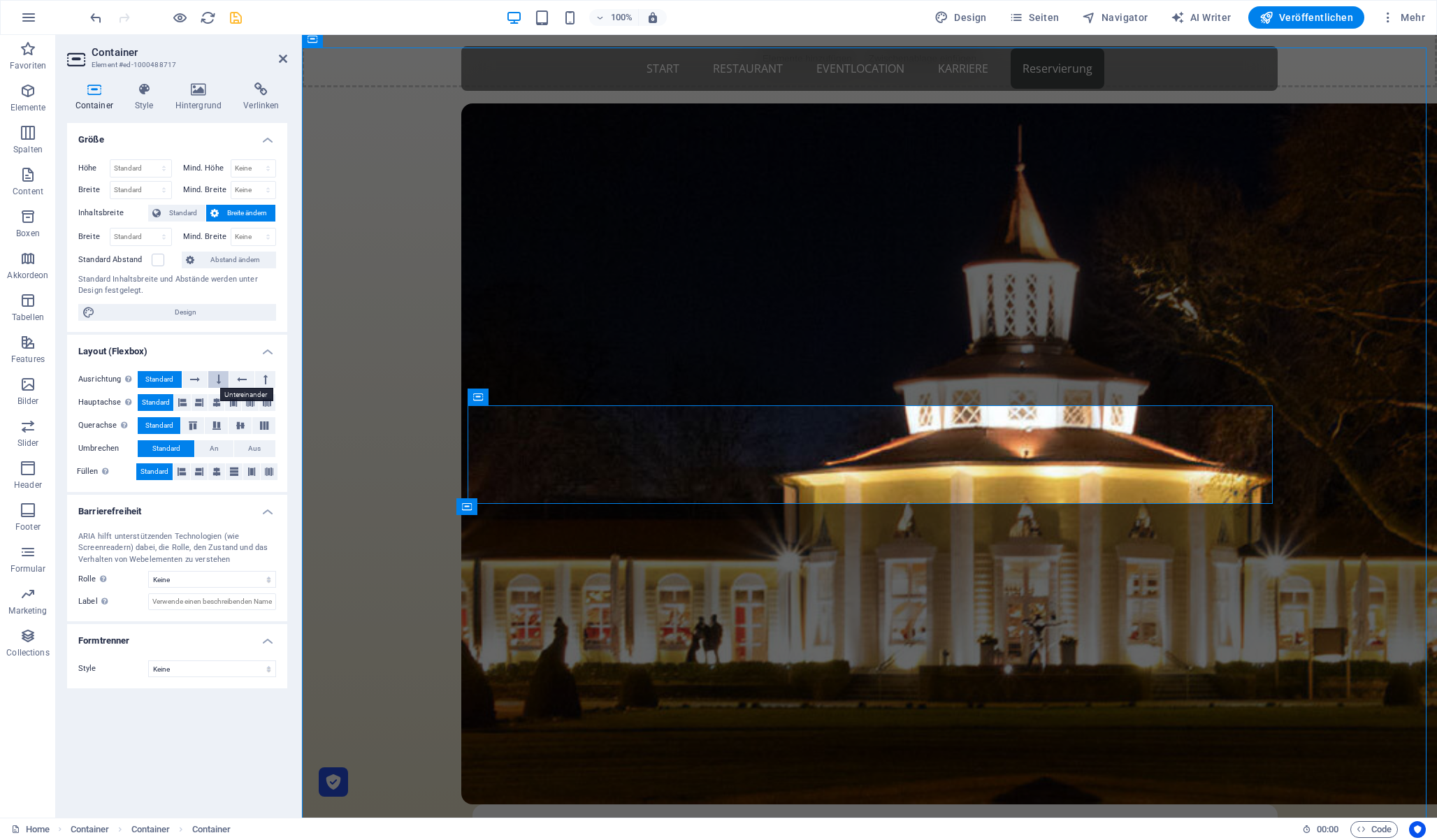
click at [215, 382] on button at bounding box center [218, 379] width 20 height 17
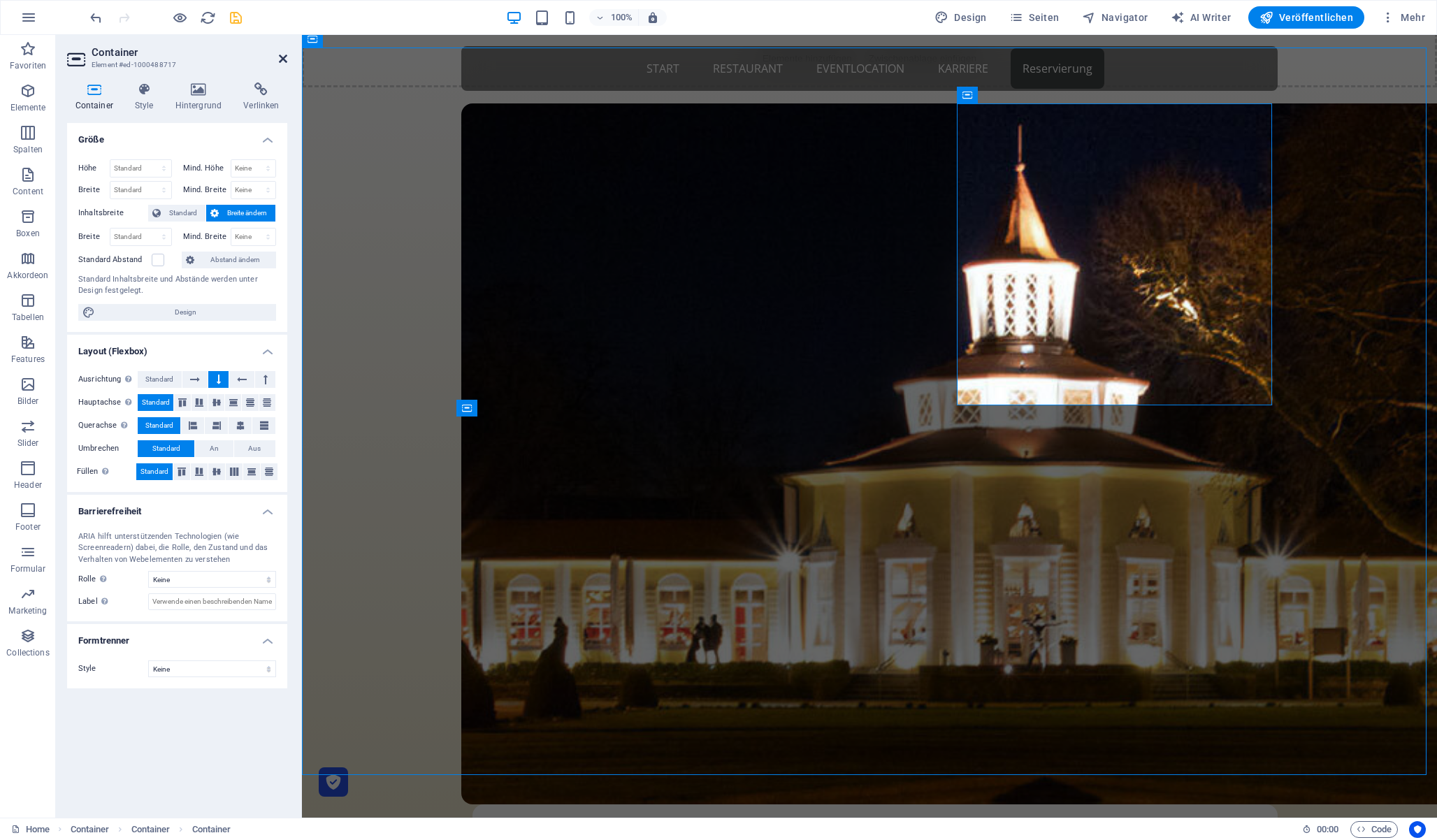
click at [282, 55] on icon at bounding box center [283, 59] width 8 height 11
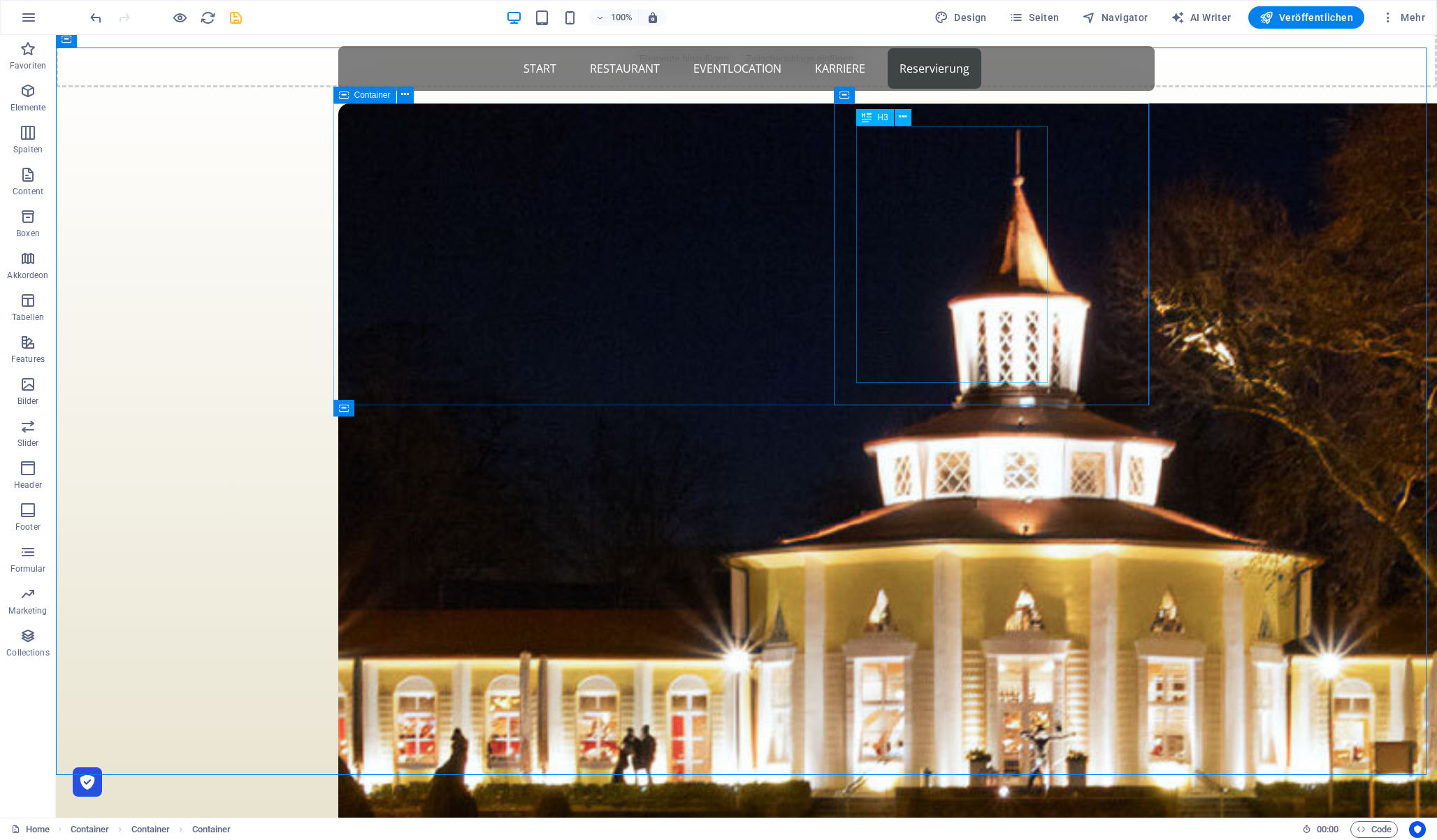
click at [875, 121] on div "H3" at bounding box center [875, 117] width 37 height 17
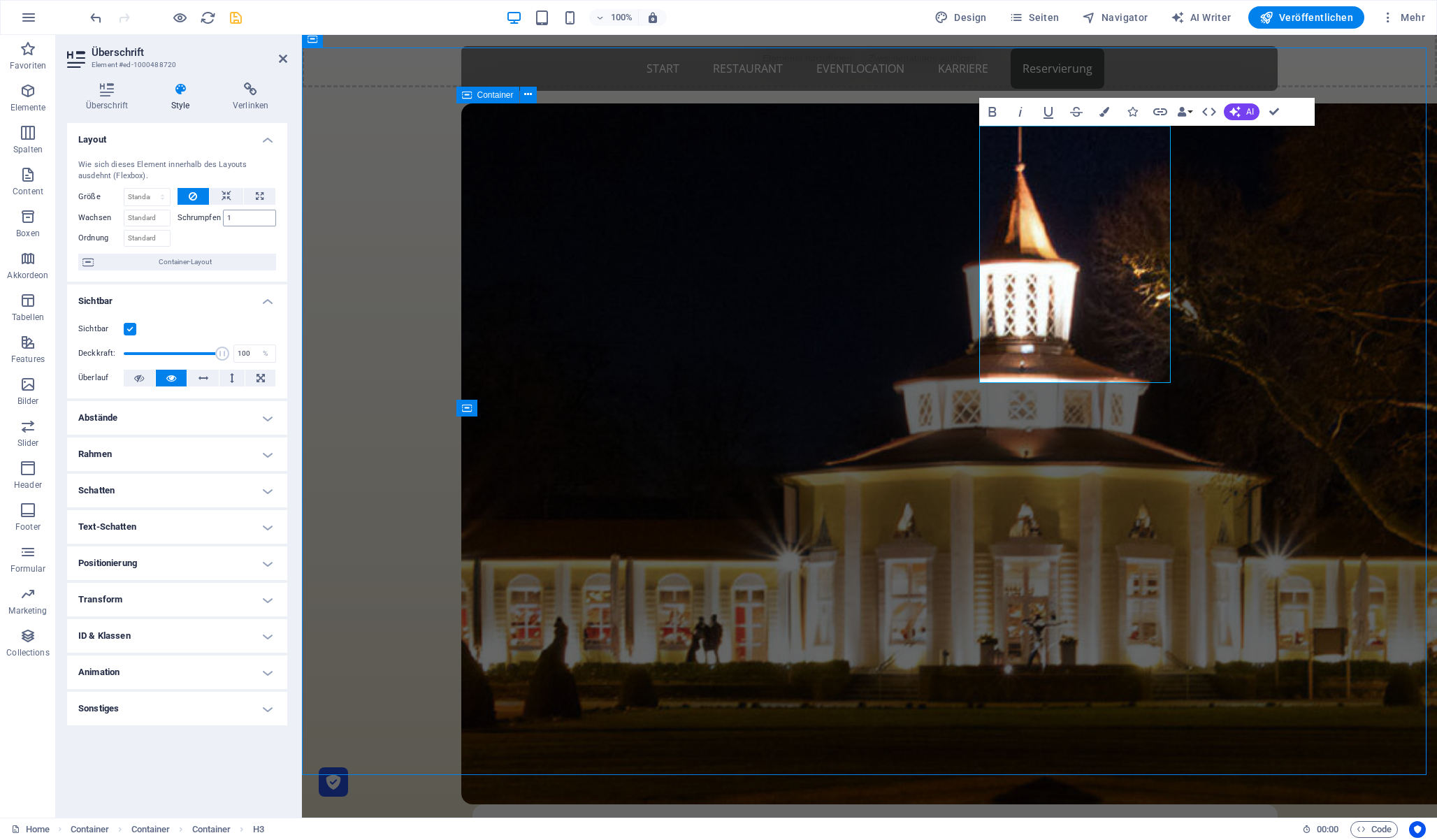
click at [237, 213] on input "1" at bounding box center [249, 218] width 54 height 17
click at [232, 198] on button at bounding box center [227, 196] width 34 height 17
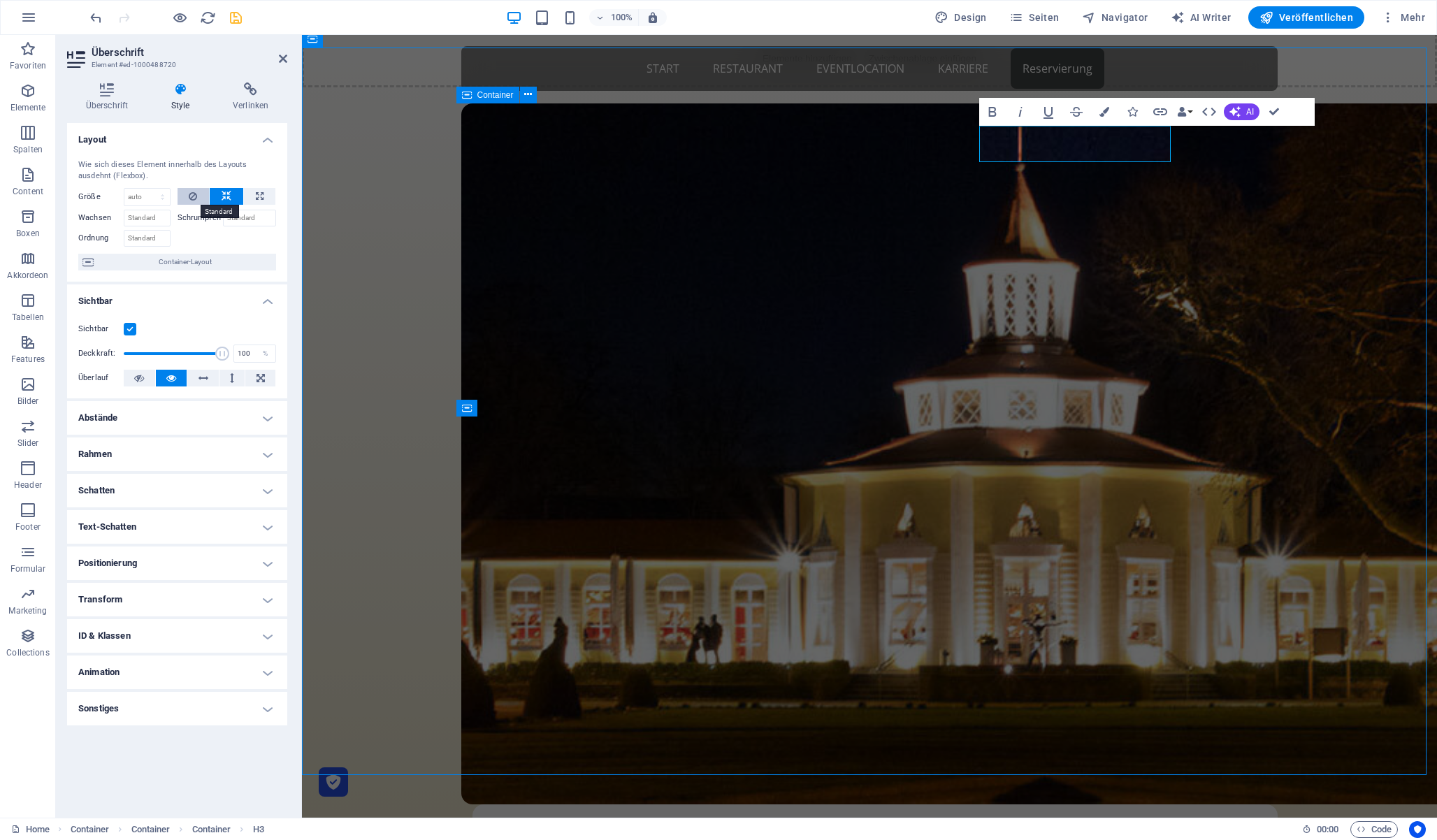
click at [195, 197] on icon at bounding box center [193, 196] width 8 height 17
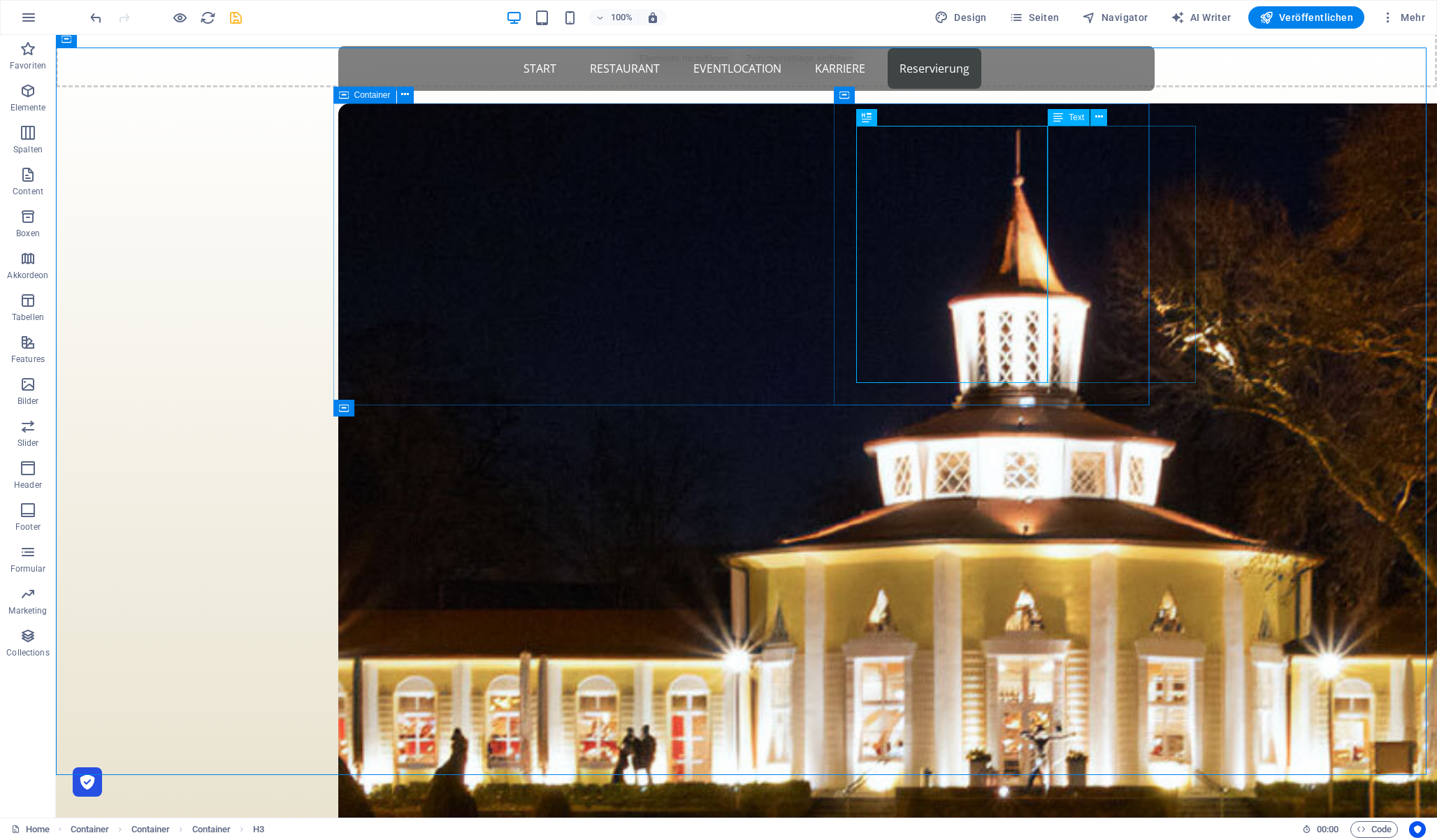
click at [1073, 117] on span "Text" at bounding box center [1076, 117] width 15 height 8
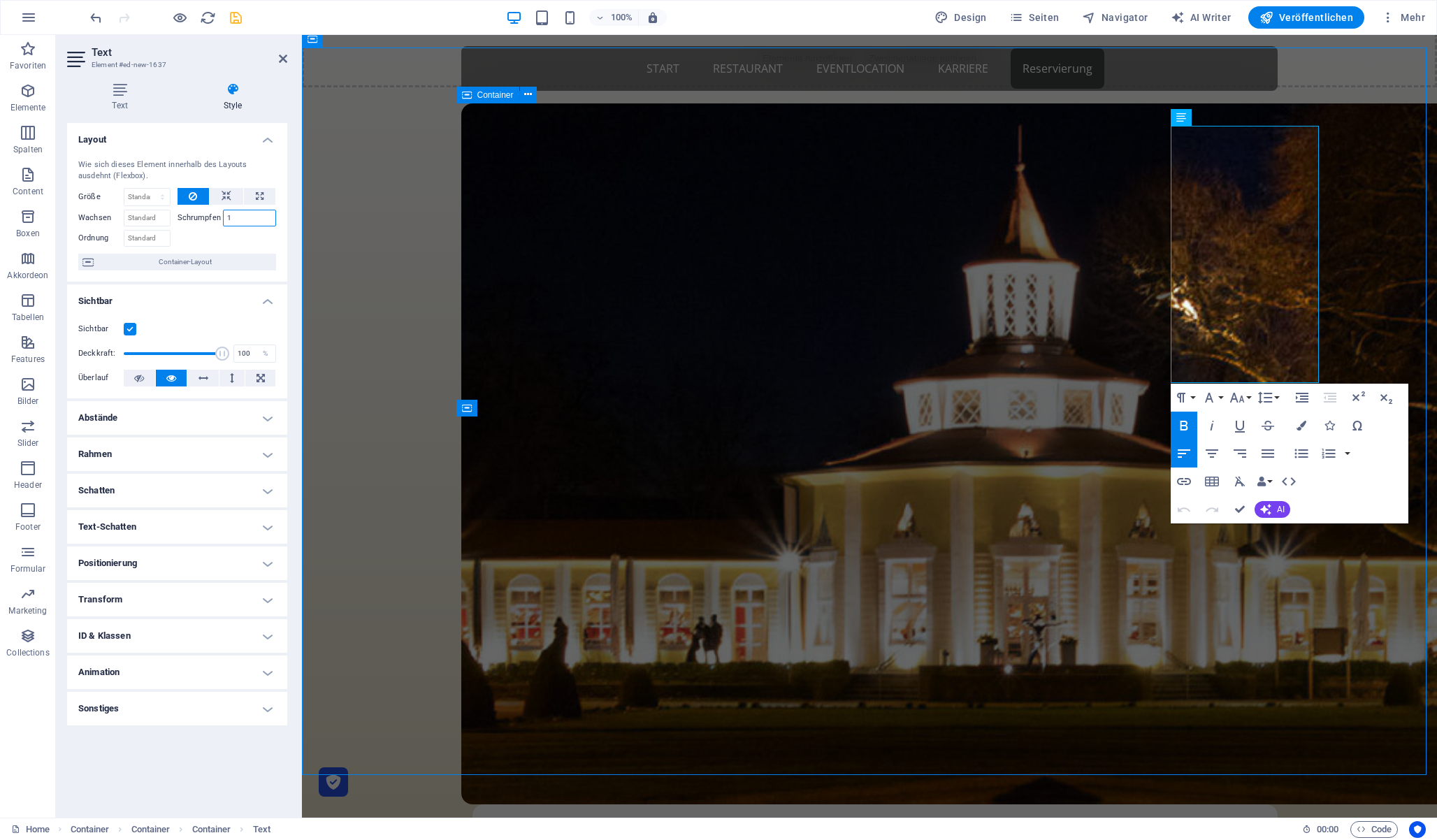
click at [249, 212] on input "1" at bounding box center [249, 218] width 54 height 17
click at [228, 195] on icon at bounding box center [227, 196] width 10 height 17
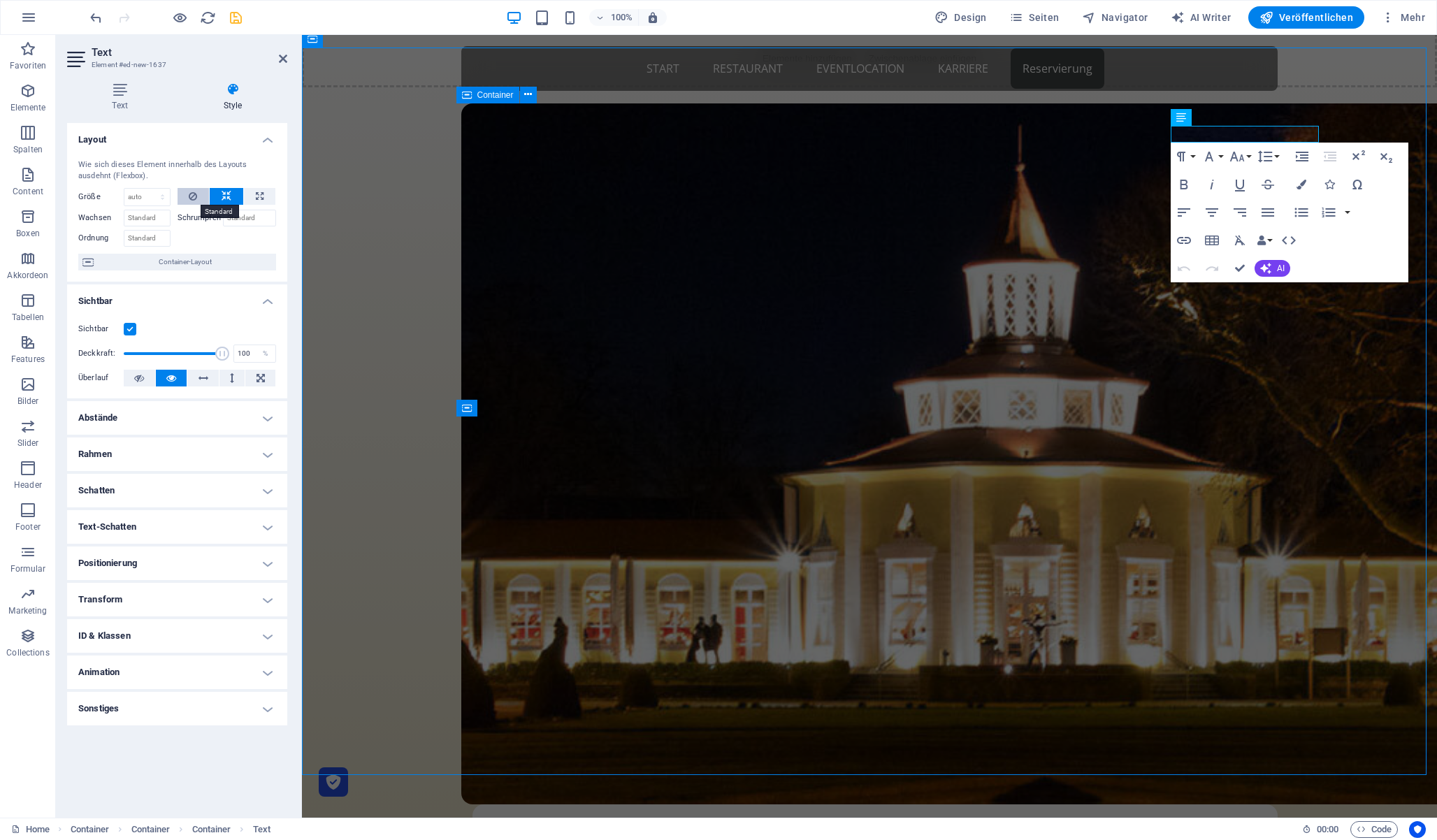
click at [194, 195] on icon at bounding box center [193, 196] width 8 height 17
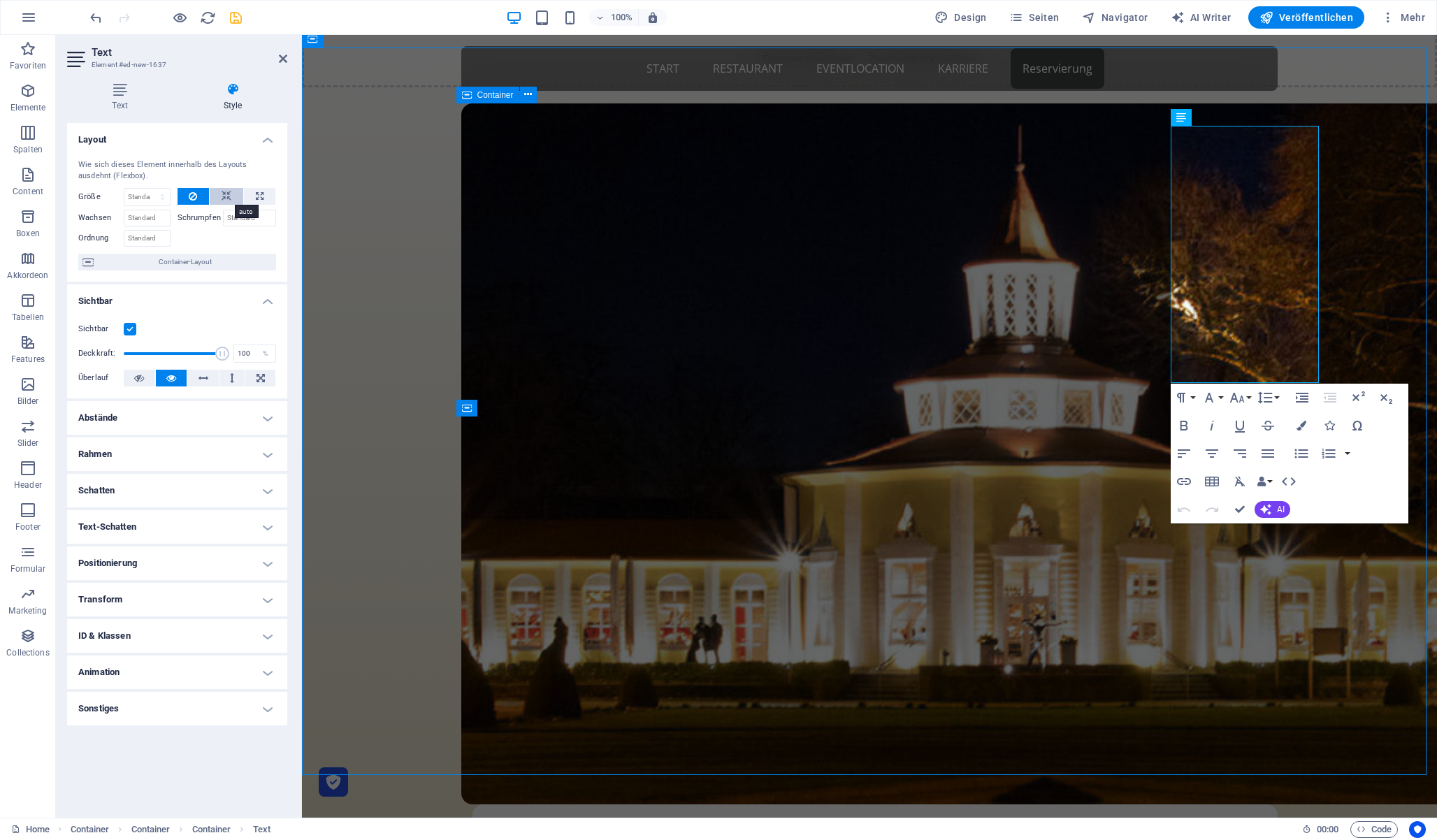
click at [223, 195] on icon at bounding box center [227, 196] width 10 height 17
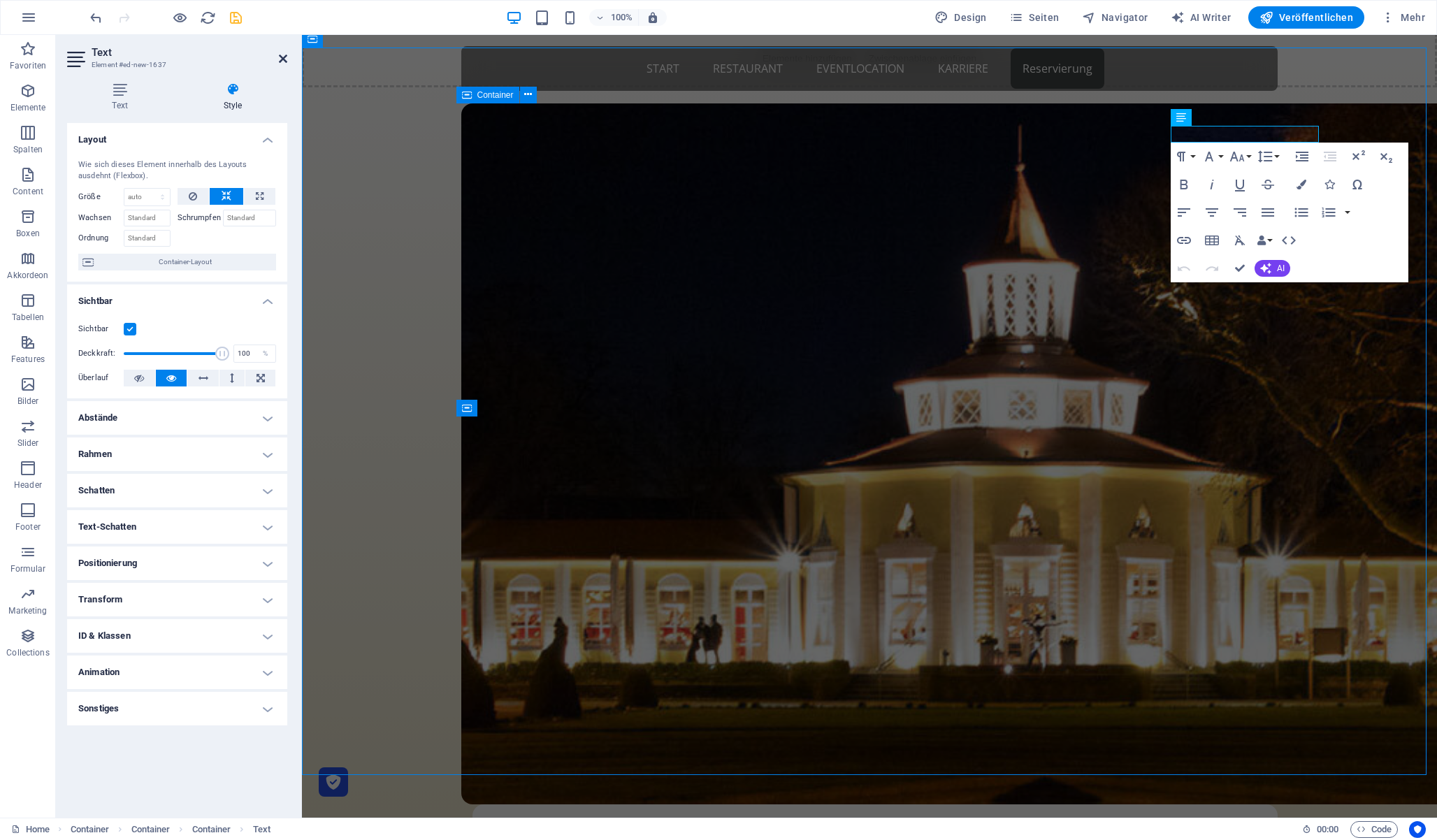
drag, startPoint x: 283, startPoint y: 56, endPoint x: 265, endPoint y: 45, distance: 21.1
click at [283, 56] on icon at bounding box center [283, 59] width 8 height 11
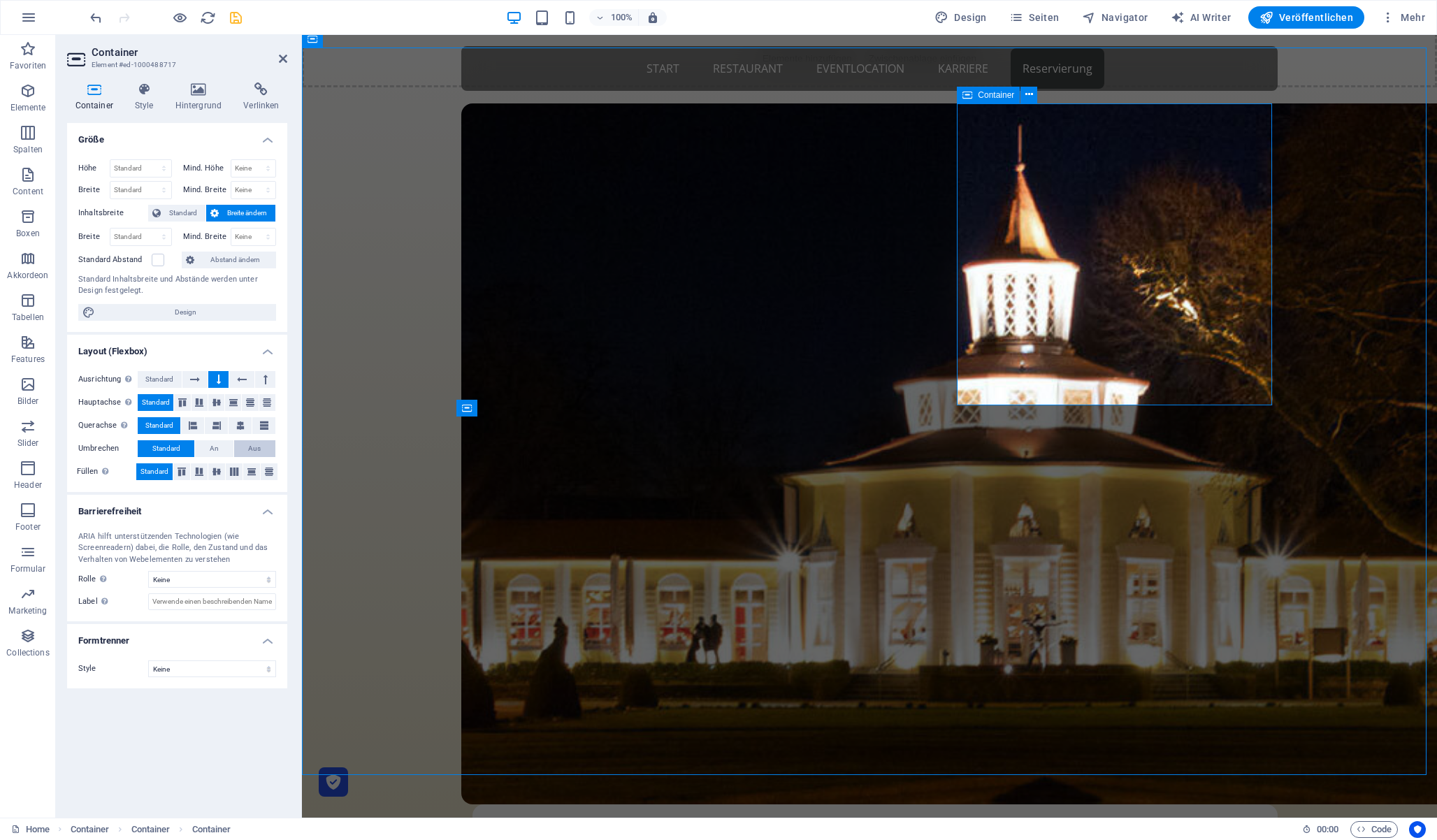
click at [244, 447] on button "Aus" at bounding box center [254, 449] width 41 height 17
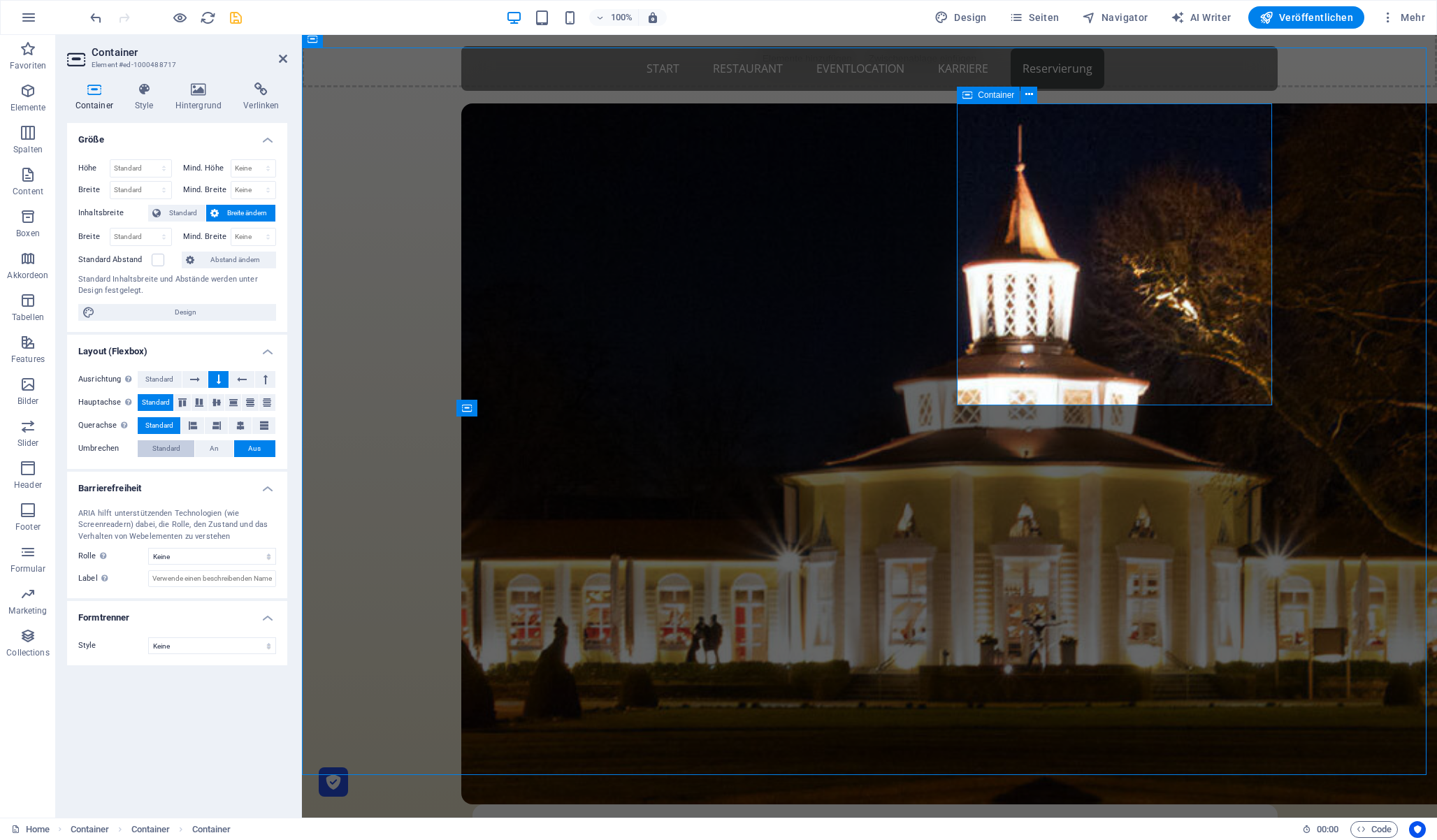
click at [165, 447] on span "Standard" at bounding box center [166, 449] width 28 height 17
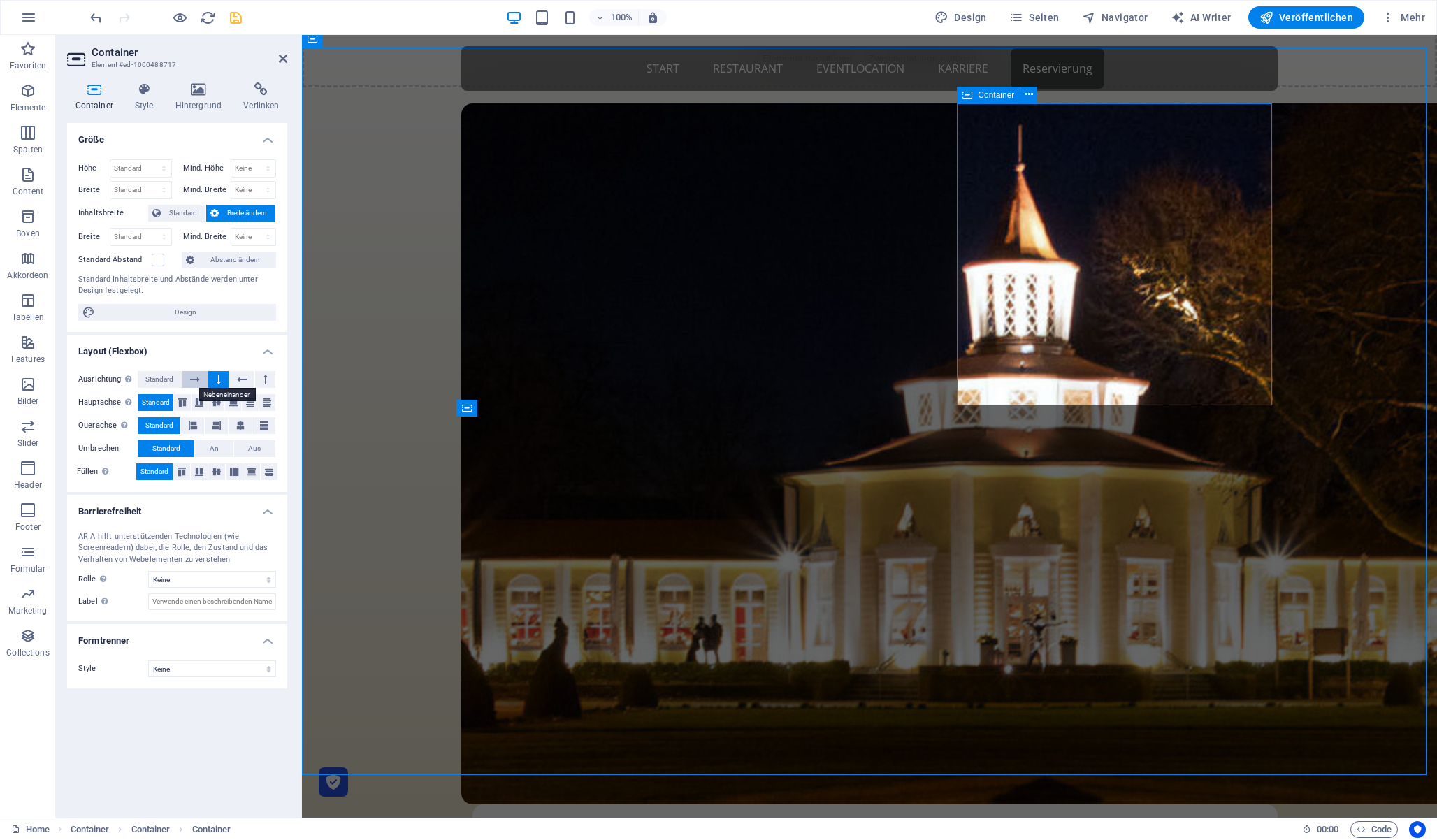
click at [182, 377] on button at bounding box center [195, 379] width 26 height 17
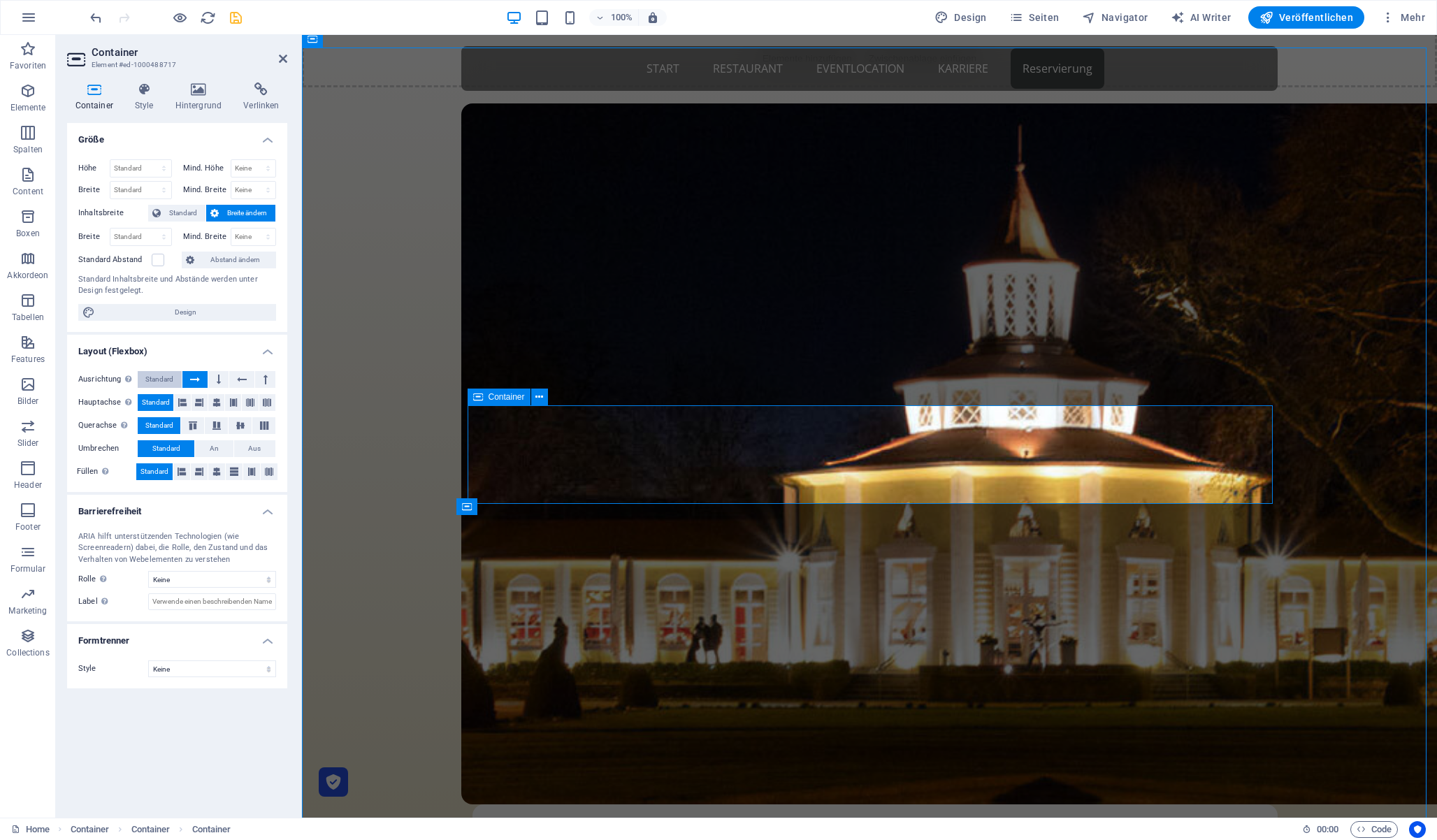
click at [149, 379] on span "Standard" at bounding box center [159, 379] width 28 height 17
click at [218, 444] on span "An" at bounding box center [214, 449] width 9 height 17
click at [255, 447] on span "Aus" at bounding box center [255, 449] width 13 height 17
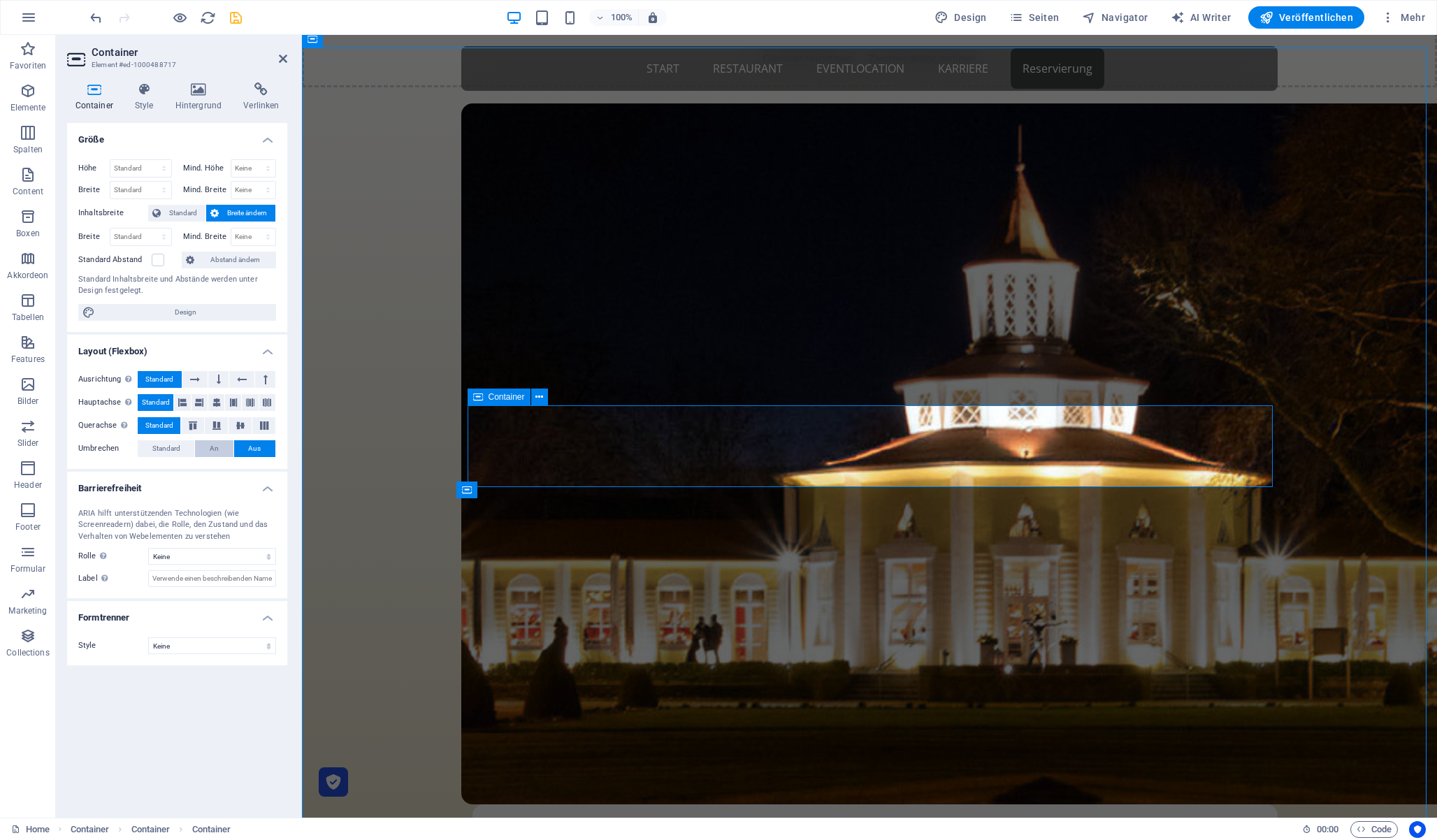
click at [217, 448] on span "An" at bounding box center [214, 449] width 9 height 17
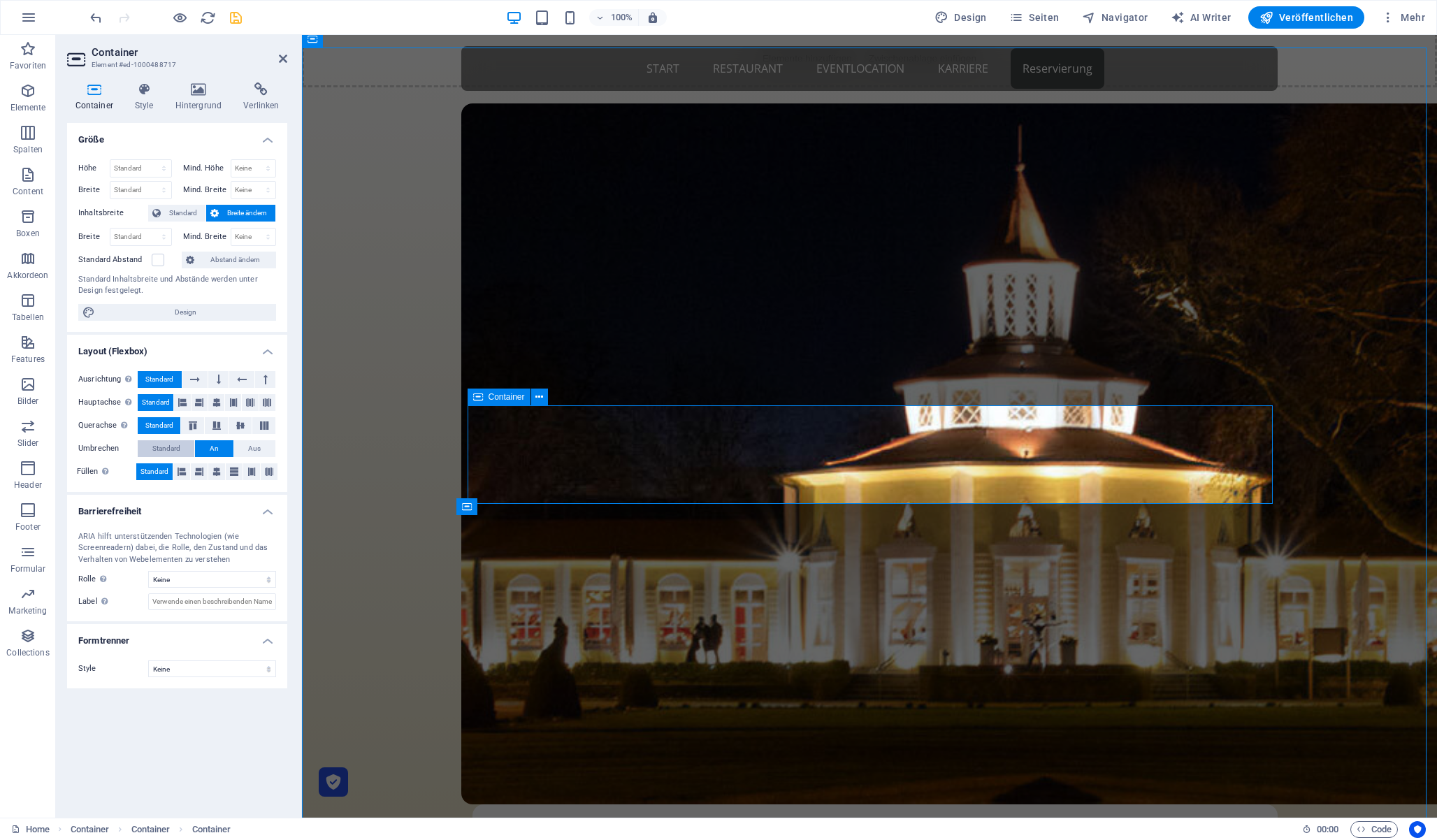
click at [166, 448] on span "Standard" at bounding box center [166, 449] width 28 height 17
click at [280, 58] on icon at bounding box center [283, 59] width 8 height 11
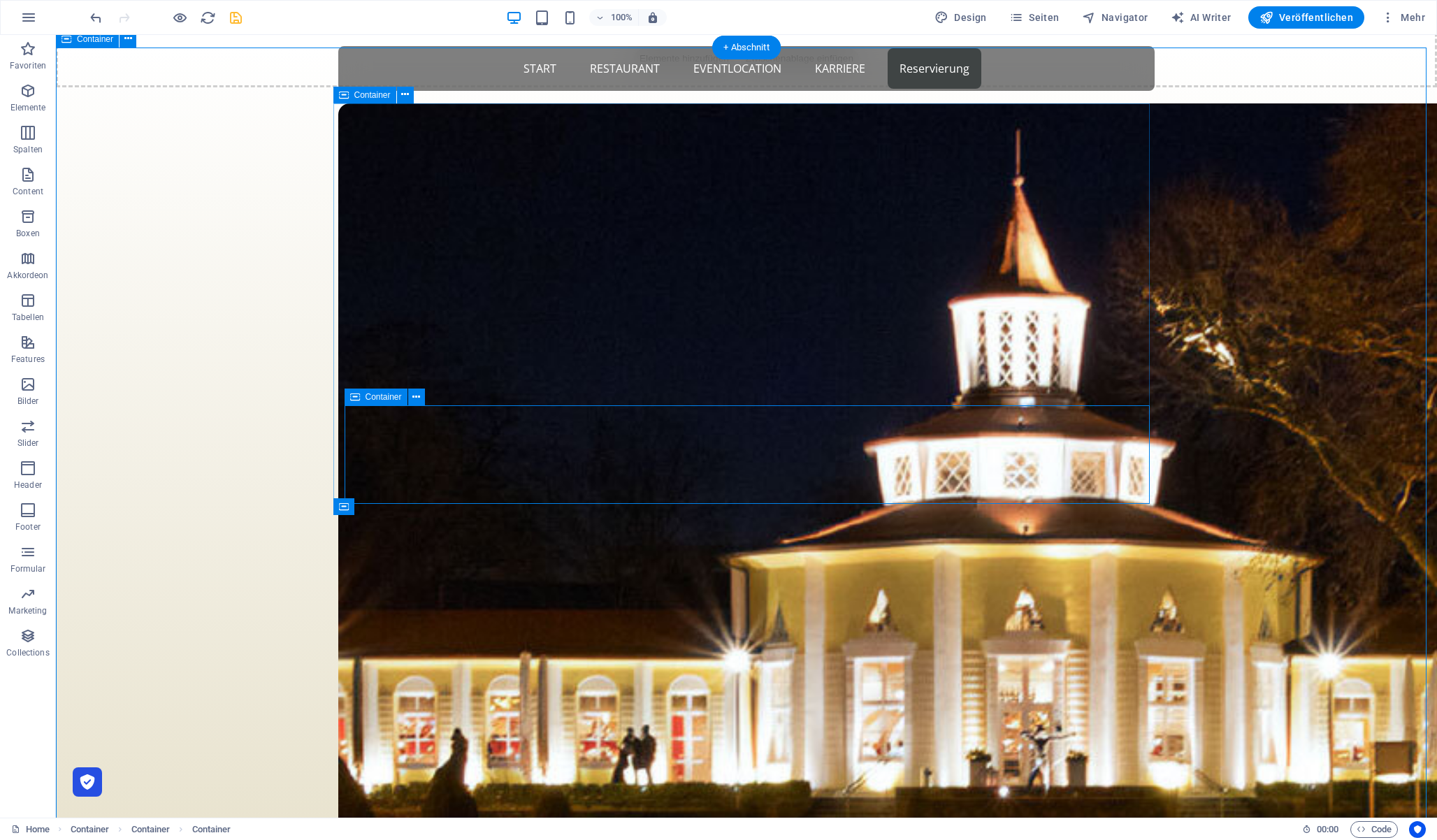
select select "rem"
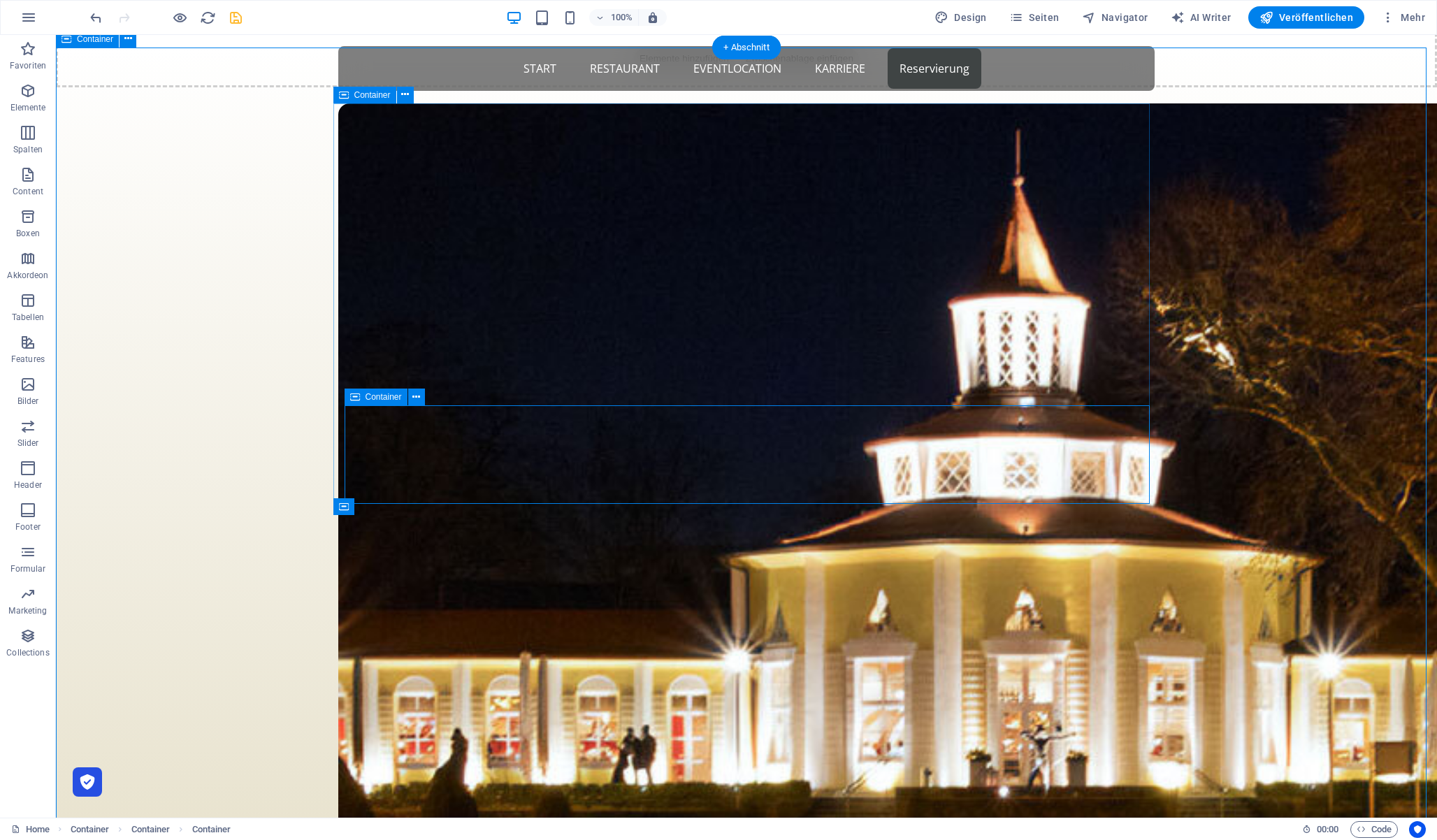
select select "rem"
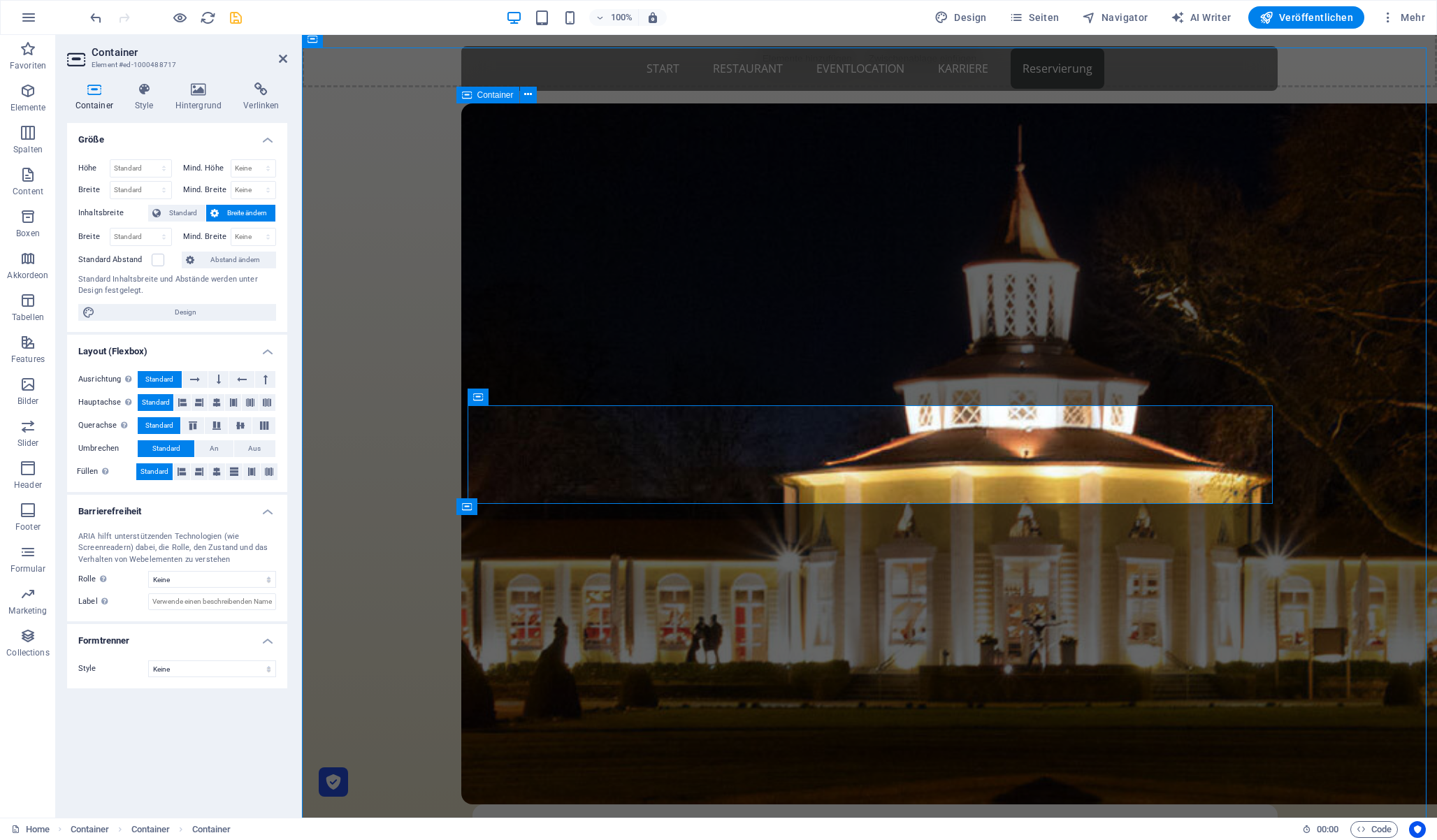
click at [98, 91] on icon at bounding box center [94, 89] width 54 height 14
click at [133, 90] on icon at bounding box center [144, 89] width 35 height 14
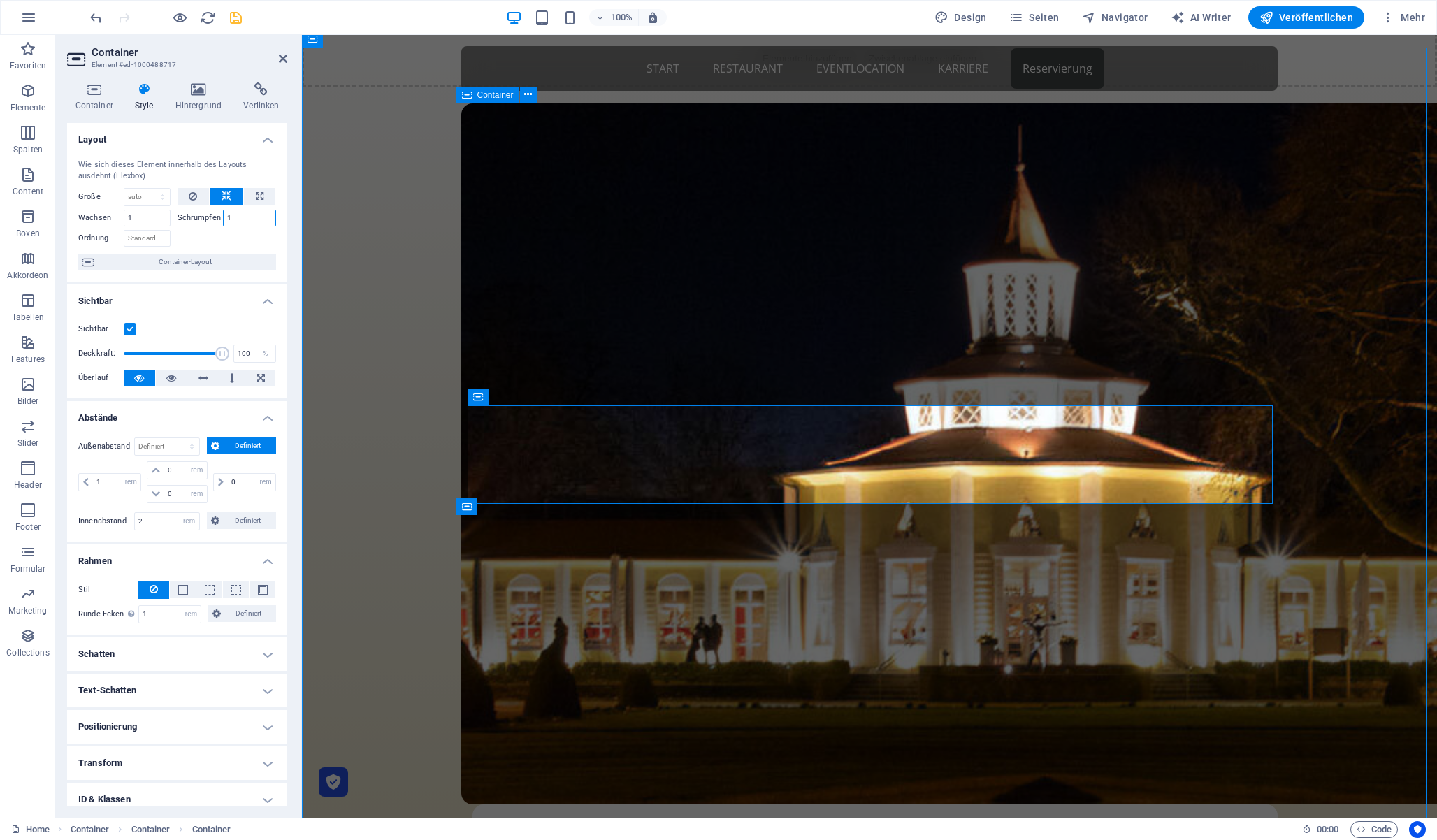
click at [241, 214] on input "1" at bounding box center [249, 218] width 54 height 17
type input "0"
click at [247, 215] on input "0" at bounding box center [249, 218] width 54 height 17
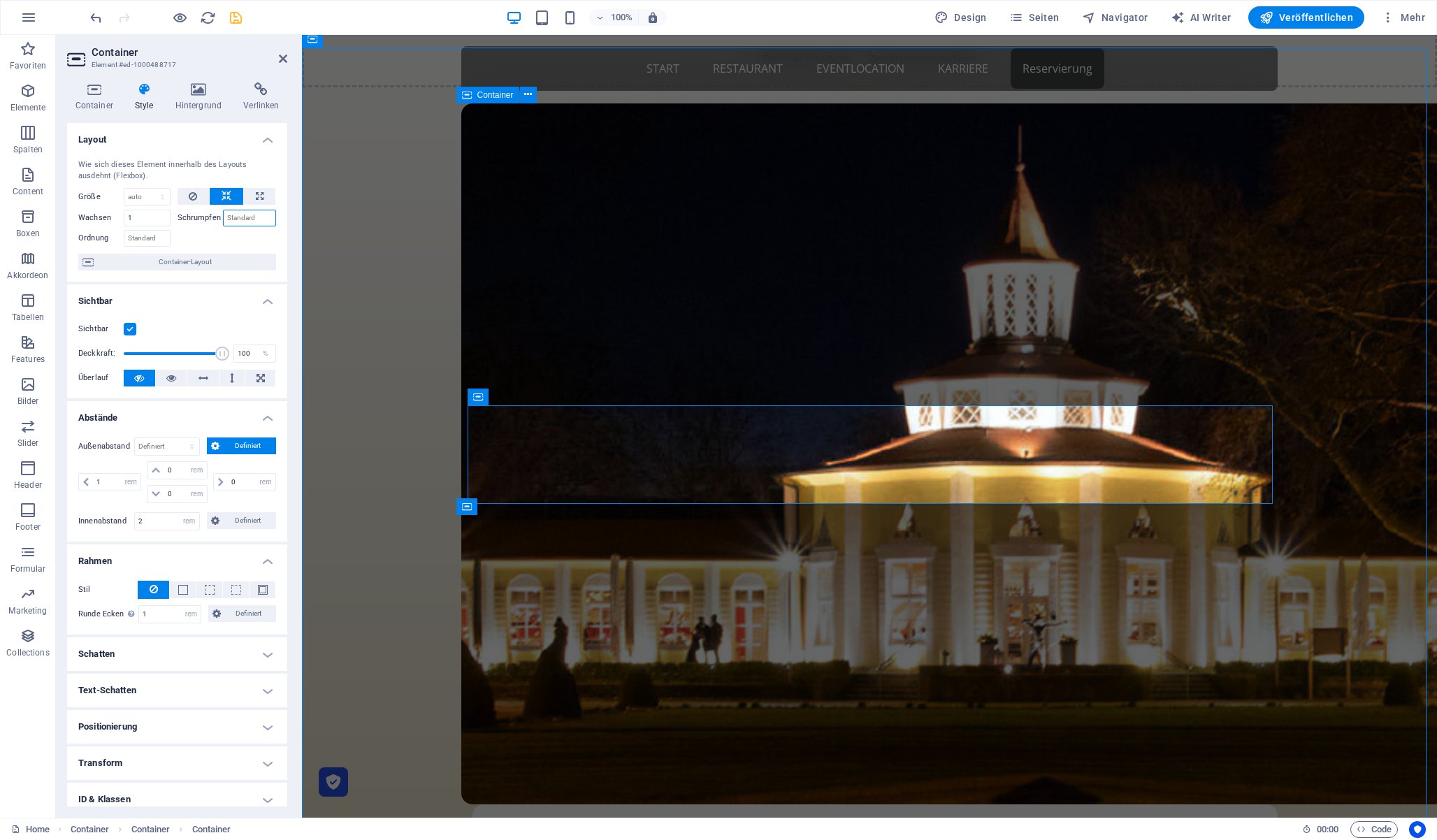
click at [241, 217] on input "Schrumpfen" at bounding box center [249, 218] width 54 height 17
type input "1"
click at [256, 196] on icon at bounding box center [260, 196] width 8 height 17
type input "100"
select select "%"
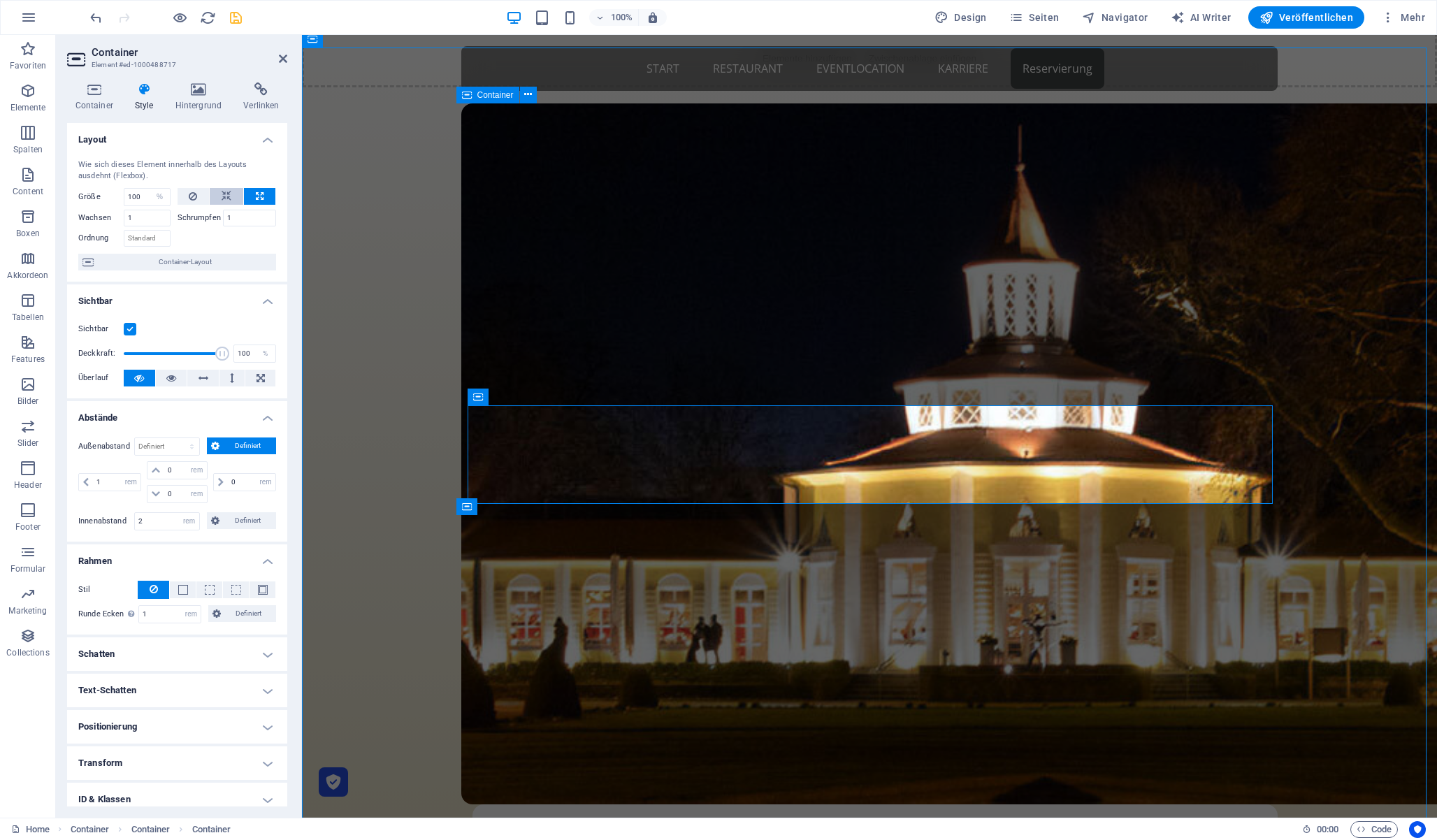
drag, startPoint x: 230, startPoint y: 196, endPoint x: 213, endPoint y: 197, distance: 17.0
click at [230, 196] on button at bounding box center [227, 196] width 34 height 17
select select "DISABLED_OPTION_VALUE"
click at [203, 196] on button at bounding box center [194, 196] width 32 height 17
click at [228, 196] on icon at bounding box center [227, 196] width 10 height 17
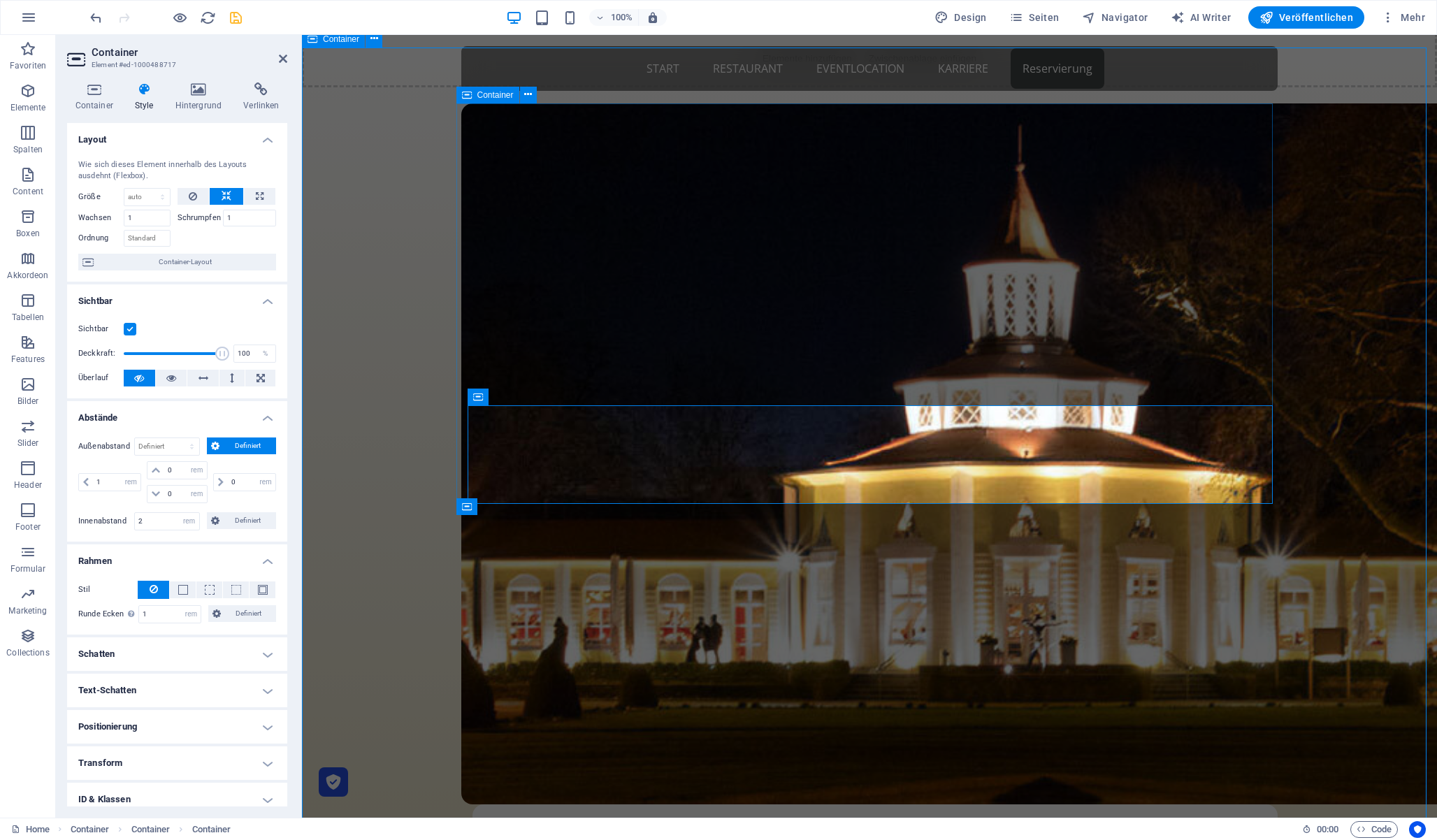
click at [1076, 265] on div "Weihnachtsbuffet [DATE] und [DATE]" at bounding box center [870, 503] width 817 height 799
select select "rem"
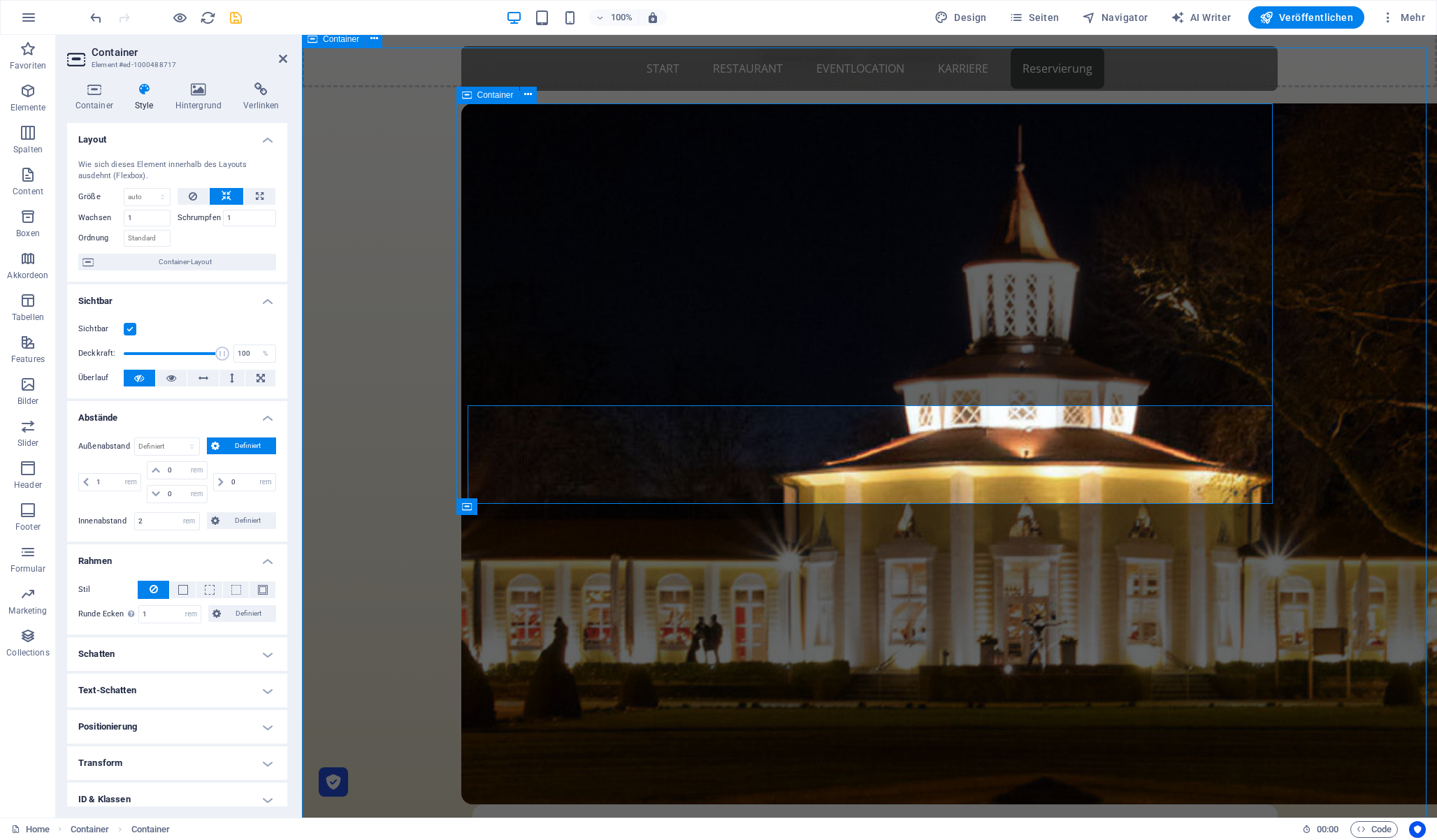
select select "rem"
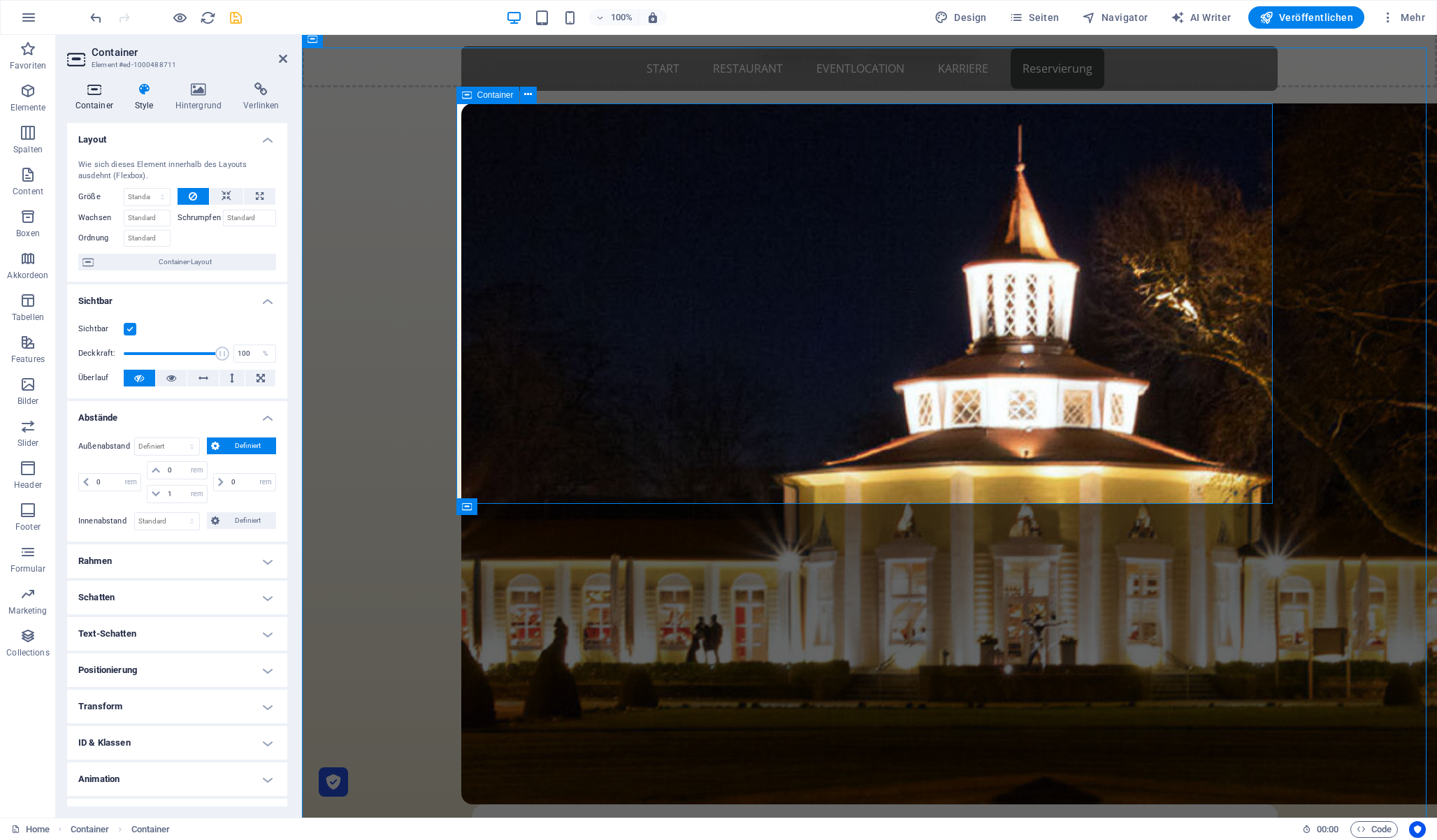
click at [110, 100] on h4 "Container" at bounding box center [97, 97] width 60 height 29
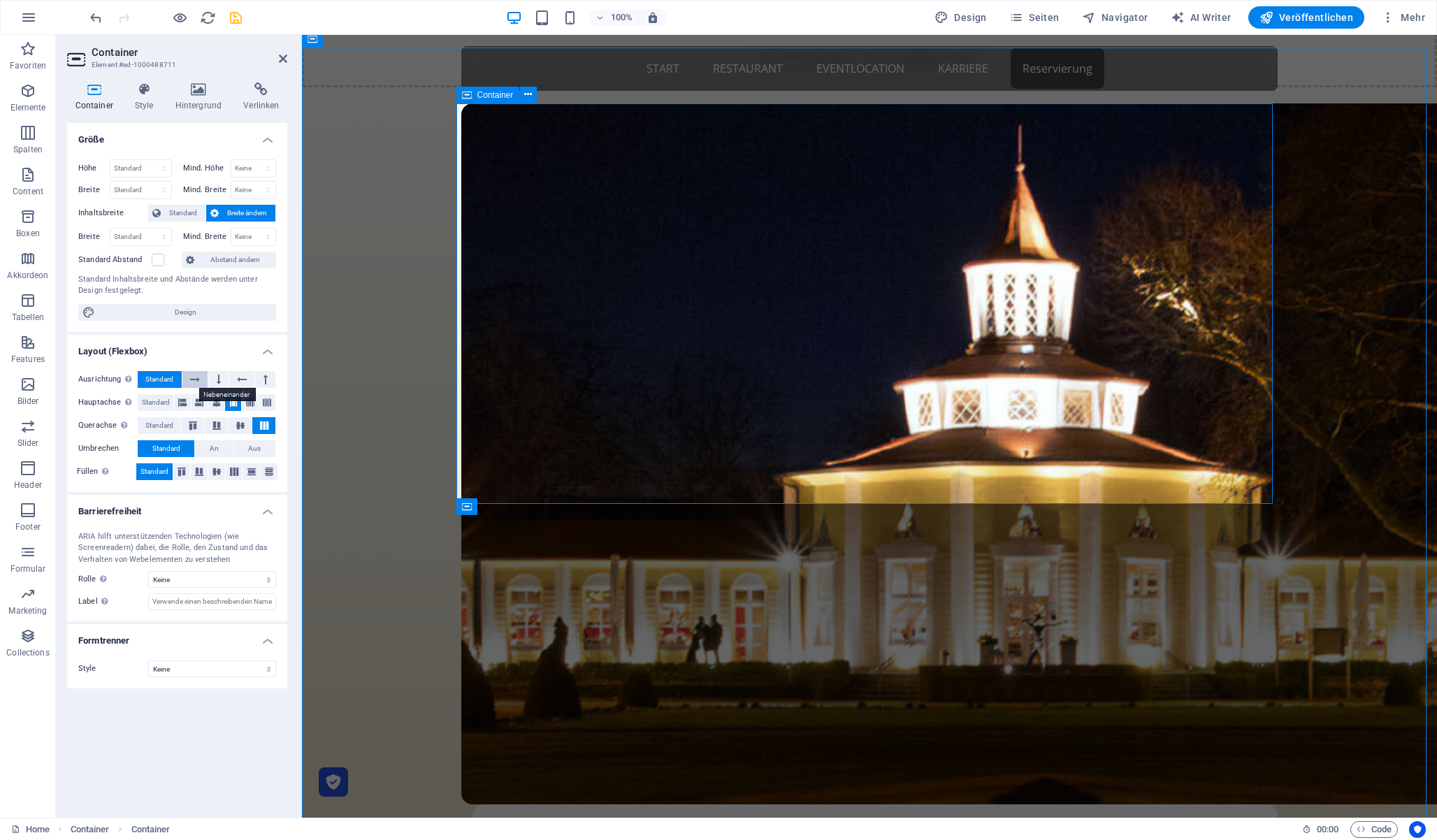
click at [196, 381] on icon at bounding box center [195, 379] width 10 height 17
click at [223, 378] on button at bounding box center [218, 379] width 20 height 17
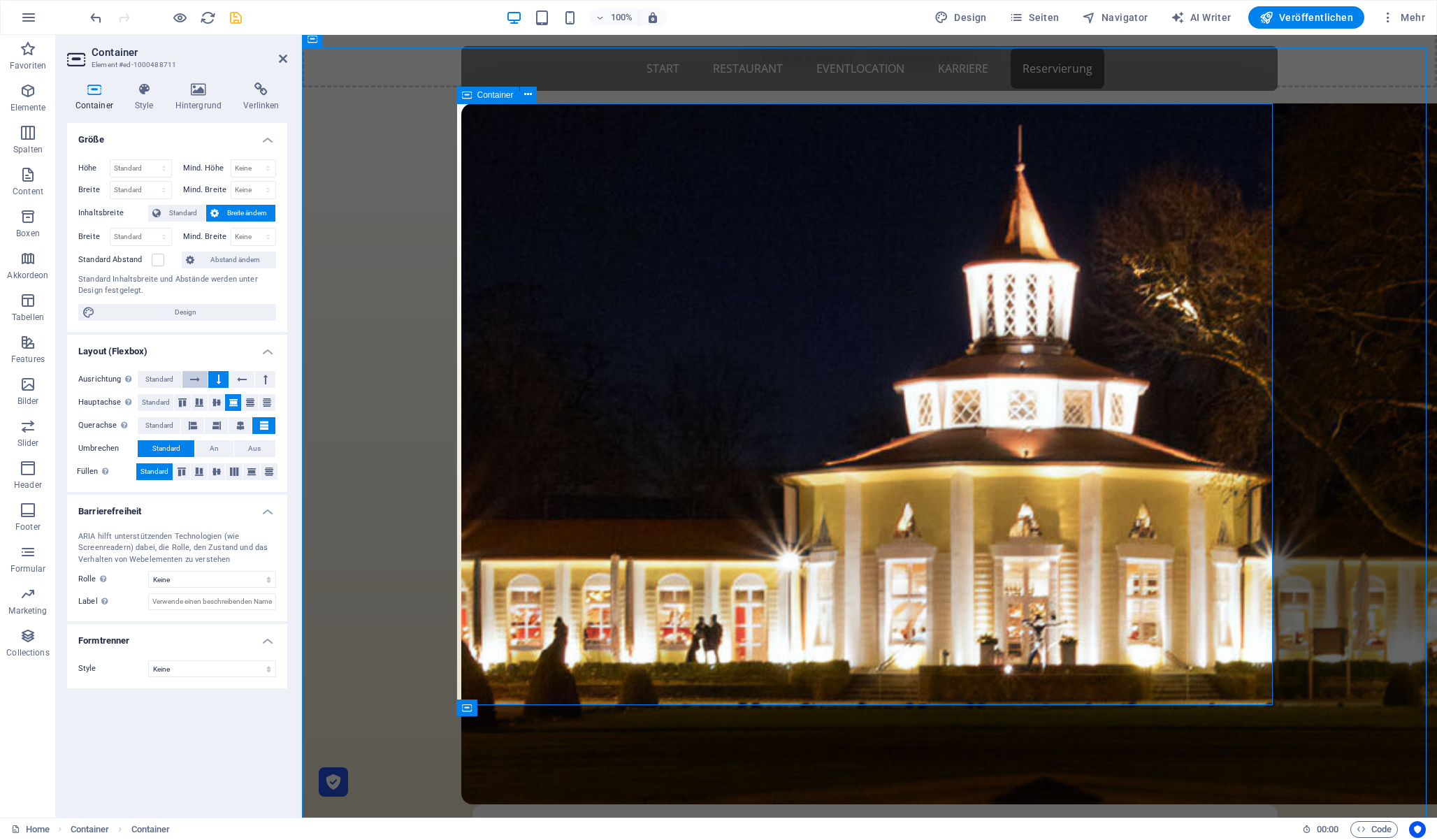
click at [188, 378] on button at bounding box center [195, 379] width 26 height 17
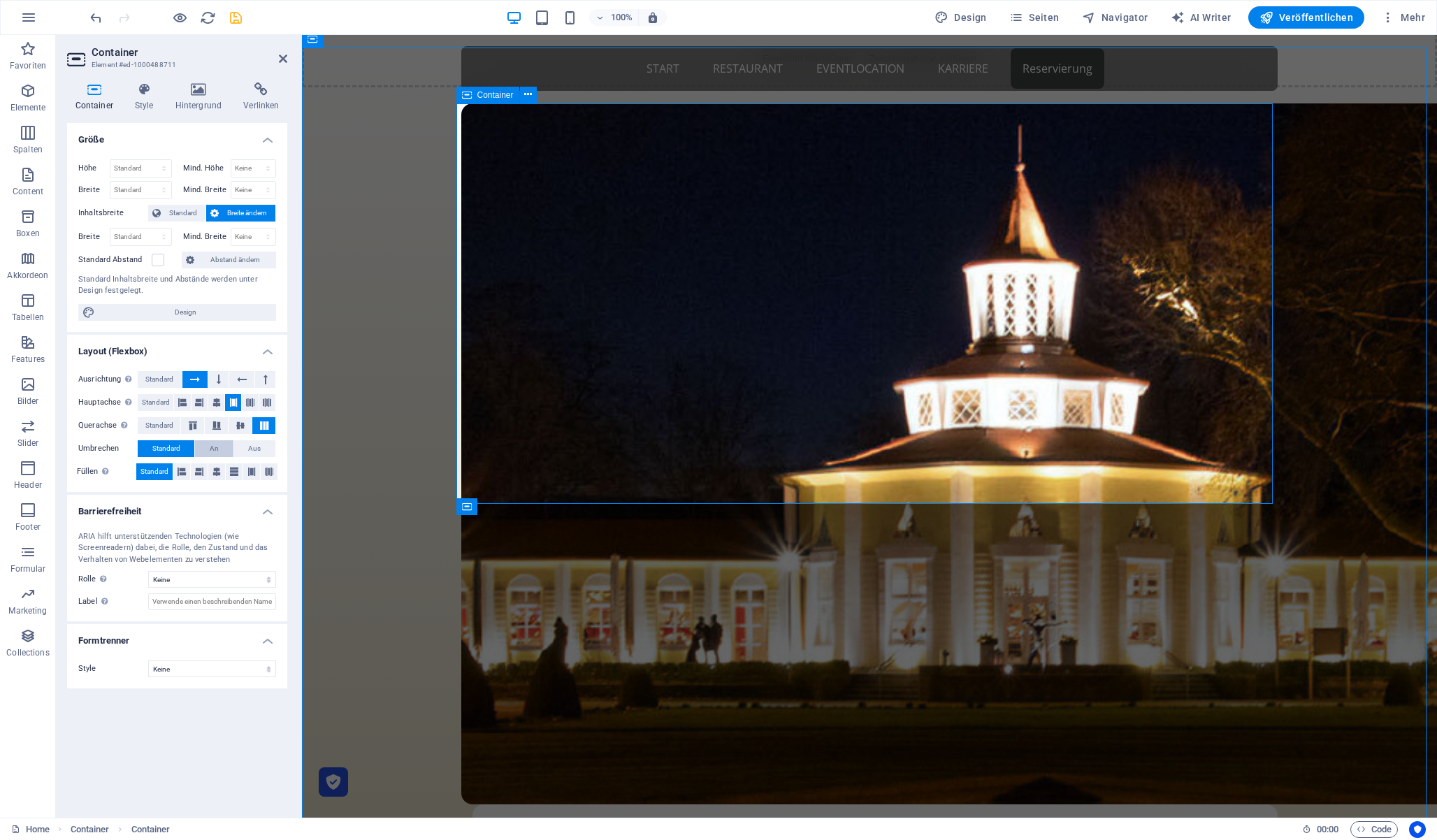
click at [219, 445] on button "An" at bounding box center [214, 449] width 38 height 17
click at [260, 446] on span "Aus" at bounding box center [255, 449] width 13 height 17
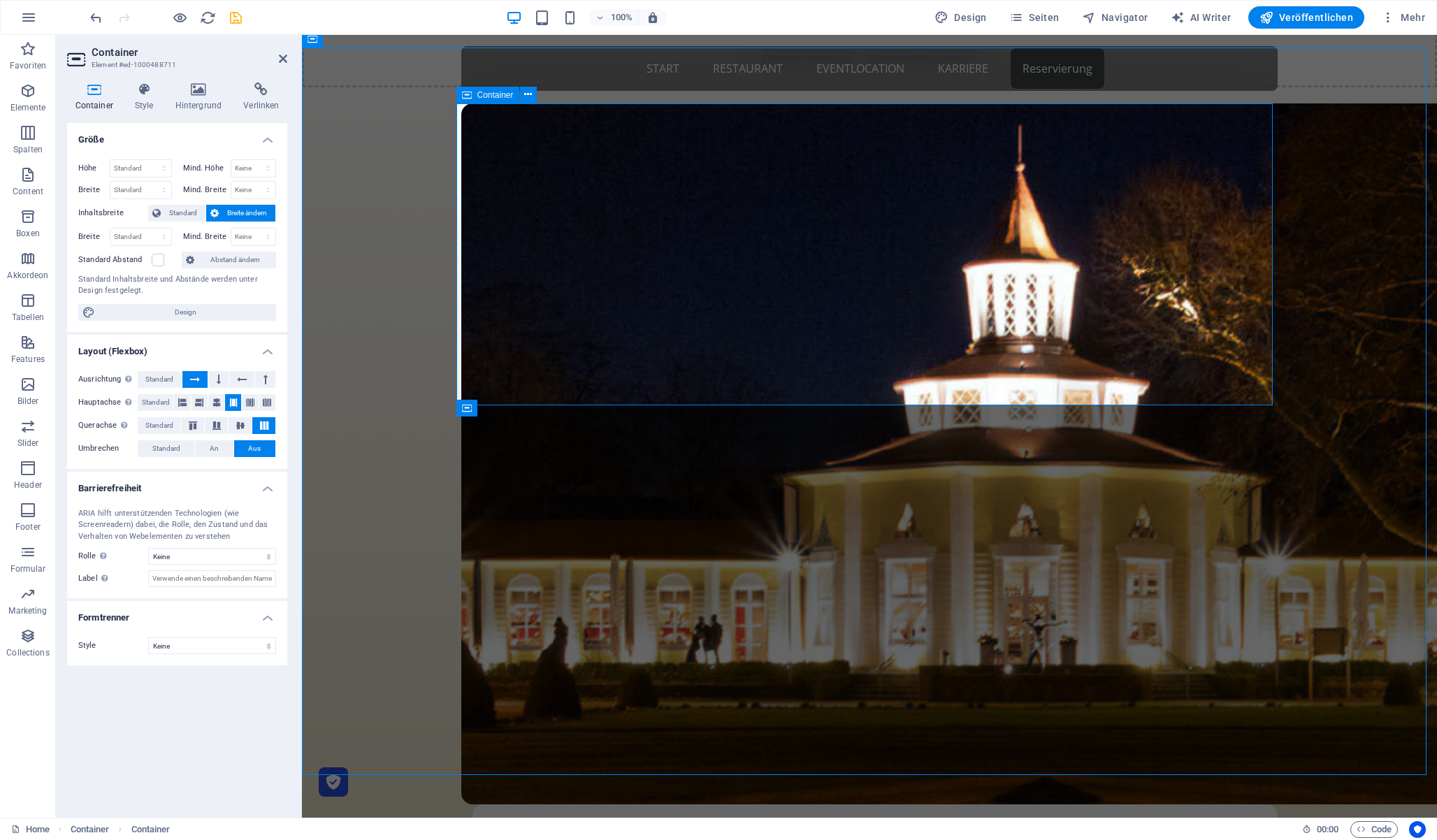
click at [275, 58] on h2 "Container" at bounding box center [189, 52] width 196 height 13
click at [281, 55] on icon at bounding box center [283, 59] width 8 height 11
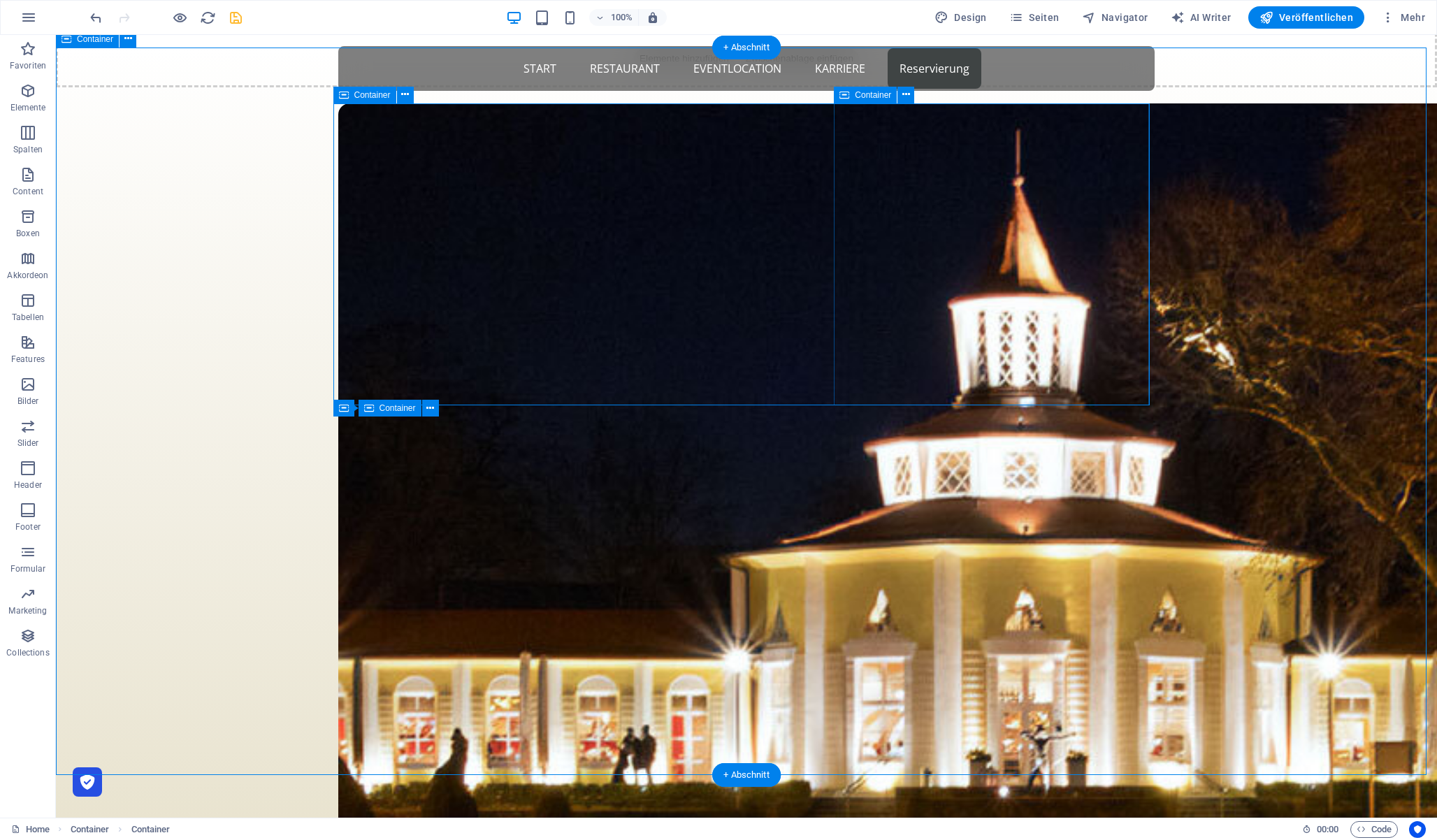
click at [907, 154] on icon at bounding box center [908, 154] width 8 height 15
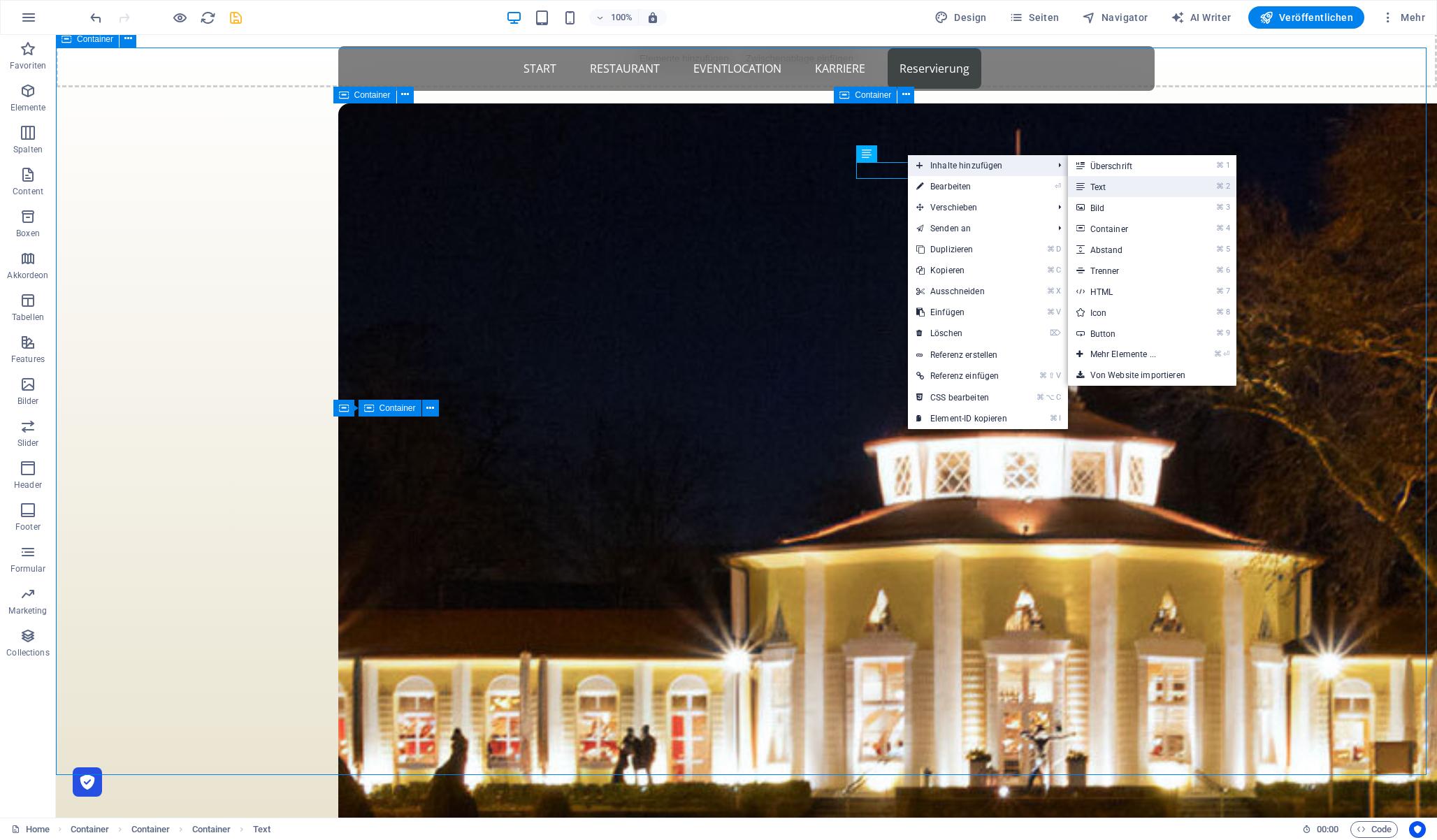
click at [1119, 192] on link "⌘ 2 Text" at bounding box center [1126, 186] width 116 height 21
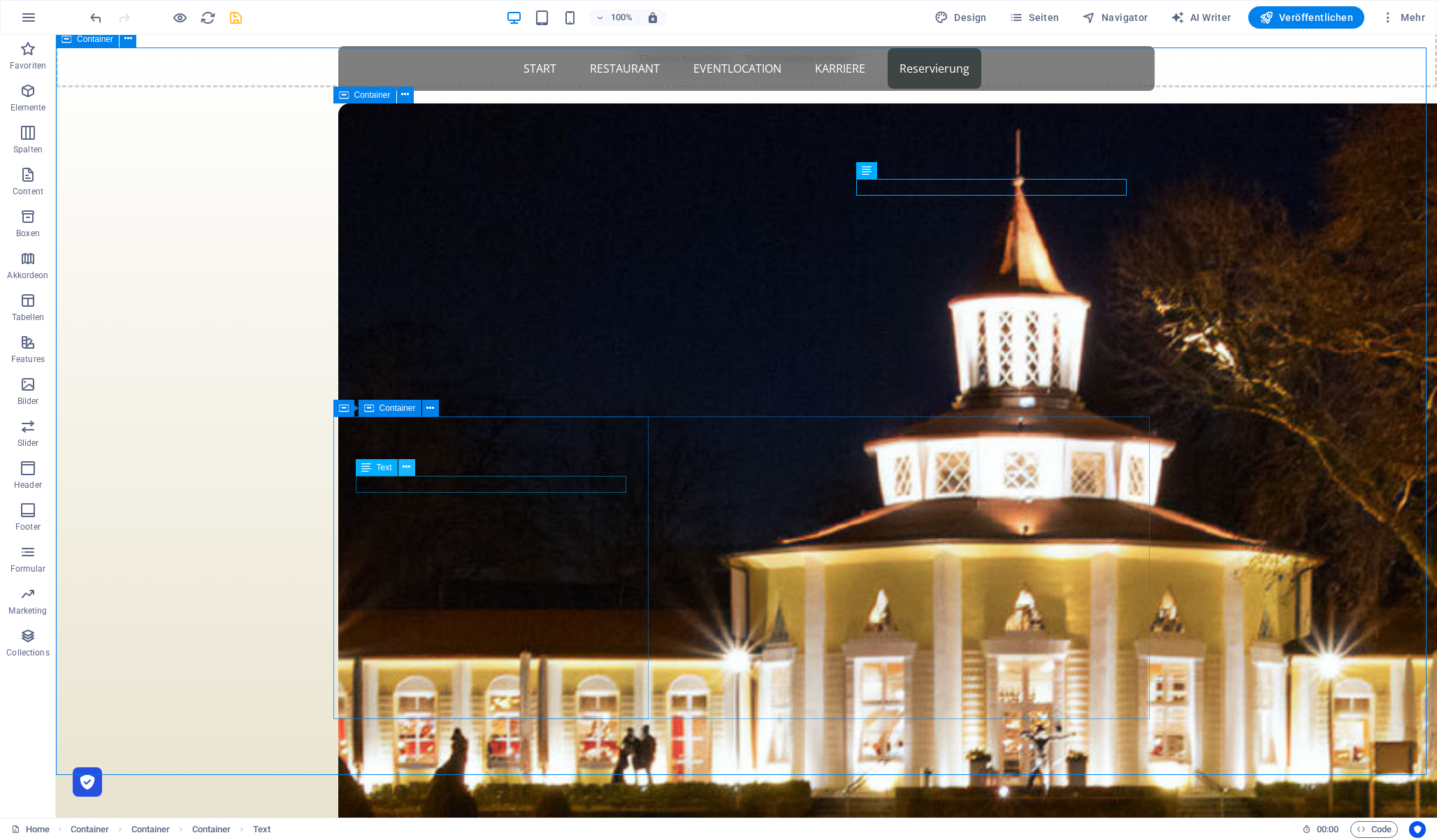
click at [408, 468] on icon at bounding box center [407, 467] width 8 height 15
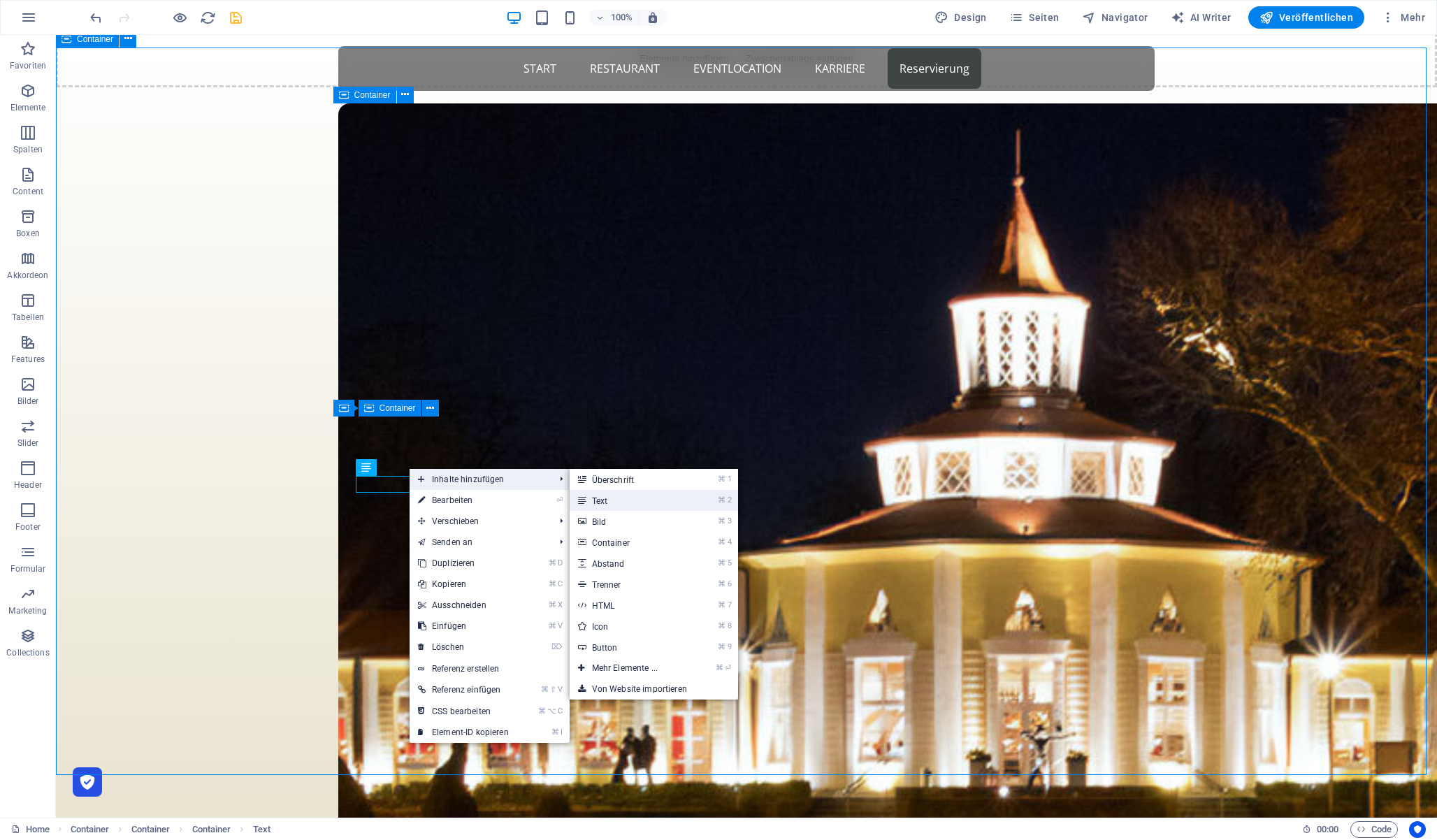
click at [655, 504] on link "⌘ 2 Text" at bounding box center [628, 500] width 116 height 21
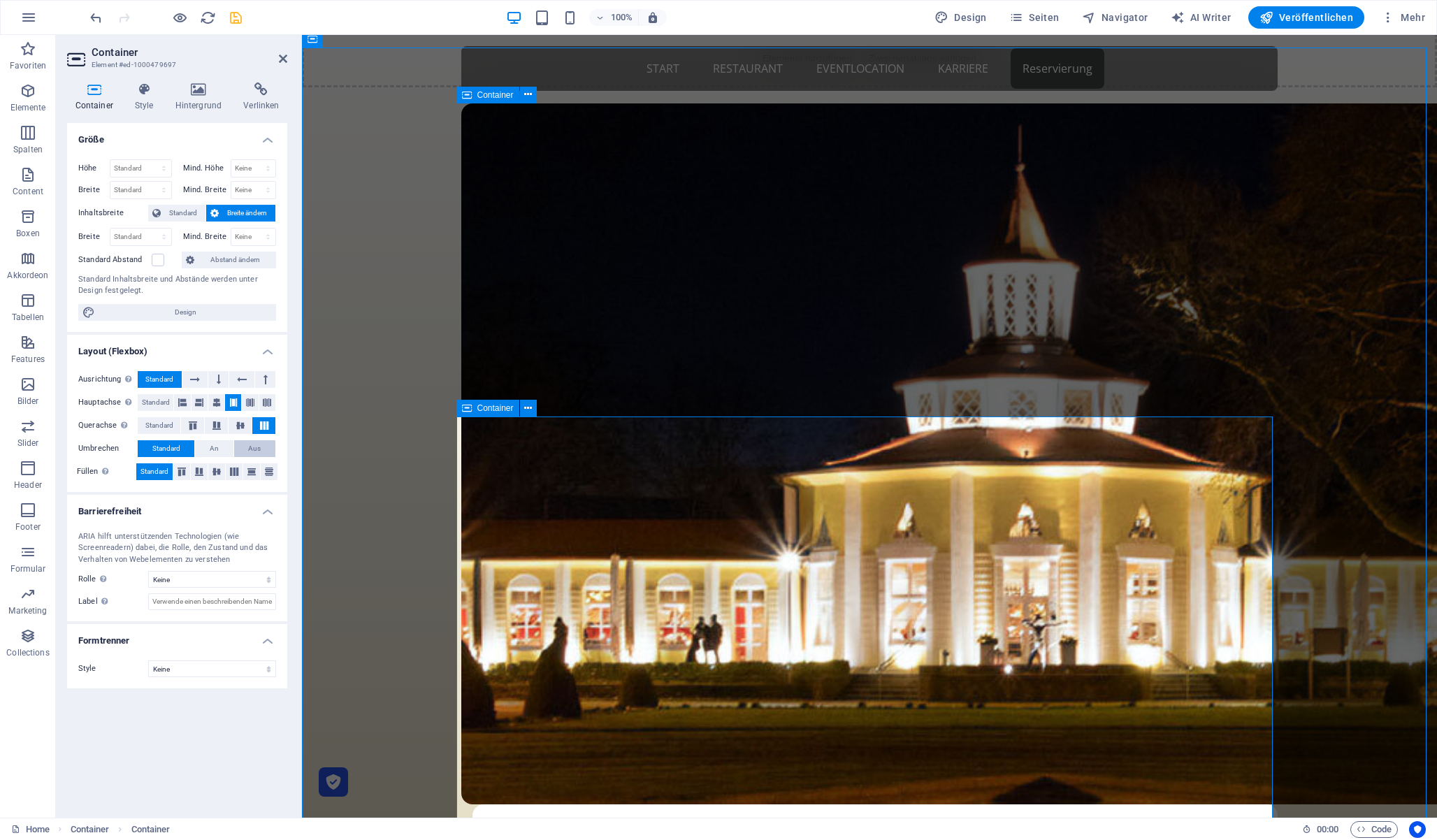
click at [258, 447] on span "Aus" at bounding box center [255, 449] width 13 height 17
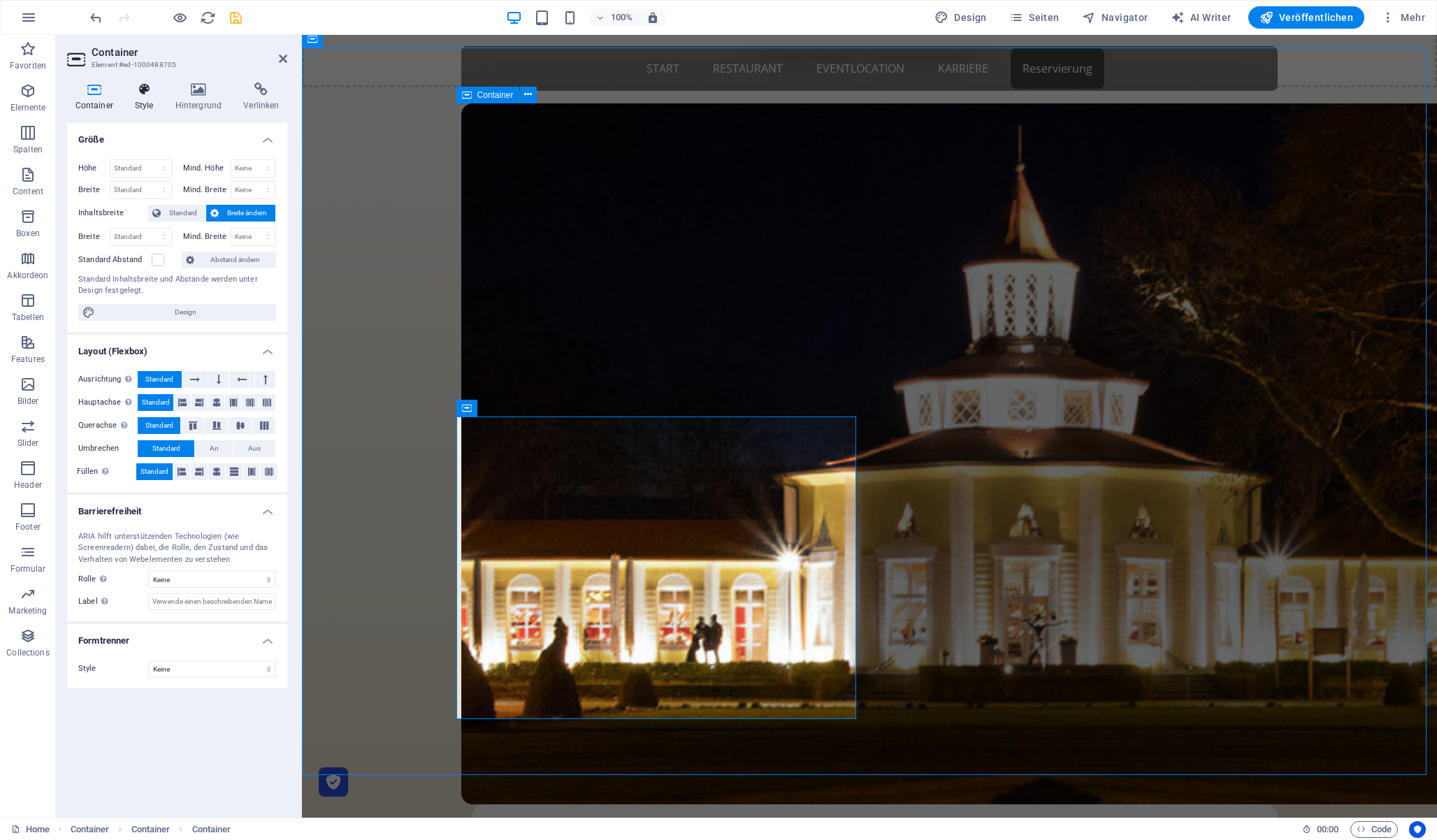
click at [143, 90] on icon at bounding box center [144, 89] width 35 height 14
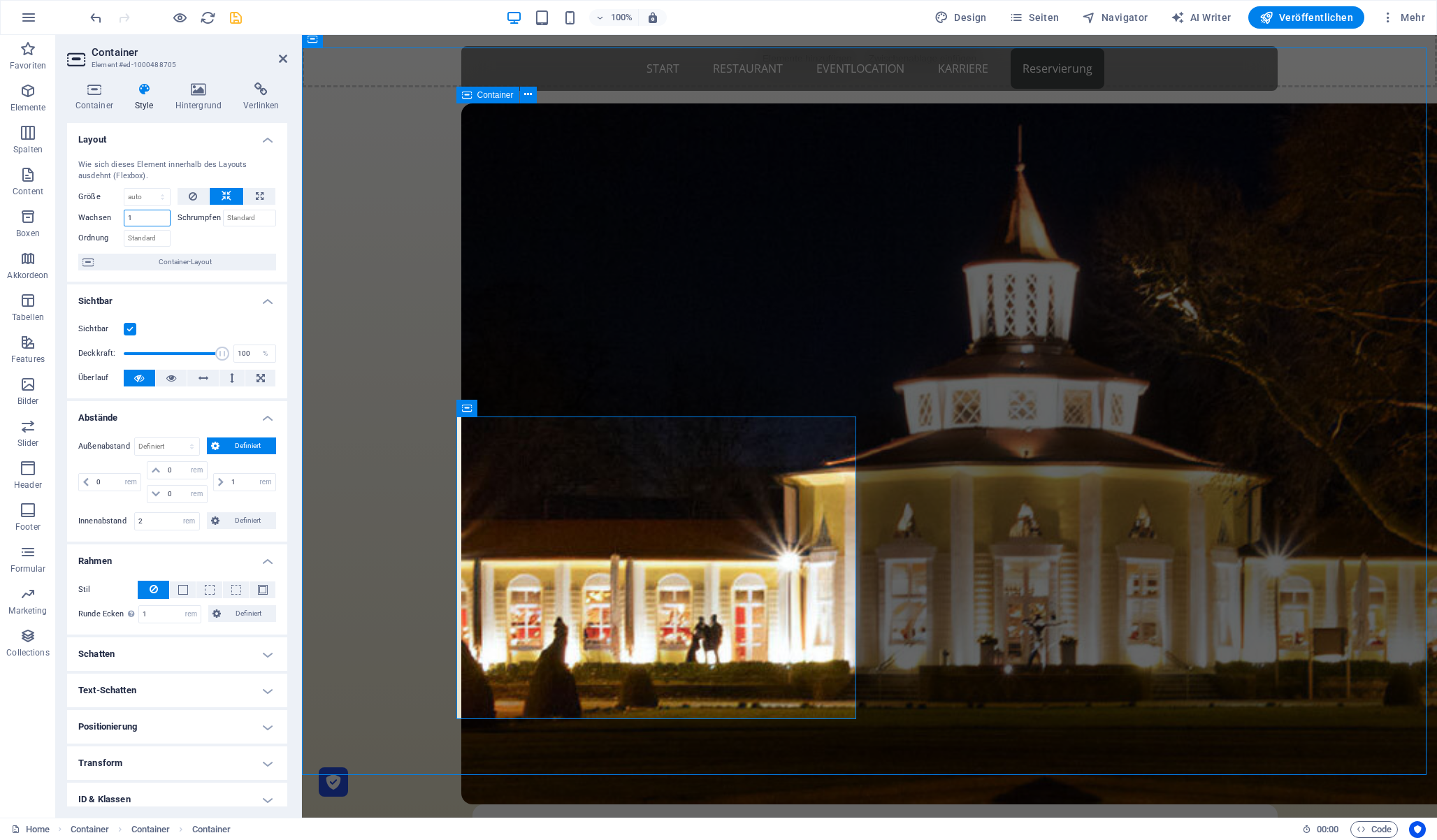
click at [145, 217] on input "1" at bounding box center [147, 218] width 47 height 17
click at [198, 198] on button at bounding box center [194, 196] width 32 height 17
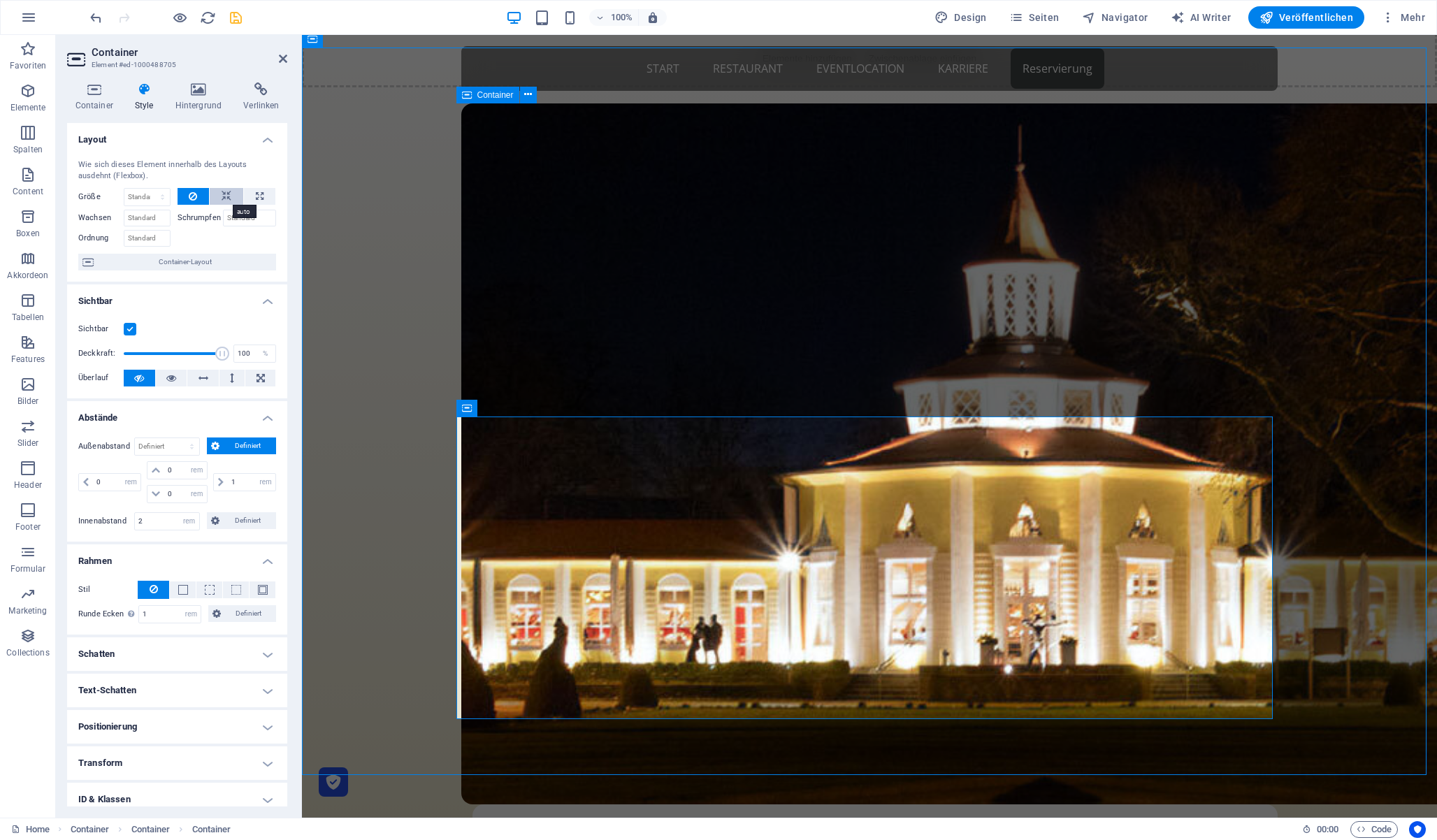
click at [228, 197] on icon at bounding box center [227, 196] width 10 height 17
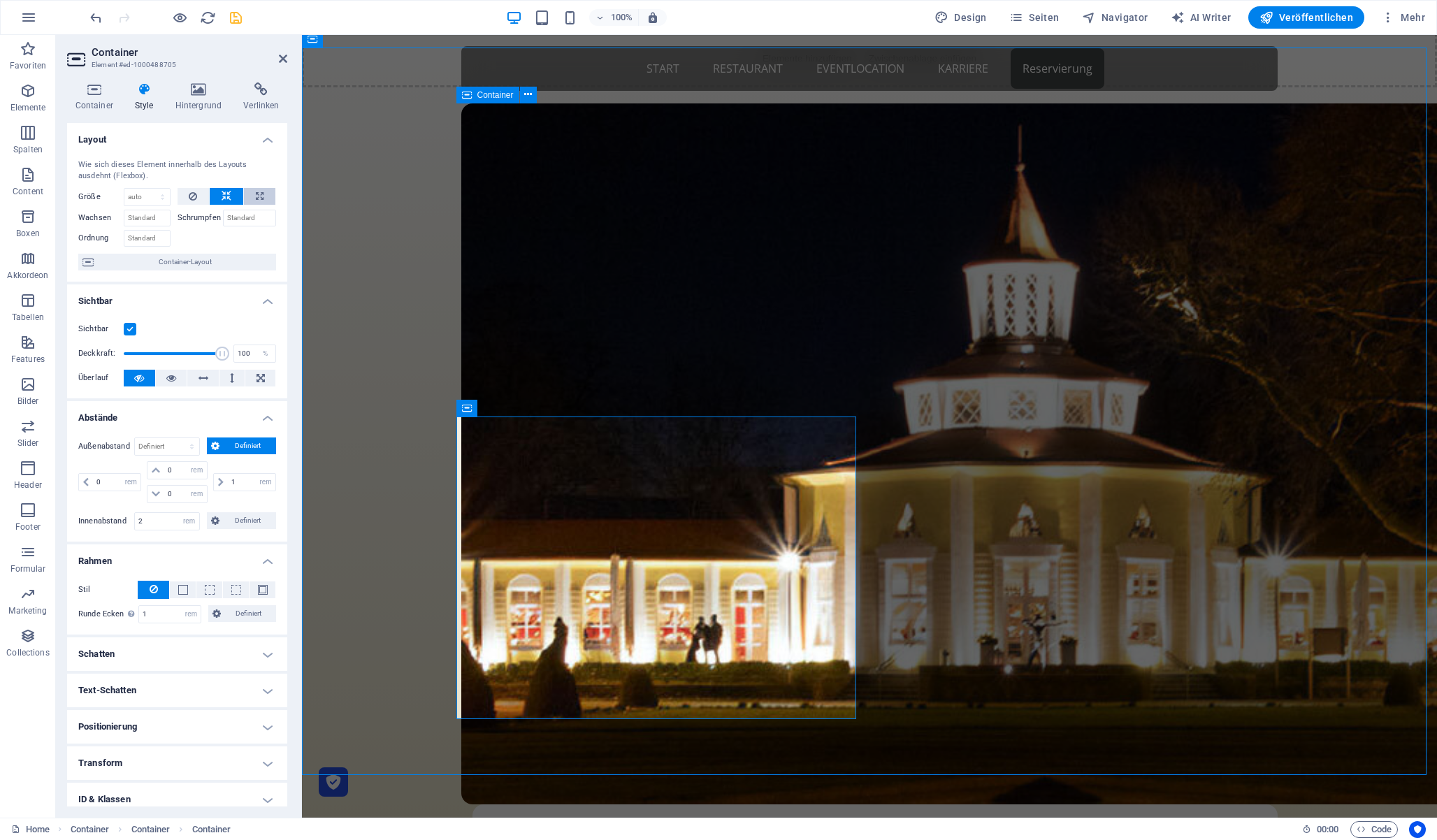
click at [265, 196] on button at bounding box center [259, 196] width 31 height 17
type input "100"
select select "%"
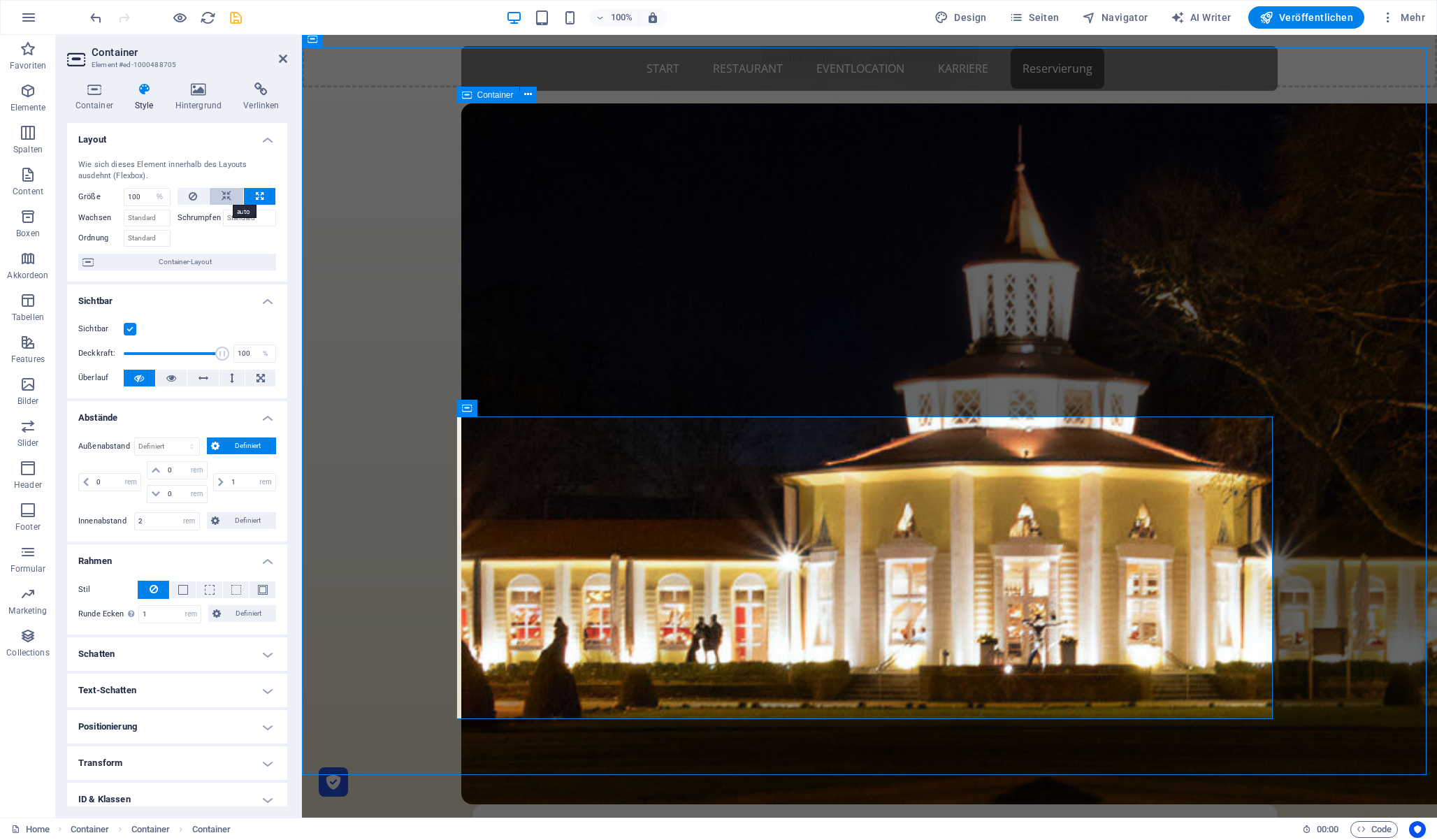
click at [228, 195] on button at bounding box center [227, 196] width 34 height 17
select select "DISABLED_OPTION_VALUE"
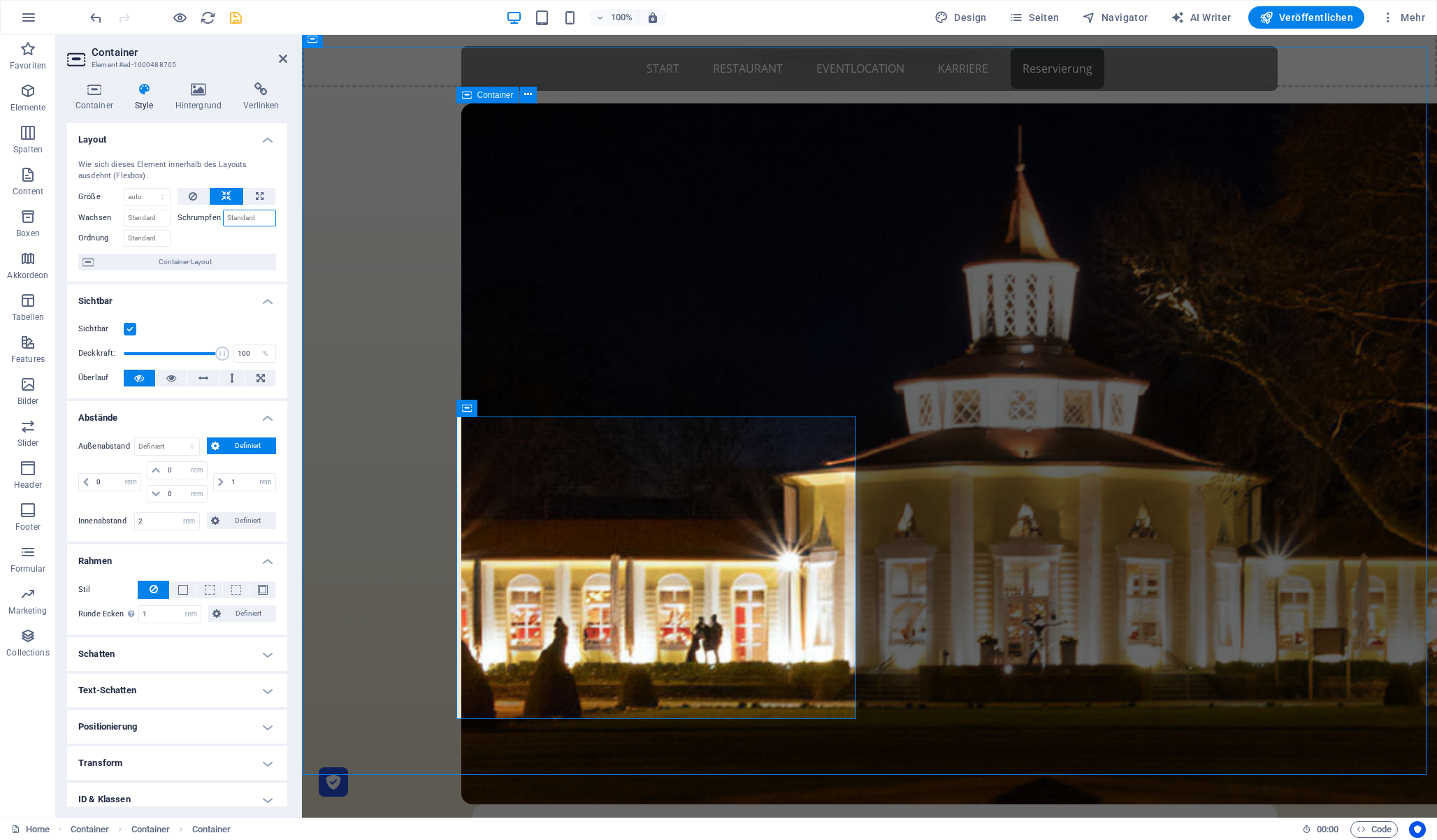
click at [251, 220] on input "Schrumpfen" at bounding box center [249, 218] width 54 height 17
type input "1"
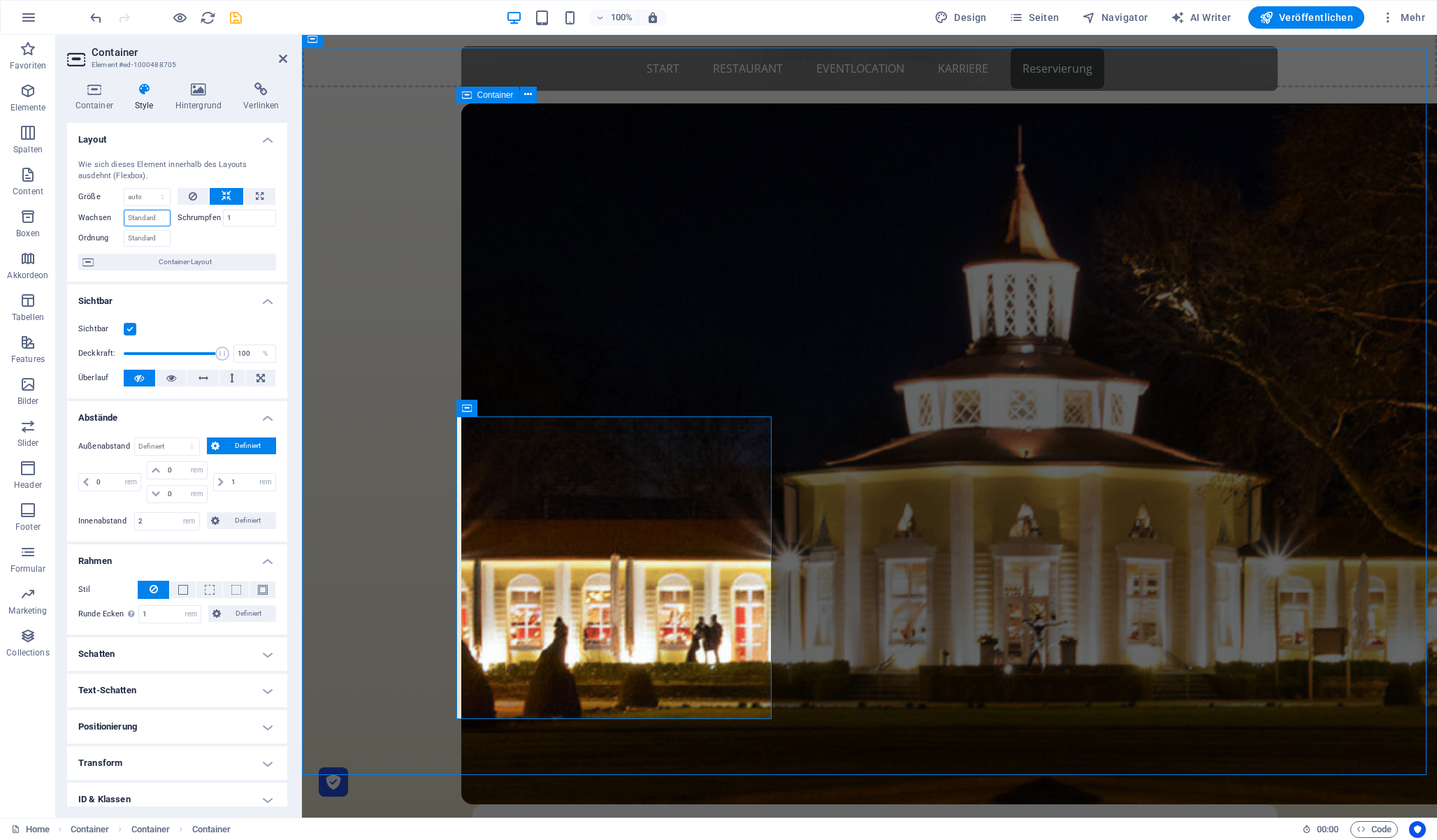
click at [130, 216] on input "Wachsen" at bounding box center [147, 218] width 47 height 17
type input "1"
drag, startPoint x: 282, startPoint y: 55, endPoint x: 229, endPoint y: 34, distance: 57.0
click at [282, 55] on icon at bounding box center [283, 59] width 8 height 11
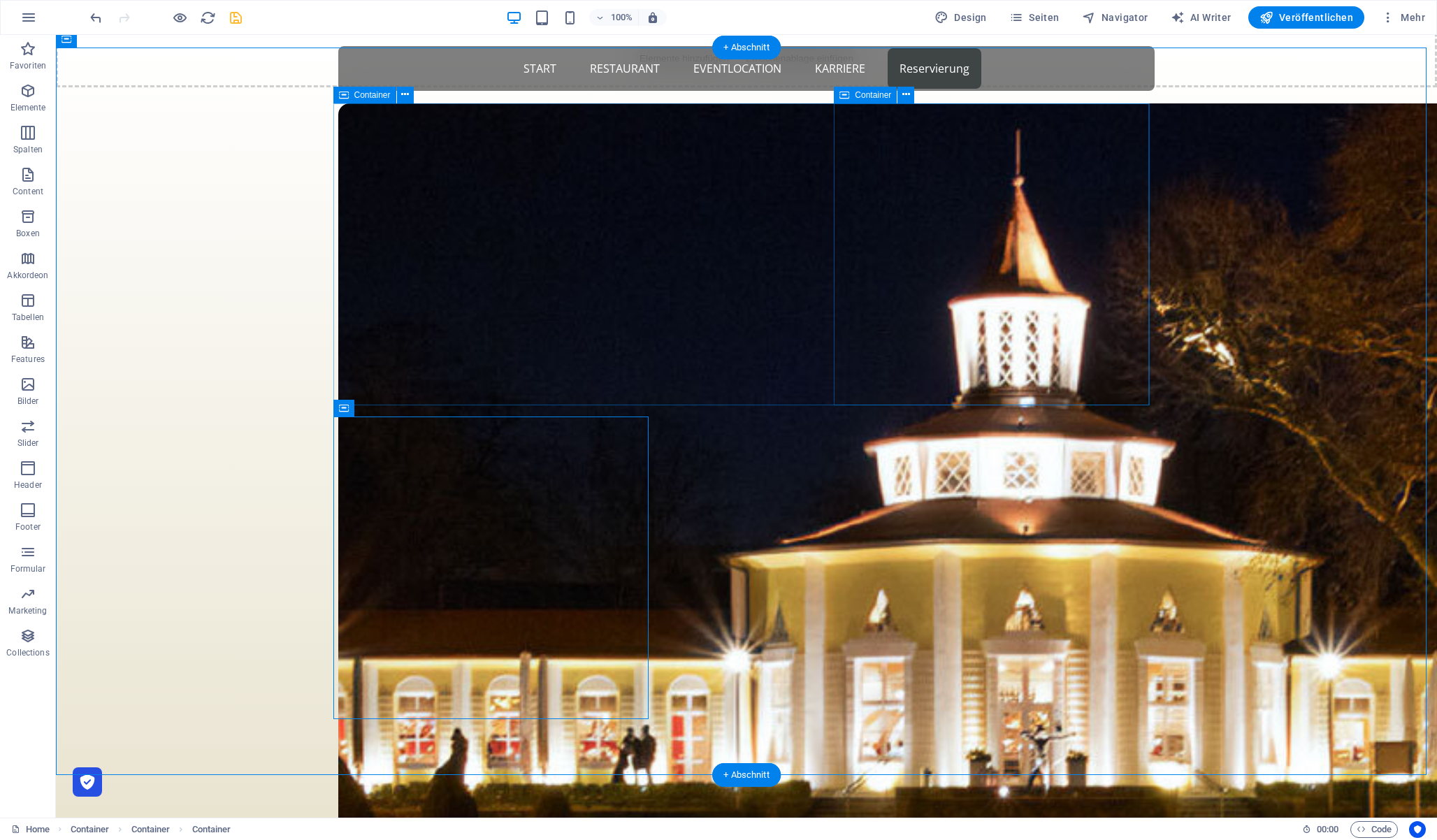
select select "rem"
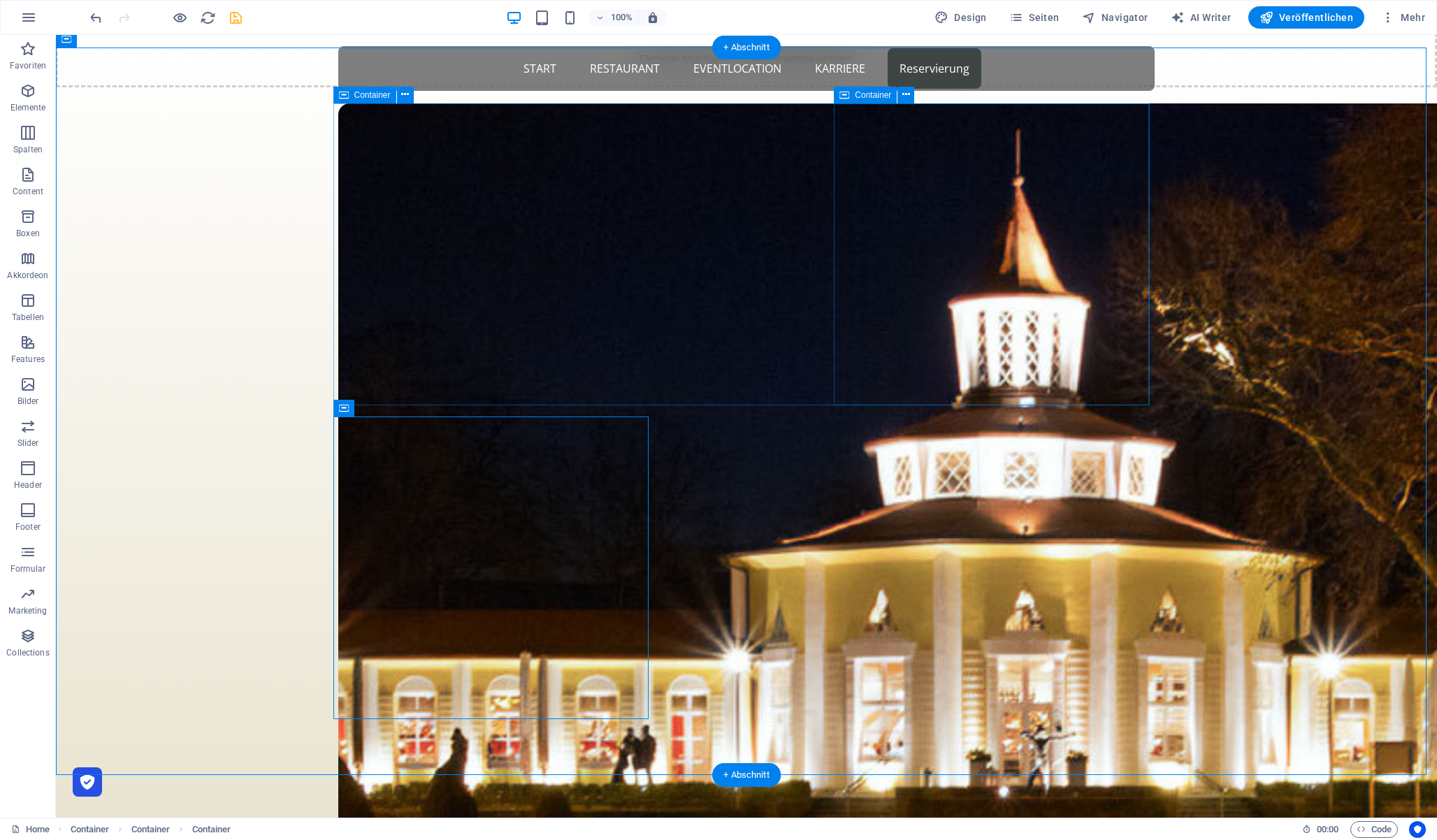
select select "rem"
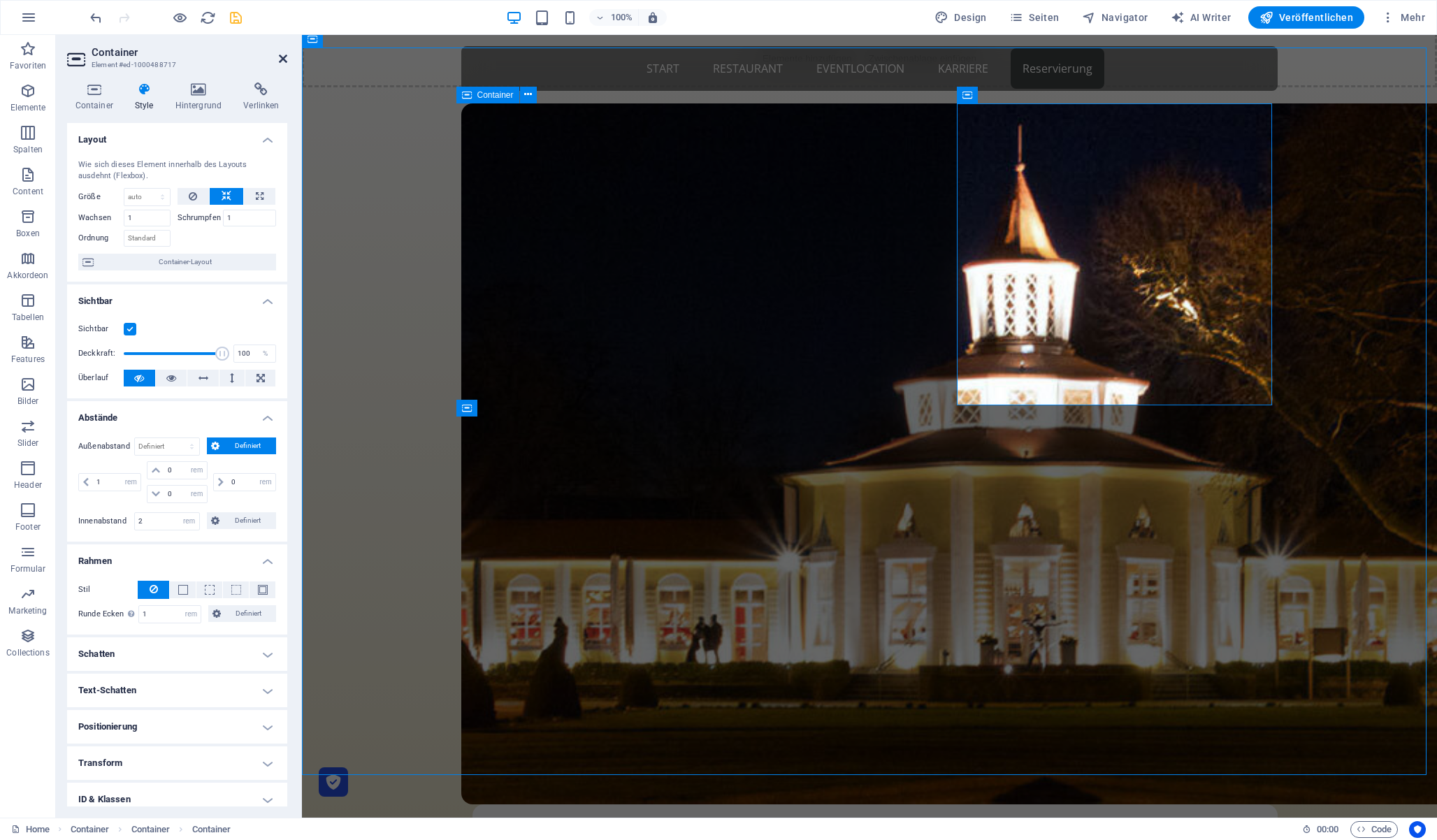
click at [281, 57] on icon at bounding box center [283, 59] width 8 height 11
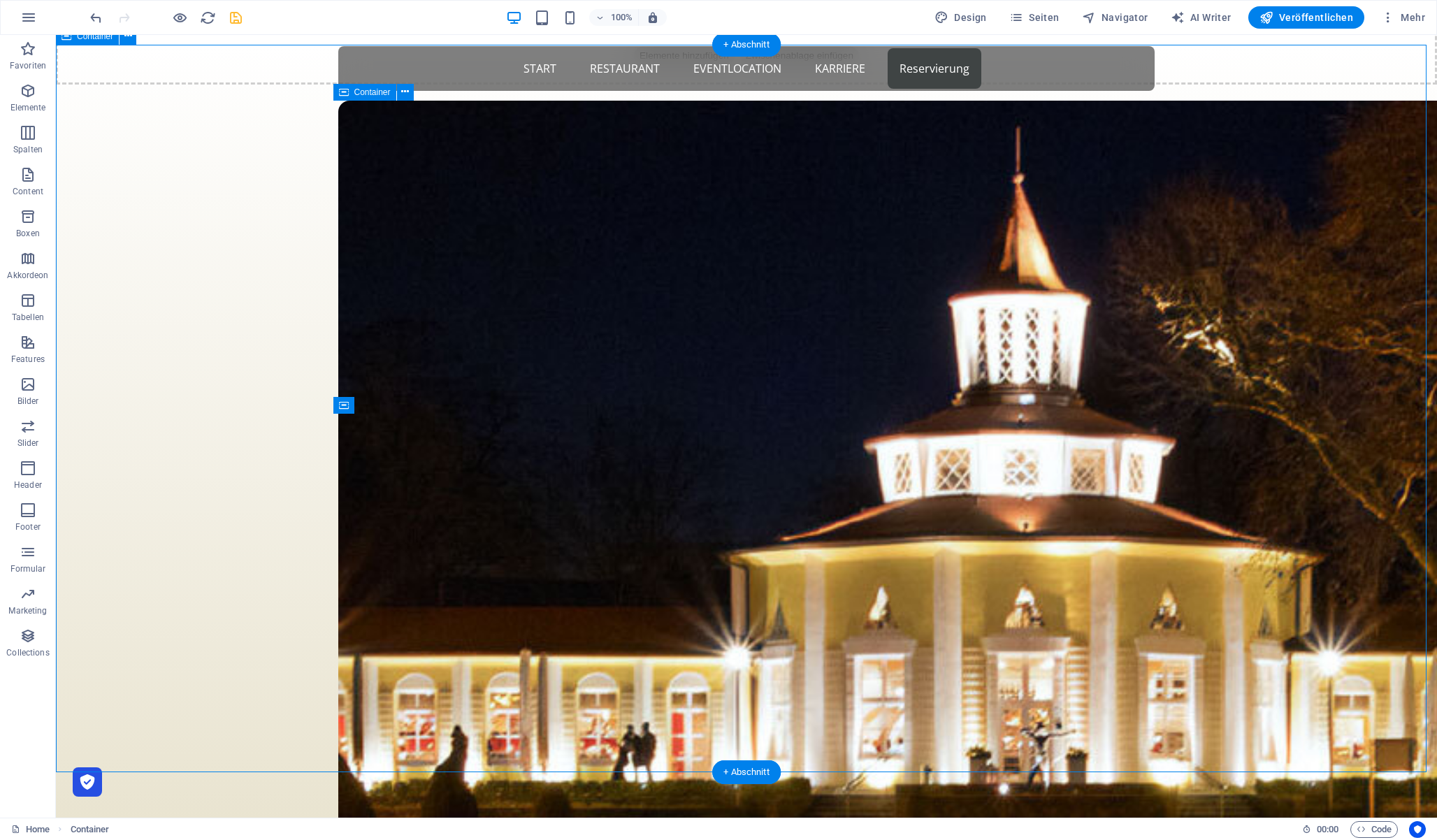
scroll to position [725, 0]
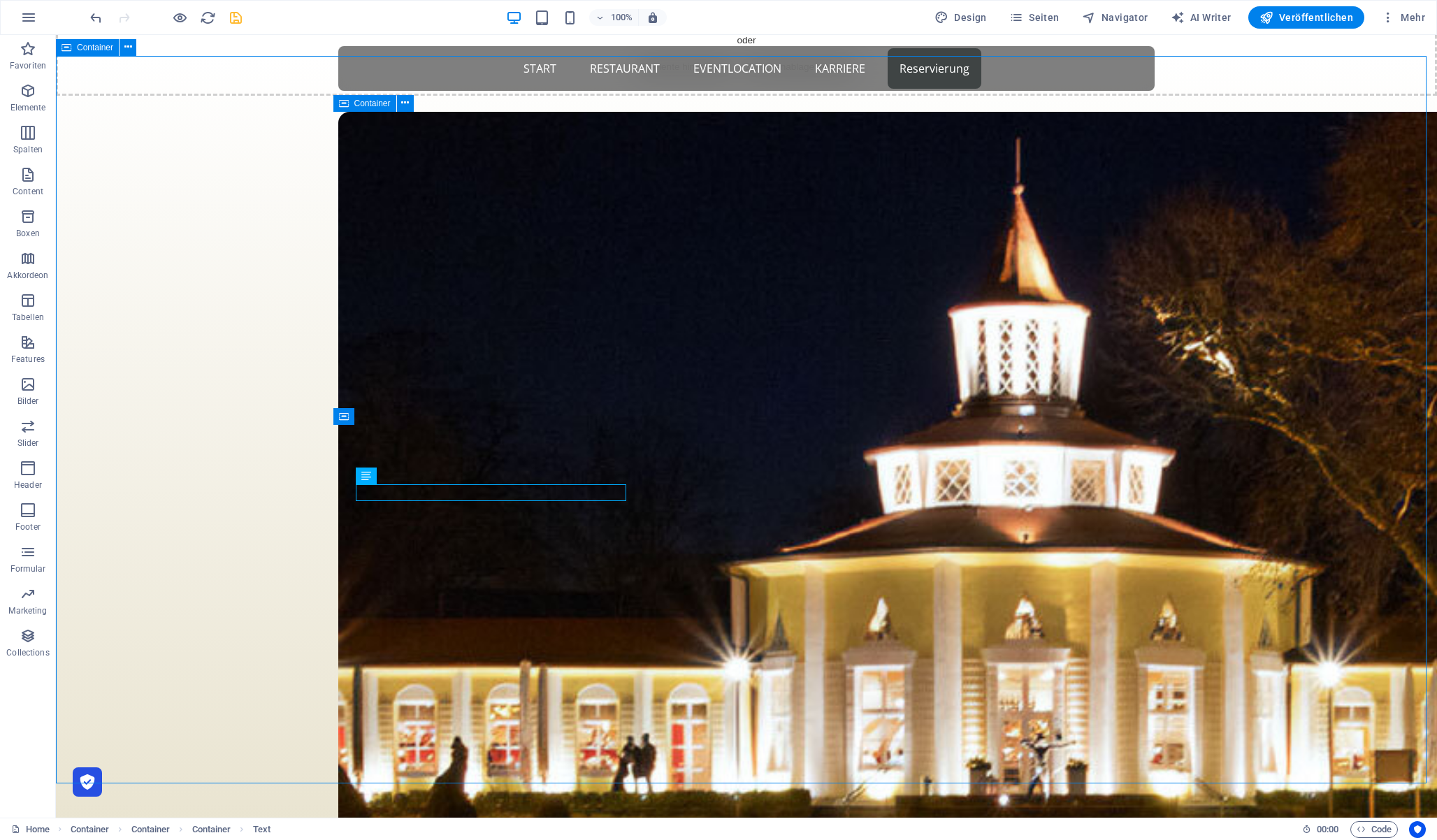
select select "rem"
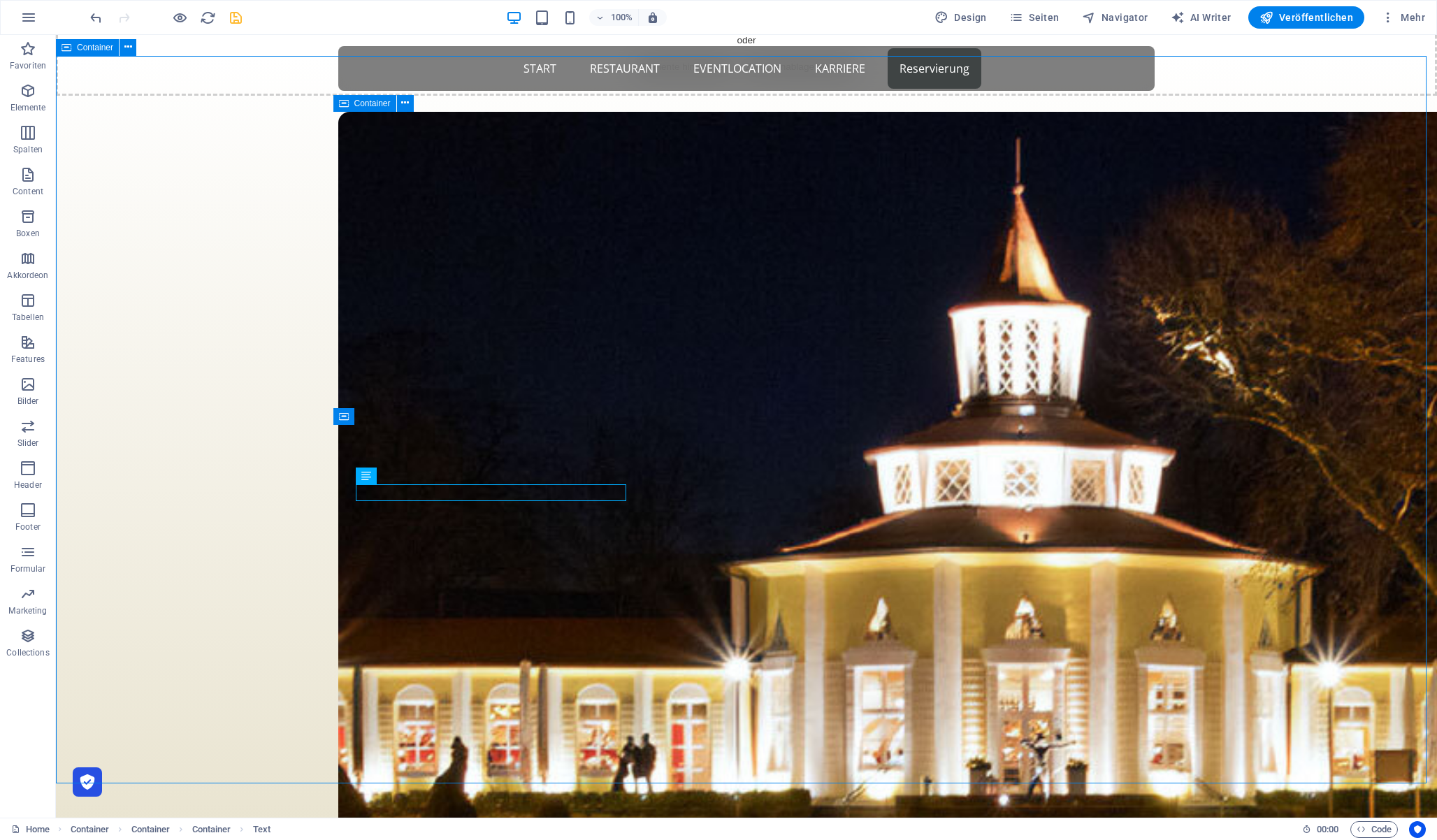
select select "rem"
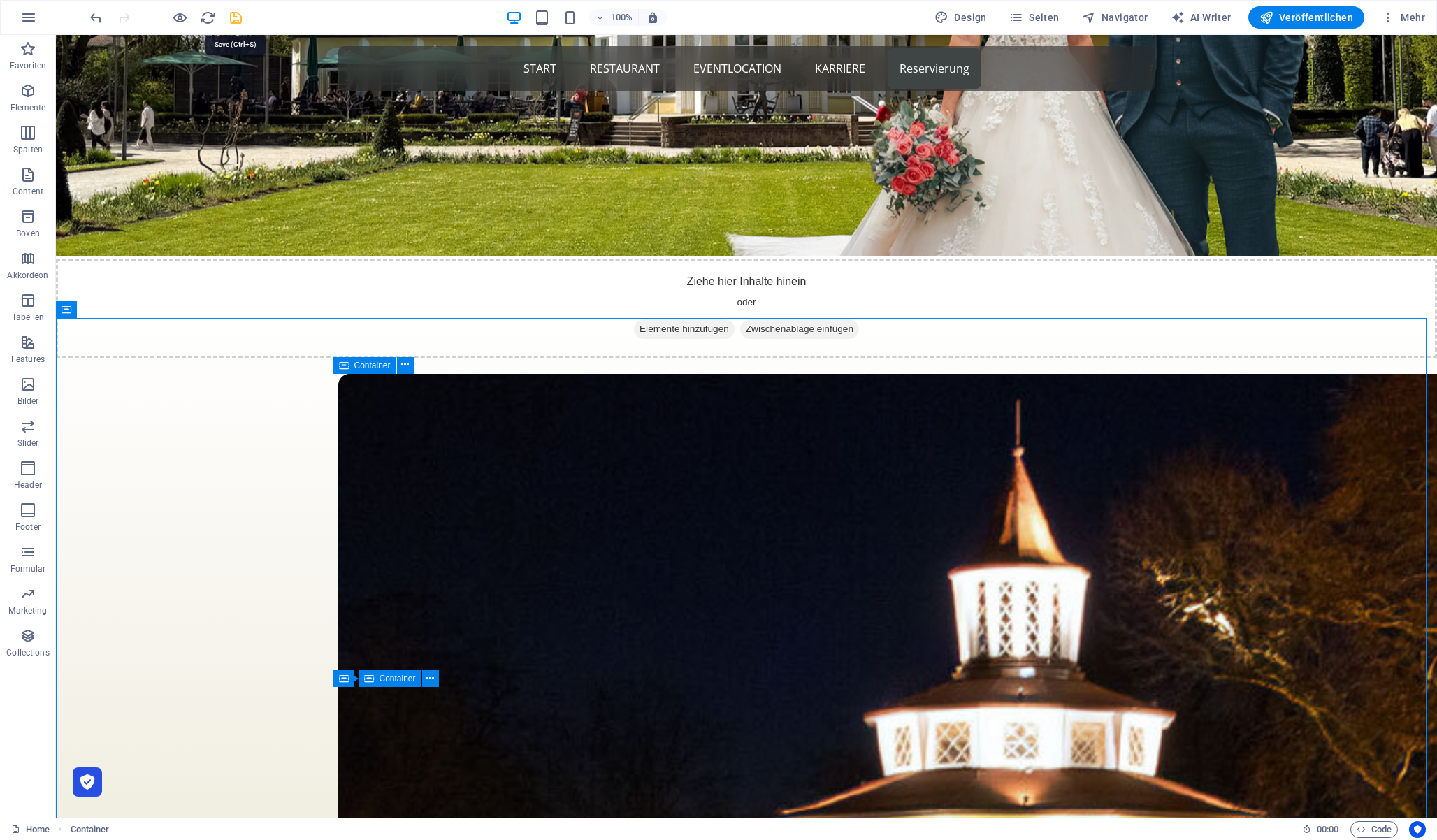
click at [240, 15] on icon "save" at bounding box center [236, 18] width 16 height 16
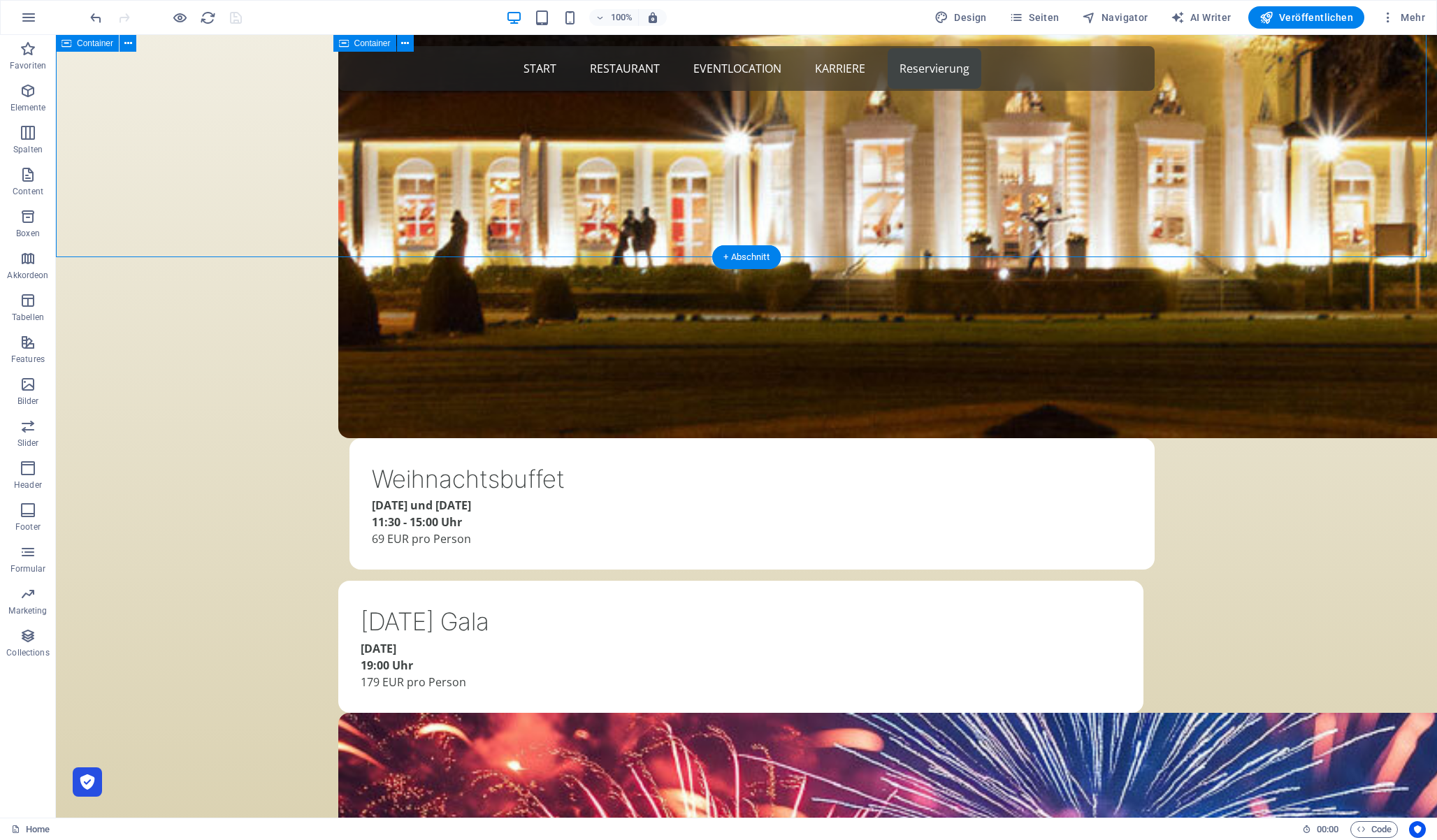
scroll to position [1227, 0]
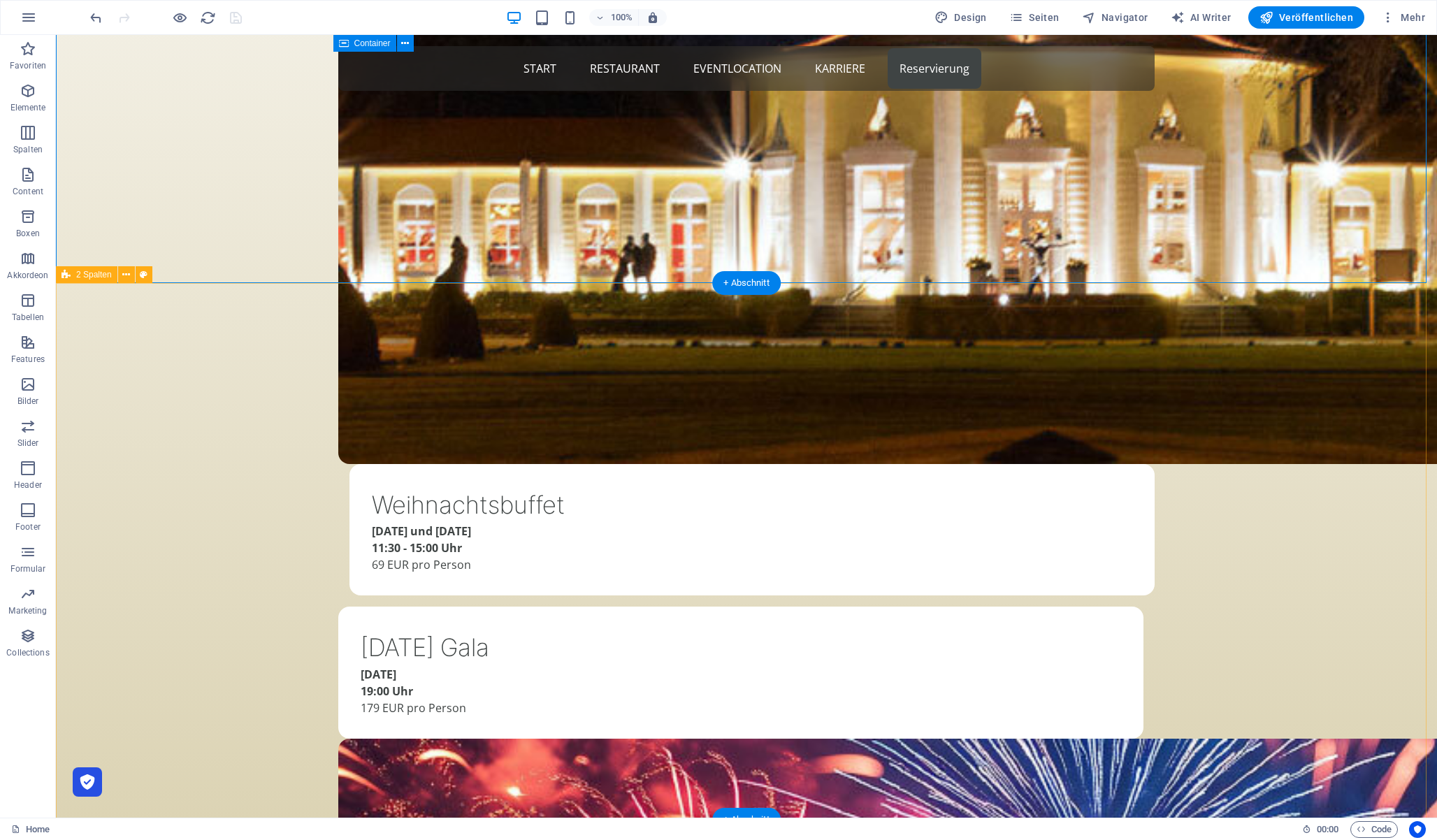
click at [1111, 15] on span "Navigator" at bounding box center [1115, 17] width 66 height 14
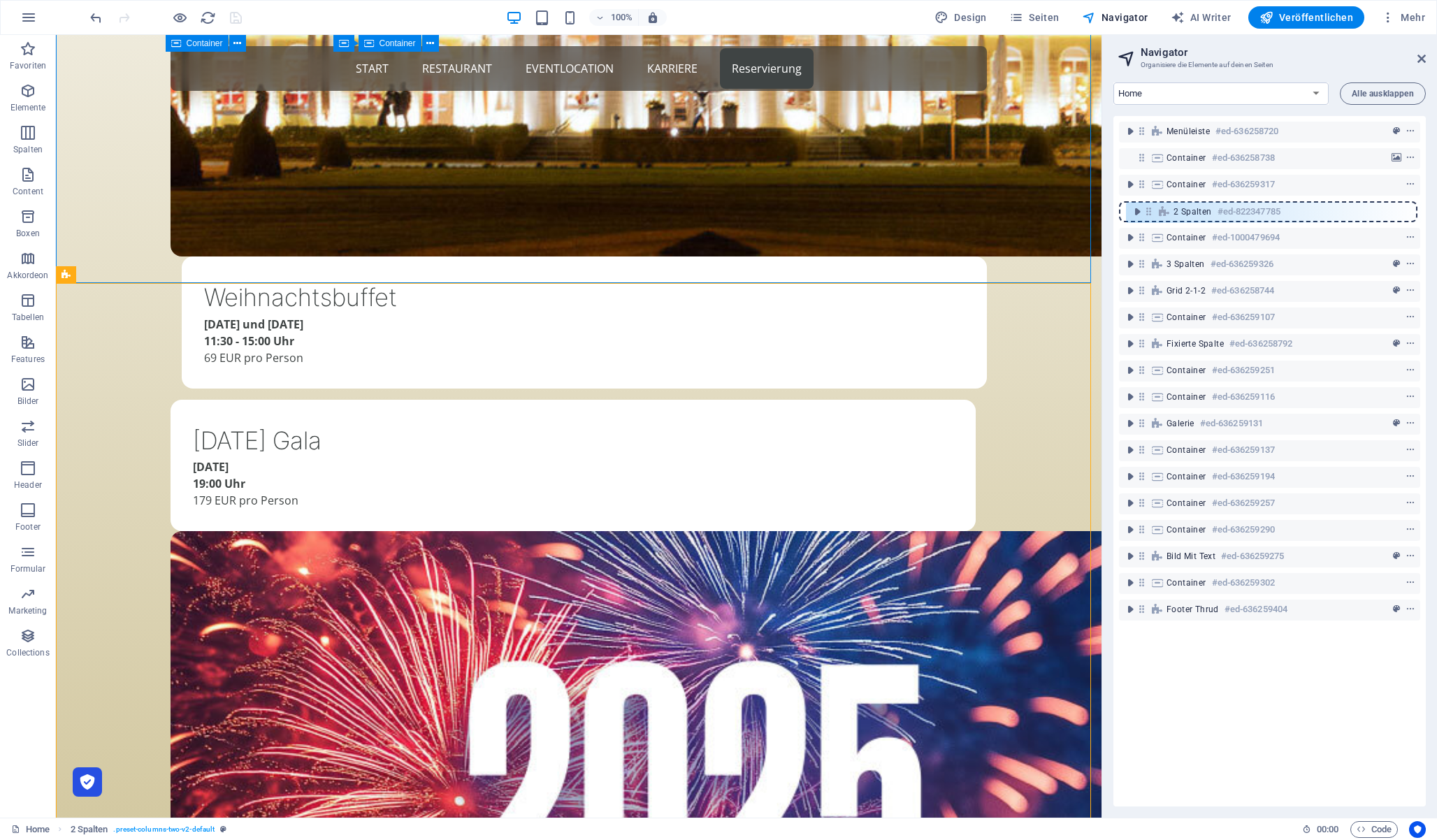
drag, startPoint x: 1145, startPoint y: 236, endPoint x: 1153, endPoint y: 207, distance: 30.1
click at [1153, 207] on div "Menüleiste #ed-636258720 Container #ed-636258738 Container #ed-636259317 Contai…" at bounding box center [1269, 462] width 312 height 691
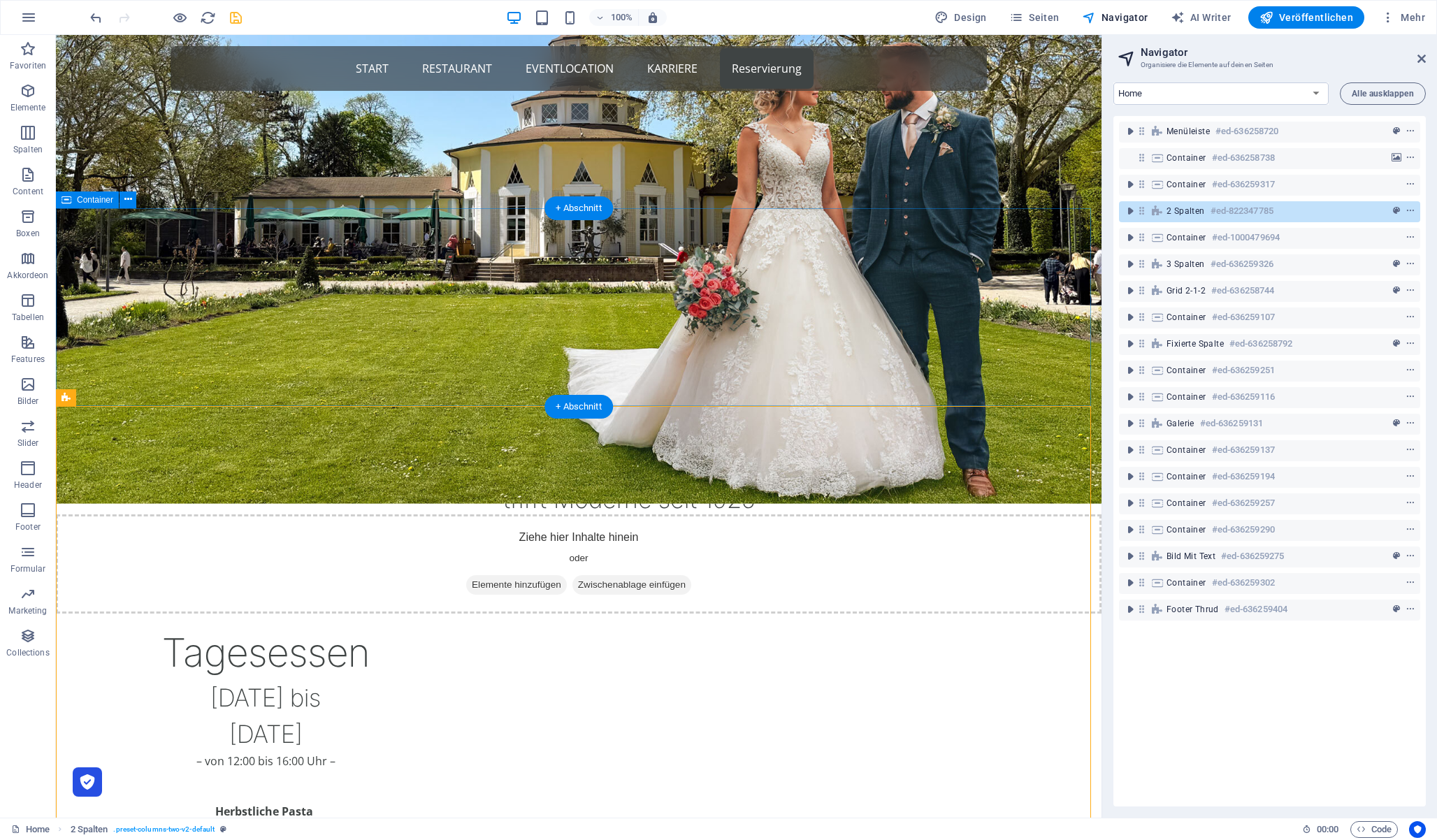
scroll to position [165, 0]
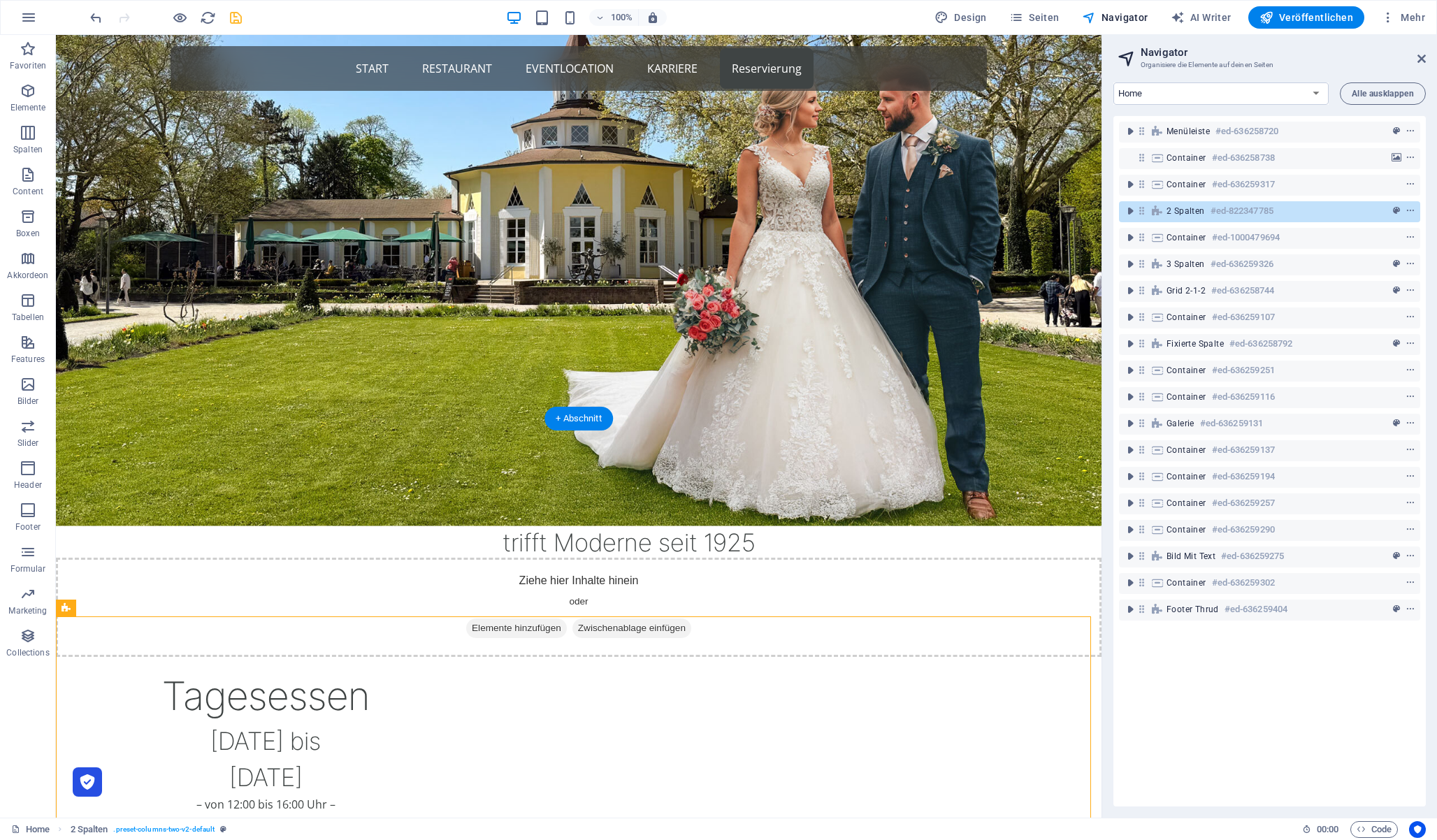
click at [1038, 421] on div "Turmrestaurant im [GEOGRAPHIC_DATA] Tradition trifft Moderne seit 1925" at bounding box center [579, 518] width 1046 height 199
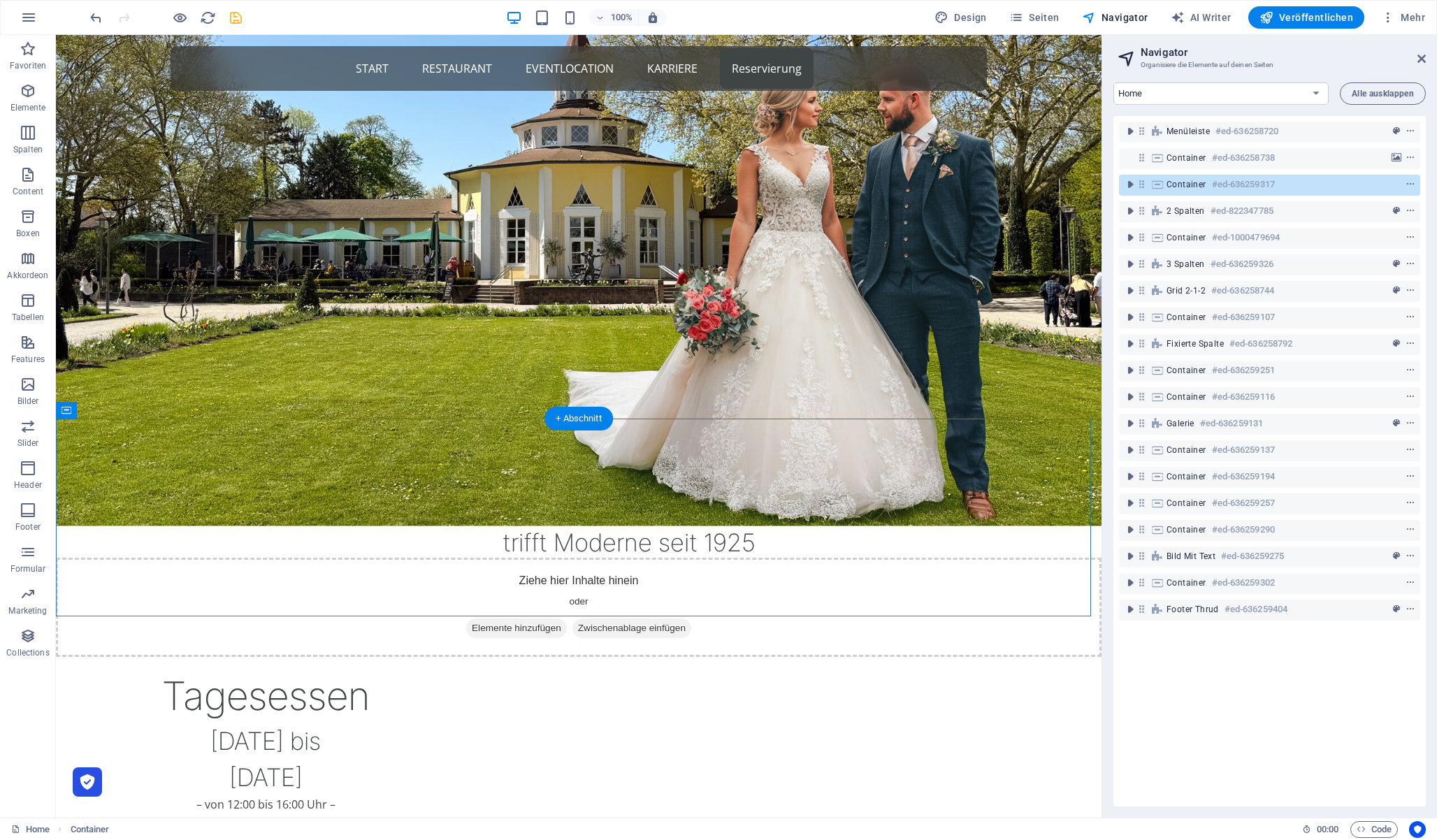
click at [1059, 394] on figure at bounding box center [579, 240] width 1046 height 572
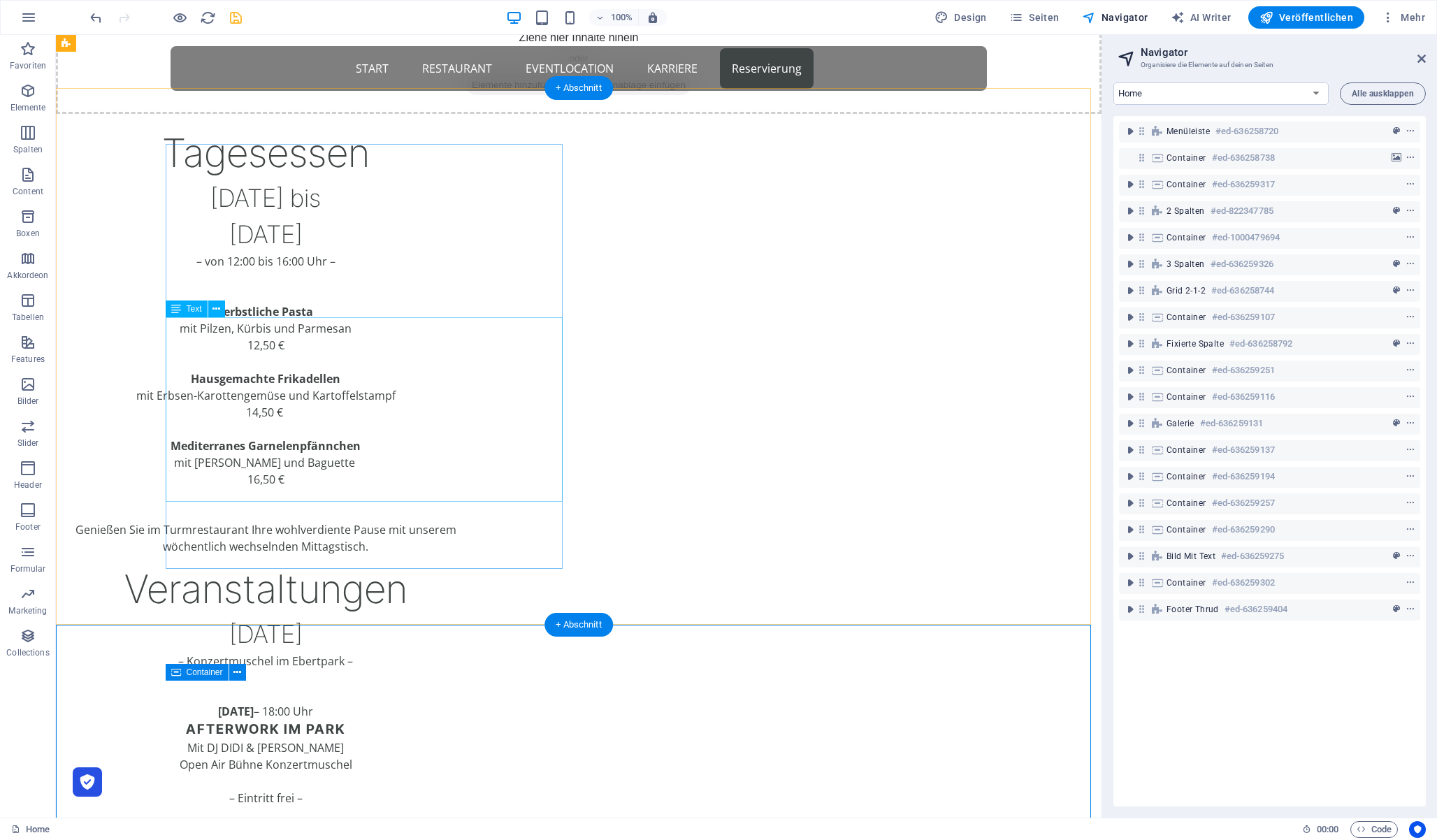
scroll to position [693, 0]
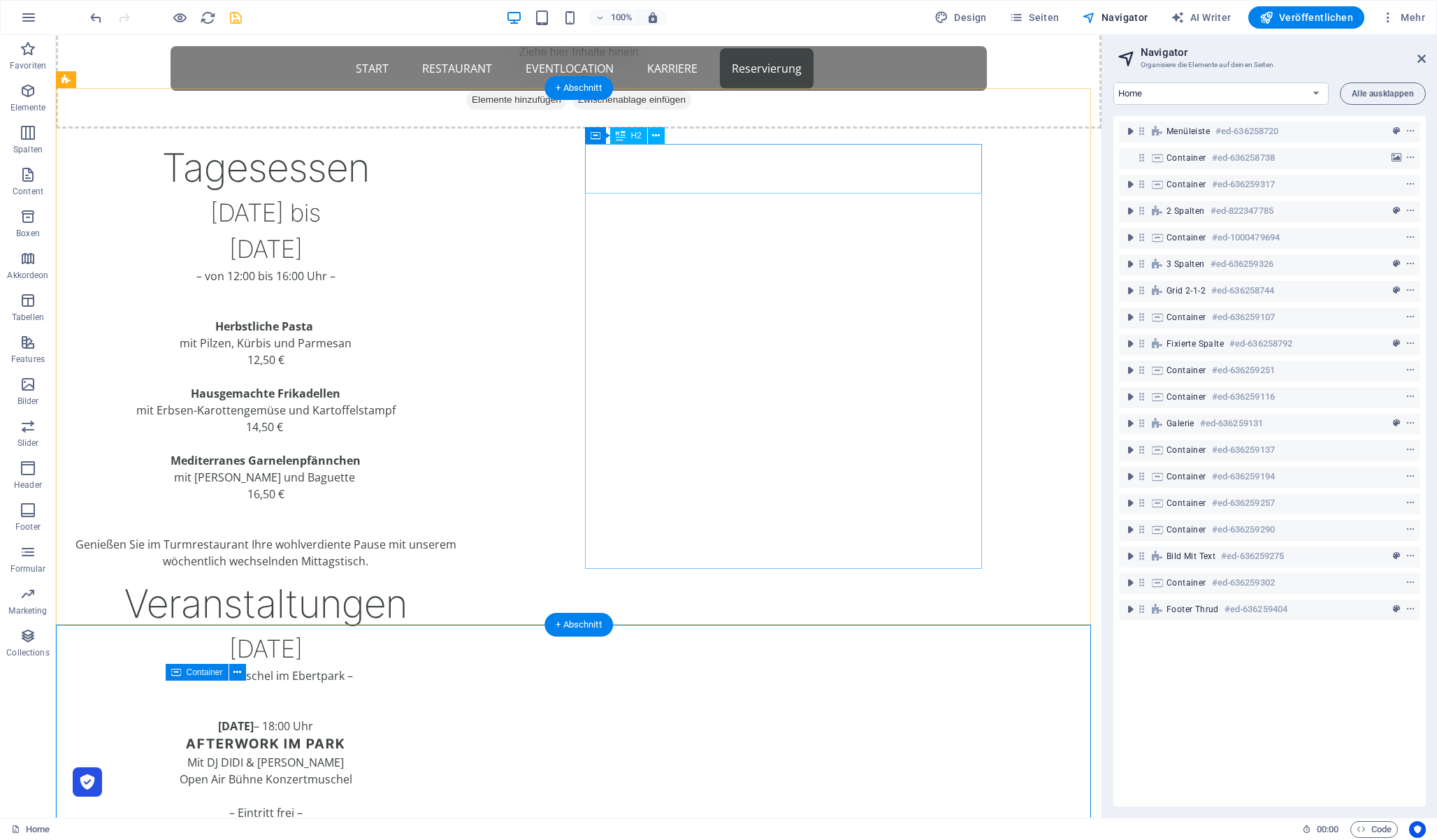
click at [464, 581] on div "Veranstaltungen" at bounding box center [265, 604] width 397 height 47
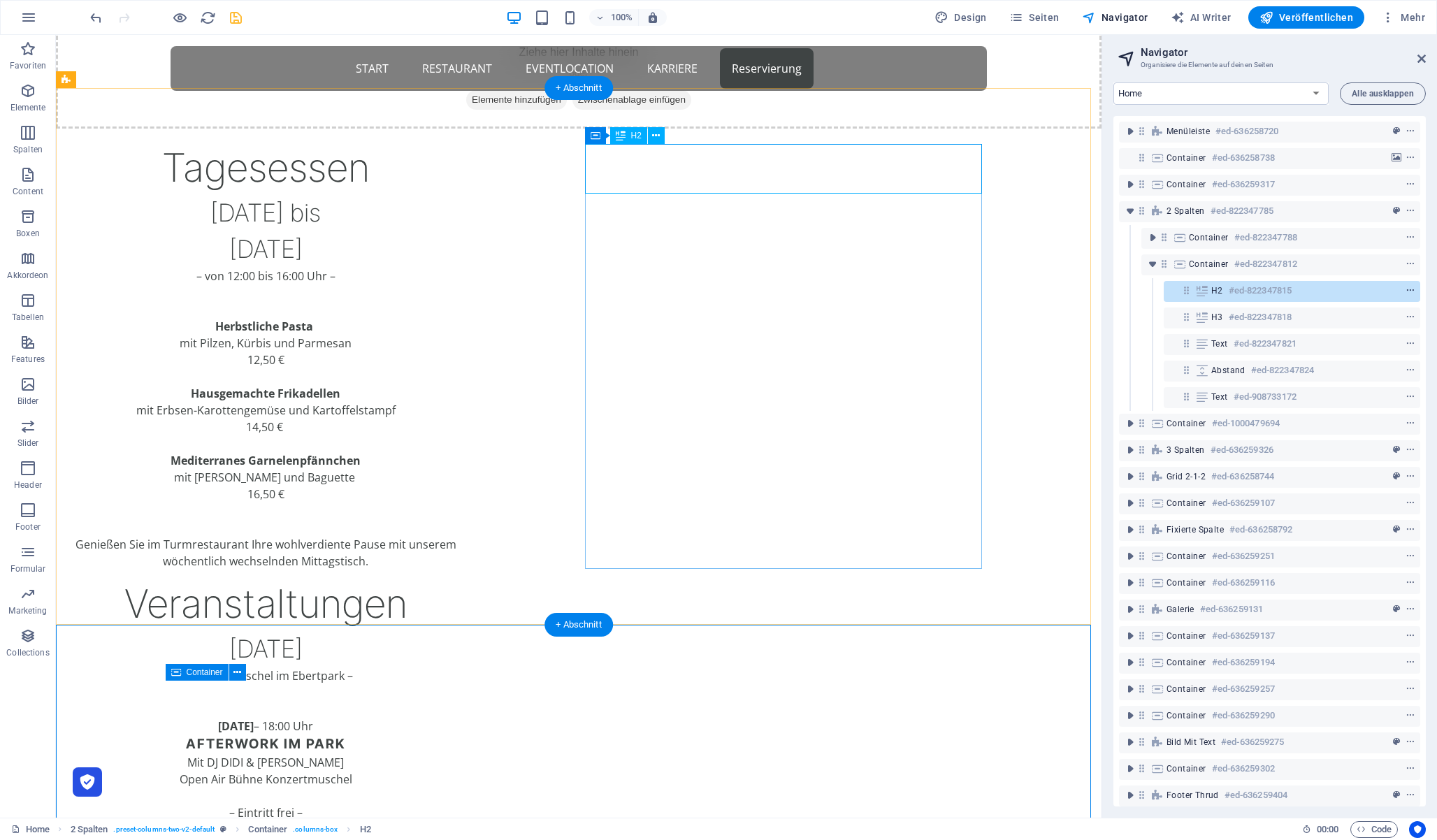
click at [1409, 290] on icon "context-menu" at bounding box center [1410, 290] width 10 height 10
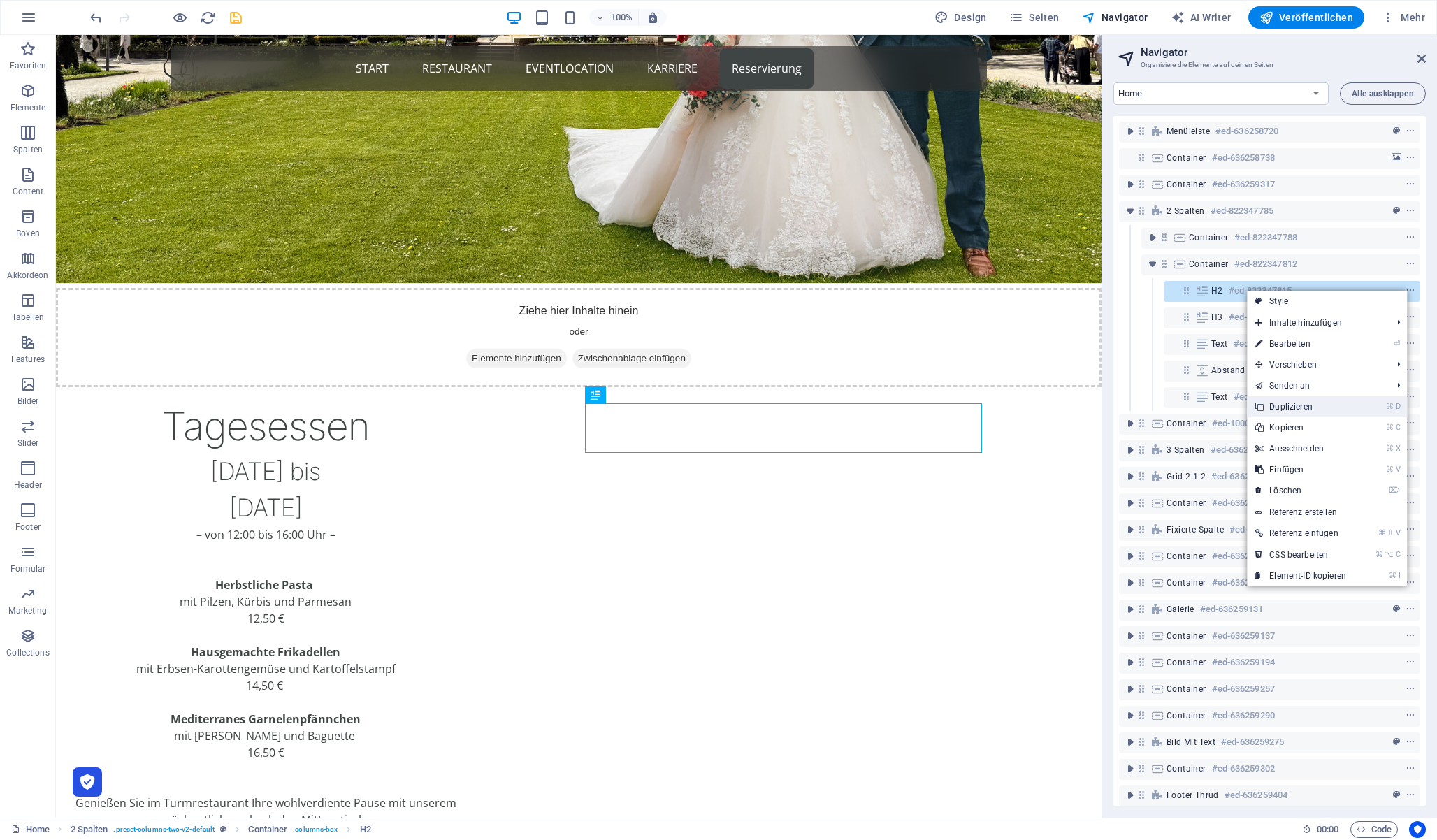
click at [1320, 404] on link "⌘ D Duplizieren" at bounding box center [1301, 407] width 107 height 21
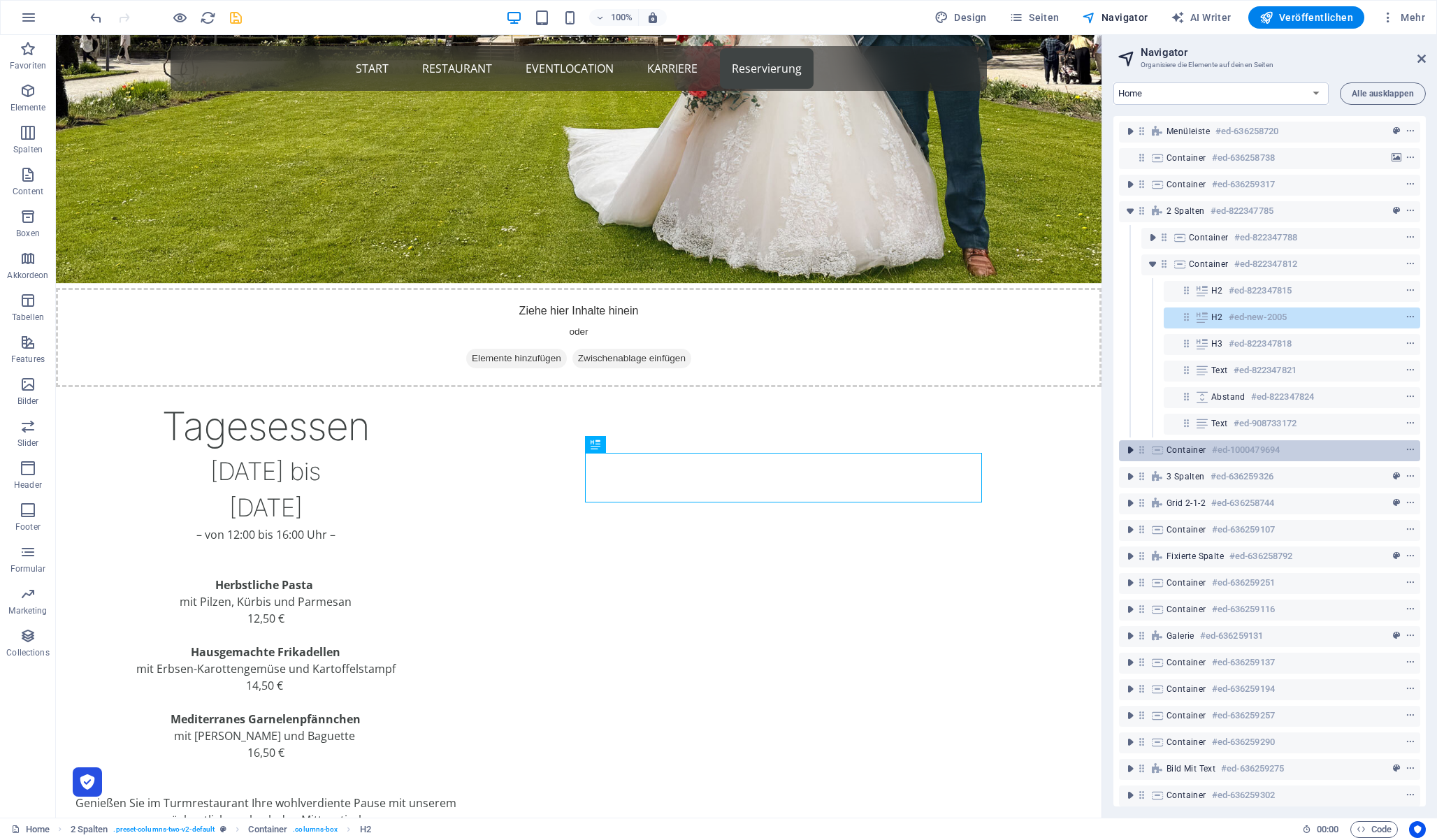
click at [1127, 448] on icon "toggle-expand" at bounding box center [1130, 449] width 14 height 14
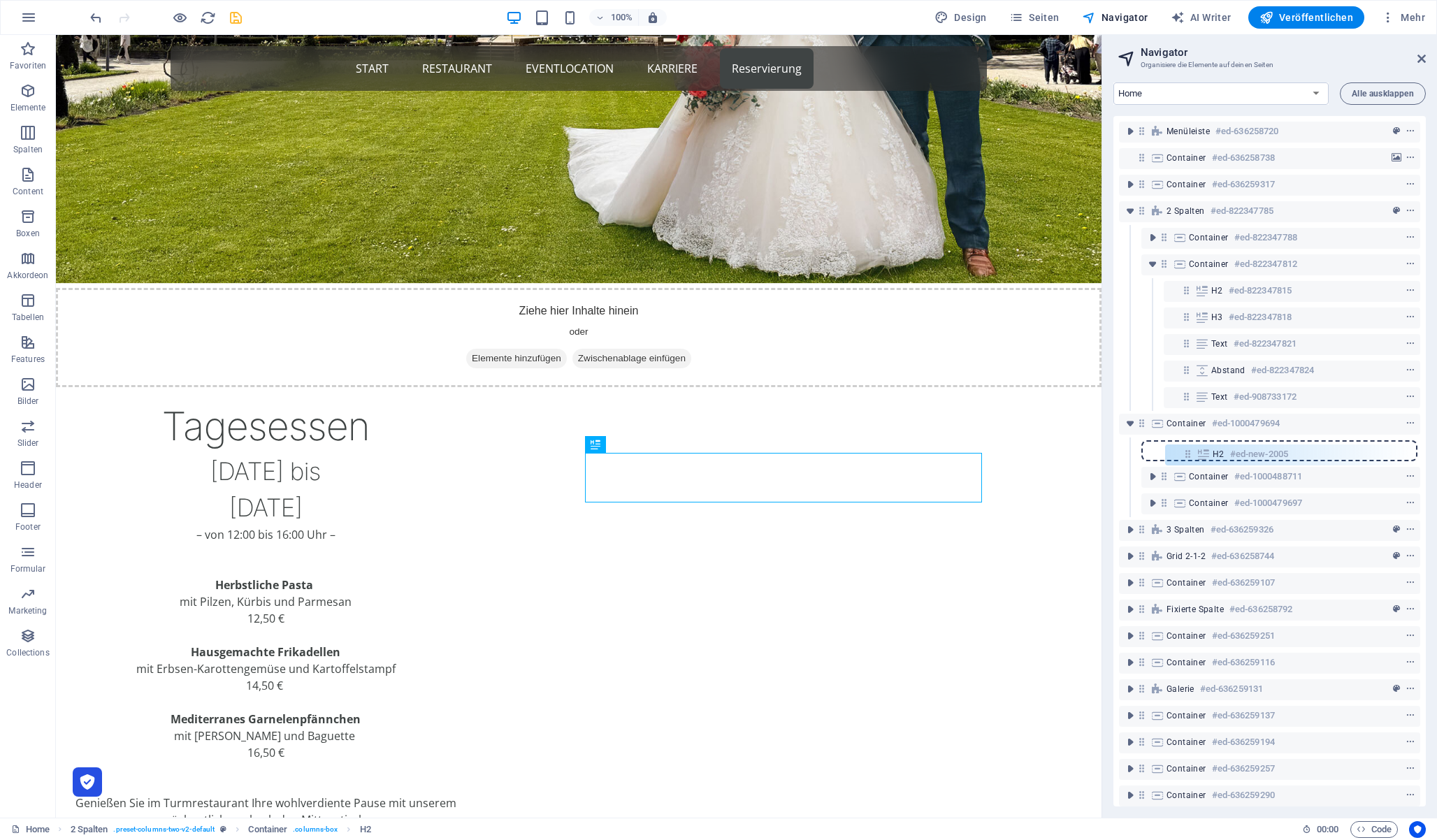
drag, startPoint x: 1187, startPoint y: 318, endPoint x: 1188, endPoint y: 462, distance: 144.0
click at [1188, 463] on div "Menüleiste #ed-636258720 Container #ed-636258738 Container #ed-636259317 2 Spal…" at bounding box center [1269, 462] width 312 height 691
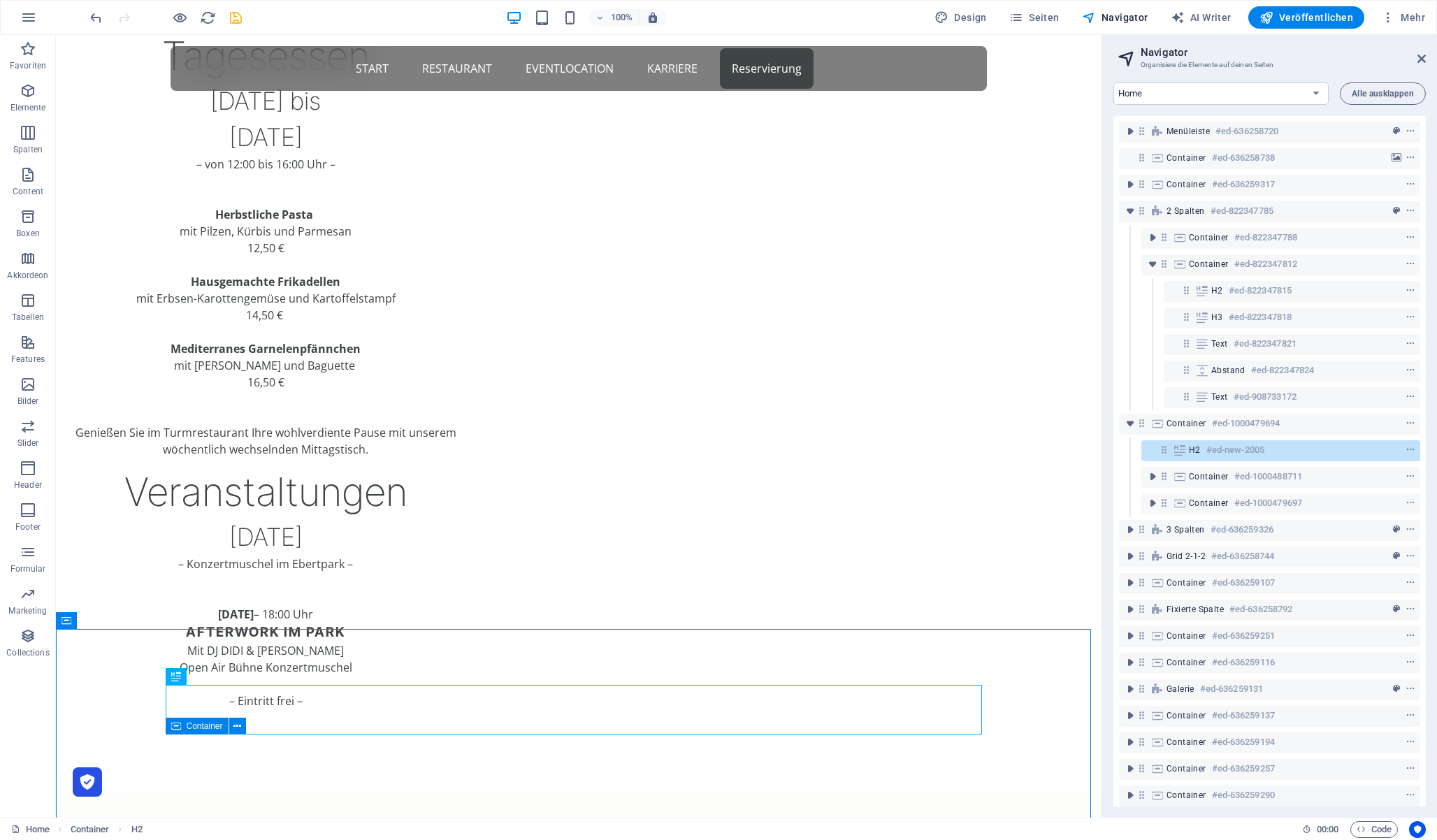
scroll to position [972, 0]
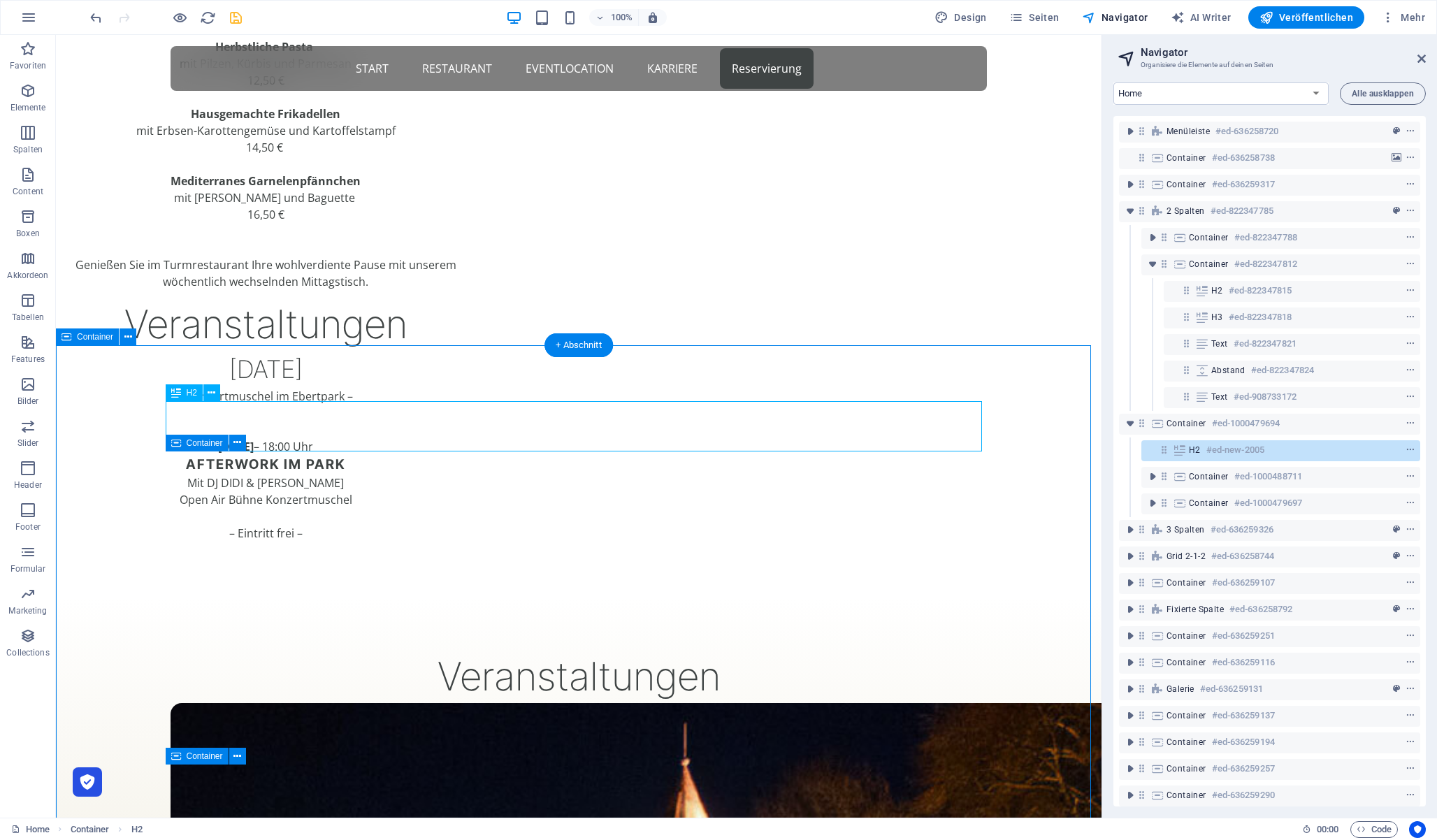
click at [573, 654] on div "Veranstaltungen" at bounding box center [579, 677] width 817 height 47
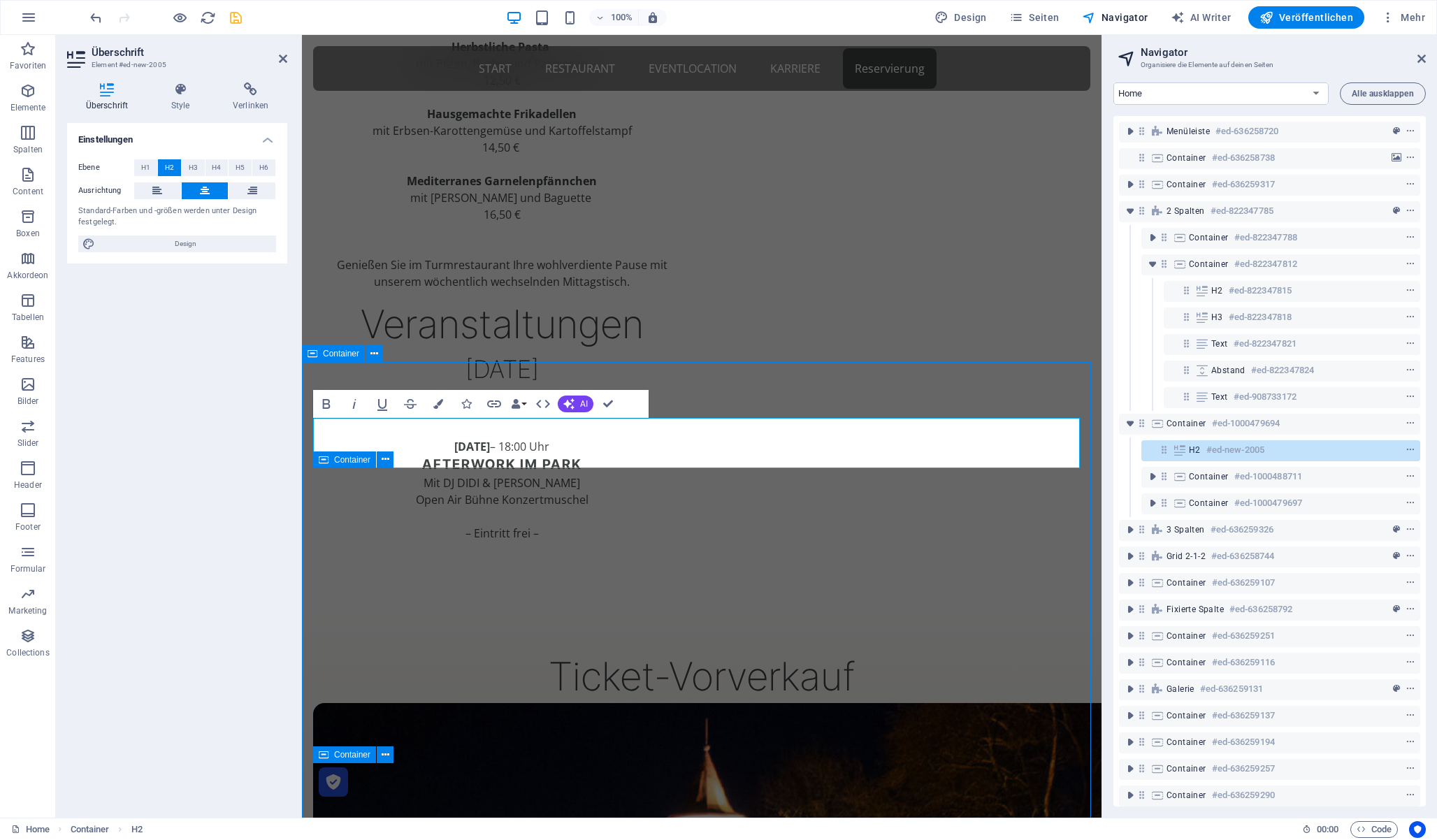
click at [877, 654] on h2 "Ticket-Vorverkauf" at bounding box center [701, 677] width 777 height 47
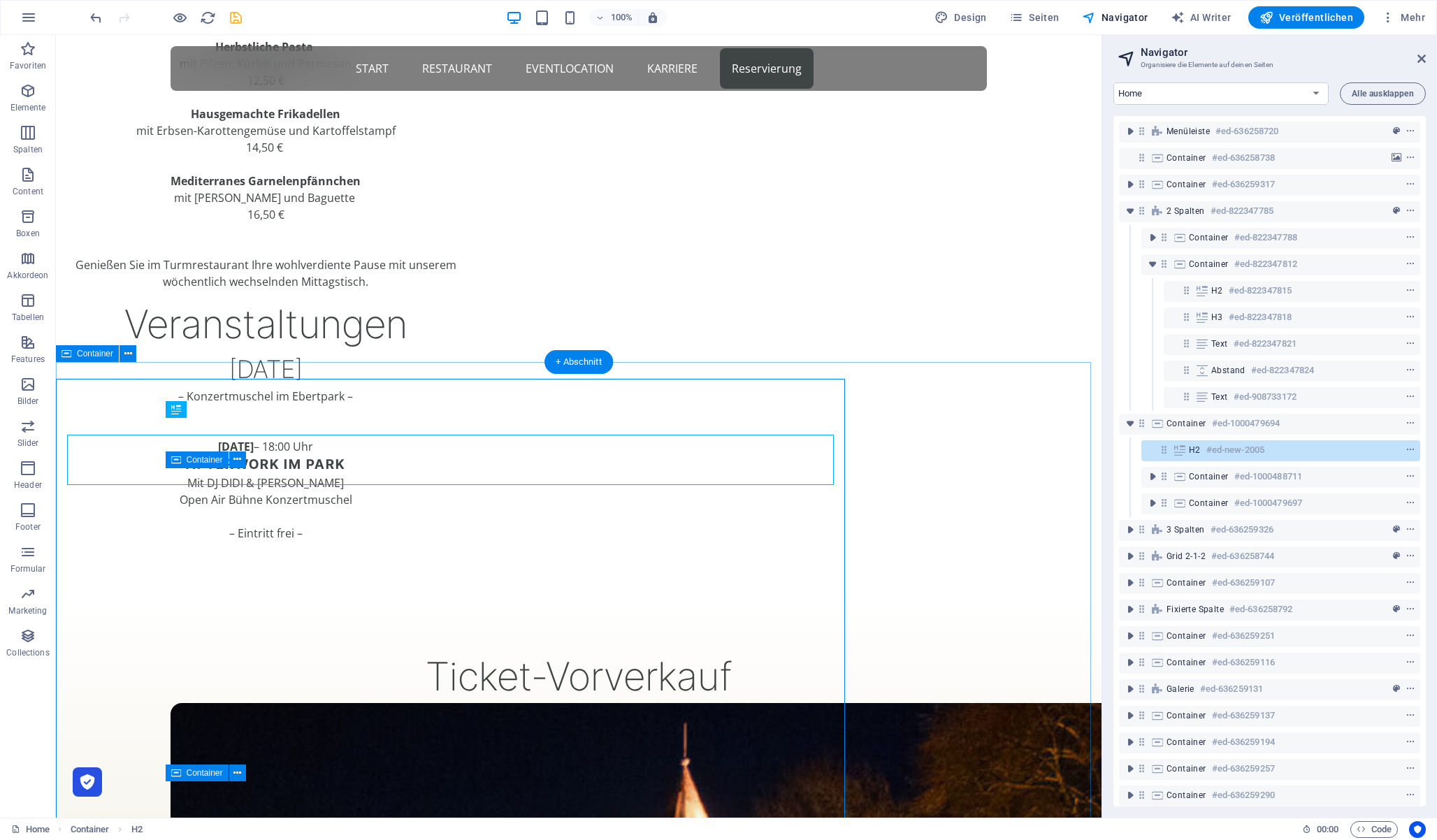
scroll to position [955, 0]
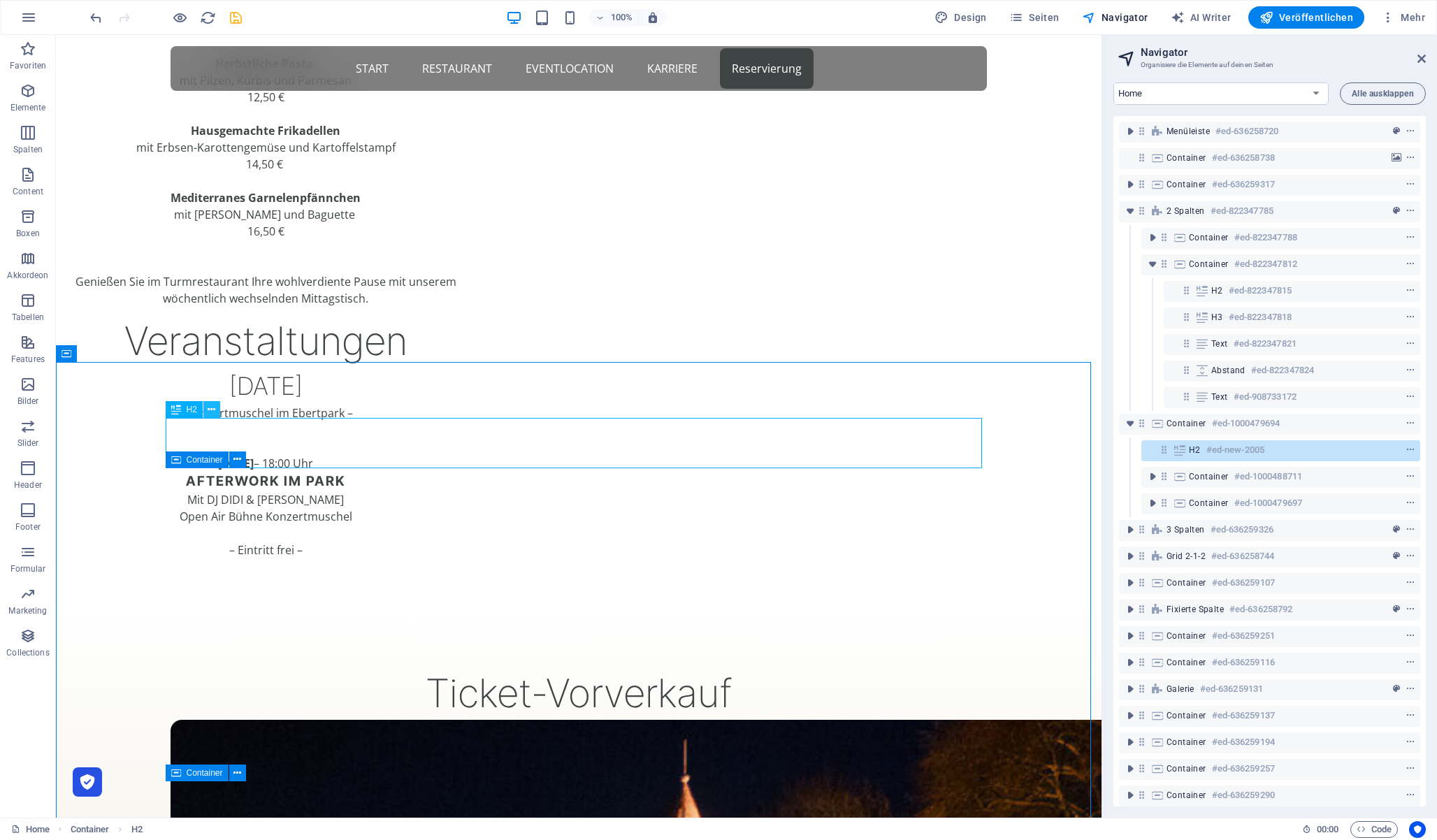
click at [214, 408] on icon at bounding box center [211, 410] width 8 height 15
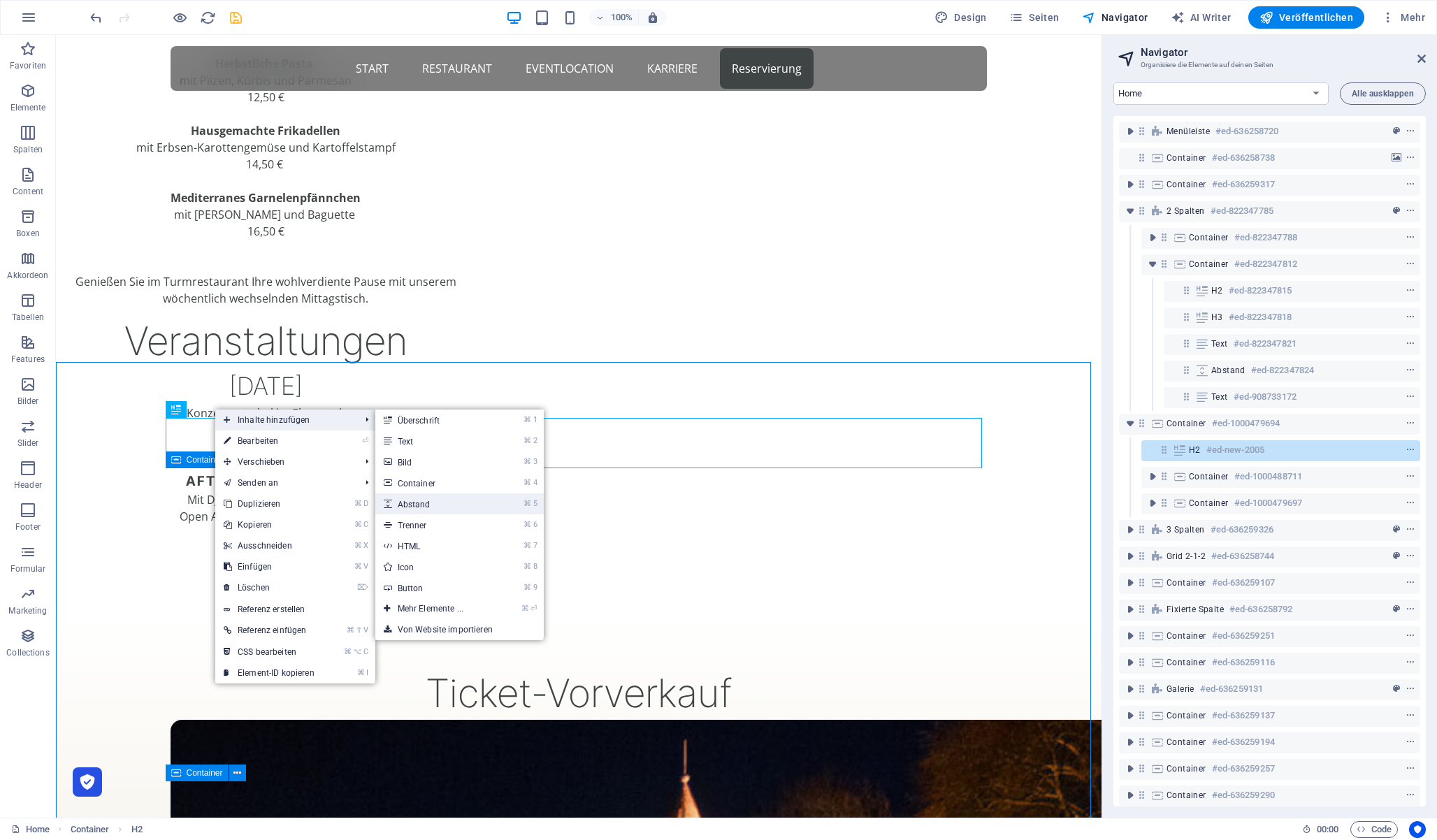
click at [442, 501] on link "⌘ 5 Abstand" at bounding box center [433, 504] width 116 height 21
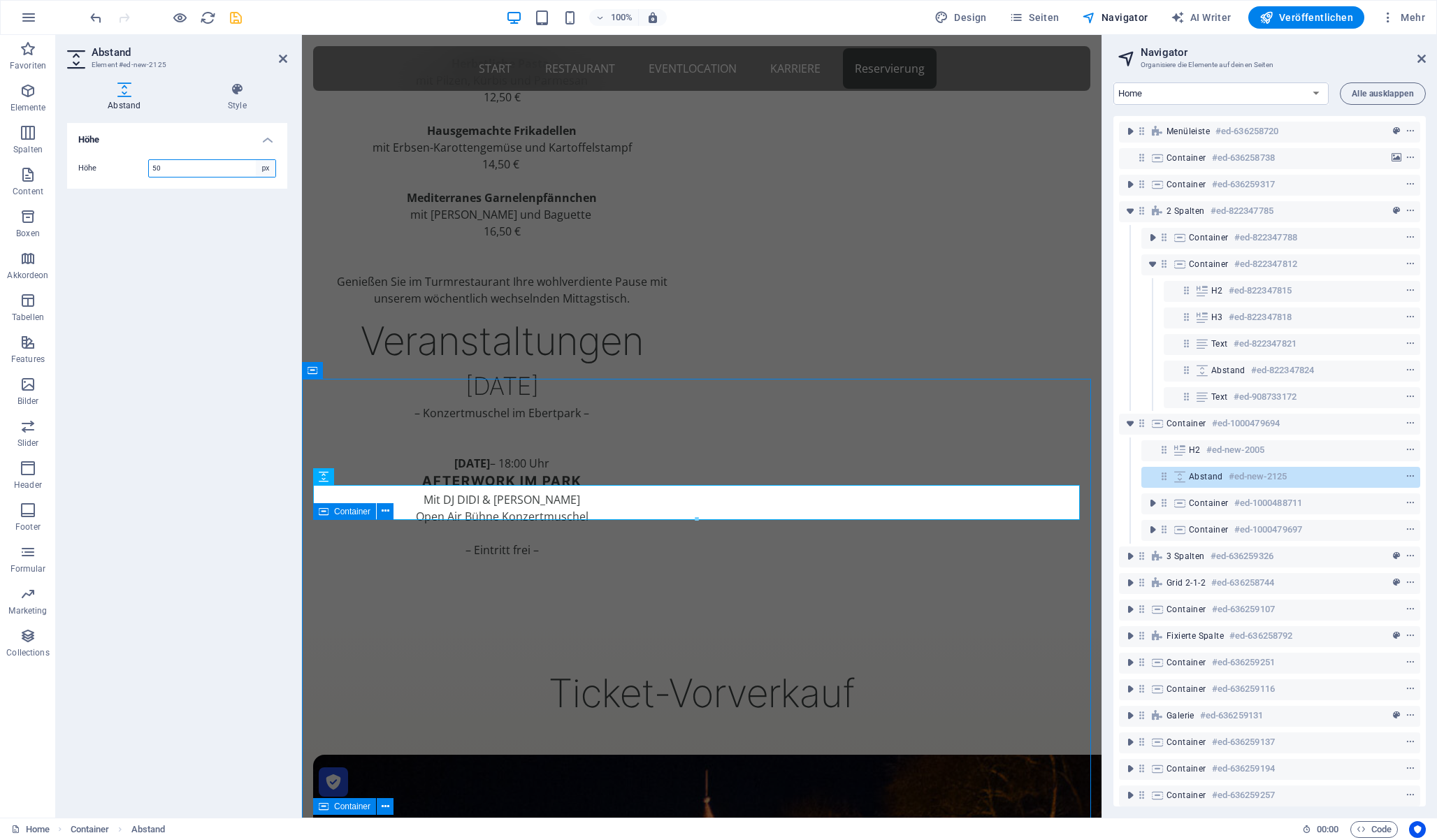
click at [271, 165] on select "px rem vh vw" at bounding box center [265, 168] width 19 height 17
select select "rem"
click at [256, 160] on select "px rem vh vw" at bounding box center [265, 168] width 19 height 17
type input "2"
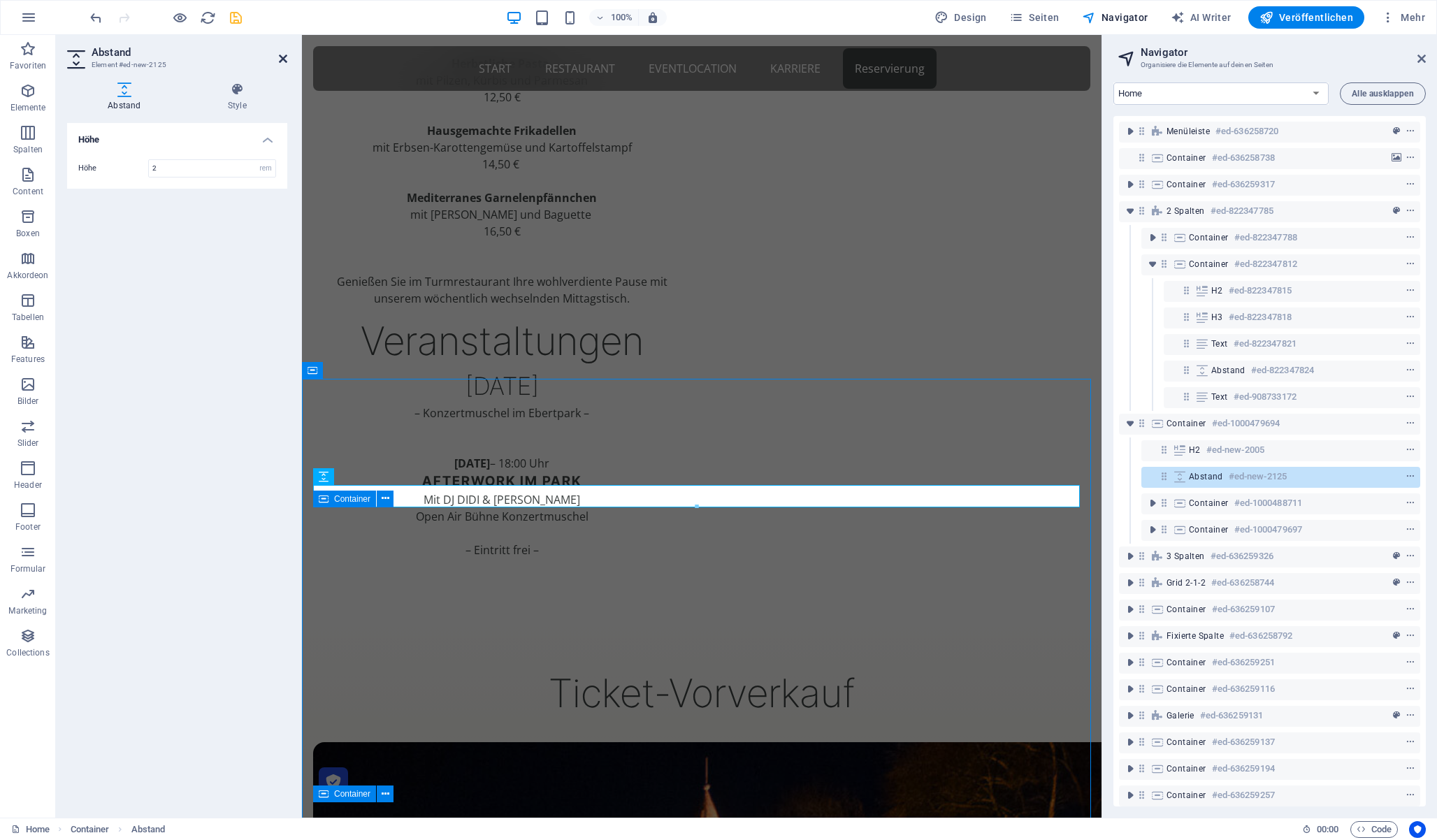
drag, startPoint x: 284, startPoint y: 56, endPoint x: 224, endPoint y: 25, distance: 67.5
click at [284, 56] on icon at bounding box center [283, 59] width 8 height 11
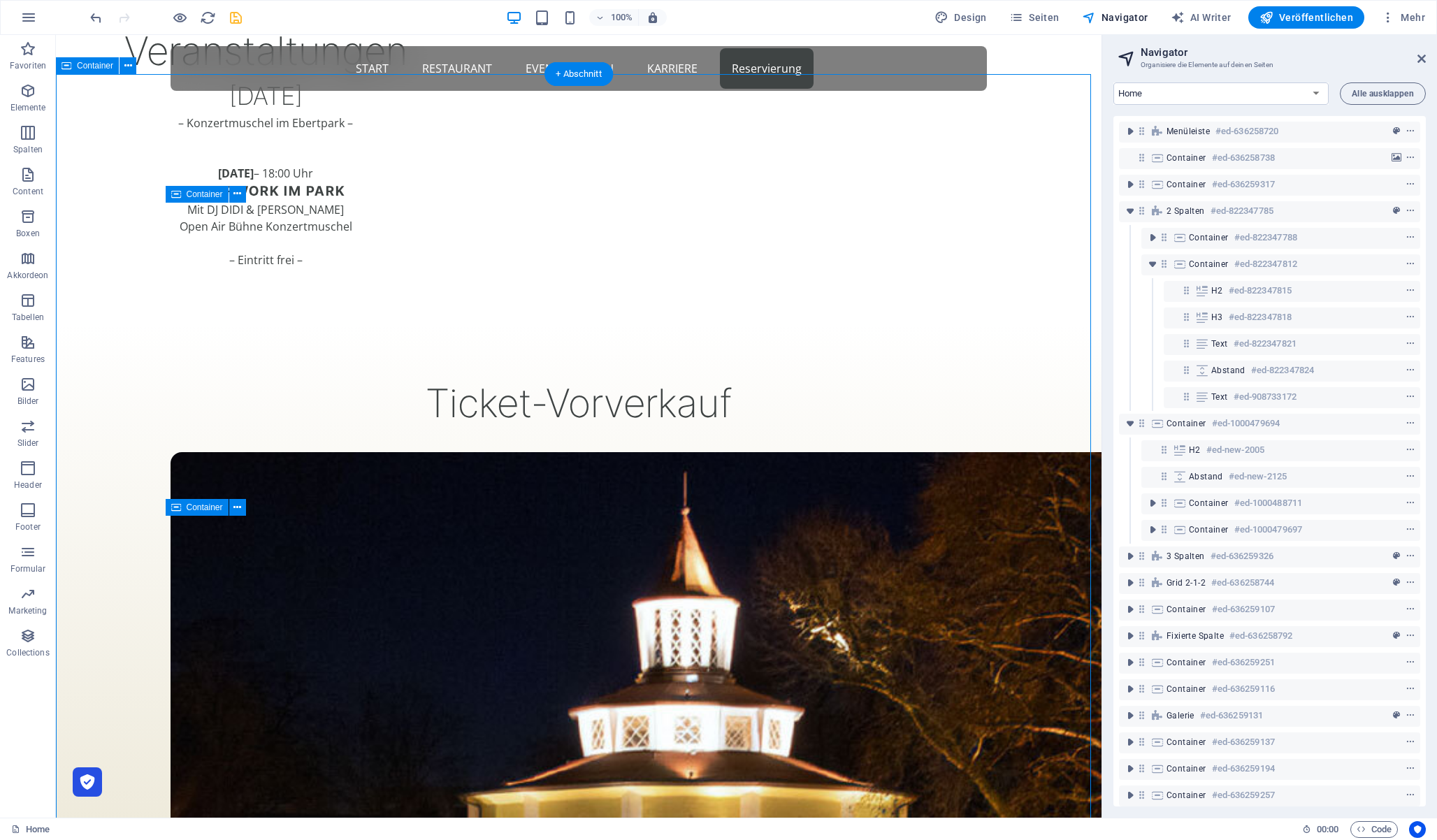
scroll to position [1258, 0]
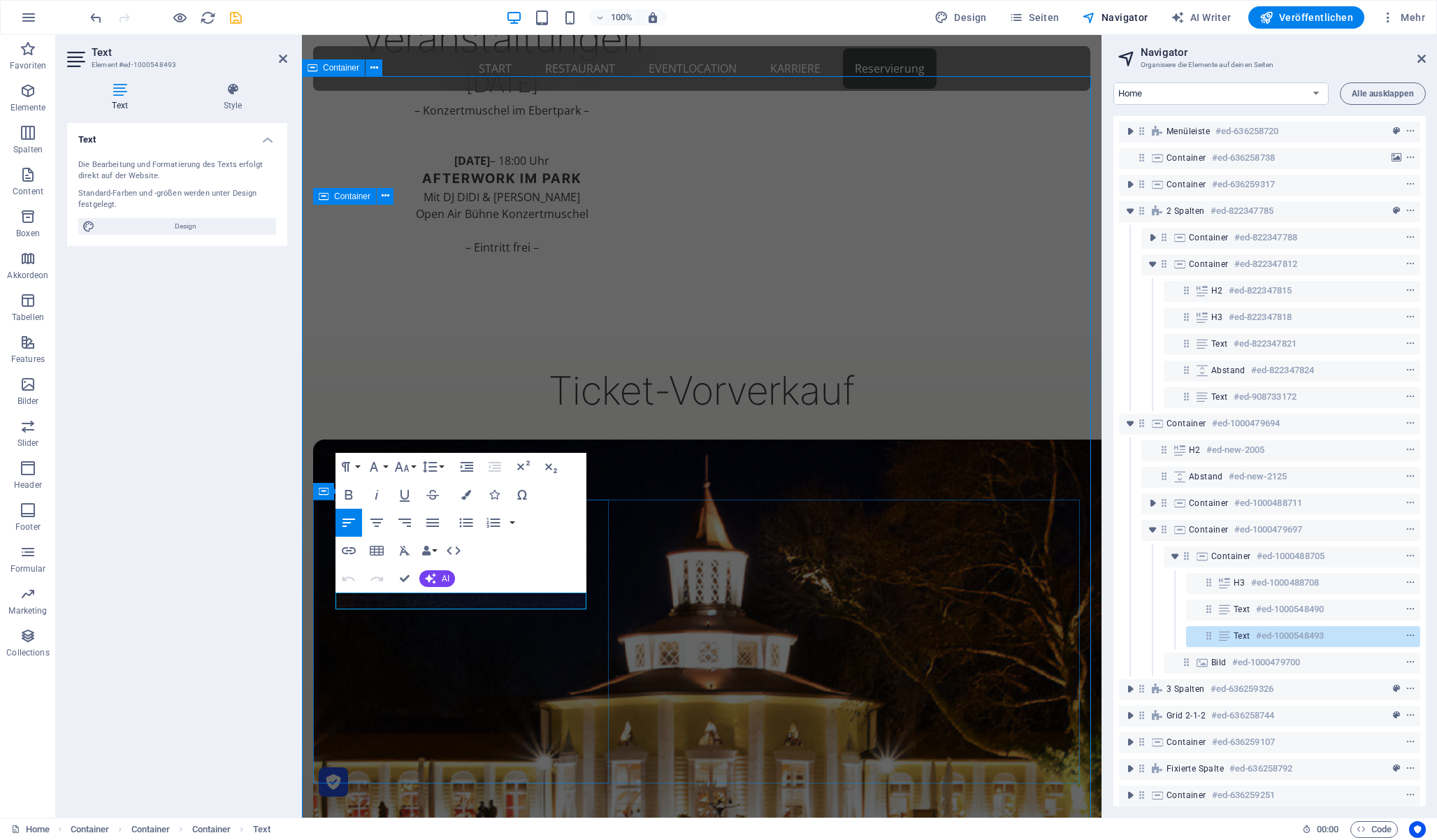
copy p "EUR"
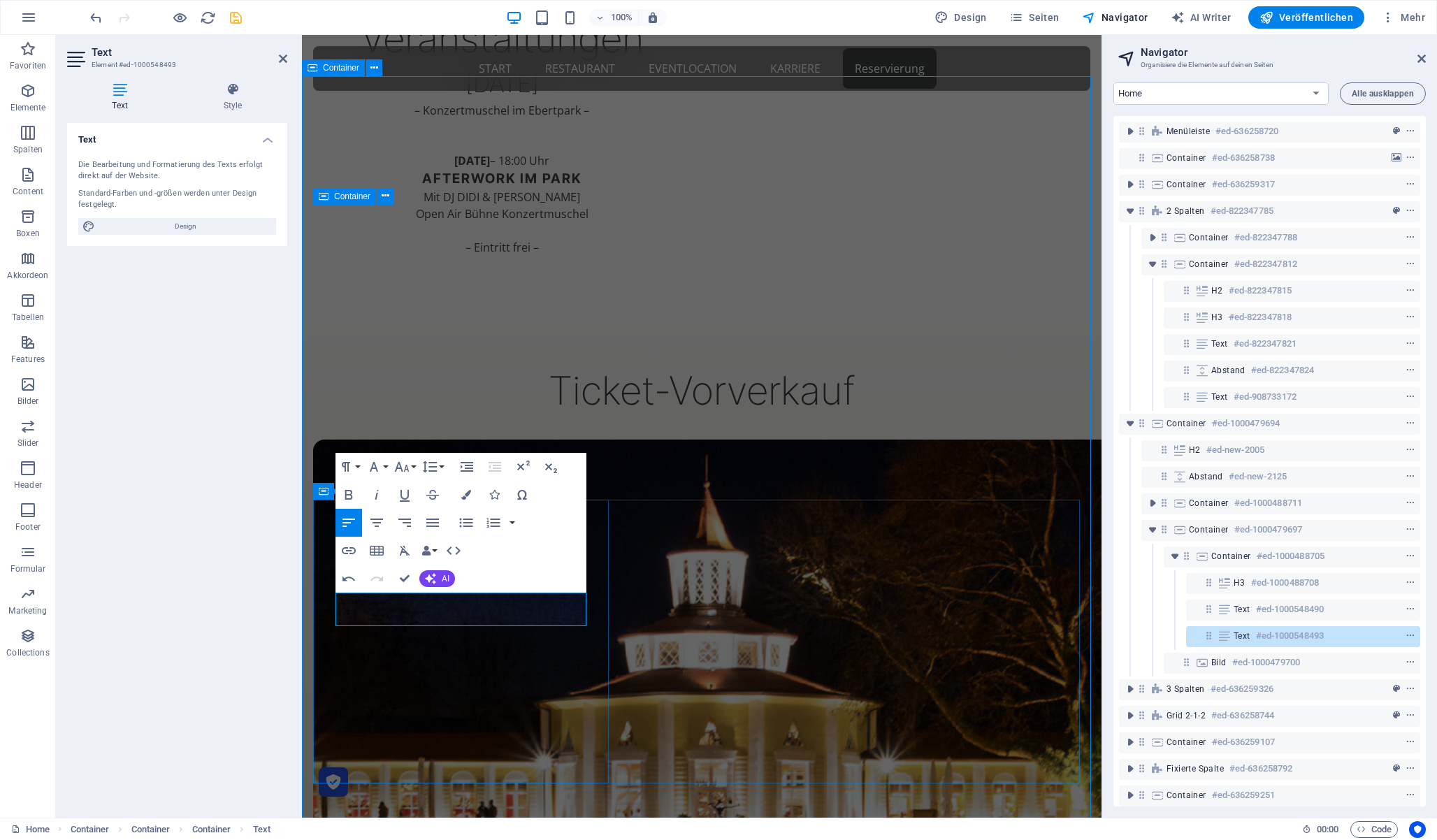
copy p "179 EUR"
click at [383, 463] on button "Schriftart" at bounding box center [376, 466] width 27 height 28
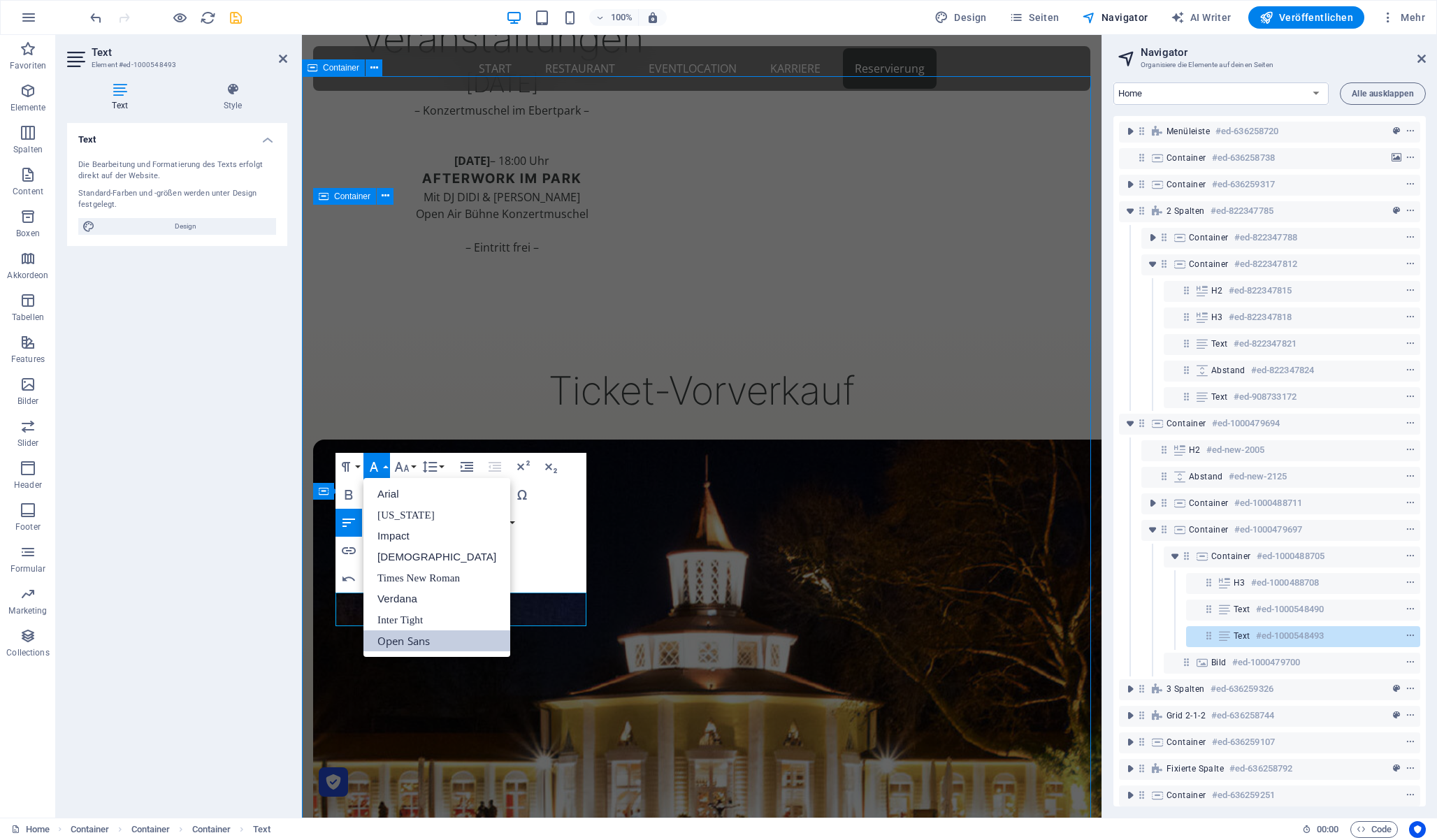
scroll to position [0, 0]
click at [412, 460] on button "Schriftgröße" at bounding box center [404, 466] width 27 height 28
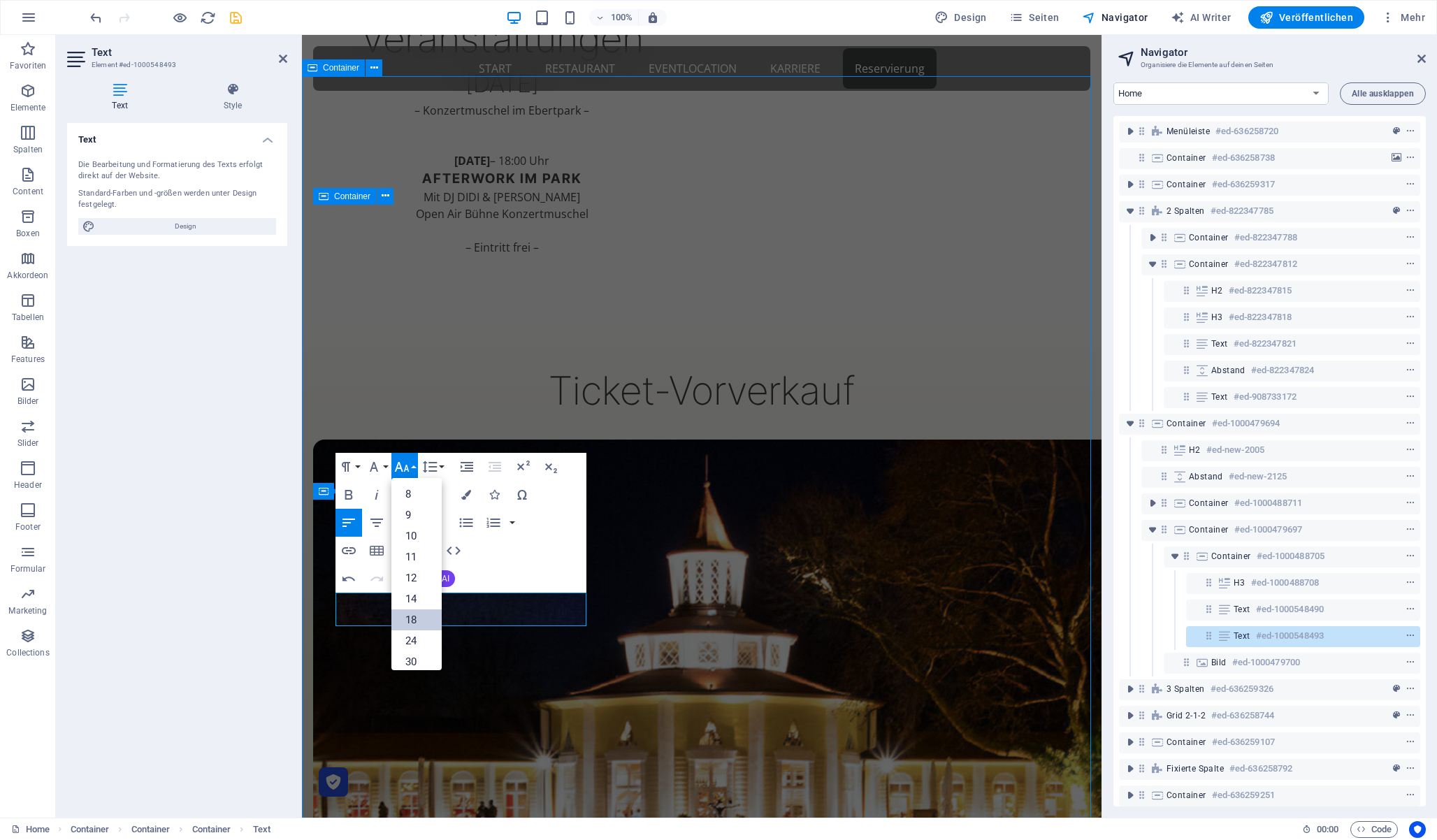
click at [411, 615] on link "18" at bounding box center [416, 620] width 50 height 21
click at [409, 468] on icon "button" at bounding box center [402, 466] width 17 height 17
click at [417, 573] on link "36" at bounding box center [416, 570] width 50 height 21
click at [353, 495] on icon "button" at bounding box center [349, 495] width 17 height 17
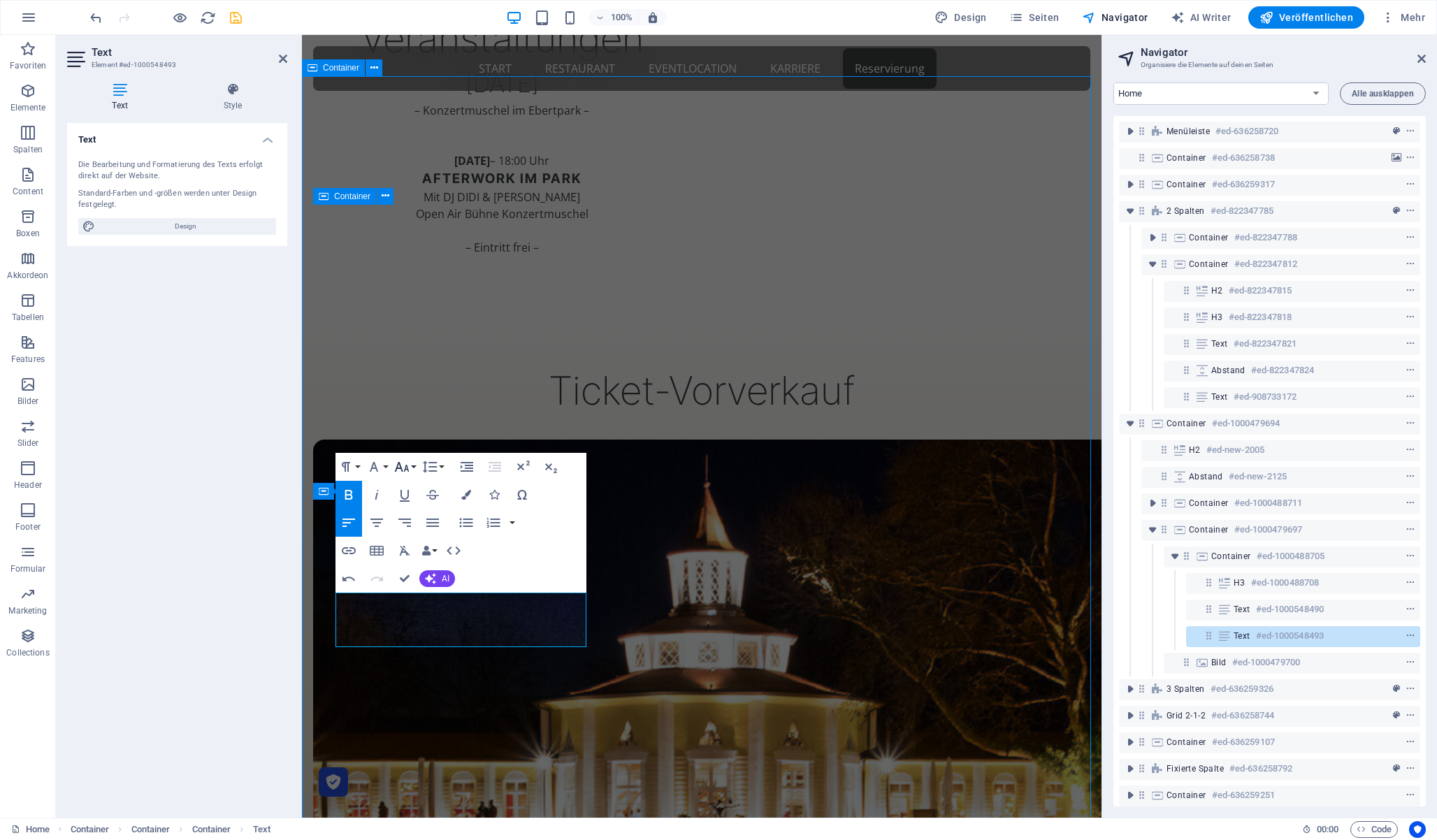
click at [406, 470] on icon "button" at bounding box center [402, 466] width 17 height 17
click at [412, 530] on link "24" at bounding box center [416, 529] width 50 height 21
click at [405, 470] on icon "button" at bounding box center [402, 466] width 17 height 17
click at [420, 555] on link "30" at bounding box center [416, 550] width 50 height 21
drag, startPoint x: 404, startPoint y: 572, endPoint x: 353, endPoint y: 537, distance: 61.9
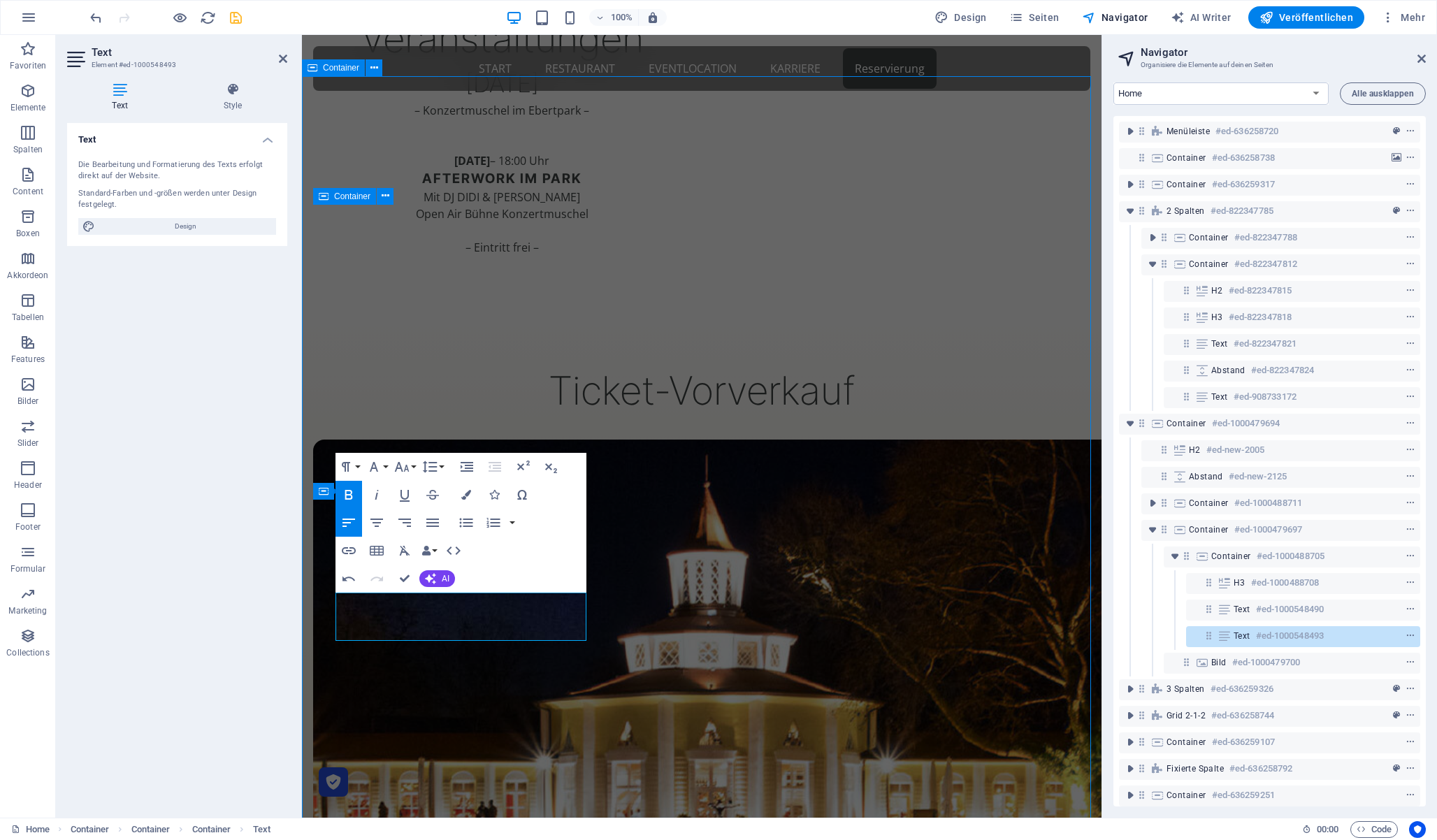
scroll to position [1260, 0]
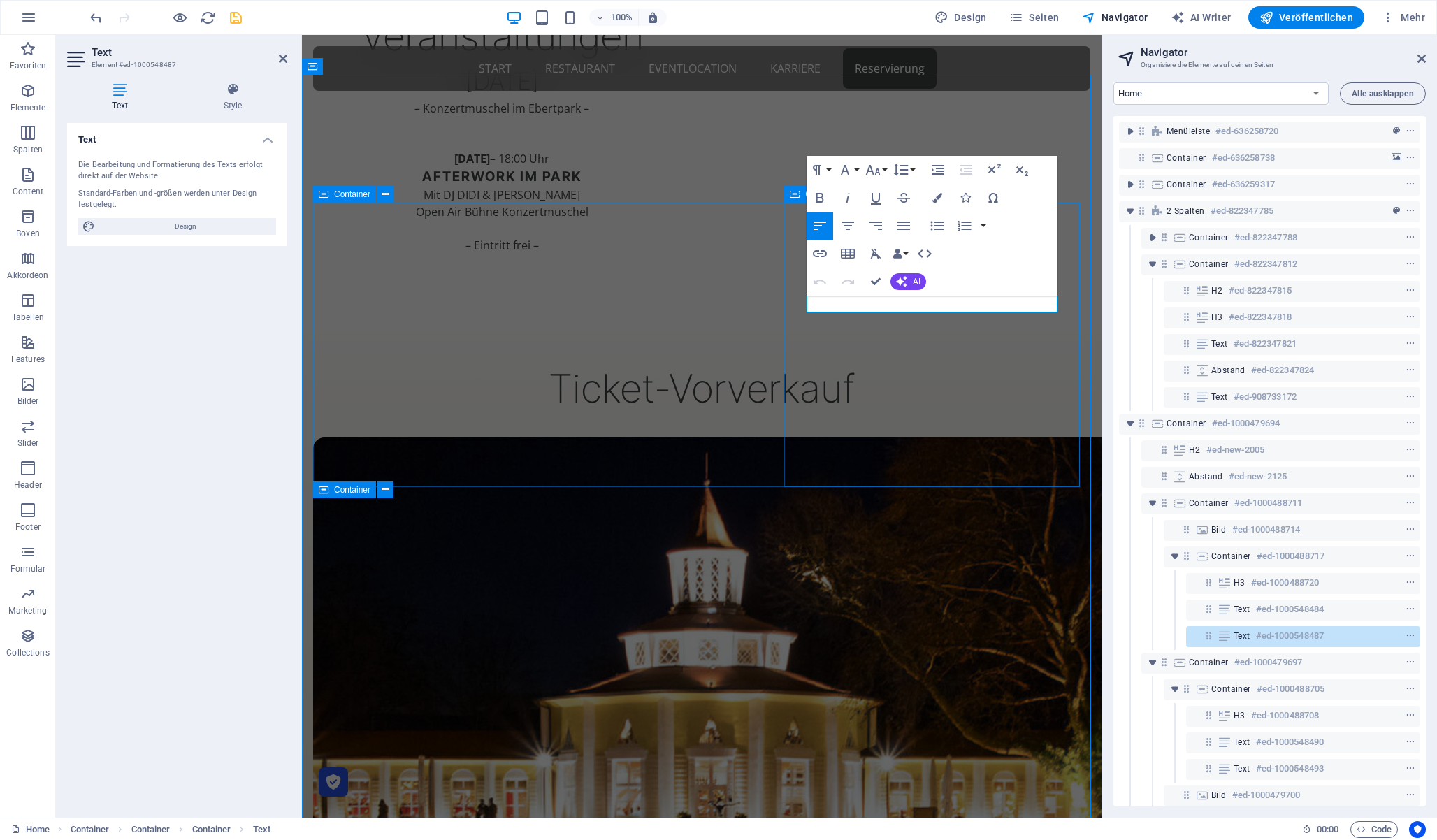
copy p "EUR"
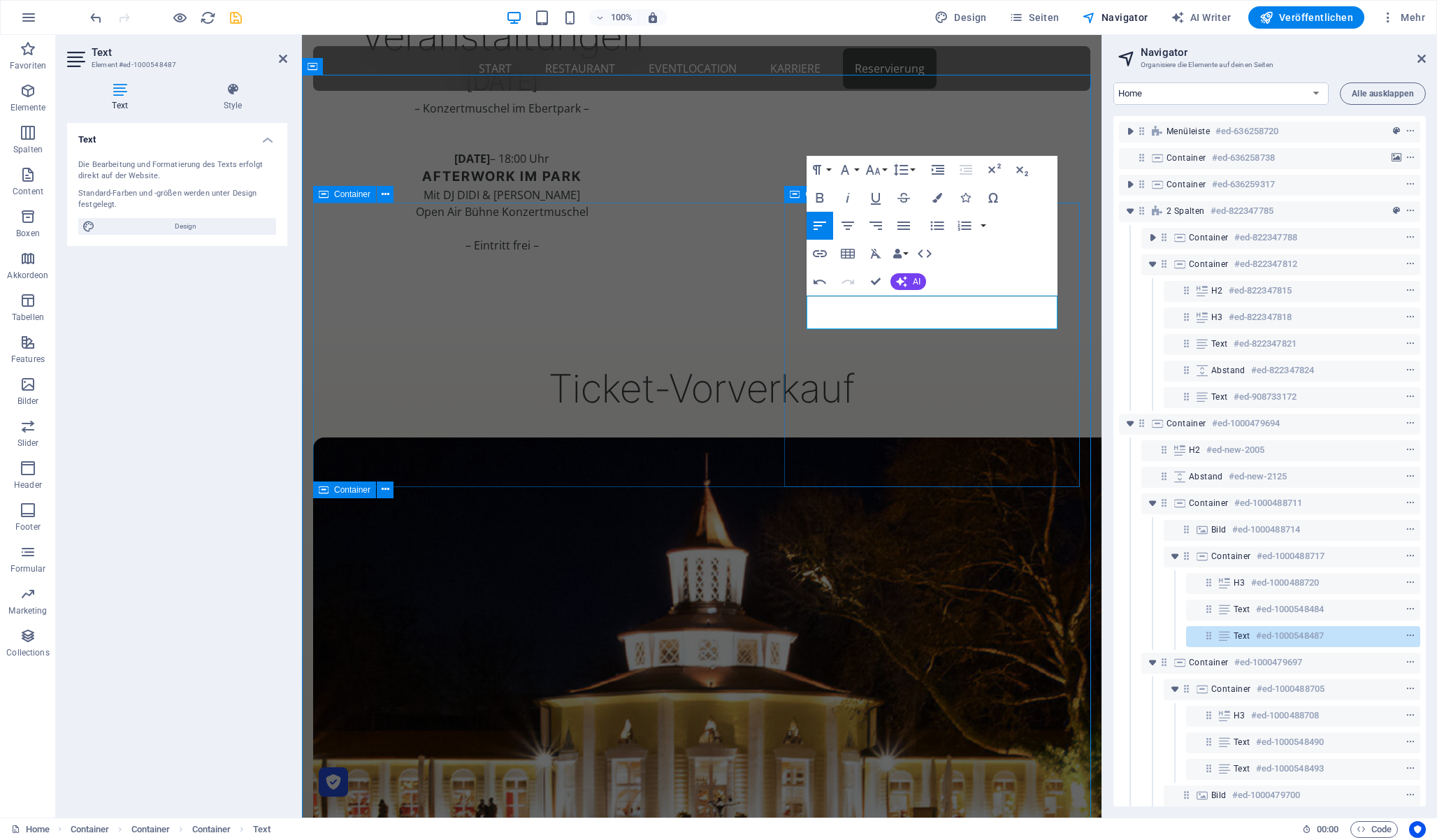
copy p "69 EUR"
click at [820, 193] on icon "button" at bounding box center [821, 198] width 8 height 10
click at [879, 166] on icon "button" at bounding box center [873, 169] width 17 height 17
drag, startPoint x: 887, startPoint y: 348, endPoint x: 889, endPoint y: 357, distance: 9.2
click at [889, 357] on ul "8 9 10 11 12 14 18 24 30 36 48 60 72 96" at bounding box center [888, 333] width 50 height 305
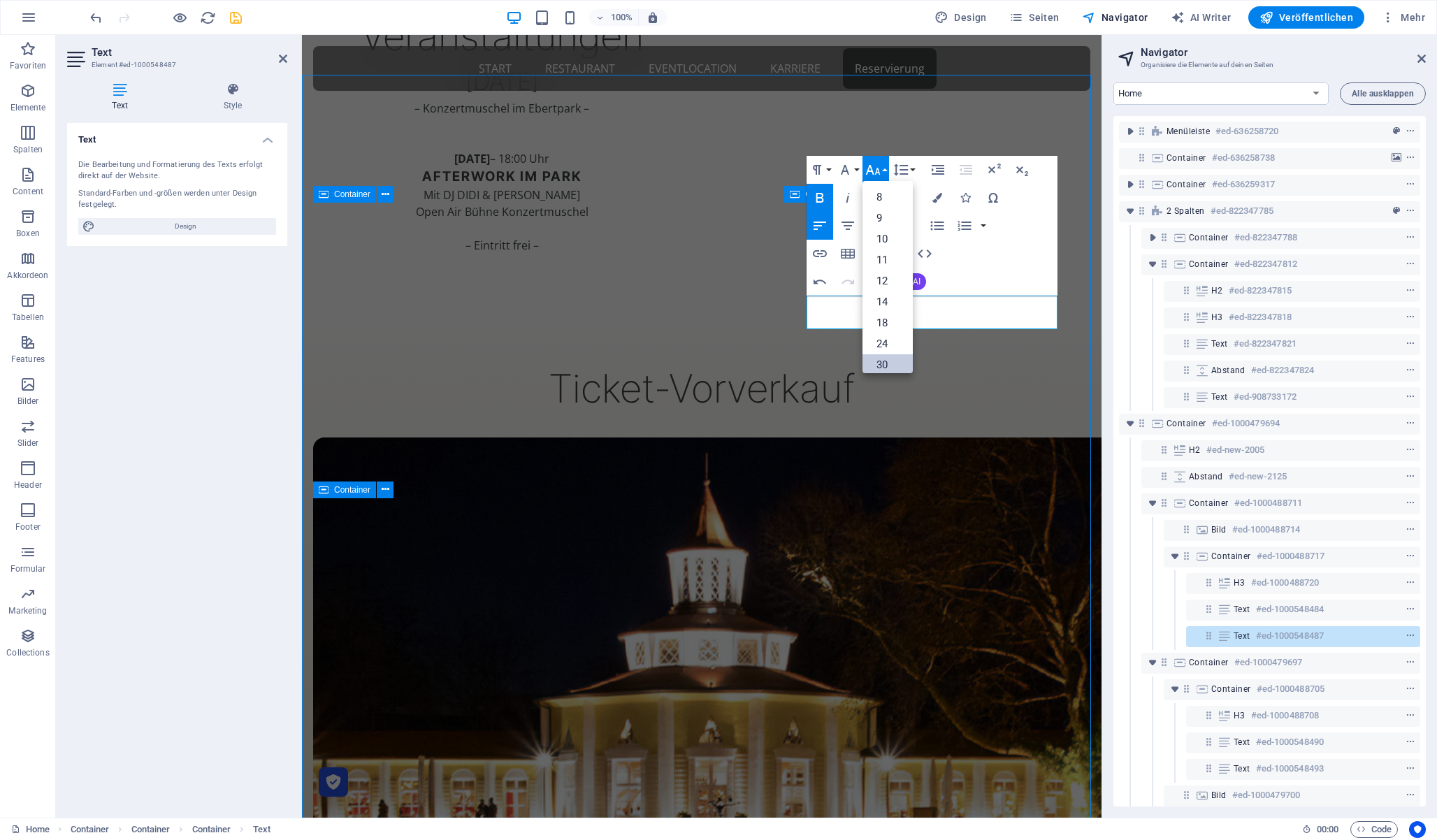
click at [889, 358] on link "30" at bounding box center [888, 365] width 50 height 21
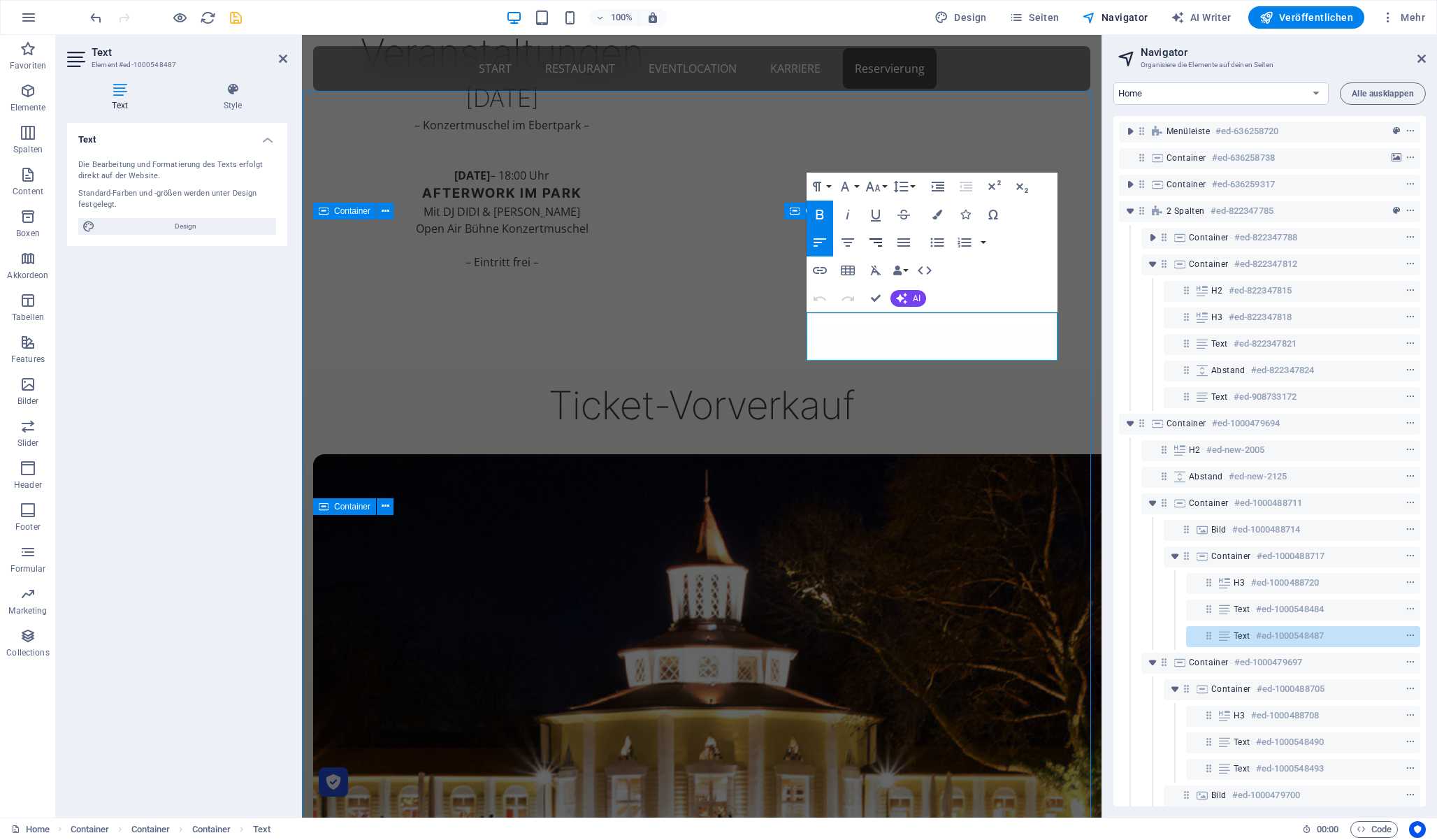
click at [874, 242] on icon "button" at bounding box center [876, 242] width 13 height 8
click at [871, 242] on icon "button" at bounding box center [875, 242] width 17 height 17
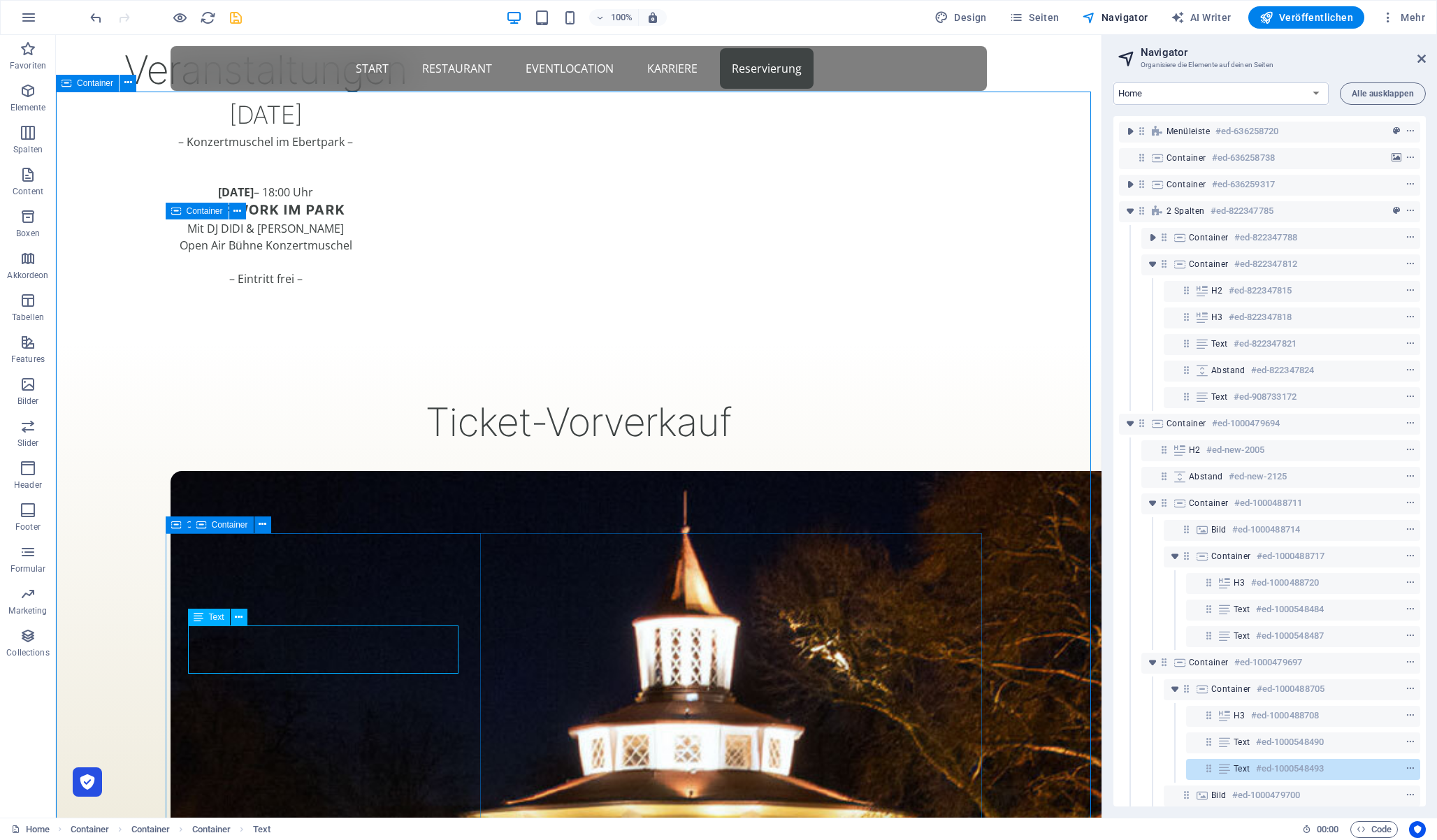
click at [222, 616] on span "Text" at bounding box center [216, 617] width 15 height 8
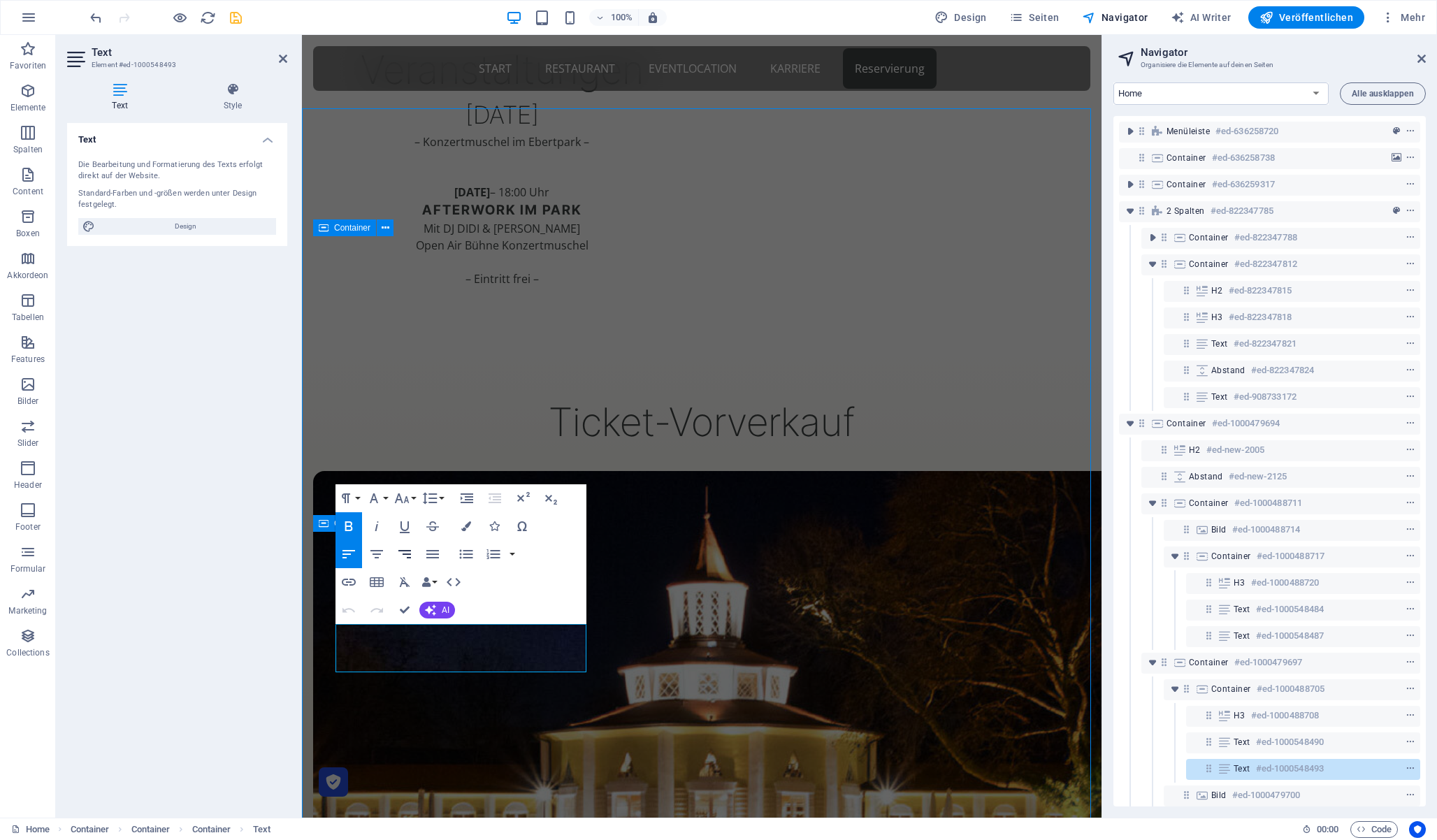
click at [410, 554] on icon "button" at bounding box center [405, 554] width 13 height 8
click at [408, 550] on icon "button" at bounding box center [404, 554] width 17 height 17
drag, startPoint x: 403, startPoint y: 604, endPoint x: 348, endPoint y: 570, distance: 64.7
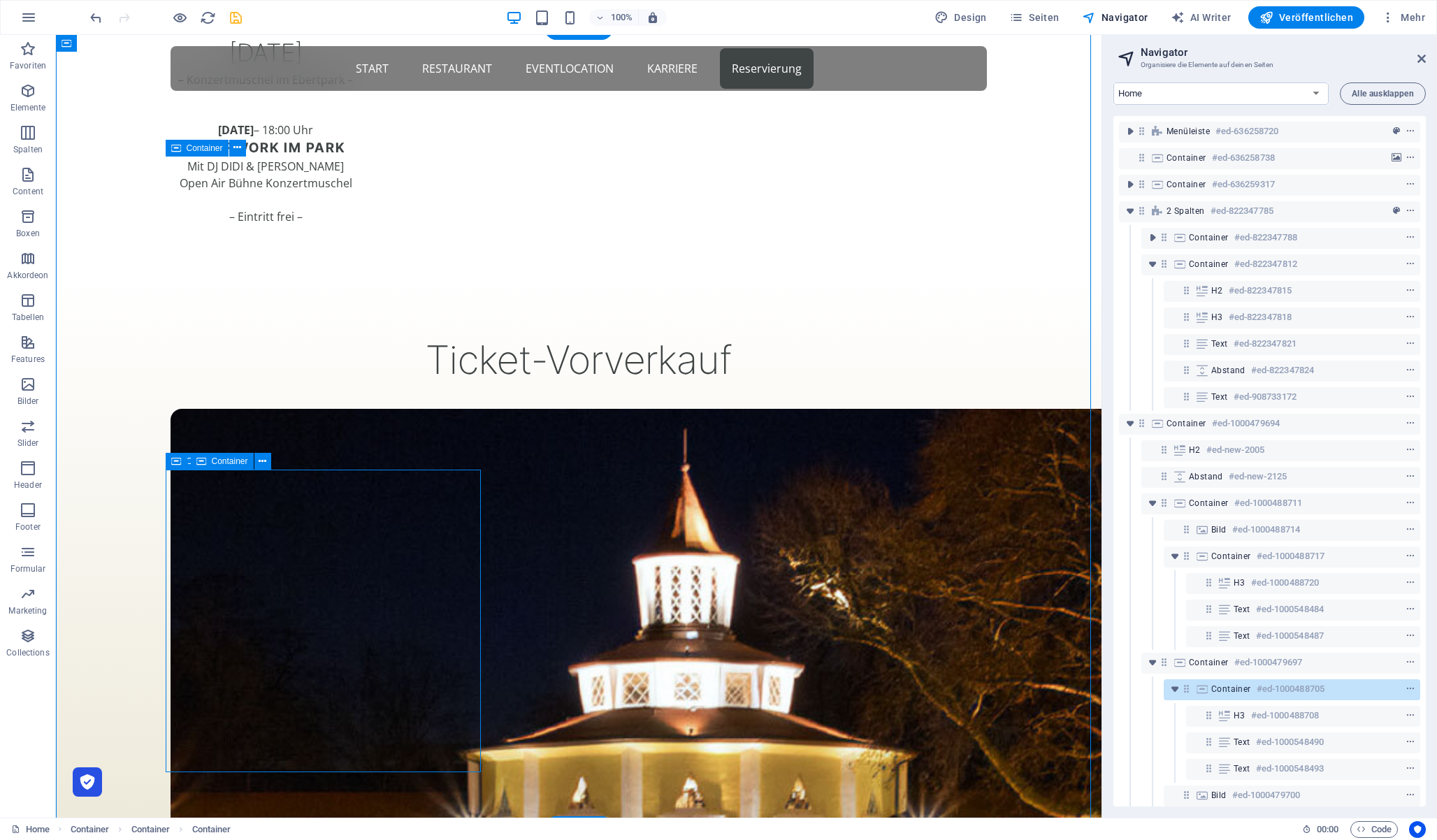
scroll to position [1288, 0]
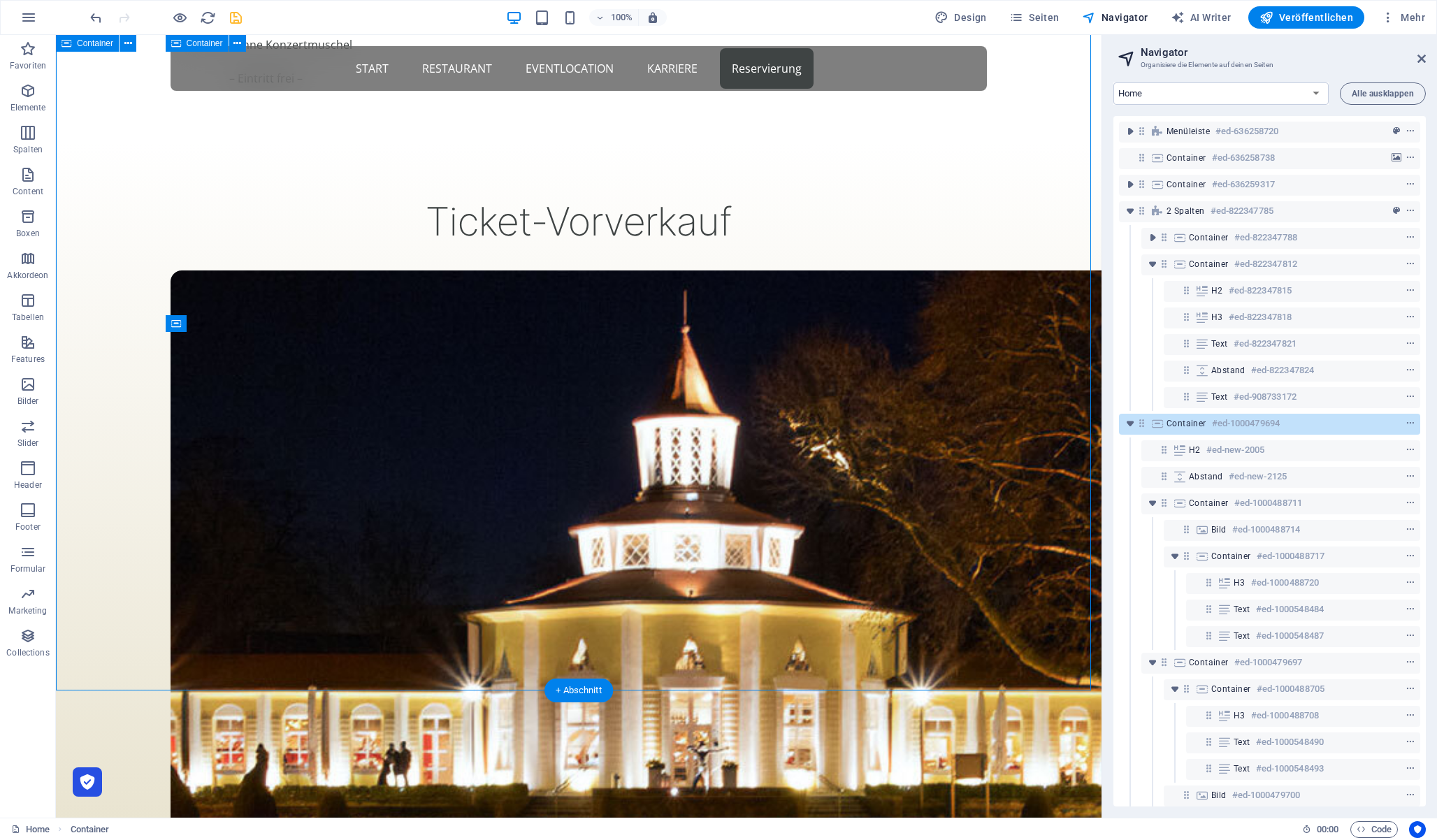
scroll to position [1172, 0]
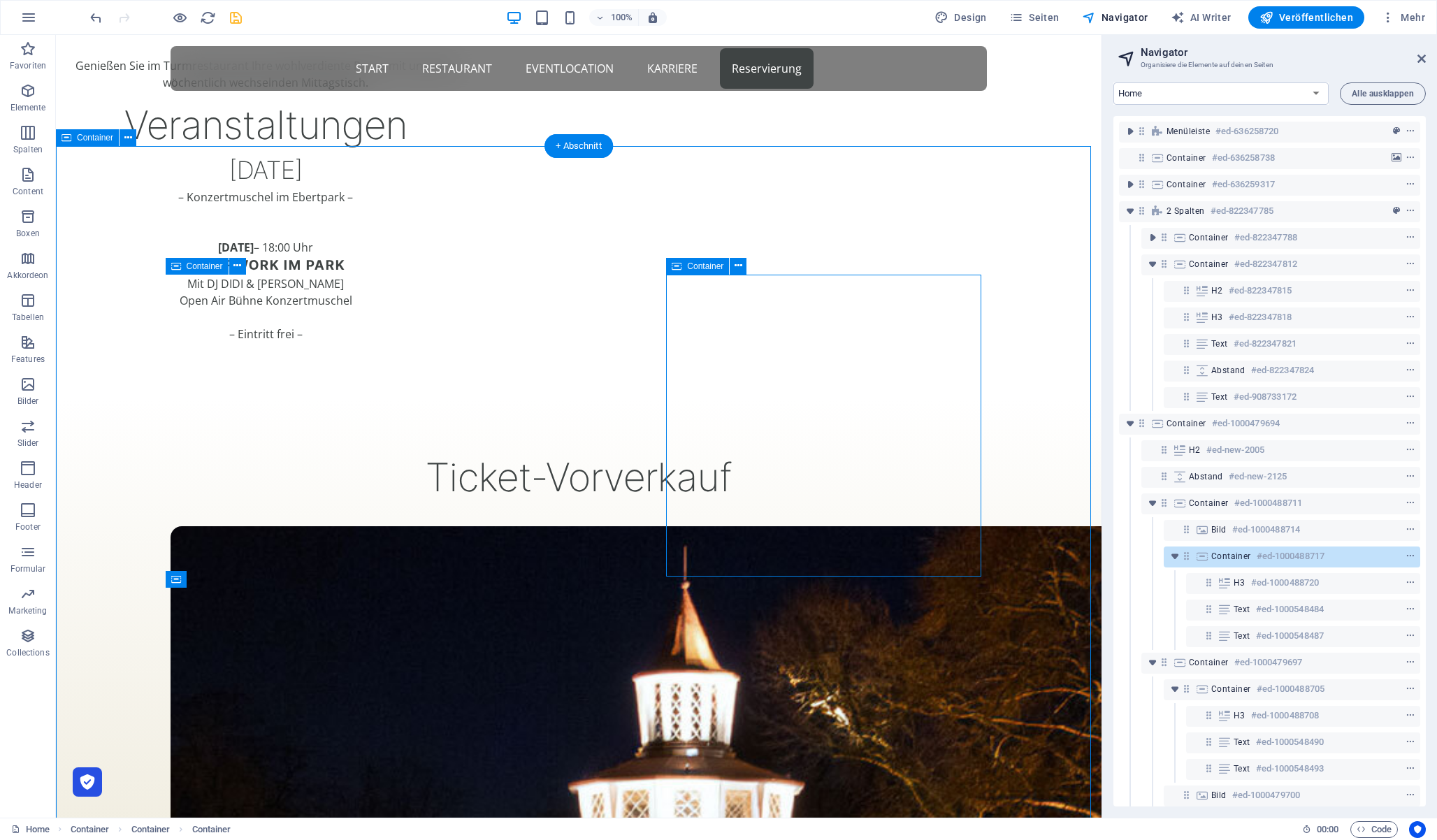
select select "rem"
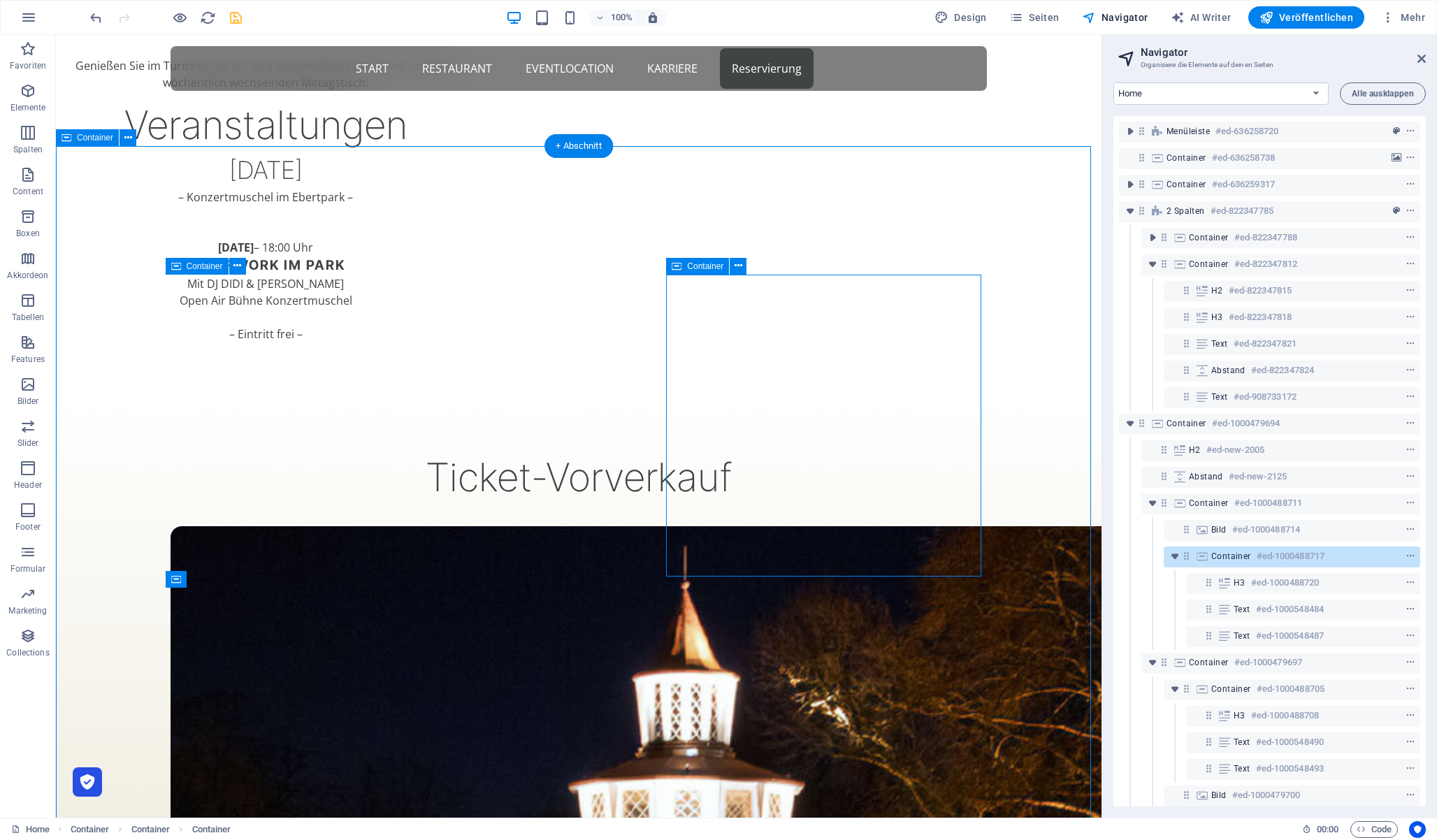
select select "rem"
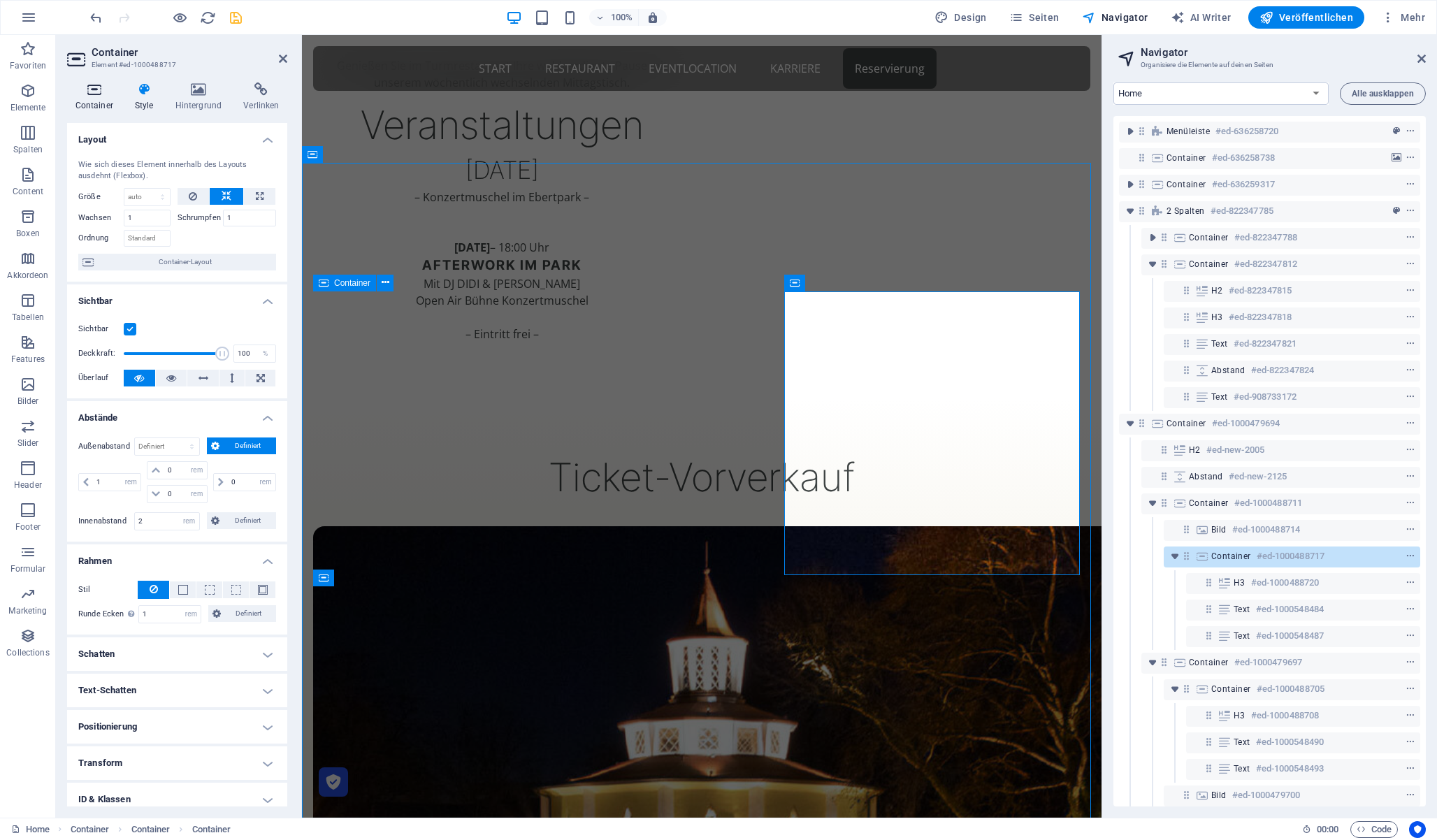
click at [98, 91] on icon at bounding box center [94, 89] width 54 height 14
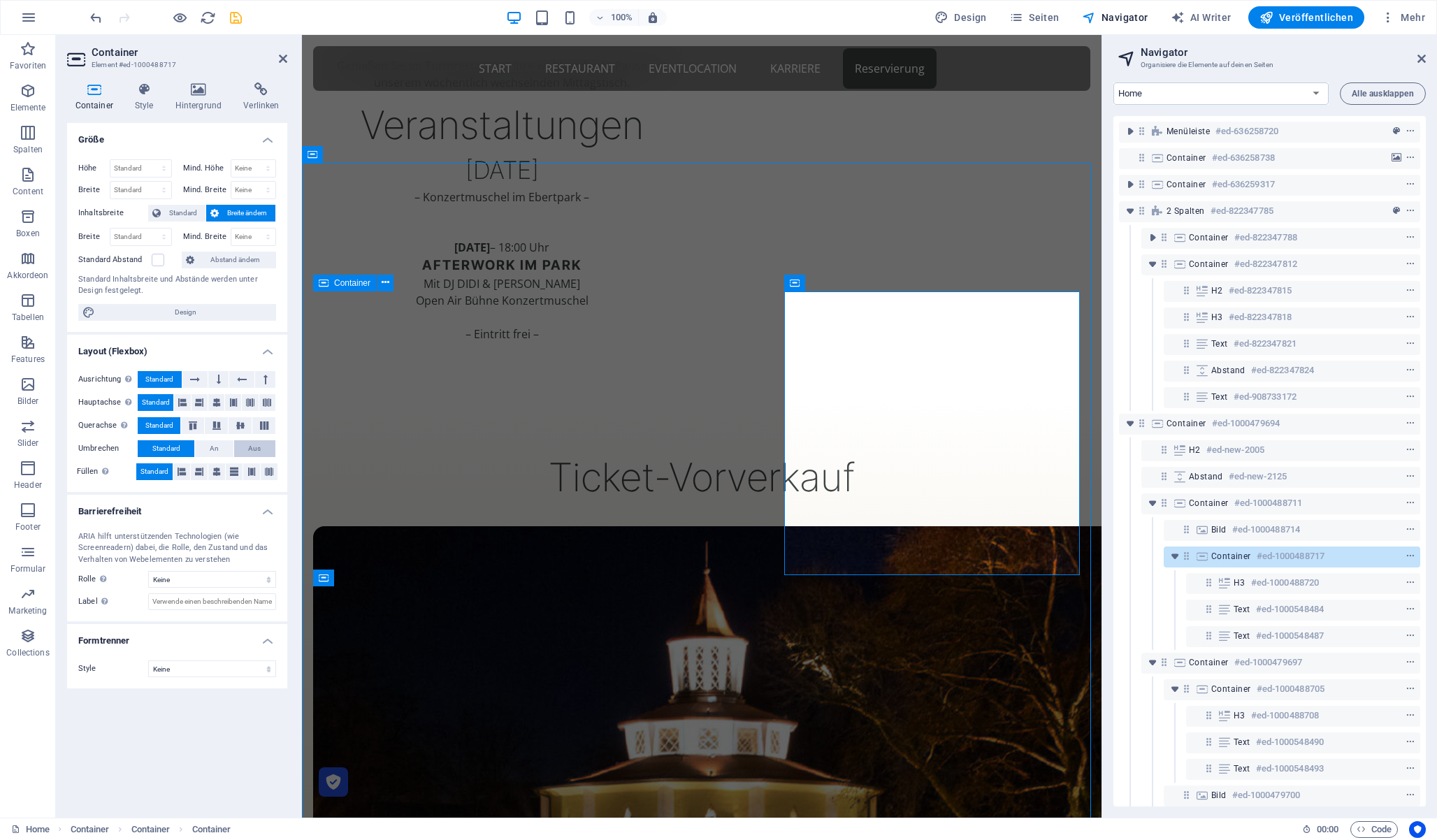
click at [252, 449] on span "Aus" at bounding box center [255, 449] width 13 height 17
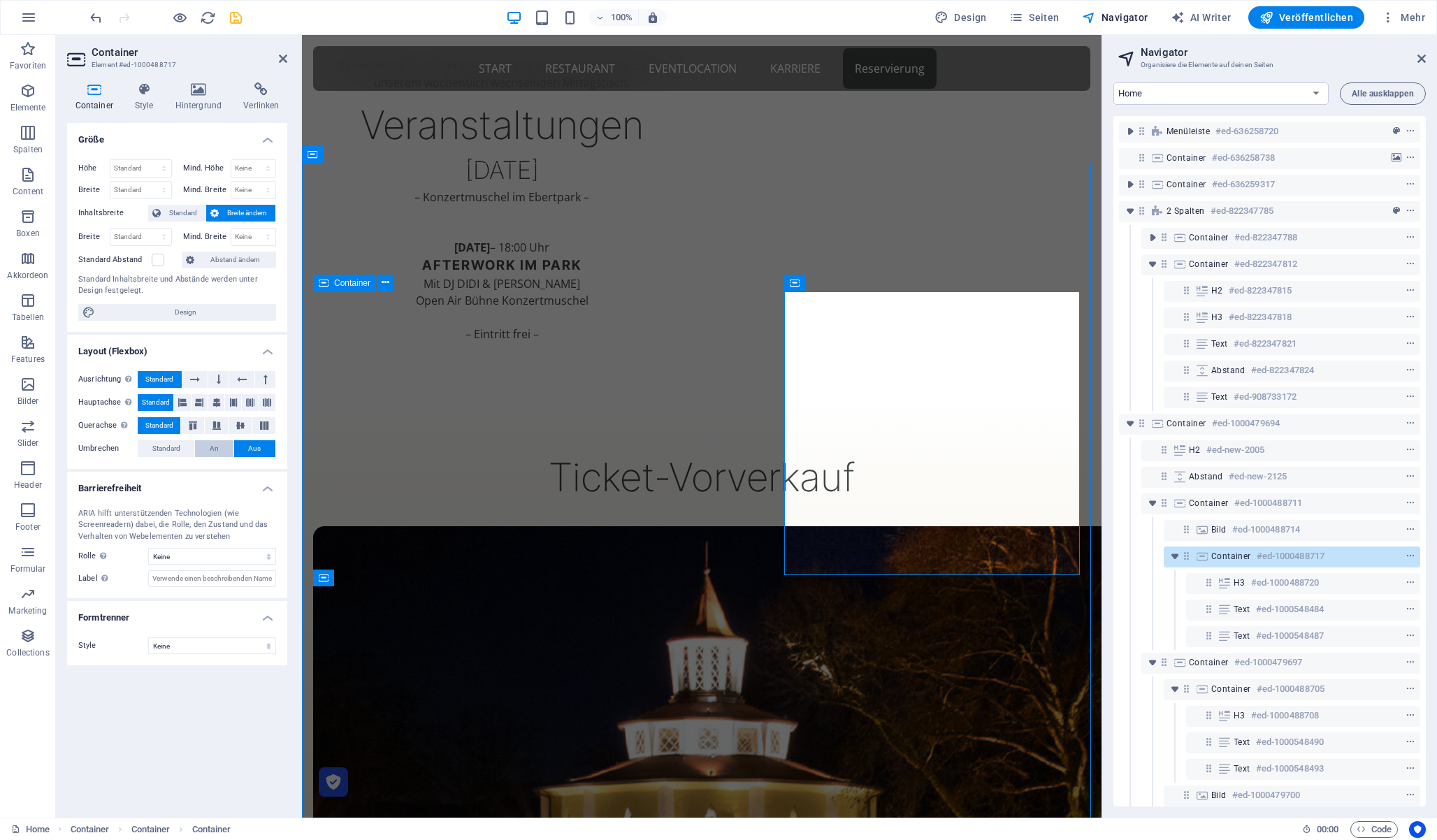
click at [213, 447] on span "An" at bounding box center [214, 449] width 9 height 17
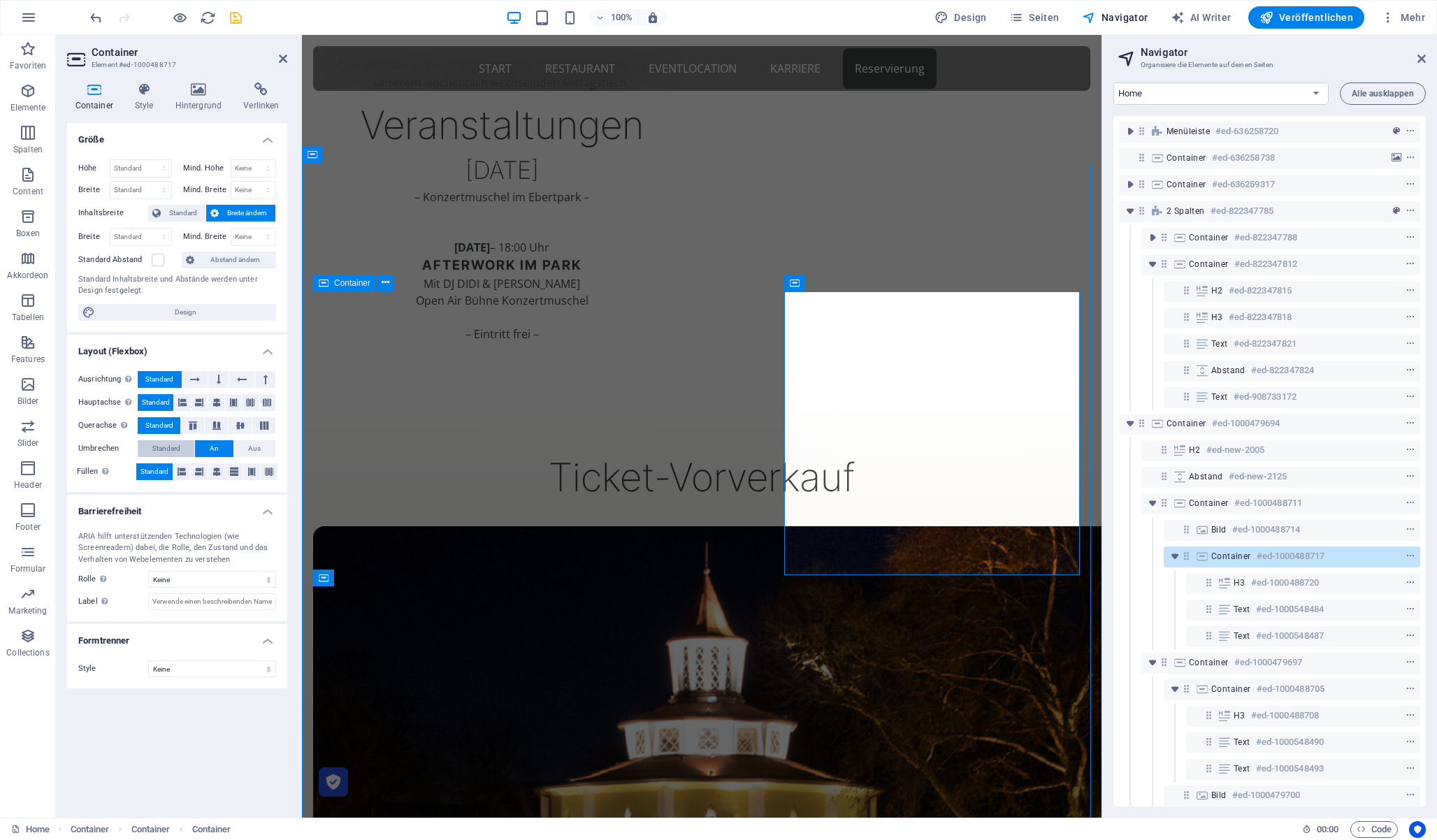
click at [168, 444] on span "Standard" at bounding box center [166, 449] width 28 height 17
click at [257, 470] on button at bounding box center [251, 471] width 17 height 17
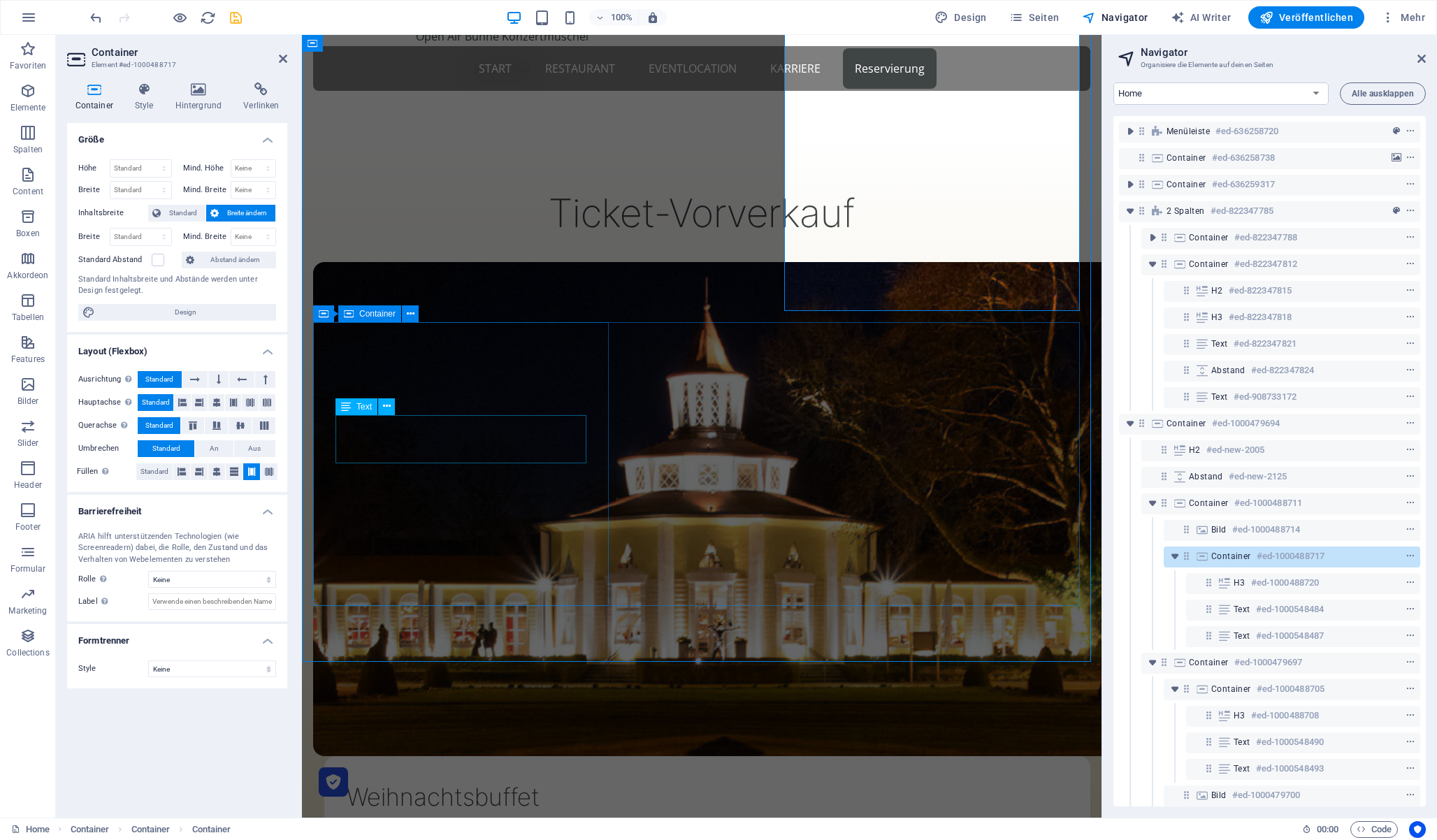
scroll to position [1438, 0]
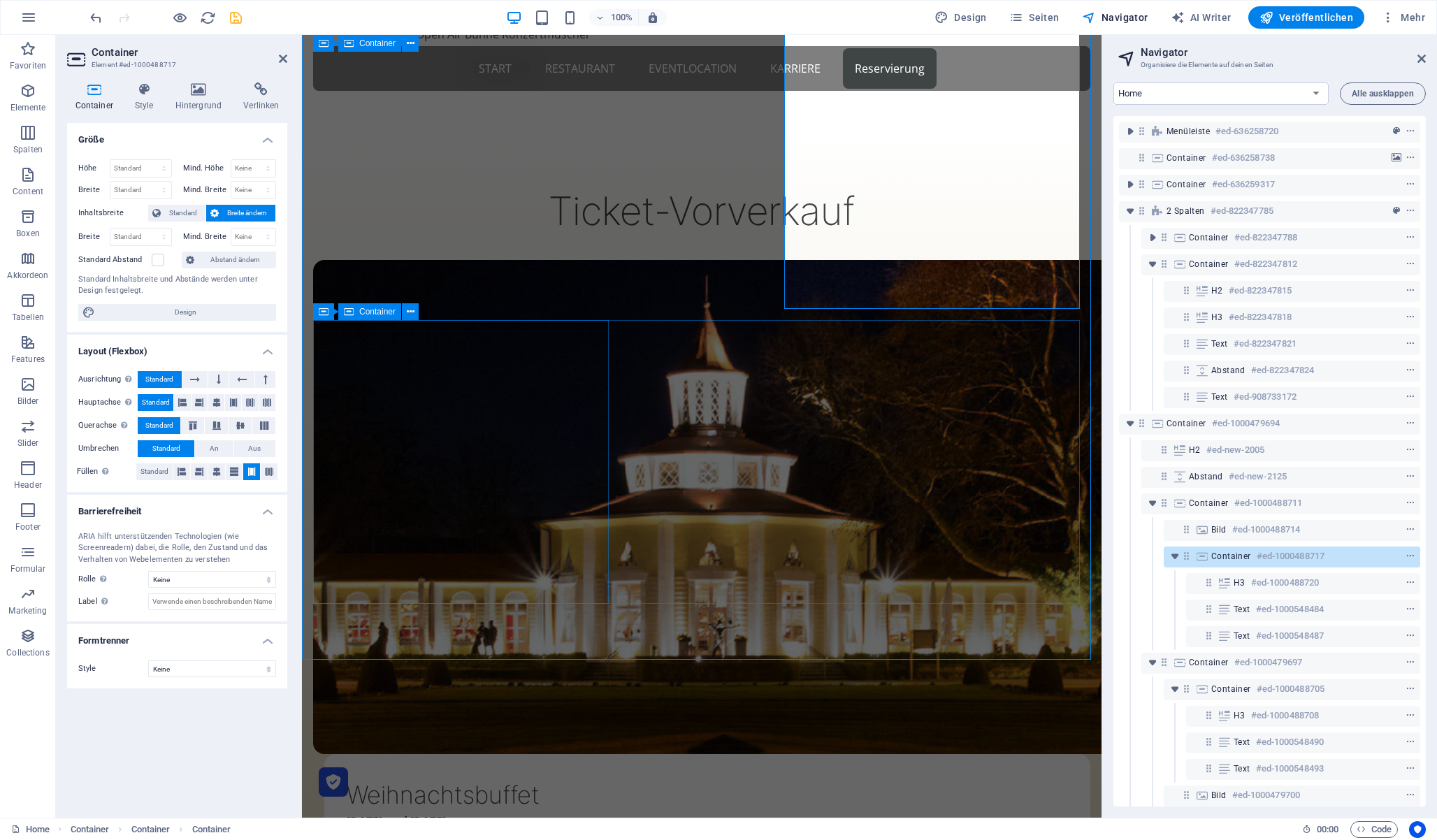
select select "rem"
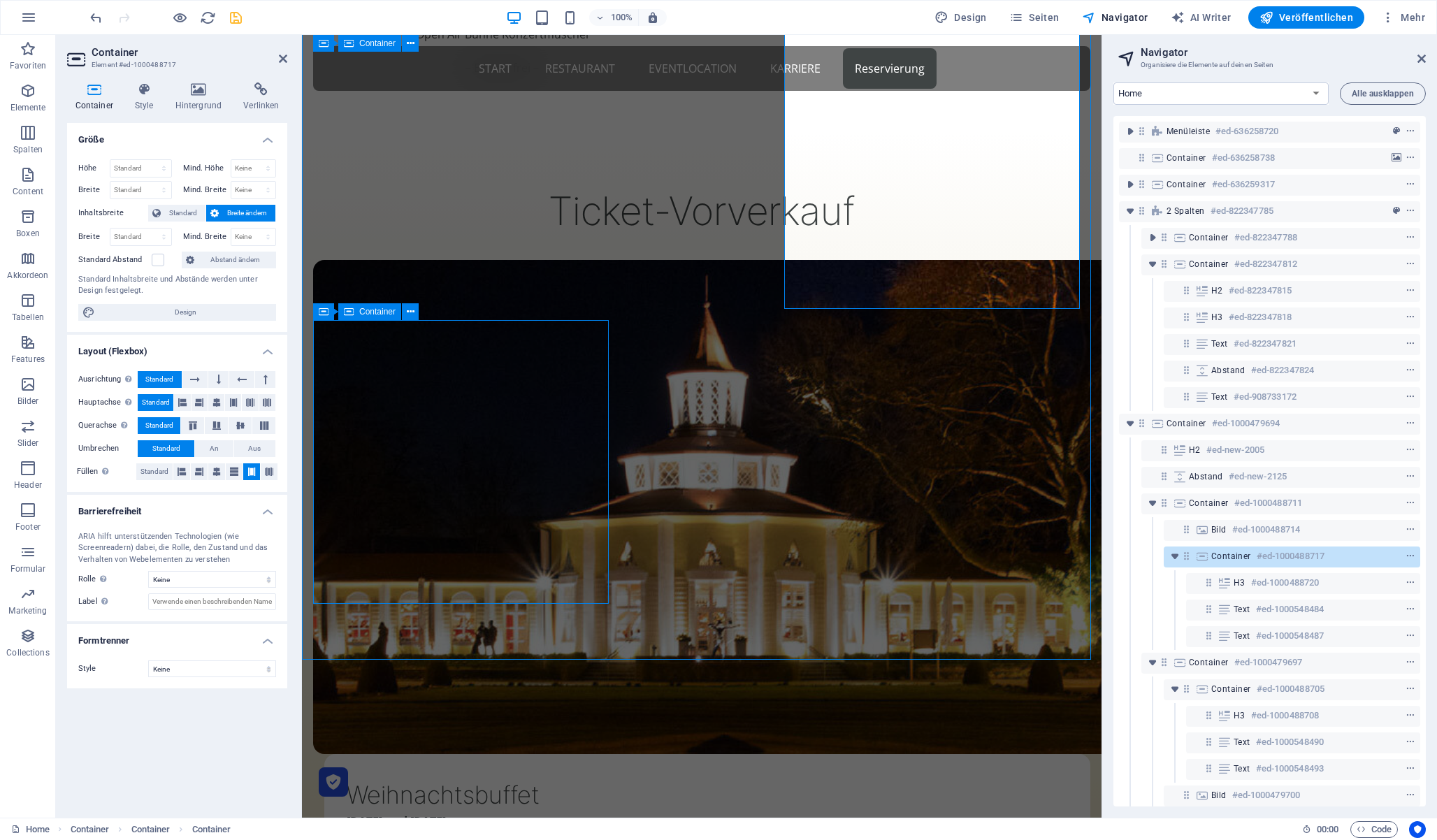
select select "rem"
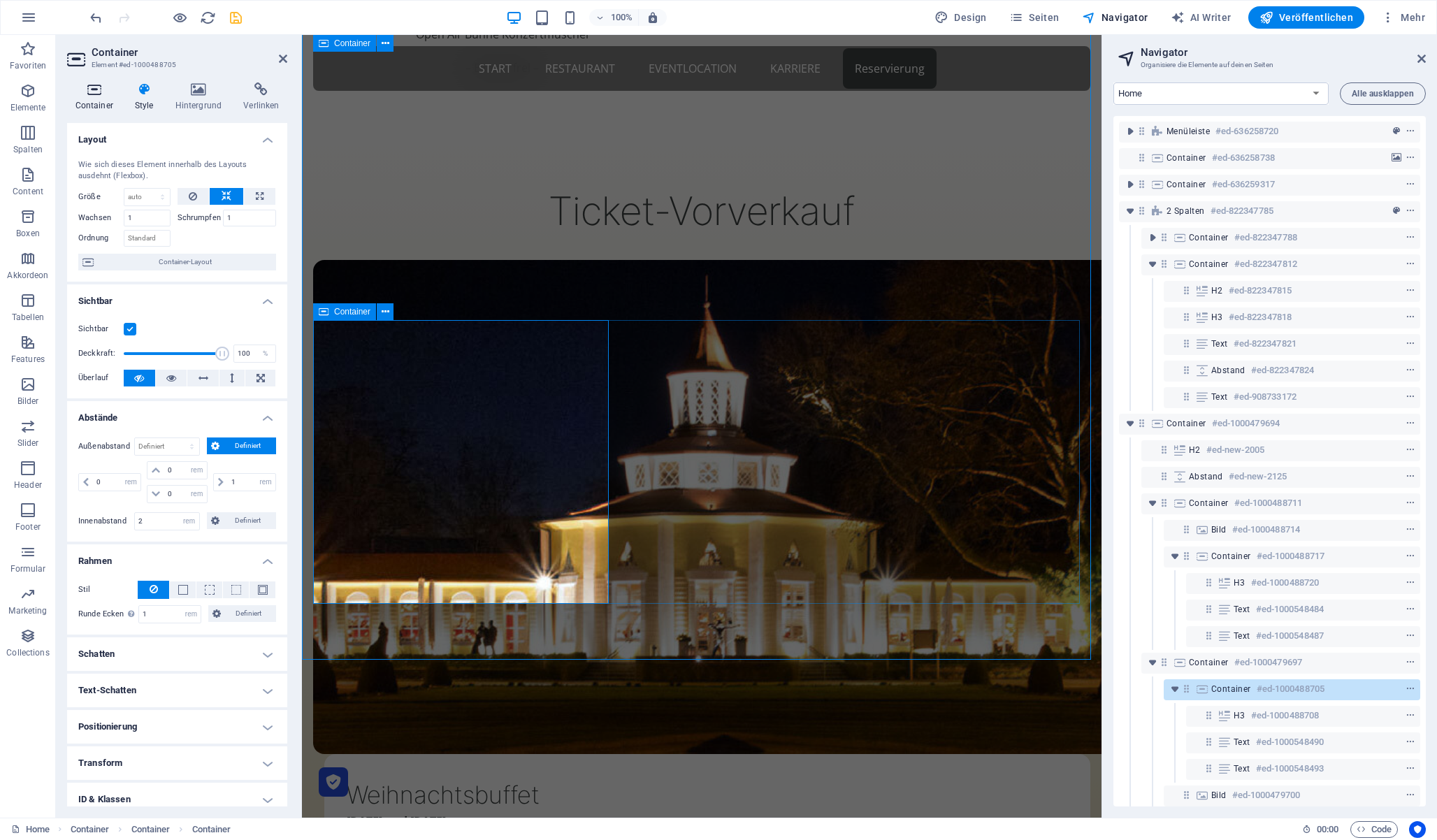
click at [88, 101] on h4 "Container" at bounding box center [97, 97] width 60 height 29
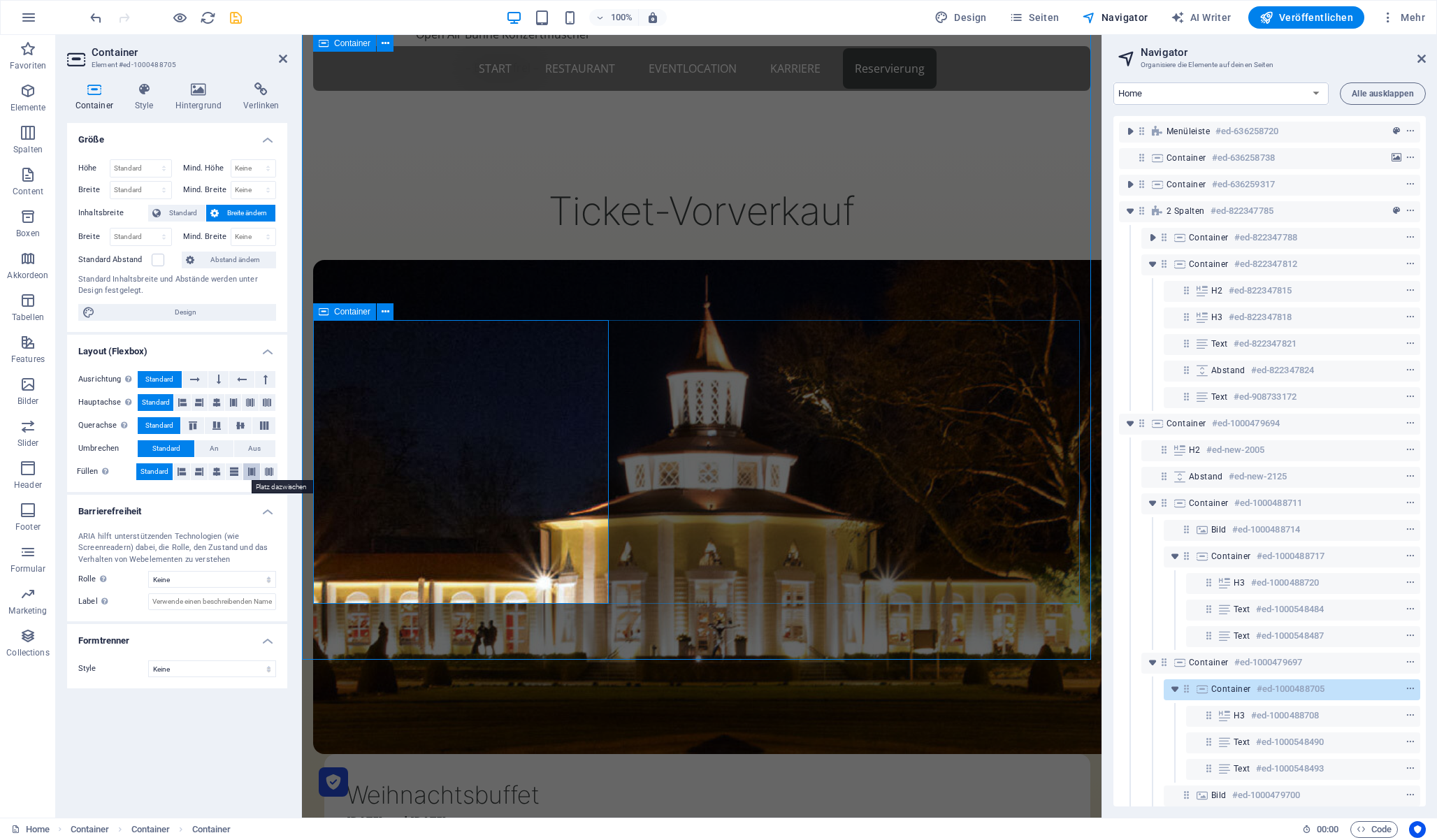
click at [249, 473] on icon at bounding box center [252, 471] width 8 height 17
click at [280, 61] on icon at bounding box center [283, 59] width 8 height 11
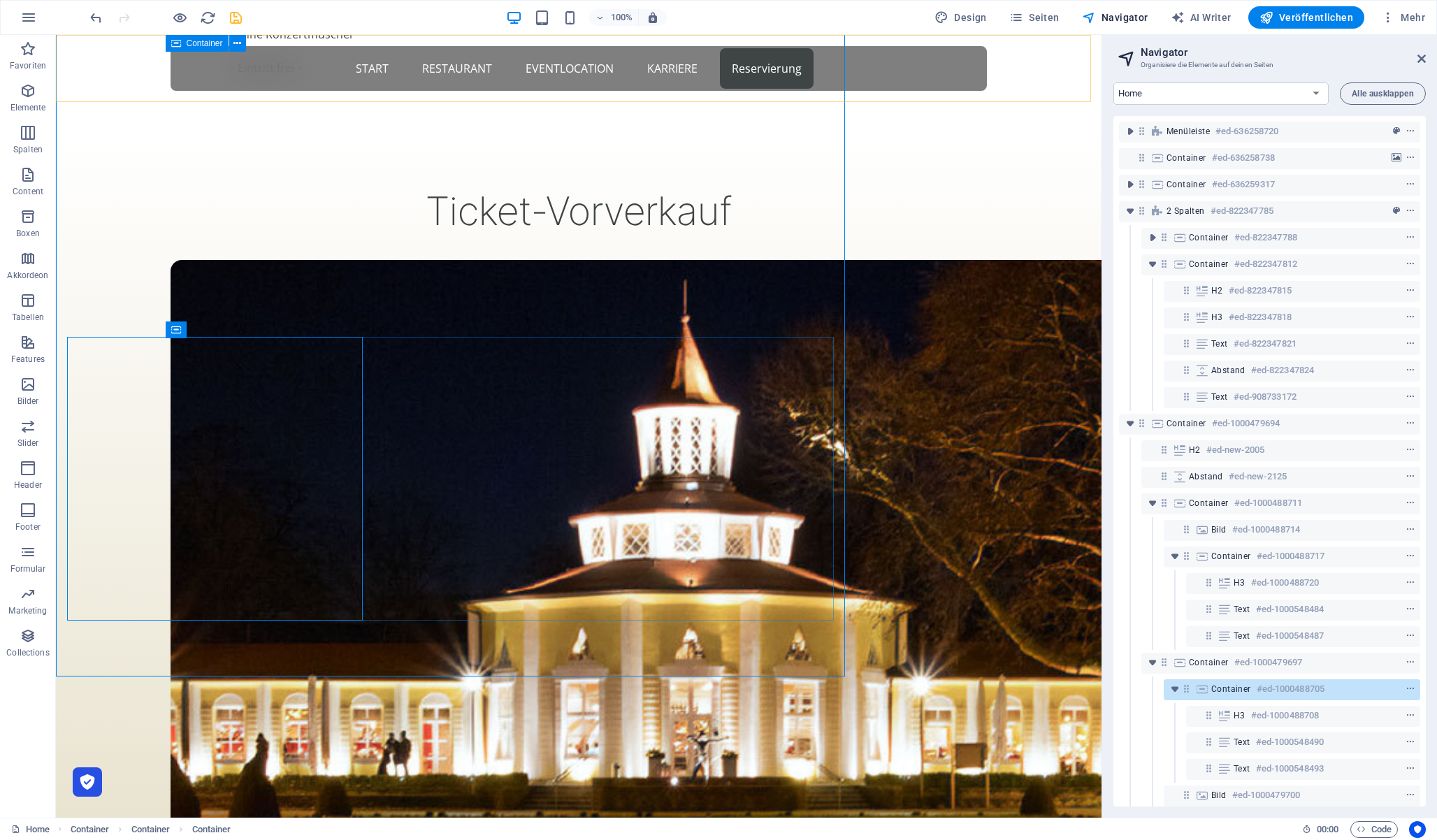
scroll to position [1421, 0]
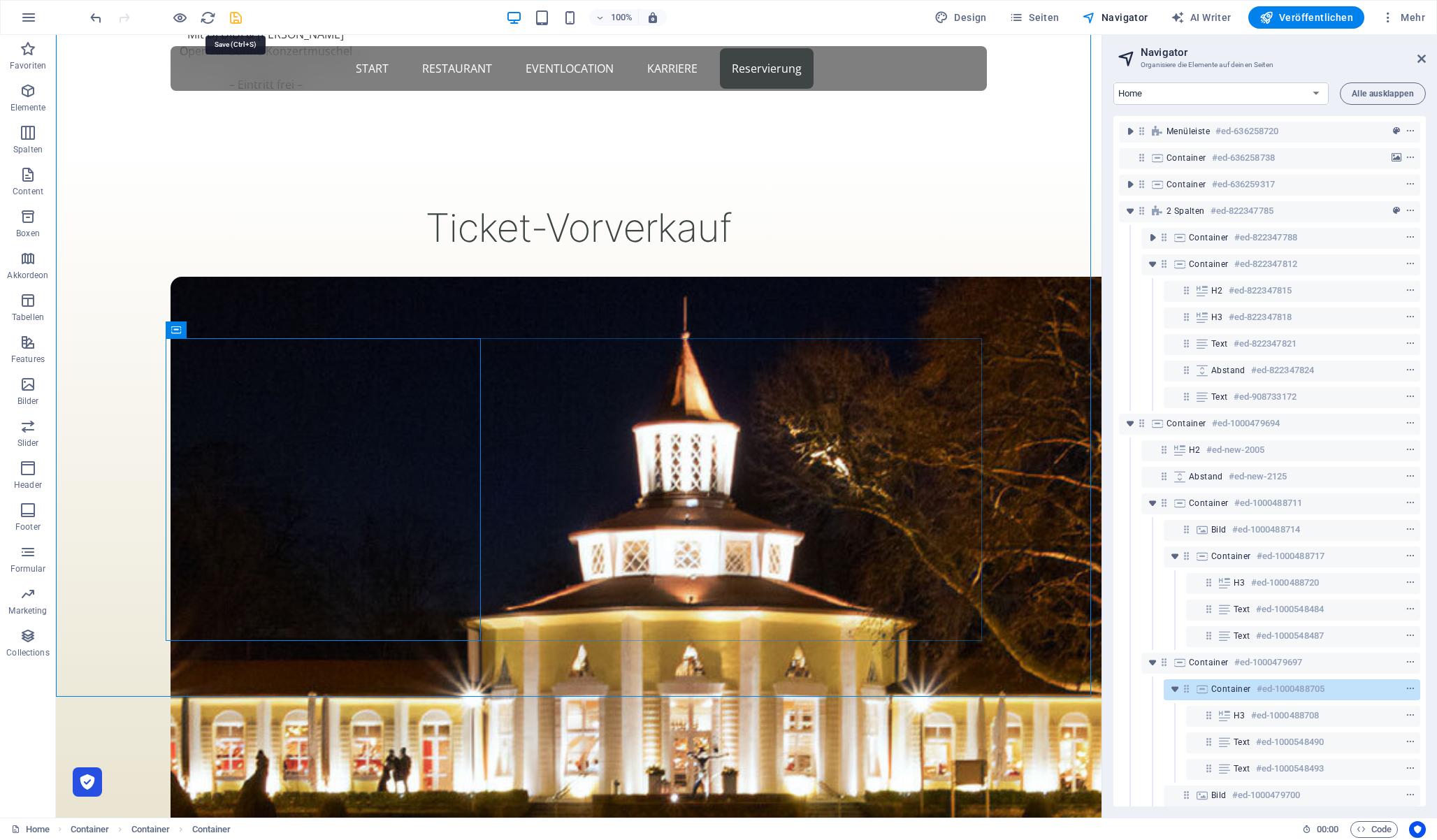
click at [232, 15] on icon "save" at bounding box center [236, 18] width 16 height 16
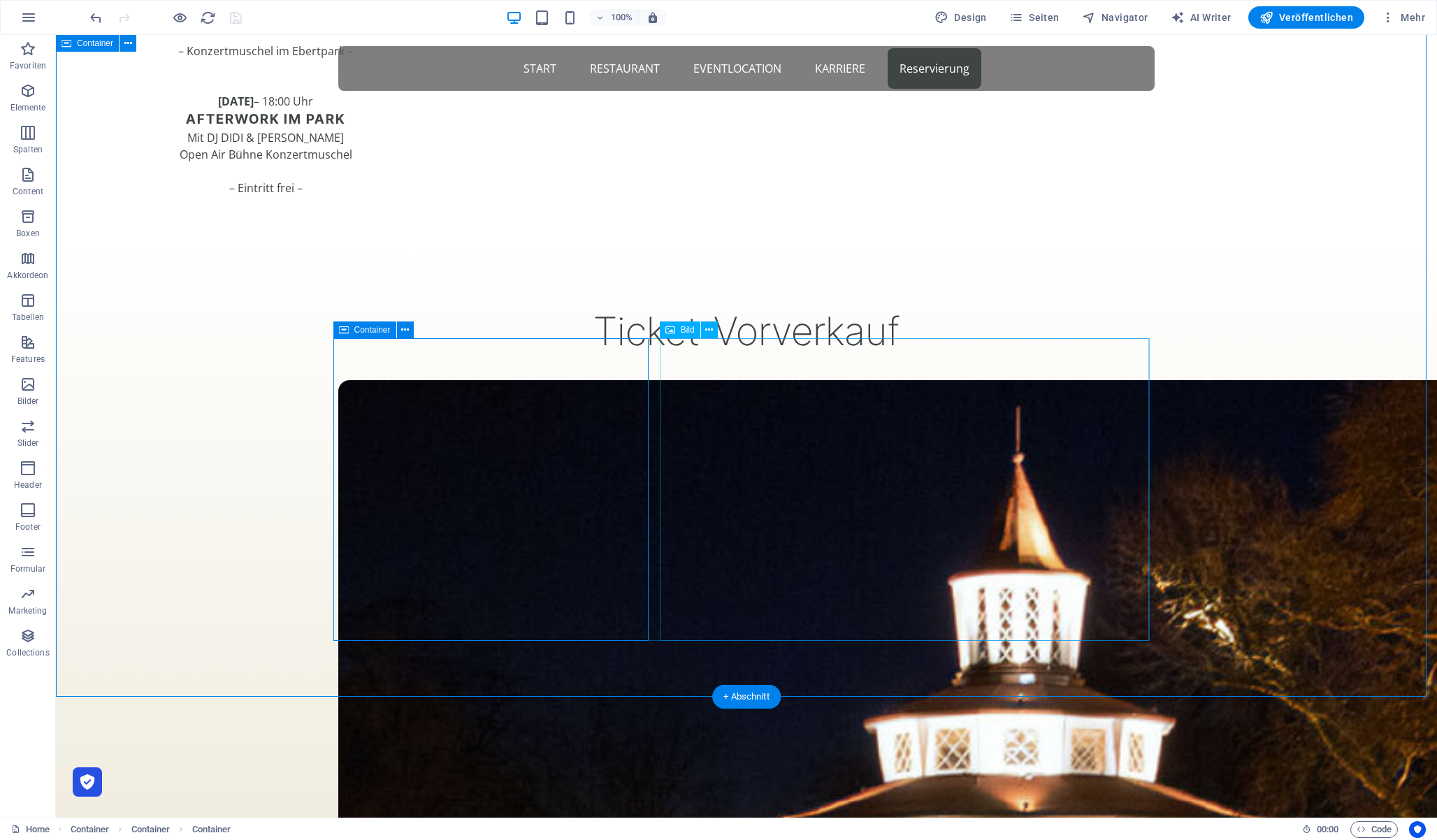
scroll to position [1251, 0]
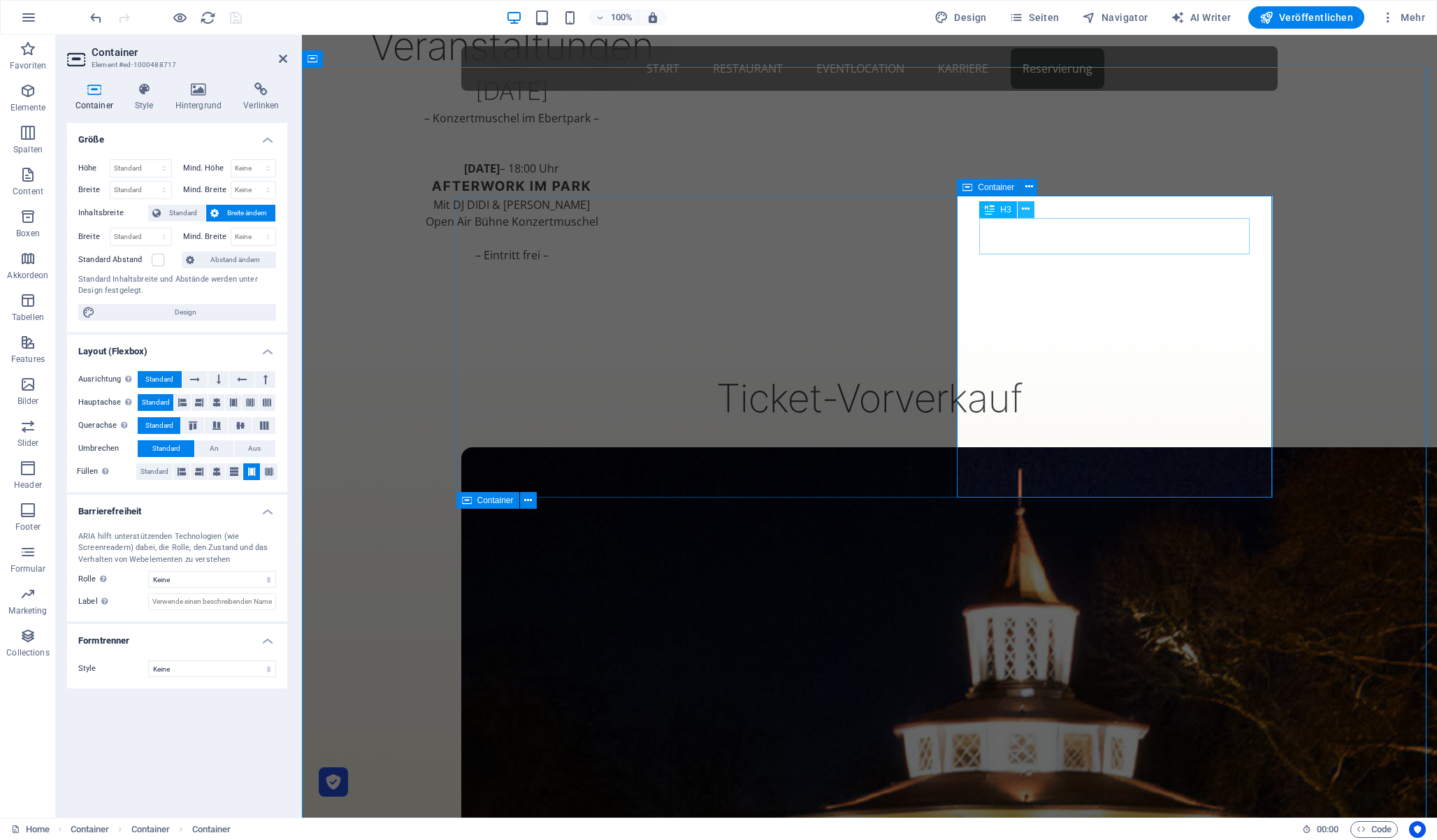
click at [1022, 212] on icon at bounding box center [1026, 209] width 8 height 15
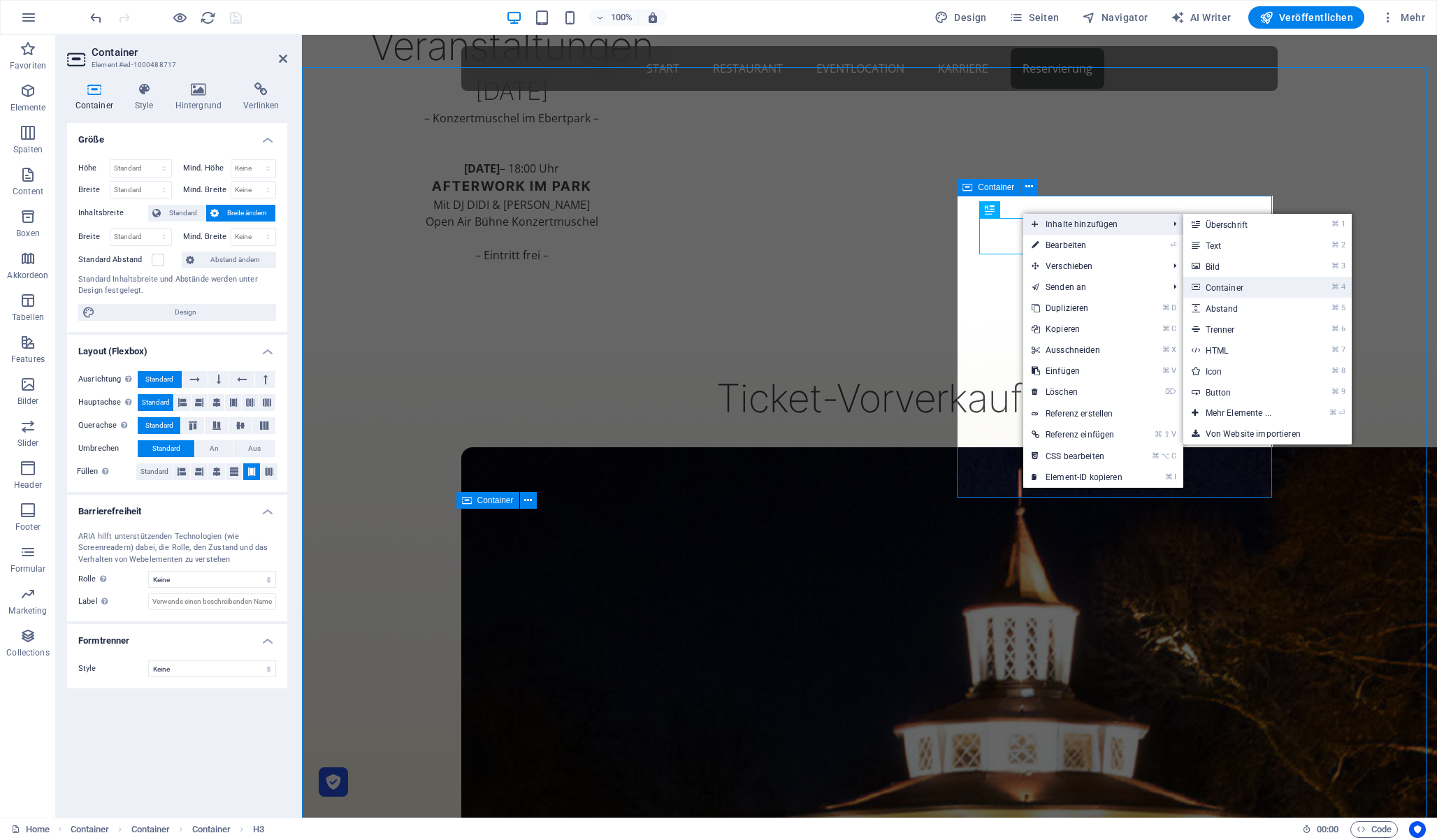
click at [1222, 282] on link "⌘ 4 Container" at bounding box center [1242, 287] width 116 height 21
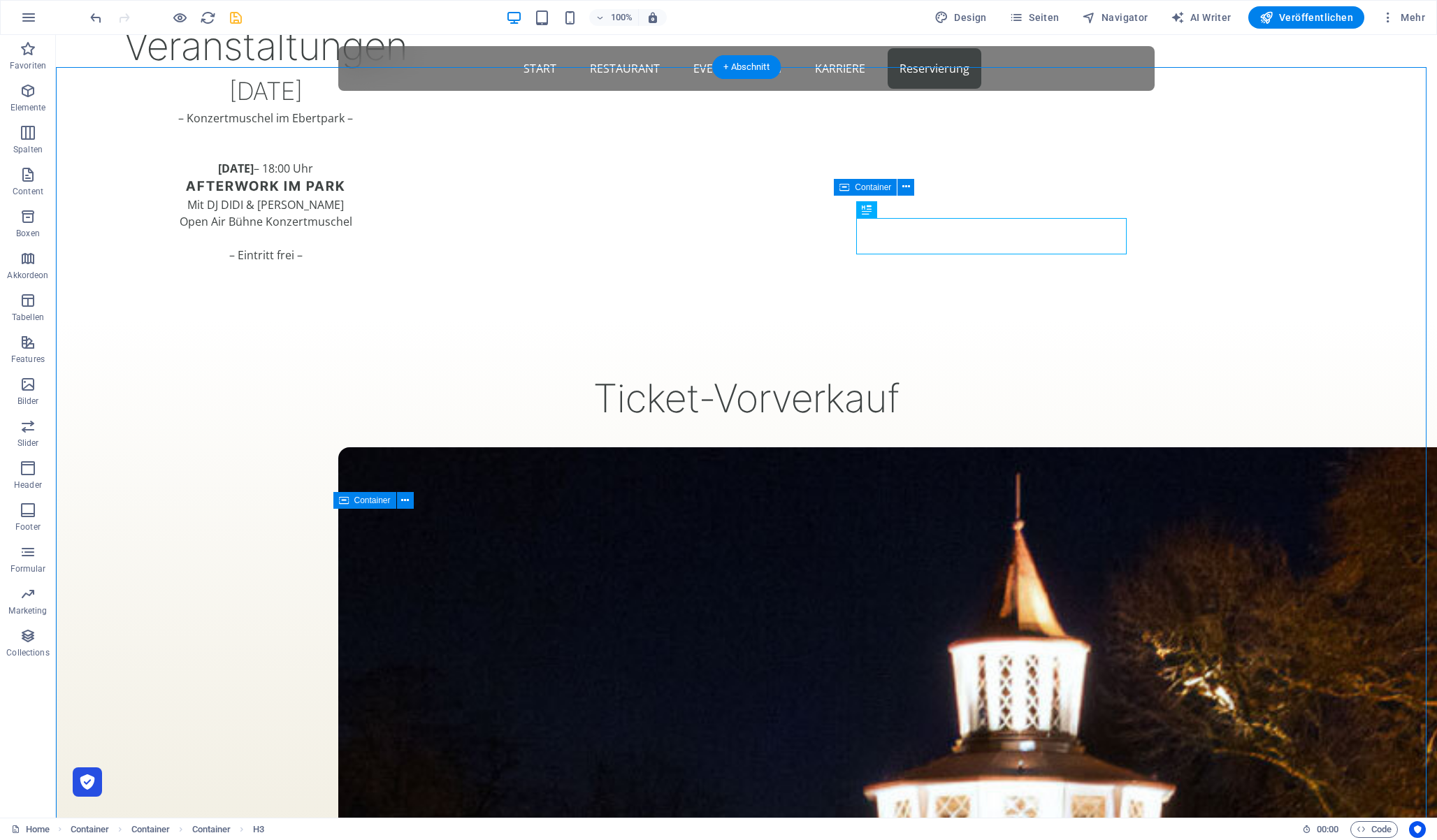
drag, startPoint x: 1060, startPoint y: 243, endPoint x: 1004, endPoint y: 277, distance: 65.5
drag, startPoint x: 942, startPoint y: 350, endPoint x: 925, endPoint y: 249, distance: 102.4
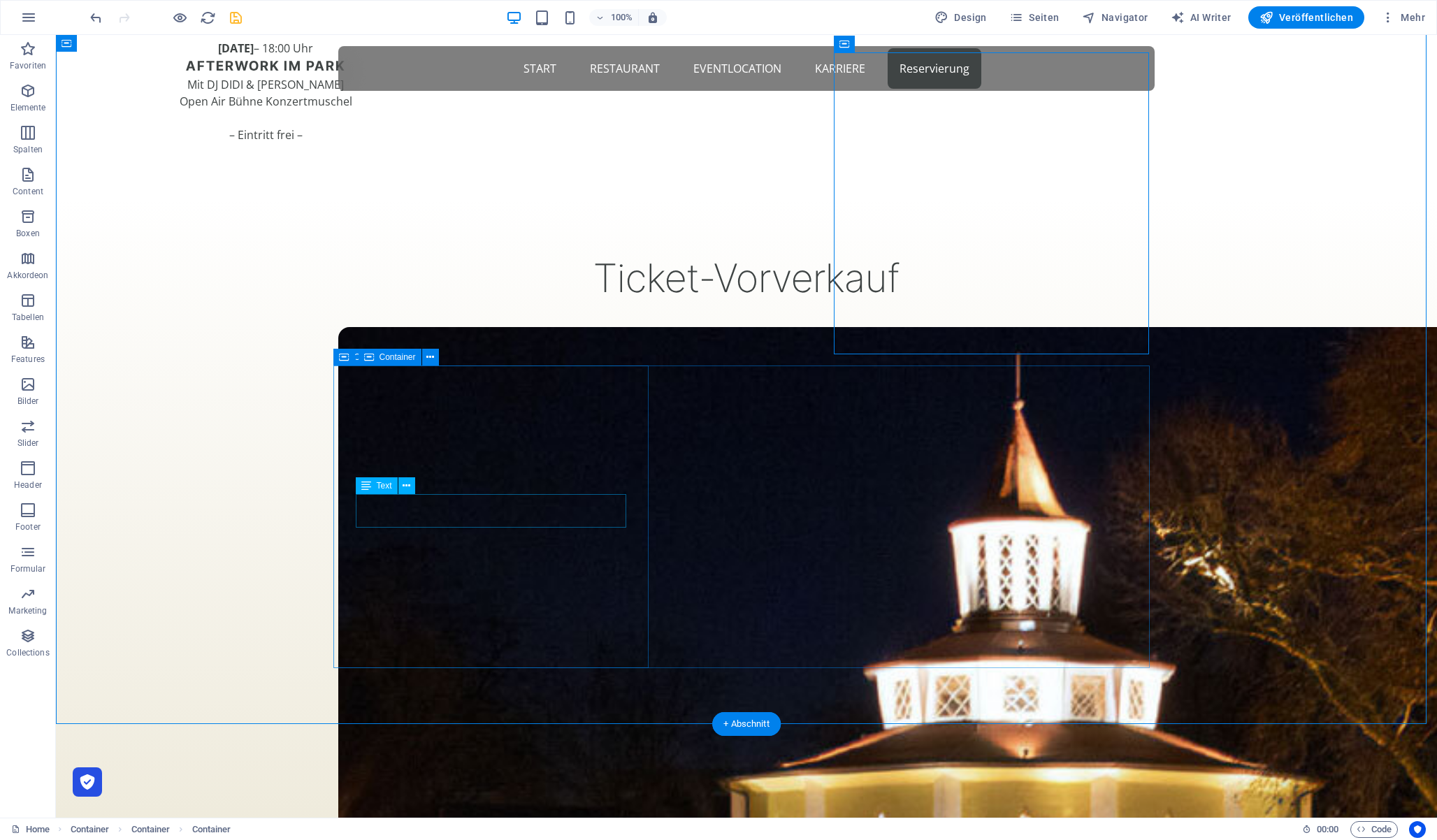
scroll to position [1406, 0]
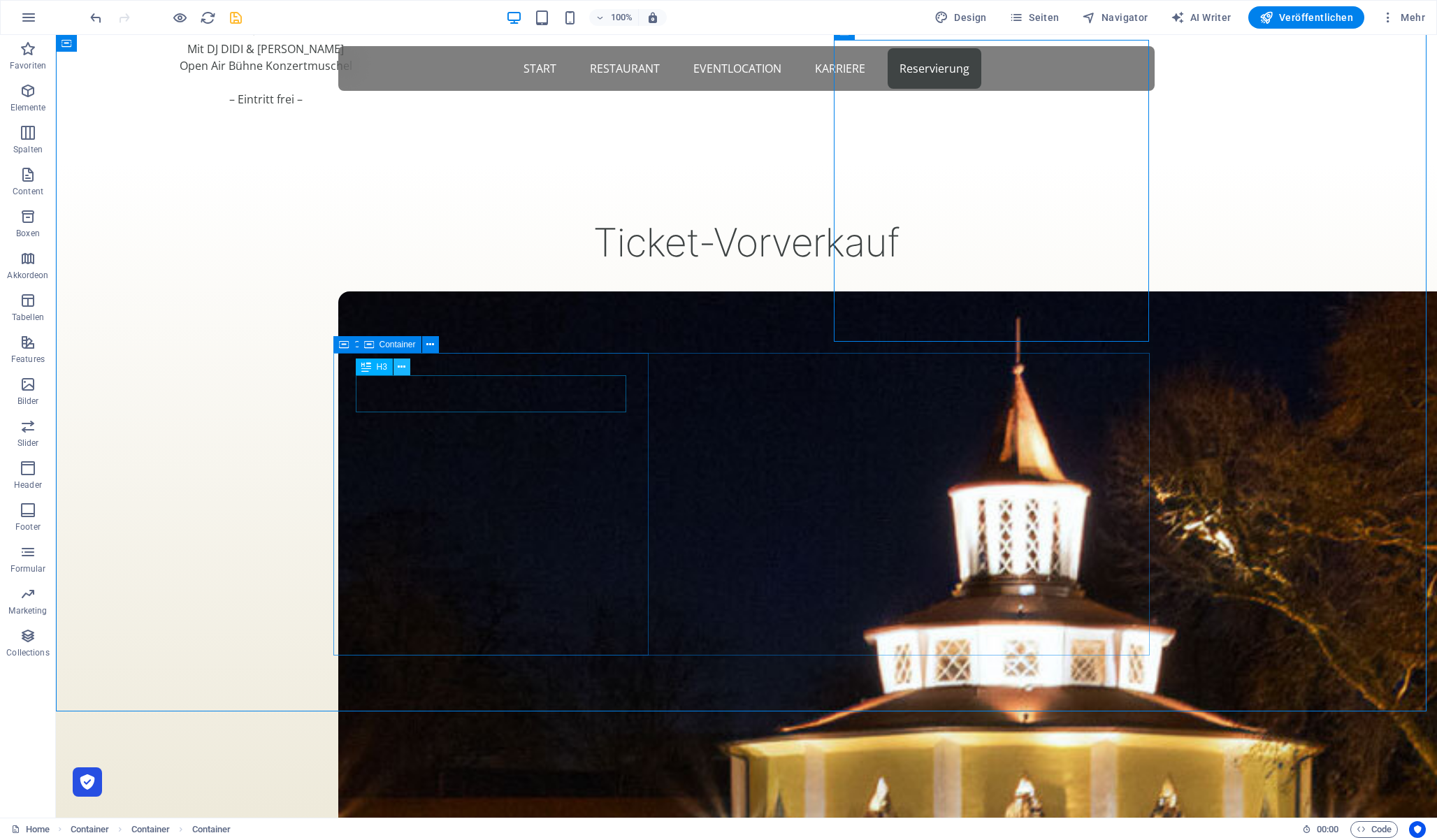
click at [400, 366] on icon at bounding box center [402, 367] width 8 height 15
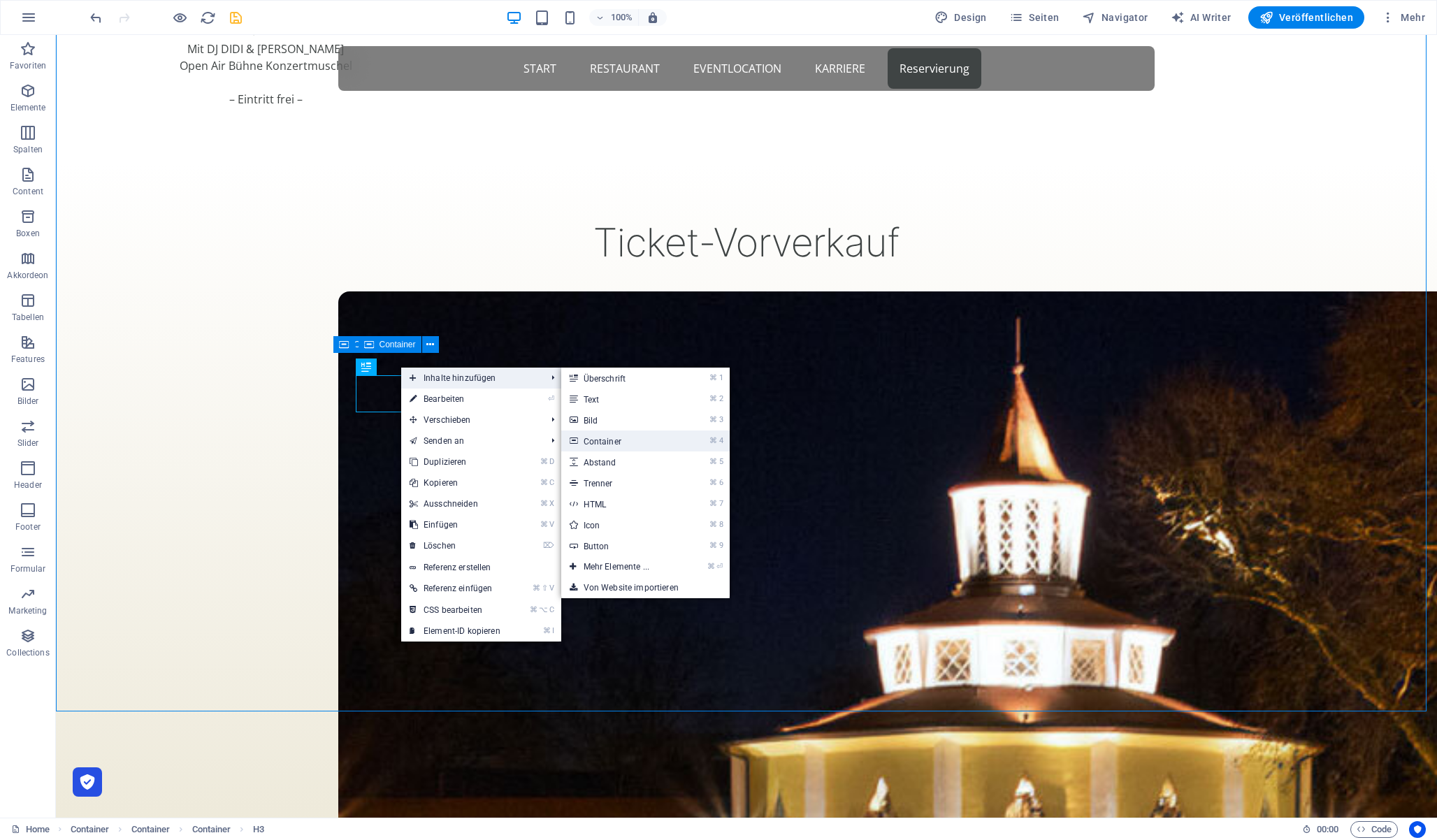
click at [631, 437] on link "⌘ 4 Container" at bounding box center [620, 441] width 116 height 21
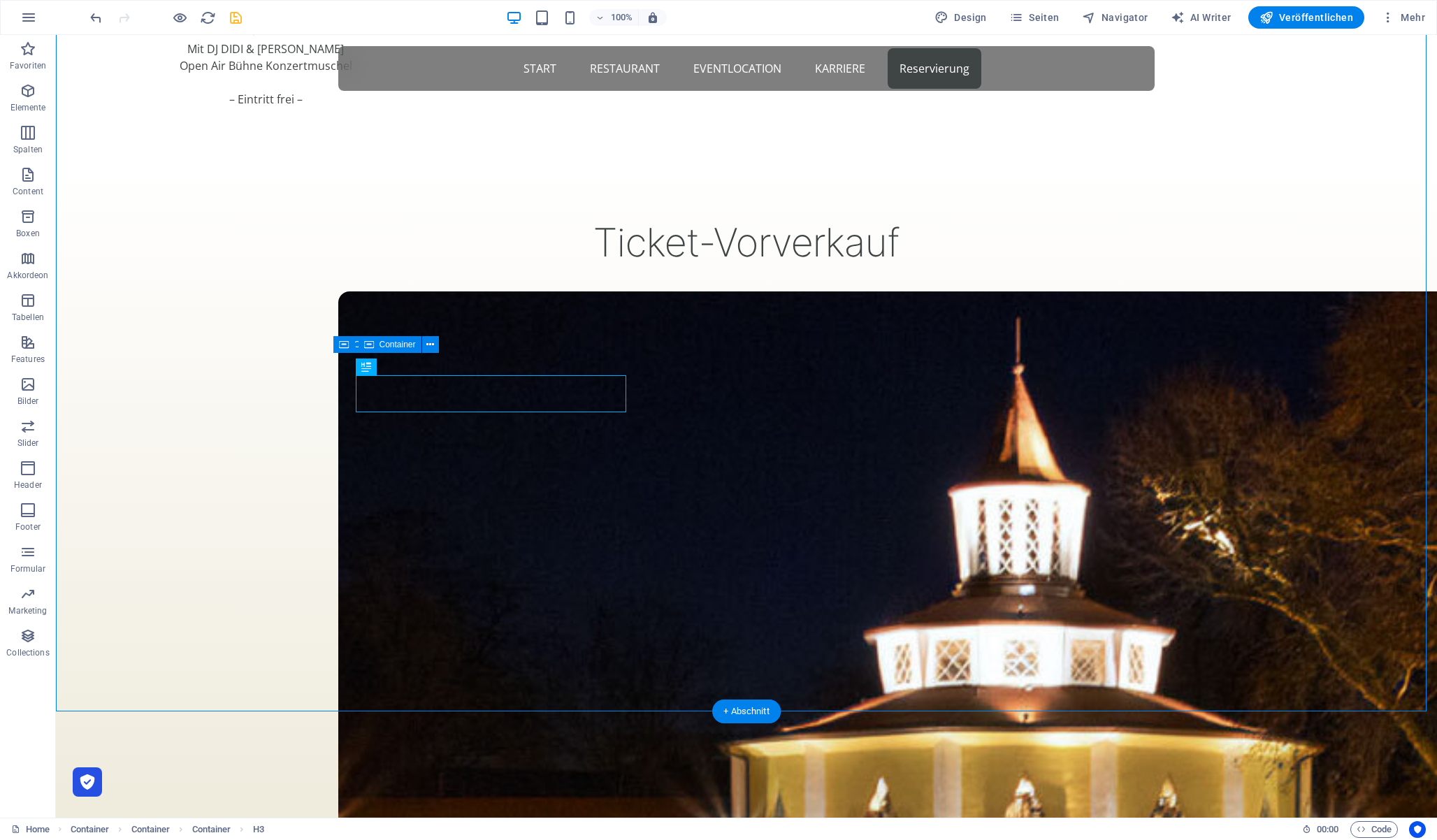
drag, startPoint x: 558, startPoint y: 403, endPoint x: 512, endPoint y: 435, distance: 56.0
drag, startPoint x: 437, startPoint y: 511, endPoint x: 416, endPoint y: 399, distance: 114.0
click at [235, 16] on icon "save" at bounding box center [236, 18] width 16 height 16
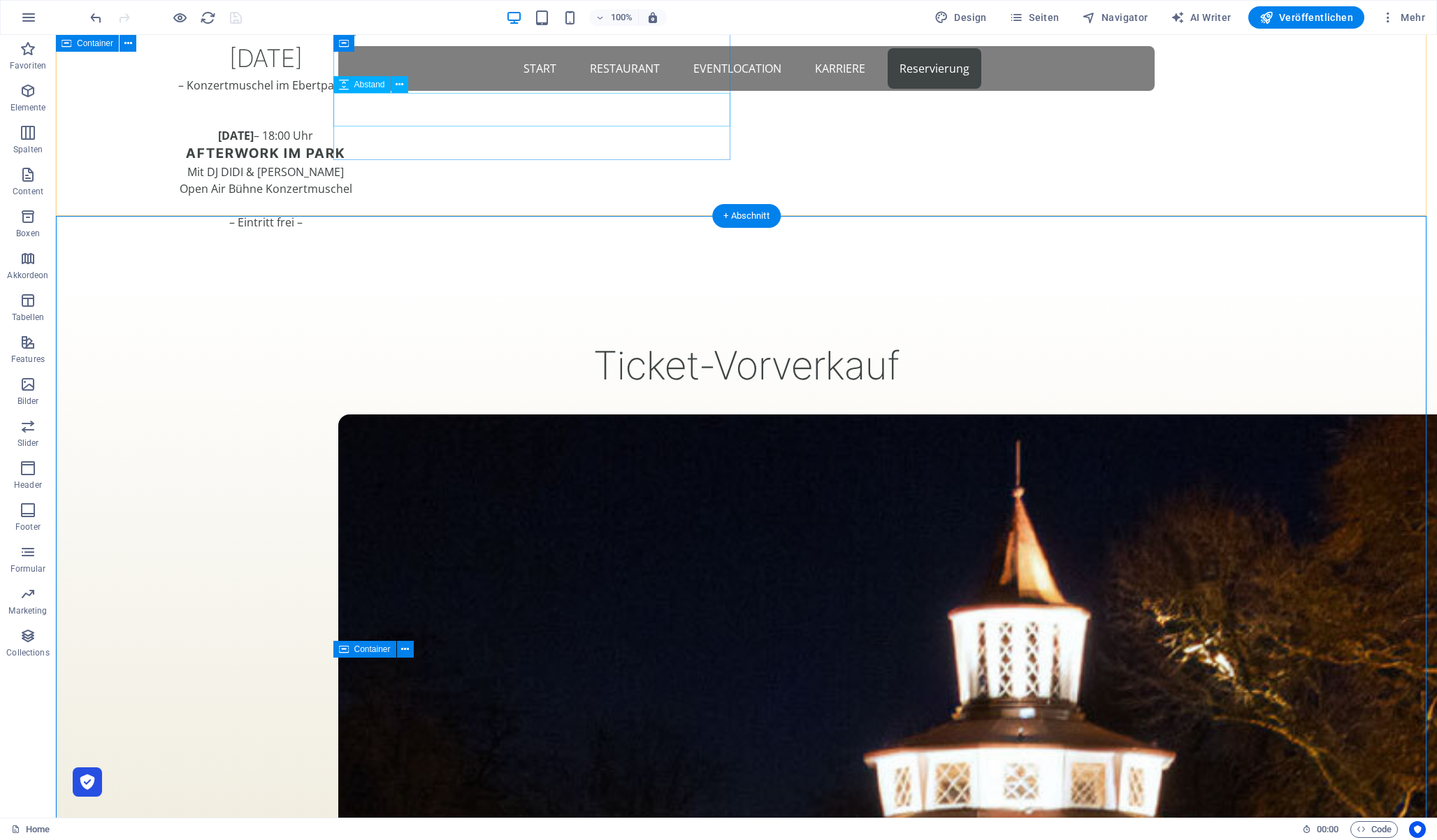
scroll to position [1101, 0]
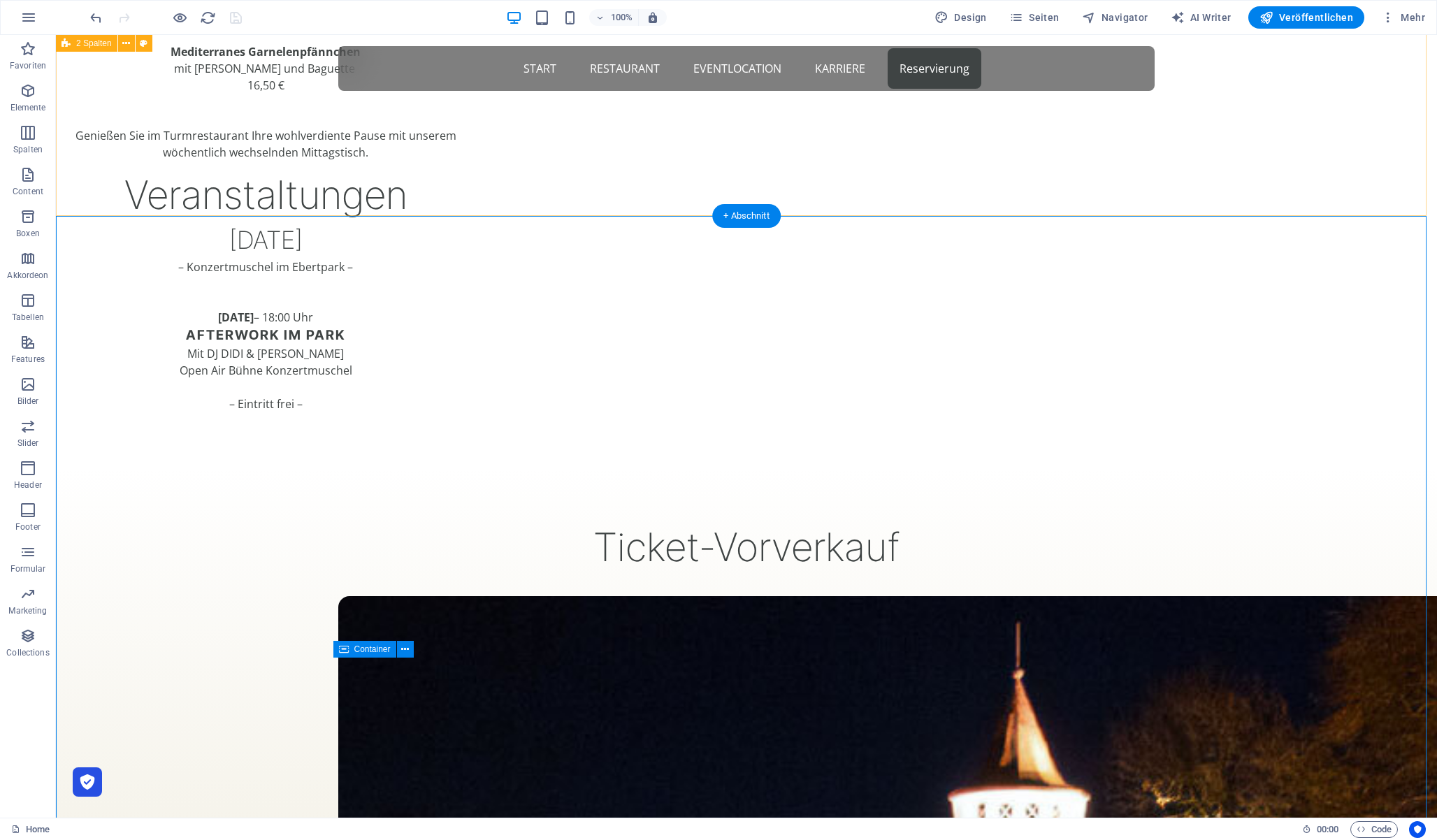
click at [264, 149] on div "Tagesessen [DATE] bis [DATE] – von 12:00 bis 16:00 Uhr – Herbstliche Pasta mit …" at bounding box center [746, 73] width 1381 height 788
click at [361, 650] on span "Container" at bounding box center [372, 650] width 36 height 8
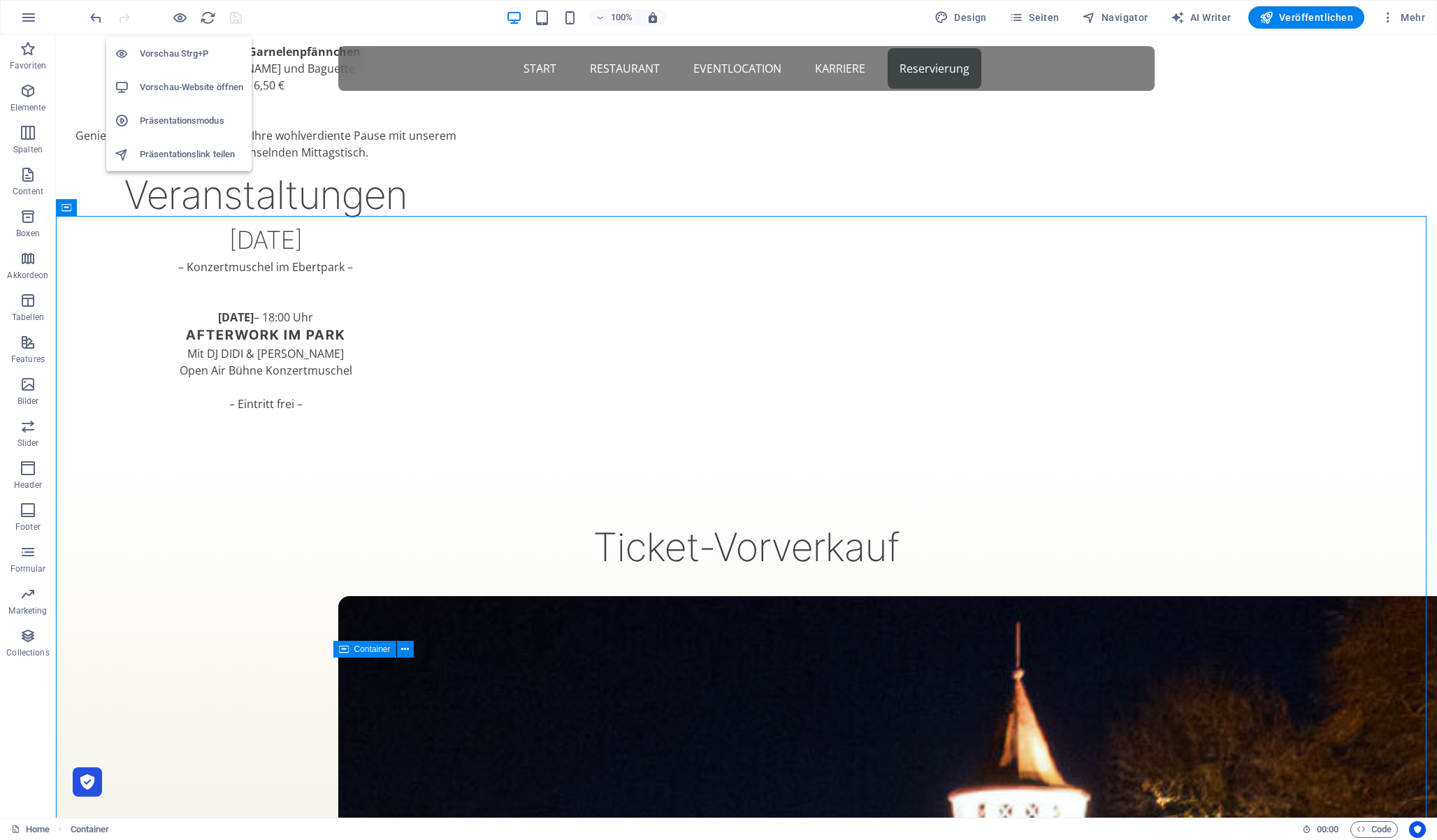
click at [184, 50] on h6 "Vorschau Strg+P" at bounding box center [191, 53] width 103 height 17
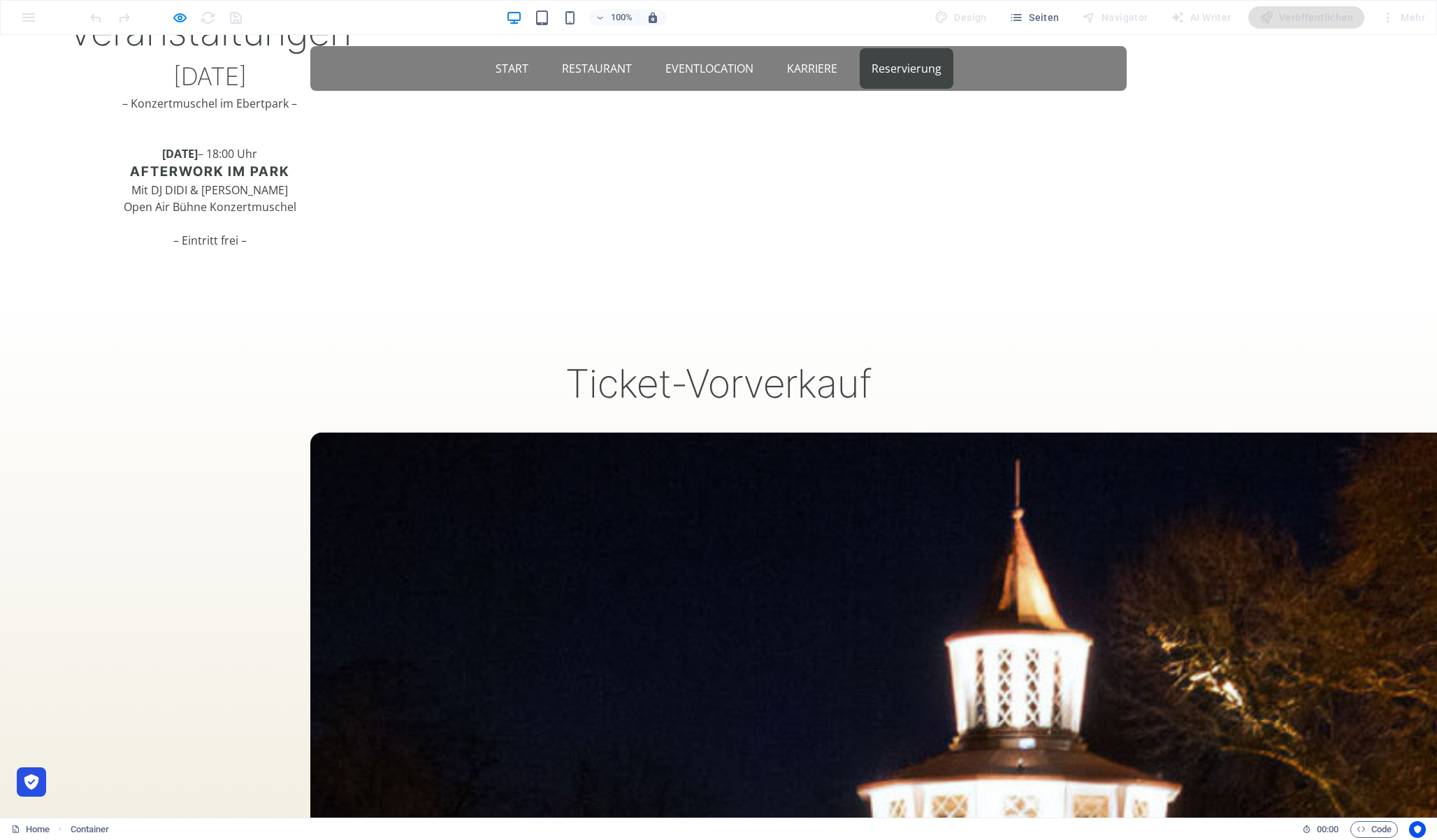
scroll to position [1264, 0]
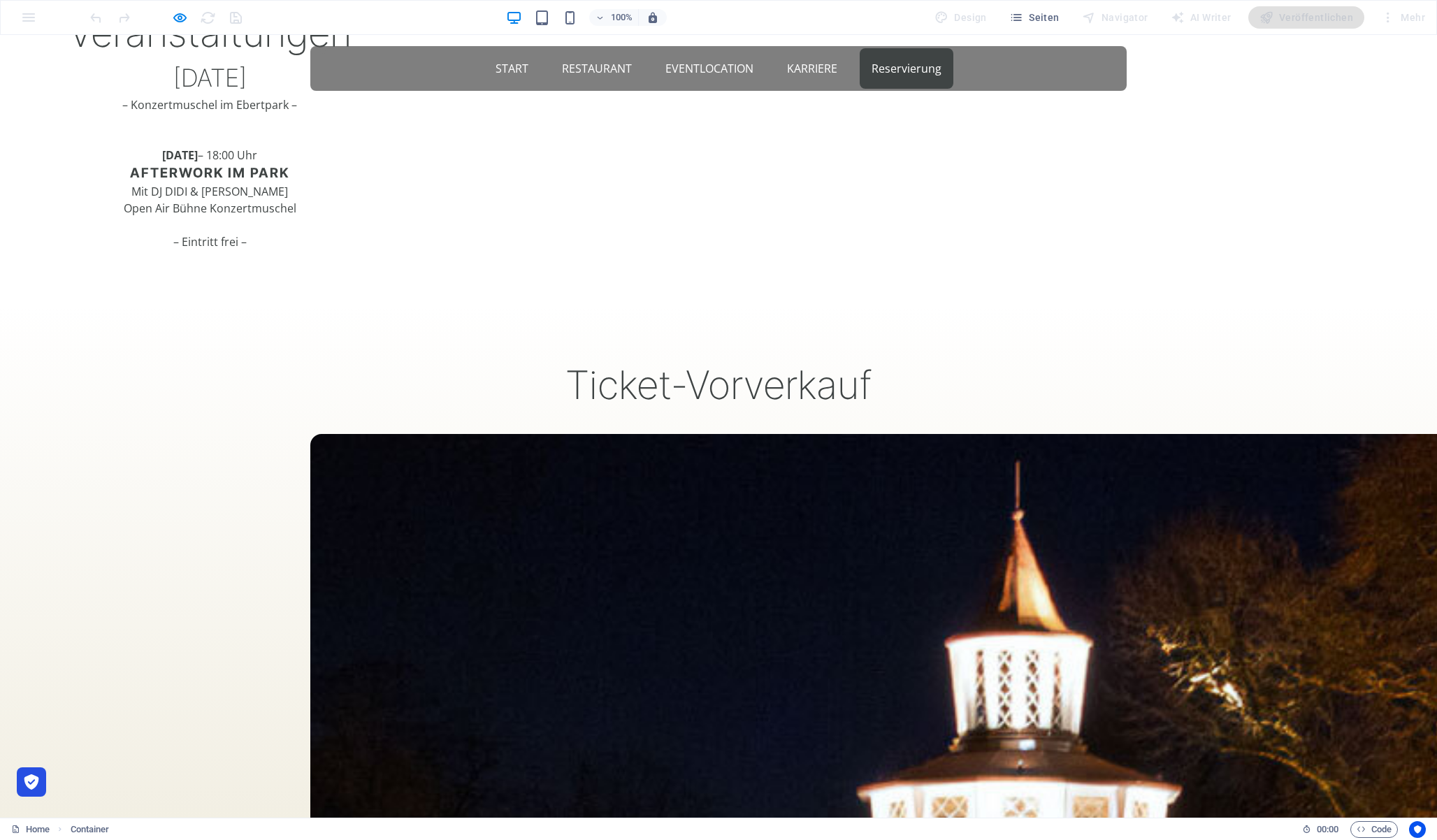
click at [169, 14] on div at bounding box center [165, 18] width 157 height 23
click at [186, 14] on icon "button" at bounding box center [180, 18] width 16 height 16
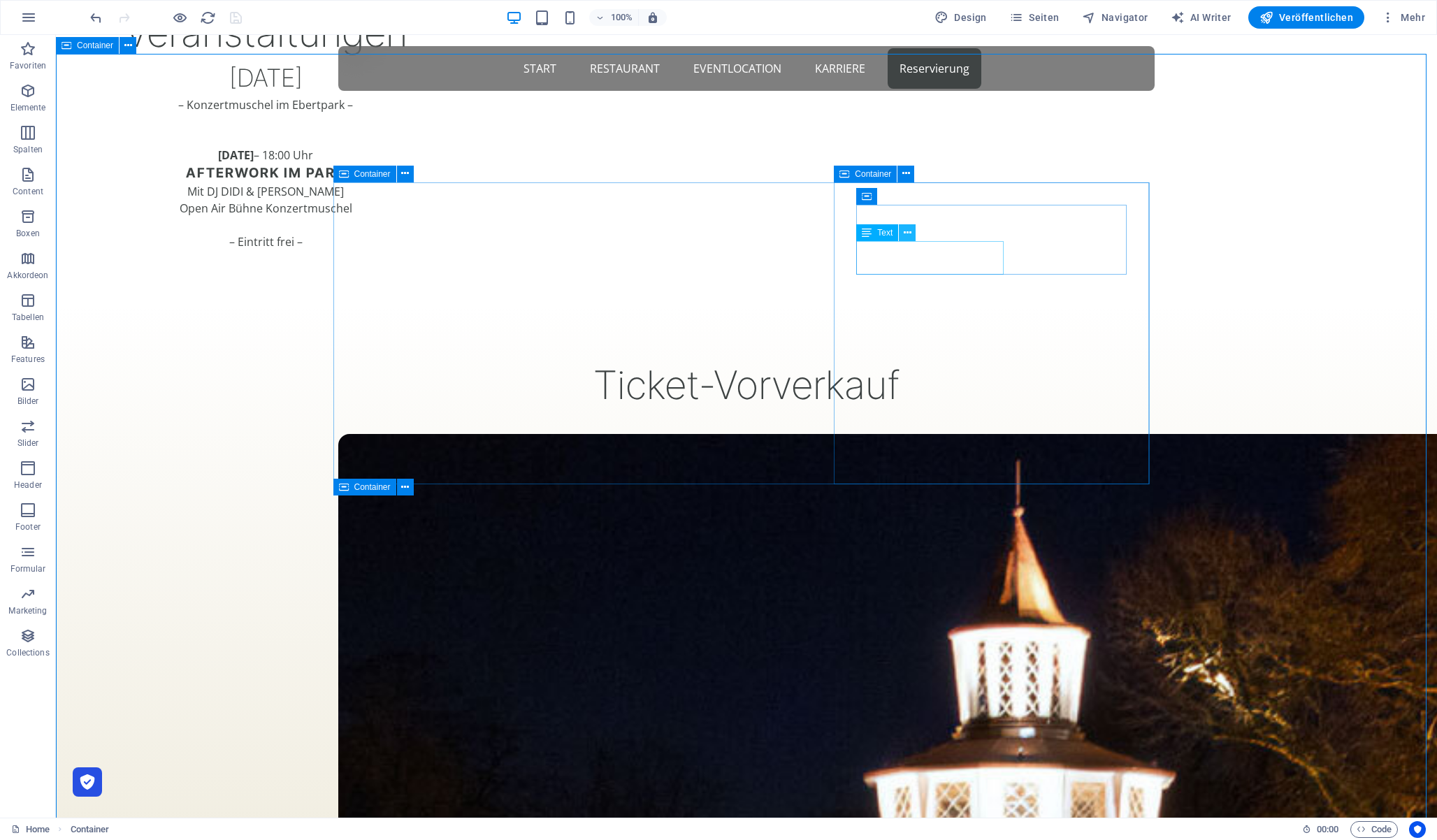
click at [907, 232] on icon at bounding box center [908, 233] width 8 height 15
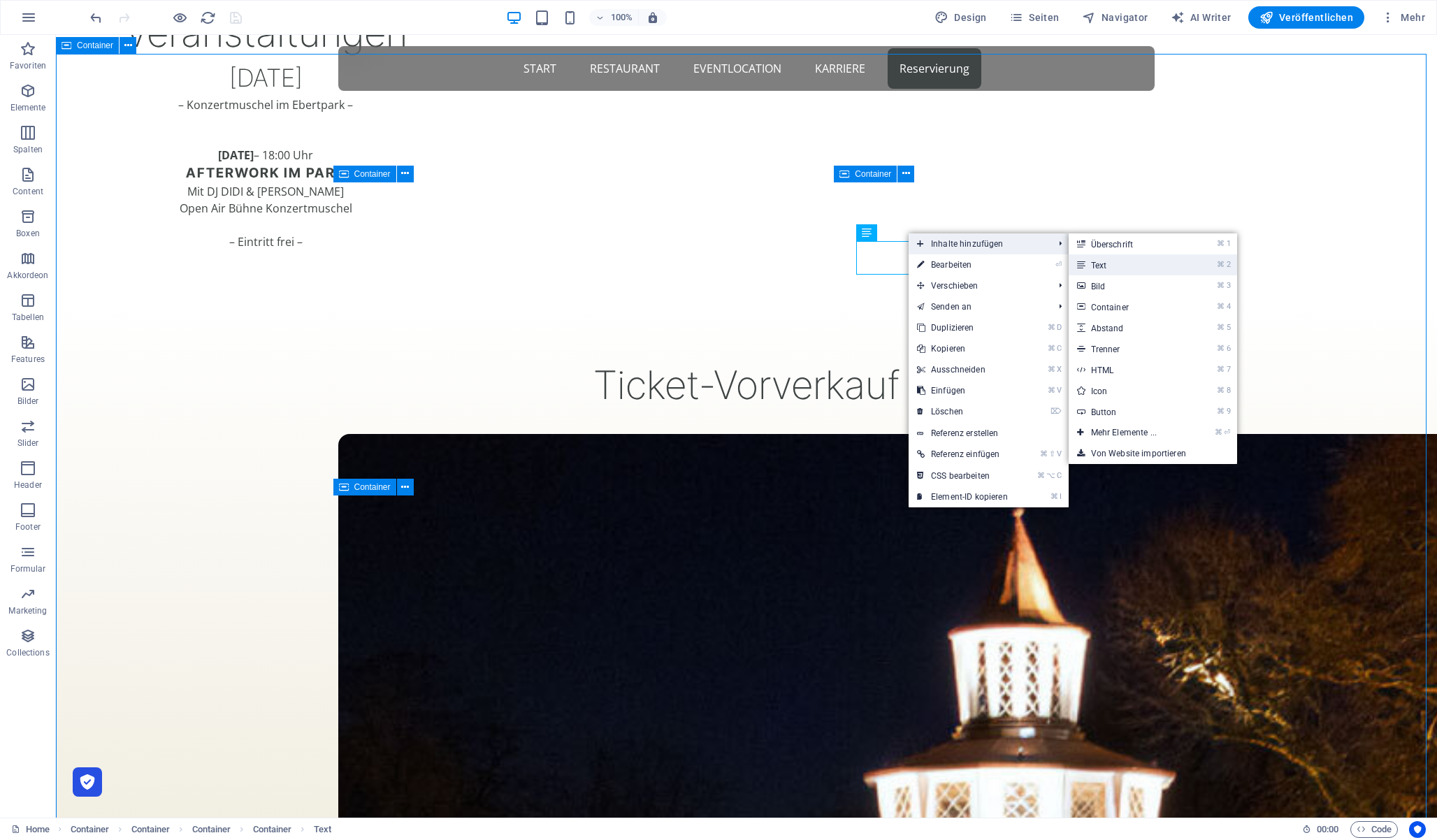
click at [1099, 268] on link "⌘ 2 Text" at bounding box center [1127, 265] width 116 height 21
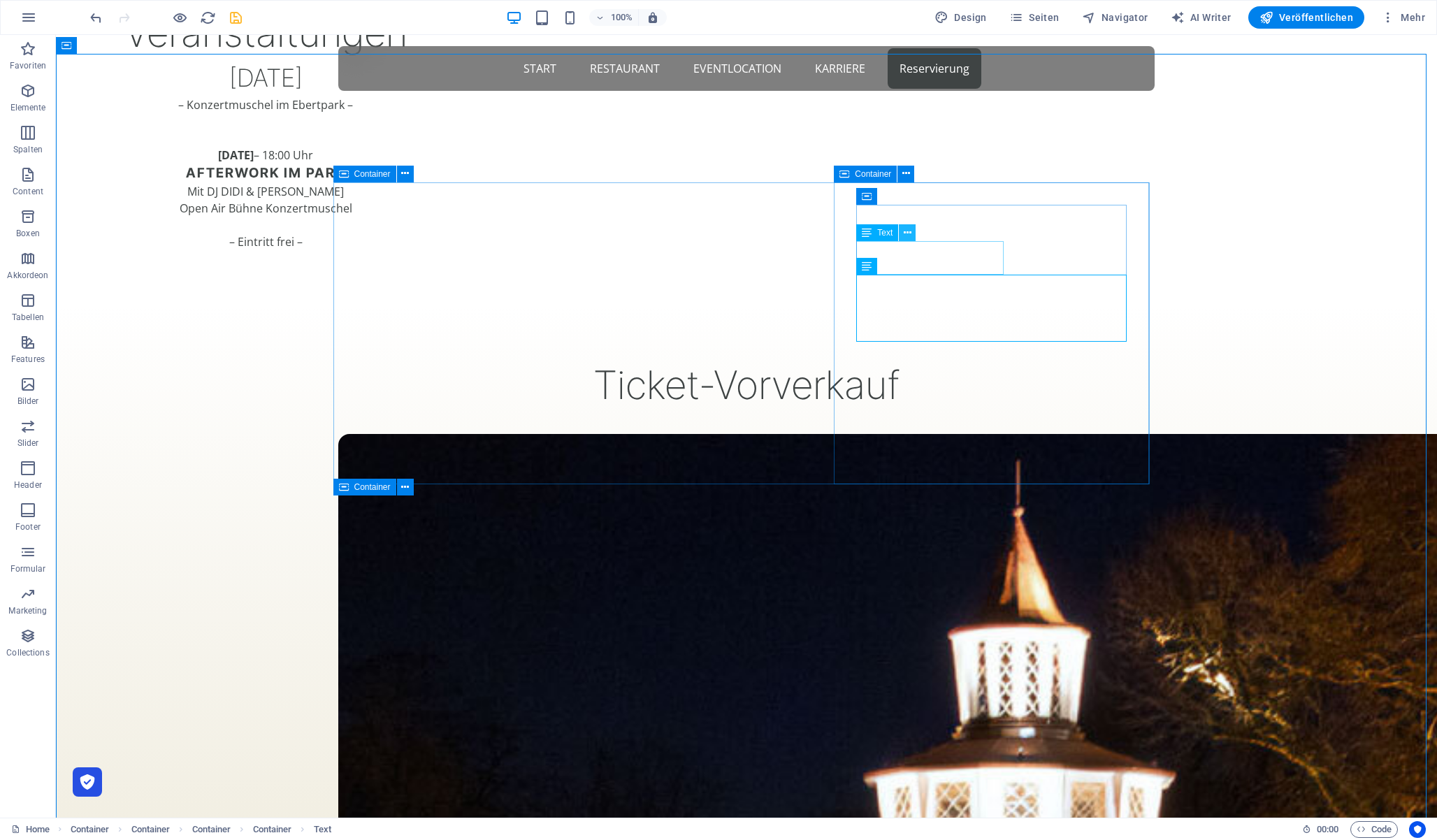
click at [904, 234] on icon at bounding box center [908, 233] width 8 height 15
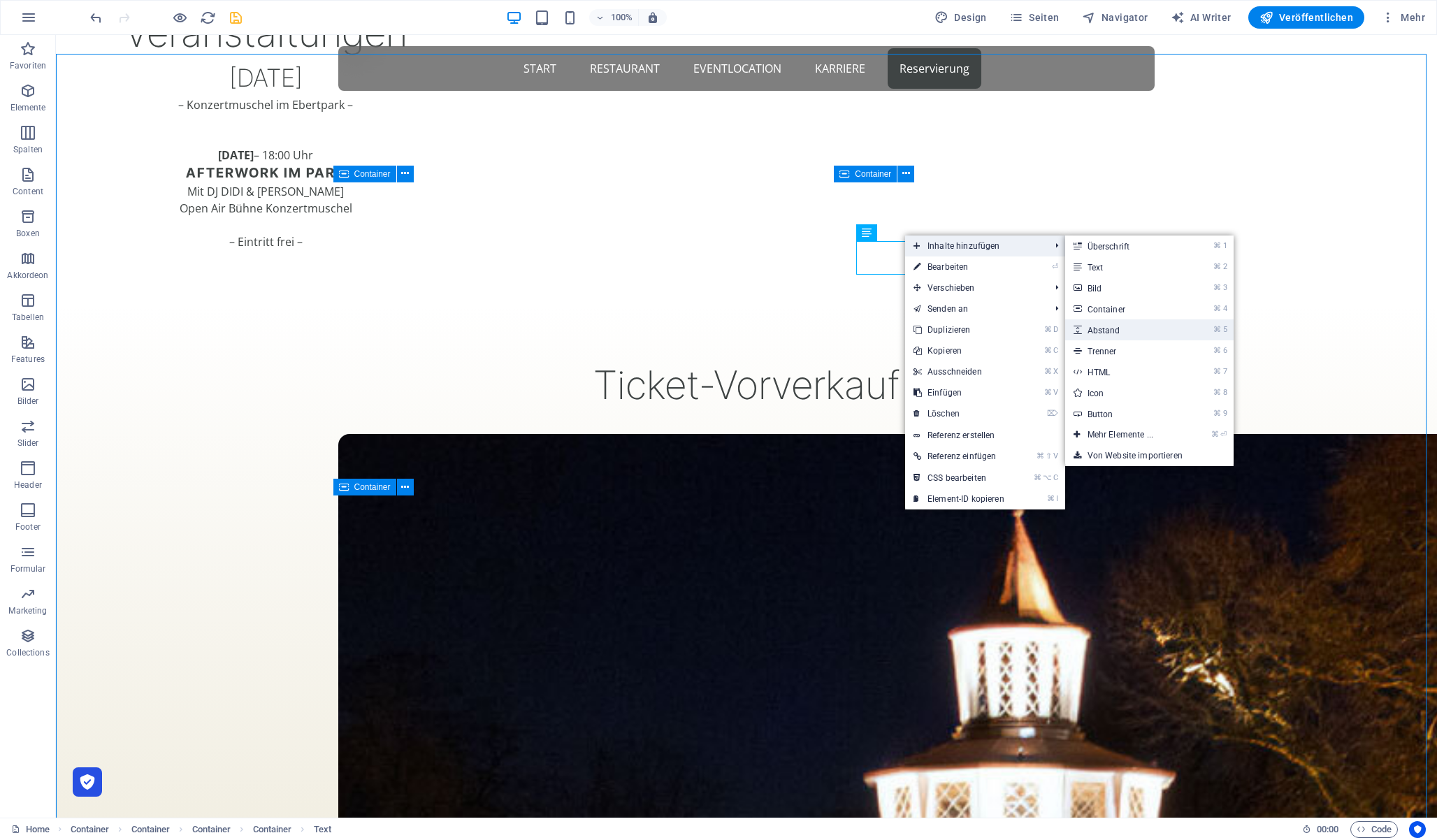
click at [1124, 330] on link "⌘ 5 Abstand" at bounding box center [1123, 330] width 116 height 21
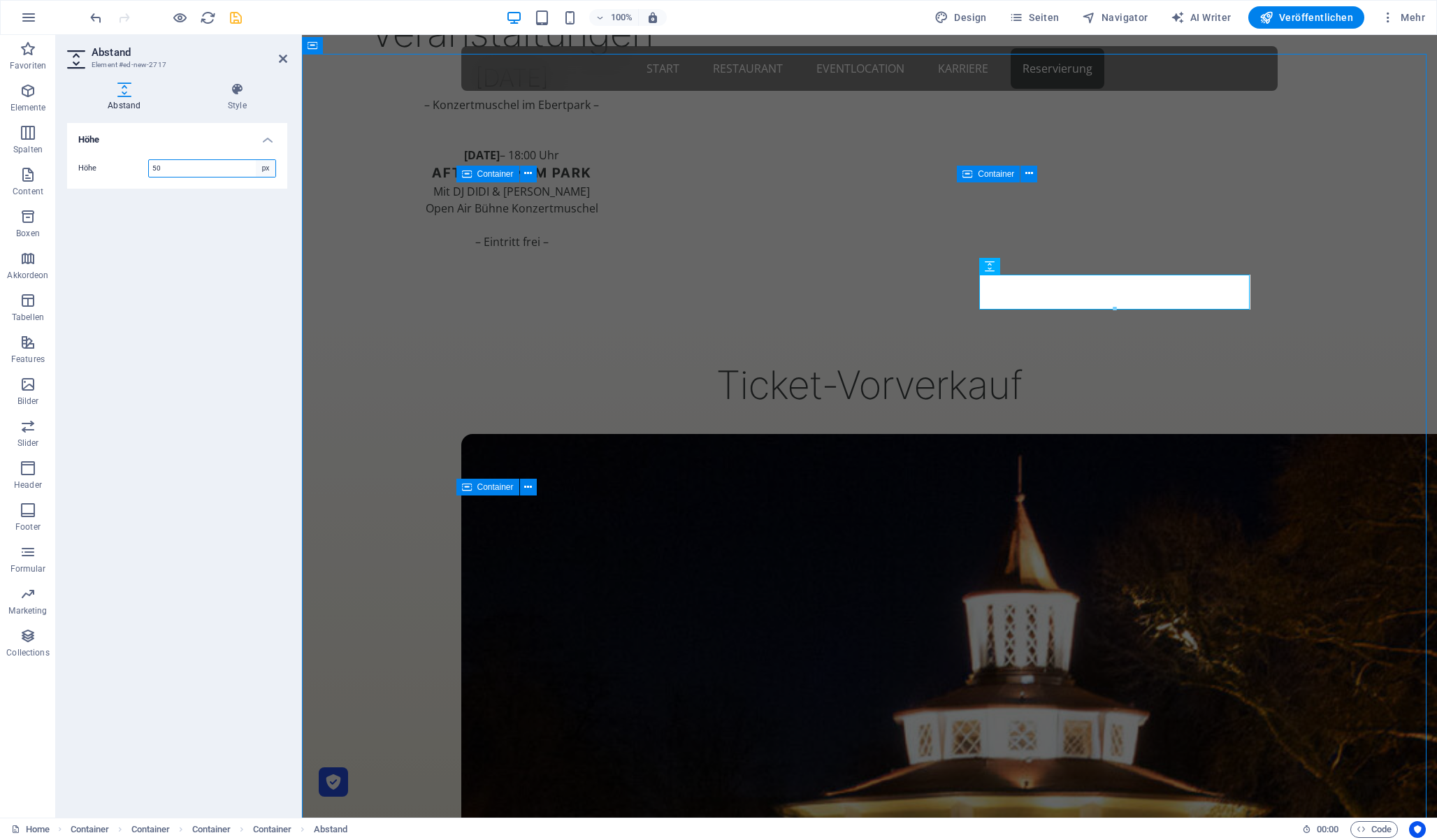
click at [269, 161] on select "px rem vh vw" at bounding box center [265, 168] width 19 height 17
select select "rem"
click at [256, 160] on select "px rem vh vw" at bounding box center [265, 168] width 19 height 17
type input "2"
click at [284, 55] on icon at bounding box center [283, 59] width 8 height 11
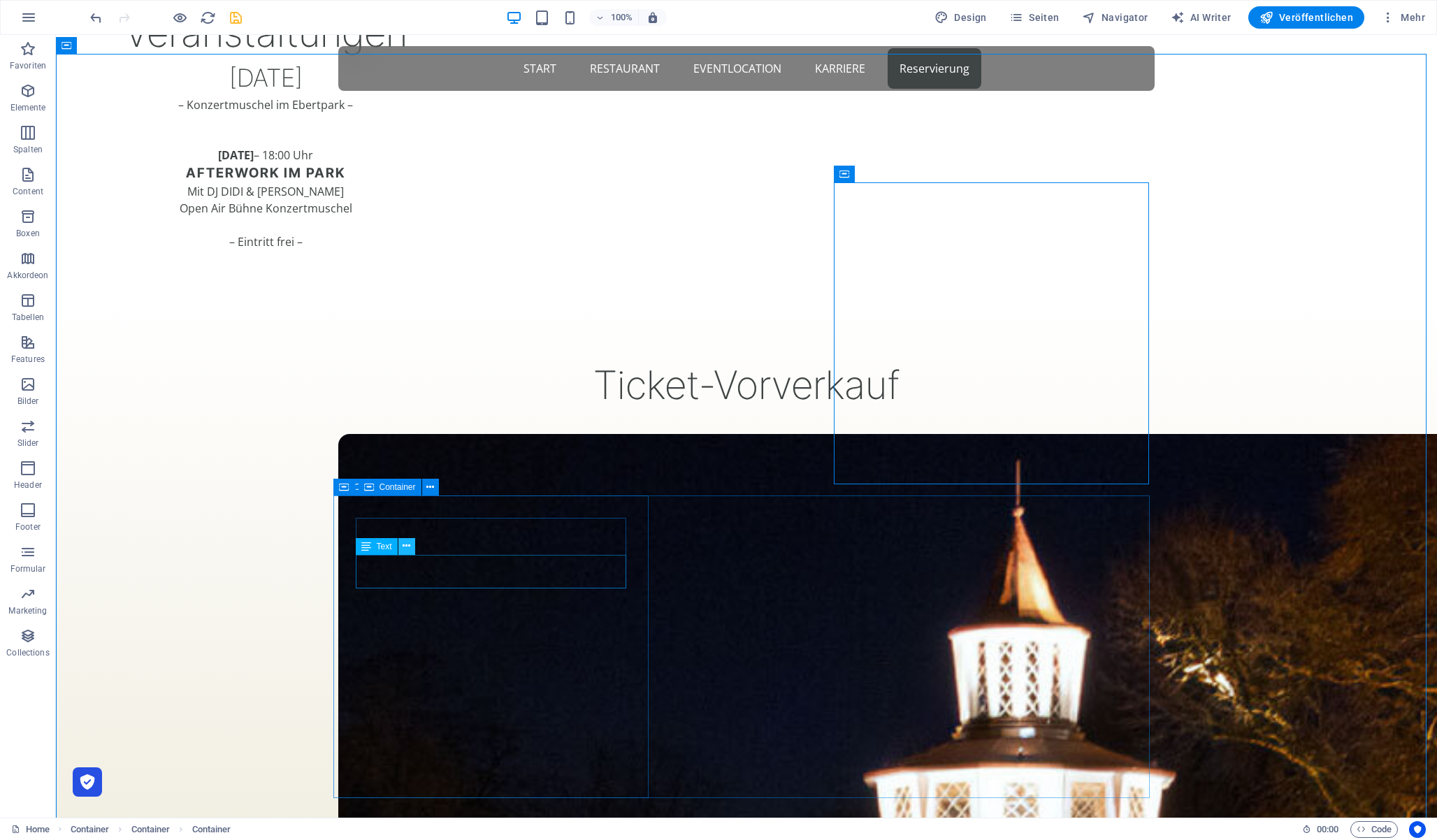
click at [403, 546] on icon at bounding box center [407, 546] width 8 height 15
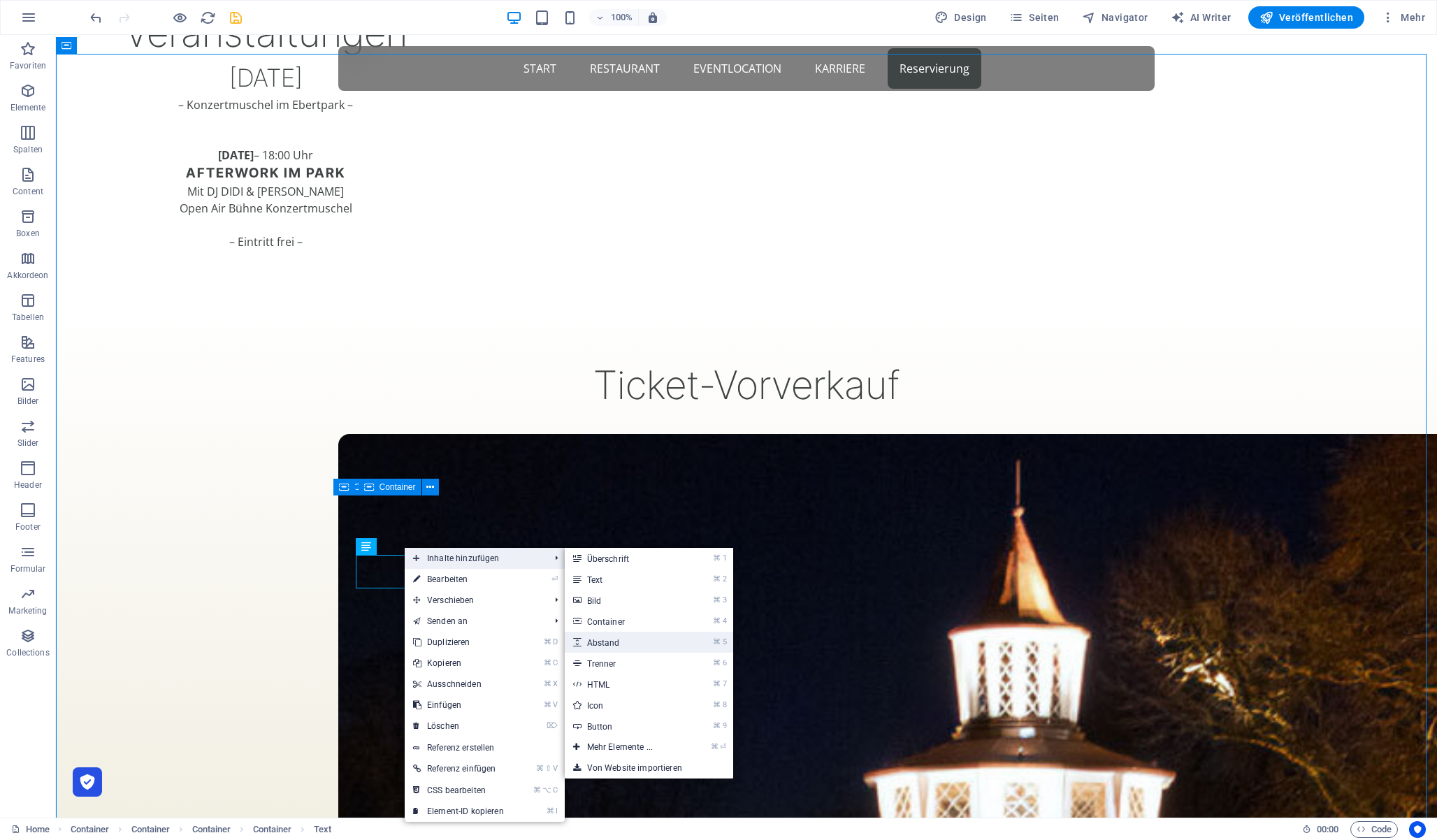
drag, startPoint x: 609, startPoint y: 644, endPoint x: 303, endPoint y: 608, distance: 308.1
click at [609, 644] on link "⌘ 5 Abstand" at bounding box center [623, 642] width 116 height 21
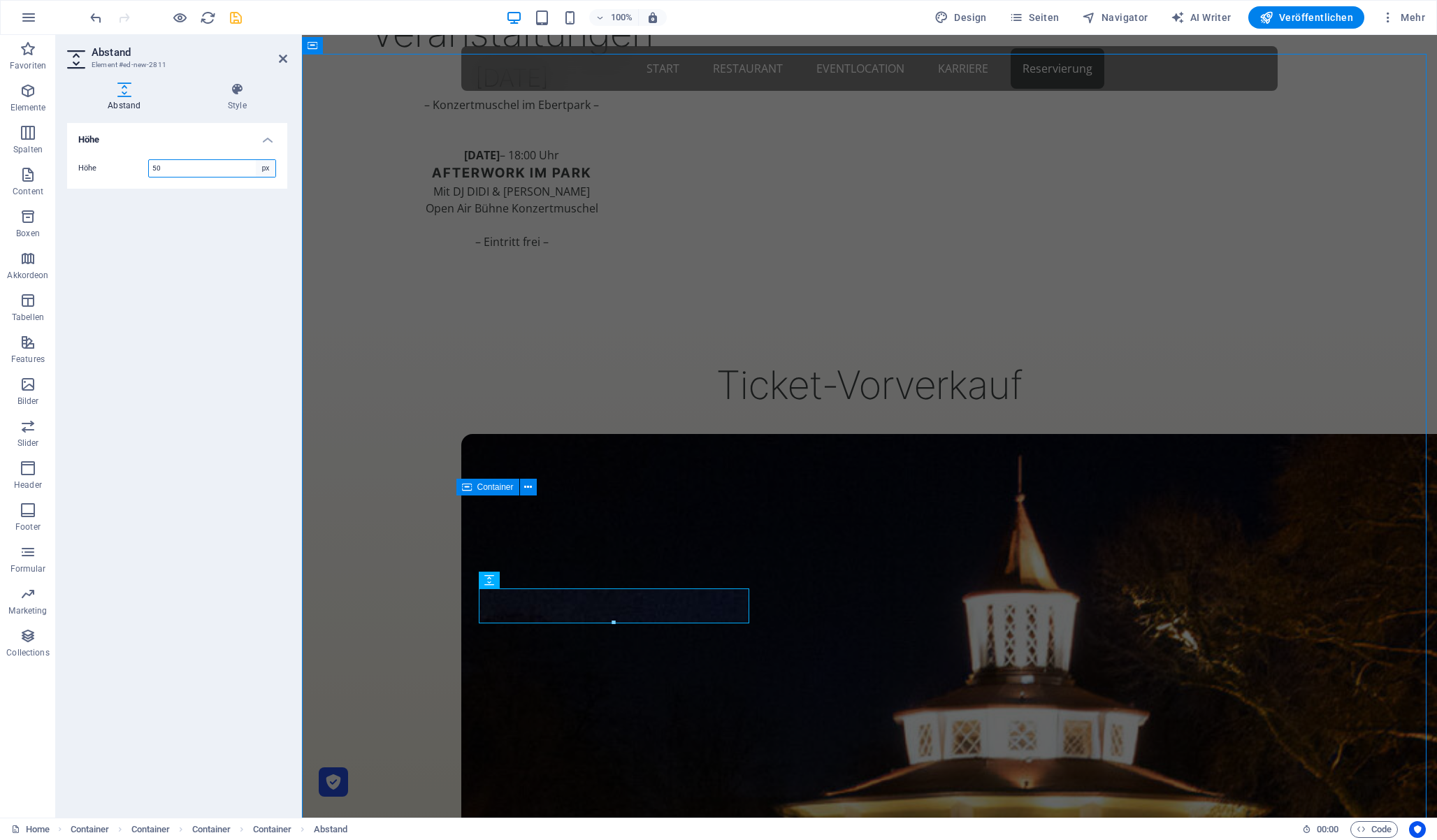
click at [269, 165] on select "px rem vh vw" at bounding box center [265, 168] width 19 height 17
select select "rem"
click at [256, 160] on select "px rem vh vw" at bounding box center [265, 168] width 19 height 17
type input "2"
click at [545, 582] on icon at bounding box center [545, 580] width 8 height 15
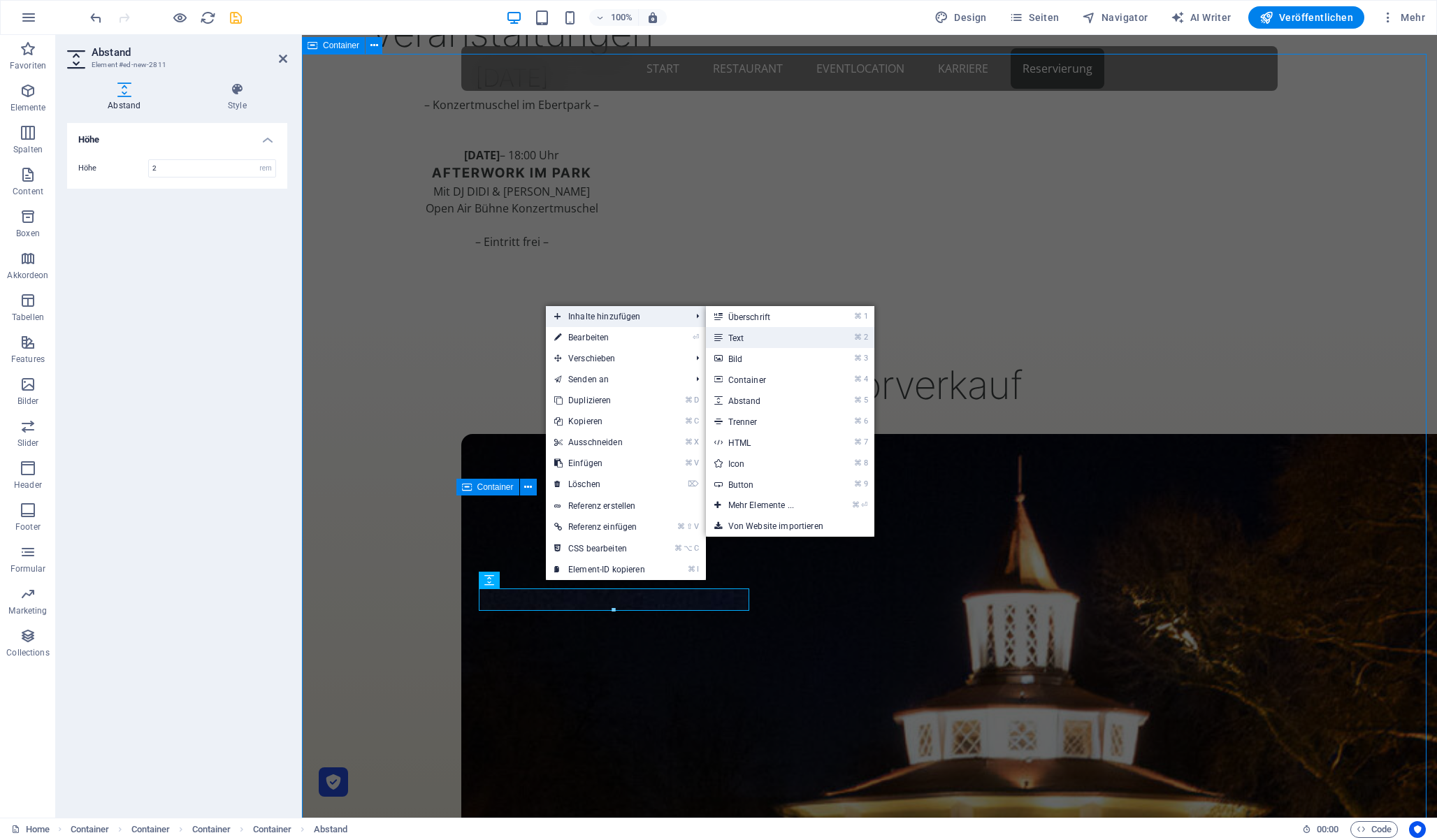
drag, startPoint x: 768, startPoint y: 337, endPoint x: 463, endPoint y: 304, distance: 306.8
click at [768, 337] on link "⌘ 2 Text" at bounding box center [764, 337] width 116 height 21
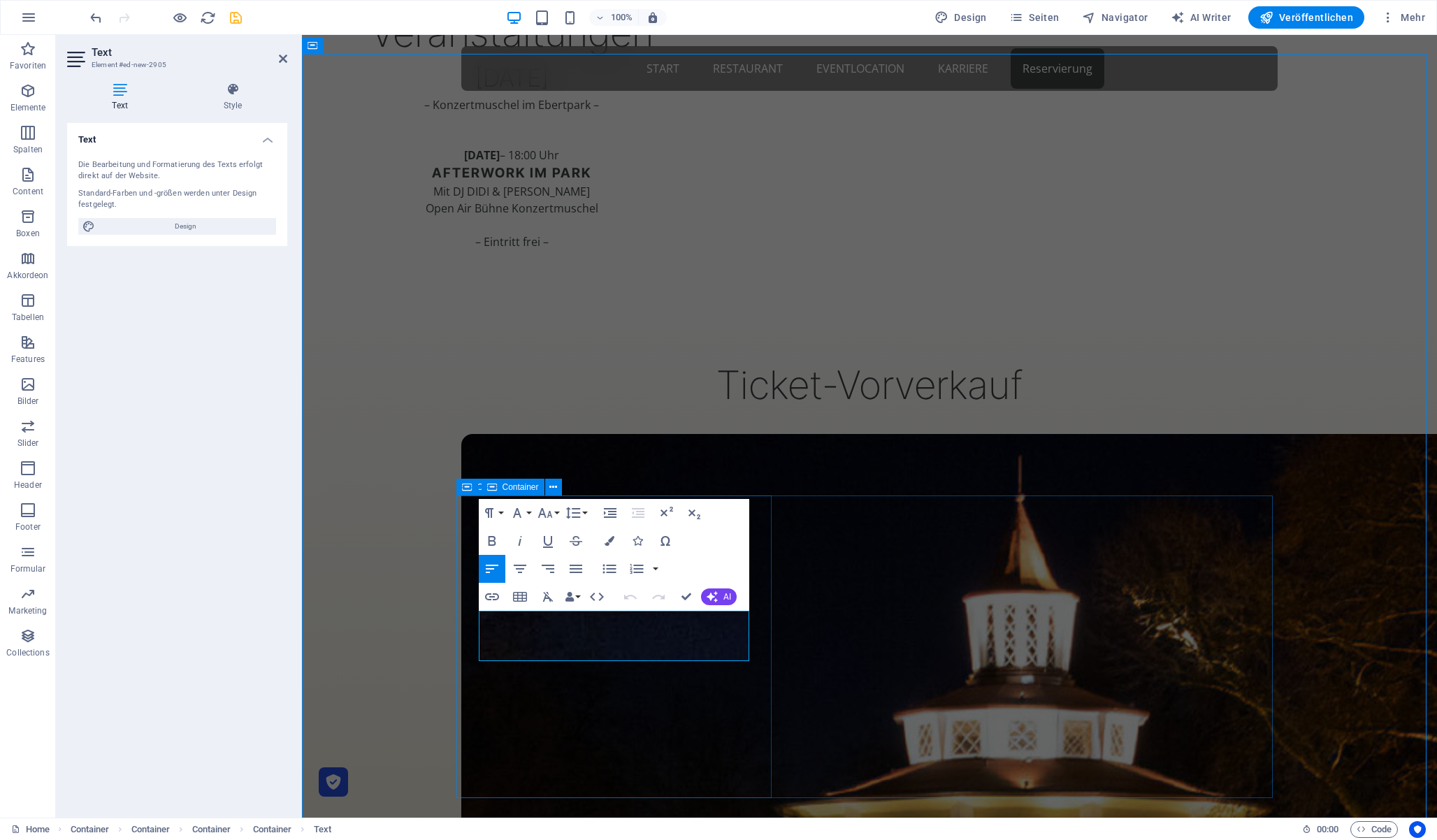
copy p "Menü"
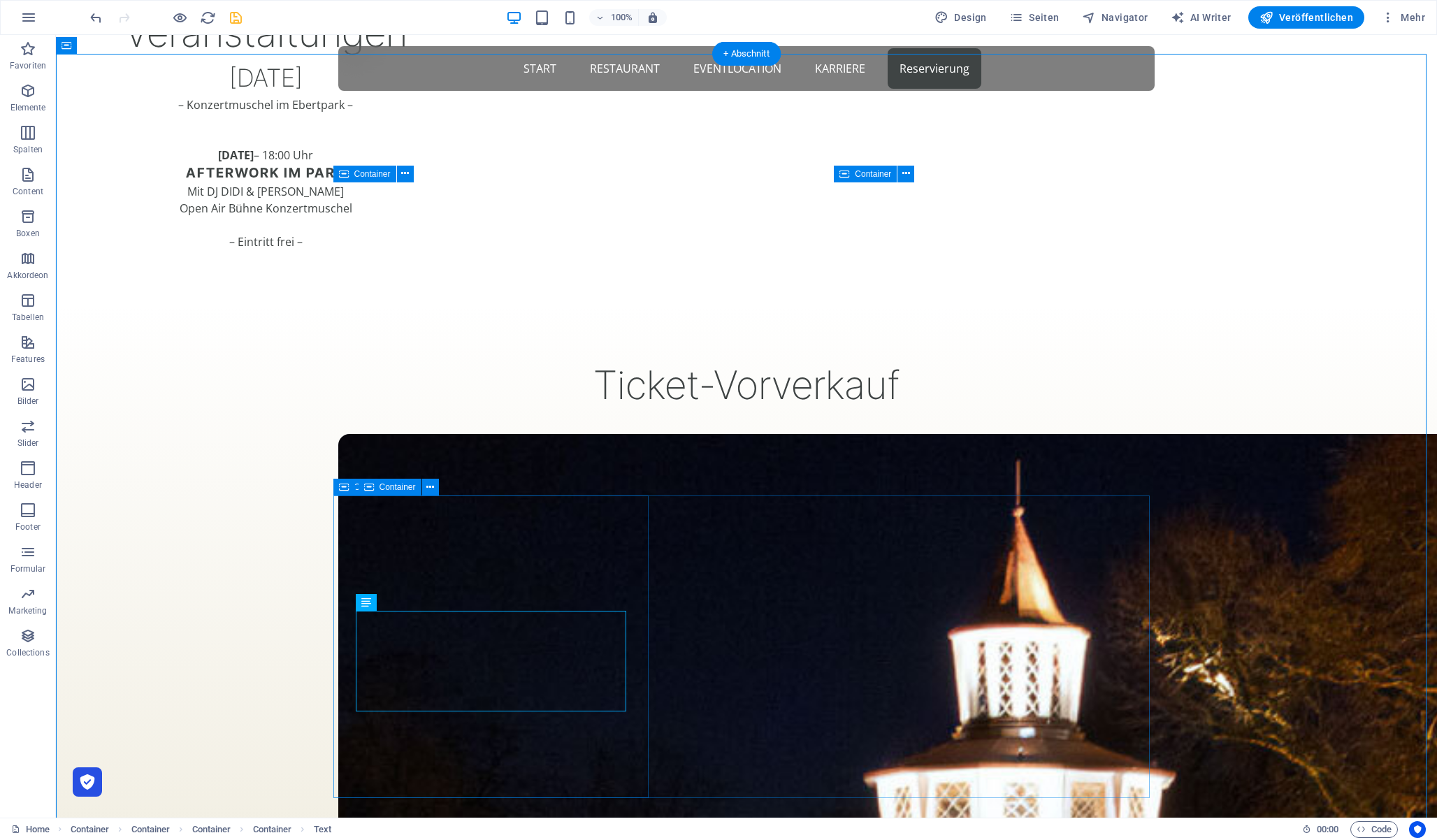
click at [232, 19] on icon "save" at bounding box center [236, 18] width 16 height 16
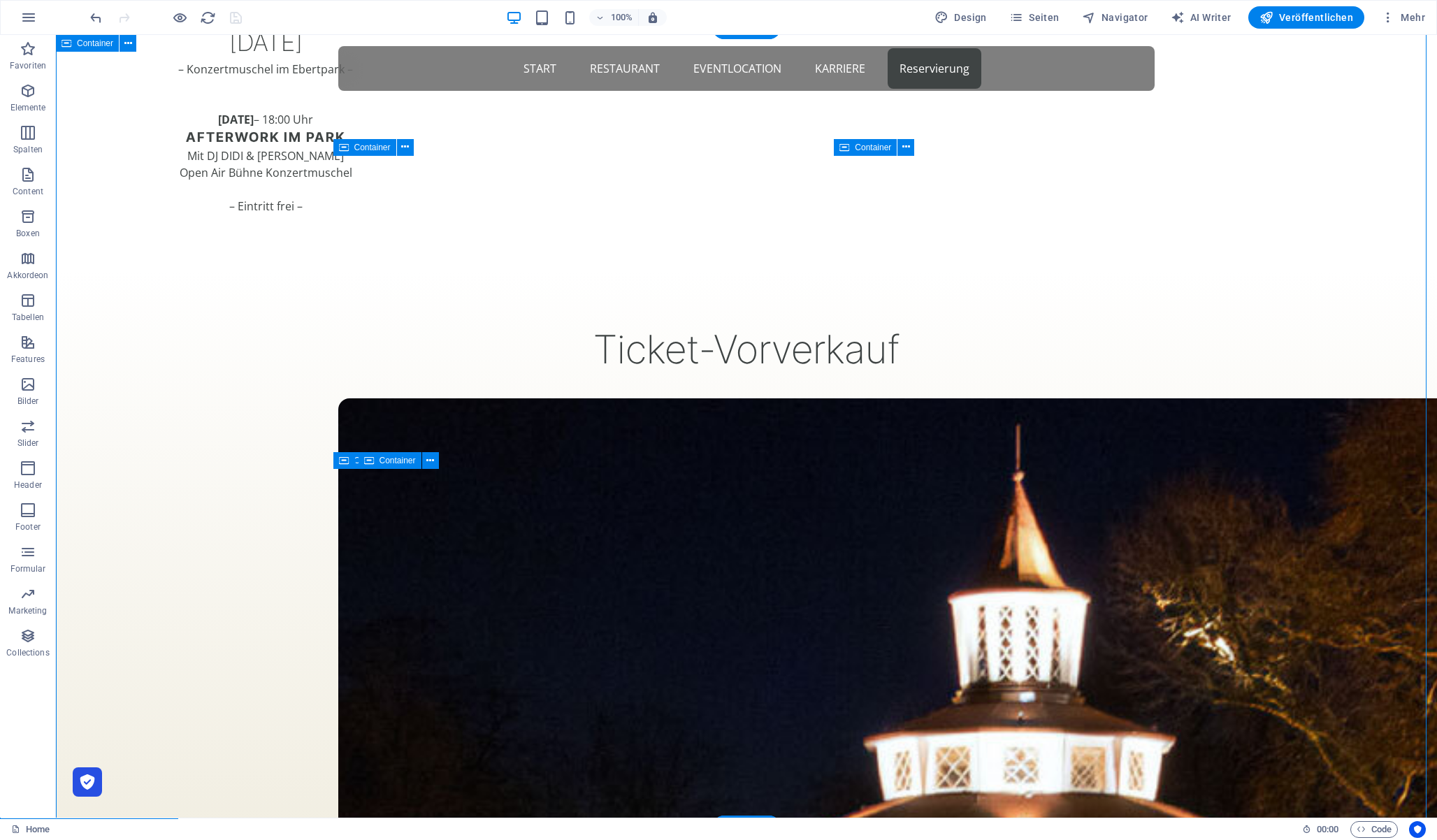
scroll to position [1290, 0]
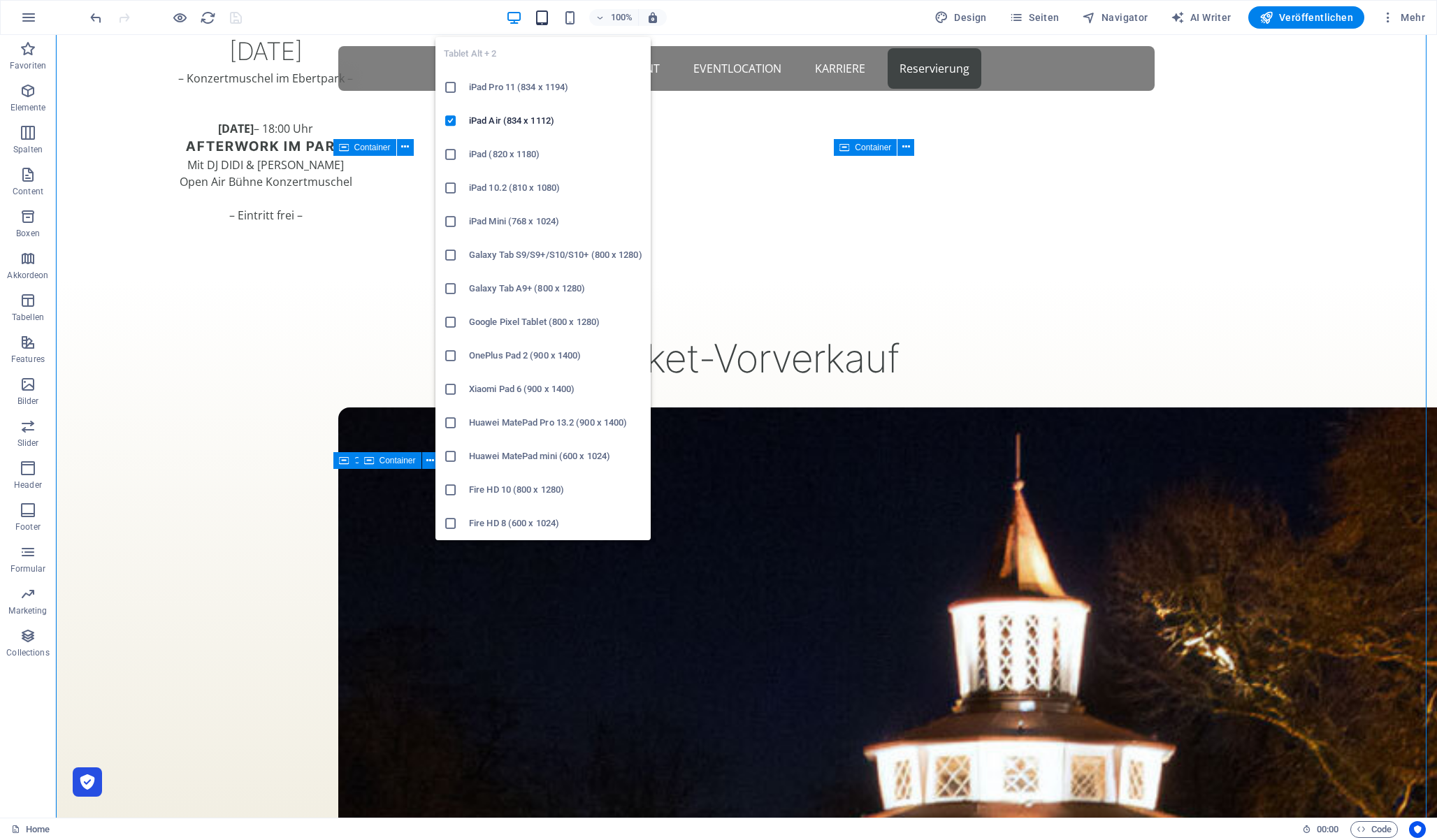
click at [543, 13] on icon "button" at bounding box center [542, 18] width 16 height 16
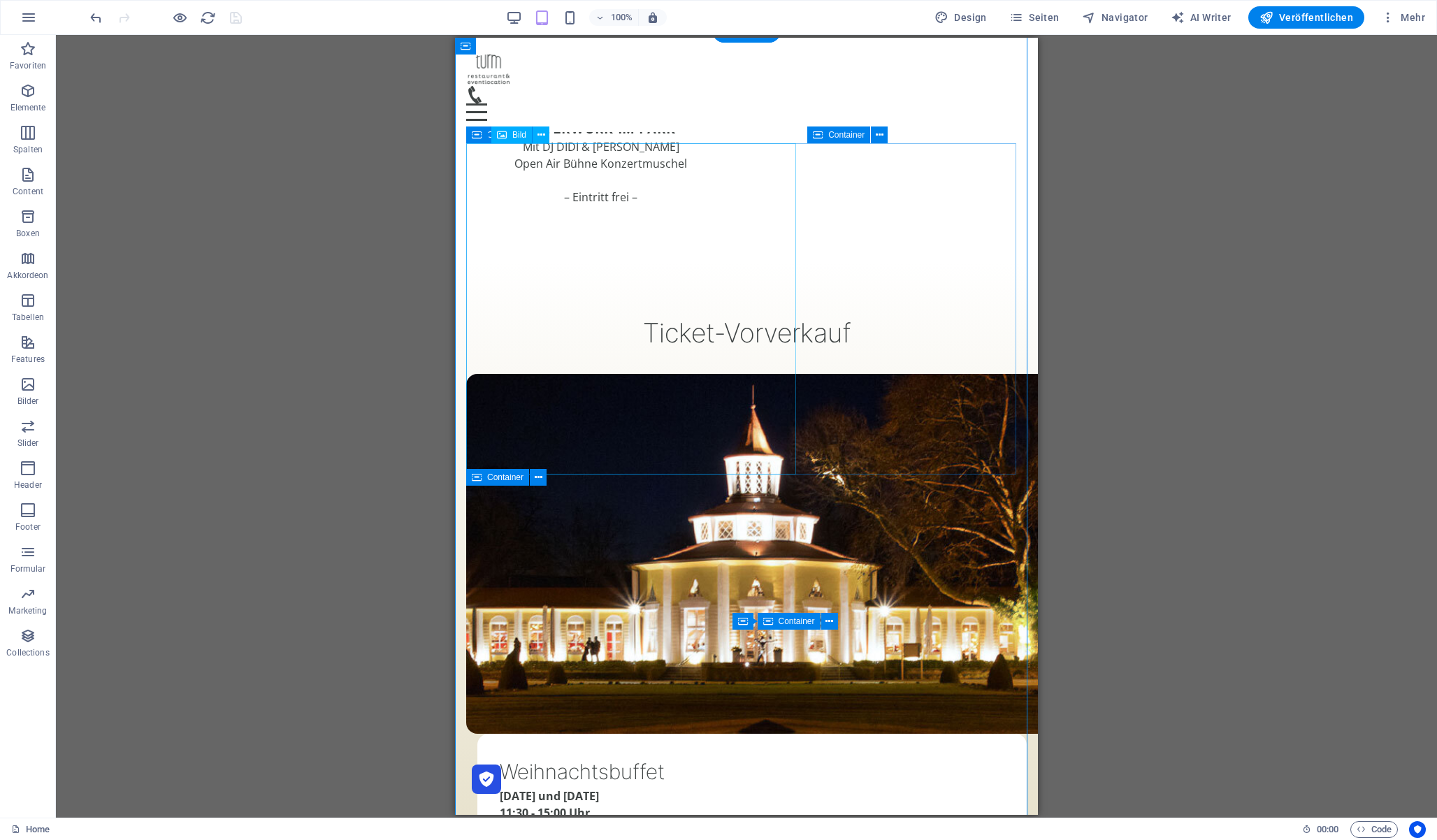
click at [645, 374] on figure at bounding box center [746, 554] width 561 height 360
select select "%"
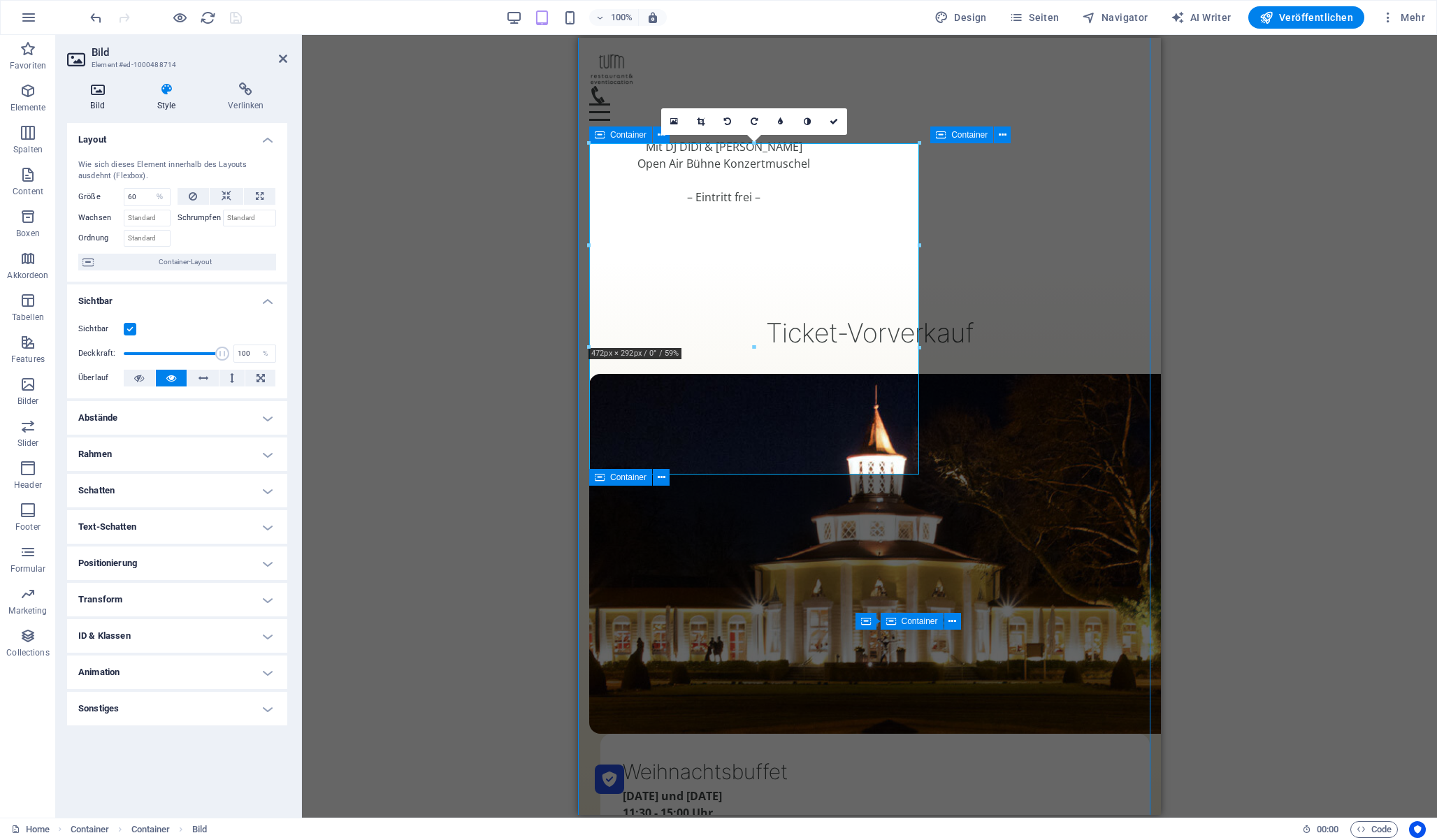
click at [103, 98] on h4 "Bild" at bounding box center [100, 97] width 66 height 29
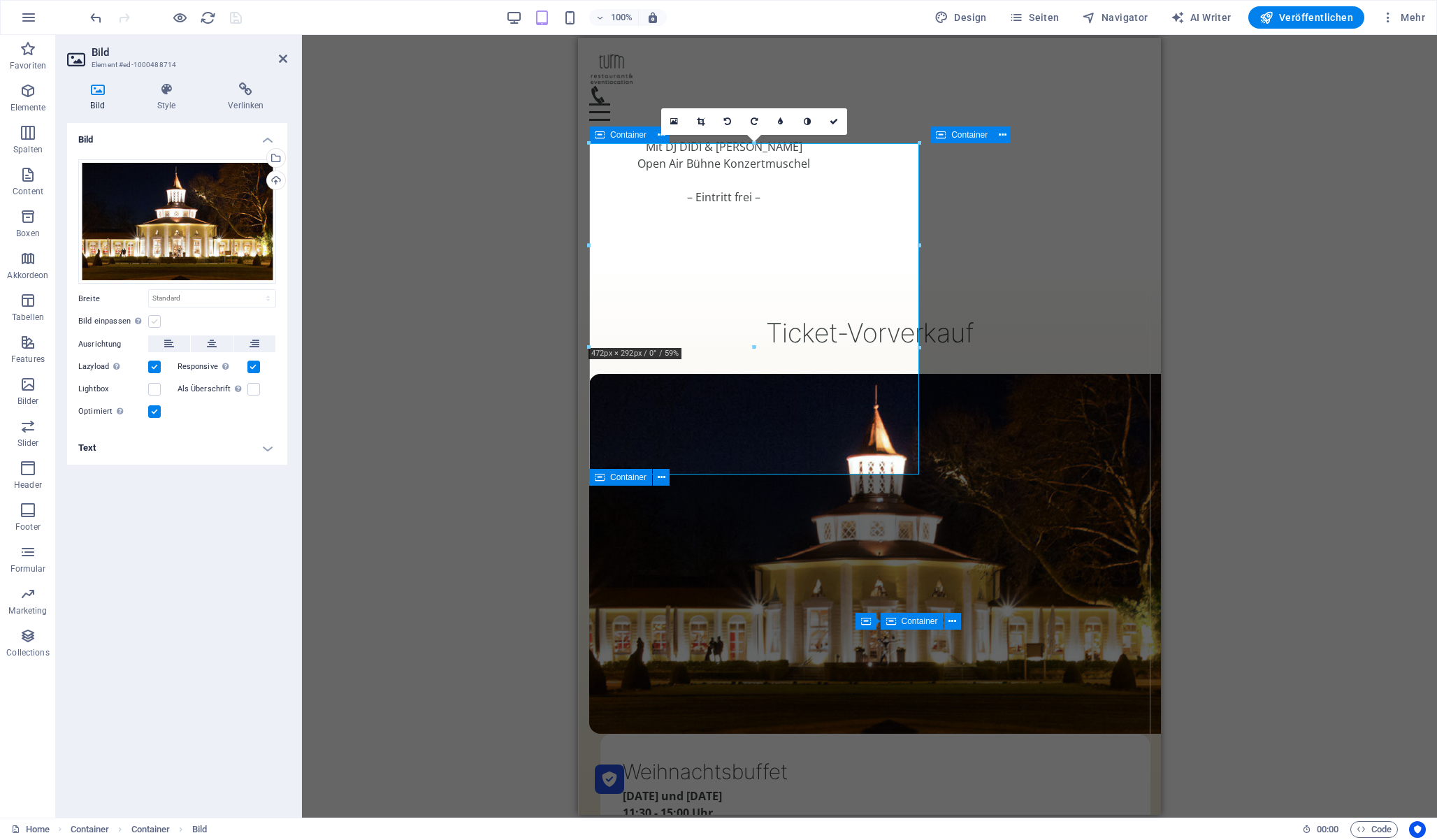
click at [157, 321] on label at bounding box center [155, 322] width 13 height 13
click at [0, 0] on input "Bild einpassen Bild automatisch anhand einer fixen Breite und Höhe einpassen" at bounding box center [0, 0] width 0 height 0
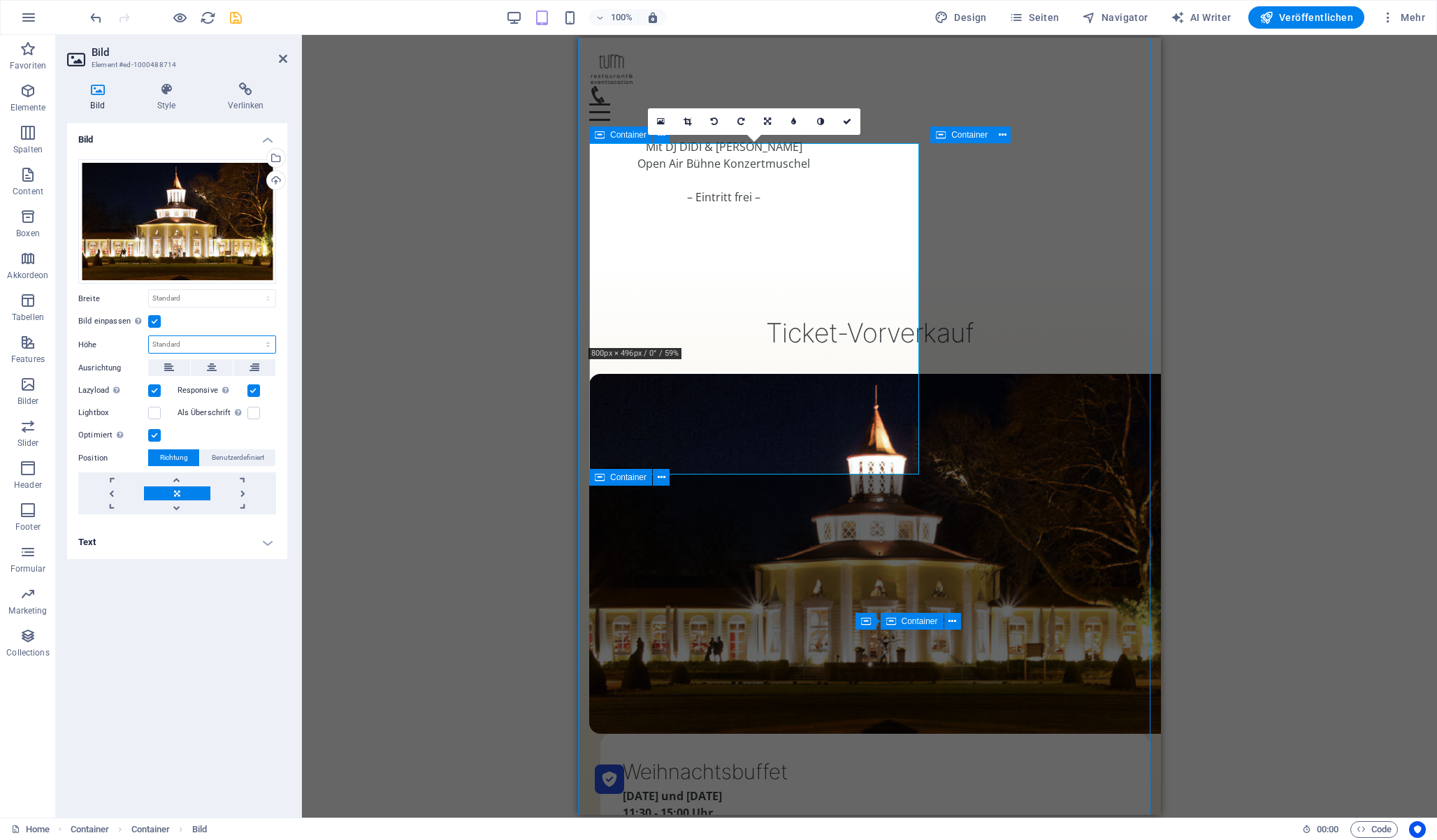
click at [229, 345] on select "Standard auto px" at bounding box center [212, 345] width 127 height 17
click at [149, 336] on select "Standard auto px" at bounding box center [212, 345] width 127 height 17
click at [228, 343] on select "Standard auto px" at bounding box center [212, 345] width 127 height 17
click at [149, 336] on select "Standard auto px" at bounding box center [212, 345] width 127 height 17
select select "DISABLED_OPTION_VALUE"
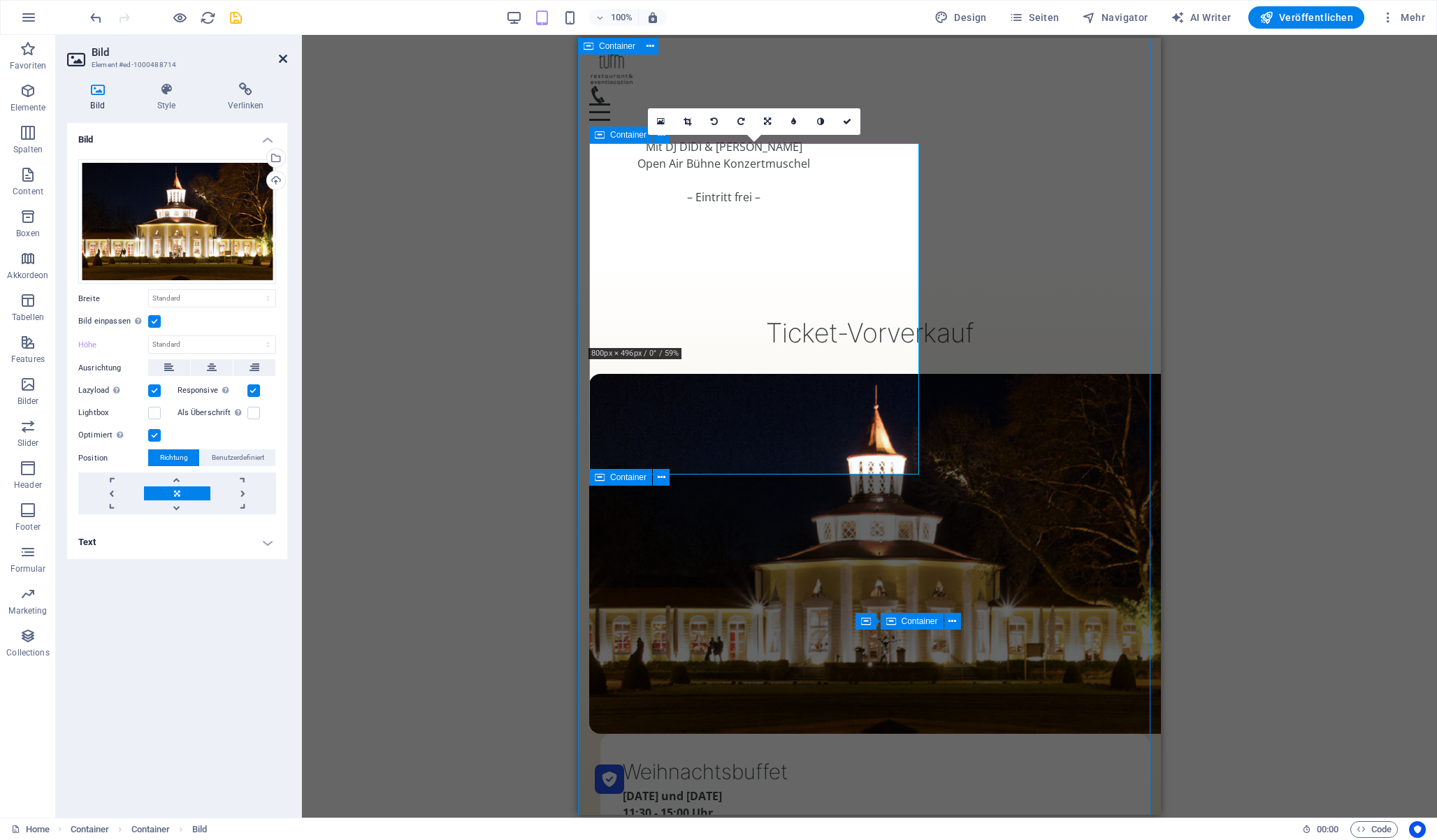
click at [281, 56] on icon at bounding box center [283, 59] width 8 height 11
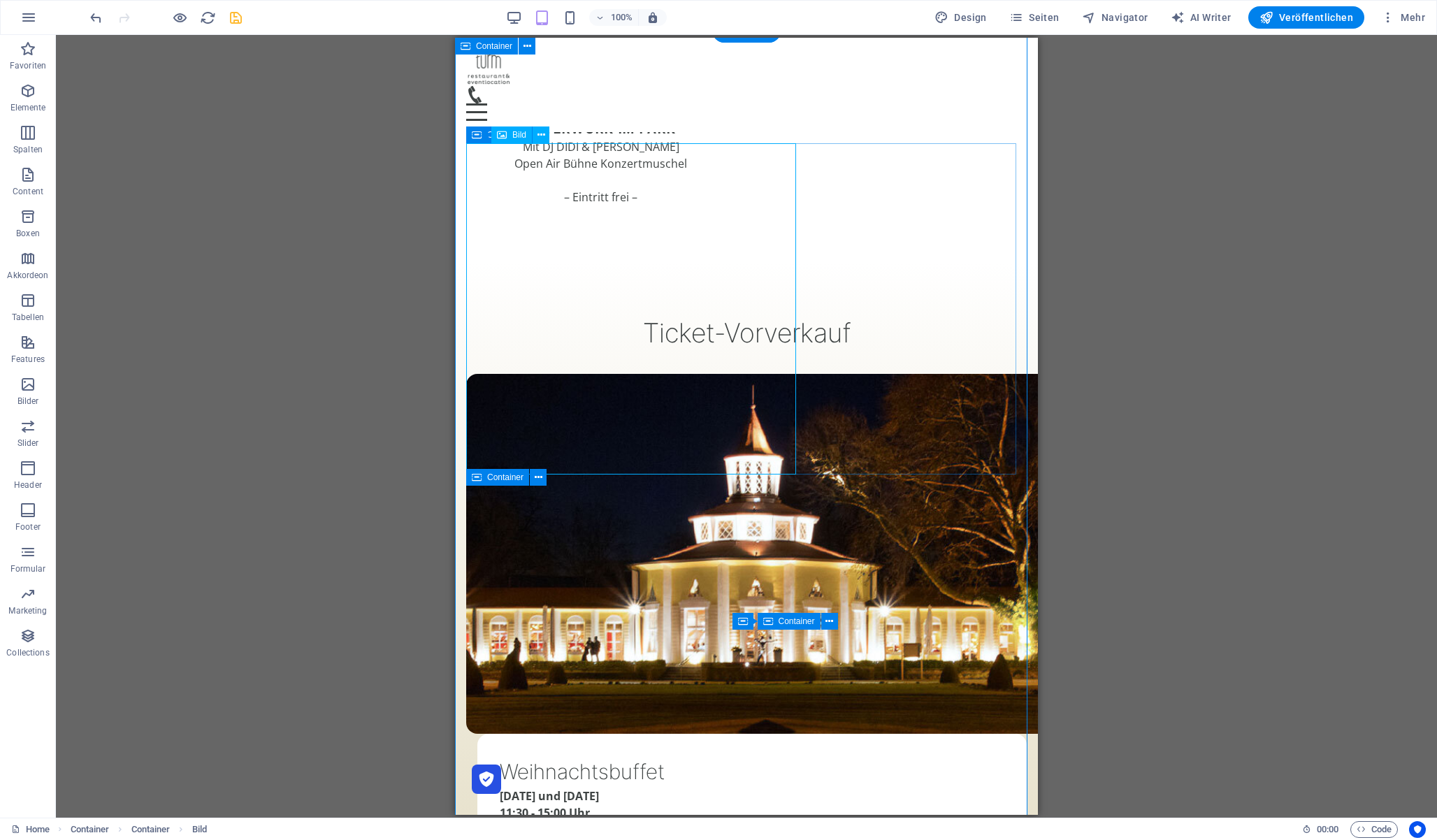
click at [676, 374] on figure at bounding box center [746, 554] width 561 height 360
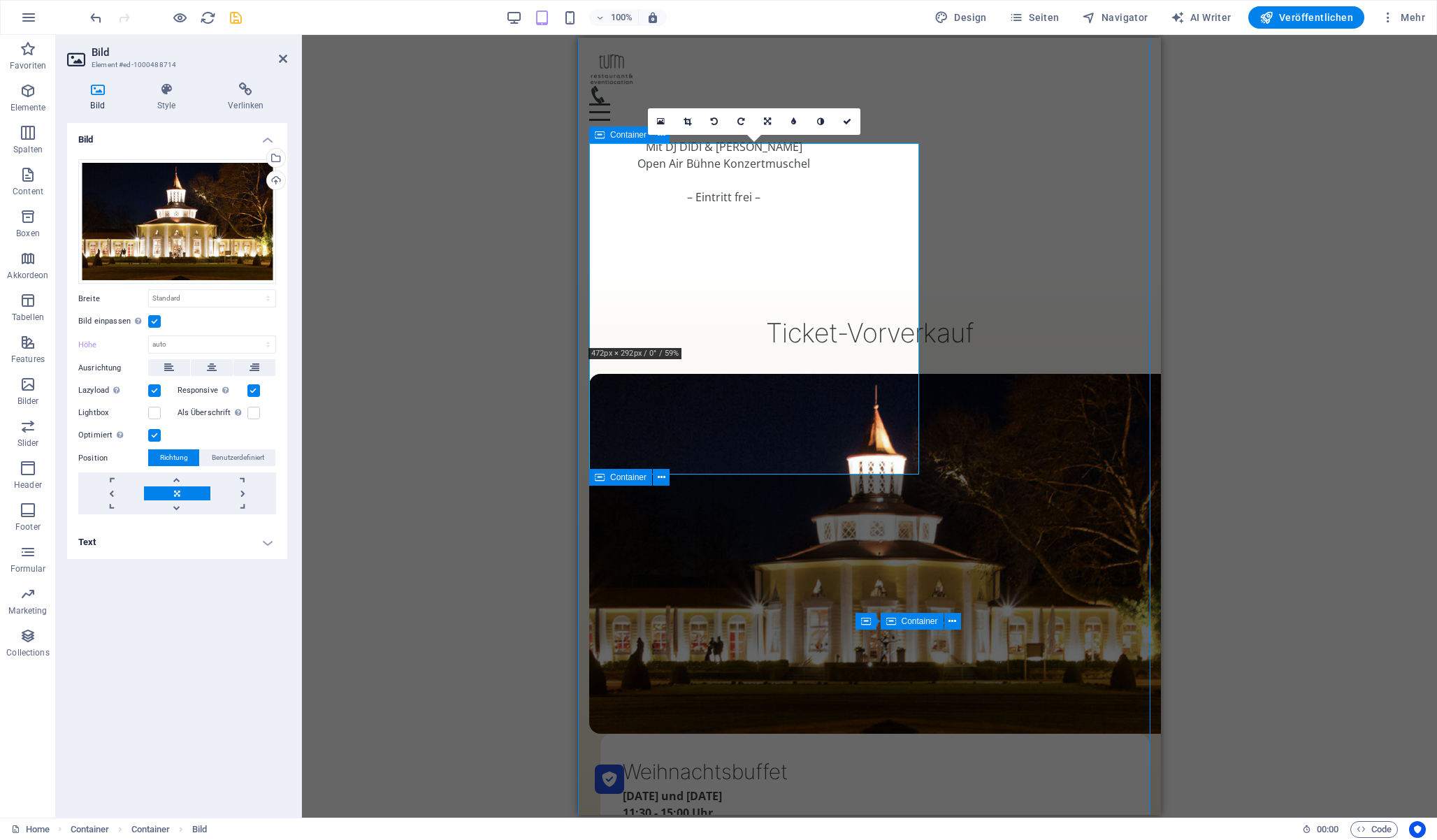
click at [148, 322] on label at bounding box center [155, 322] width 13 height 13
click at [0, 0] on input "Bild einpassen Bild automatisch anhand einer fixen Breite und Höhe einpassen" at bounding box center [0, 0] width 0 height 0
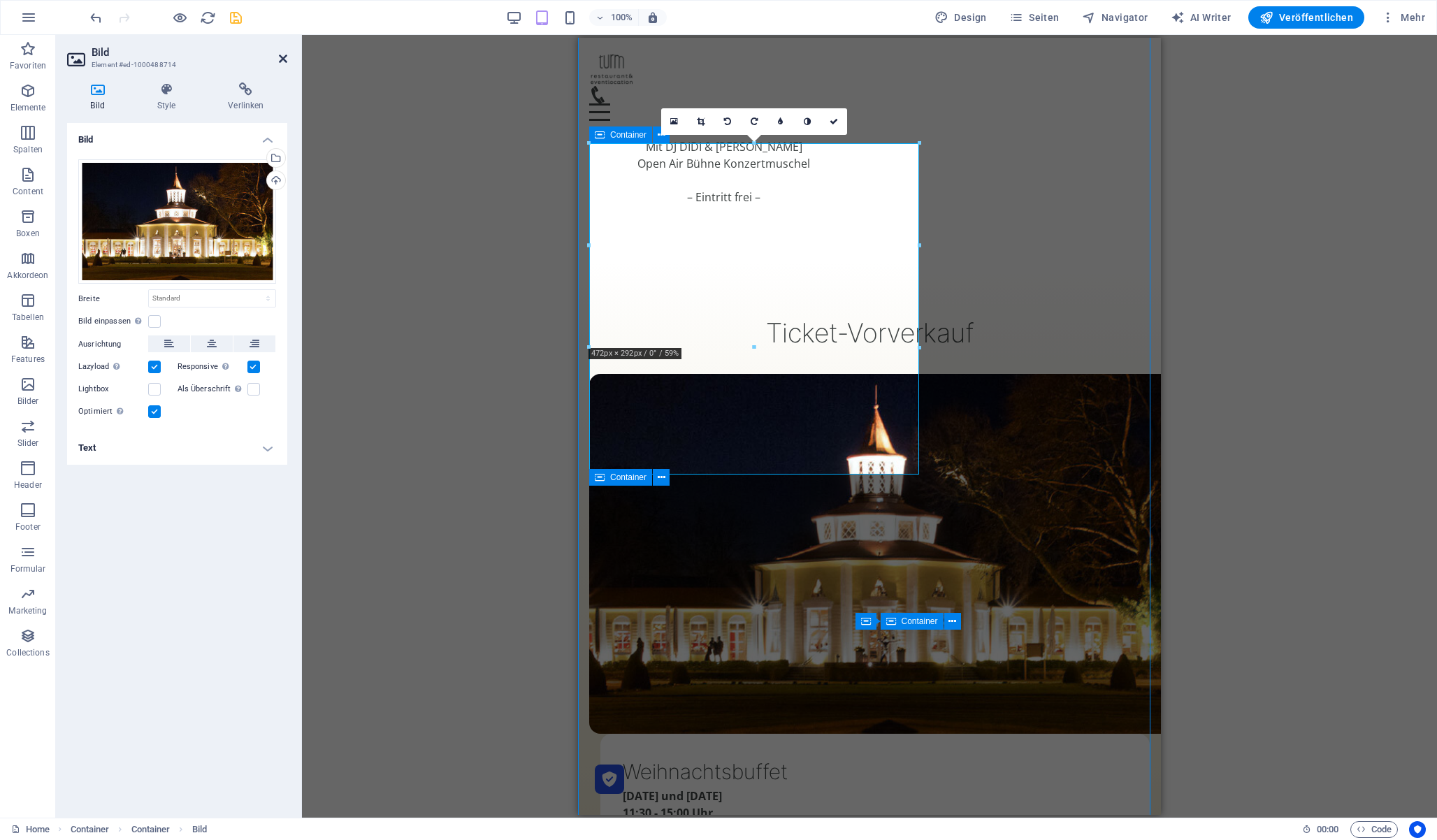
click at [282, 55] on icon at bounding box center [283, 59] width 8 height 11
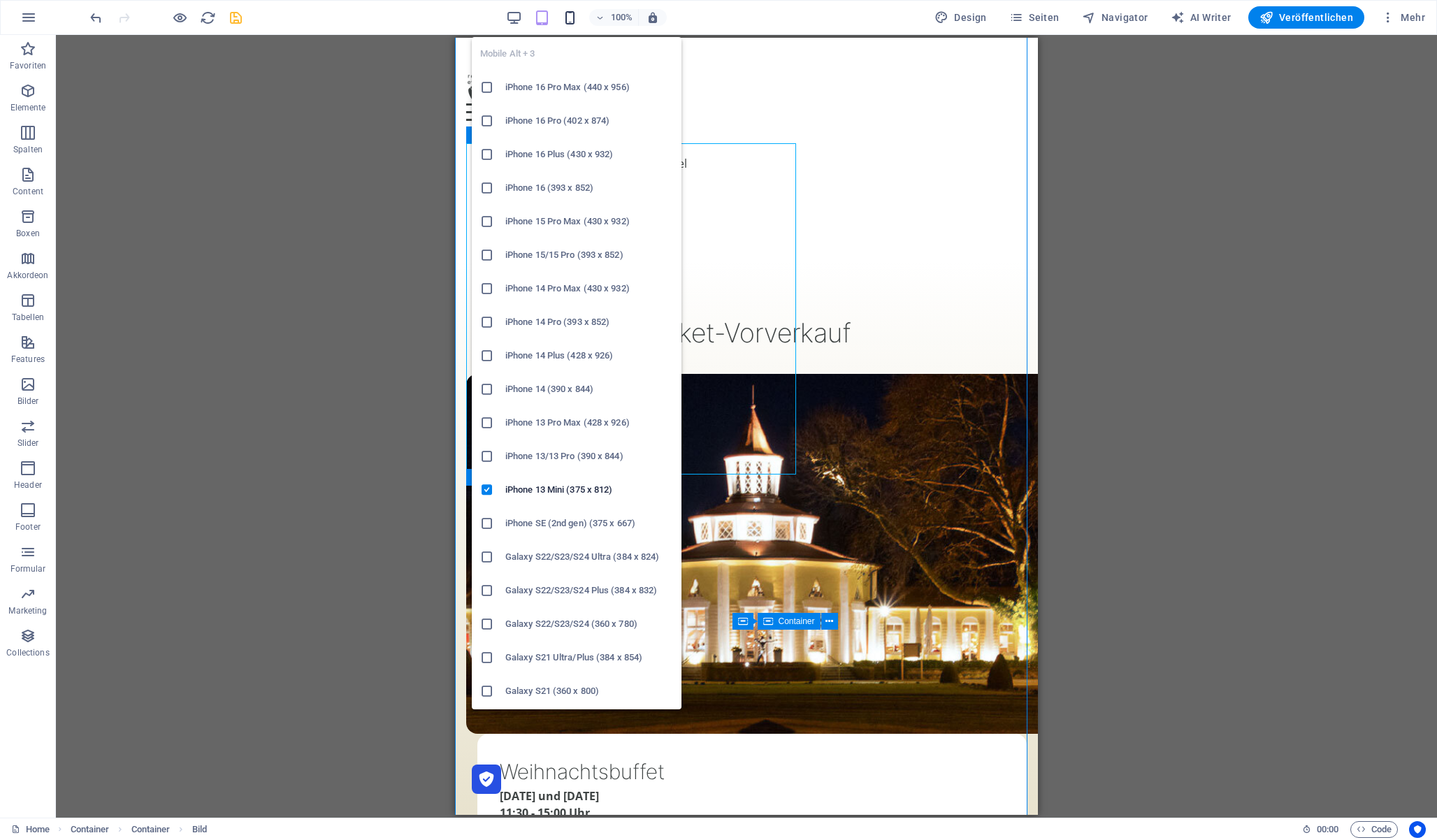
click at [570, 19] on icon "button" at bounding box center [570, 18] width 16 height 16
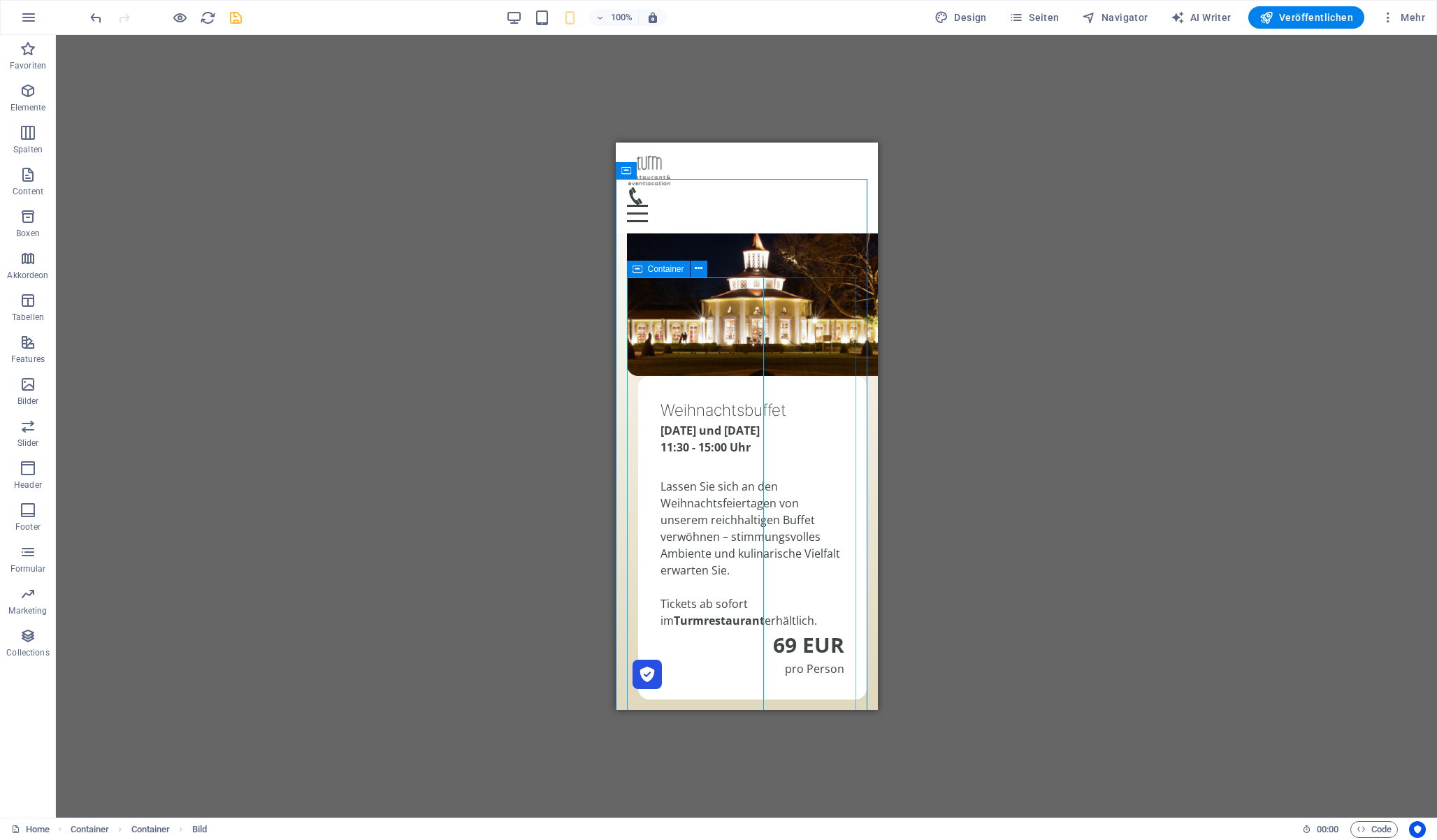
click at [643, 266] on div "Container" at bounding box center [658, 269] width 63 height 17
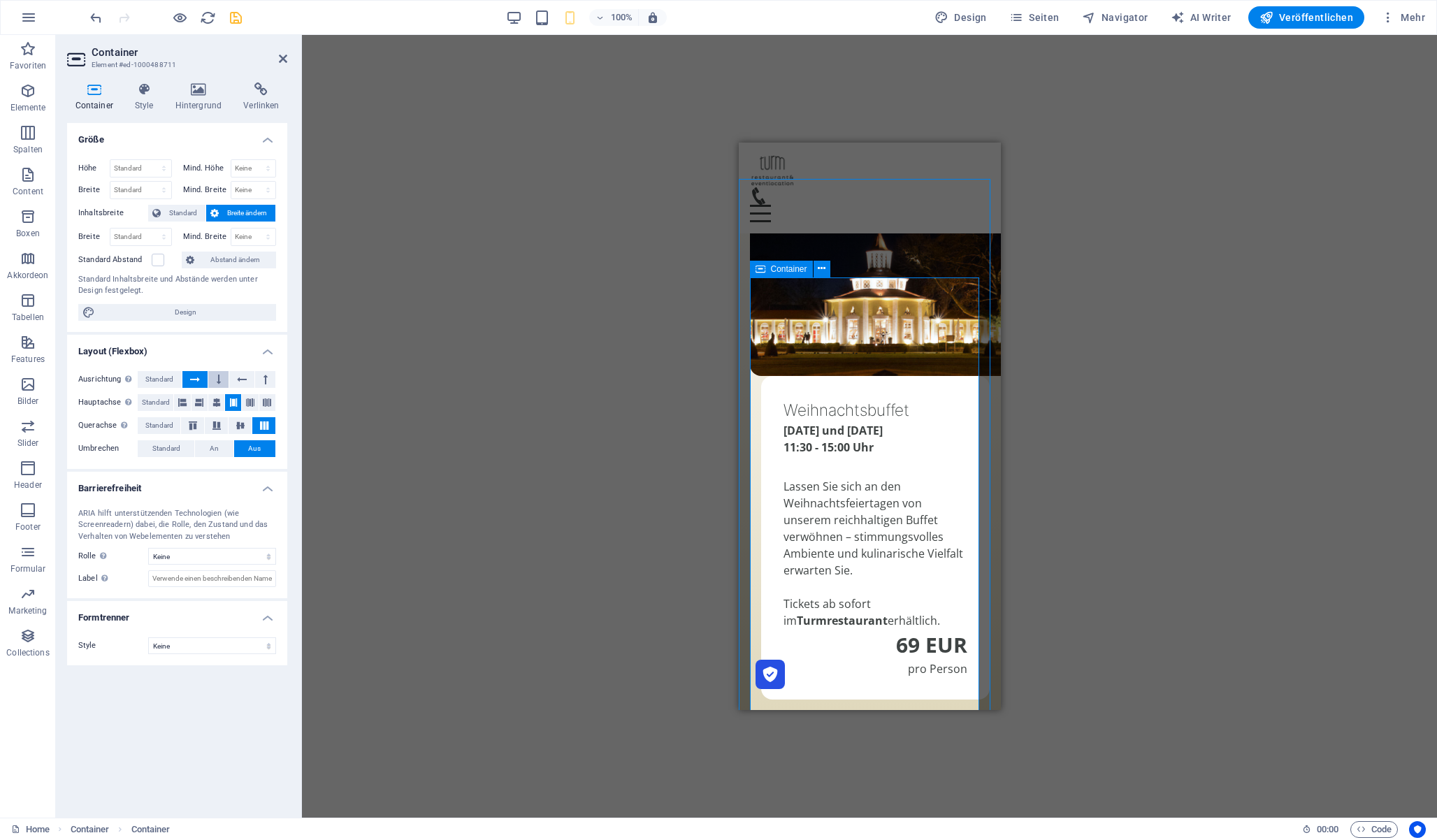
click at [212, 376] on button at bounding box center [218, 379] width 20 height 17
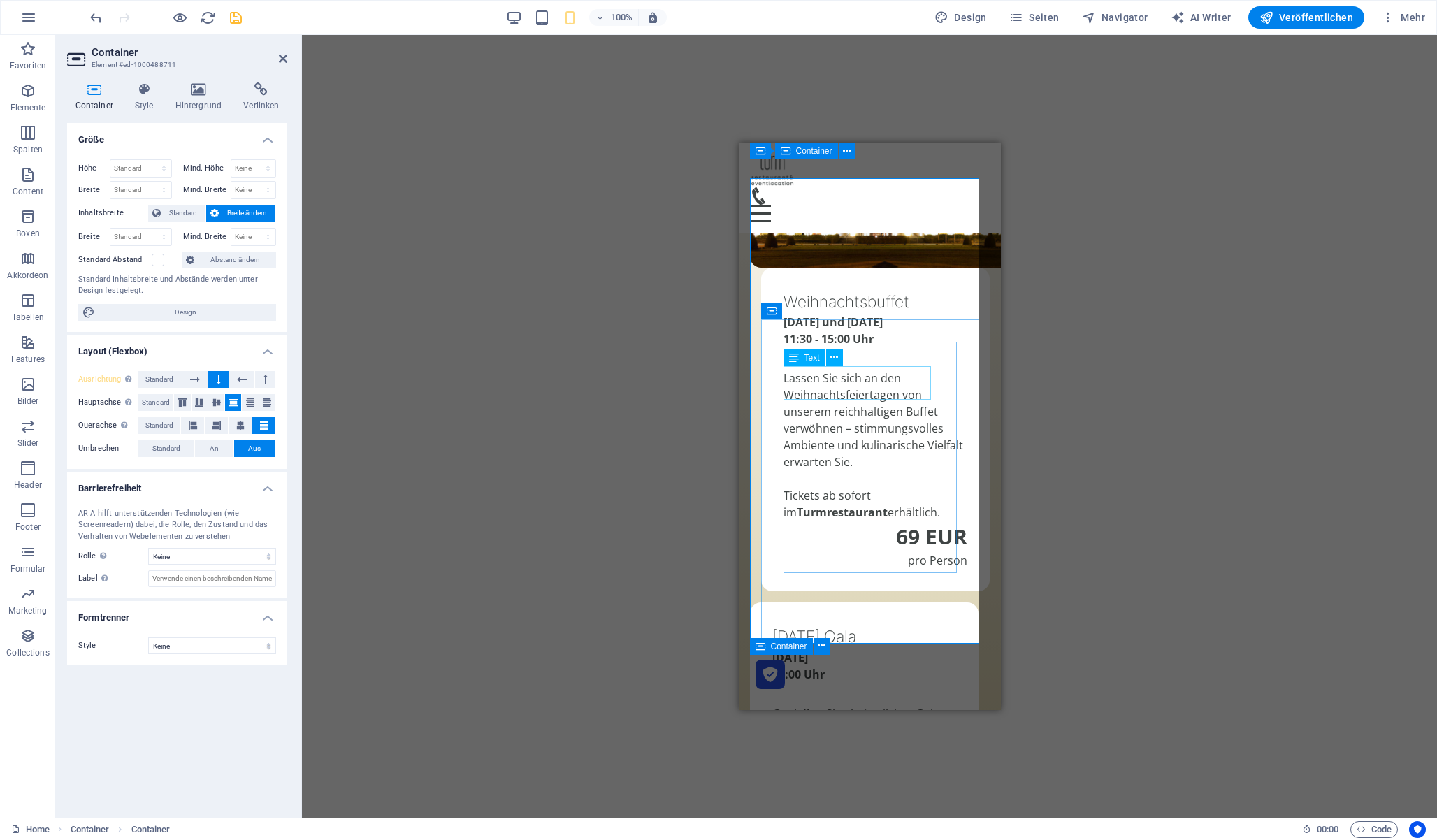
scroll to position [1231, 0]
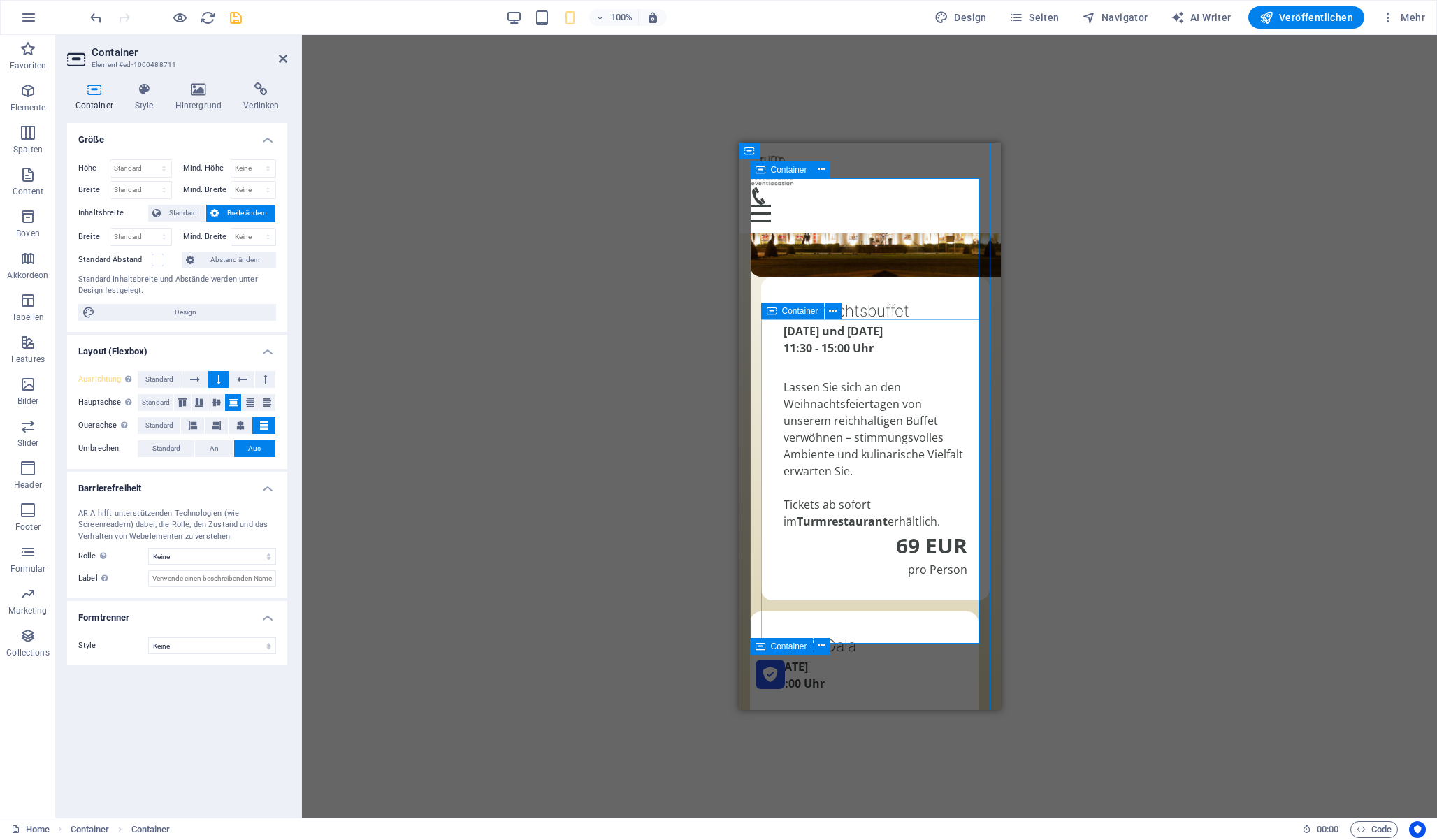
click at [771, 315] on icon at bounding box center [771, 311] width 10 height 17
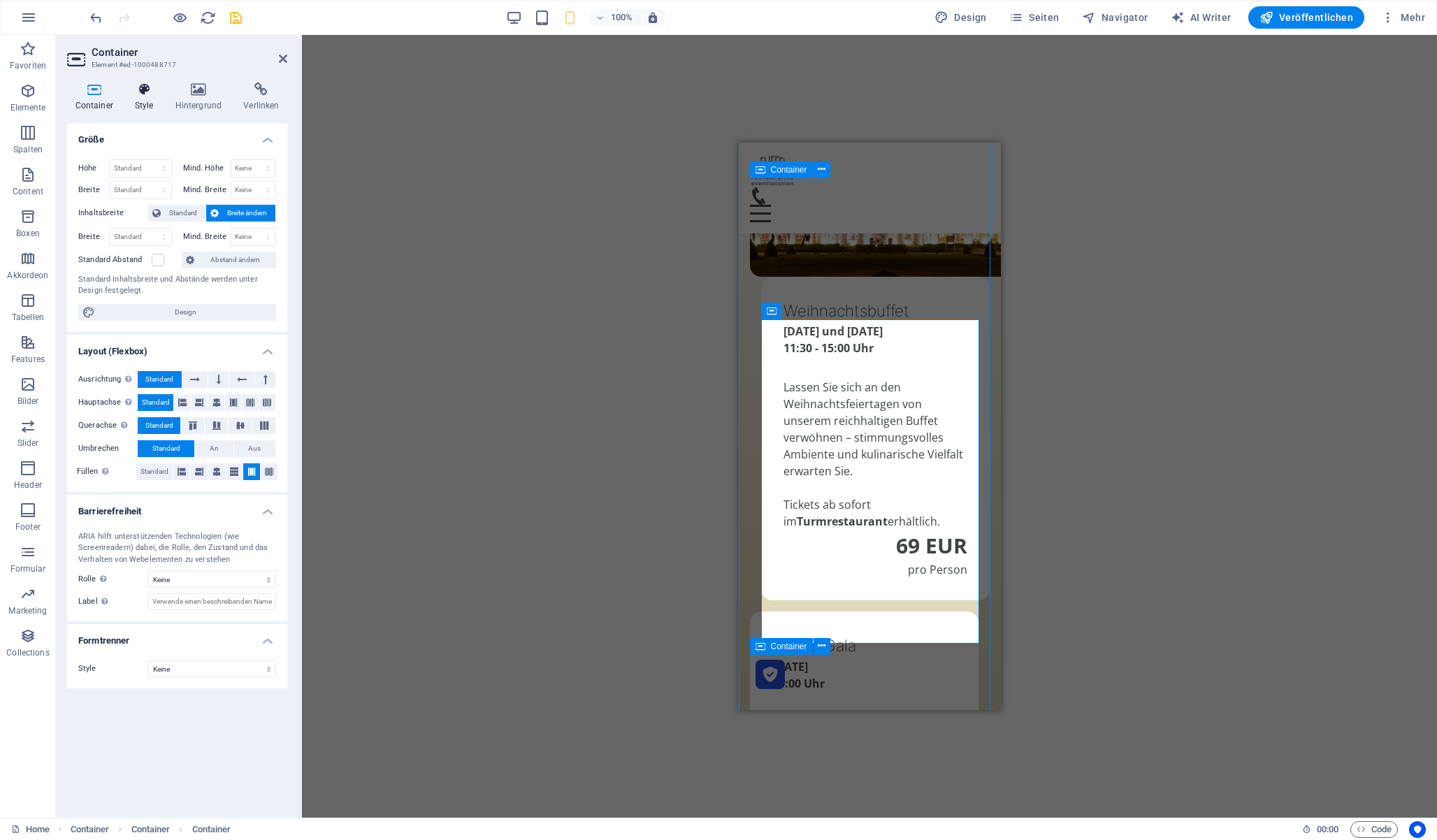
click at [146, 102] on h4 "Style" at bounding box center [147, 97] width 40 height 29
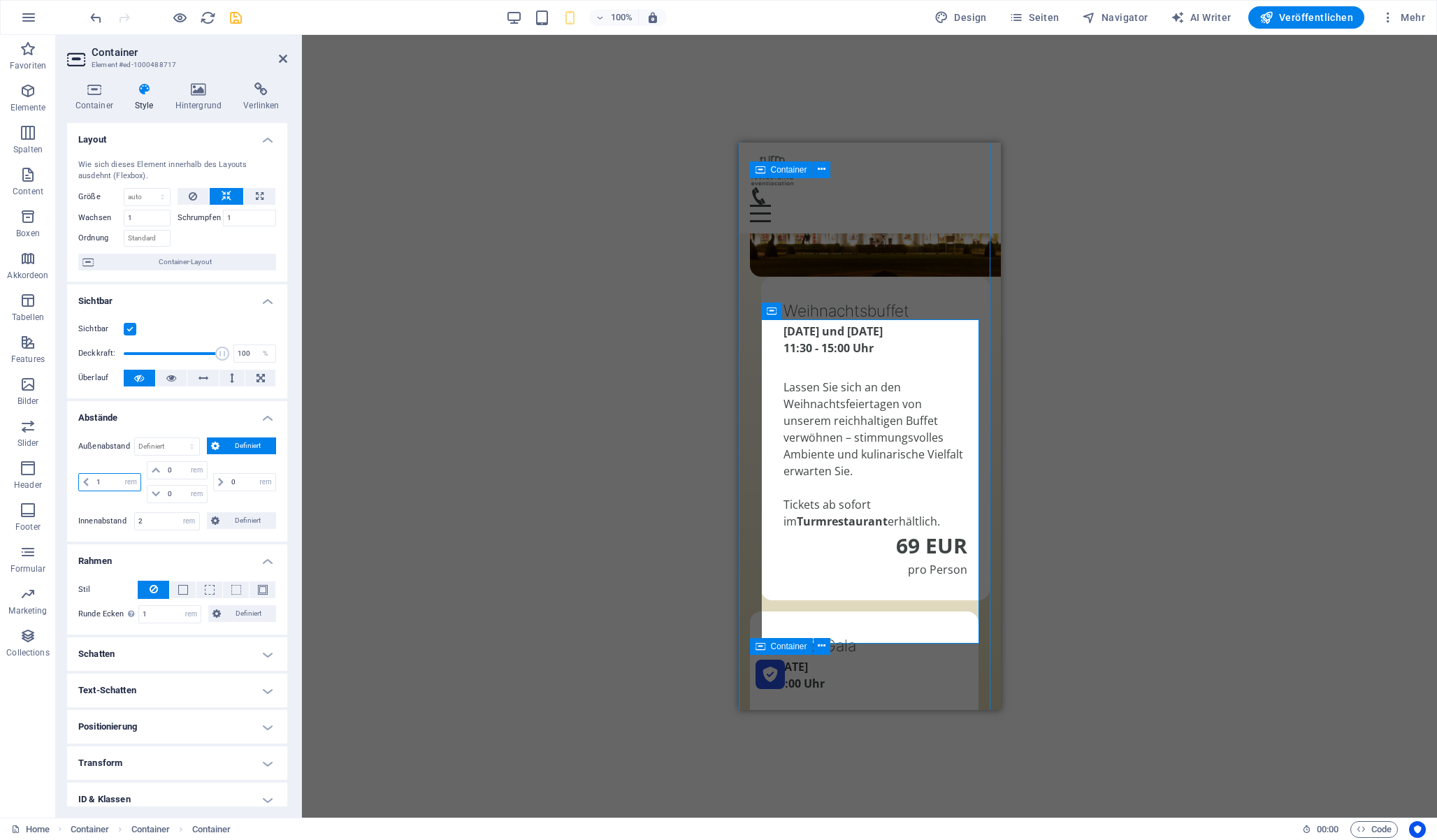
click at [113, 477] on input "1" at bounding box center [116, 482] width 48 height 17
type input "0"
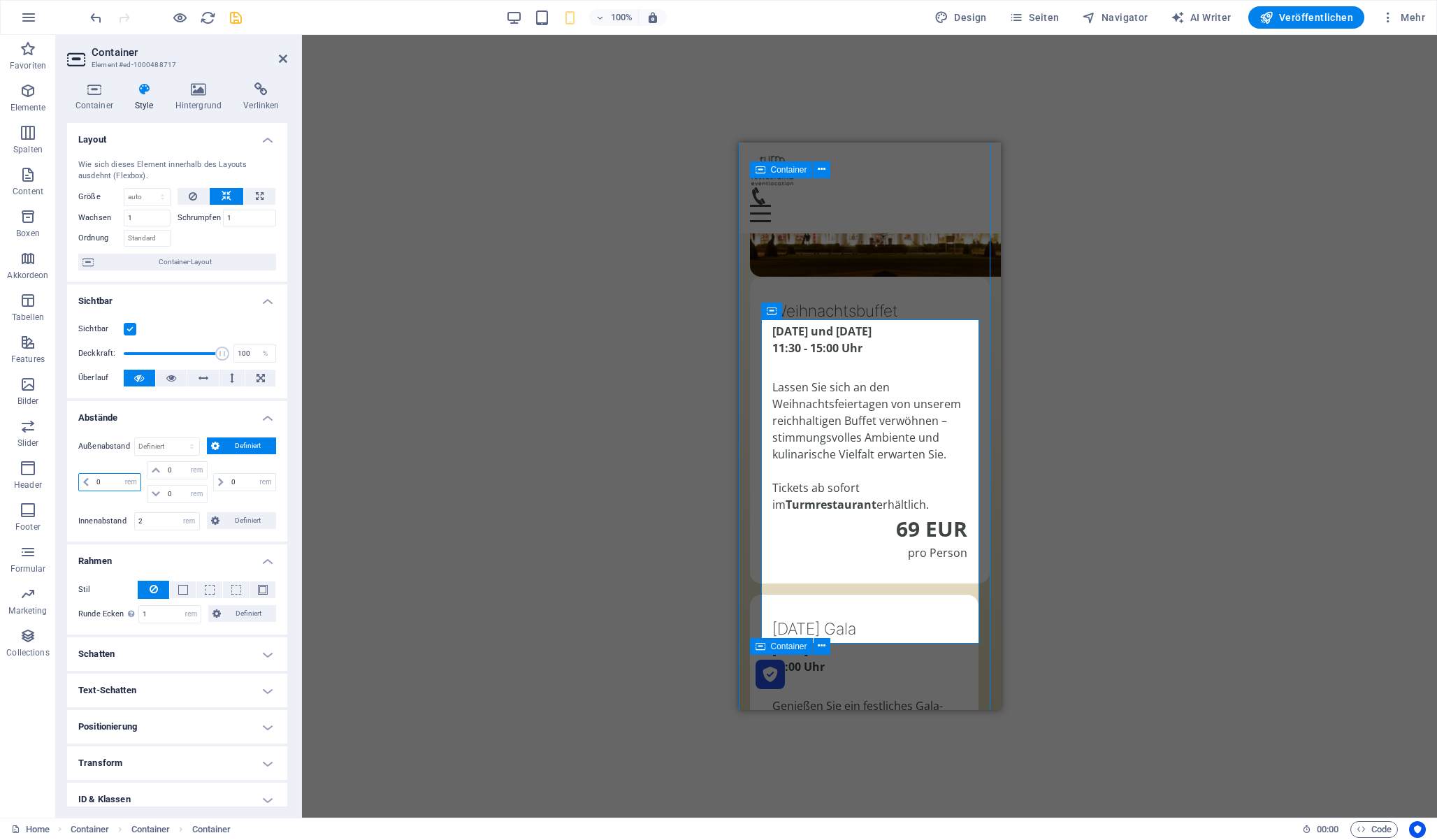
type input "0"
select select "rem"
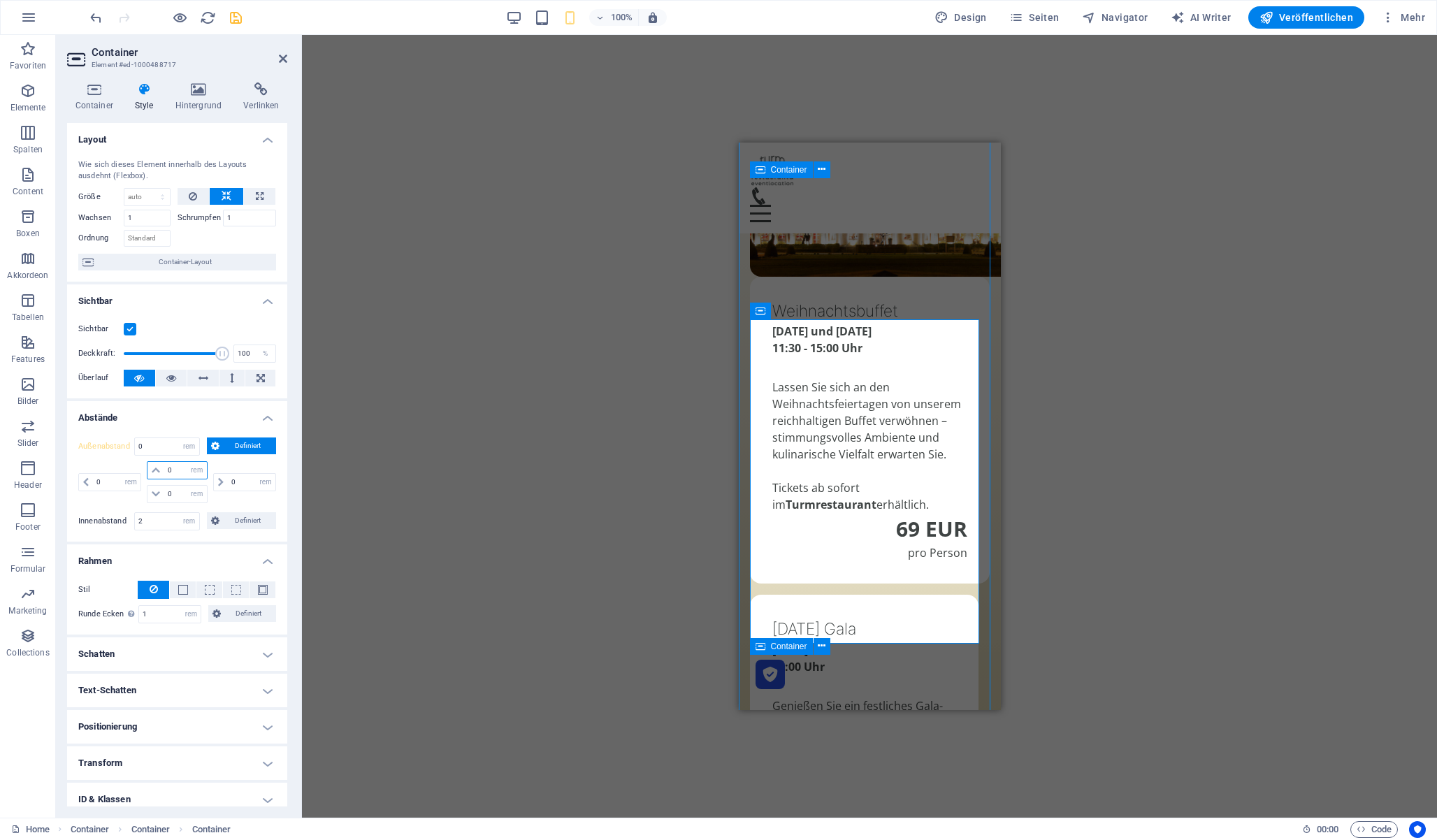
click at [172, 474] on input "0" at bounding box center [186, 470] width 42 height 17
type input "1"
select select "DISABLED_OPTION_VALUE"
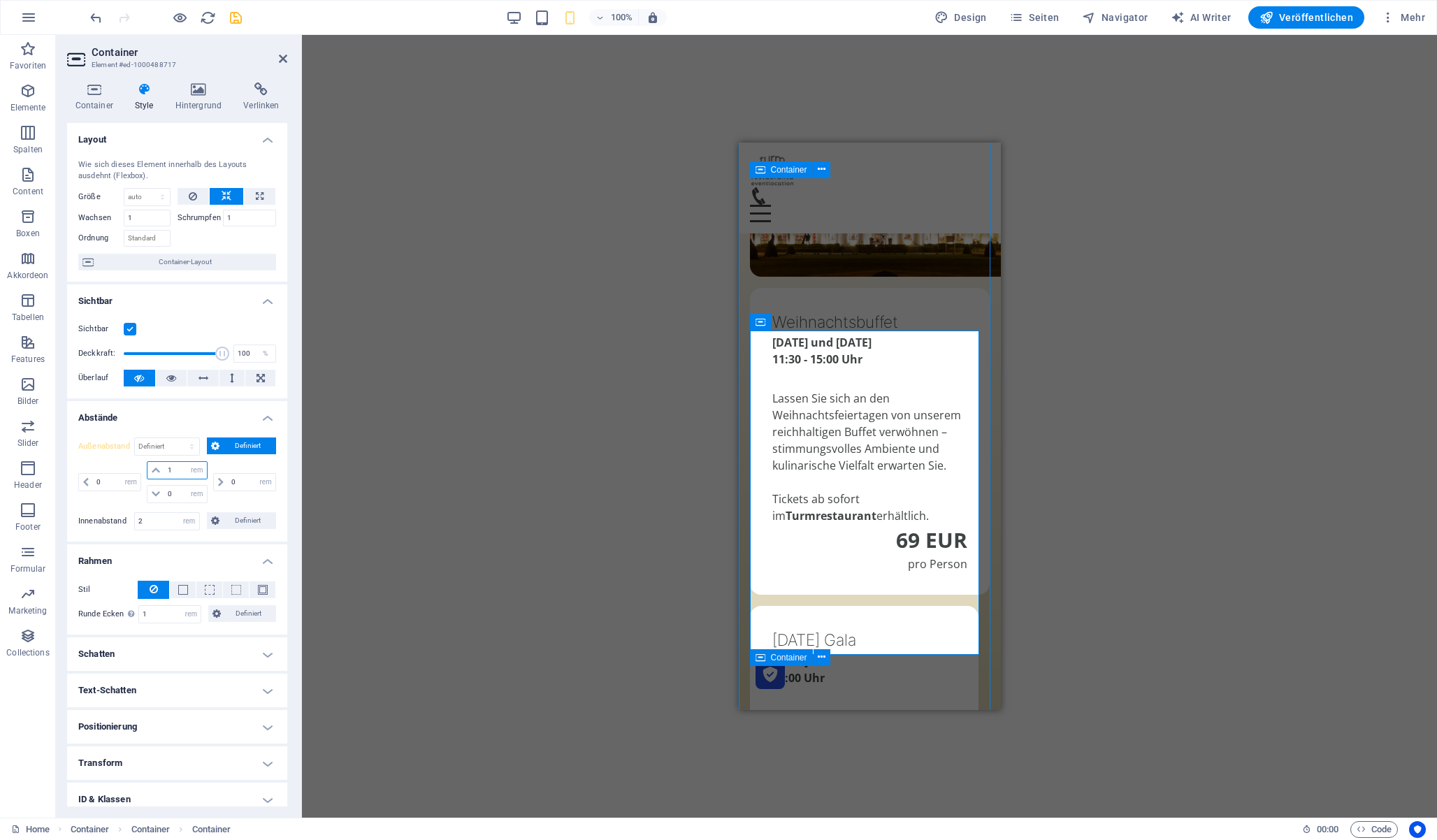
click at [178, 468] on input "1" at bounding box center [186, 470] width 42 height 17
type input "0"
select select "rem"
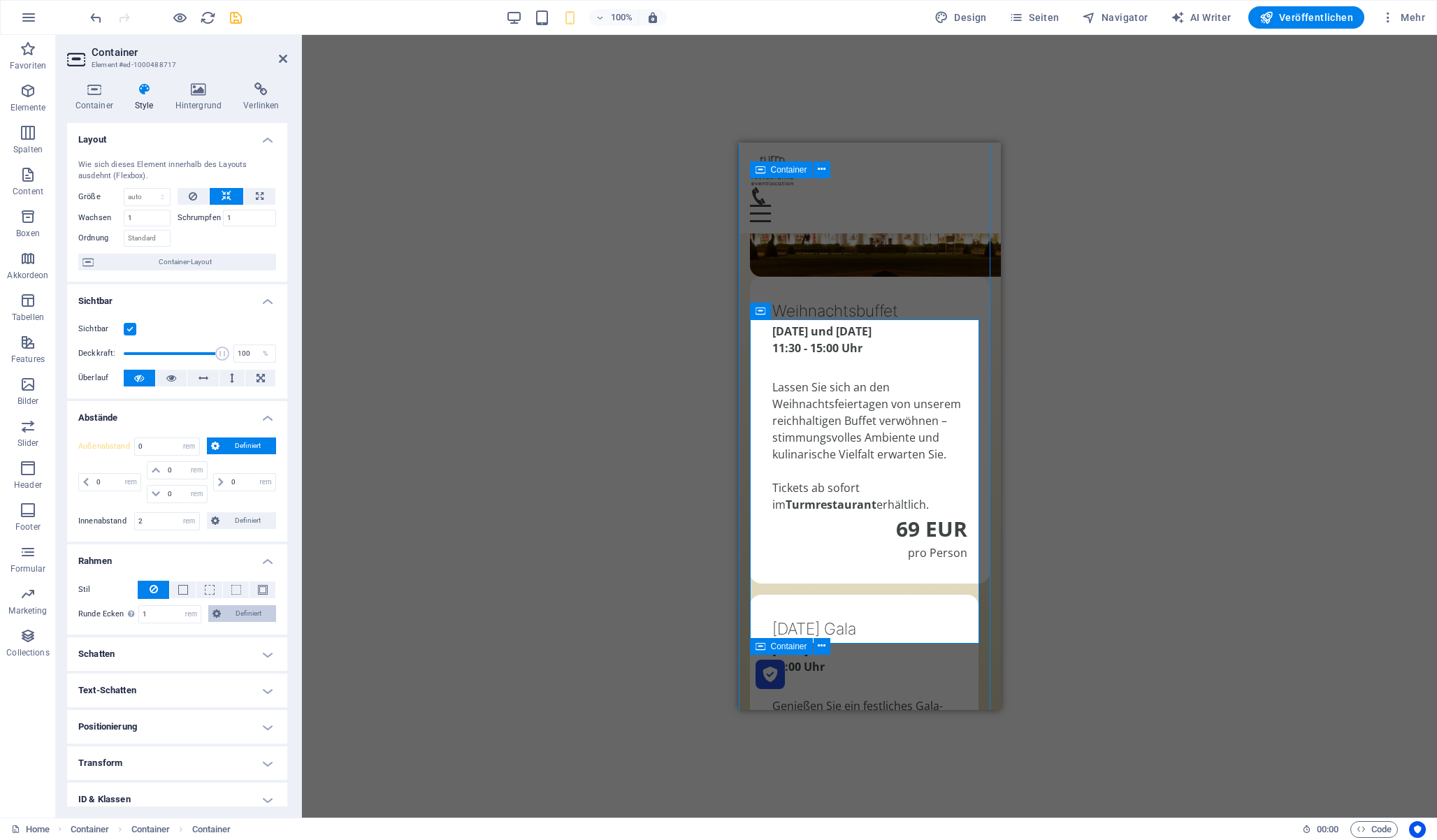
click at [228, 616] on span "Definiert" at bounding box center [249, 613] width 47 height 17
click at [132, 639] on input "1" at bounding box center [135, 638] width 78 height 17
type input "0"
select select "DISABLED_OPTION_VALUE"
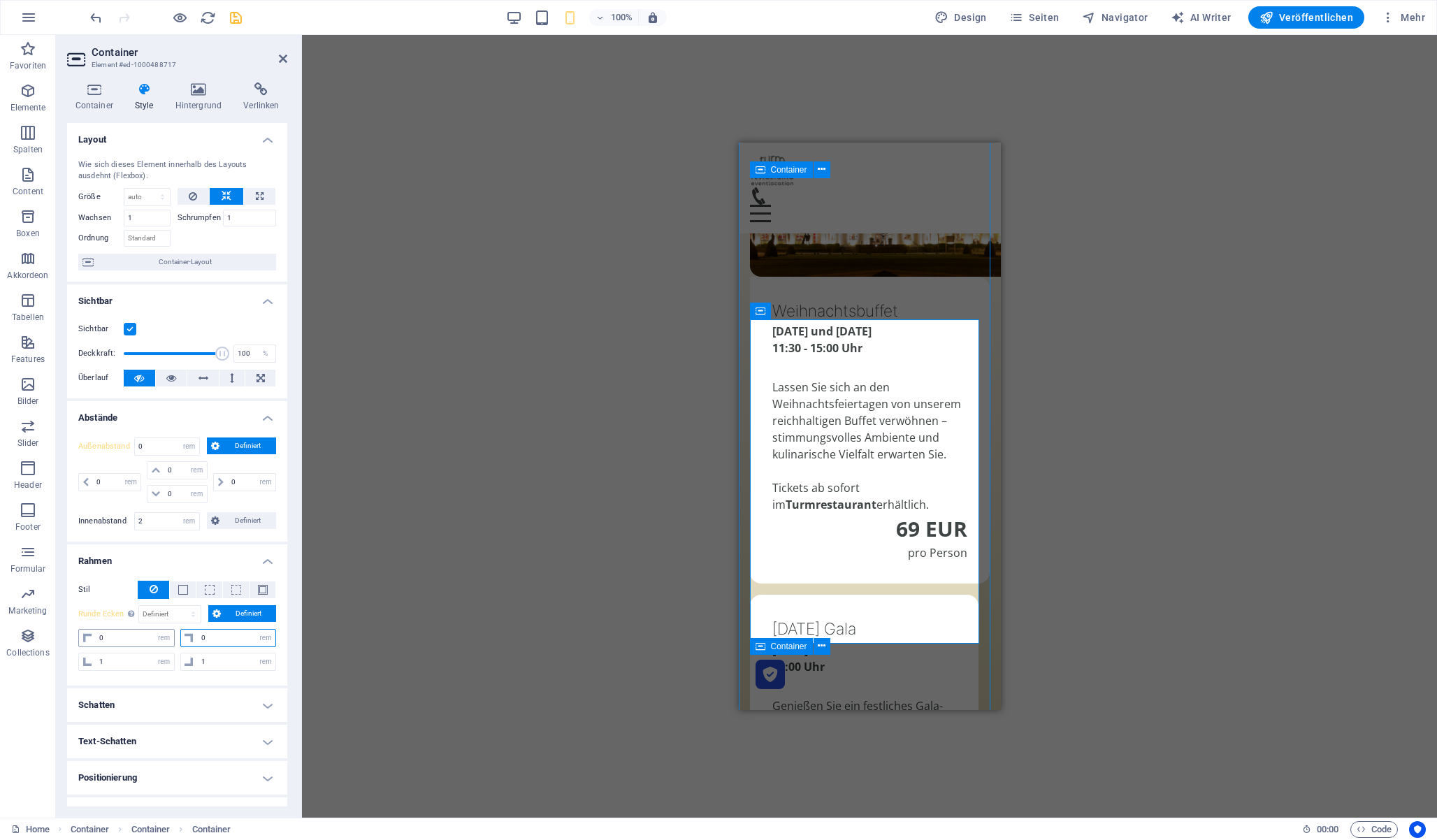
type input "0"
click at [816, 237] on figure at bounding box center [869, 195] width 240 height 162
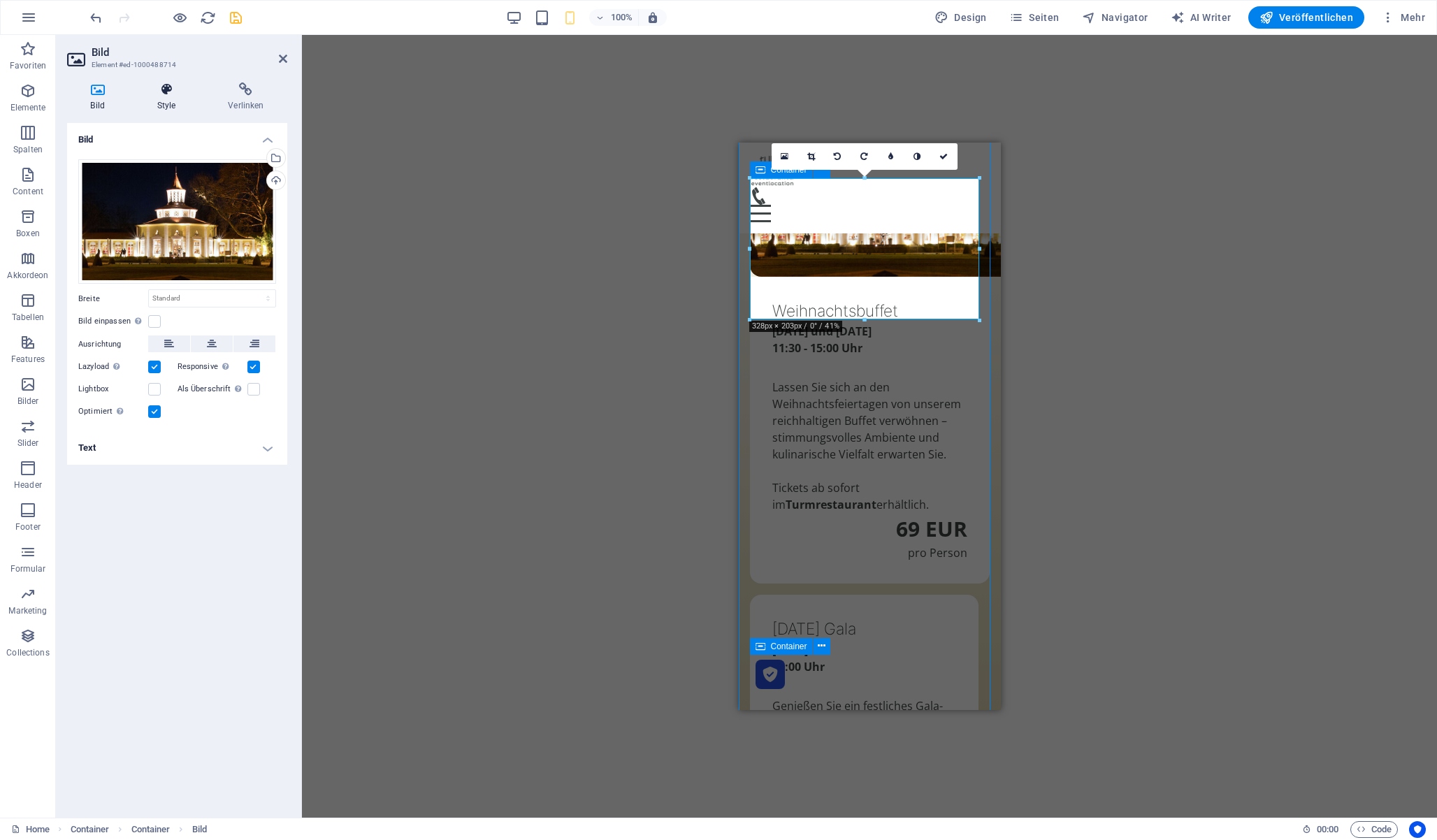
click at [167, 97] on h4 "Style" at bounding box center [169, 97] width 71 height 29
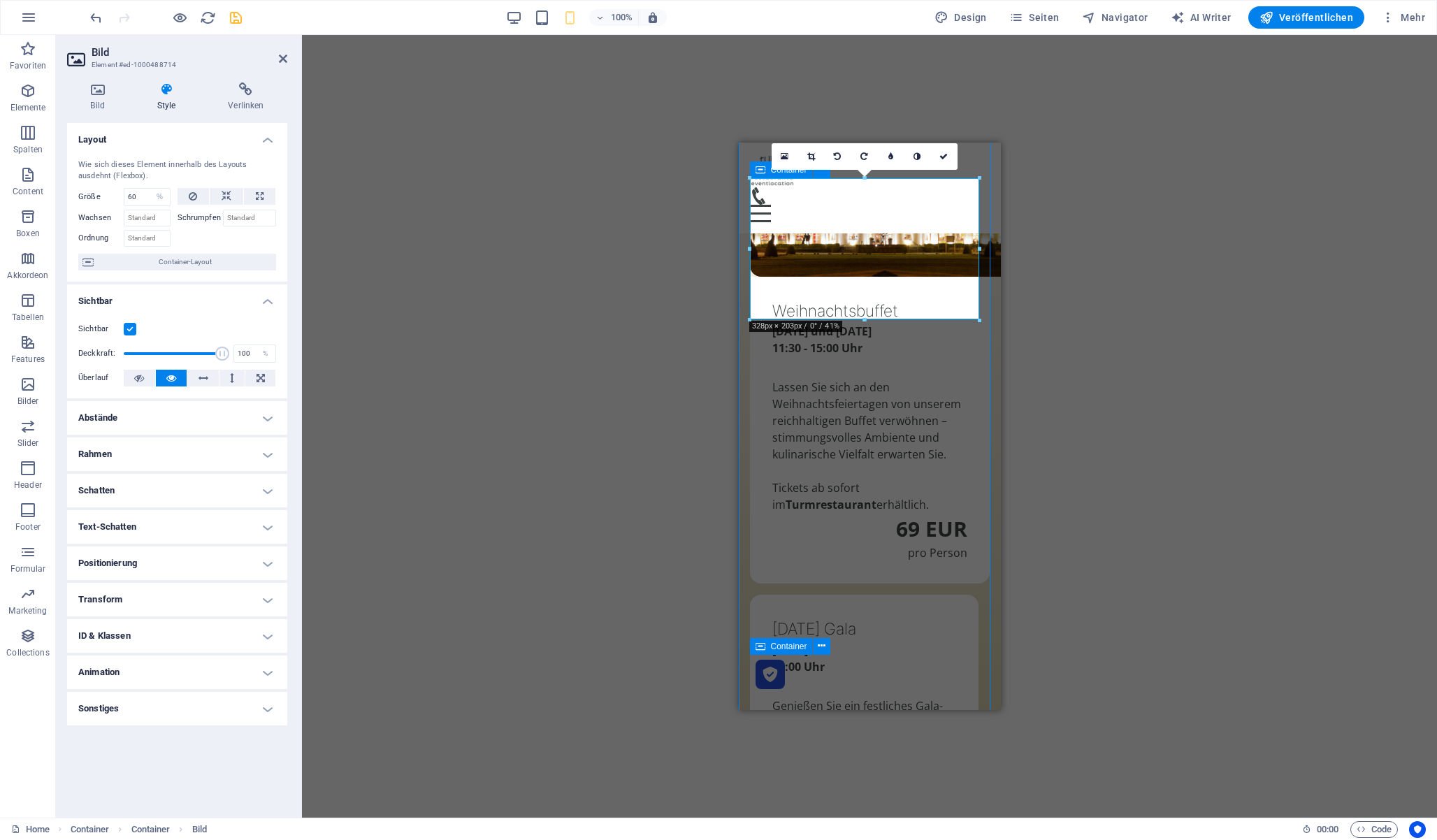
click at [195, 458] on h4 "Rahmen" at bounding box center [177, 454] width 220 height 34
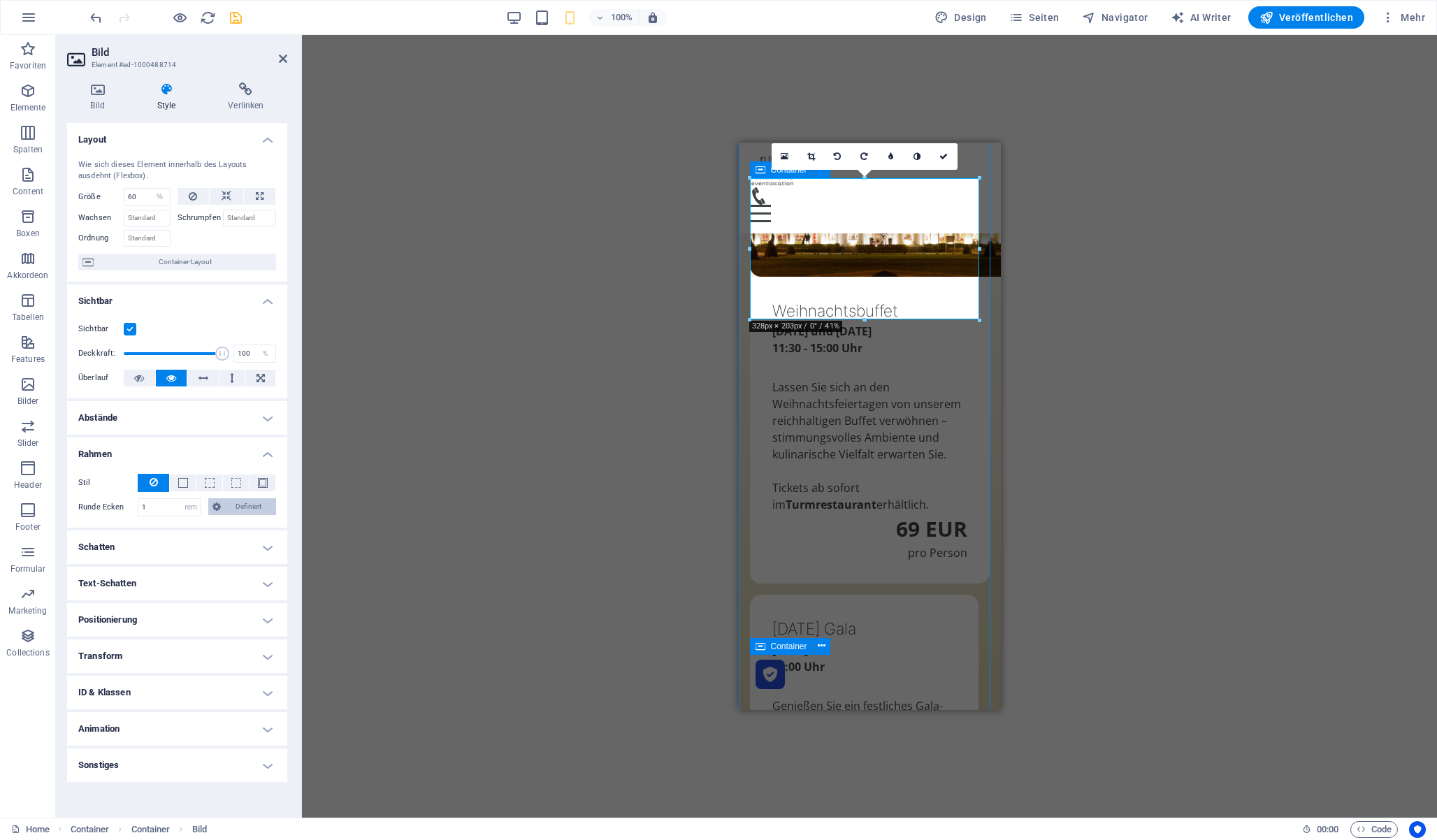
click at [240, 509] on span "Definiert" at bounding box center [249, 507] width 47 height 17
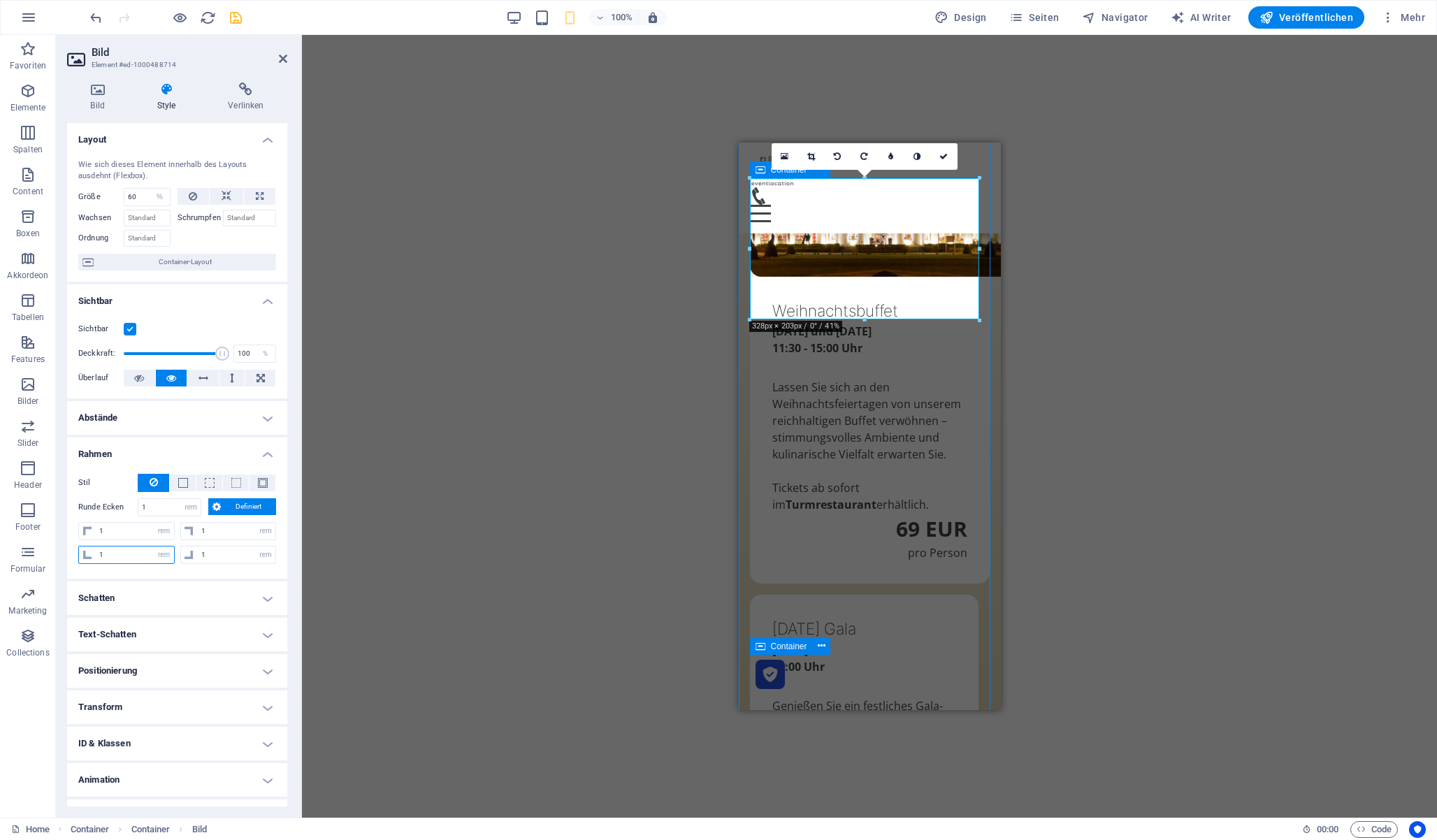
click at [123, 554] on input "1" at bounding box center [135, 554] width 78 height 17
type input "0"
select select "DISABLED_OPTION_VALUE"
type input "0"
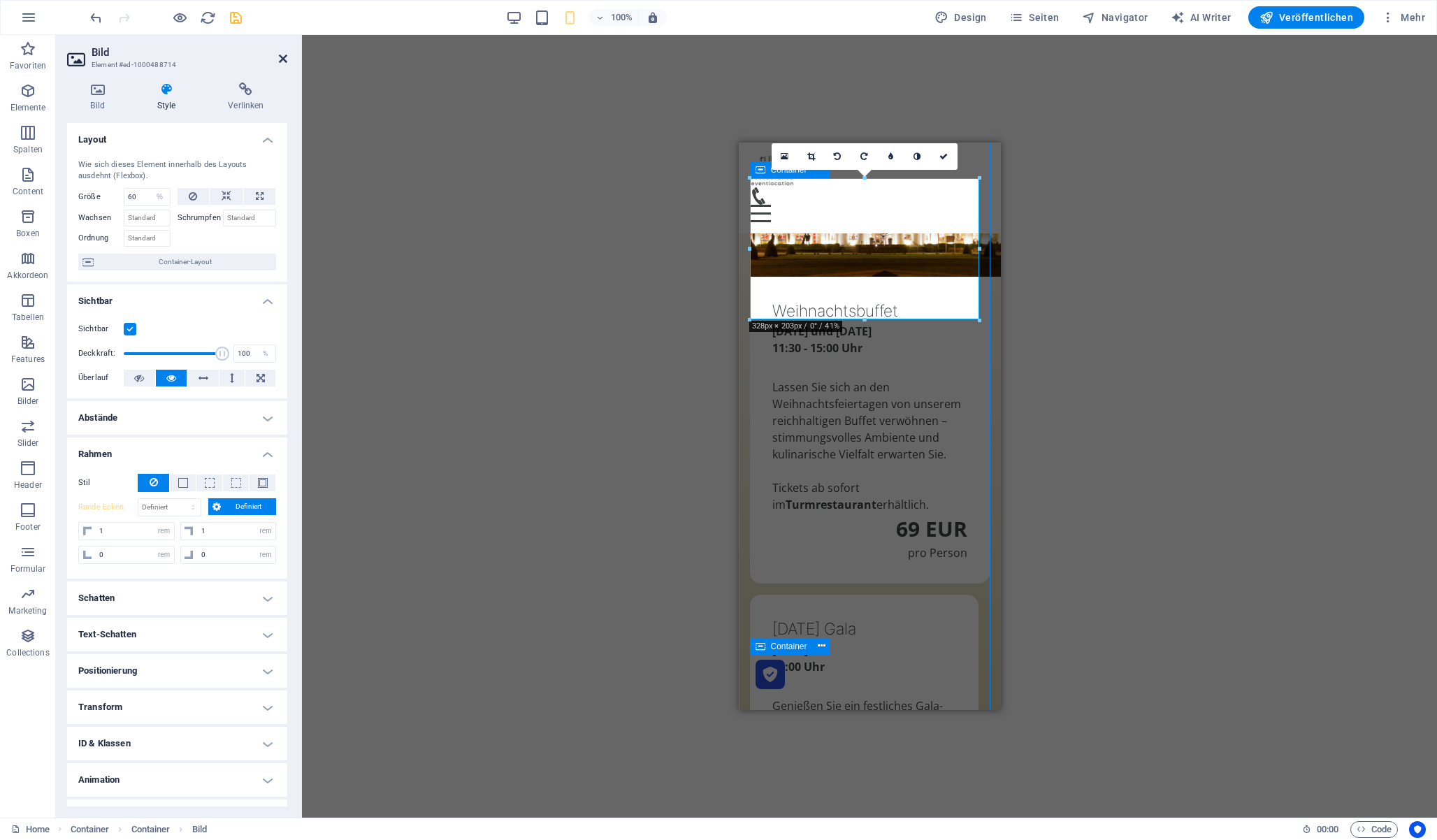
click at [284, 61] on icon at bounding box center [283, 59] width 8 height 11
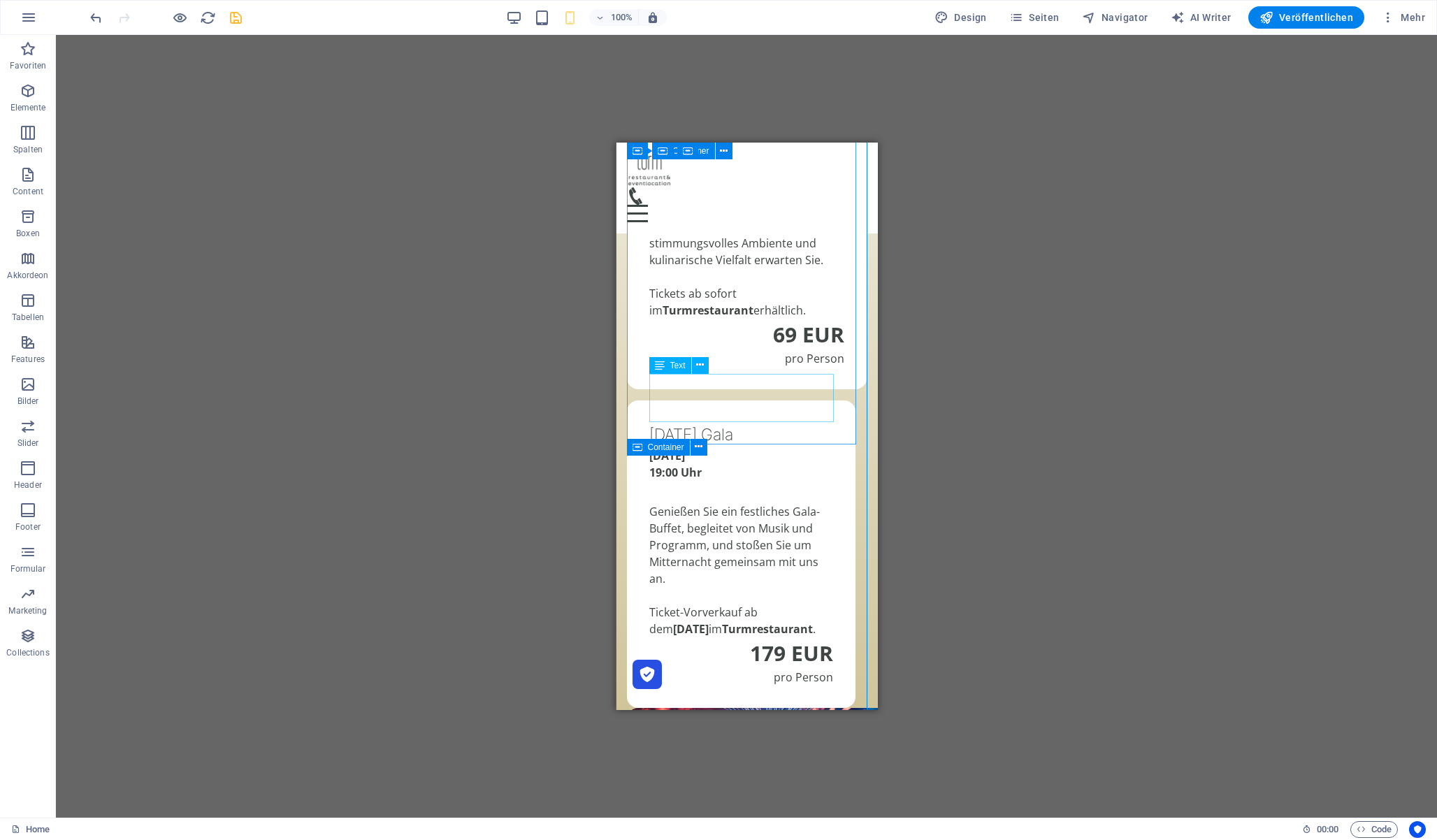
scroll to position [1533, 0]
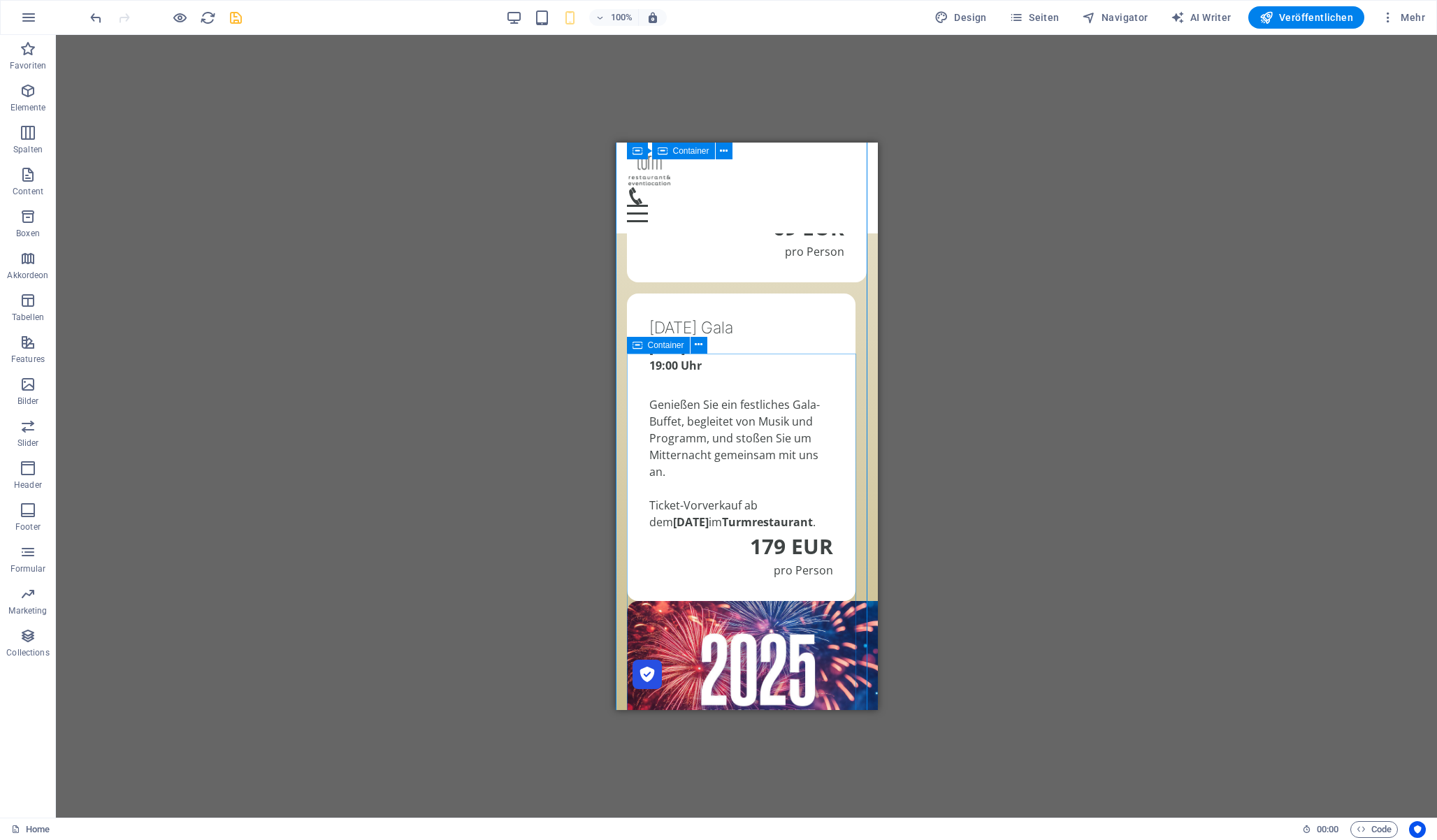
click at [648, 347] on span "Container" at bounding box center [666, 345] width 36 height 8
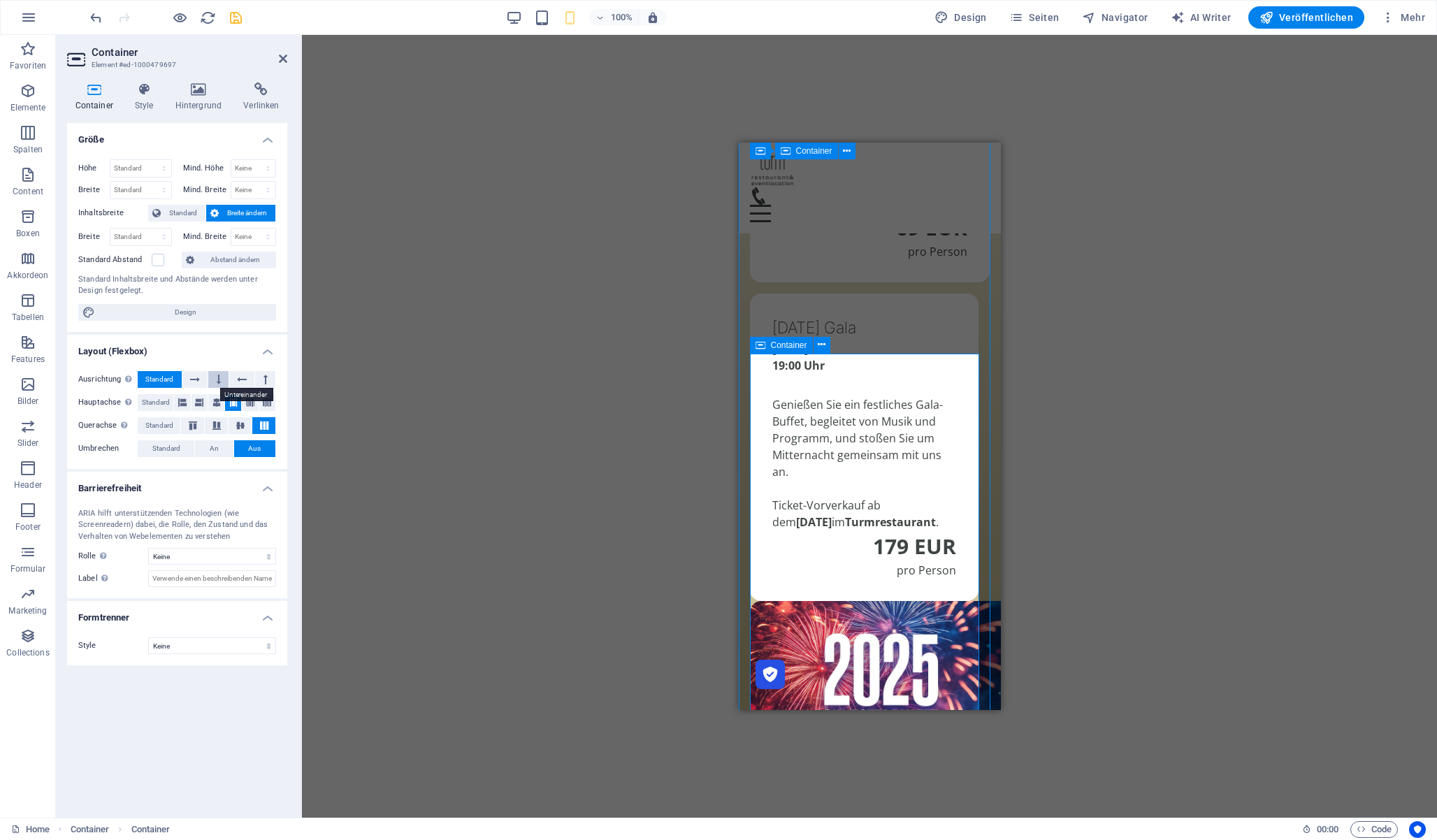
click at [223, 374] on button at bounding box center [218, 379] width 20 height 17
click at [253, 379] on button at bounding box center [242, 379] width 26 height 17
click at [264, 379] on icon at bounding box center [265, 379] width 4 height 17
click at [950, 510] on div "[DATE] Gala [DATE] 19:00 Uhr Genießen Sie ein festliches Gala-Buffet, begleitet…" at bounding box center [863, 447] width 228 height 307
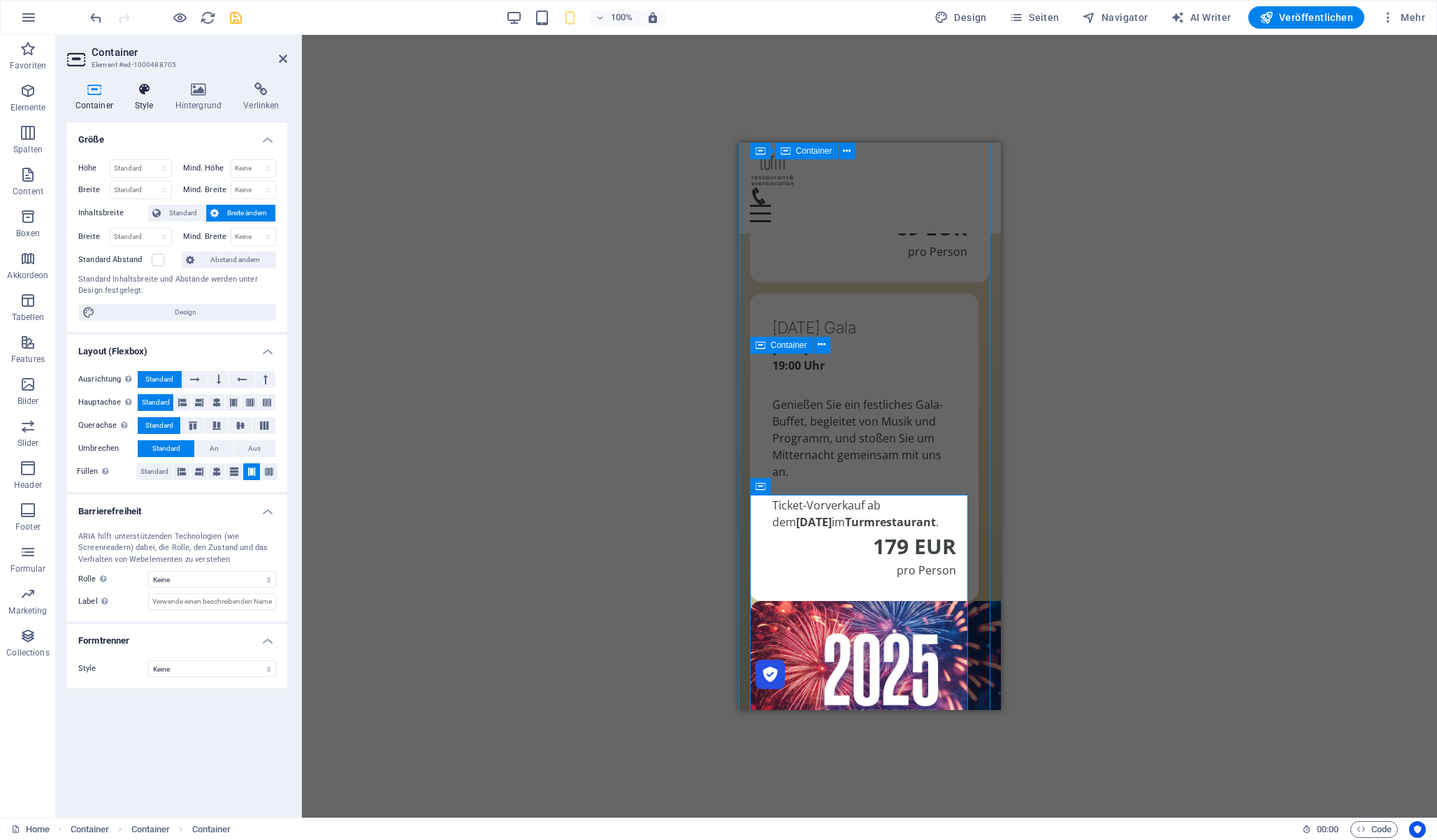
click at [143, 98] on h4 "Style" at bounding box center [147, 97] width 40 height 29
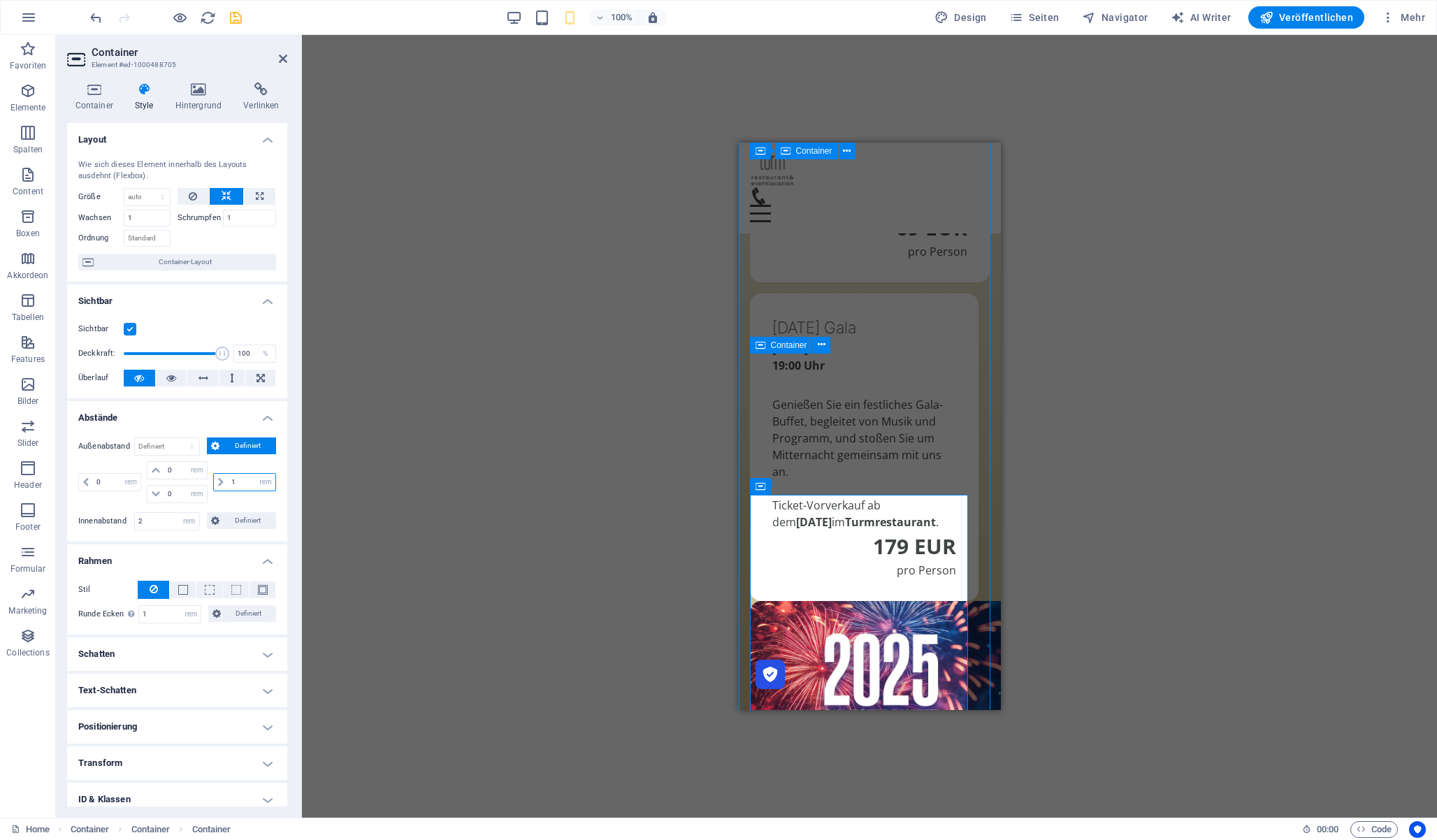
click at [232, 479] on input "1" at bounding box center [251, 482] width 48 height 17
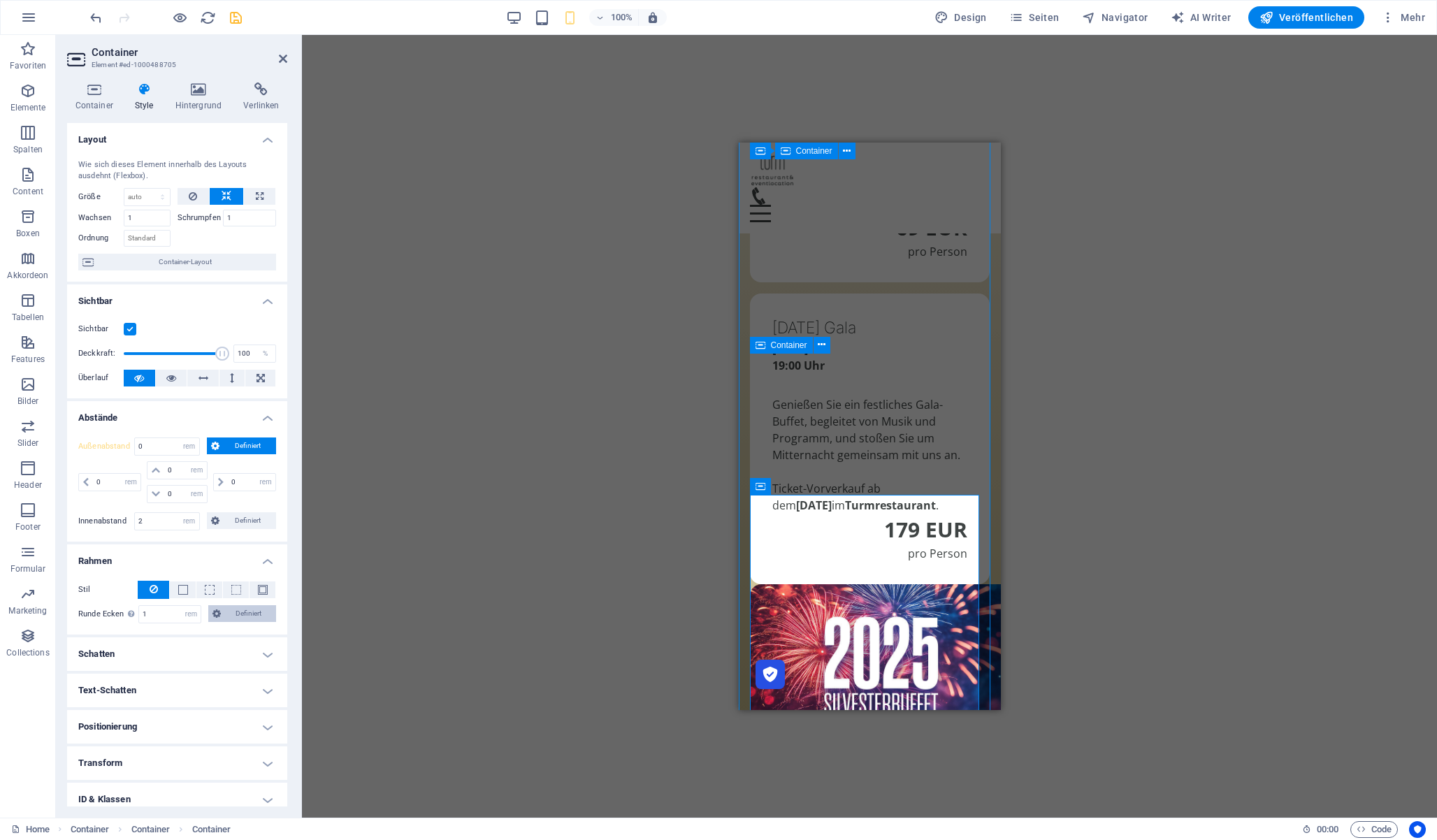
click at [238, 614] on span "Definiert" at bounding box center [249, 613] width 47 height 17
click at [131, 633] on input "1" at bounding box center [135, 638] width 78 height 17
click at [210, 641] on input "1" at bounding box center [236, 638] width 78 height 17
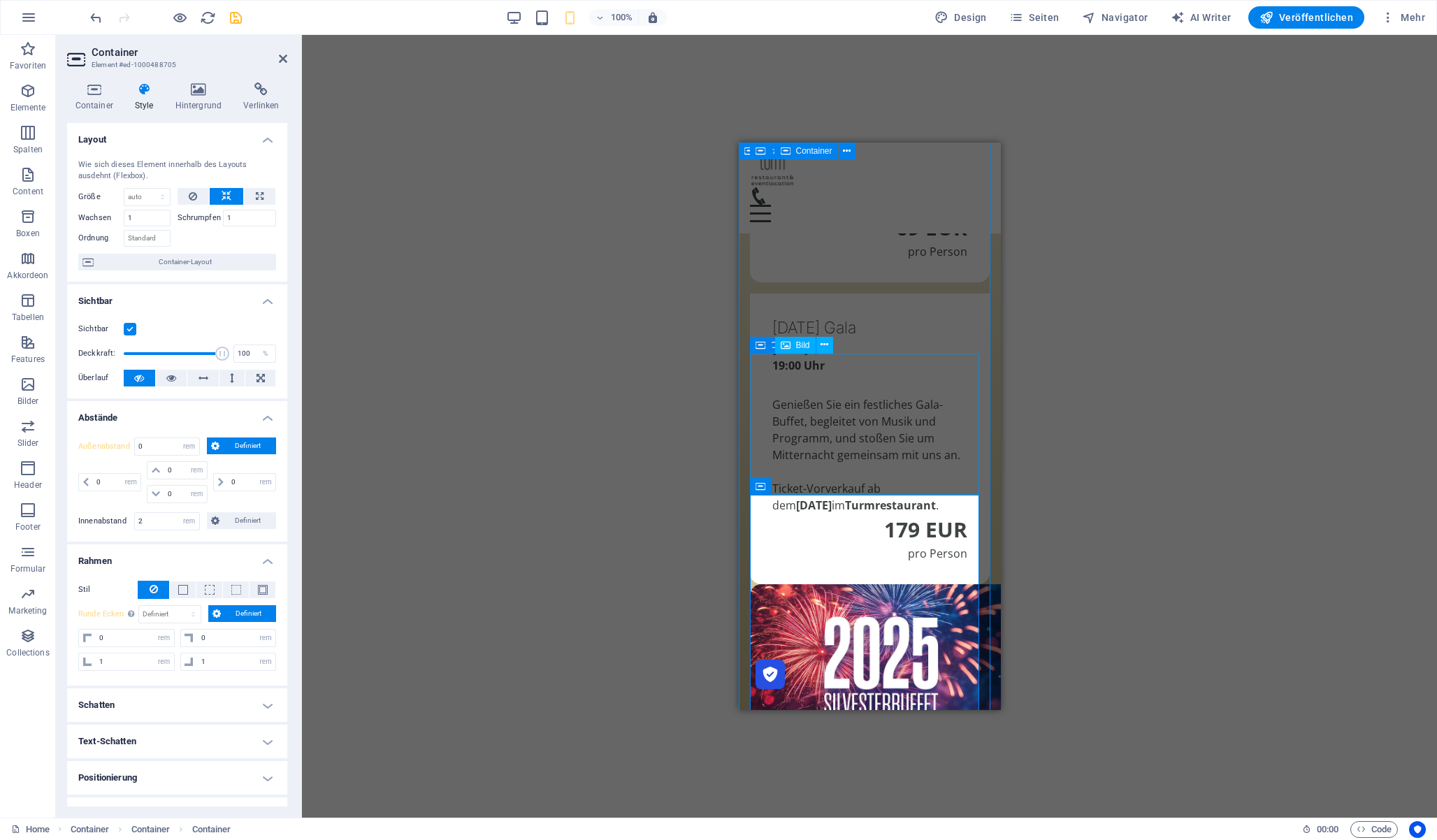
click at [768, 584] on figure at bounding box center [869, 665] width 240 height 162
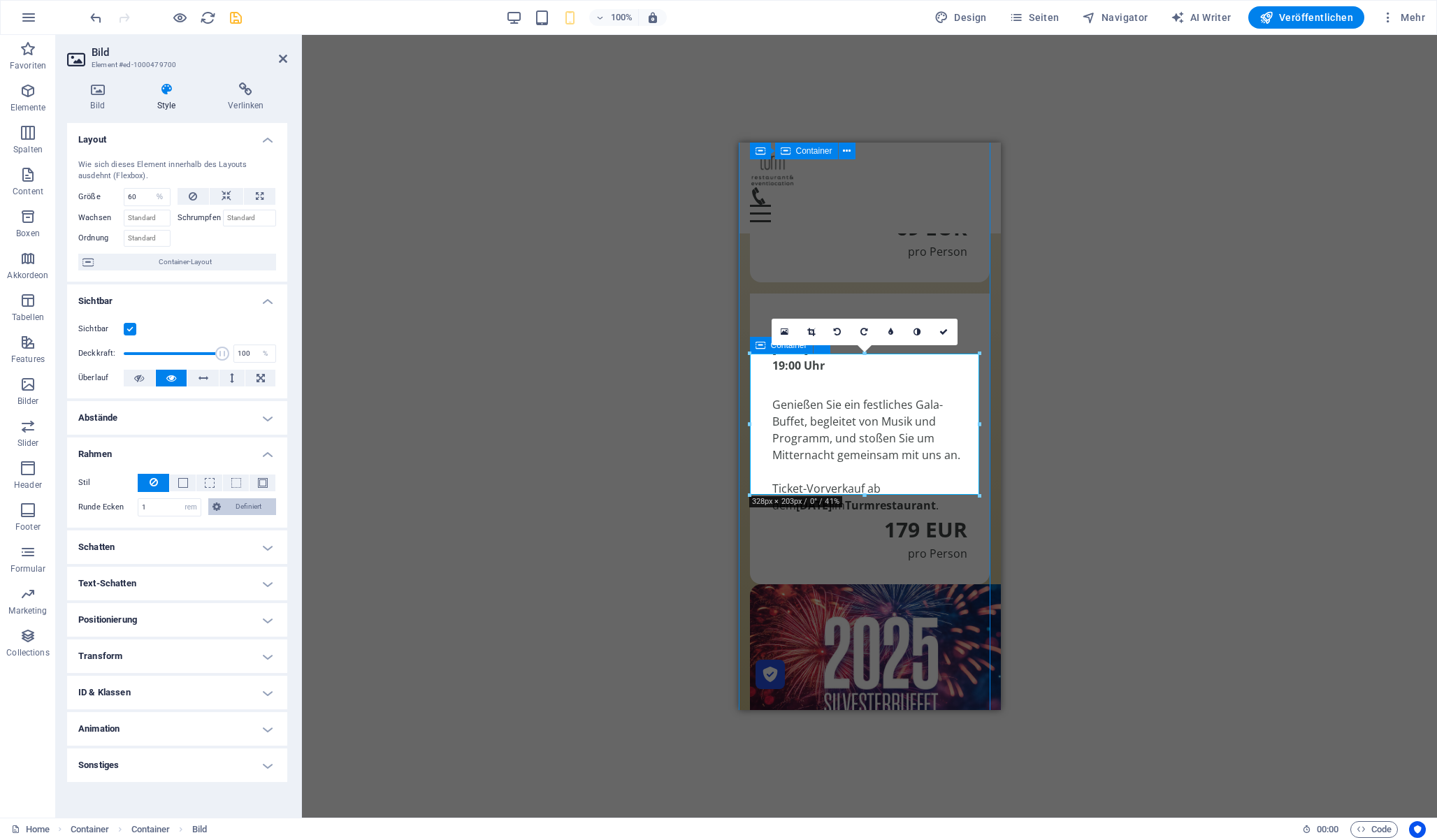
click at [241, 504] on span "Definiert" at bounding box center [249, 507] width 47 height 17
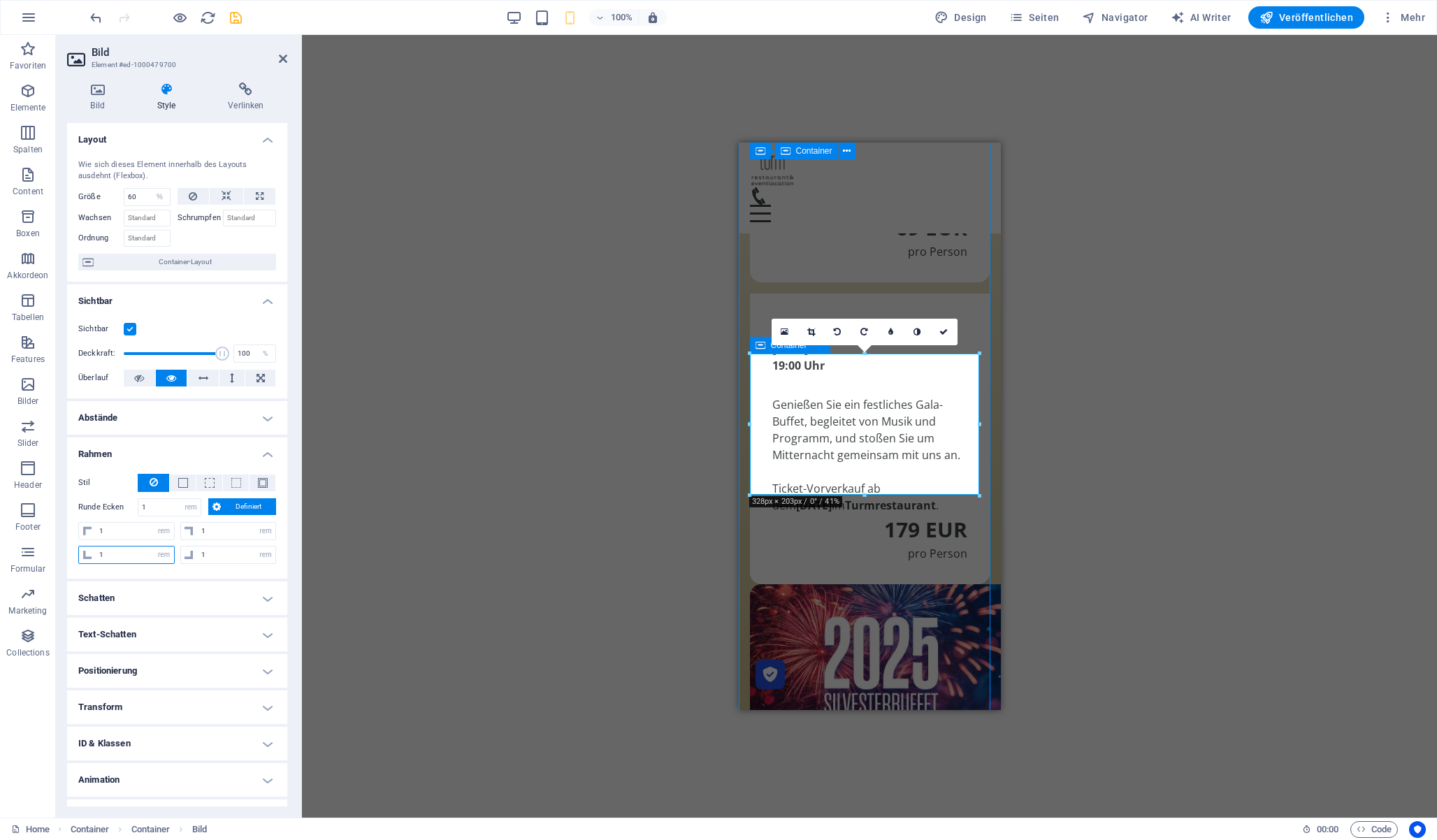
click at [114, 556] on input "1" at bounding box center [135, 554] width 78 height 17
click at [224, 555] on input "1" at bounding box center [236, 554] width 78 height 17
click at [238, 12] on icon "save" at bounding box center [236, 18] width 16 height 16
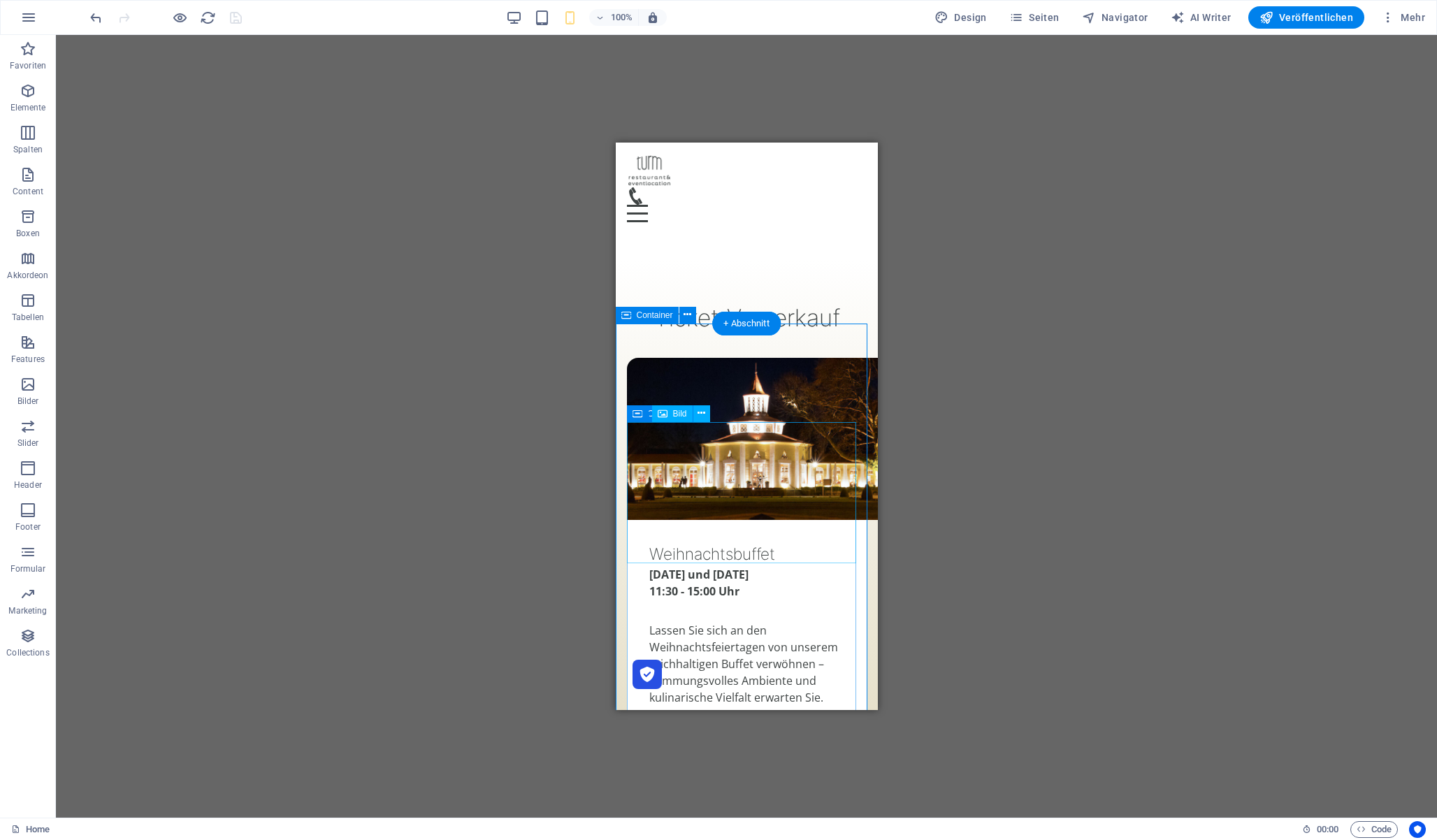
scroll to position [988, 0]
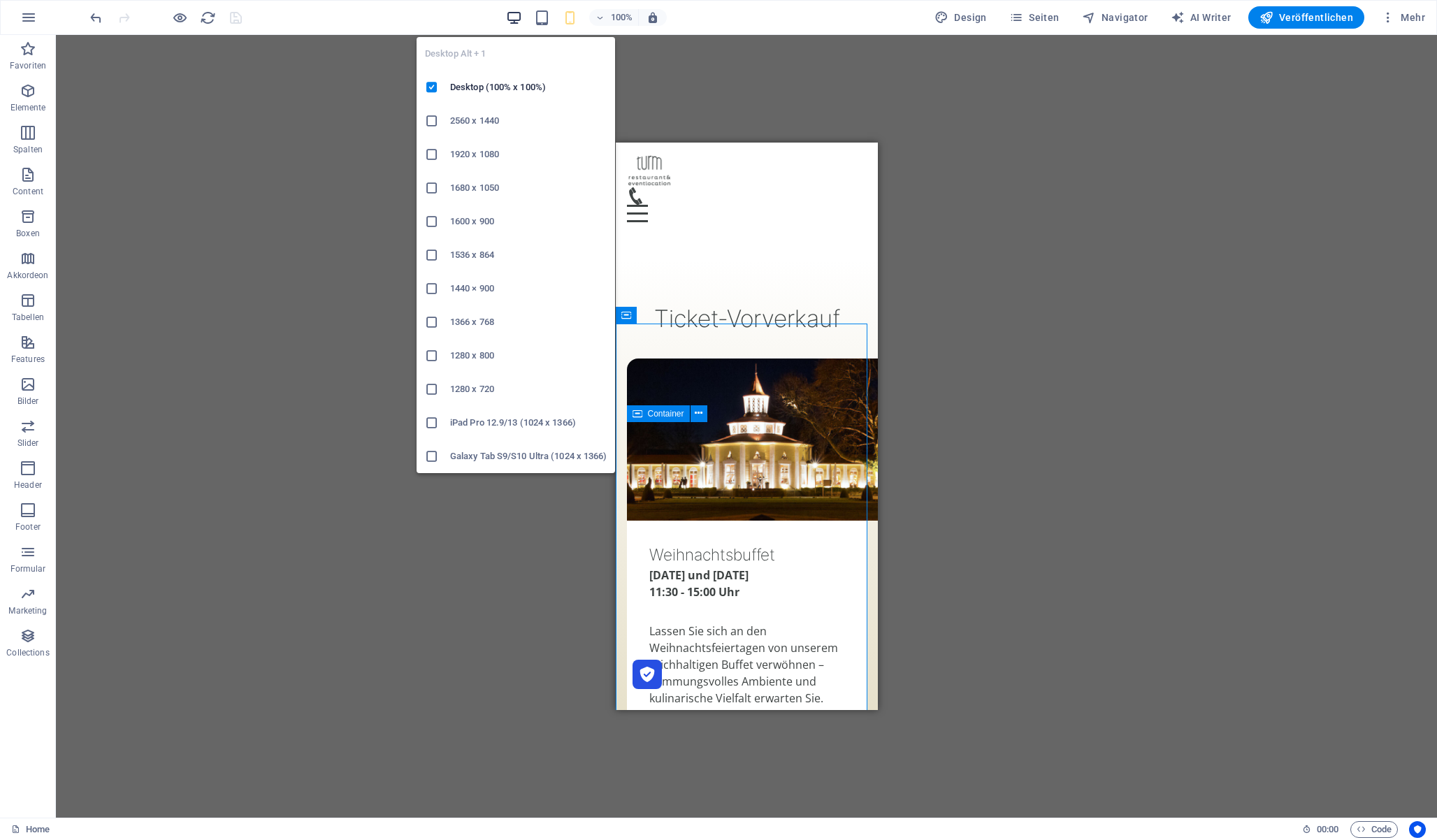
click at [520, 13] on icon "button" at bounding box center [514, 18] width 16 height 16
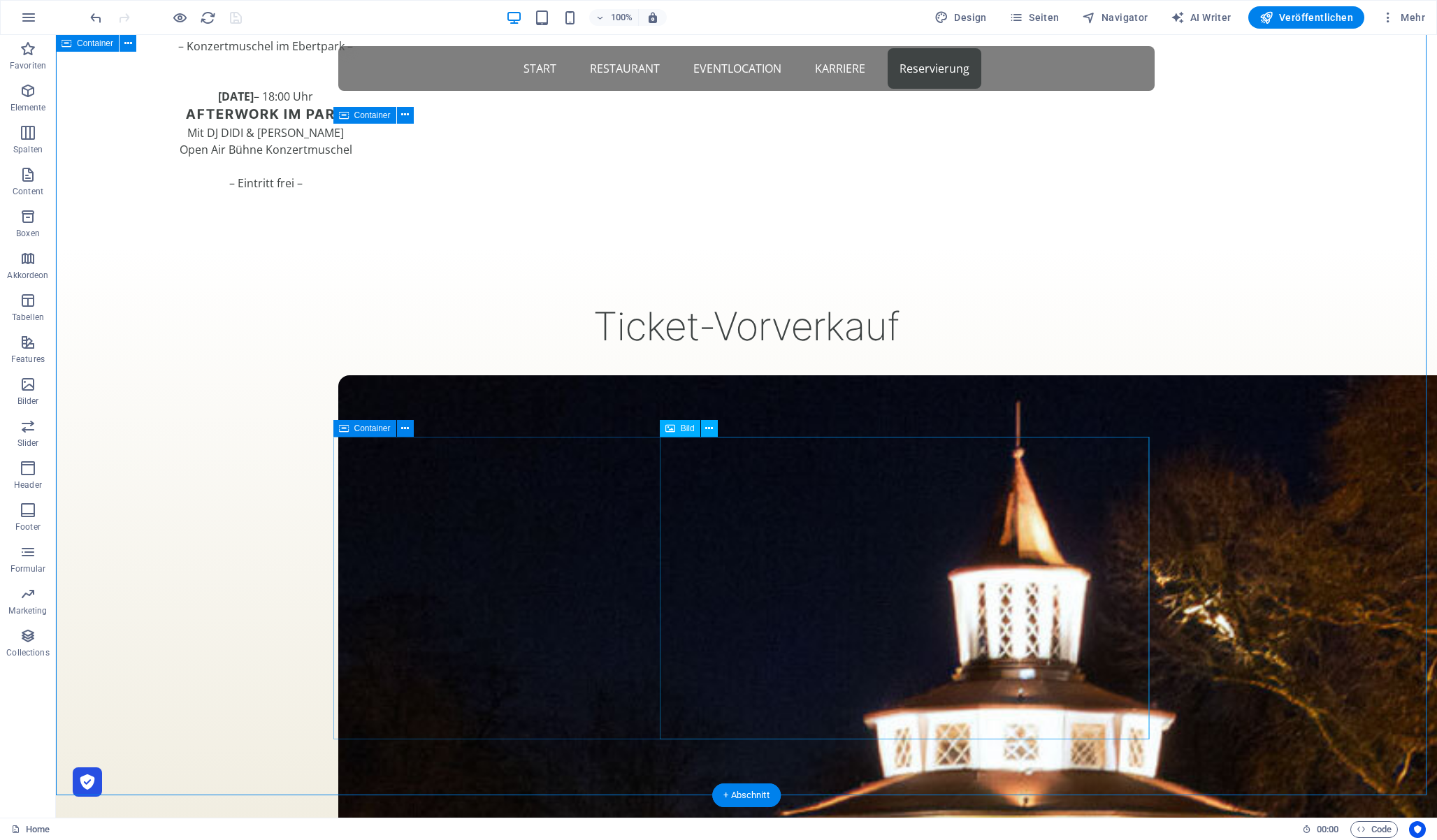
scroll to position [1323, 0]
click at [1306, 19] on span "Veröffentlichen" at bounding box center [1306, 17] width 94 height 14
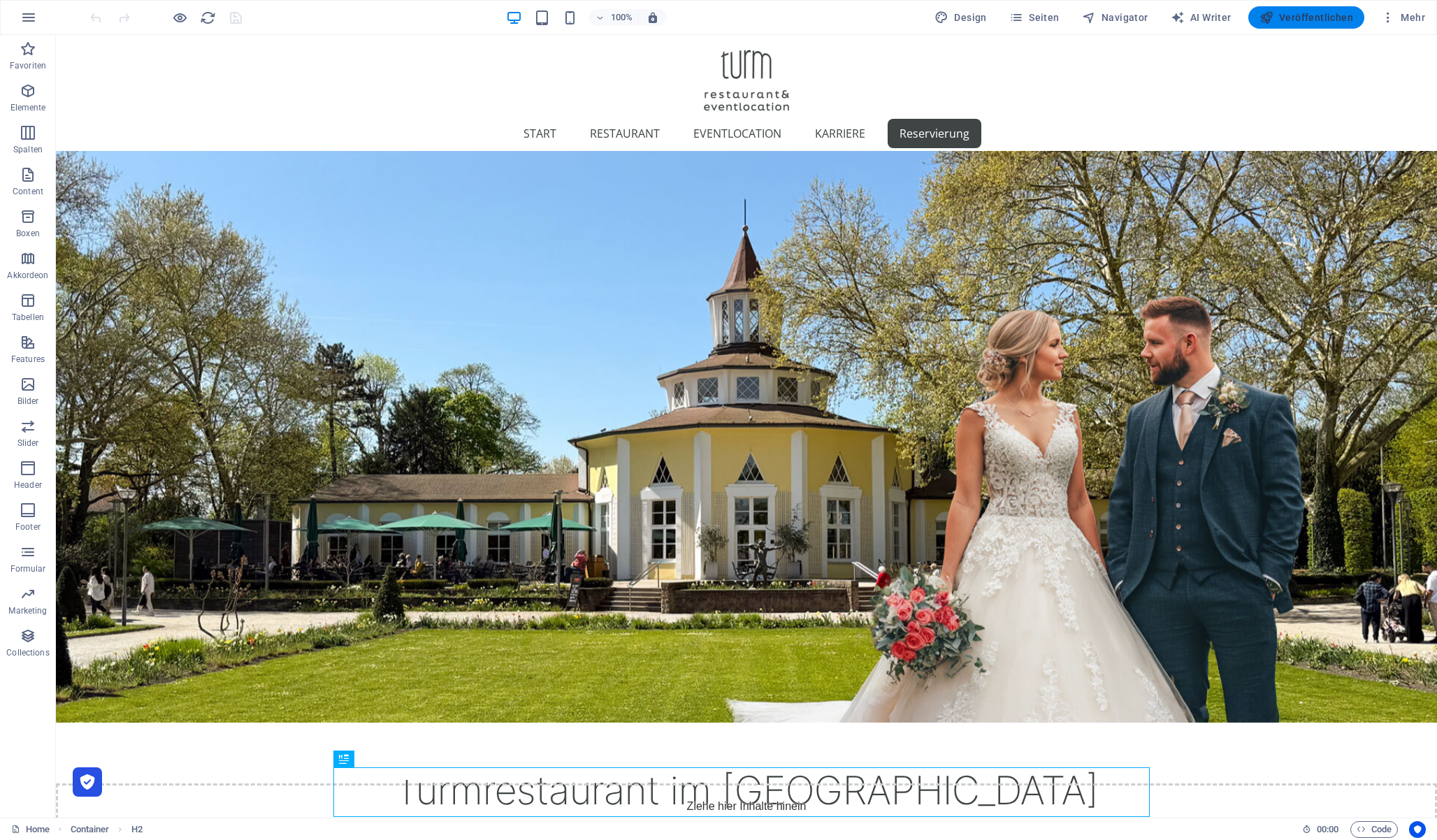
click at [1307, 19] on span "Veröffentlichen" at bounding box center [1306, 17] width 94 height 14
